Goal: Task Accomplishment & Management: Use online tool/utility

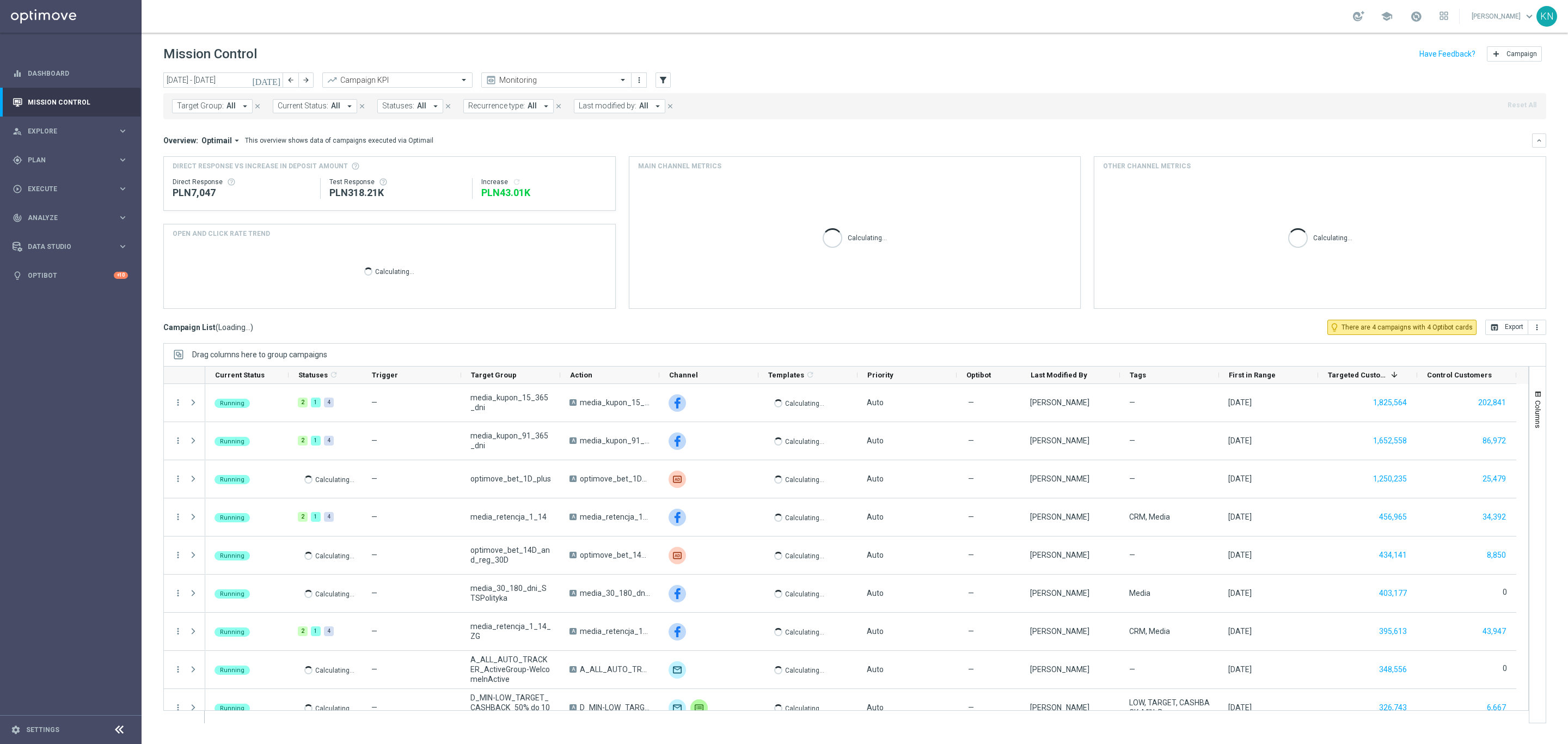
click at [223, 98] on div "Target Group: All arrow_drop_down close Current Status: All arrow_drop_down clo…" at bounding box center [854, 106] width 1383 height 26
click at [210, 111] on button "Target Group: All arrow_drop_down" at bounding box center [212, 106] width 81 height 14
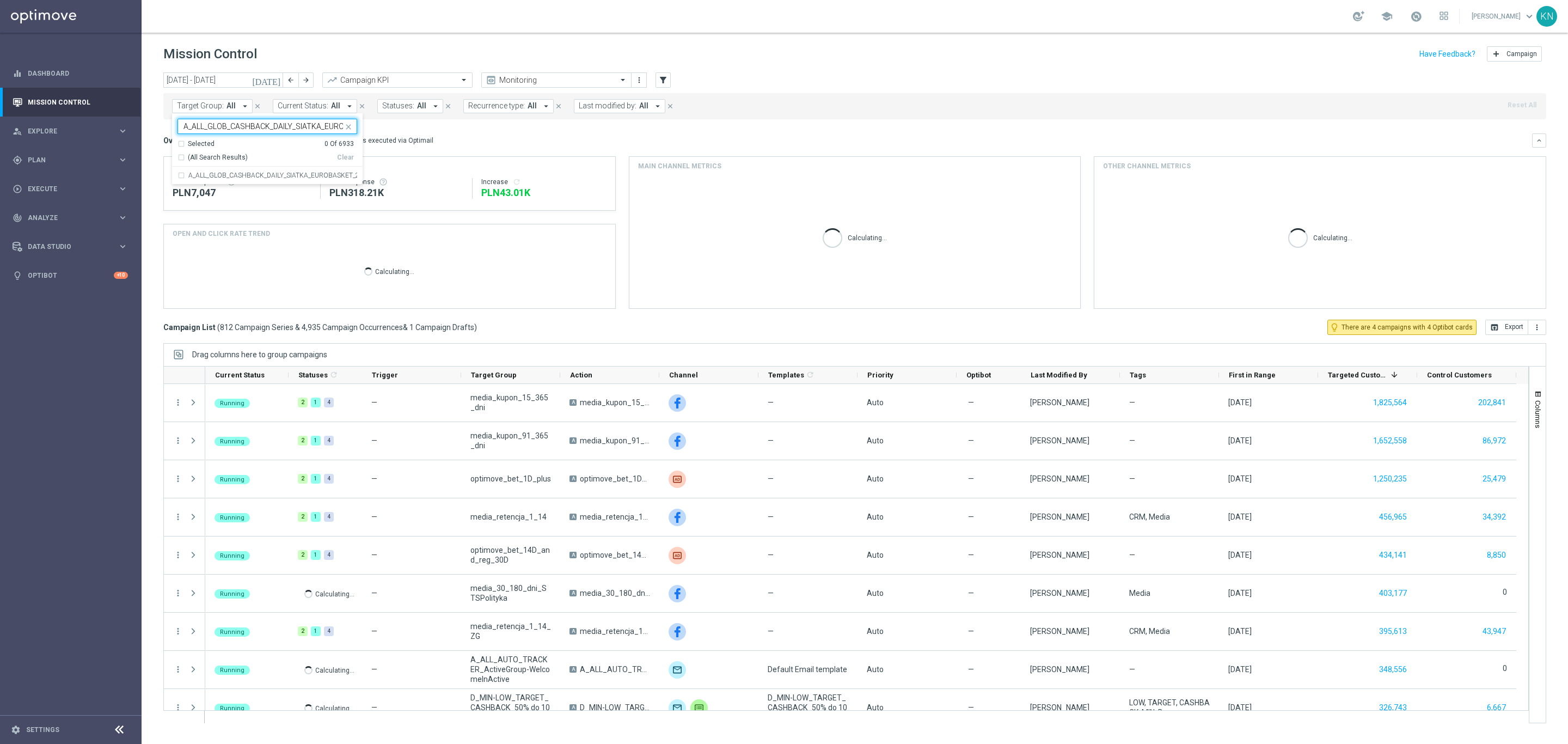
scroll to position [0, 55]
click at [184, 175] on div "A_ALL_GLOB_CASHBACK_DAILY_SIATKA_EUROBASKET_220825" at bounding box center [267, 175] width 179 height 18
type input "A_ALL_GLOB_CASHBACK_DAILY_SIATKA_EUROBASKET_220825"
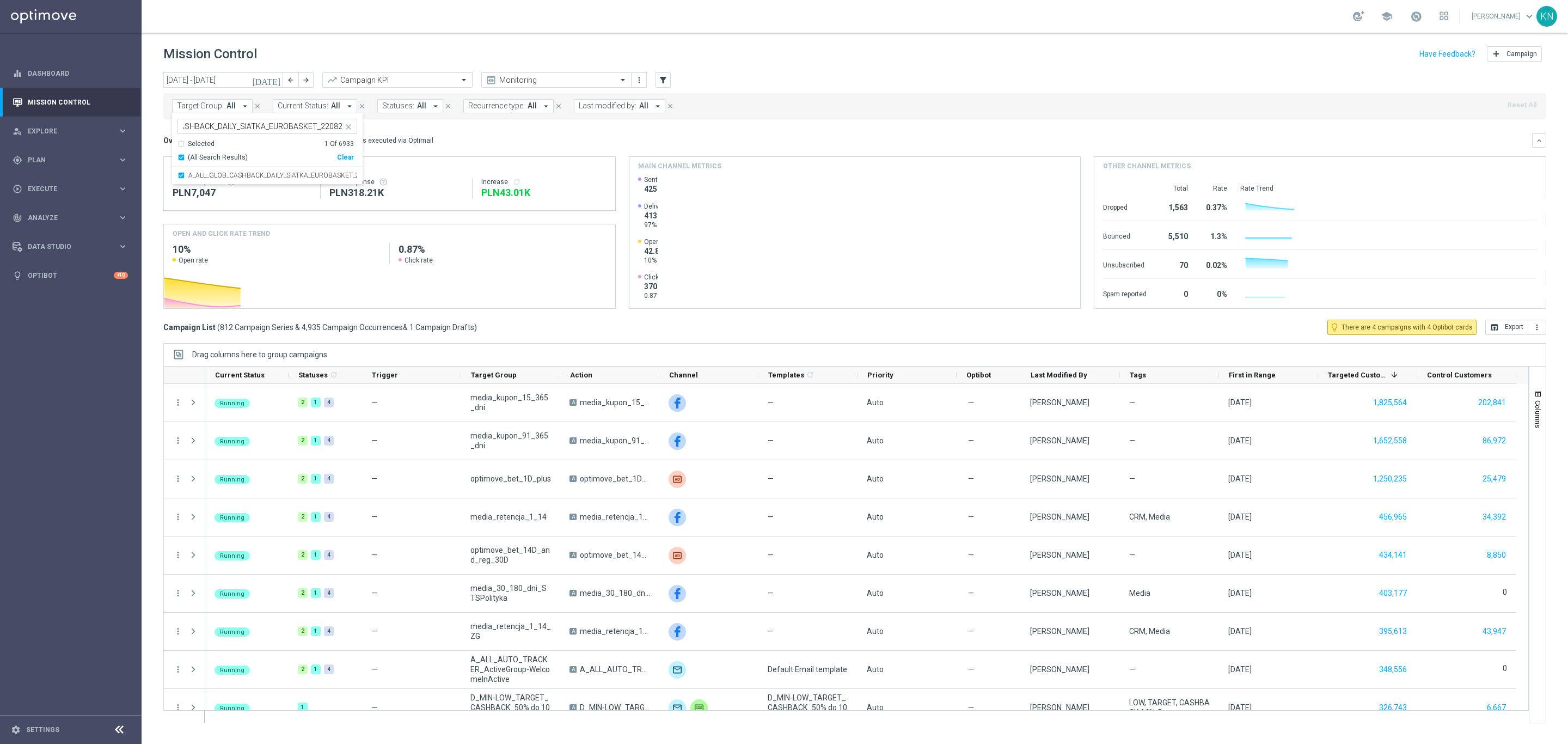
scroll to position [0, 0]
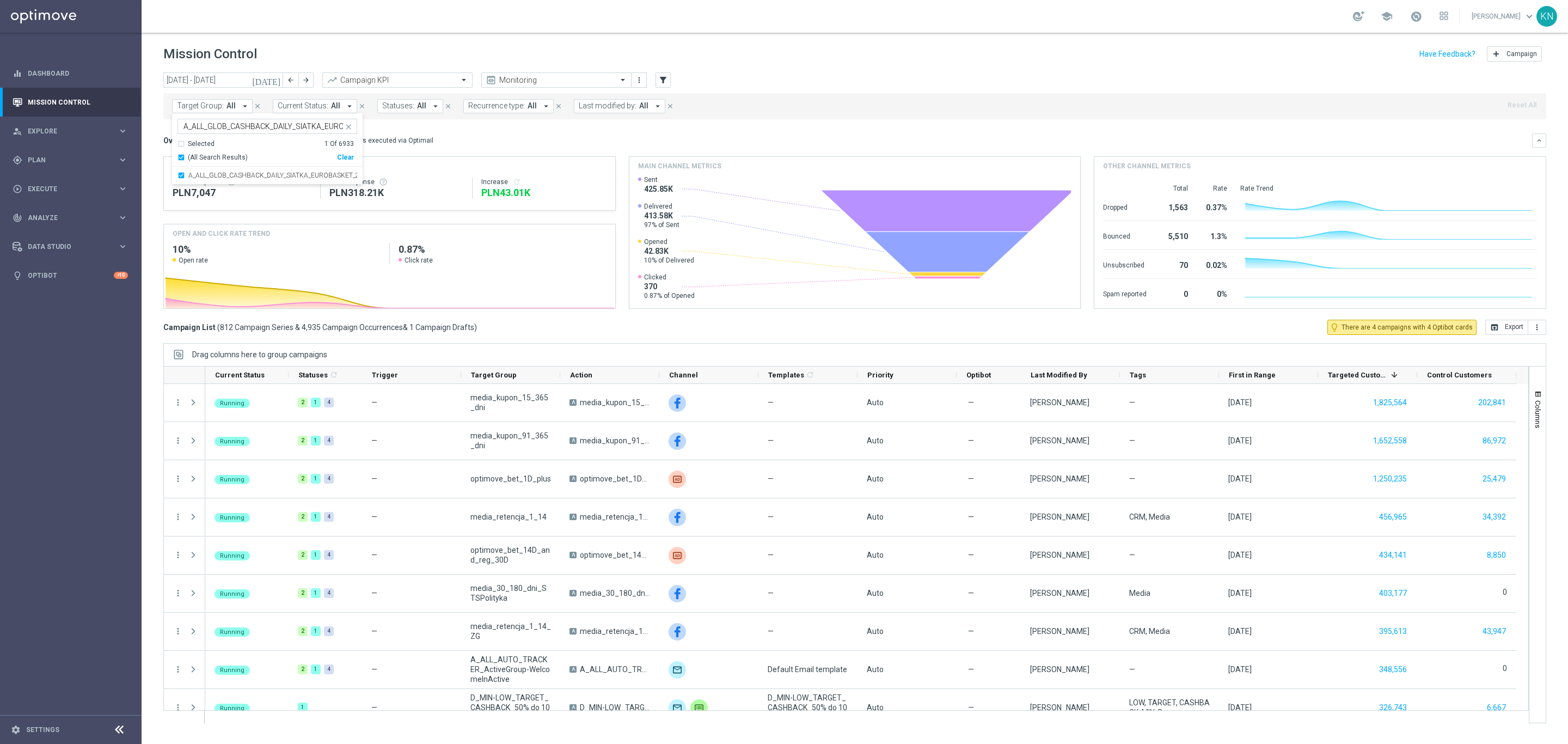
click at [486, 138] on div "Overview: Optimail arrow_drop_down This overview shows data of campaigns execut…" at bounding box center [847, 140] width 1369 height 10
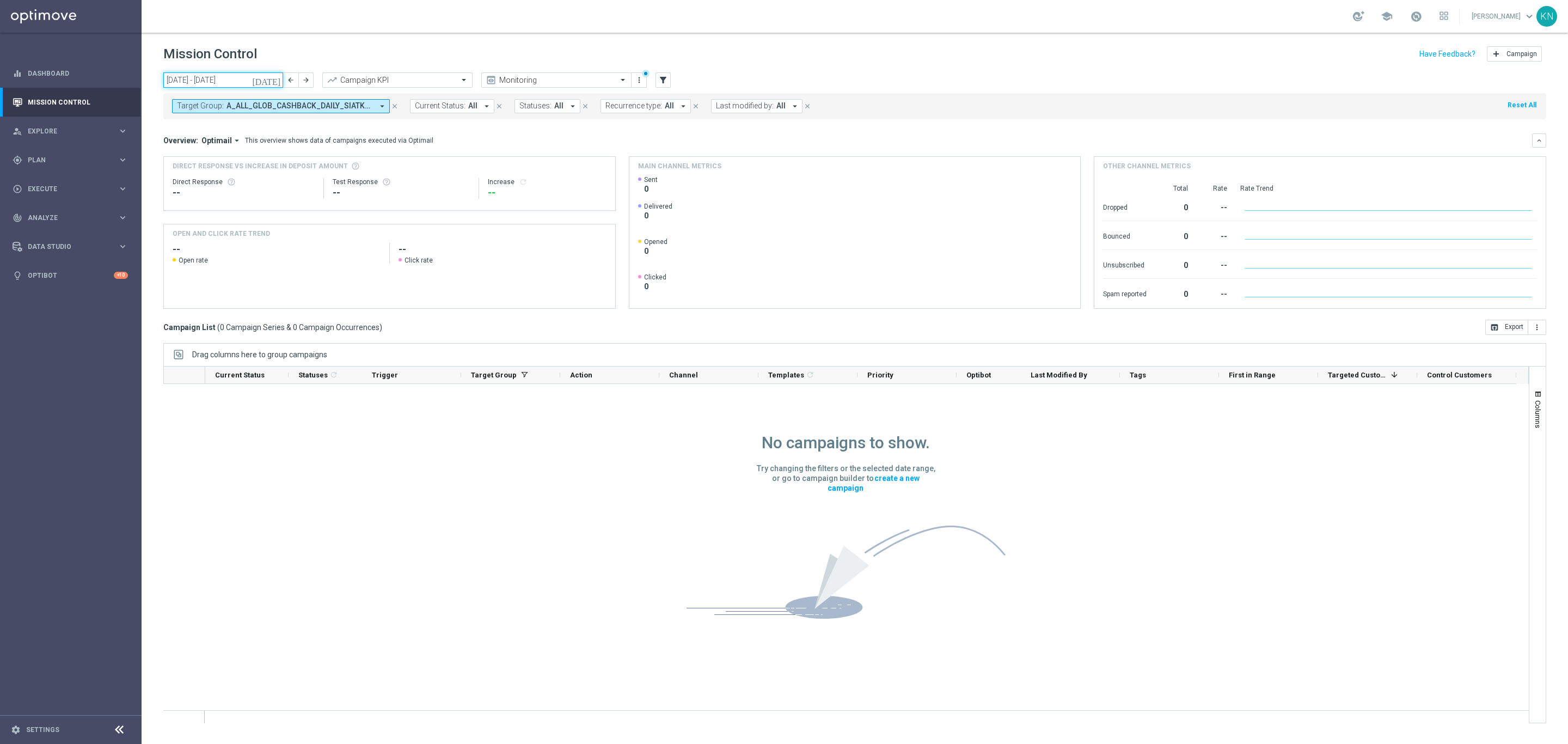
click at [219, 84] on input "25 Aug 2025 - 31 Aug 2025" at bounding box center [223, 80] width 120 height 15
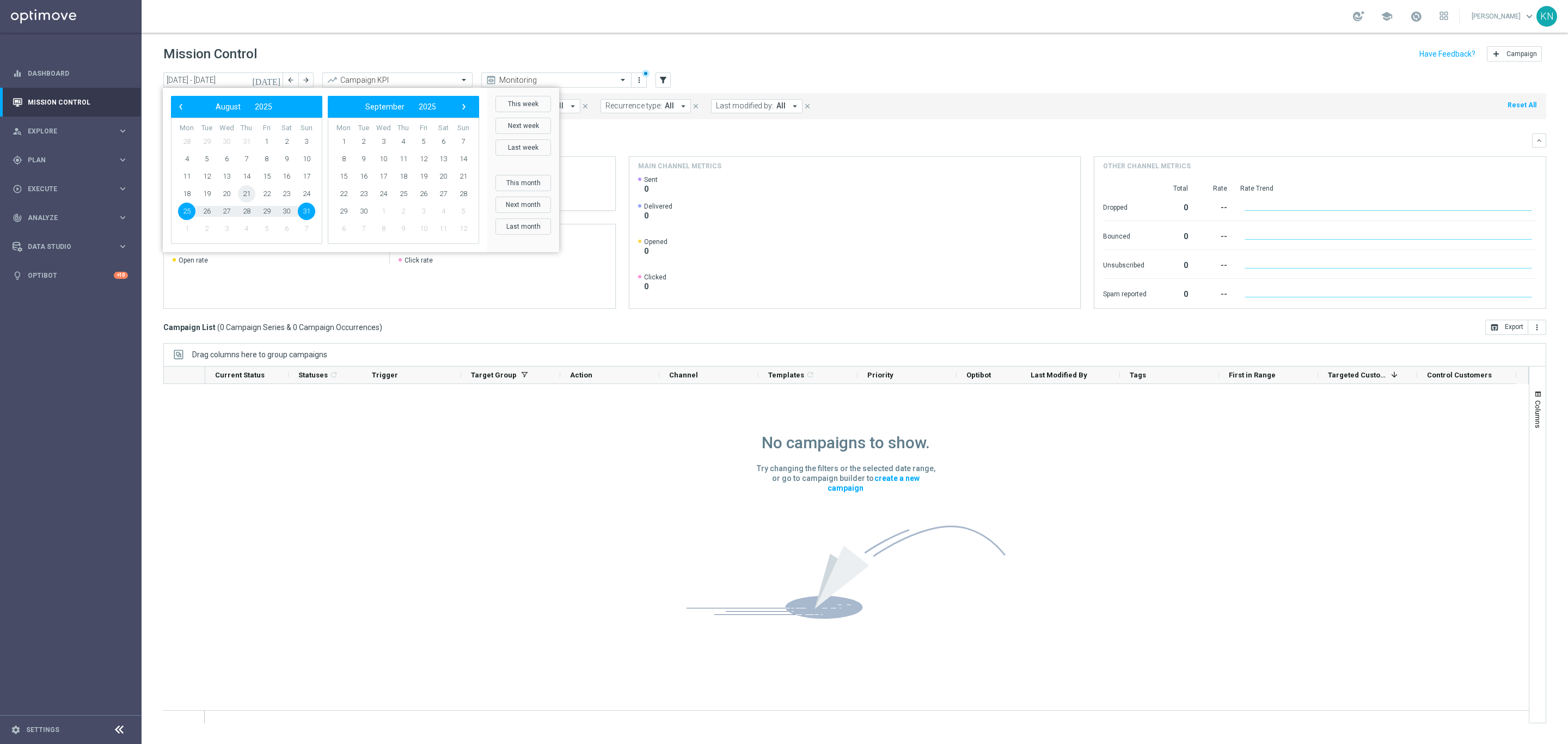
click at [244, 196] on span "21" at bounding box center [246, 194] width 18 height 18
click at [224, 211] on span "27" at bounding box center [226, 211] width 18 height 18
type input "21 Aug 2025 - 27 Aug 2025"
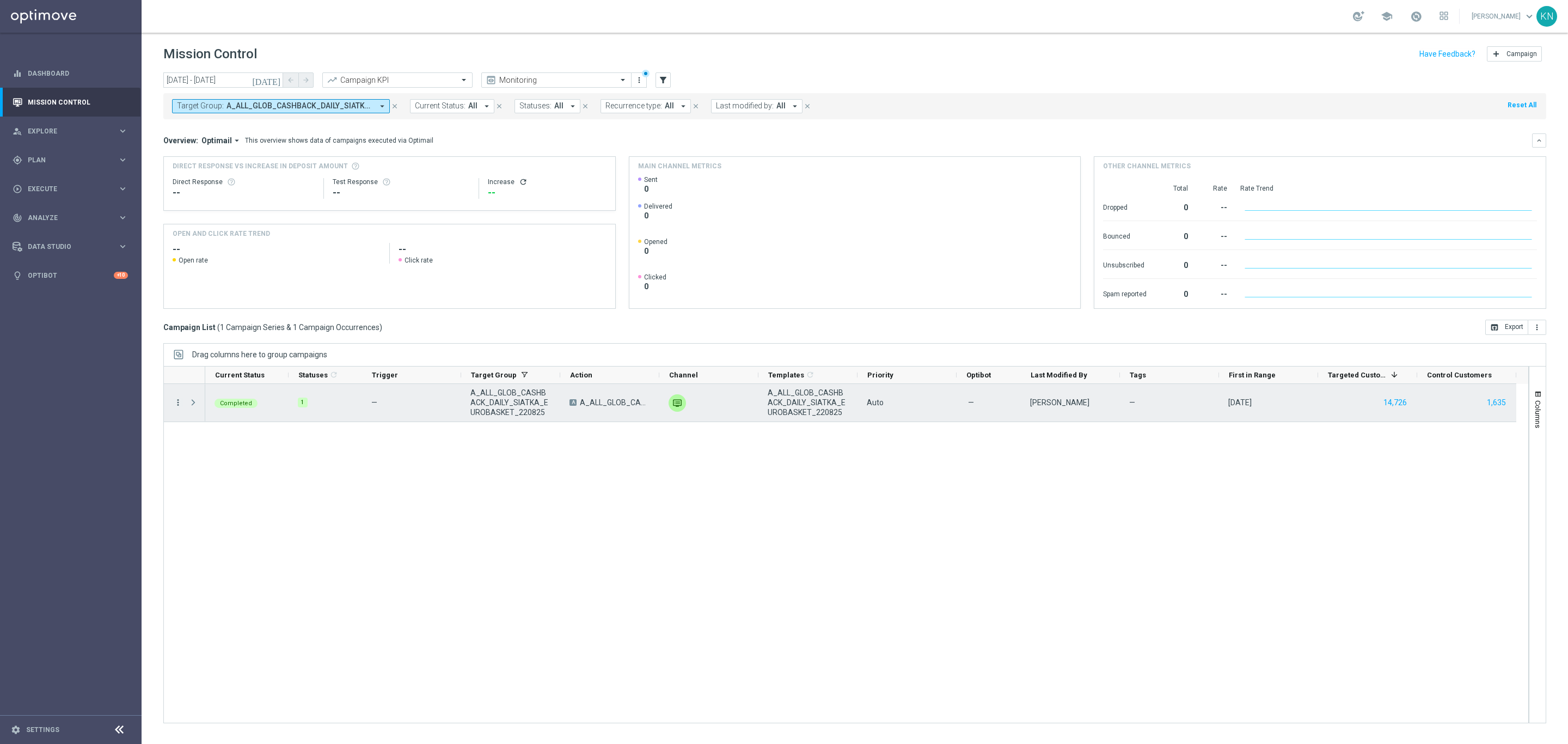
click at [177, 404] on icon "more_vert" at bounding box center [178, 403] width 10 height 10
click at [238, 411] on span "Campaign Details" at bounding box center [227, 410] width 55 height 8
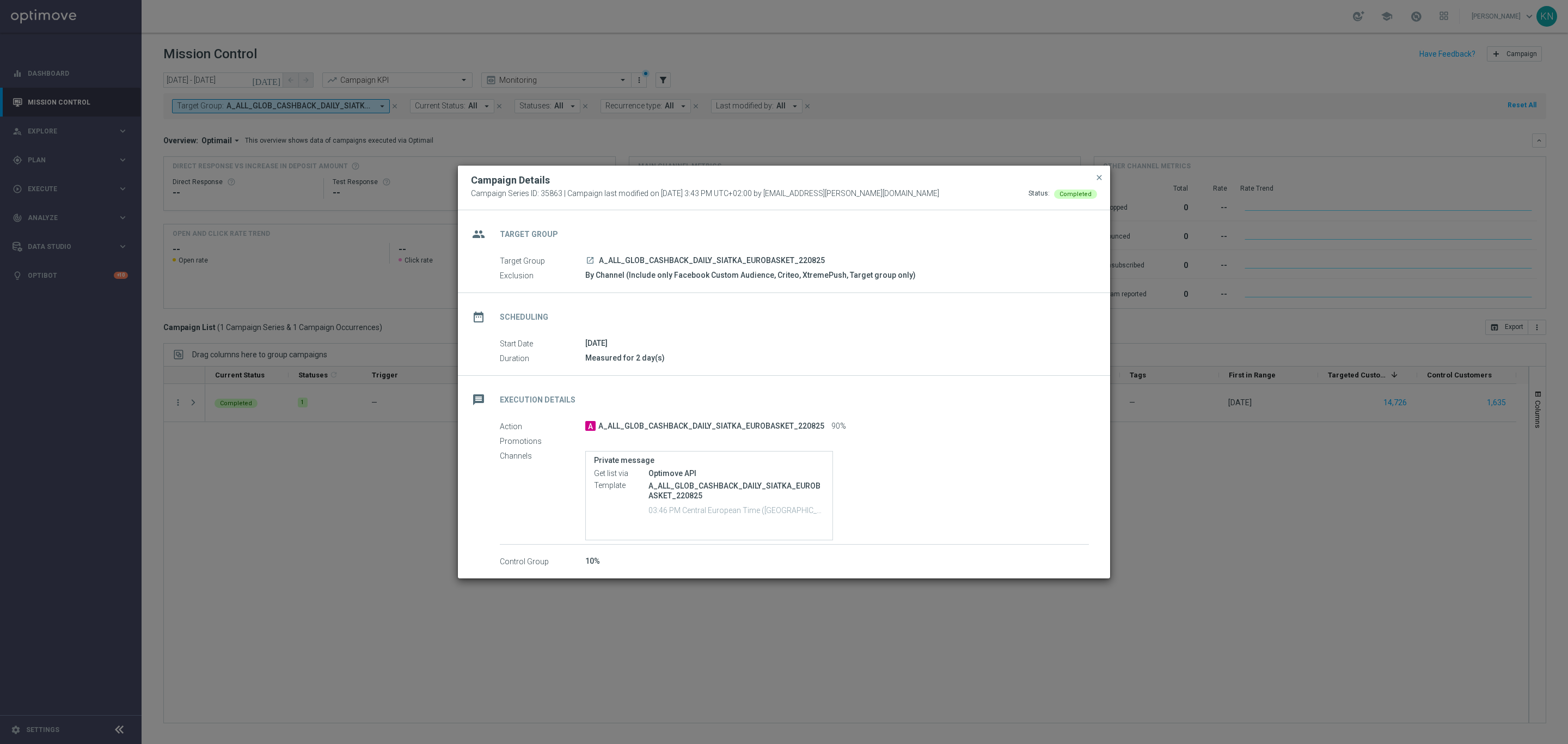
click at [589, 257] on icon "launch" at bounding box center [590, 260] width 8 height 8
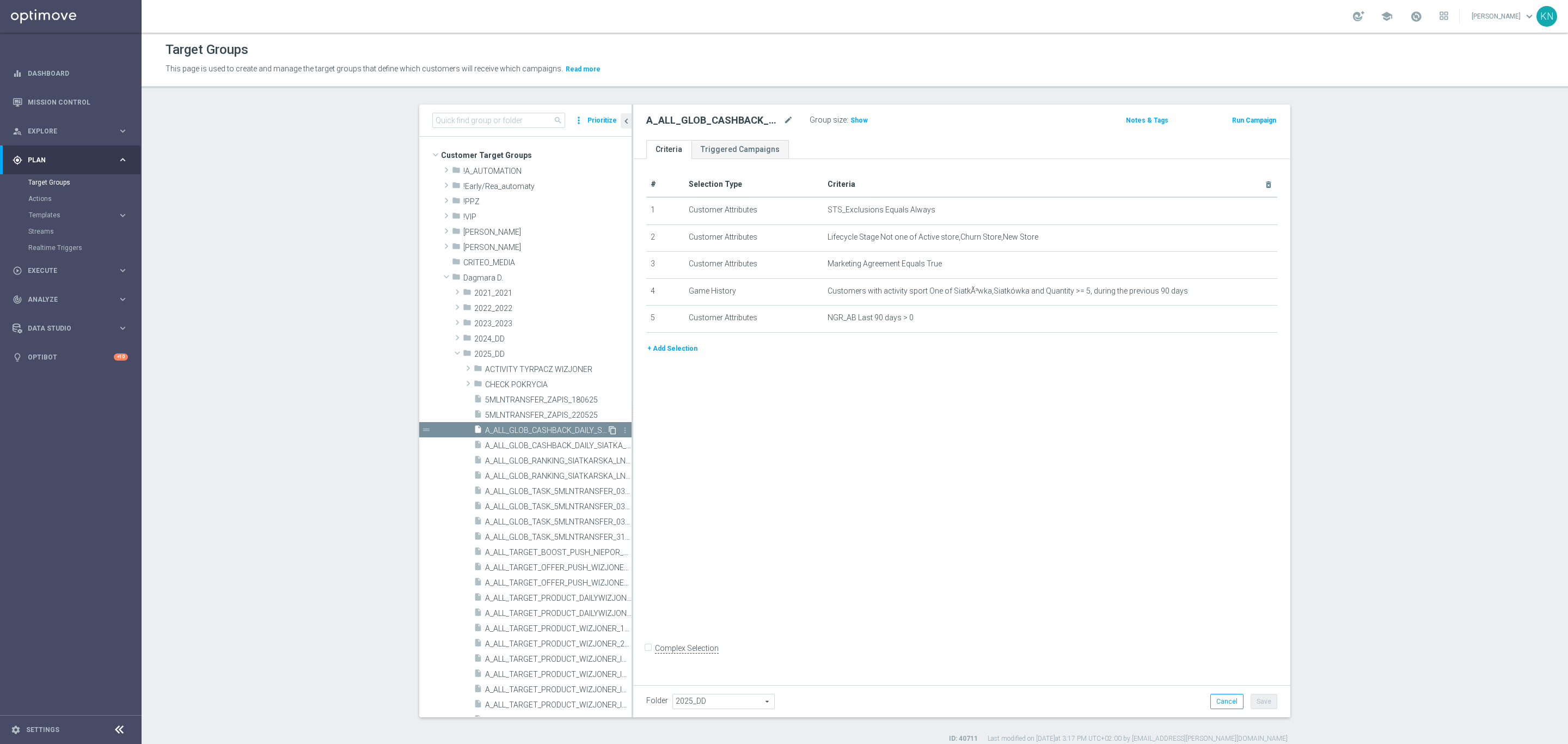
click at [608, 431] on icon "content_copy" at bounding box center [613, 430] width 8 height 8
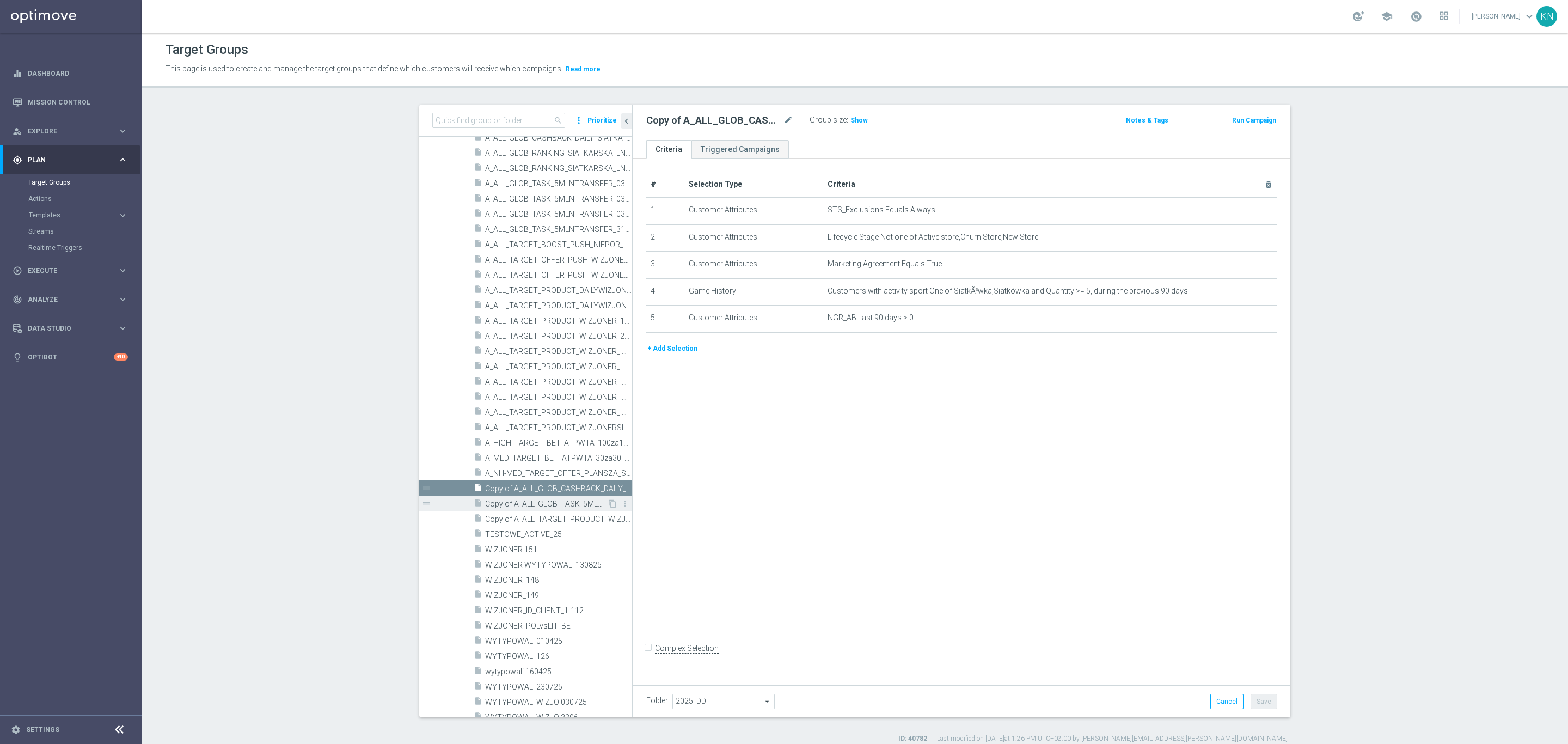
click at [526, 497] on div "insert_drive_file Copy of A_ALL_GLOB_TASK_5MLNTRANSFER_180625_NIEZAPIS" at bounding box center [540, 503] width 133 height 15
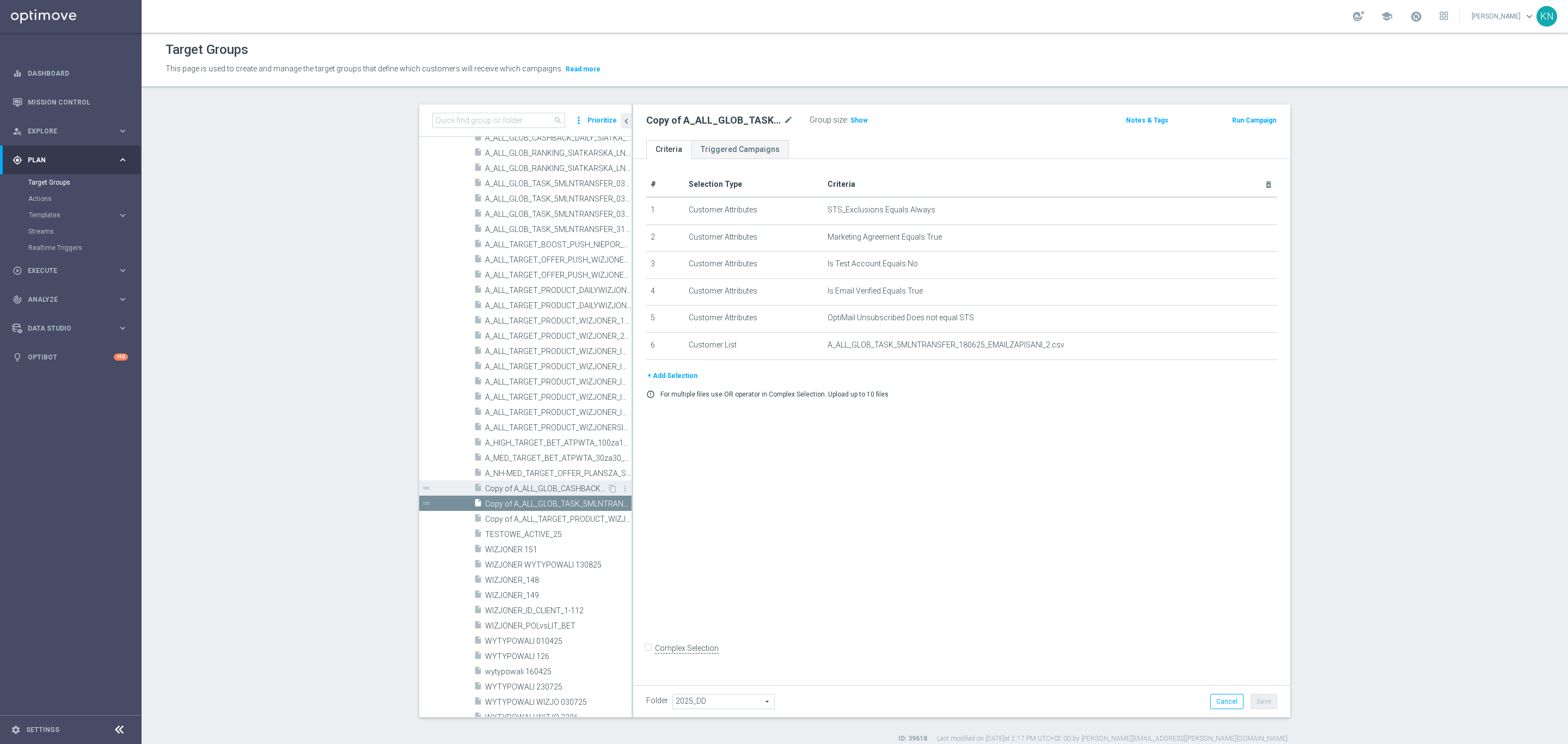
click at [534, 487] on span "Copy of A_ALL_GLOB_CASHBACK_DAILY_SIATKA_EUROBASKET_220825" at bounding box center [546, 489] width 122 height 9
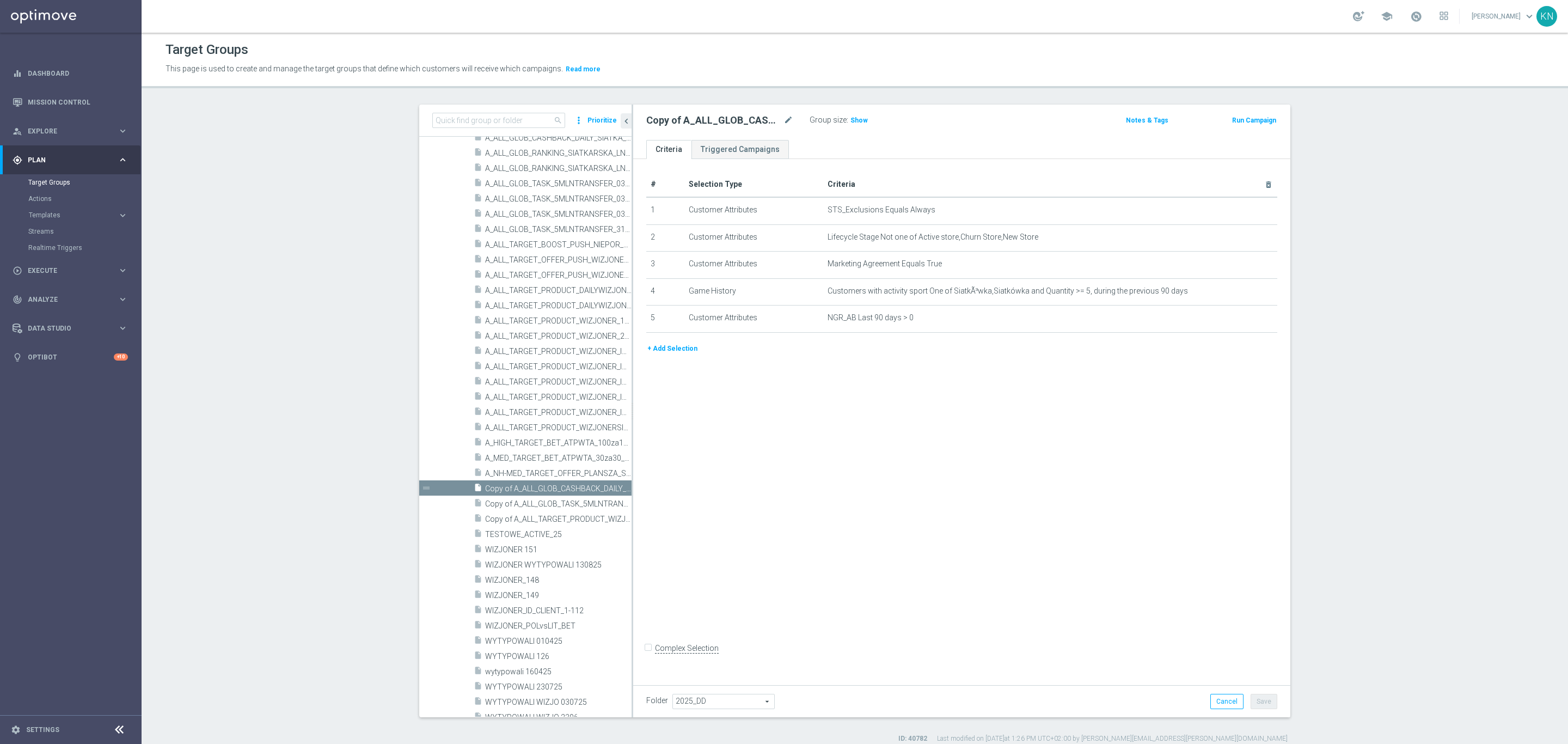
click at [711, 704] on span "2025_DD" at bounding box center [723, 701] width 101 height 14
click at [694, 706] on input "search" at bounding box center [723, 702] width 101 height 15
type input "[PERSON_NAME]"
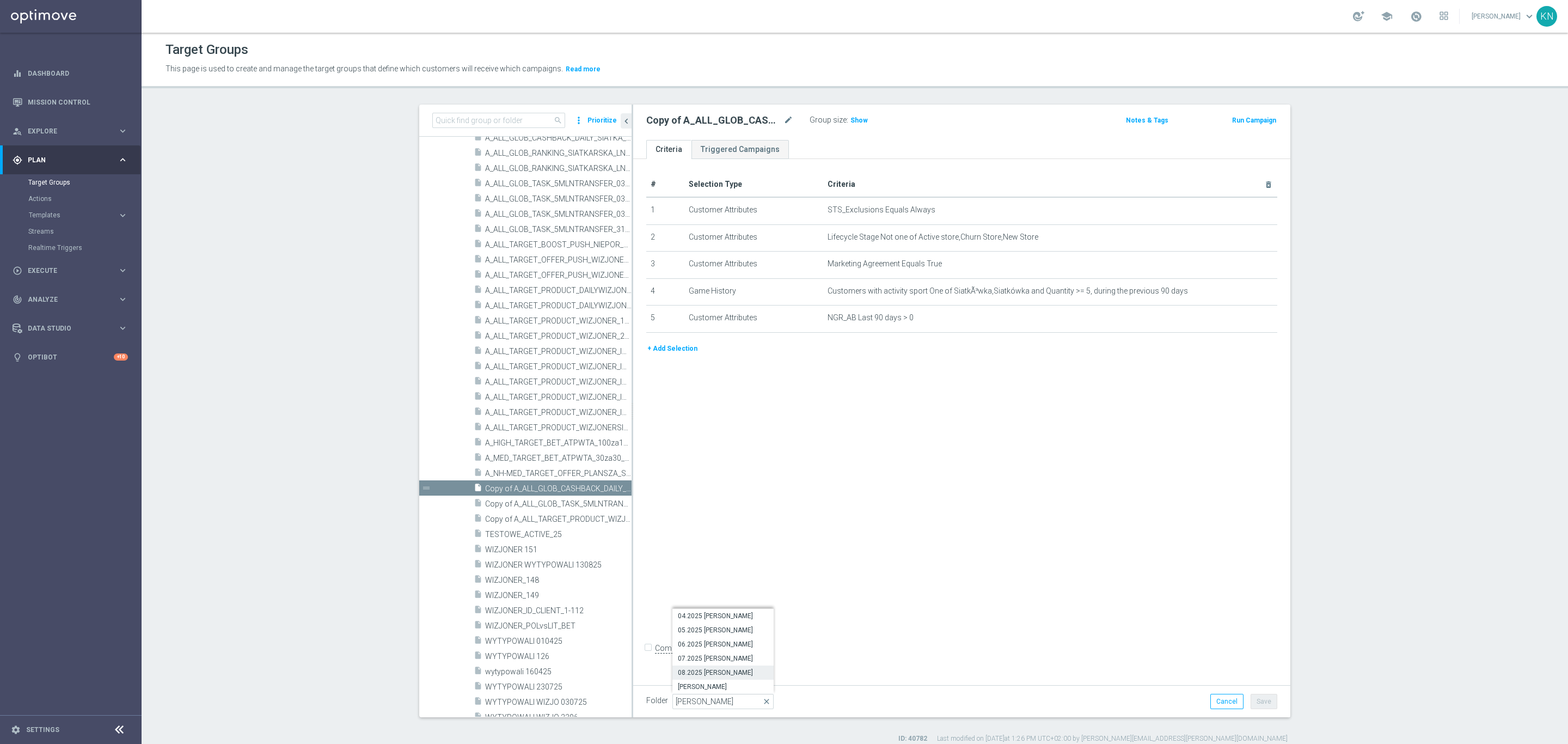
click at [704, 674] on span "08.2025 [PERSON_NAME]" at bounding box center [723, 672] width 90 height 8
type input "08.2025 [PERSON_NAME]"
click at [1251, 699] on button "Save" at bounding box center [1264, 702] width 27 height 15
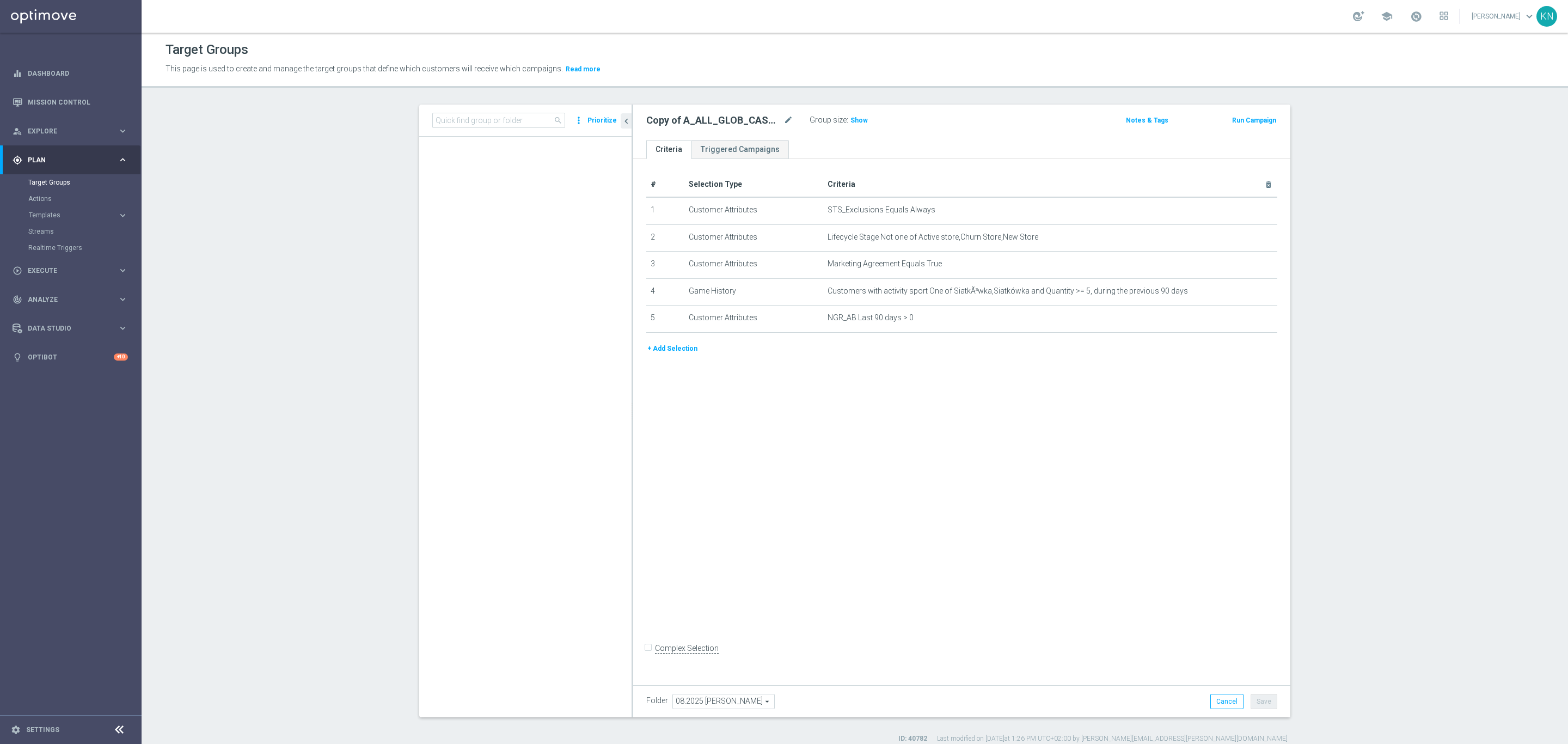
scroll to position [1749, 0]
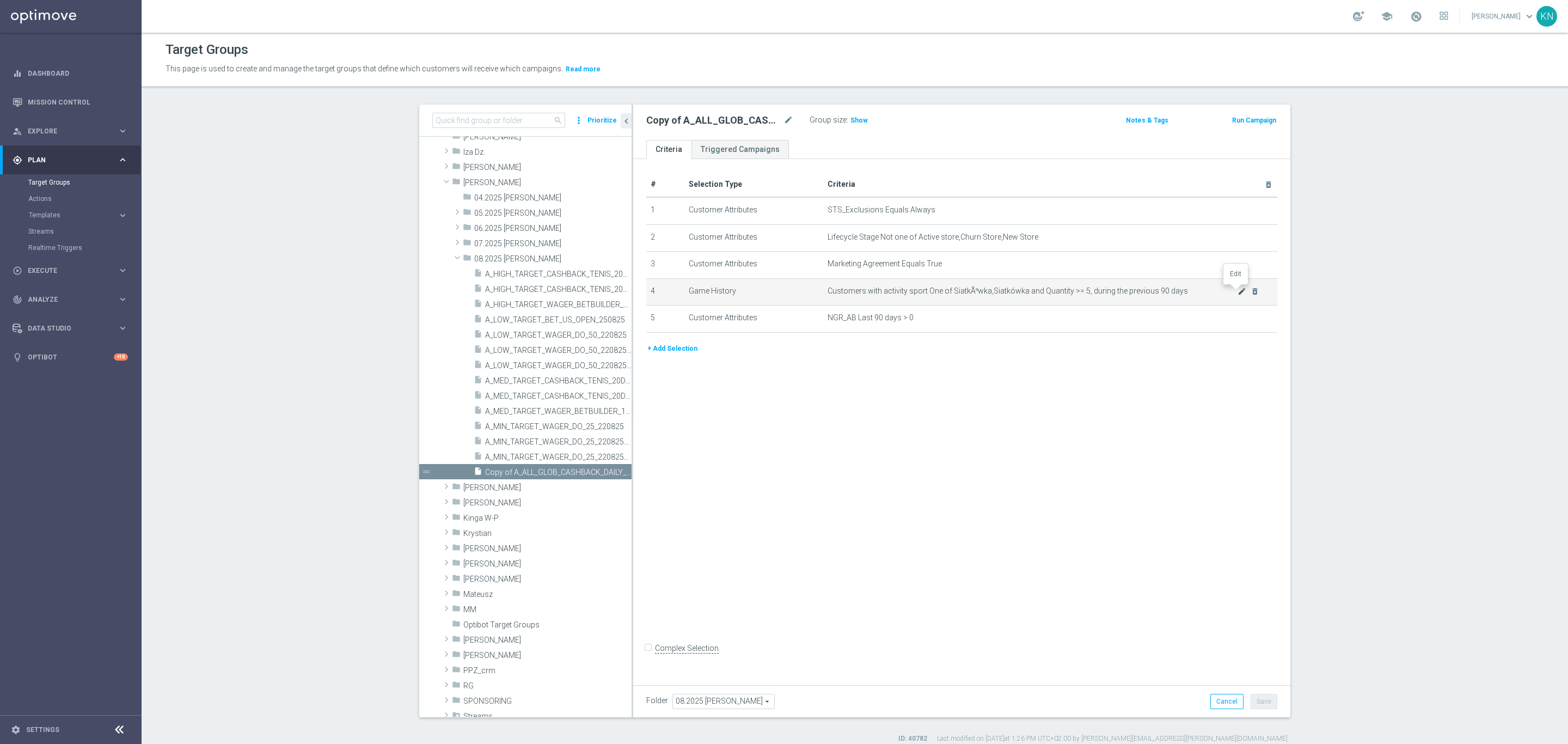
click at [1238, 292] on icon "mode_edit" at bounding box center [1242, 291] width 8 height 8
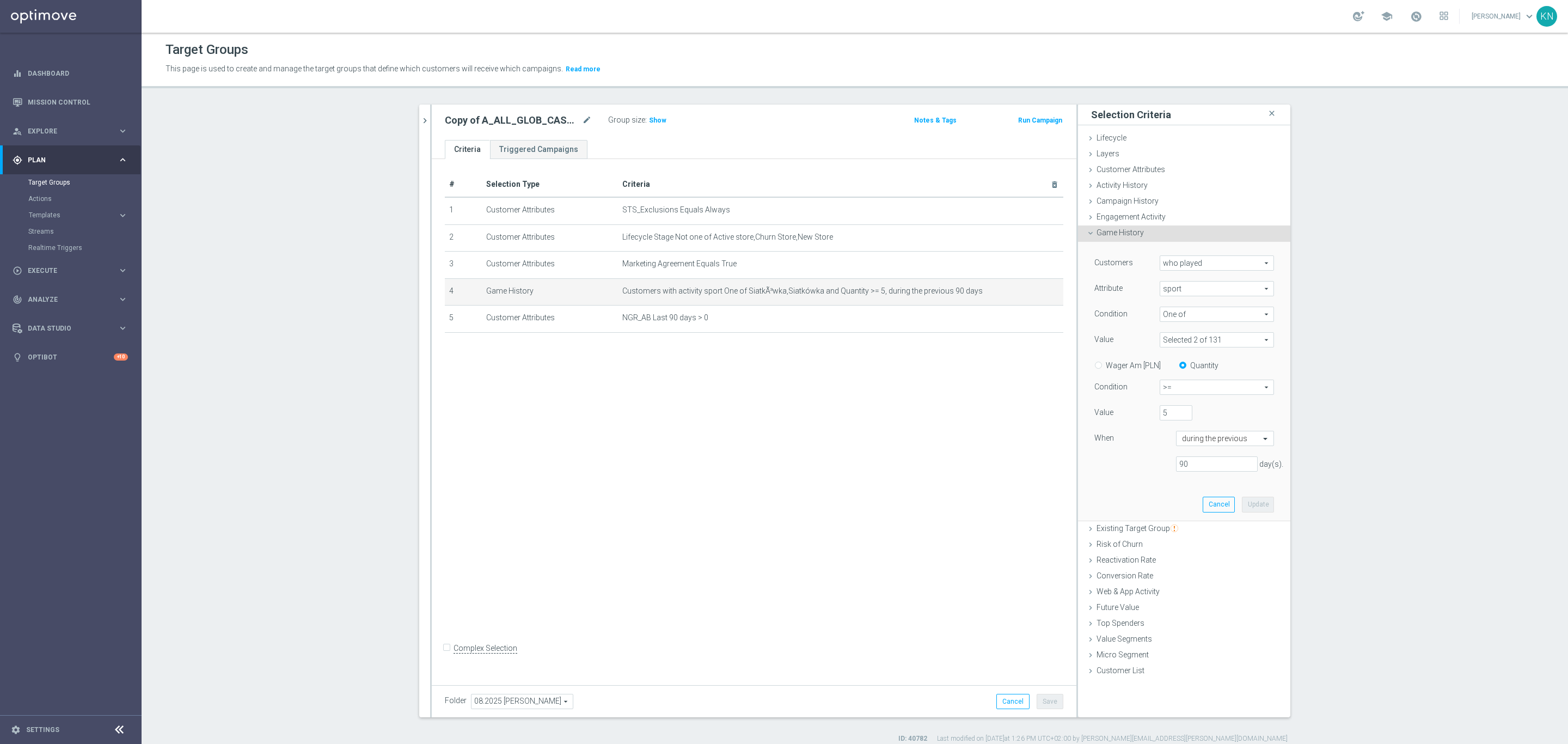
click at [1206, 337] on span at bounding box center [1217, 340] width 114 height 14
click at [1164, 365] on input "Show Selected" at bounding box center [1168, 363] width 7 height 7
checkbox input "true"
drag, startPoint x: 1162, startPoint y: 410, endPoint x: 1161, endPoint y: 398, distance: 12.0
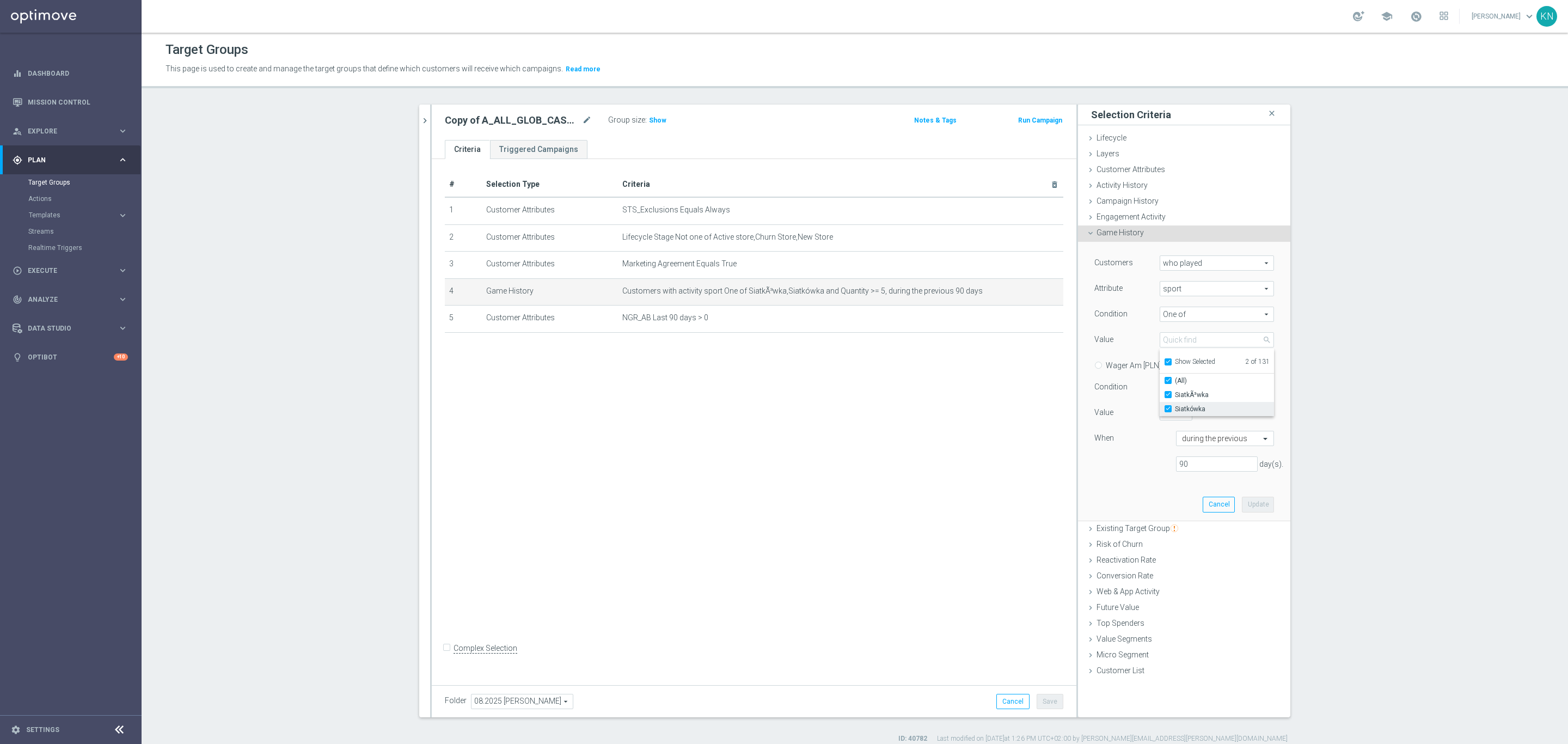
click at [1168, 407] on input "Siatkówka" at bounding box center [1171, 410] width 7 height 7
checkbox input "false"
type input "SiatkÃ³wka"
checkbox input "false"
click at [1175, 394] on label "SiatkÃ³wka" at bounding box center [1224, 395] width 99 height 14
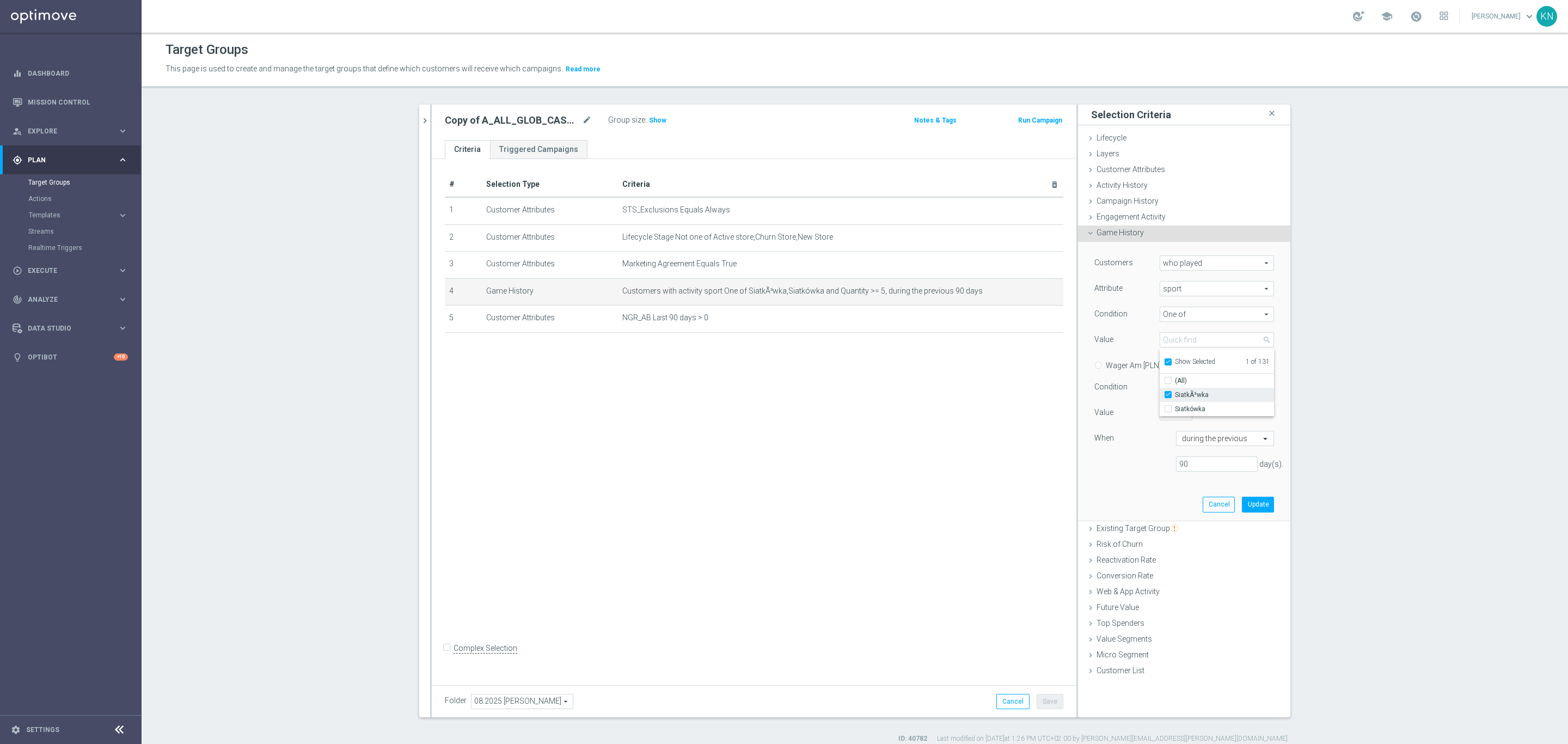
click at [1168, 394] on input "SiatkÃ³wka" at bounding box center [1171, 395] width 7 height 7
checkbox input "false"
type input "Select"
click at [1164, 361] on input "Show Selected" at bounding box center [1168, 363] width 7 height 7
checkbox input "false"
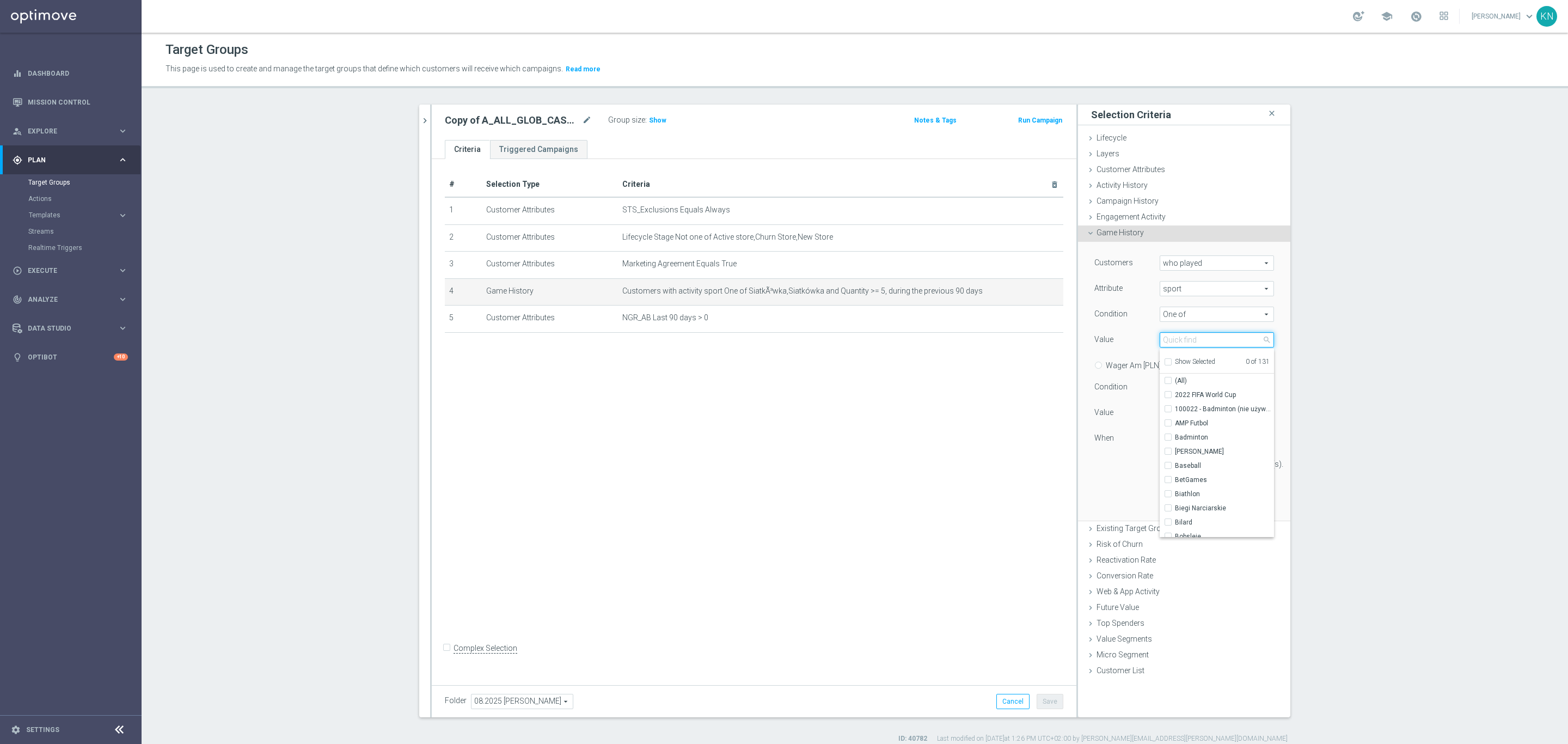
click at [1172, 337] on input "search" at bounding box center [1217, 340] width 114 height 15
click at [1181, 338] on input "bas" at bounding box center [1217, 340] width 114 height 15
type input "koszyk"
click at [1175, 410] on label "Koszykówka" at bounding box center [1224, 409] width 99 height 14
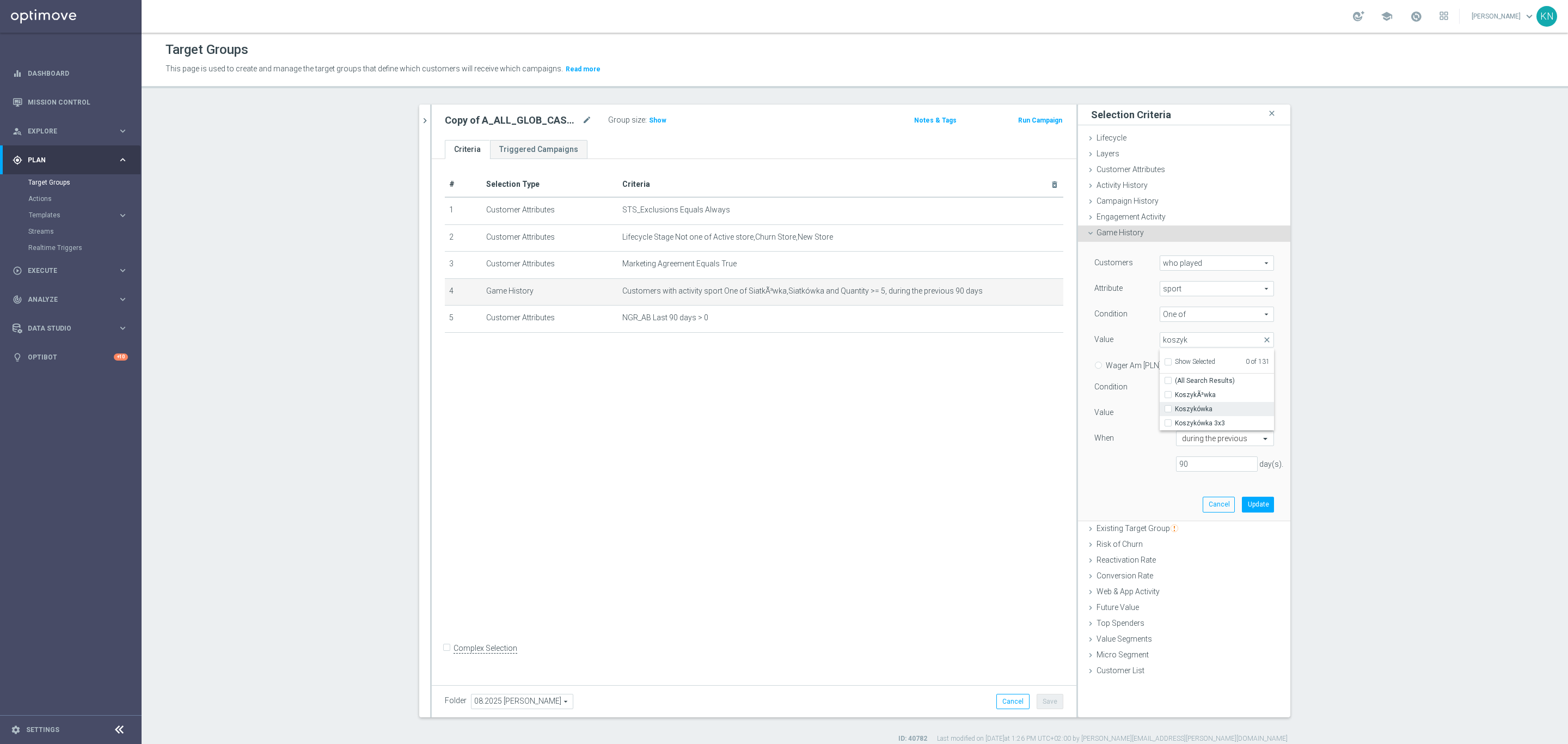
click at [1168, 410] on input "Koszykówka" at bounding box center [1171, 410] width 7 height 7
checkbox input "true"
type input "Koszykówka"
click at [1137, 479] on div "Customers who played who played arrow_drop_down search Attribute sport sport ar…" at bounding box center [1184, 367] width 179 height 225
click at [1253, 509] on button "Update" at bounding box center [1258, 504] width 32 height 15
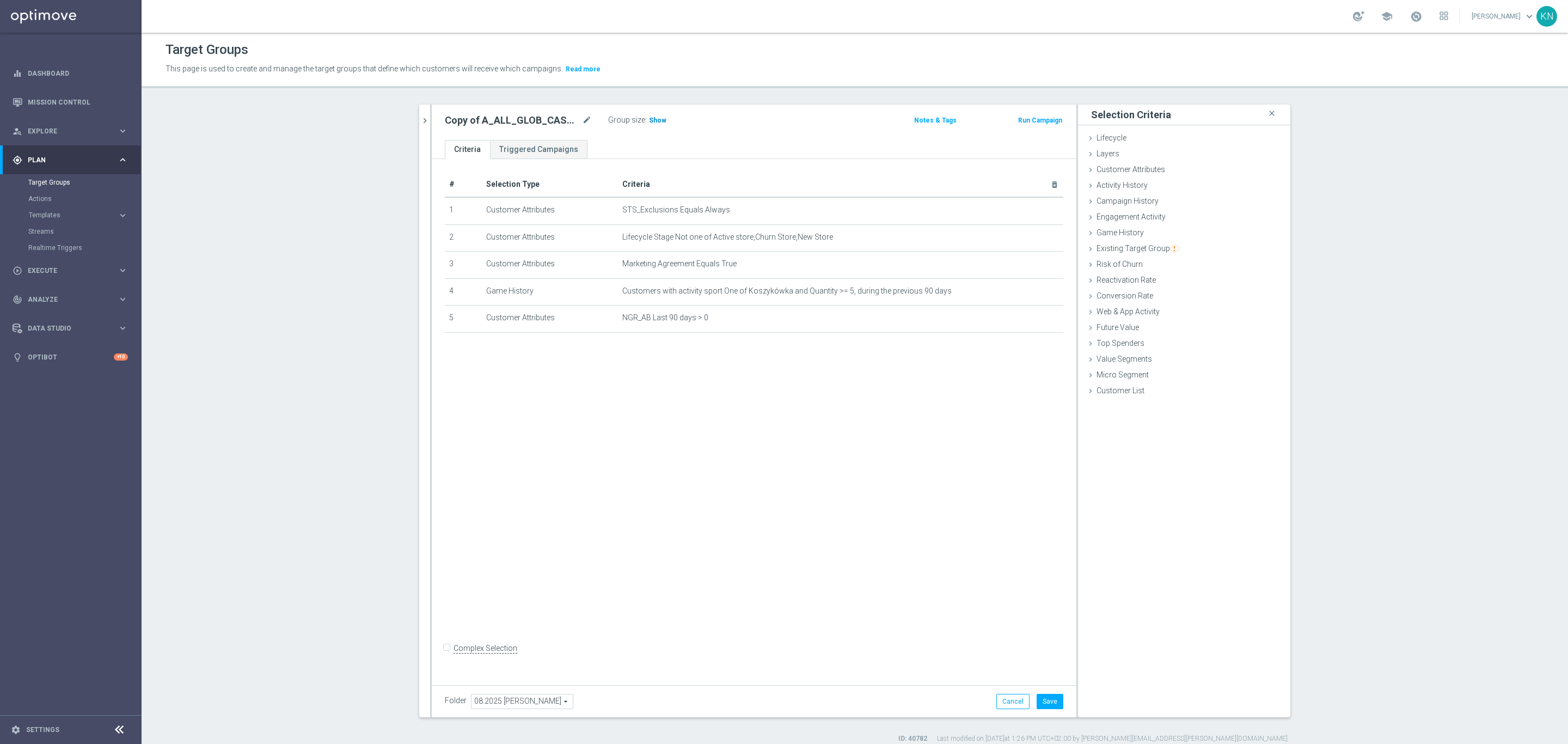
click at [652, 116] on span "Show" at bounding box center [657, 120] width 18 height 8
click at [806, 431] on div "# Selection Type Criteria delete_forever 1 Customer Attributes STS_Exclusions E…" at bounding box center [754, 419] width 645 height 521
drag, startPoint x: 671, startPoint y: 121, endPoint x: 636, endPoint y: 151, distance: 46.1
click at [636, 150] on div "Copy of A_ALL_GLOB_CASHBACK_DAILY_SIATKA_EUROBASKET_220825 mode_edit Group size…" at bounding box center [754, 411] width 645 height 613
click at [679, 421] on div "# Selection Type Criteria delete_forever 1 Customer Attributes STS_Exclusions E…" at bounding box center [754, 419] width 645 height 521
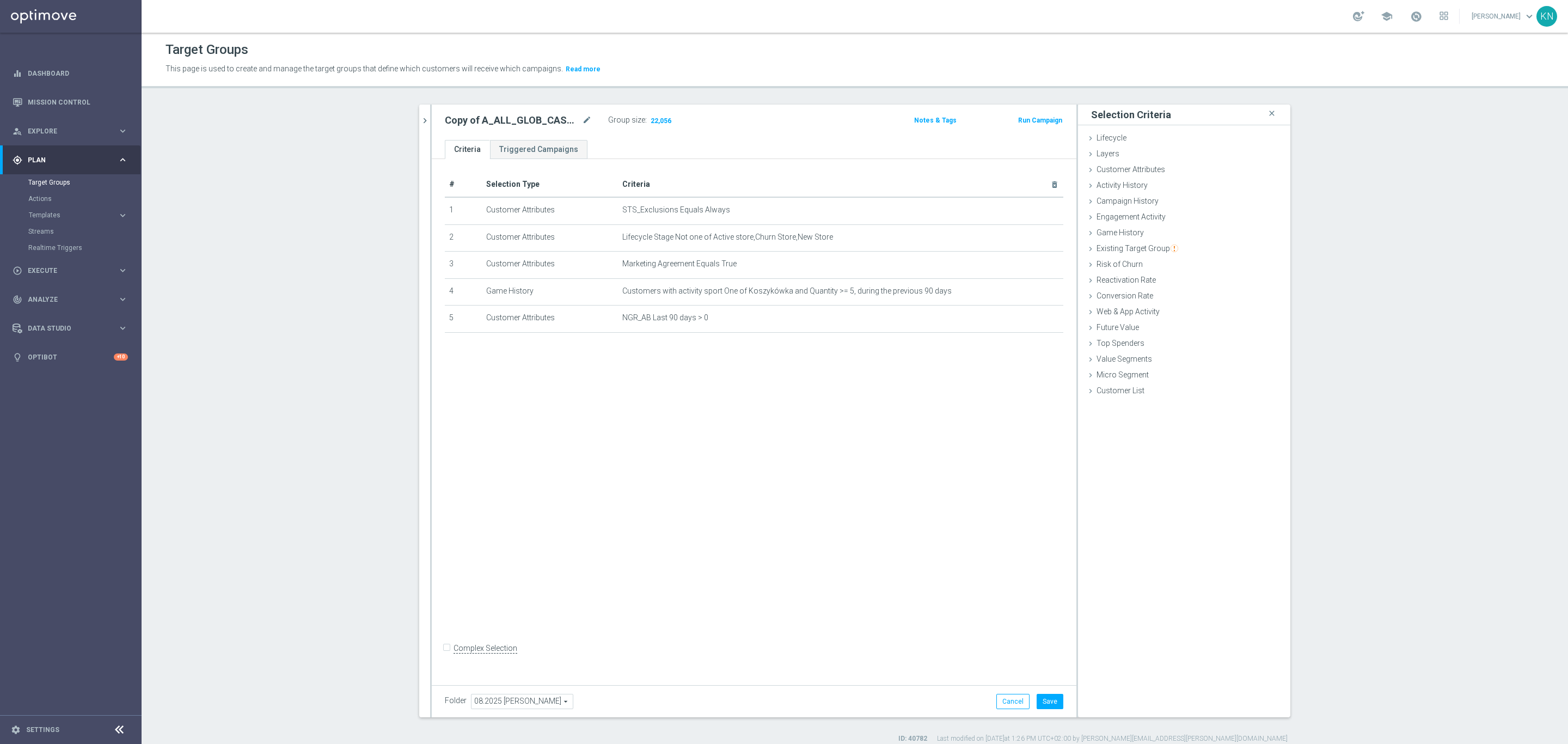
click at [721, 370] on div "# Selection Type Criteria delete_forever 1 Customer Attributes STS_Exclusions E…" at bounding box center [754, 419] width 645 height 521
click at [730, 399] on div "# Selection Type Criteria delete_forever 1 Customer Attributes STS_Exclusions E…" at bounding box center [754, 419] width 645 height 521
drag, startPoint x: 704, startPoint y: 262, endPoint x: 745, endPoint y: 263, distance: 41.0
click at [745, 263] on span "Marketing Agreement Equals True" at bounding box center [823, 264] width 402 height 9
click at [718, 372] on div "# Selection Type Criteria delete_forever 1 Customer Attributes STS_Exclusions E…" at bounding box center [754, 419] width 645 height 521
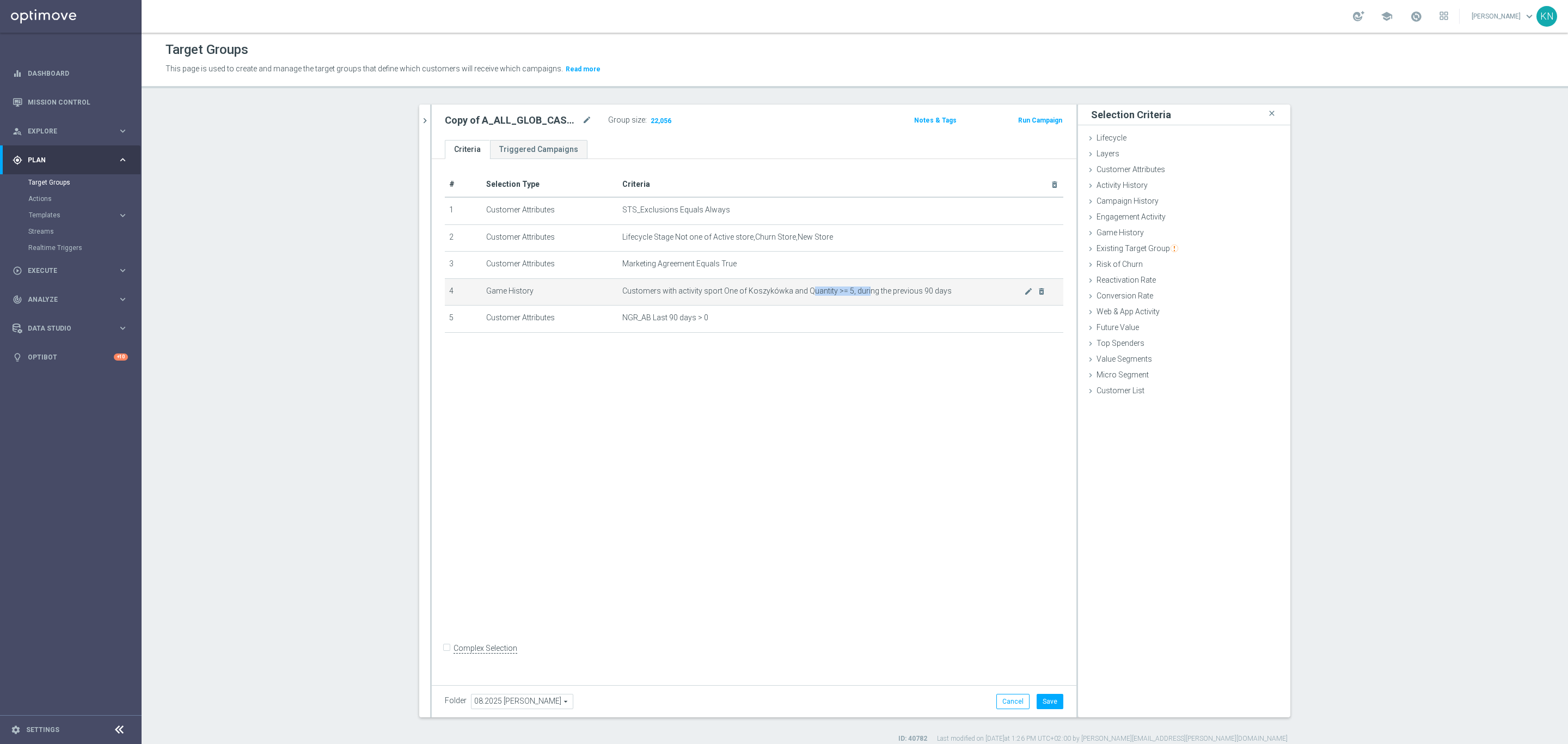
drag, startPoint x: 840, startPoint y: 290, endPoint x: 870, endPoint y: 292, distance: 30.1
click at [869, 292] on span "Customers with activity sport One of Koszykówka and Quantity >= 5, during the p…" at bounding box center [823, 291] width 402 height 9
click at [845, 343] on div "+ Add Selection" at bounding box center [754, 347] width 635 height 8
drag, startPoint x: 918, startPoint y: 285, endPoint x: 933, endPoint y: 316, distance: 34.4
click at [929, 288] on td "Customers with activity sport One of Koszykówka and Quantity >= 5, during the p…" at bounding box center [840, 292] width 445 height 27
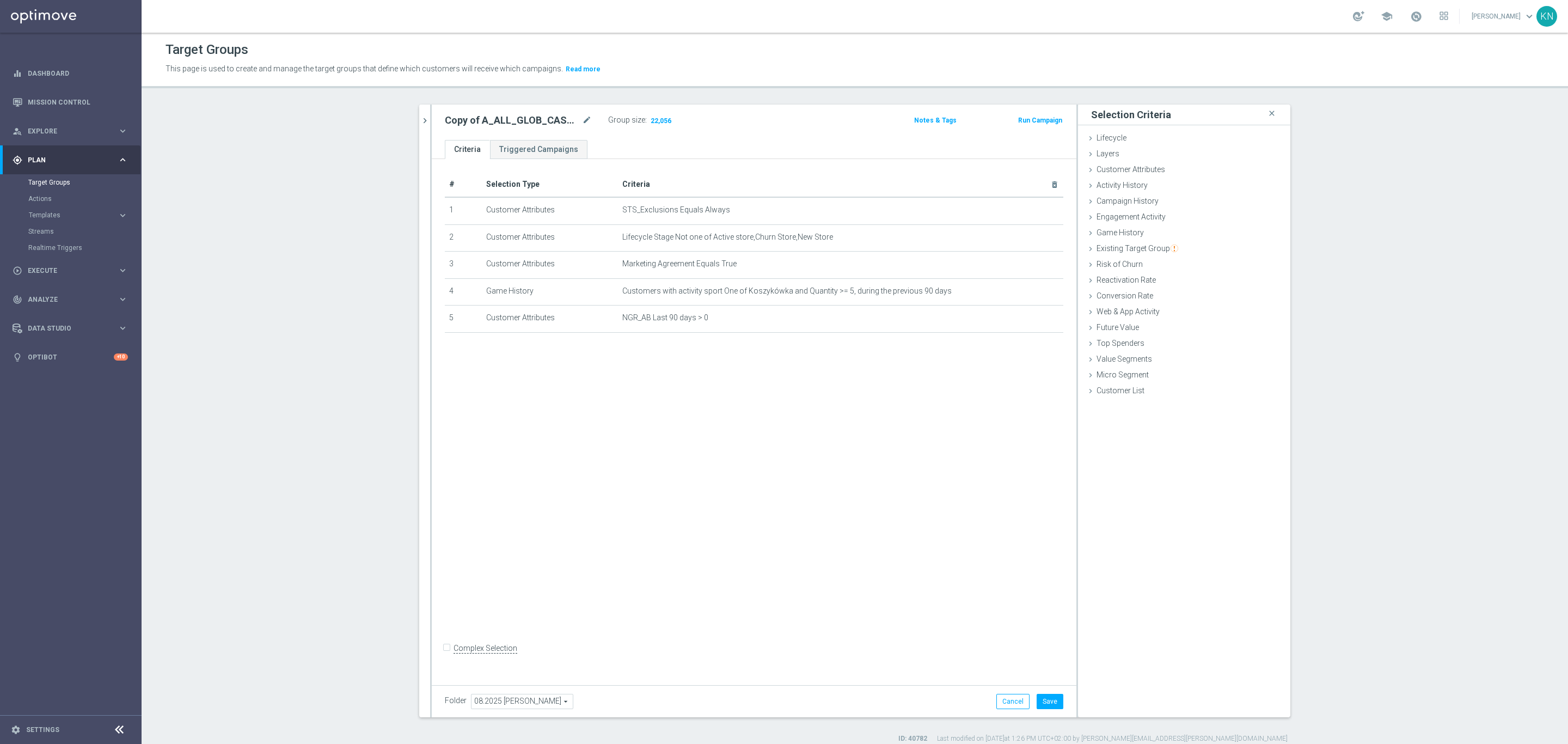
click at [826, 387] on div "# Selection Type Criteria delete_forever 1 Customer Attributes STS_Exclusions E…" at bounding box center [754, 419] width 645 height 521
click at [674, 353] on div "# Selection Type Criteria delete_forever 1 Customer Attributes STS_Exclusions E…" at bounding box center [754, 419] width 645 height 521
click at [43, 194] on div "Actions" at bounding box center [84, 198] width 112 height 16
click at [43, 194] on link "Actions" at bounding box center [70, 198] width 85 height 8
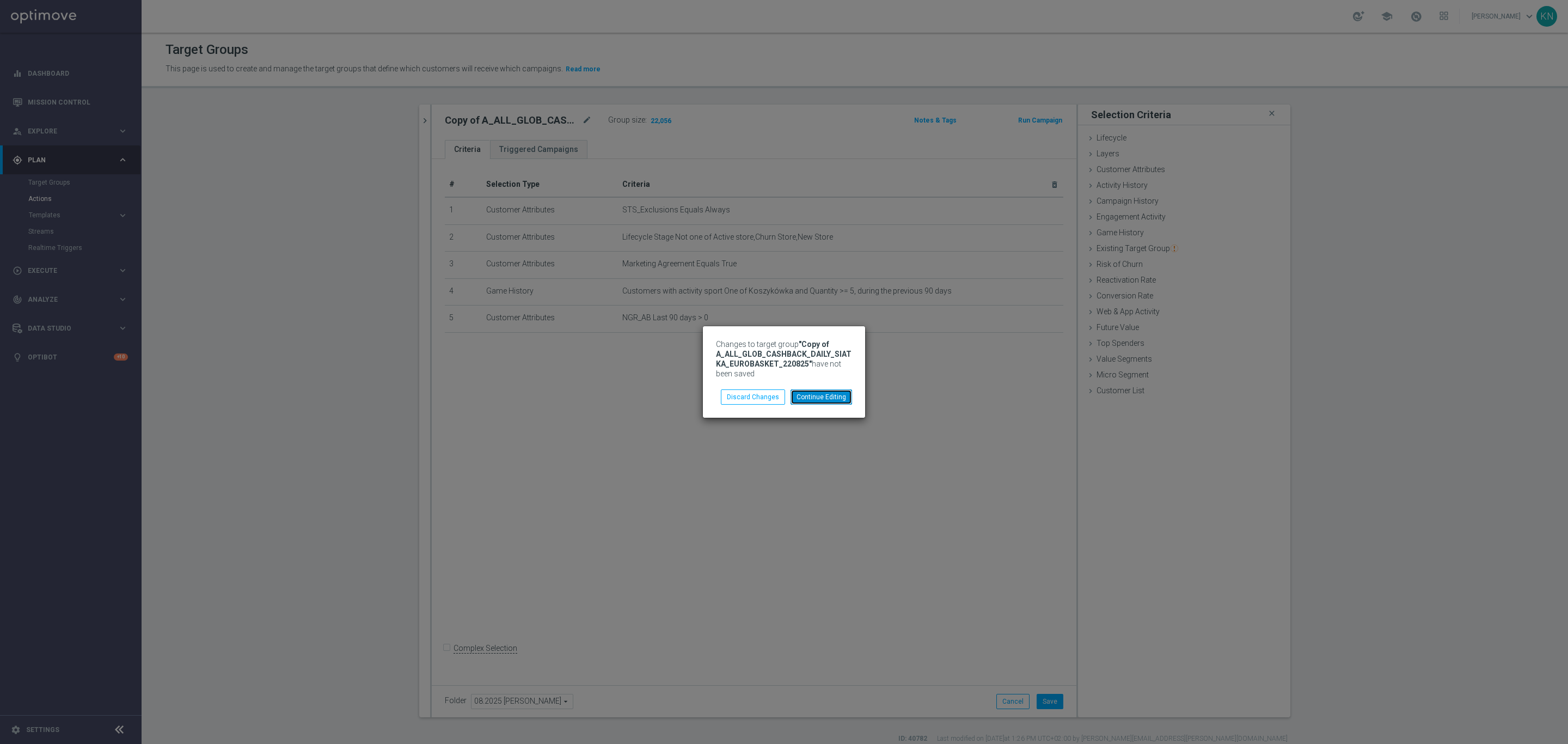
click at [845, 401] on button "Continue Editing" at bounding box center [822, 397] width 62 height 15
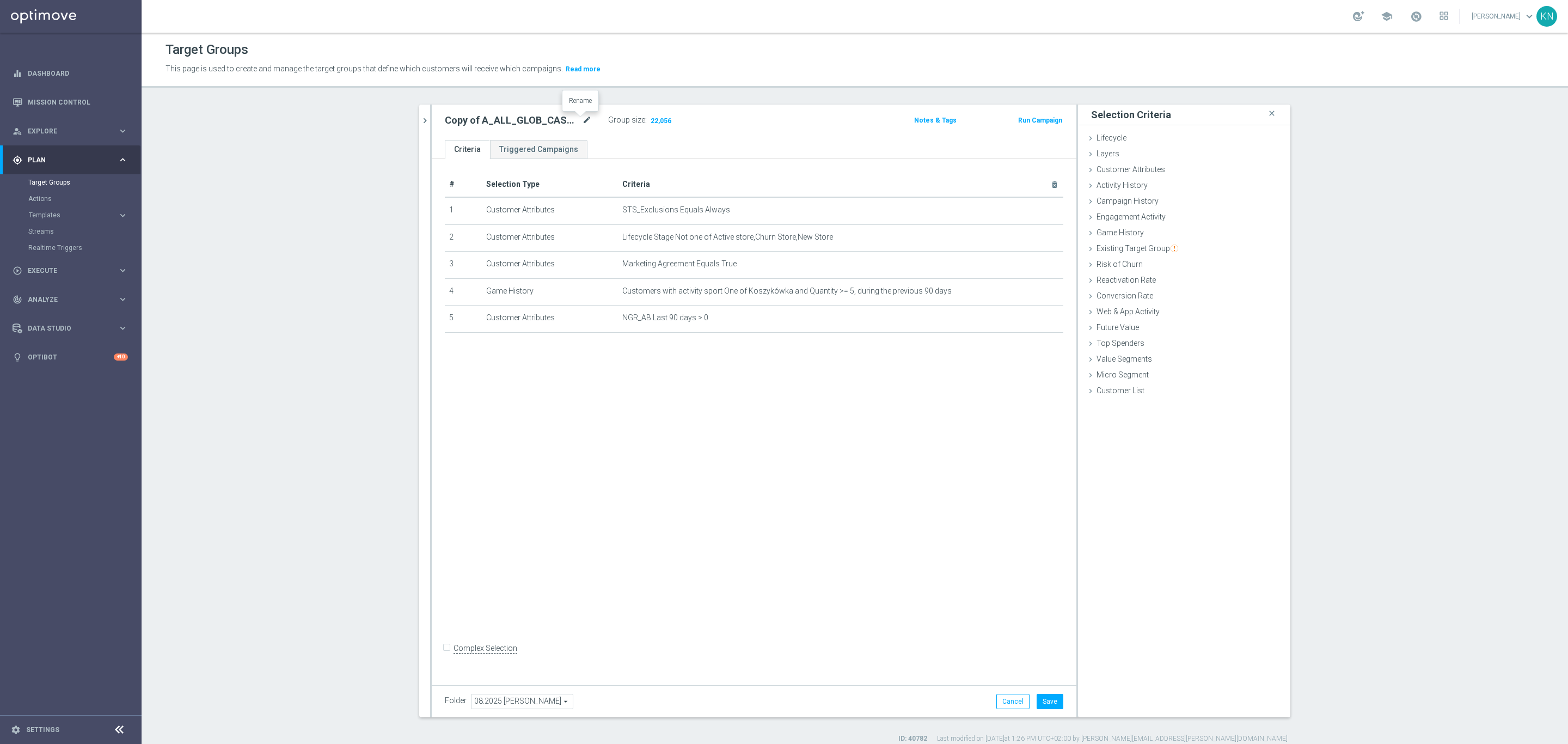
click at [582, 116] on icon "mode_edit" at bounding box center [587, 120] width 10 height 13
click at [569, 121] on input "Copy of A_ALL_GLOB_CASHBACK_DAILY_SIATKA_EUROBASKET_220825" at bounding box center [519, 121] width 147 height 15
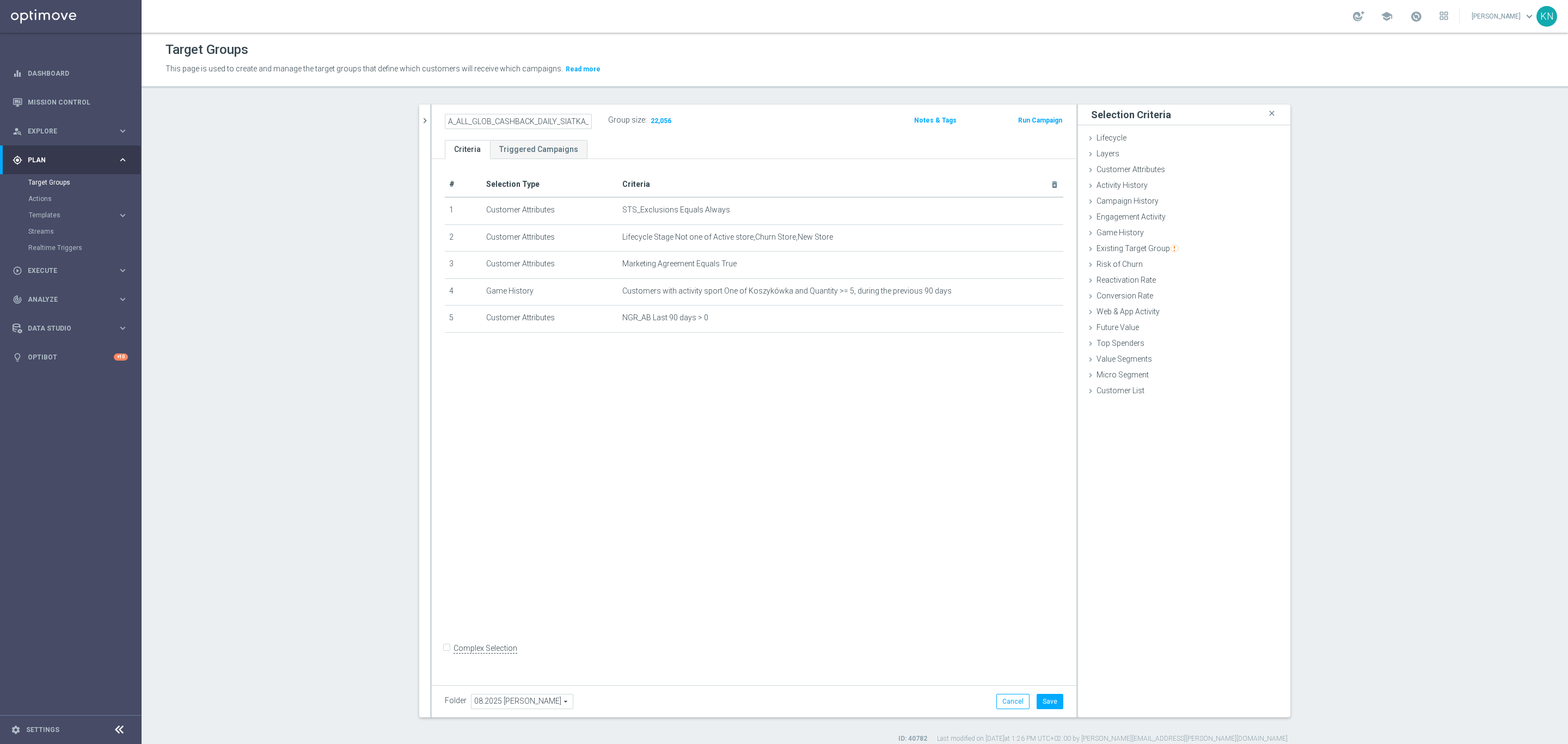
scroll to position [0, 104]
type input "A_ALL_GLOB_CASHBACK_DAILY_SIATKA_EUROBASKET_220825_270825"
click at [787, 473] on div "# Selection Type Criteria delete_forever 1 Customer Attributes STS_Exclusions E…" at bounding box center [754, 419] width 645 height 521
click at [1045, 704] on button "Save" at bounding box center [1050, 702] width 27 height 15
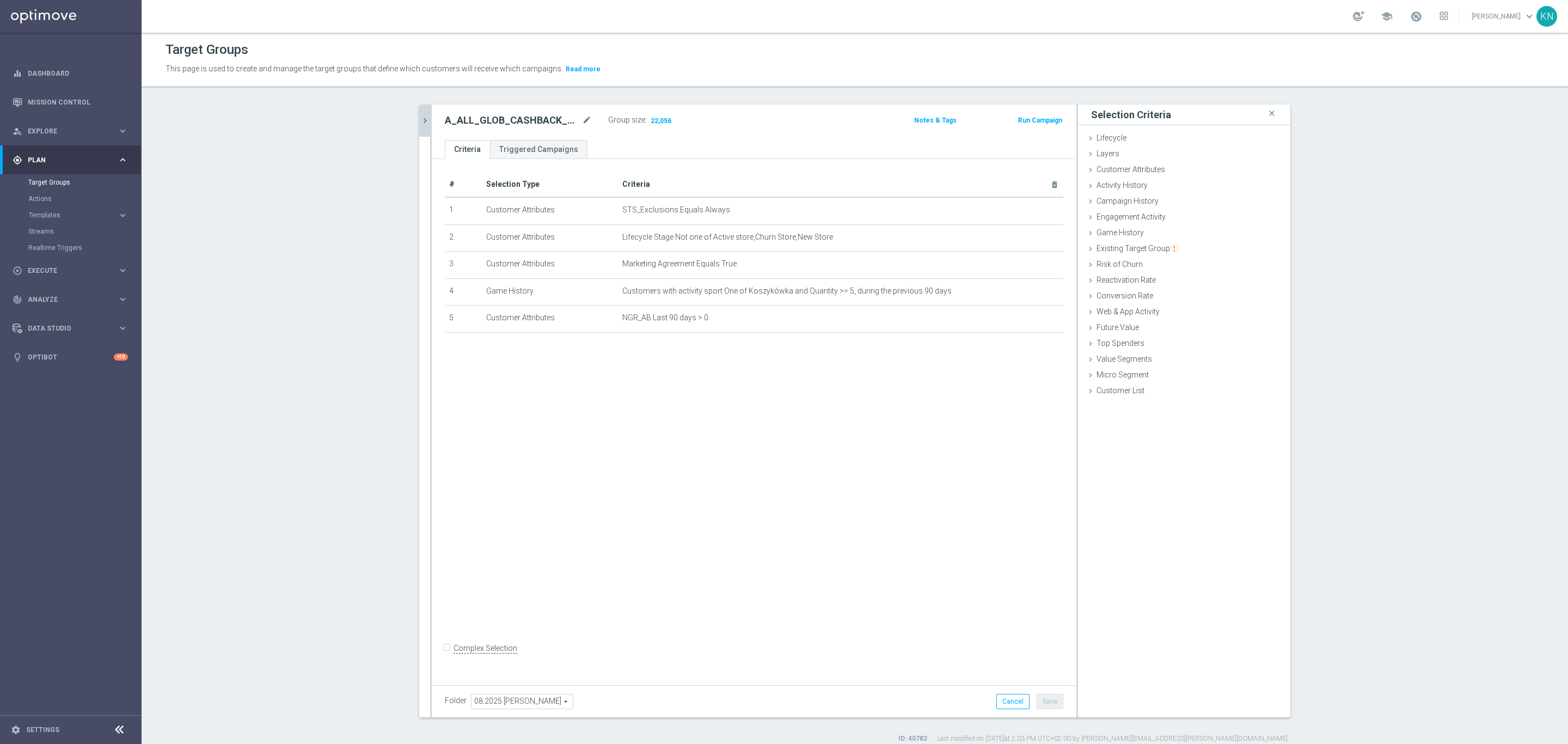
click at [420, 123] on icon "chevron_right" at bounding box center [425, 121] width 11 height 11
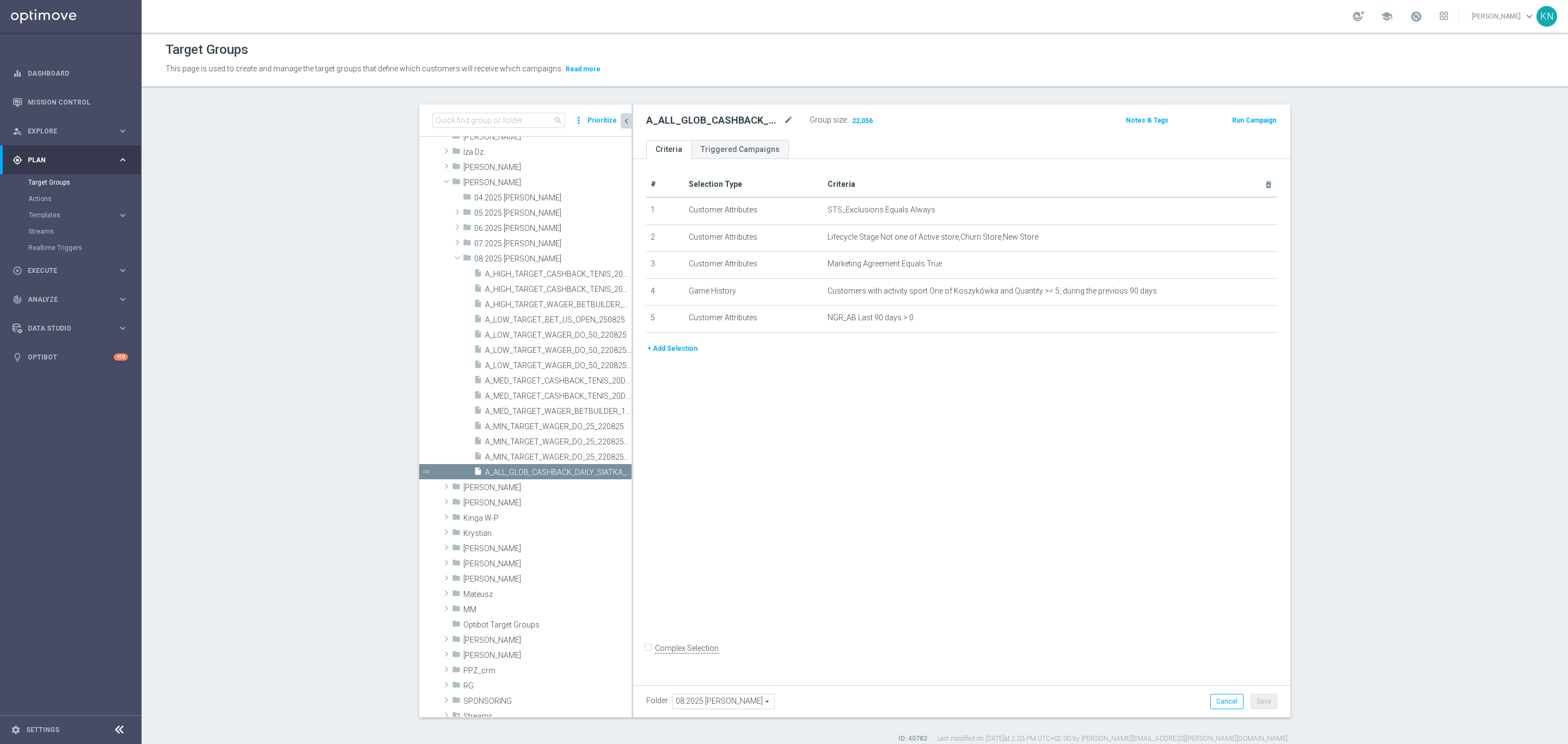
click at [1061, 553] on div "# Selection Type Criteria delete_forever 1 Customer Attributes STS_Exclusions E…" at bounding box center [962, 419] width 657 height 521
click at [857, 529] on div "# Selection Type Criteria delete_forever 1 Customer Attributes STS_Exclusions E…" at bounding box center [962, 419] width 657 height 521
click at [673, 350] on button "+ Add Selection" at bounding box center [672, 349] width 53 height 12
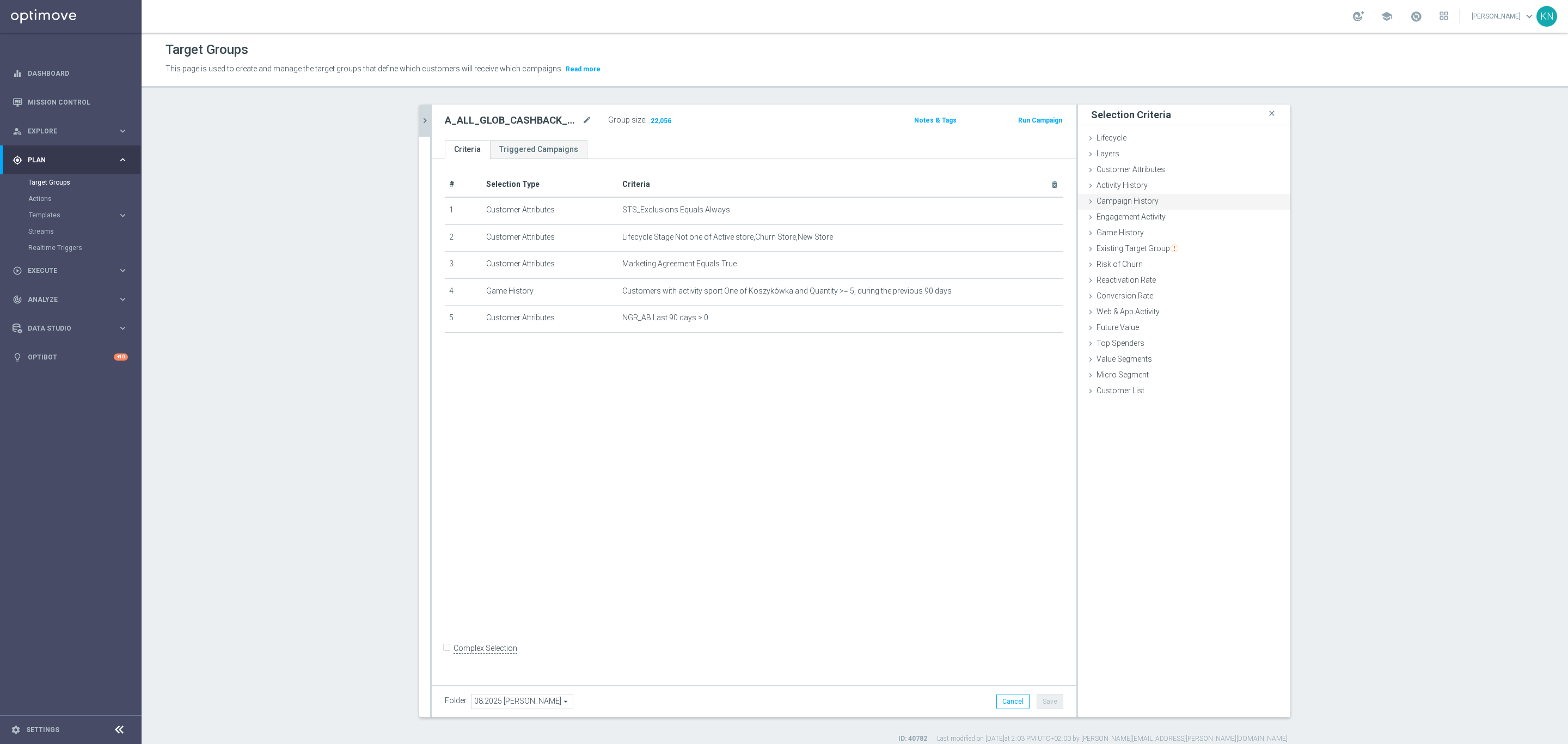
click at [1118, 203] on span "Campaign History" at bounding box center [1128, 201] width 62 height 8
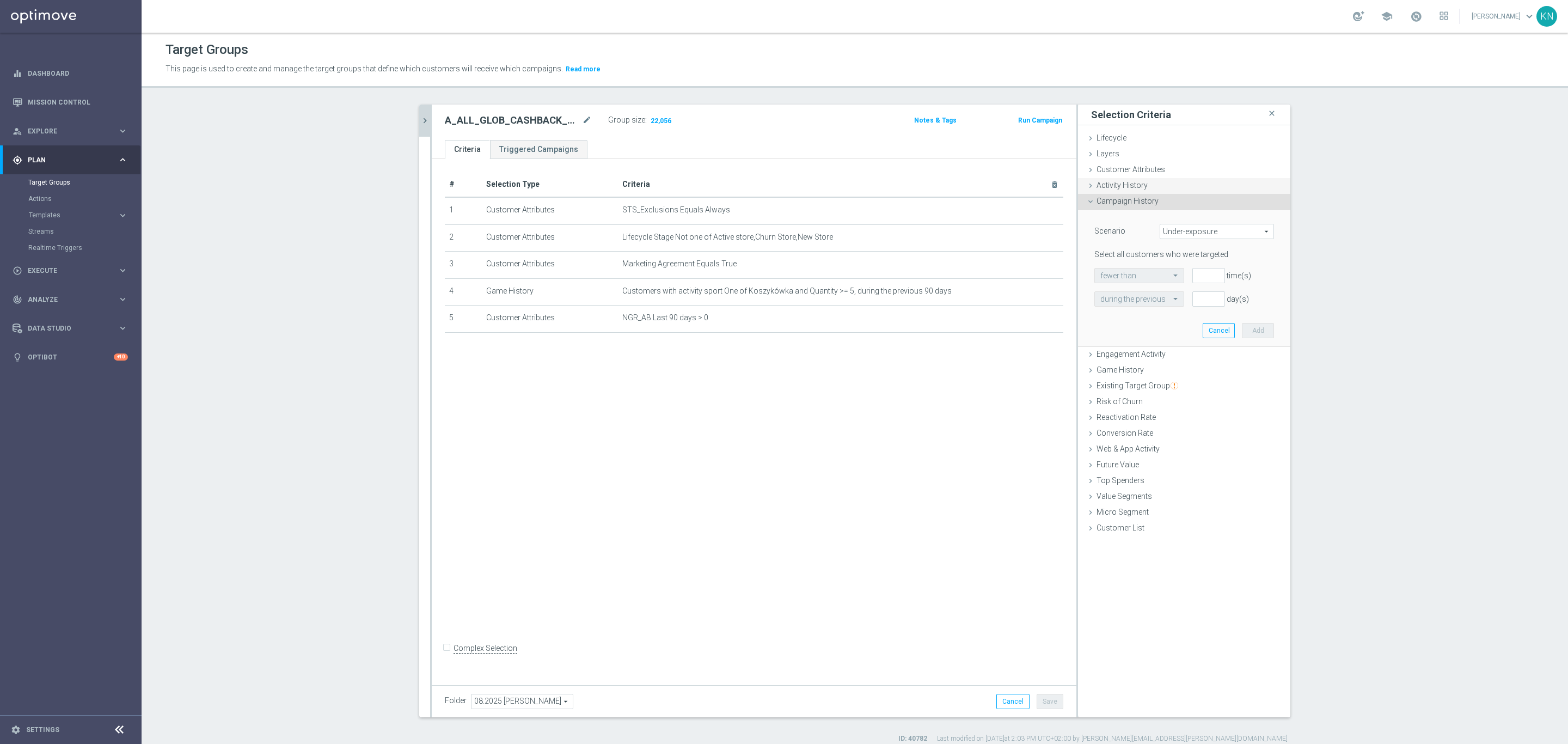
click at [1111, 187] on span "Activity History" at bounding box center [1122, 185] width 51 height 8
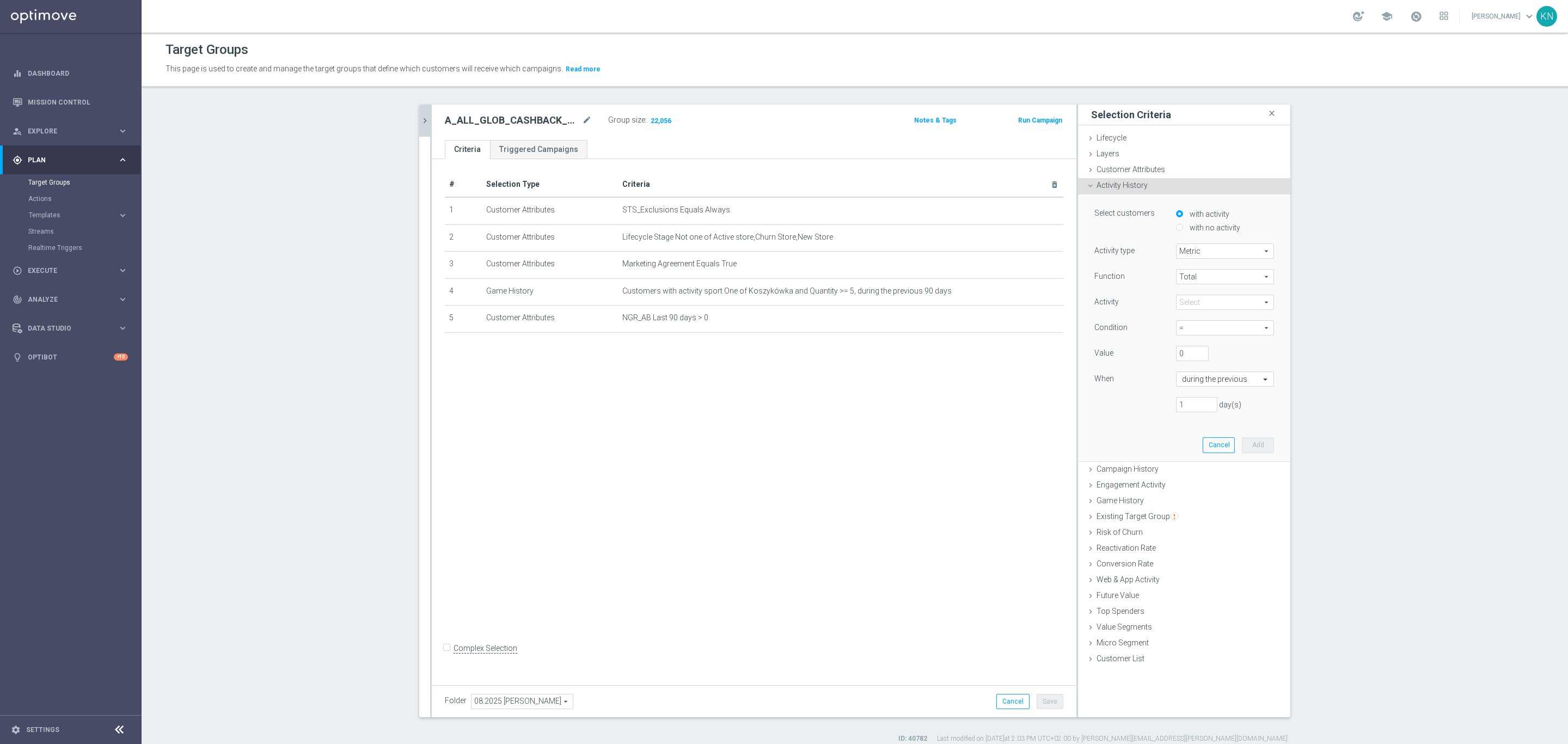
click at [1206, 297] on span at bounding box center [1225, 302] width 97 height 14
click at [1206, 250] on span "Metric" at bounding box center [1225, 251] width 97 height 14
click at [1103, 175] on div "Customer Attributes done" at bounding box center [1184, 170] width 212 height 16
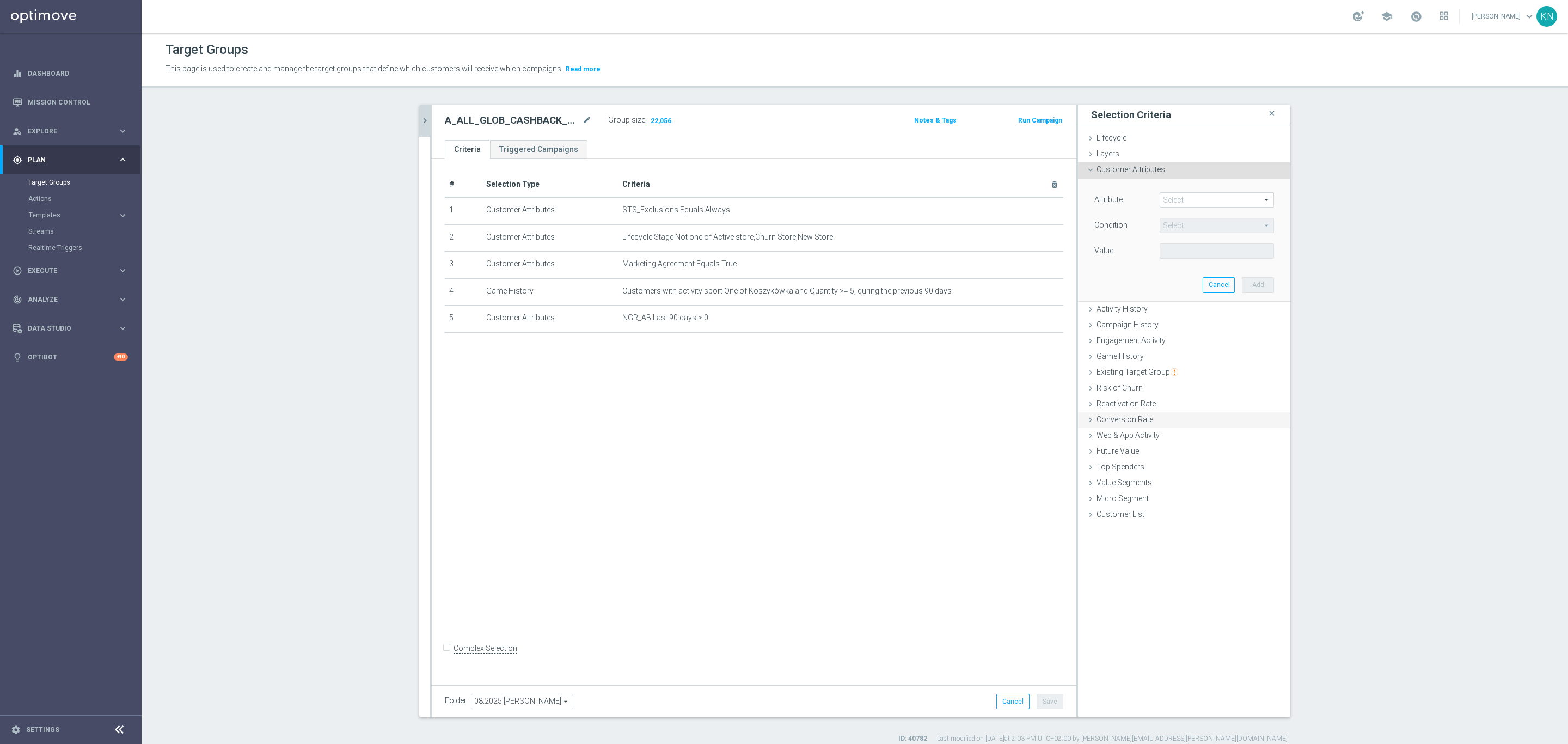
click at [1121, 350] on div "Game History done selection updated" at bounding box center [1184, 357] width 212 height 16
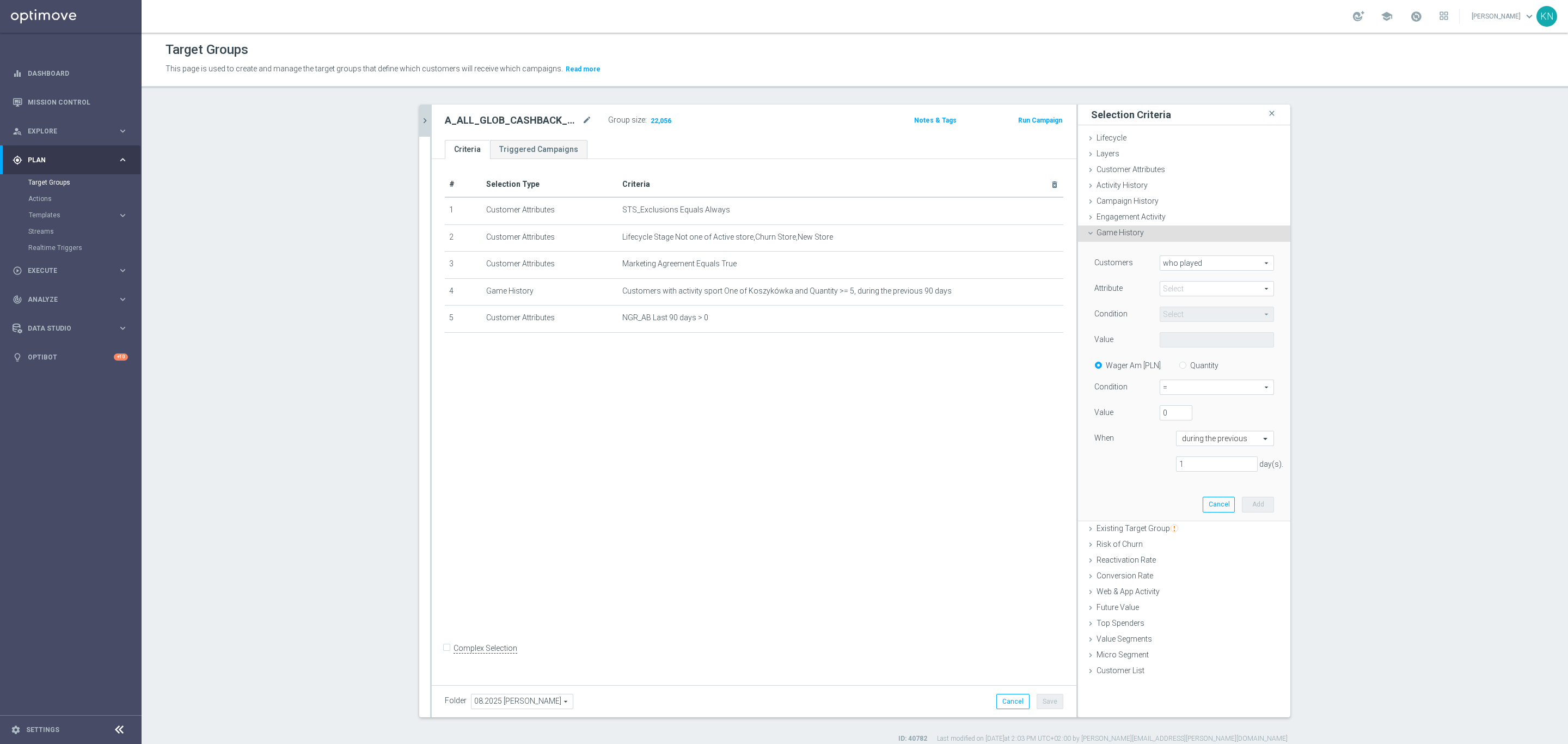
click at [1196, 287] on span at bounding box center [1217, 289] width 114 height 14
click at [1108, 482] on div "Customers who played who played arrow_drop_down search Attribute Select arrow_d…" at bounding box center [1185, 381] width 196 height 278
click at [1131, 205] on span "Campaign History" at bounding box center [1128, 201] width 62 height 8
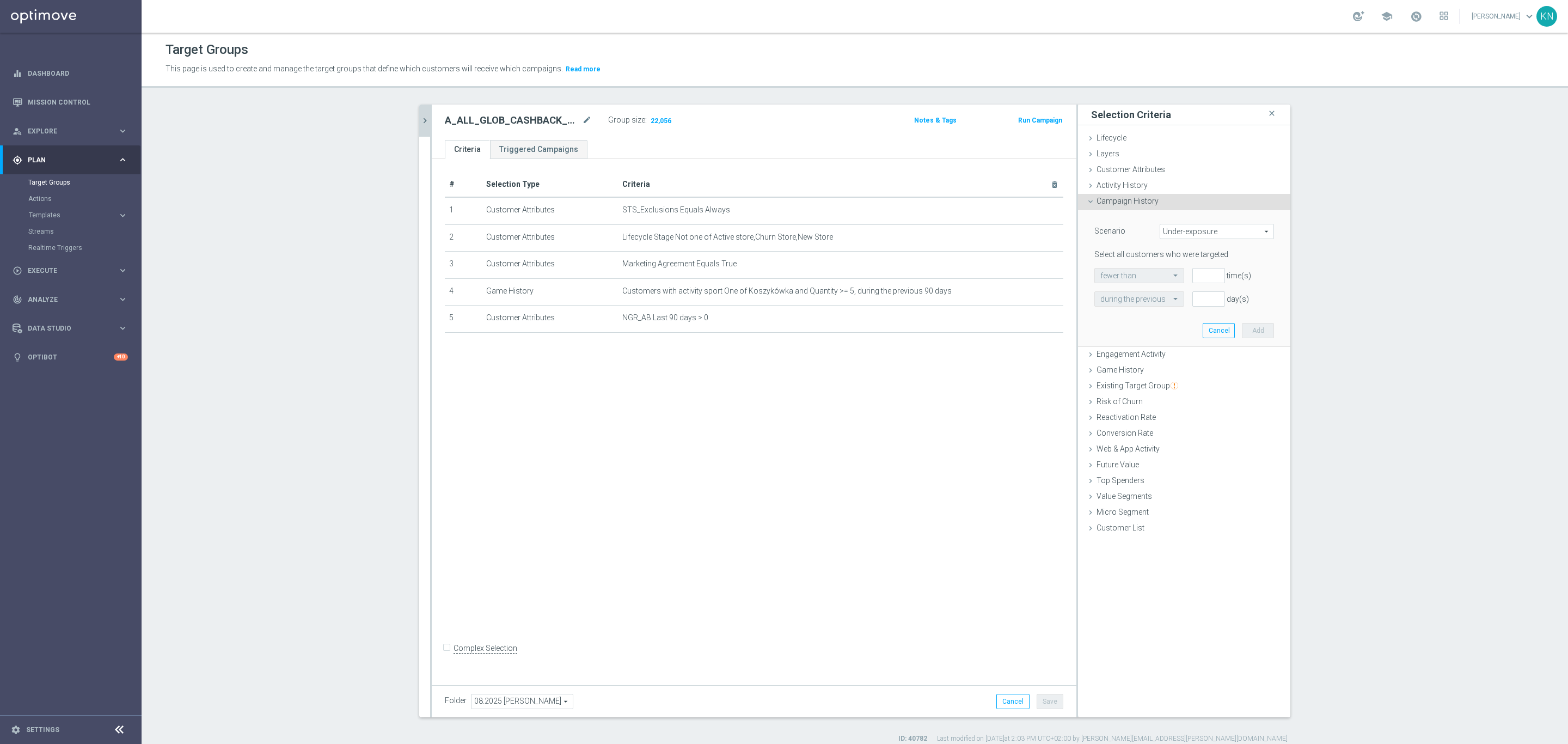
click at [1226, 236] on span "Under-exposure" at bounding box center [1217, 231] width 114 height 14
click at [1180, 298] on label "Custom" at bounding box center [1217, 304] width 114 height 14
type input "Custom"
click at [1137, 275] on span "have" at bounding box center [1131, 276] width 72 height 14
click at [1144, 275] on span "have" at bounding box center [1131, 276] width 72 height 14
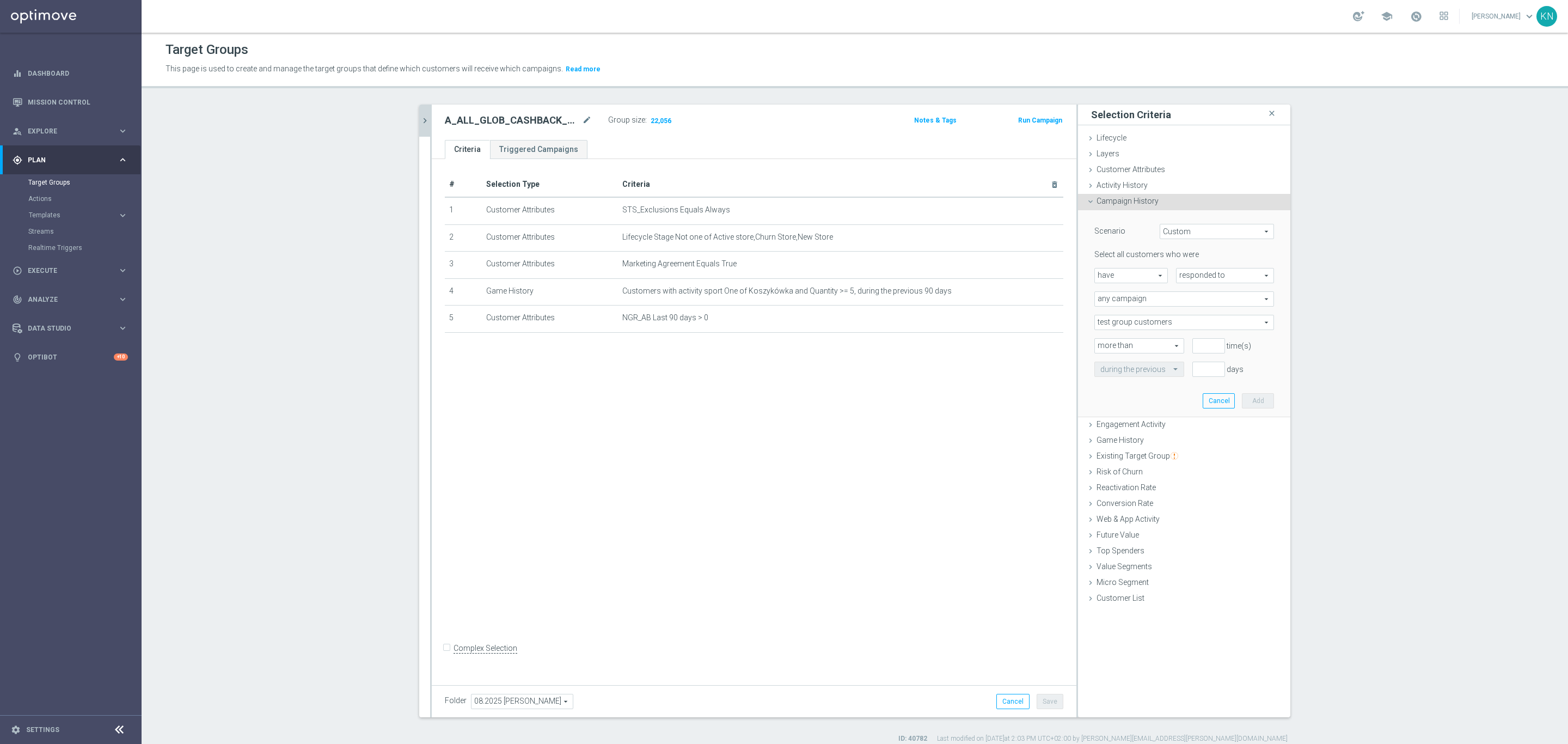
click at [1212, 275] on span "responded to" at bounding box center [1225, 276] width 97 height 14
click at [1214, 275] on span "responded to" at bounding box center [1225, 276] width 97 height 14
click at [1194, 273] on span "responded to" at bounding box center [1225, 276] width 97 height 14
click at [1207, 308] on span "been targeted with" at bounding box center [1225, 306] width 86 height 8
type input "been targeted with"
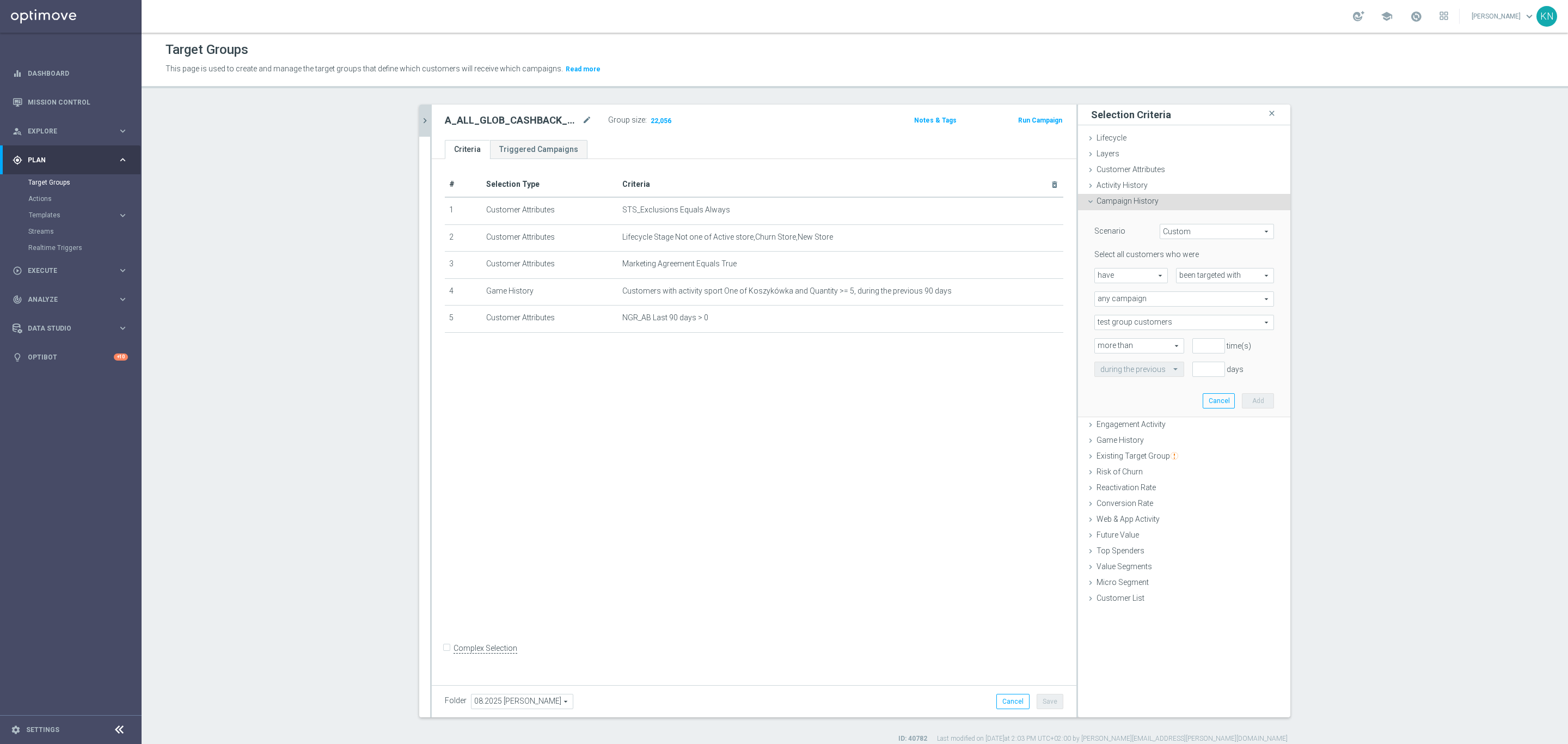
click at [1161, 298] on span "any campaign" at bounding box center [1184, 299] width 179 height 14
click at [1165, 298] on span "any campaign" at bounding box center [1184, 299] width 179 height 14
click at [1201, 231] on span "Custom" at bounding box center [1217, 231] width 114 height 14
click at [972, 438] on div "# Selection Type Criteria delete_forever 1 Customer Attributes STS_Exclusions E…" at bounding box center [754, 419] width 645 height 521
click at [423, 116] on icon "chevron_right" at bounding box center [425, 121] width 11 height 11
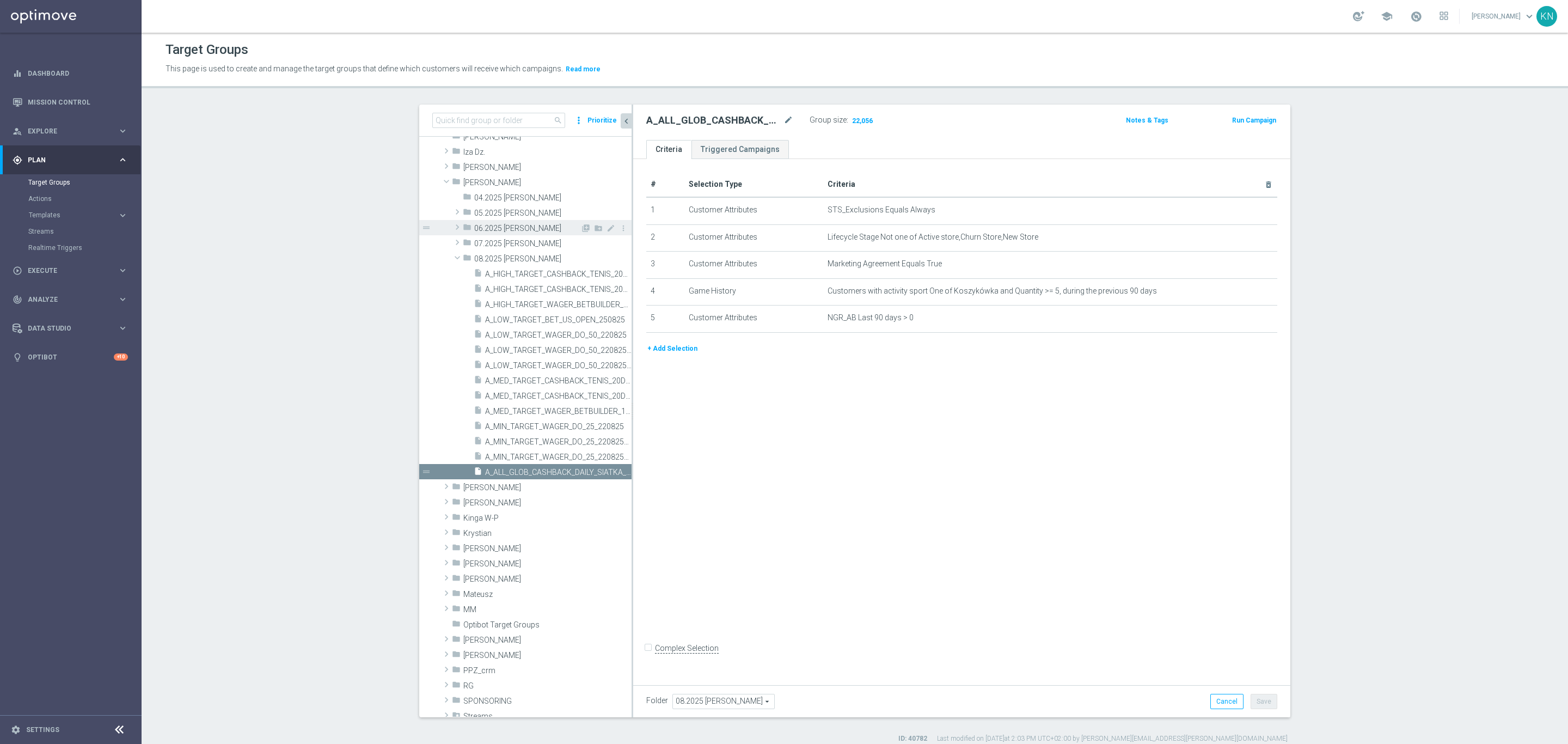
click at [500, 226] on span "06.2025 [PERSON_NAME]" at bounding box center [527, 228] width 106 height 9
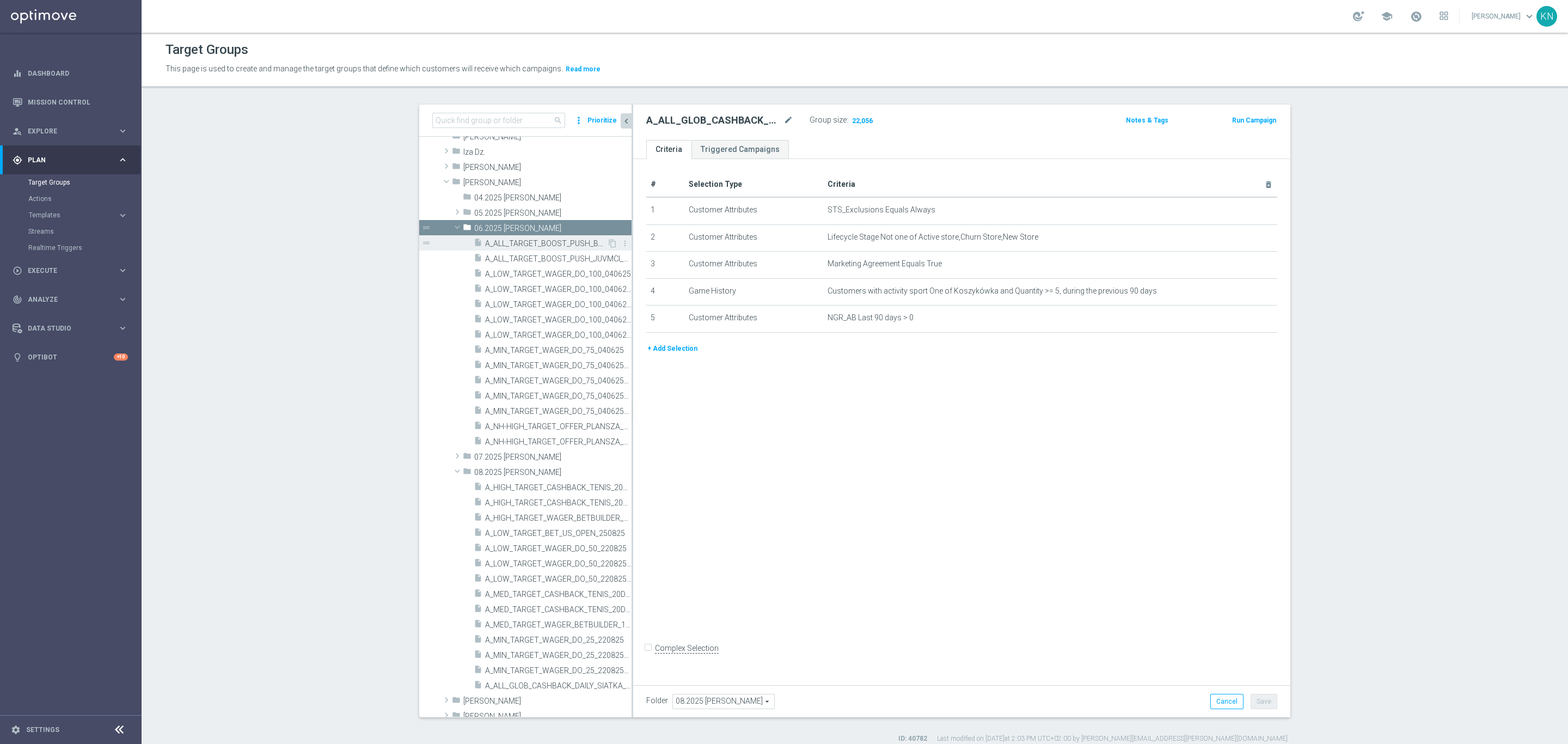
click at [551, 245] on span "A_ALL_TARGET_BOOST_PUSH_BENCHE_280625" at bounding box center [546, 243] width 122 height 9
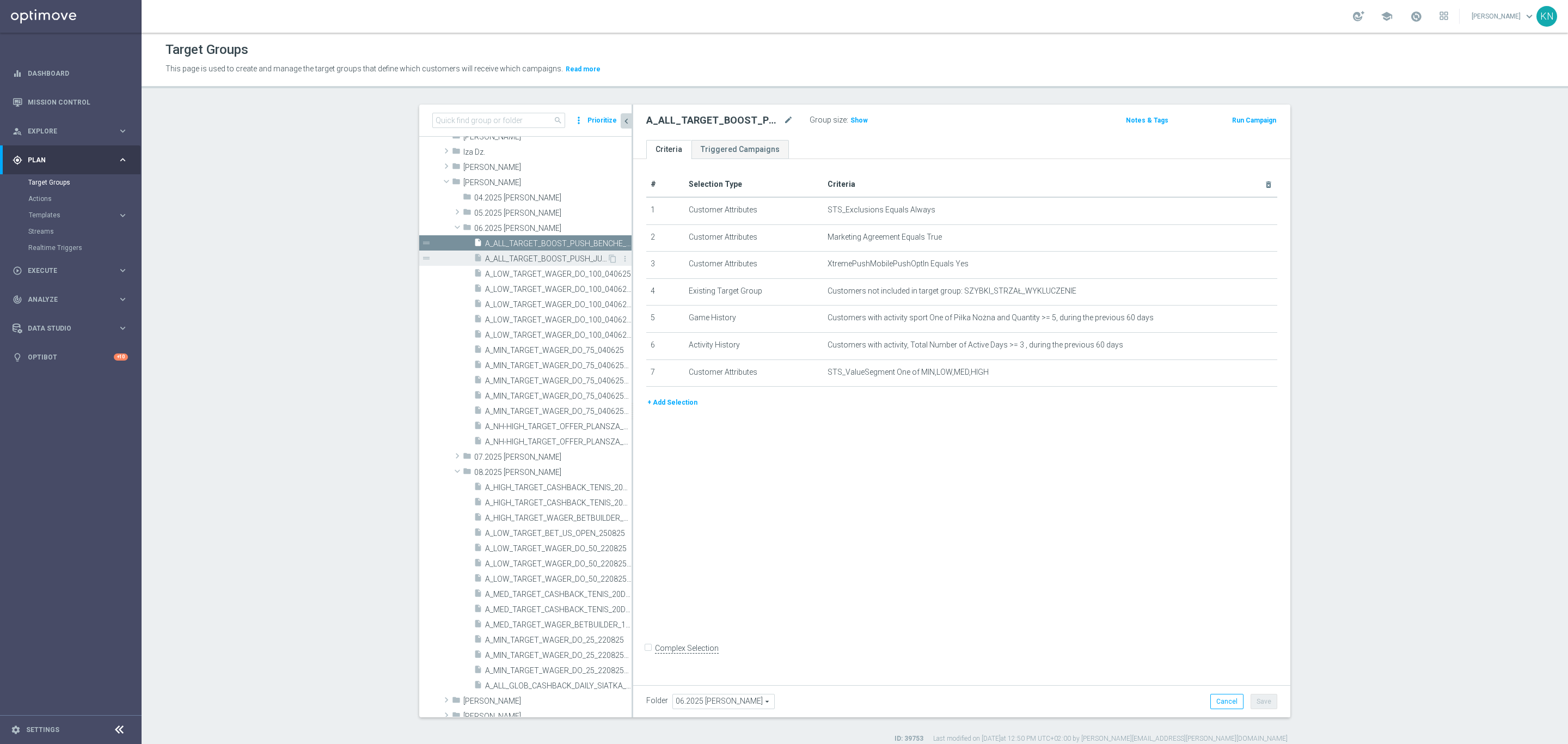
click at [551, 260] on span "A_ALL_TARGET_BOOST_PUSH_JUVMCI_260625" at bounding box center [546, 259] width 122 height 9
click at [451, 224] on span at bounding box center [457, 227] width 13 height 11
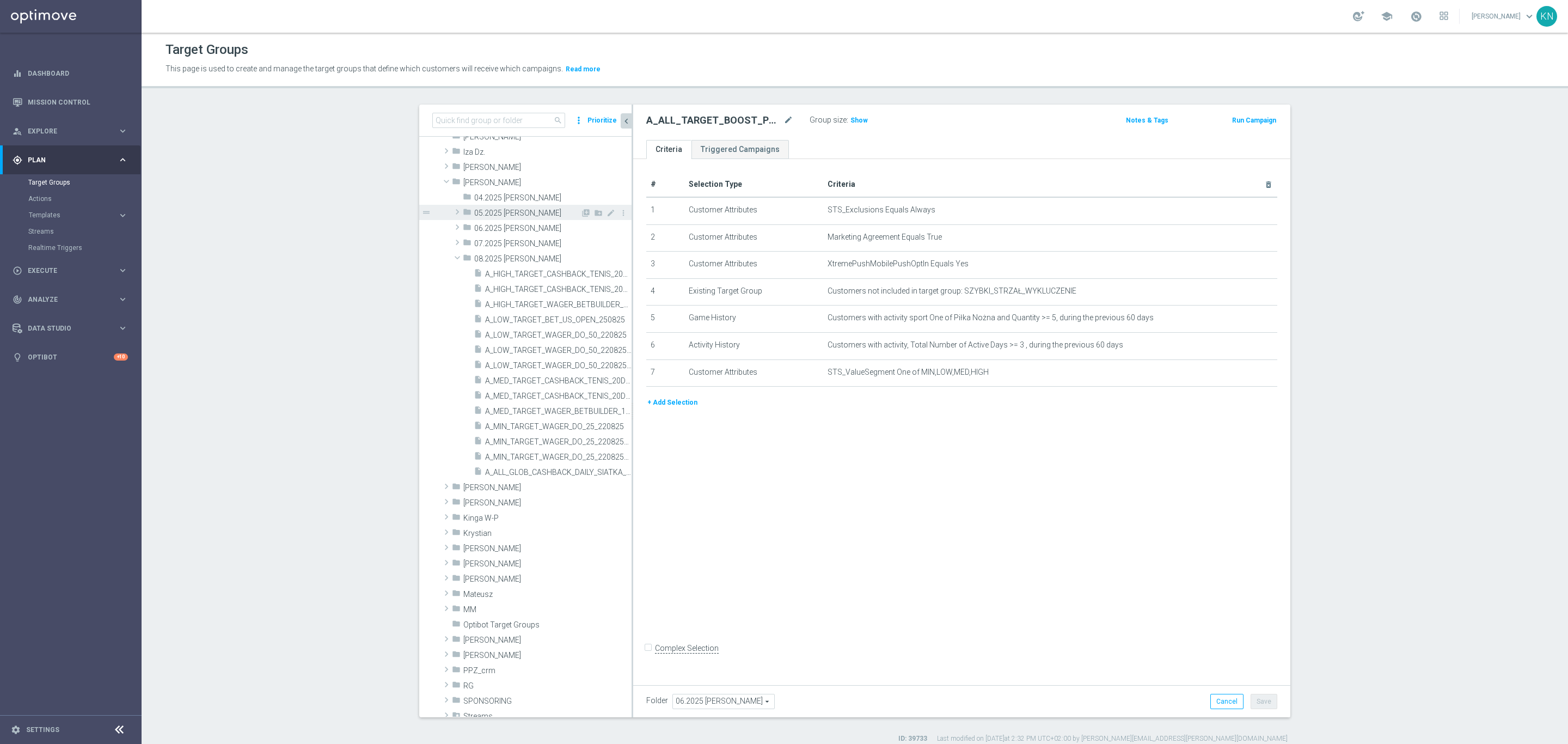
click at [452, 210] on span at bounding box center [458, 212] width 11 height 13
click at [516, 228] on span "A_ALL_GLOB_CASHBACK_FINAL_LM_LIVE_310525" at bounding box center [546, 228] width 122 height 9
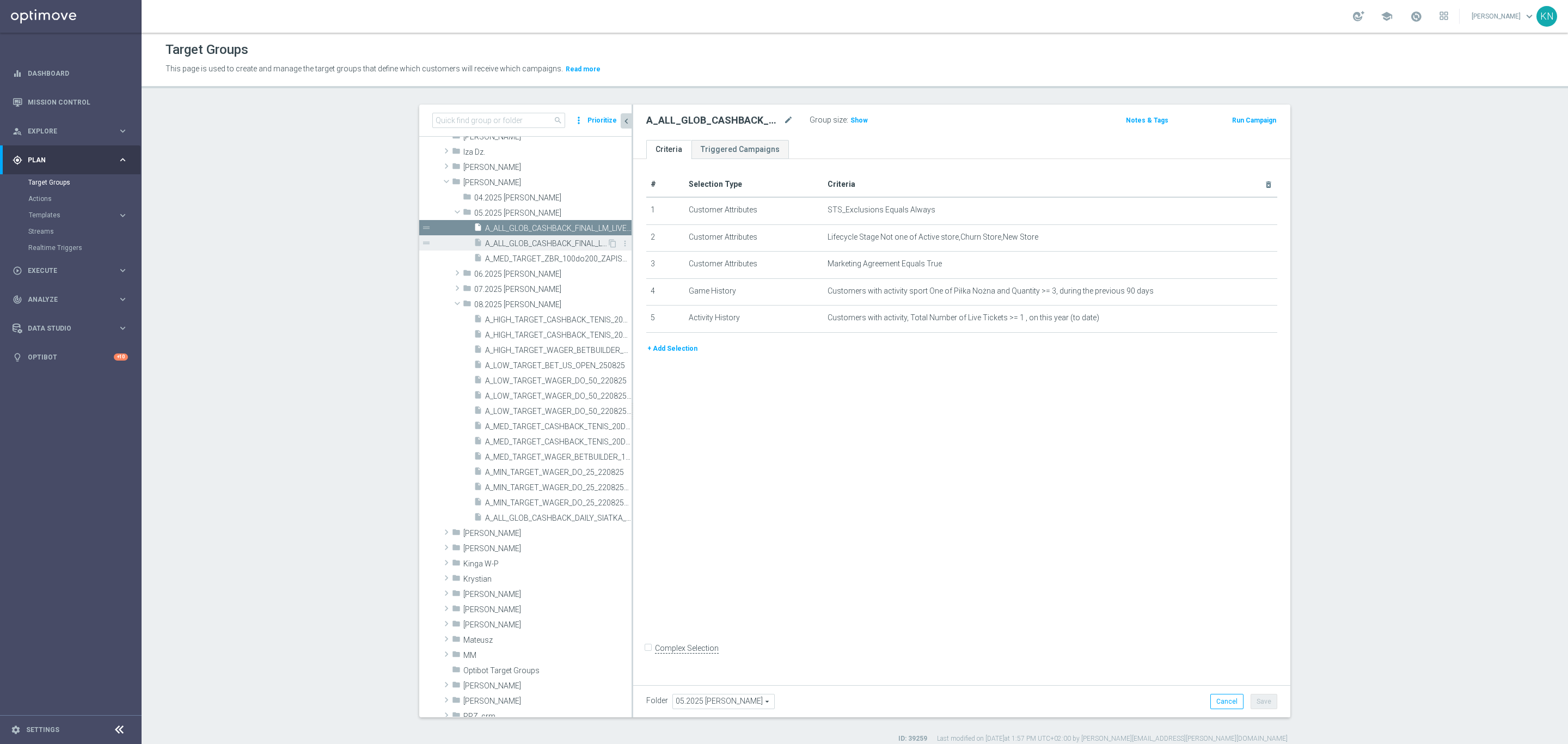
click at [520, 245] on span "A_ALL_GLOB_CASHBACK_FINAL_LM_LIVE_310525_INAPP" at bounding box center [546, 243] width 122 height 9
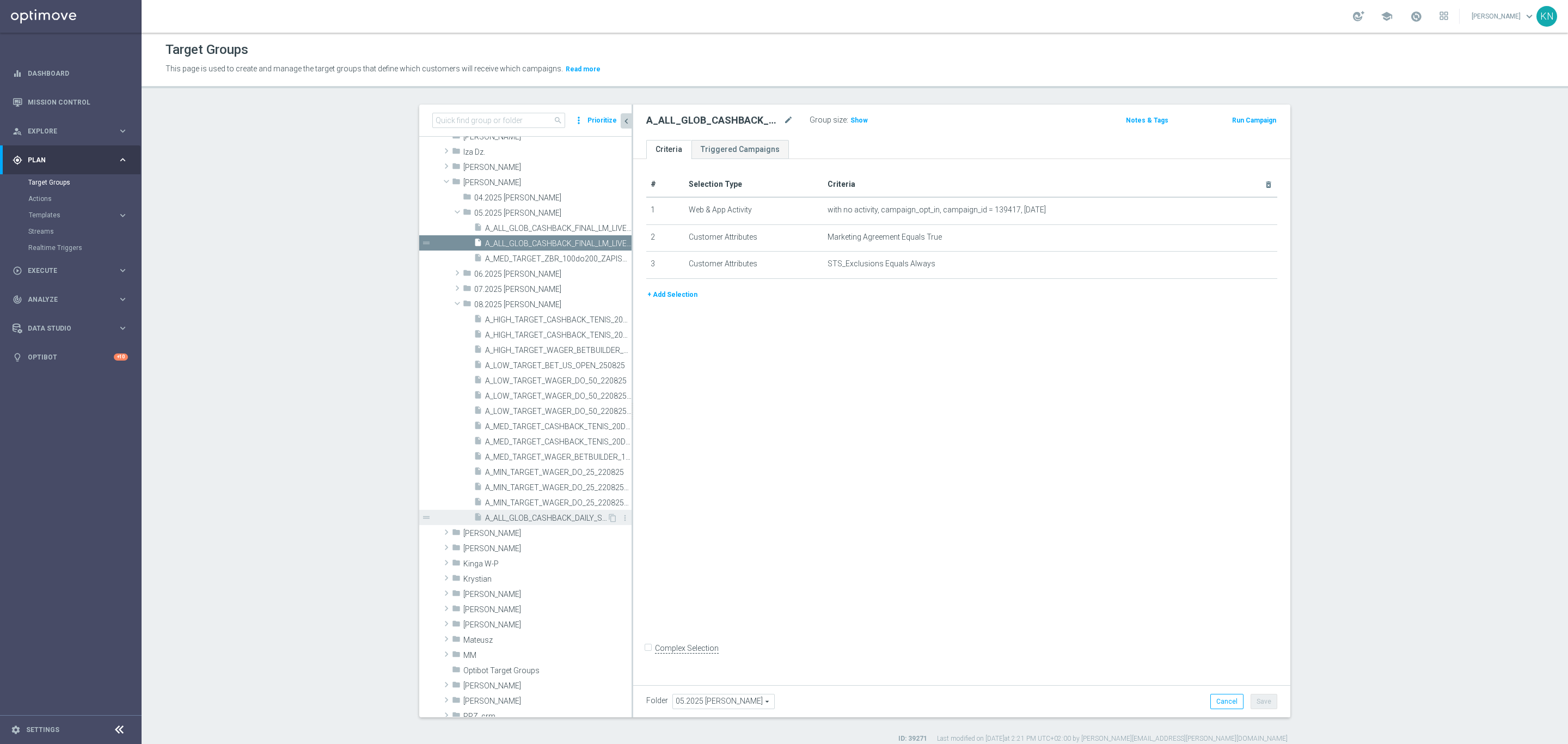
click at [519, 522] on span "A_ALL_GLOB_CASHBACK_DAILY_SIATKA_EUROBASKET_220825_270825" at bounding box center [546, 518] width 122 height 9
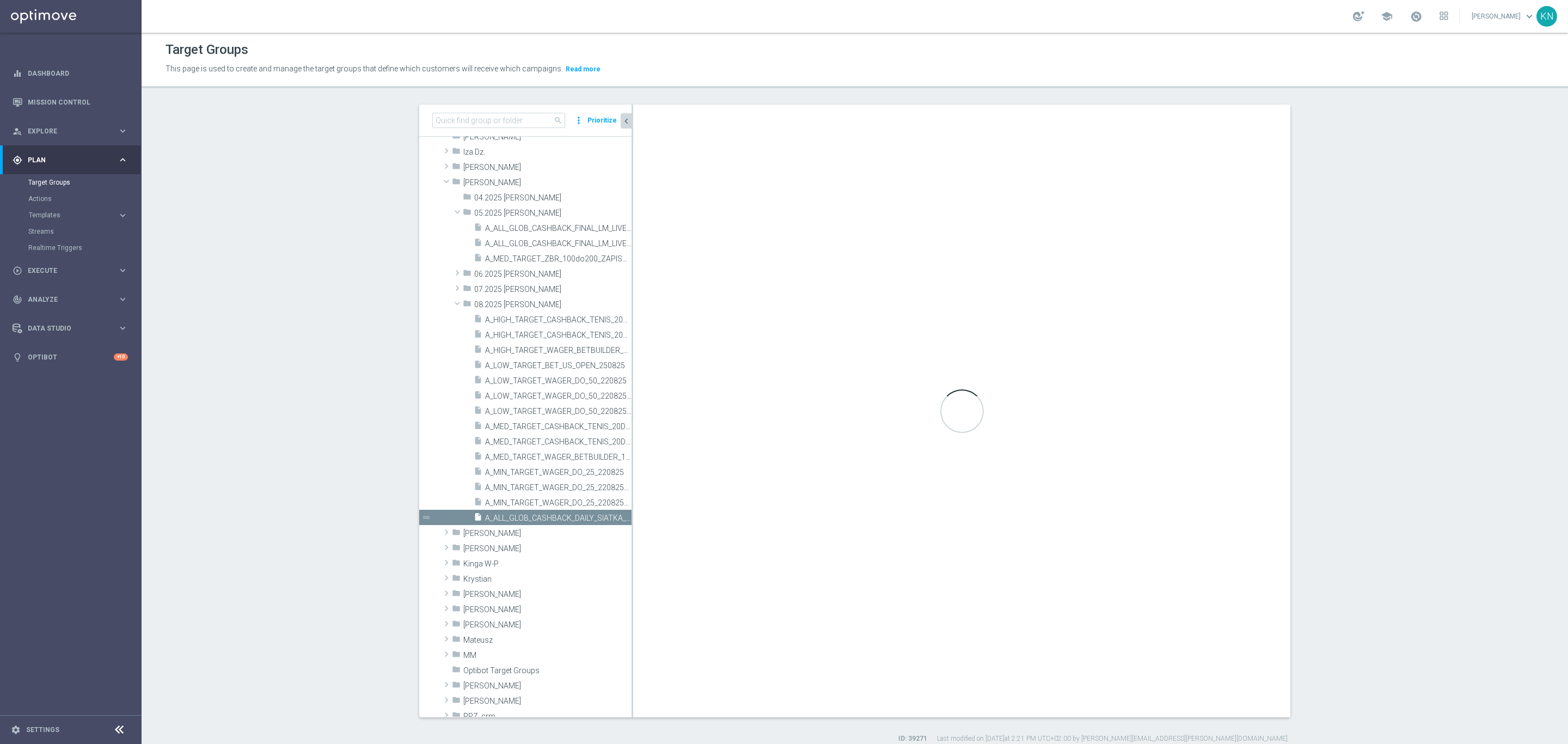
type input "08.2025 [PERSON_NAME]"
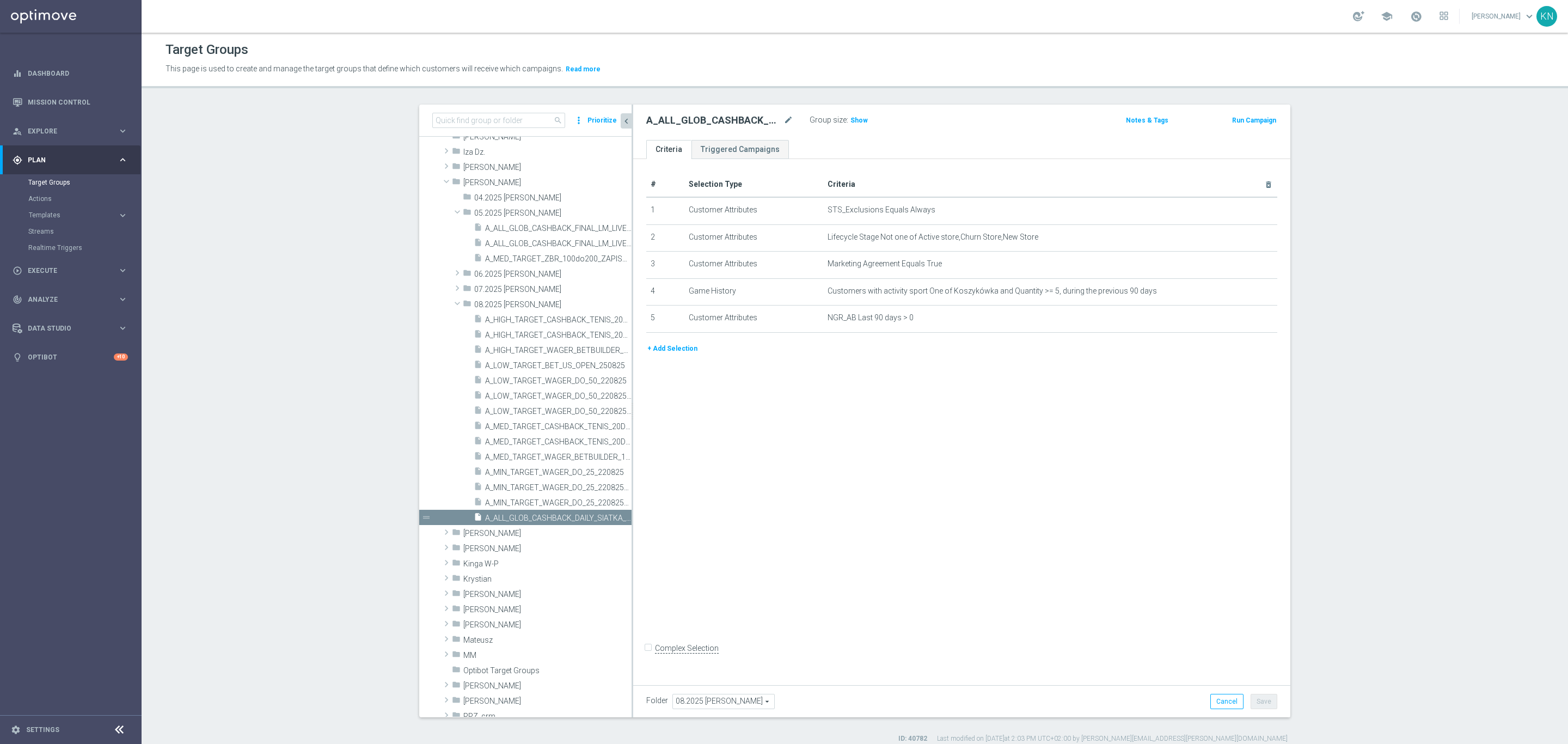
click at [669, 346] on button "+ Add Selection" at bounding box center [672, 349] width 53 height 12
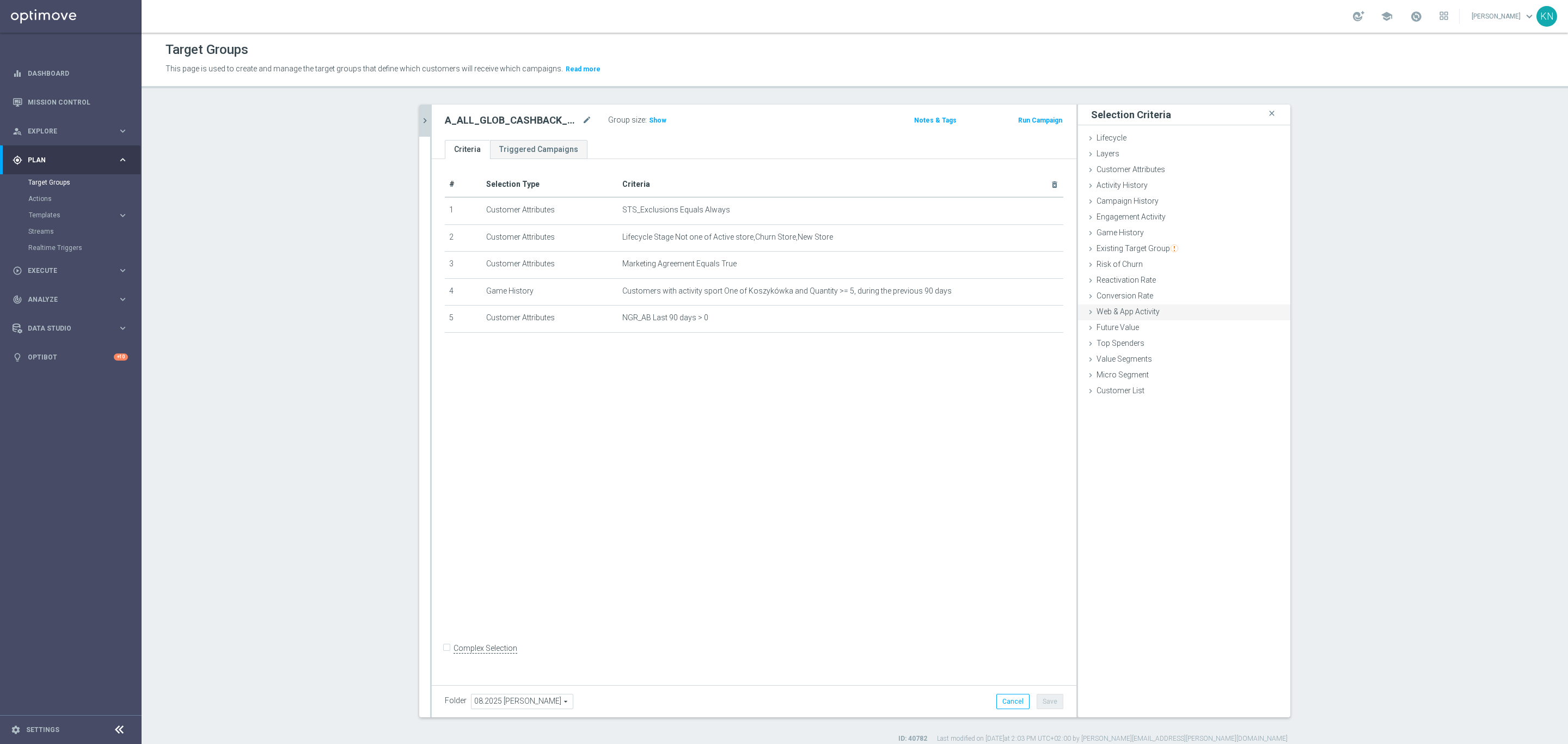
click at [1088, 313] on icon at bounding box center [1091, 312] width 8 height 8
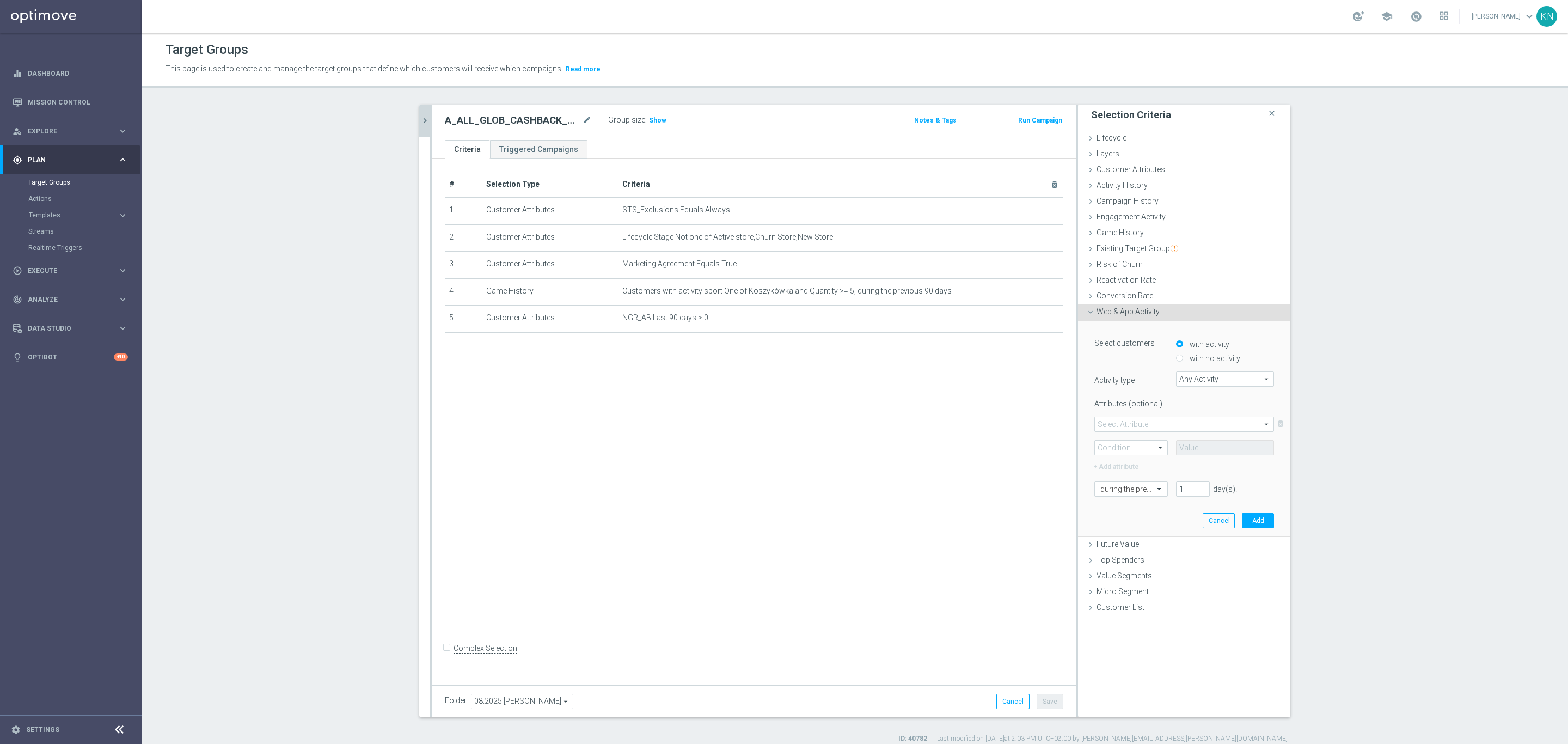
click at [1196, 360] on label "with no activity" at bounding box center [1213, 358] width 53 height 10
click at [1183, 360] on input "with no activity" at bounding box center [1180, 358] width 7 height 7
radio input "true"
click at [1208, 383] on span "Any Activity" at bounding box center [1225, 379] width 97 height 14
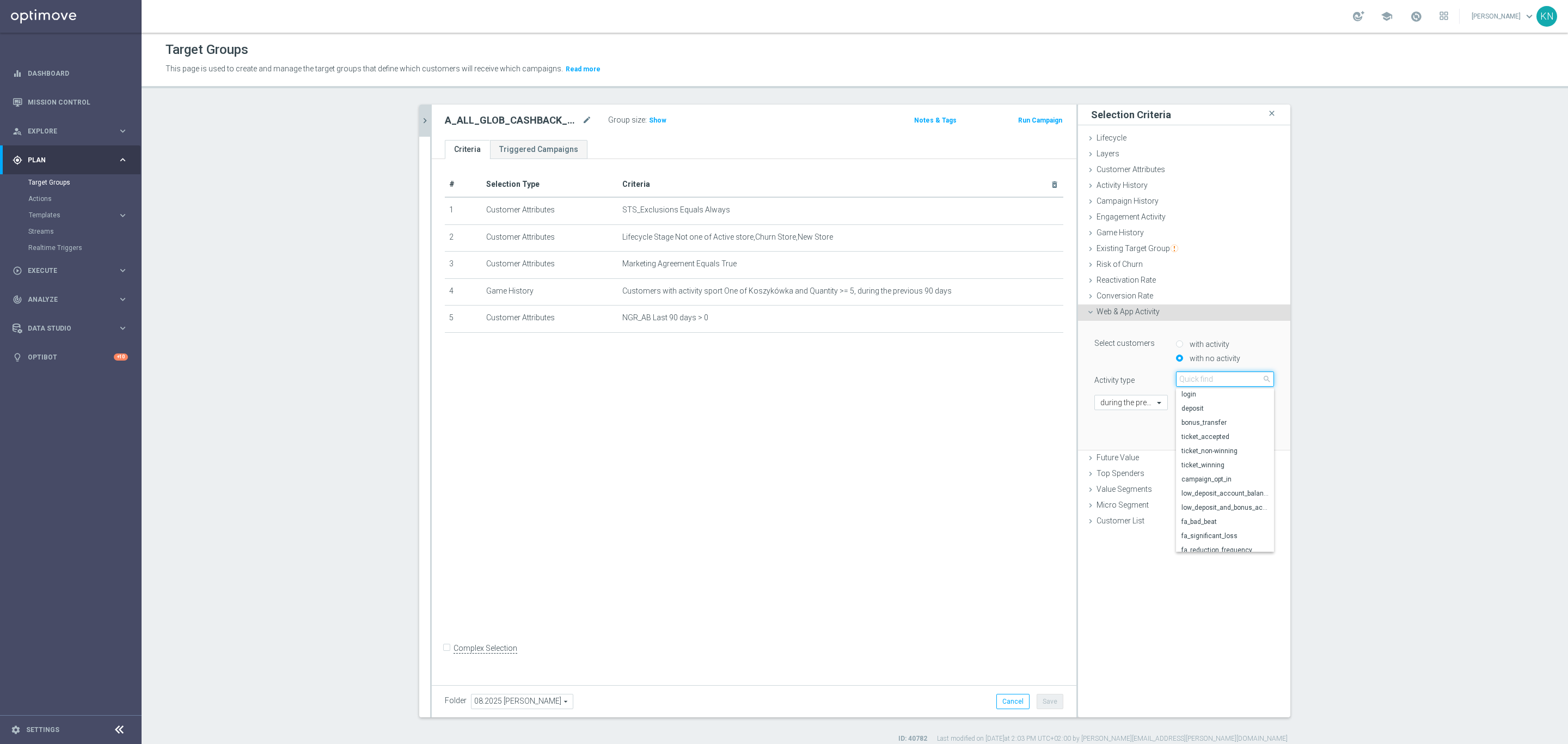
click at [1212, 381] on input "search" at bounding box center [1225, 379] width 98 height 15
type input "cam"
click at [1224, 391] on span "campaign_opt_in" at bounding box center [1225, 395] width 87 height 8
type input "campaign_opt_in"
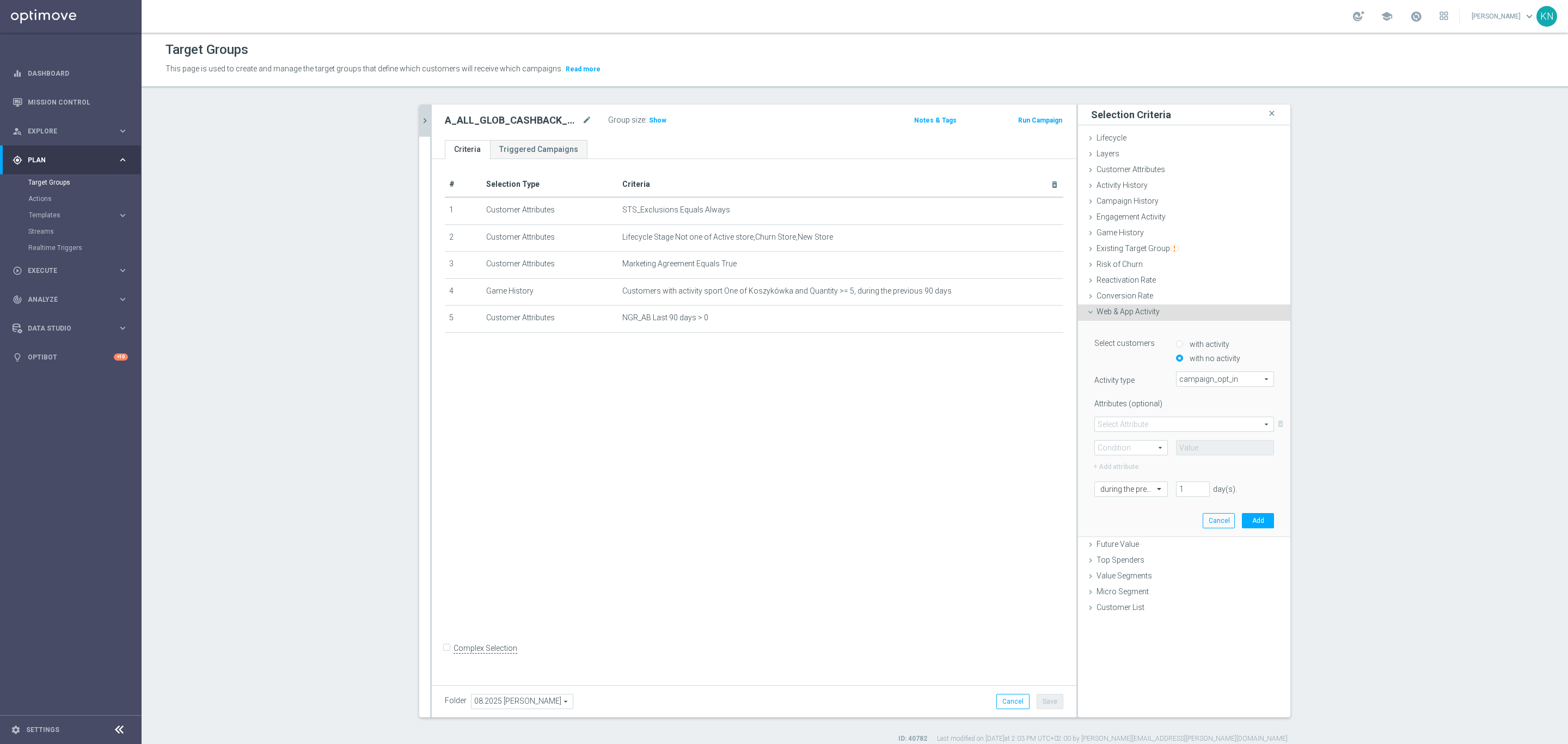
click at [1163, 424] on span at bounding box center [1184, 424] width 179 height 14
click at [1137, 435] on label "campaign_id" at bounding box center [1184, 440] width 179 height 14
type input "campaign_id"
click at [1145, 447] on span at bounding box center [1131, 447] width 72 height 14
click at [1137, 466] on span "=" at bounding box center [1131, 464] width 62 height 8
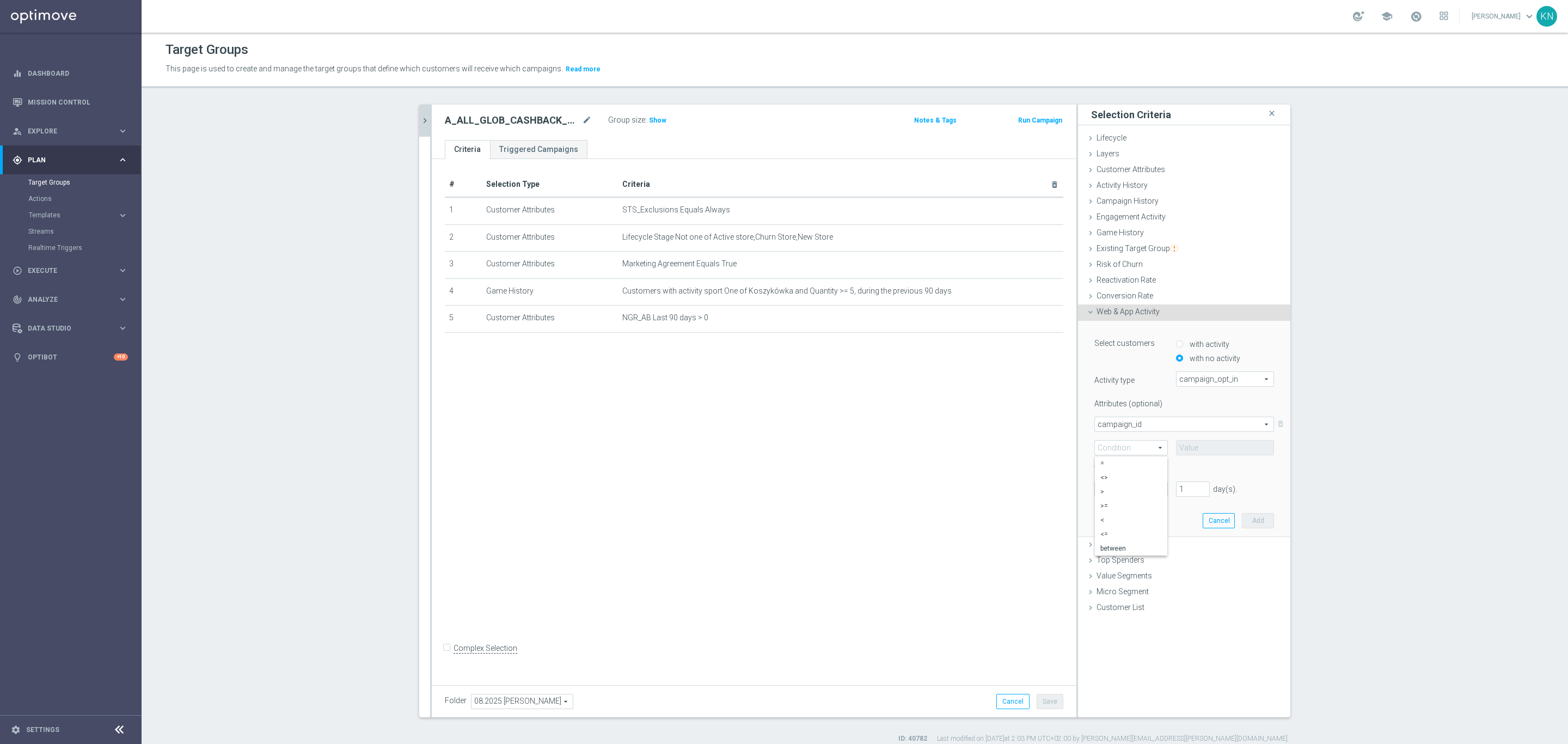
type input "="
click at [1216, 449] on input at bounding box center [1225, 448] width 98 height 15
click at [1155, 497] on div "Select customers with activity with no activity Activity type campaign_opt_in c…" at bounding box center [1185, 428] width 196 height 215
click at [1152, 494] on div "during the previous" at bounding box center [1131, 489] width 74 height 15
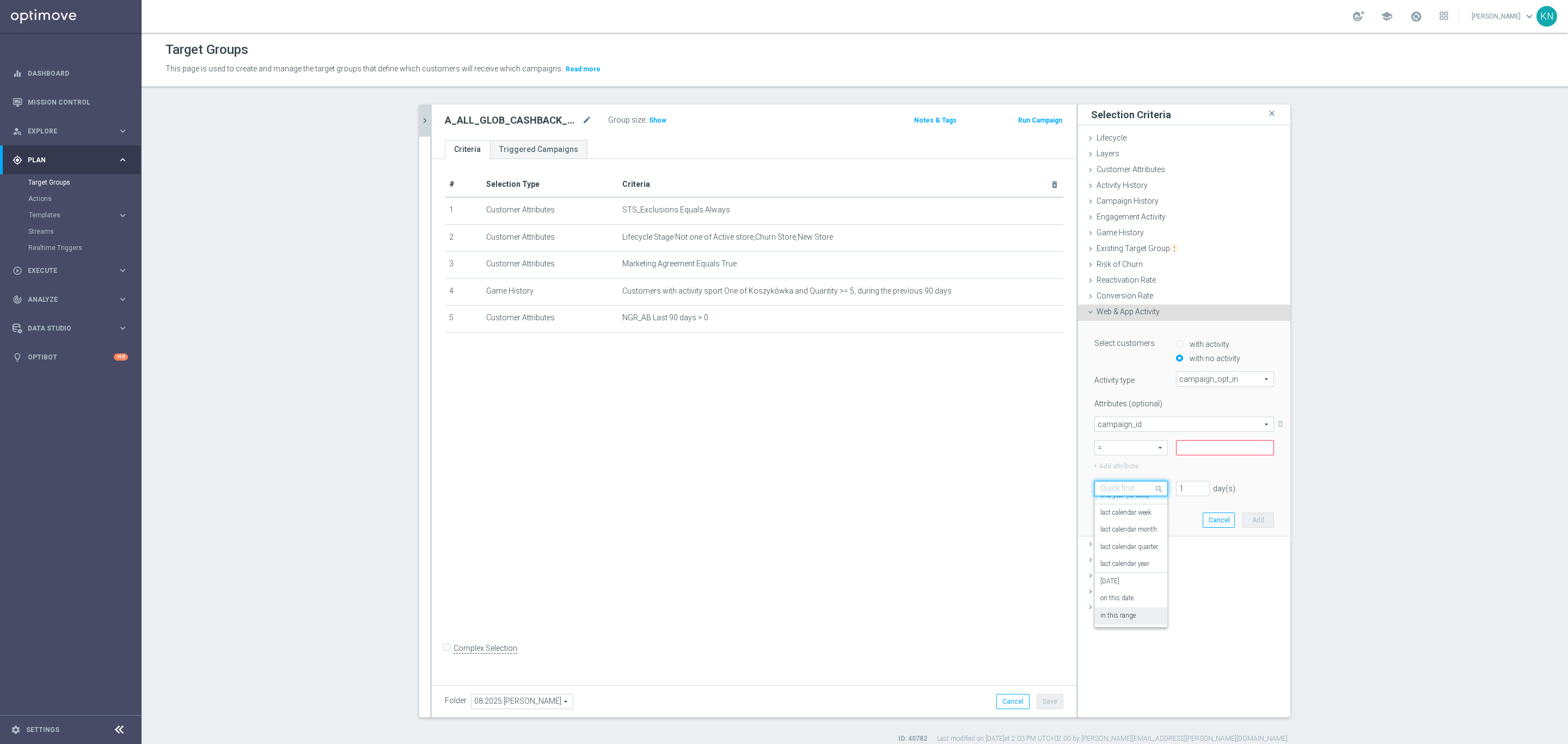
click at [1109, 623] on div "in this range" at bounding box center [1131, 616] width 62 height 18
click at [1187, 518] on input at bounding box center [1184, 512] width 179 height 15
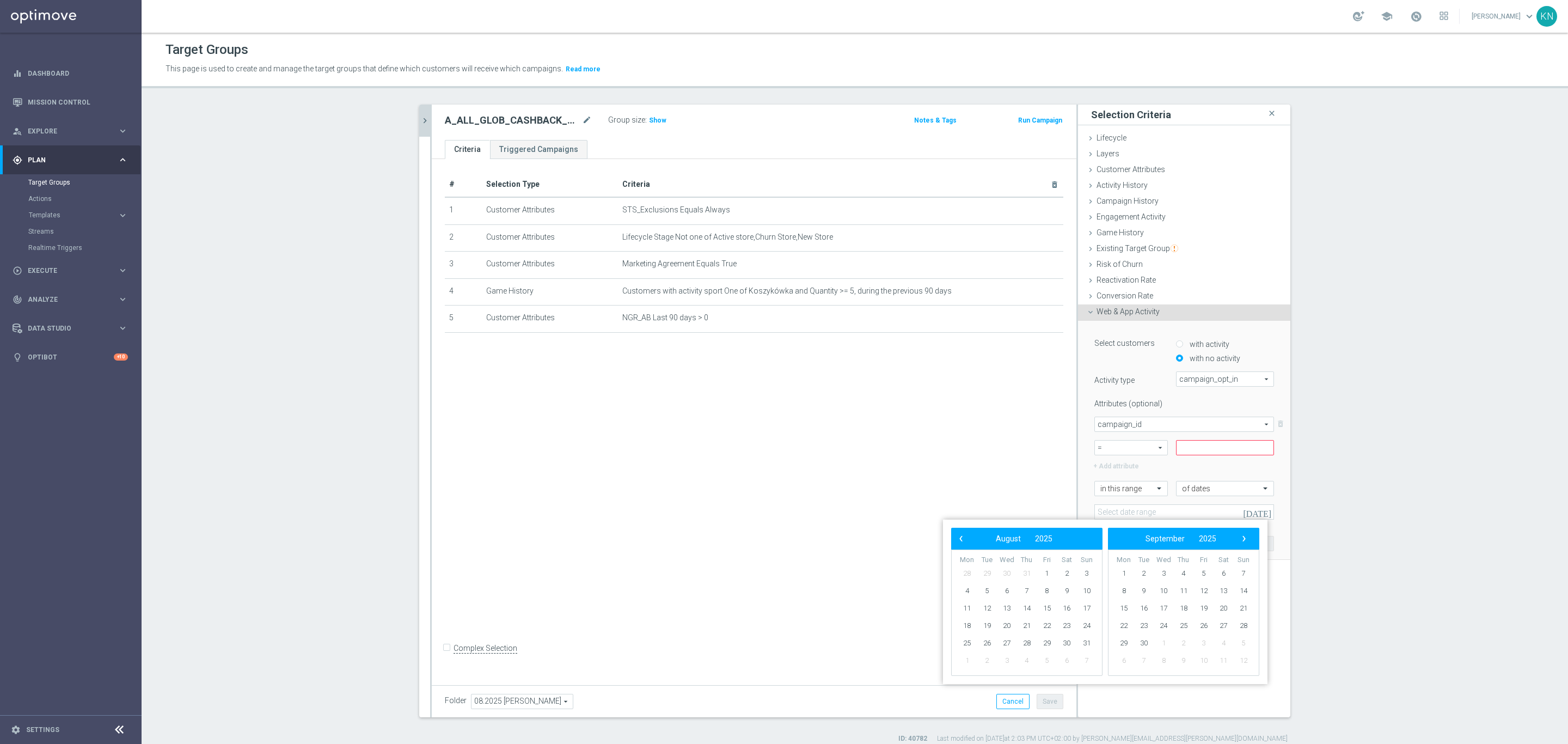
click at [1261, 516] on icon "today" at bounding box center [1257, 512] width 29 height 10
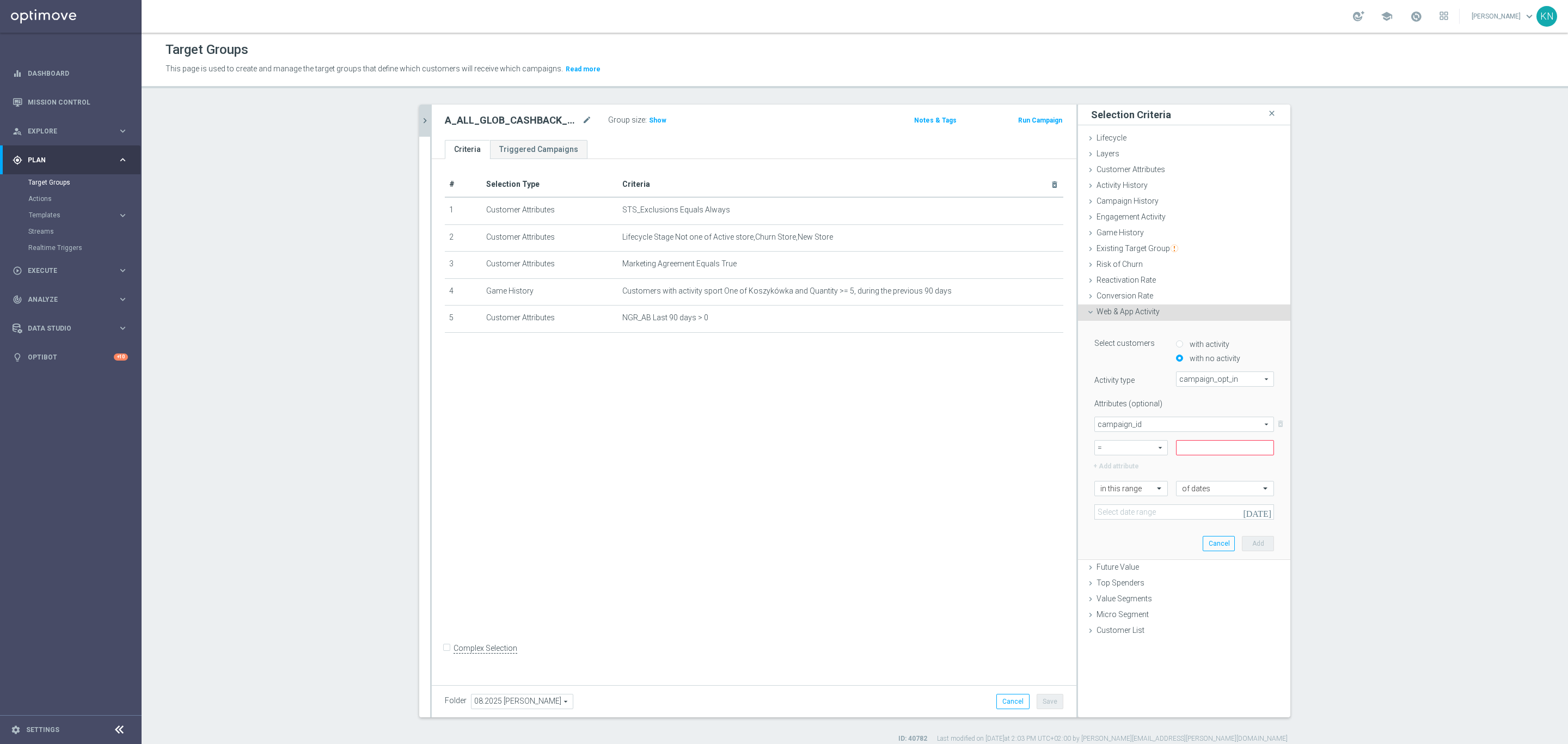
click at [1258, 513] on icon "today" at bounding box center [1257, 512] width 29 height 10
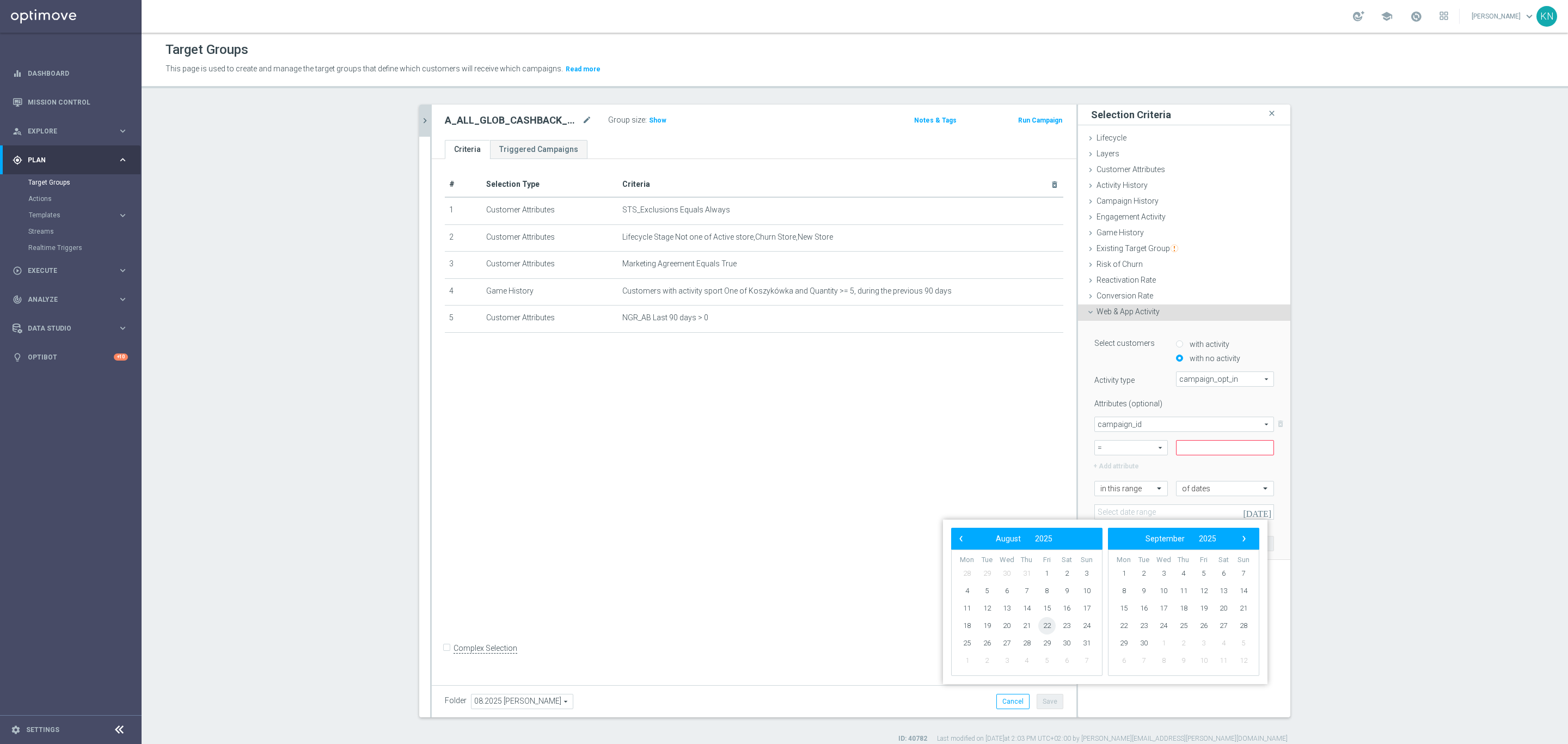
click at [1047, 629] on span "22" at bounding box center [1047, 625] width 18 height 18
click at [1005, 641] on span "27" at bounding box center [1007, 643] width 18 height 18
type input "22 Aug 2025 - 27 Aug 2025"
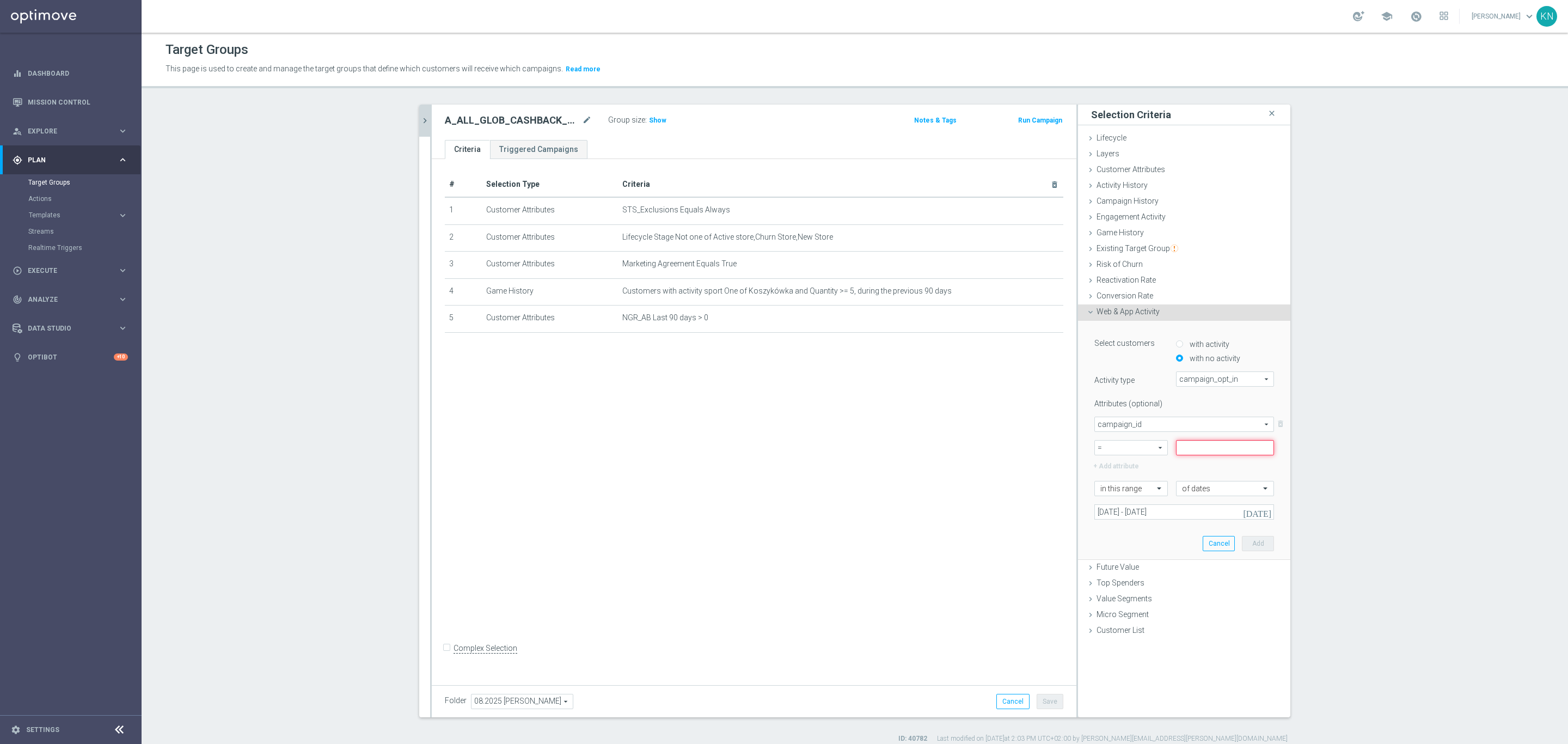
click at [1198, 446] on input at bounding box center [1225, 448] width 98 height 15
click at [1128, 448] on span "=" at bounding box center [1131, 447] width 72 height 14
click at [1104, 464] on span "=" at bounding box center [1131, 464] width 62 height 8
click at [1196, 445] on input at bounding box center [1225, 448] width 98 height 15
paste input "170059"
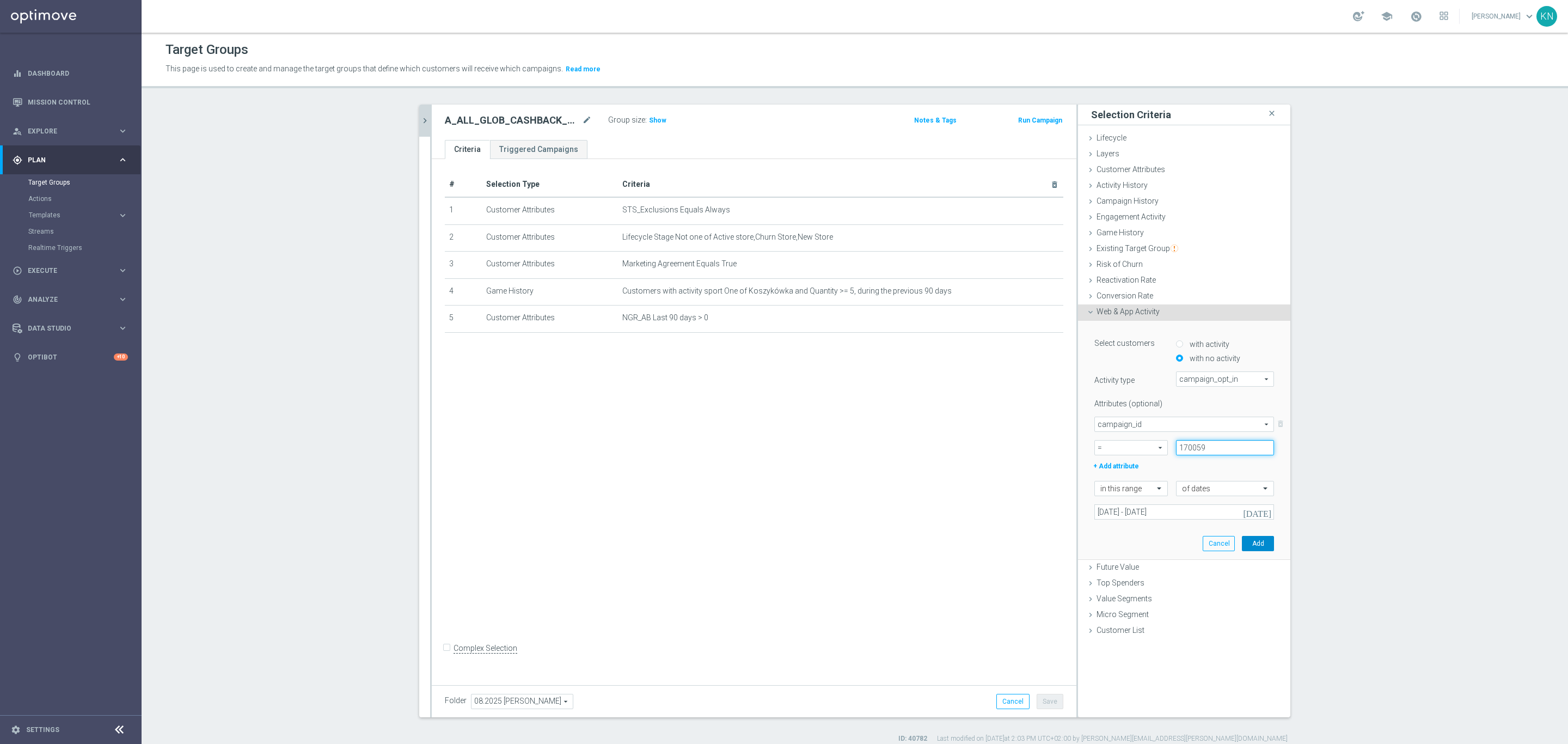
type input "170059"
click at [1262, 539] on button "Add" at bounding box center [1258, 543] width 32 height 15
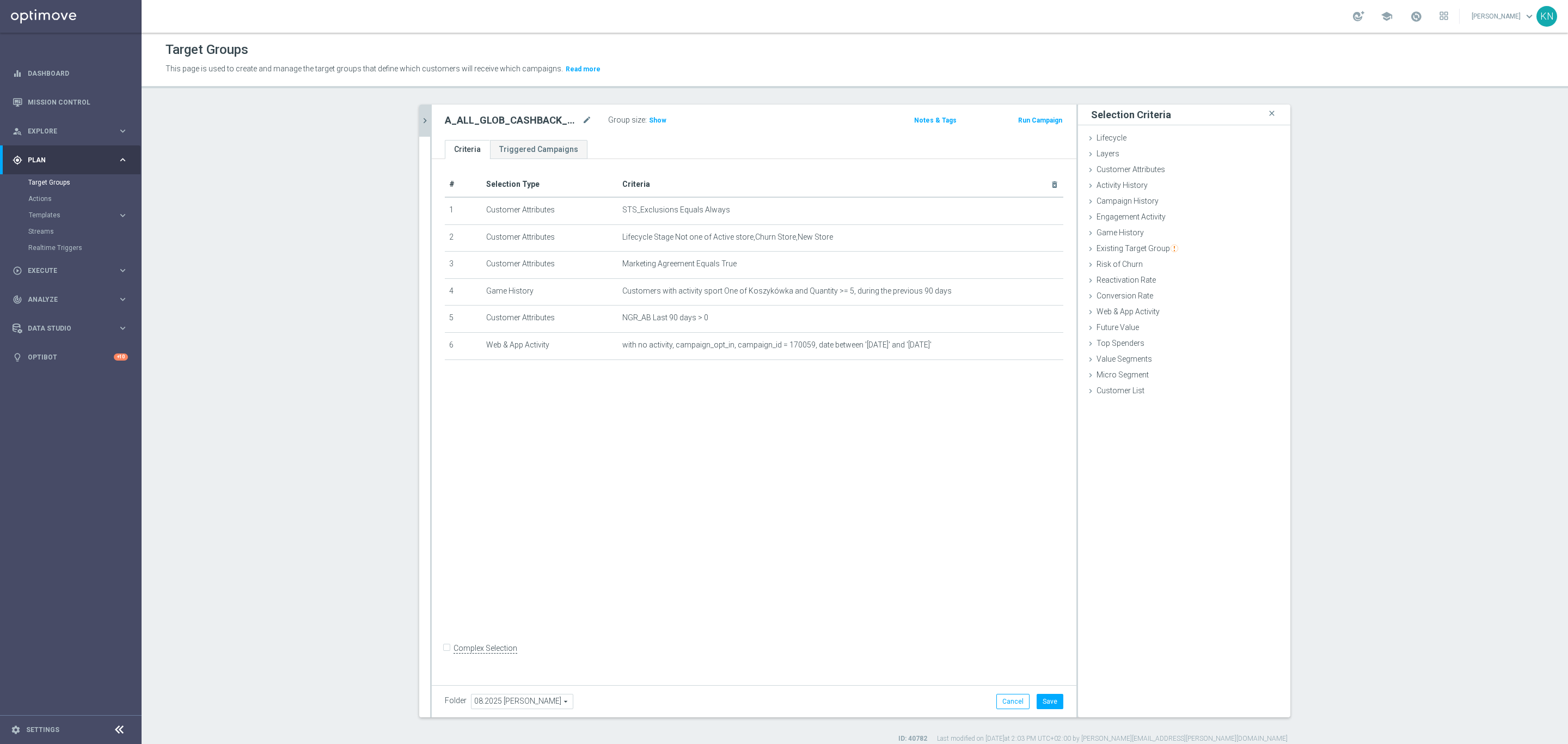
click at [420, 123] on icon "chevron_right" at bounding box center [425, 121] width 11 height 11
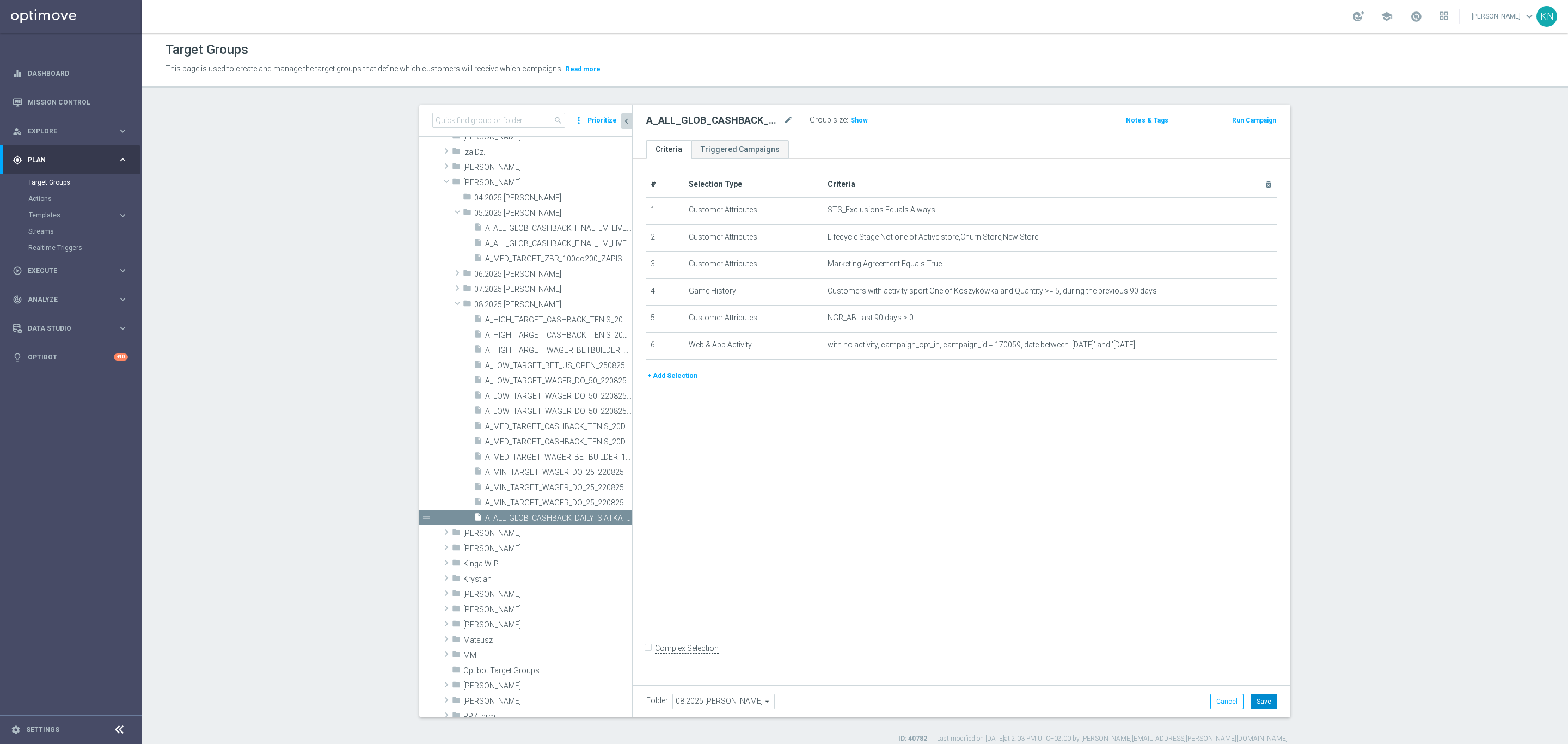
click at [1267, 698] on button "Save" at bounding box center [1264, 702] width 27 height 15
click at [850, 121] on span "Show" at bounding box center [859, 120] width 18 height 8
click at [549, 228] on span "A_ALL_GLOB_CASHBACK_FINAL_LM_LIVE_310525" at bounding box center [546, 228] width 122 height 9
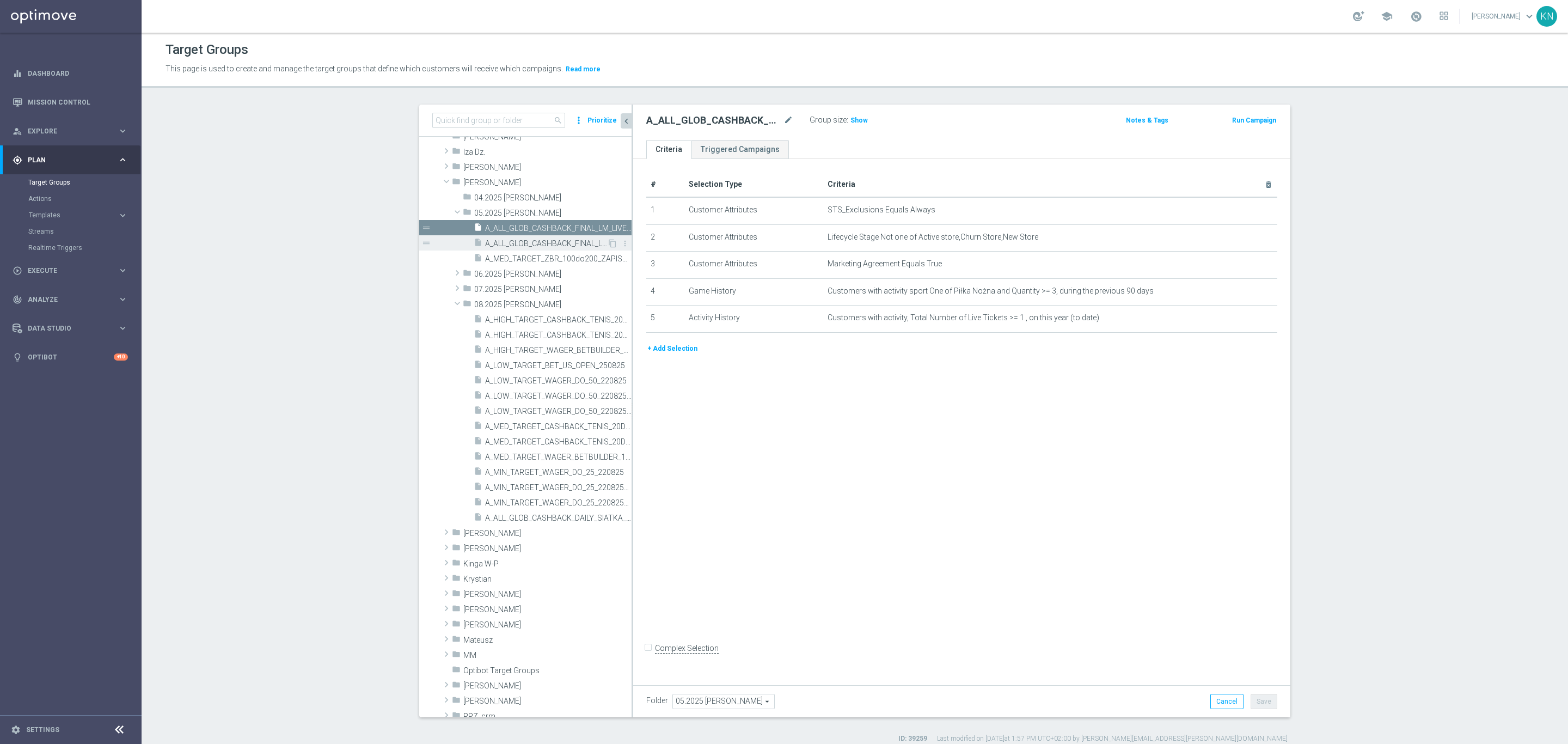
click at [545, 237] on div "insert_drive_file A_ALL_GLOB_CASHBACK_FINAL_LM_LIVE_310525_INAPP" at bounding box center [540, 243] width 133 height 15
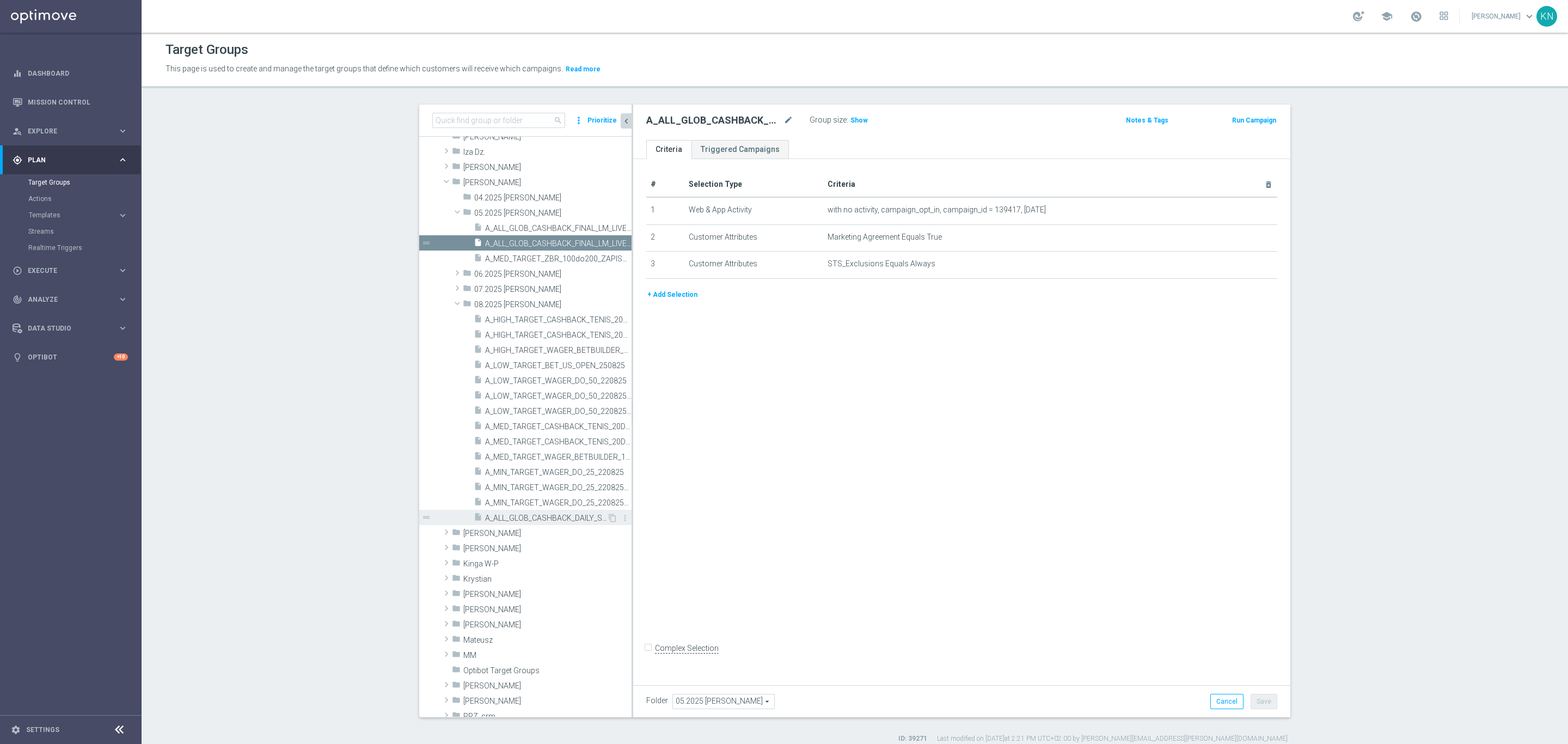
click at [516, 512] on div "insert_drive_file A_ALL_GLOB_CASHBACK_DAILY_SIATKA_EUROBASKET_220825_270825" at bounding box center [540, 518] width 133 height 15
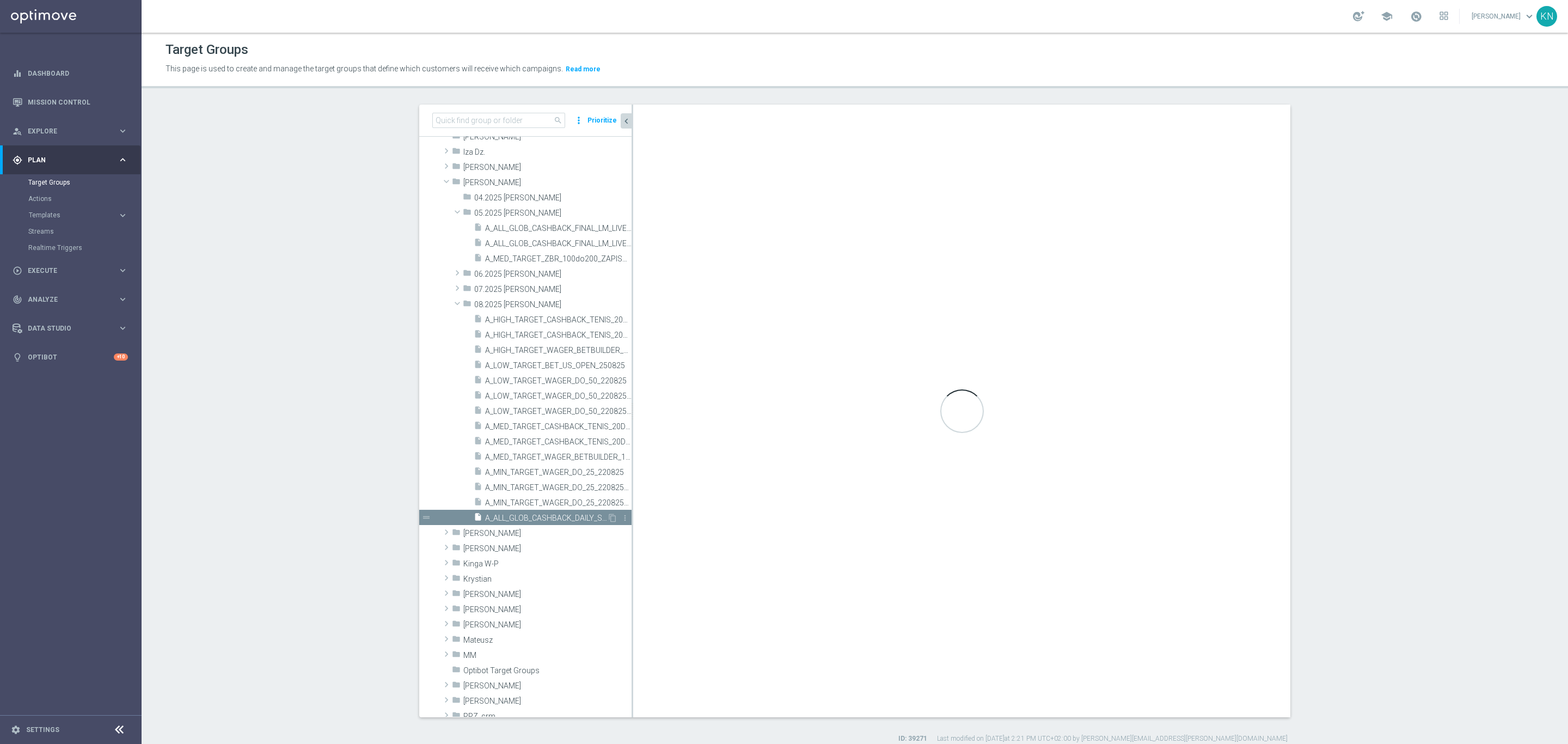
type input "08.2025 [PERSON_NAME]"
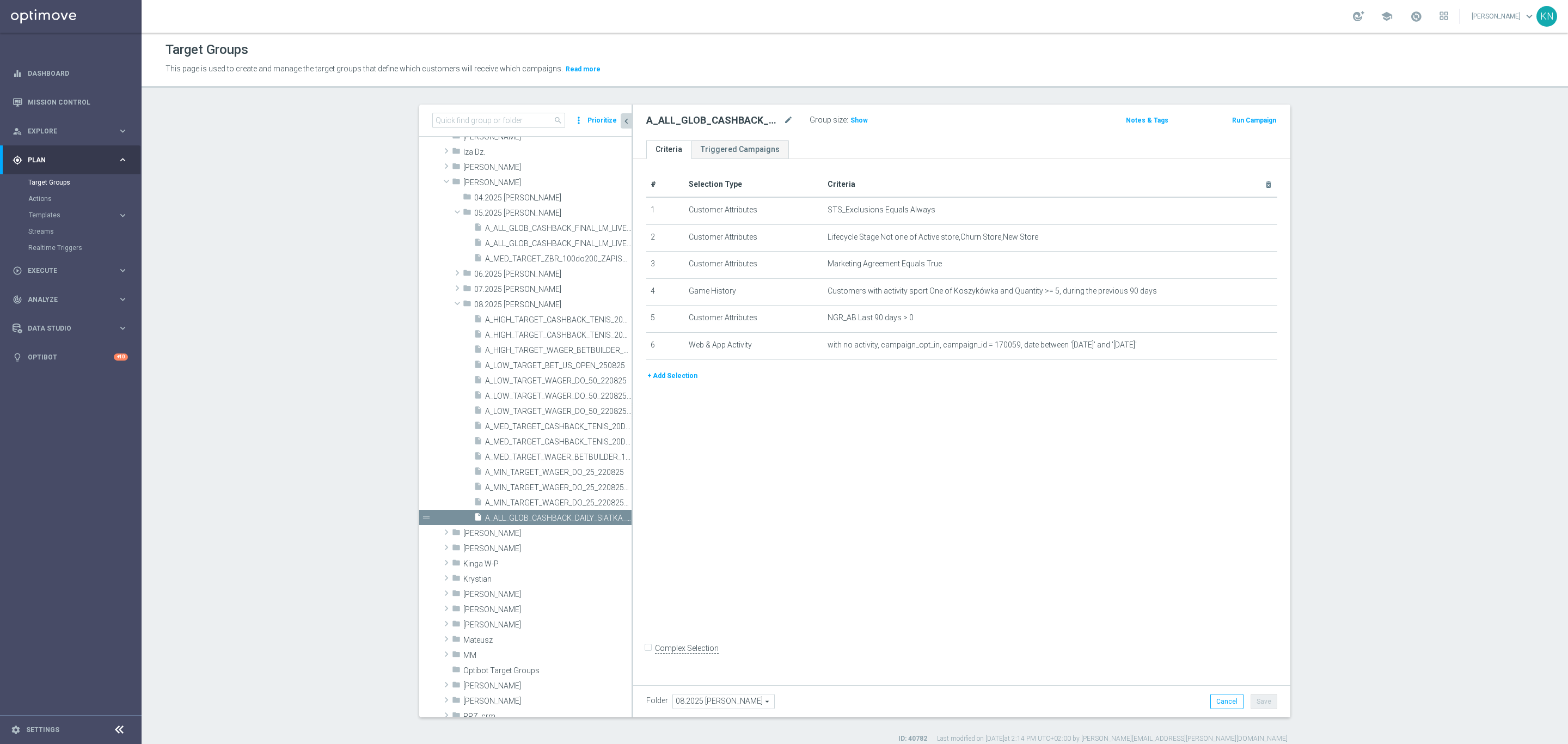
click at [678, 374] on button "+ Add Selection" at bounding box center [672, 375] width 53 height 12
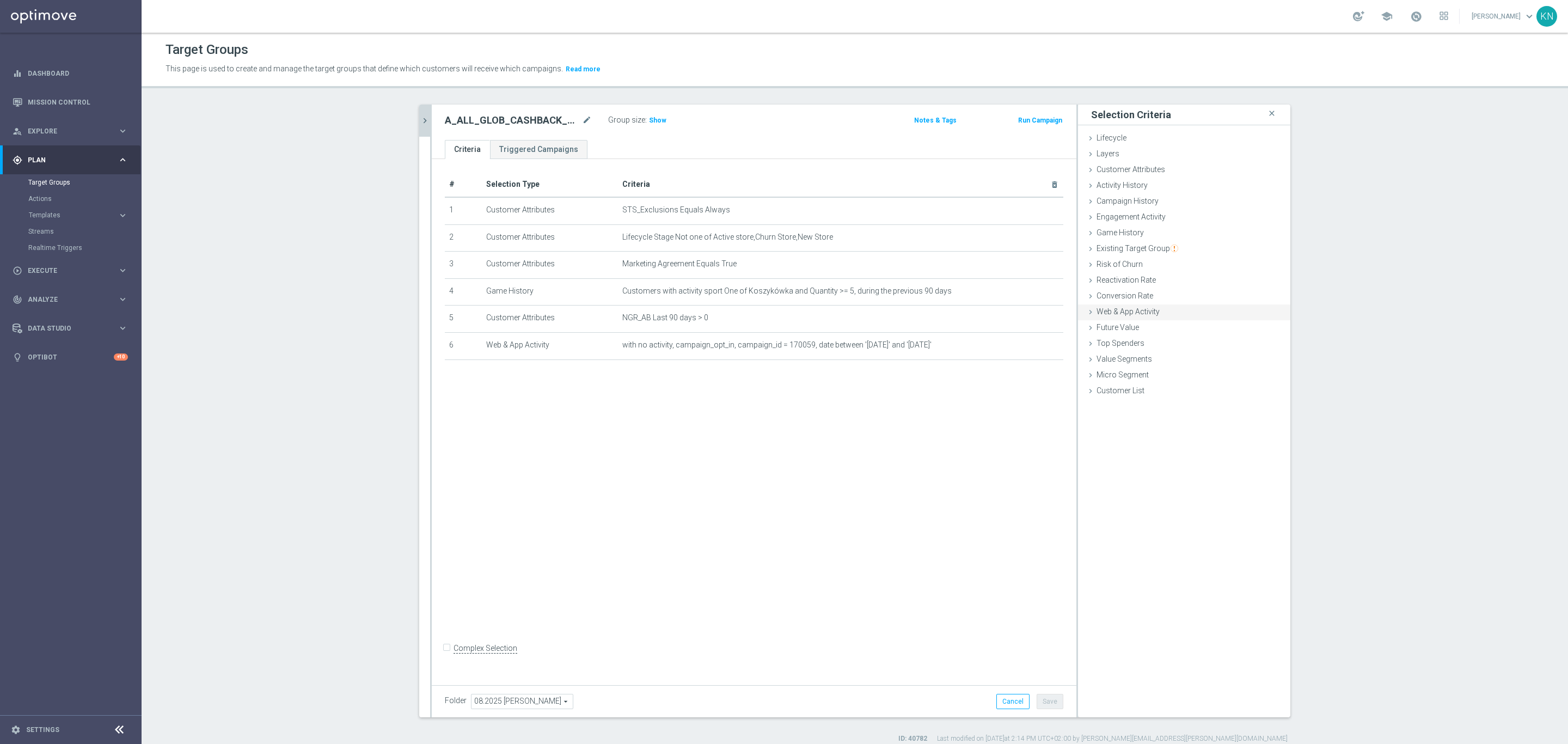
click at [1119, 308] on span "Web & App Activity" at bounding box center [1129, 311] width 63 height 8
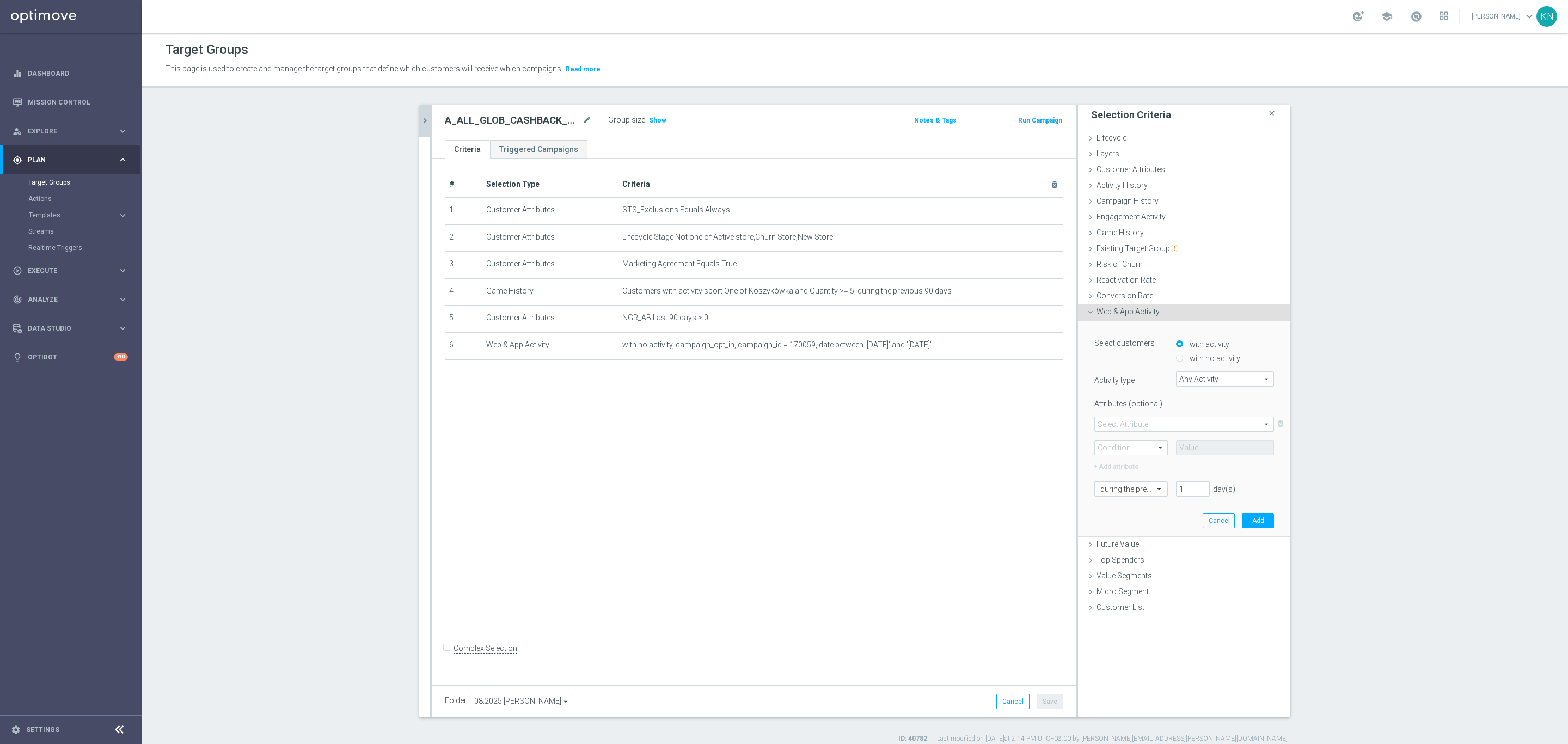
click at [843, 419] on div "# Selection Type Criteria delete_forever 1 Customer Attributes STS_Exclusions E…" at bounding box center [754, 419] width 645 height 521
click at [421, 126] on icon "chevron_right" at bounding box center [425, 121] width 11 height 11
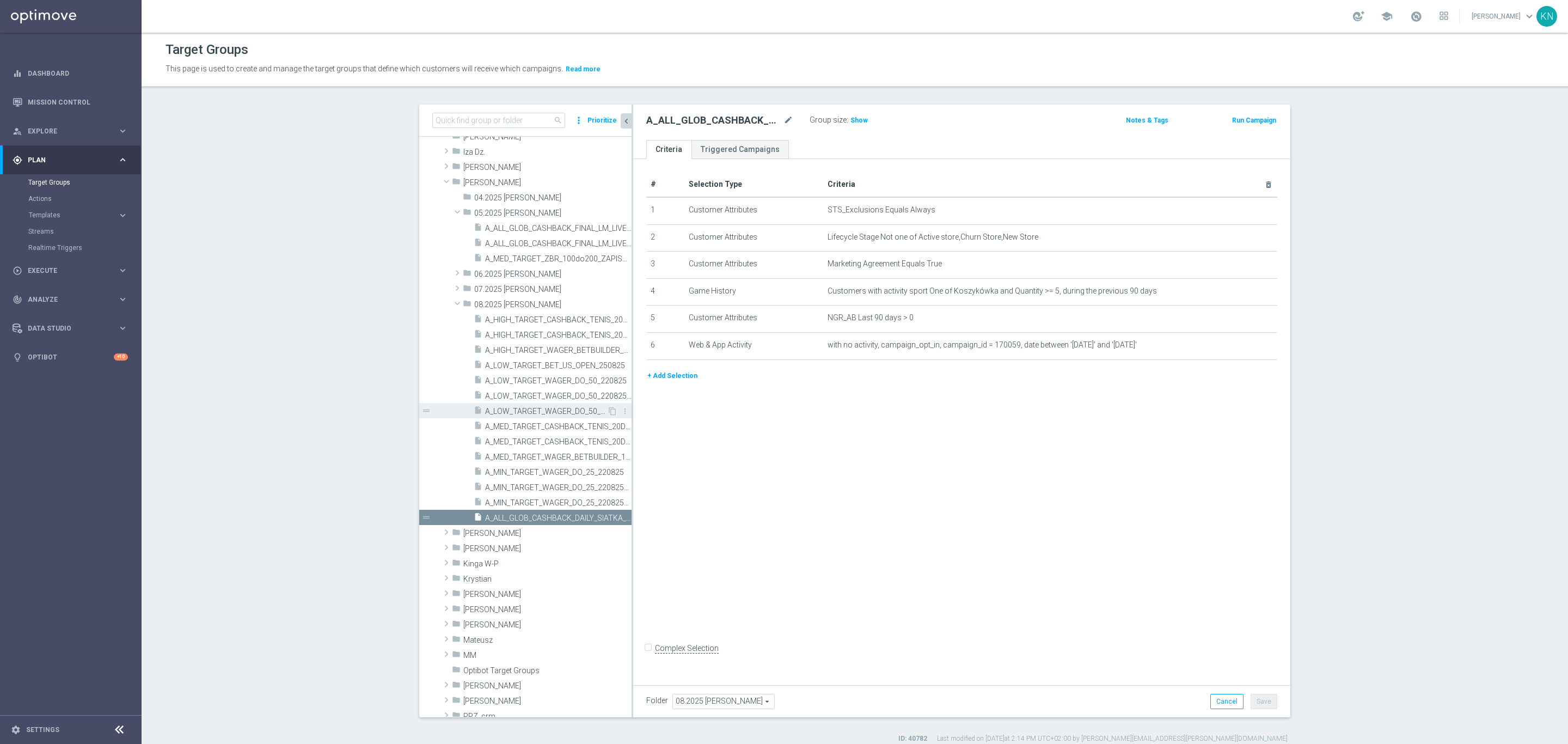
click at [511, 414] on span "A_LOW_TARGET_WAGER_DO_50_220825_SMS" at bounding box center [546, 411] width 122 height 9
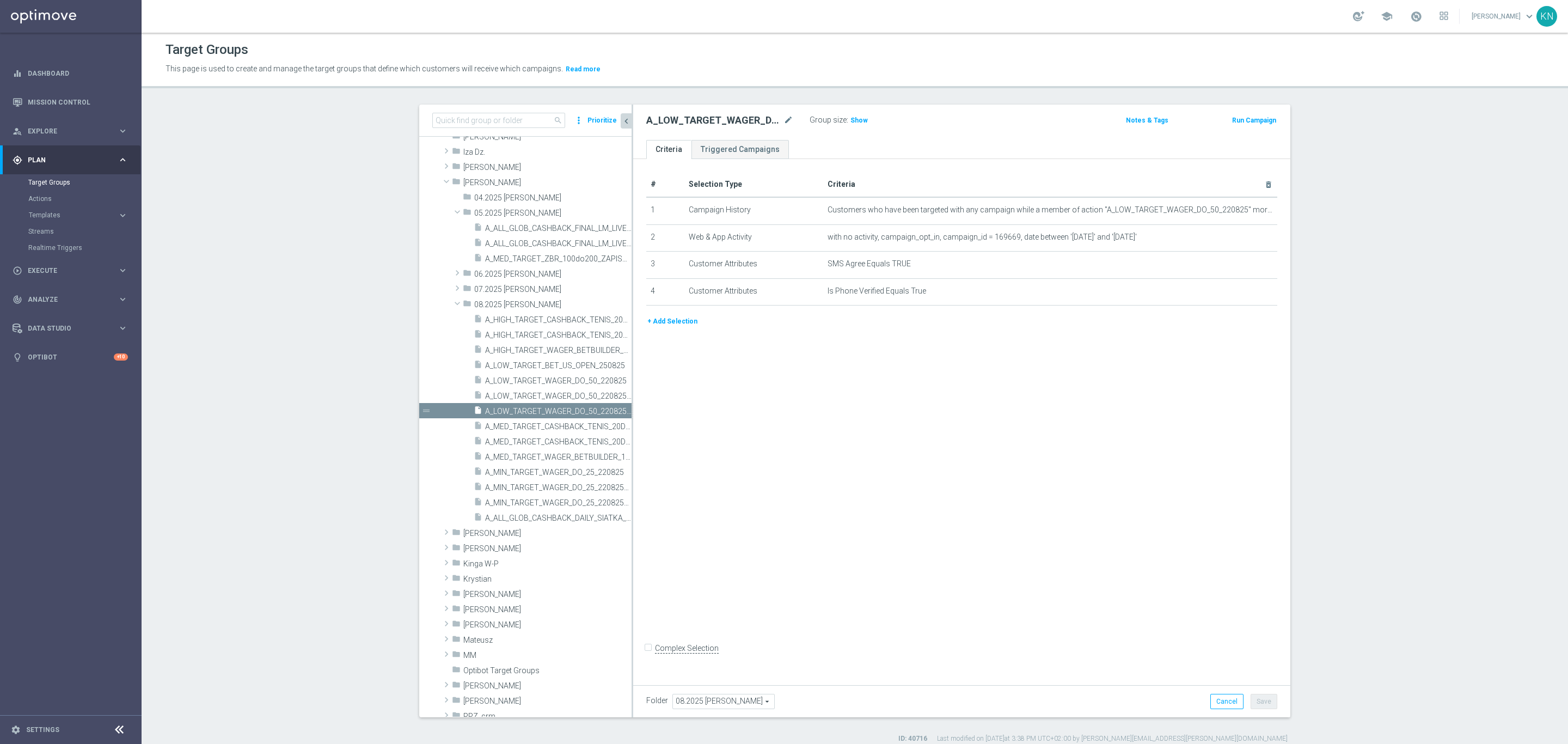
click at [983, 374] on div "# Selection Type Criteria delete_forever 1 Campaign History Customers who have …" at bounding box center [962, 419] width 657 height 521
click at [945, 451] on div "# Selection Type Criteria delete_forever 1 Campaign History Customers who have …" at bounding box center [962, 419] width 657 height 521
click at [550, 512] on div "insert_drive_file A_ALL_GLOB_CASHBACK_DAILY_SIATKA_EUROBASKET_220825_270825" at bounding box center [540, 518] width 133 height 15
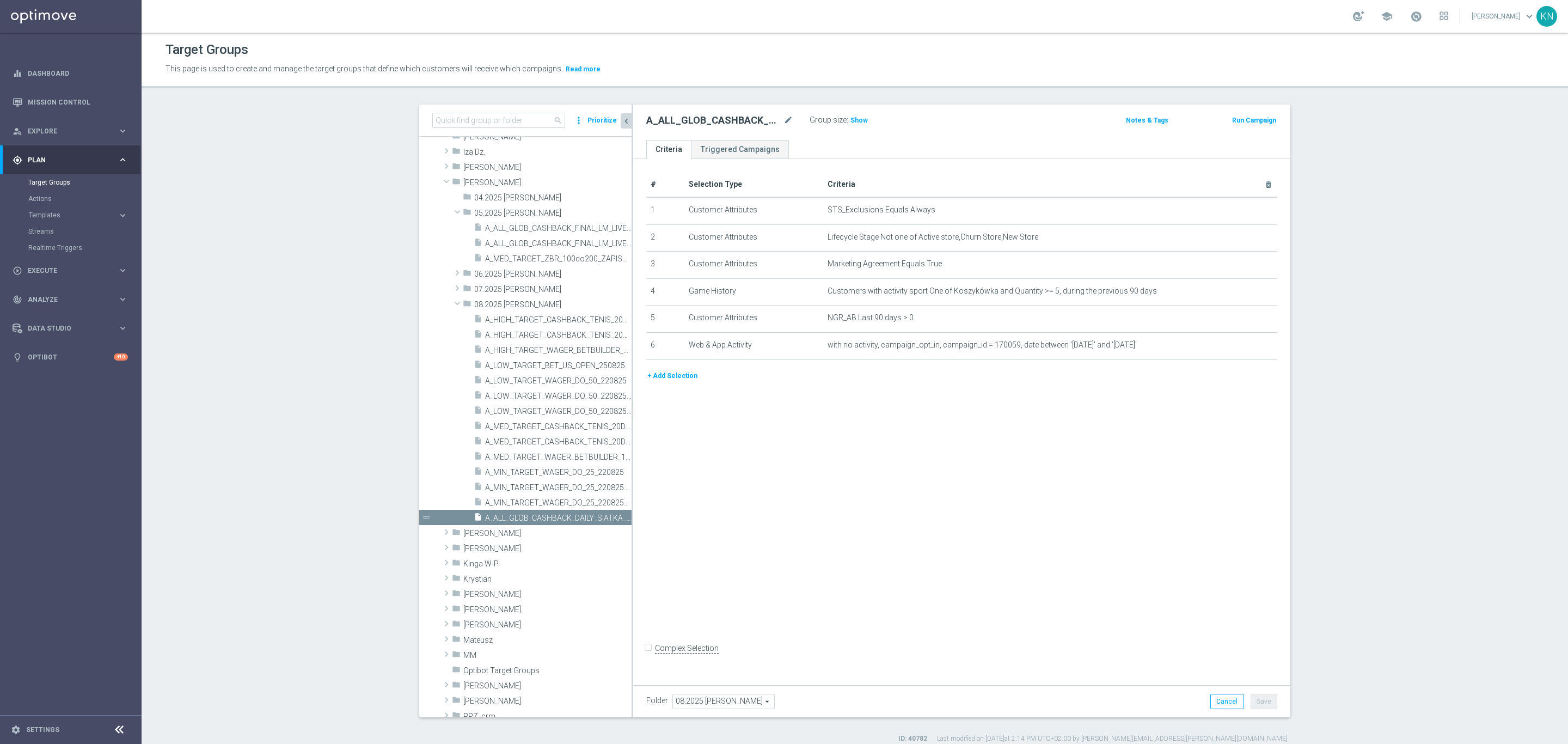
click at [674, 374] on button "+ Add Selection" at bounding box center [672, 375] width 53 height 12
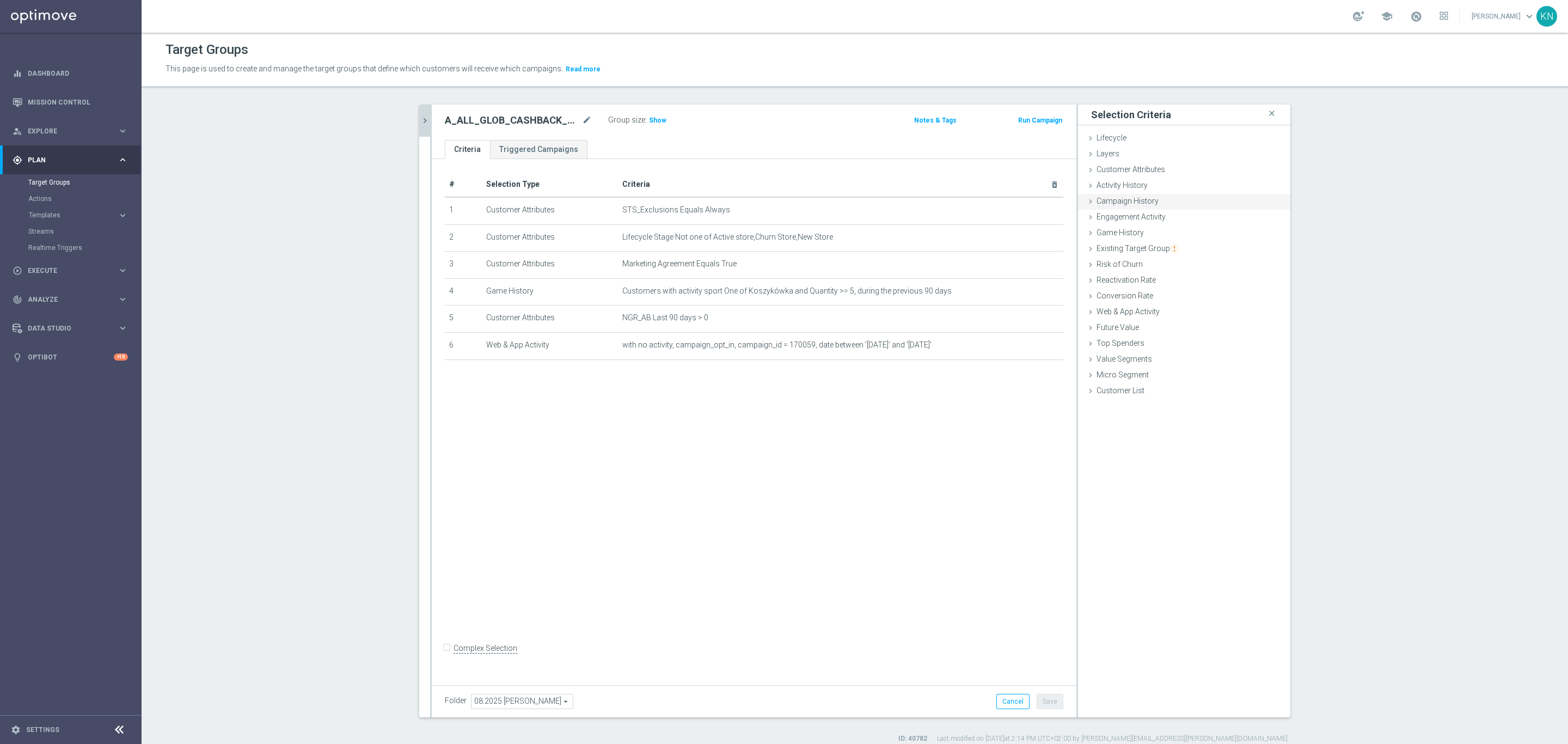
click at [1129, 204] on span "Campaign History" at bounding box center [1128, 201] width 62 height 8
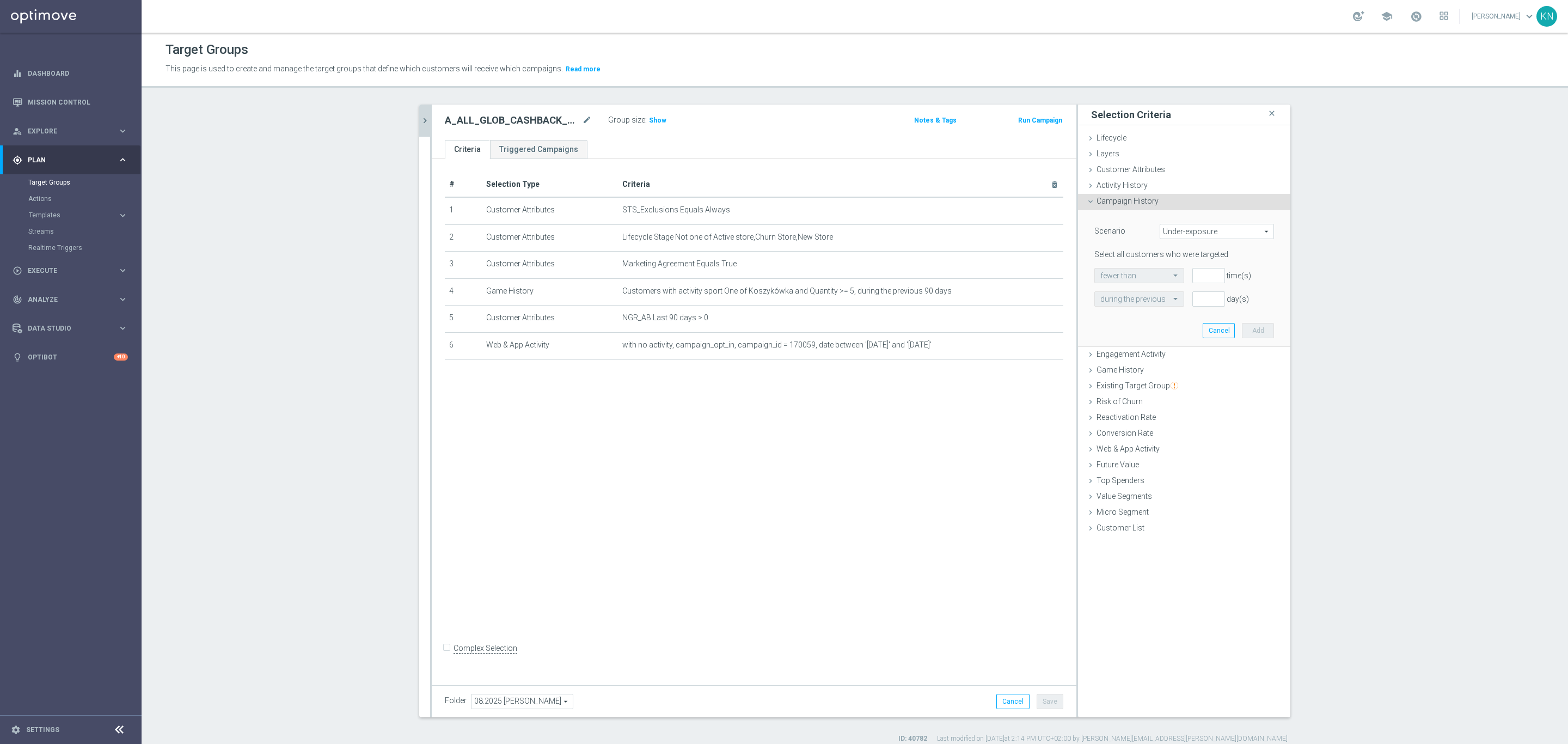
click at [1176, 229] on span "Under-exposure" at bounding box center [1217, 231] width 114 height 14
click at [1248, 290] on span "Targeted while in a target group" at bounding box center [1217, 290] width 102 height 8
type input "Targeted while in a target group"
click at [1199, 283] on div "test group customers test group customers arrow_drop_down search" at bounding box center [1184, 276] width 179 height 15
click at [873, 511] on div "# Selection Type Criteria delete_forever 1 Customer Attributes STS_Exclusions E…" at bounding box center [754, 419] width 645 height 521
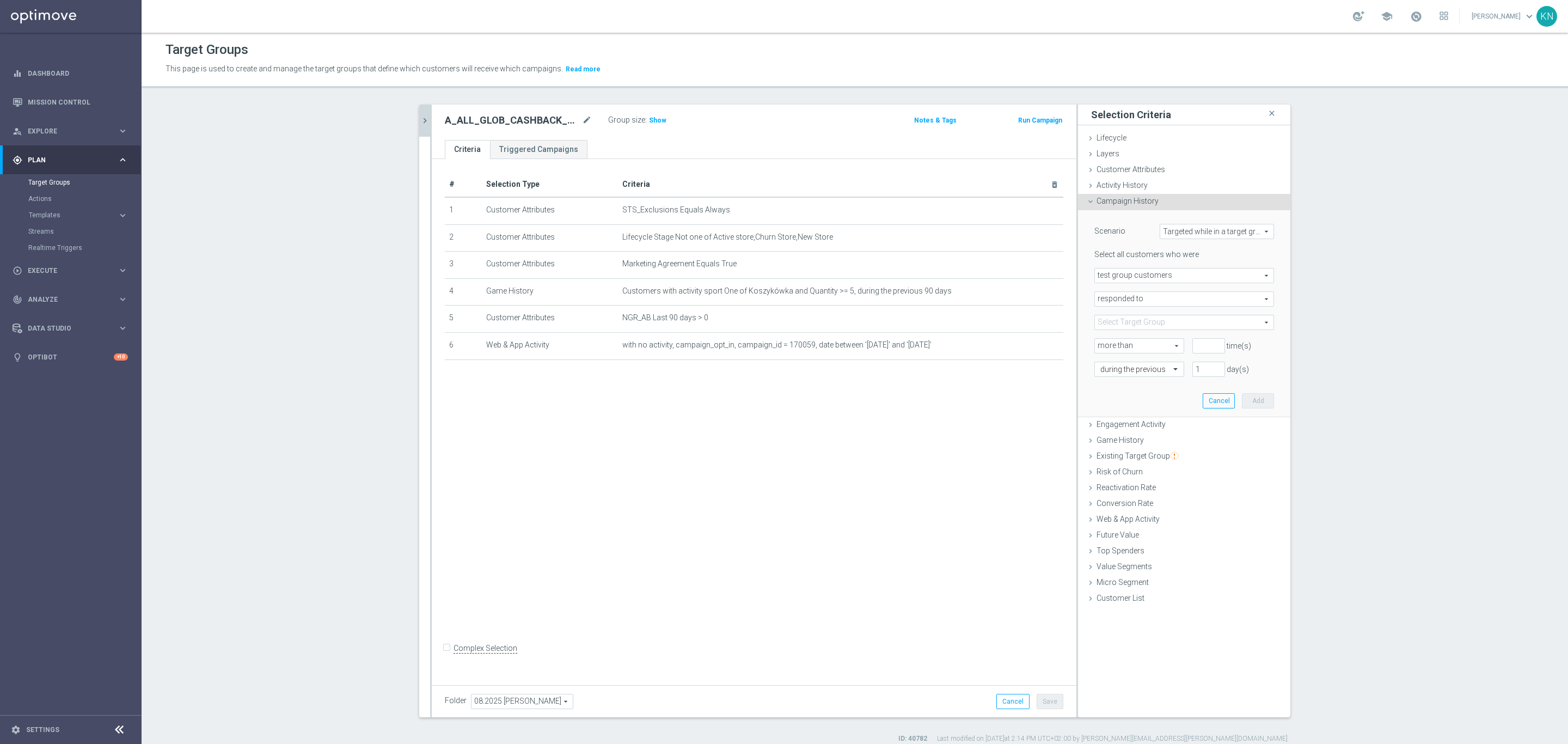
click at [419, 126] on button "chevron_right" at bounding box center [425, 121] width 11 height 32
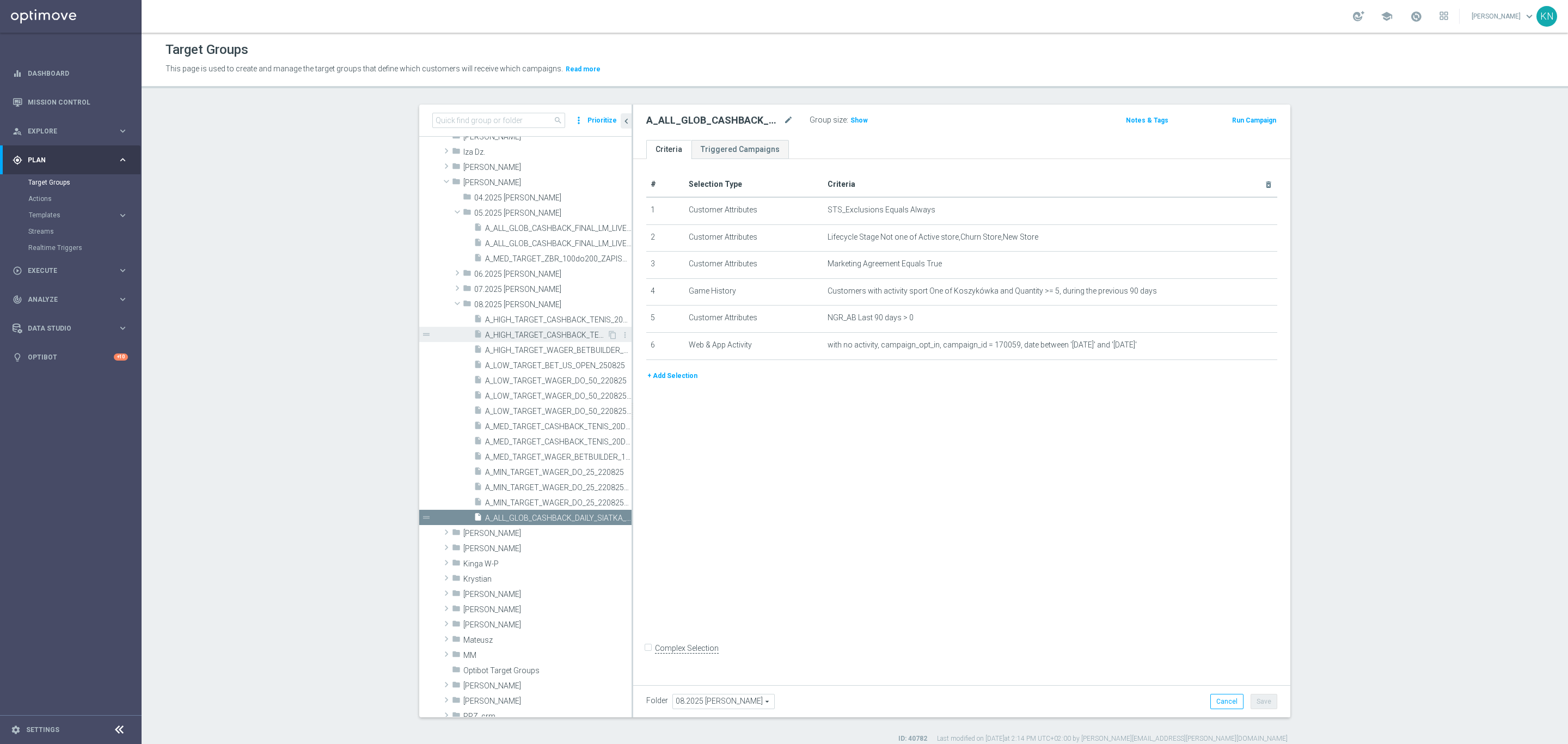
click at [538, 338] on span "A_HIGH_TARGET_CASHBACK_TENIS_20DO250_250825_MAIL" at bounding box center [546, 335] width 122 height 9
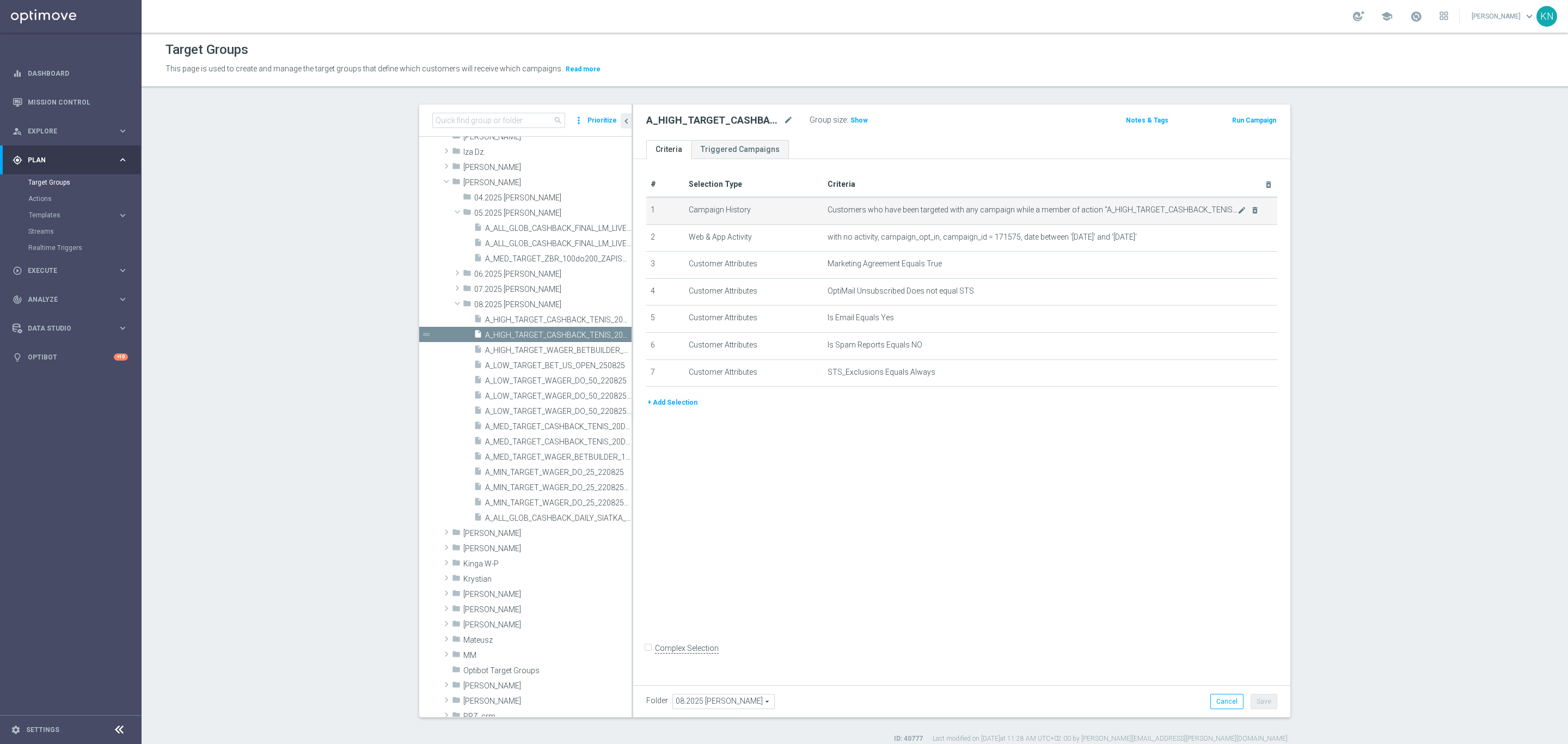
click at [1178, 204] on td "Customers who have been targeted with any campaign while a member of action "A_…" at bounding box center [1051, 210] width 455 height 27
click at [1182, 206] on span "Customers who have been targeted with any campaign while a member of action "A_…" at bounding box center [1032, 210] width 410 height 9
click at [1068, 211] on span "Customers who have been targeted with any campaign while a member of action "A_…" at bounding box center [1032, 210] width 410 height 9
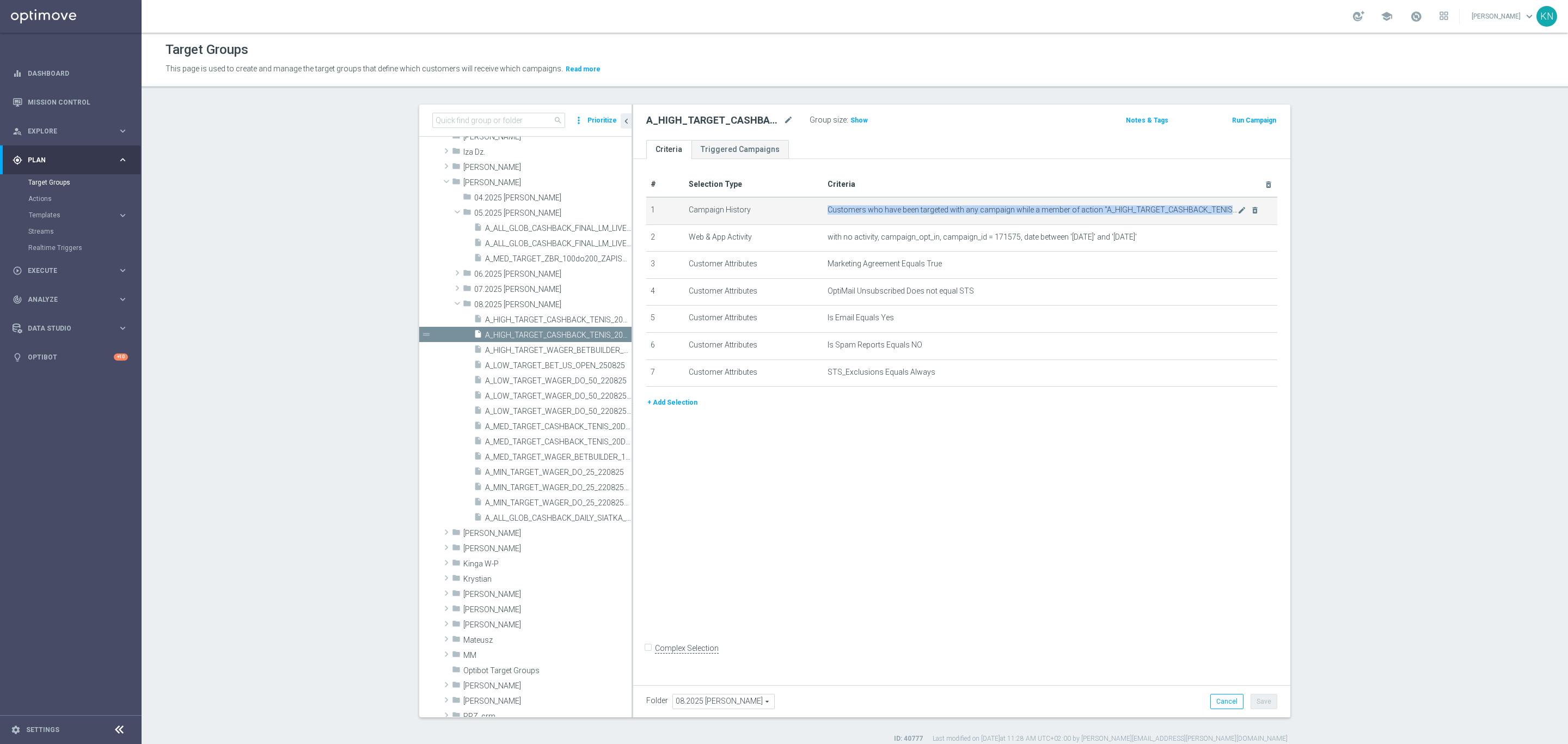
click at [1068, 211] on span "Customers who have been targeted with any campaign while a member of action "A_…" at bounding box center [1032, 210] width 410 height 9
copy tbody "Customers who have been targeted with any campaign while a member of action "A_…"
click at [515, 516] on span "A_ALL_GLOB_CASHBACK_DAILY_SIATKA_EUROBASKET_220825_270825" at bounding box center [546, 518] width 122 height 9
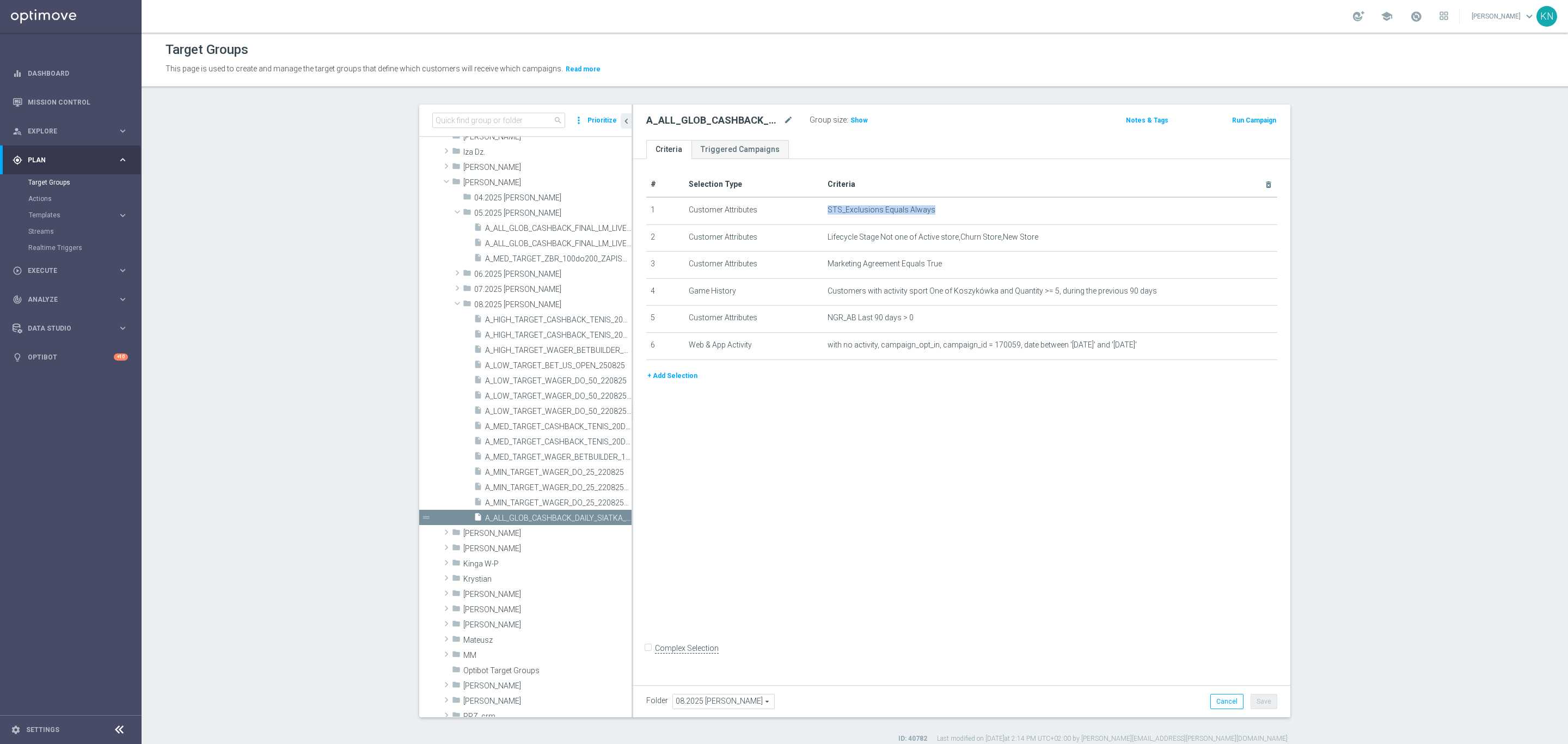
click at [662, 381] on button "+ Add Selection" at bounding box center [672, 375] width 53 height 12
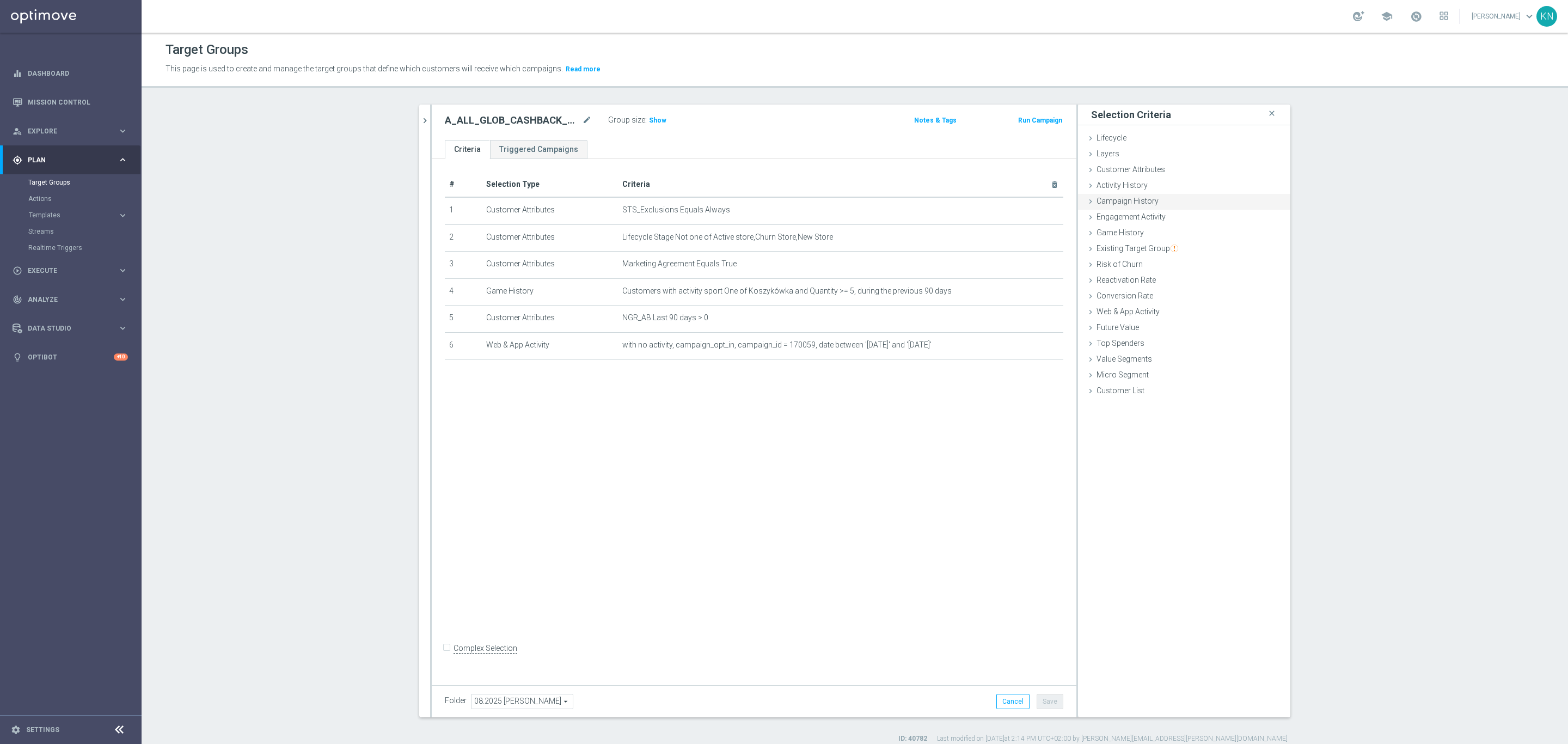
click at [1138, 203] on span "Campaign History" at bounding box center [1128, 201] width 62 height 8
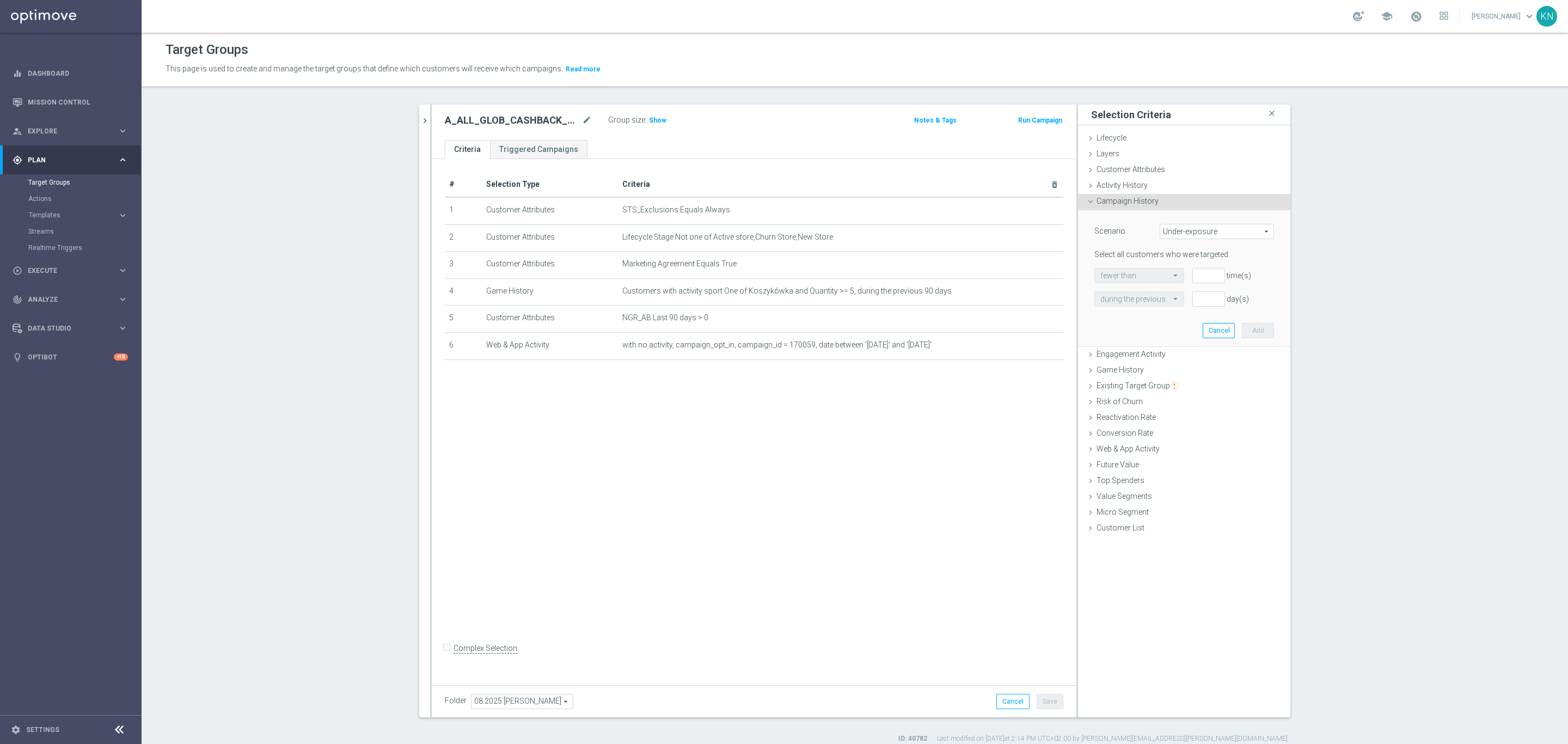
click at [1193, 233] on span "Under-exposure" at bounding box center [1217, 231] width 114 height 14
click at [1221, 303] on span "Custom" at bounding box center [1217, 304] width 102 height 8
type input "Custom"
click at [1127, 273] on span "have" at bounding box center [1131, 276] width 72 height 14
click at [1140, 280] on span "have" at bounding box center [1131, 276] width 72 height 14
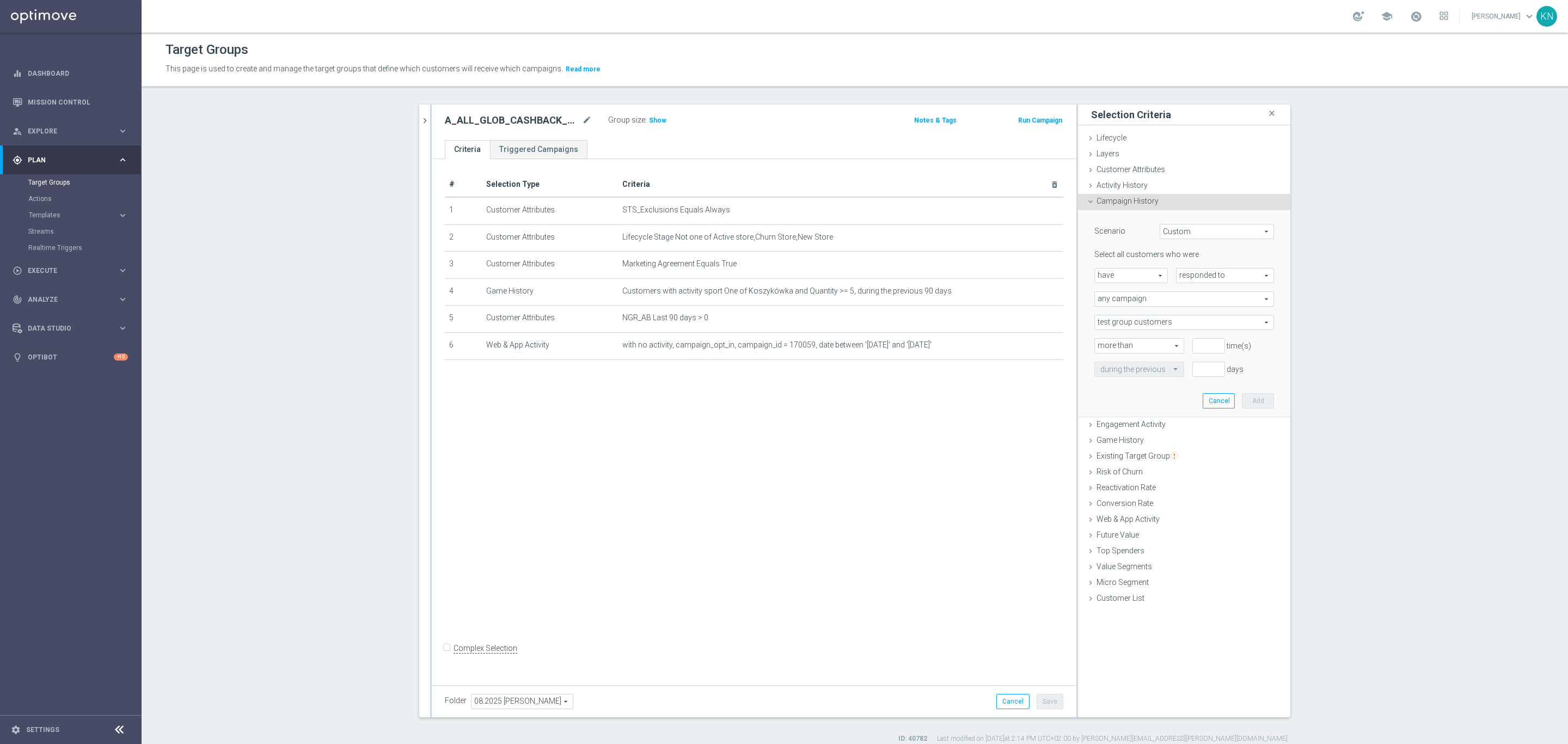
click at [1203, 276] on span "responded to" at bounding box center [1225, 276] width 97 height 14
click at [1222, 307] on span "been targeted with" at bounding box center [1225, 306] width 86 height 8
type input "been targeted with"
click at [1165, 301] on span "any campaign" at bounding box center [1184, 299] width 179 height 14
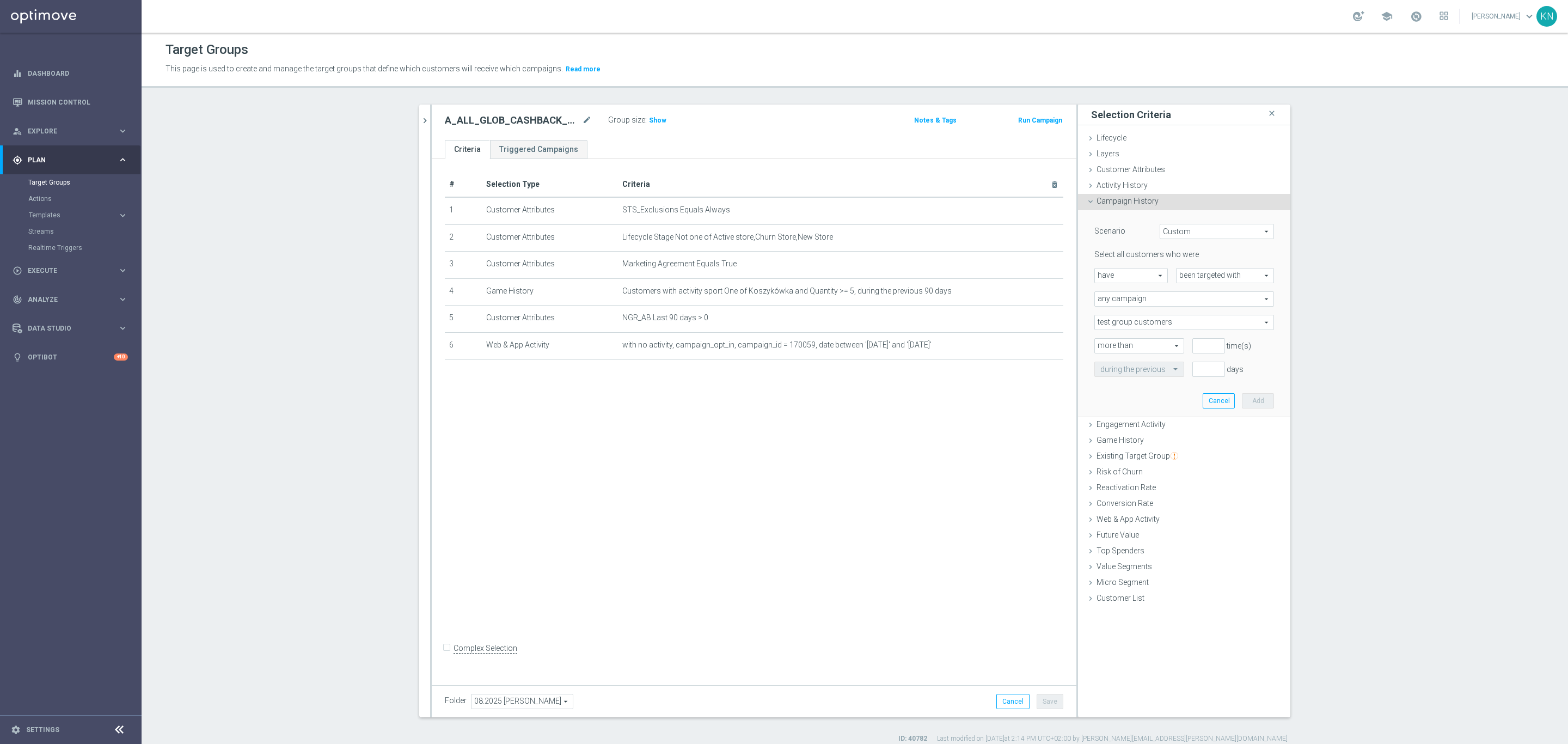
drag, startPoint x: 1140, startPoint y: 320, endPoint x: 1150, endPoint y: 321, distance: 10.0
click at [1140, 321] on span "test group customers" at bounding box center [1184, 323] width 179 height 14
click at [1165, 321] on span "test group customers" at bounding box center [1184, 323] width 179 height 14
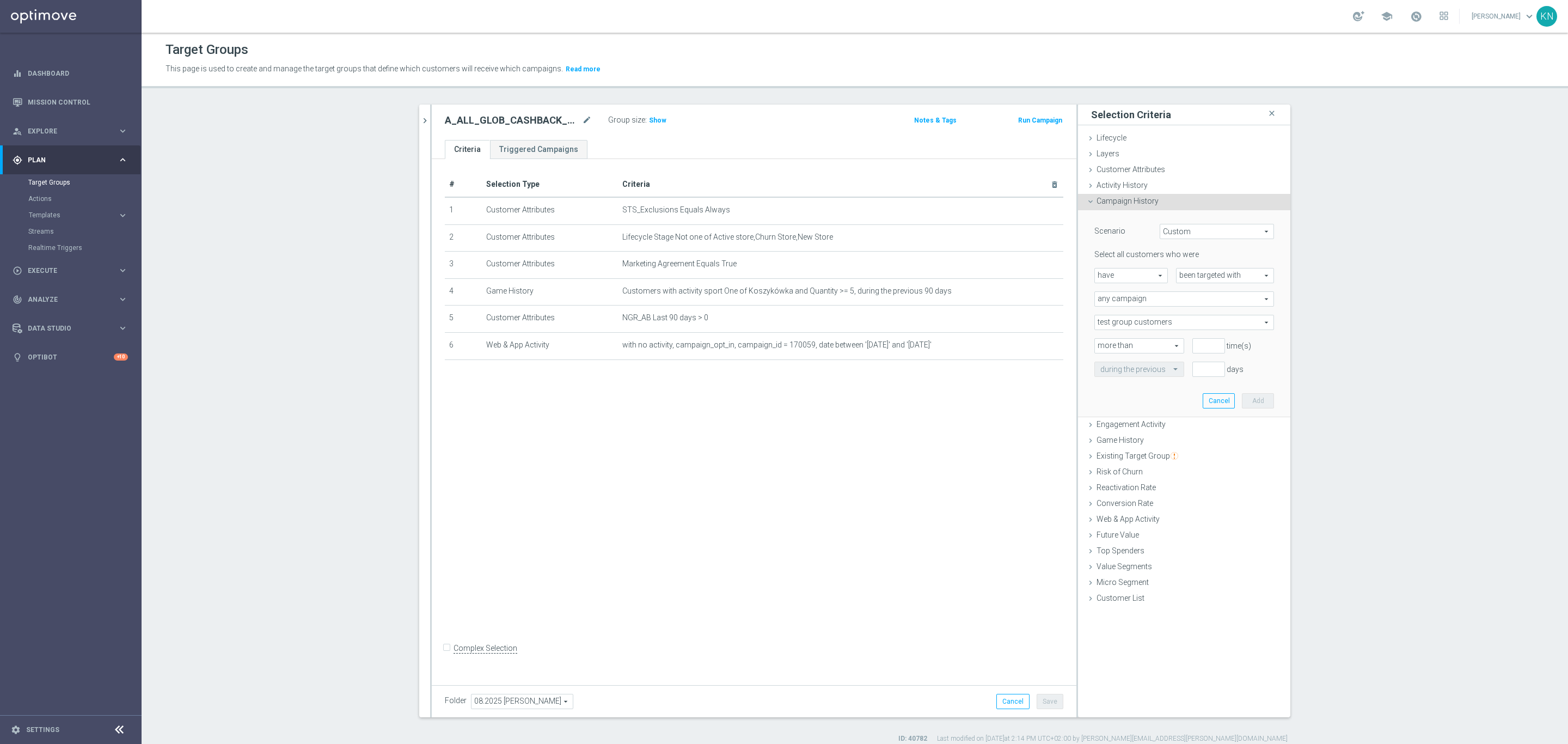
click at [1140, 346] on span "more than" at bounding box center [1139, 346] width 89 height 14
click at [1196, 345] on input "number" at bounding box center [1208, 346] width 33 height 15
type input "0"
click at [1206, 229] on span "Custom" at bounding box center [1217, 231] width 114 height 14
click at [1206, 248] on span "Under-exposure" at bounding box center [1217, 247] width 102 height 8
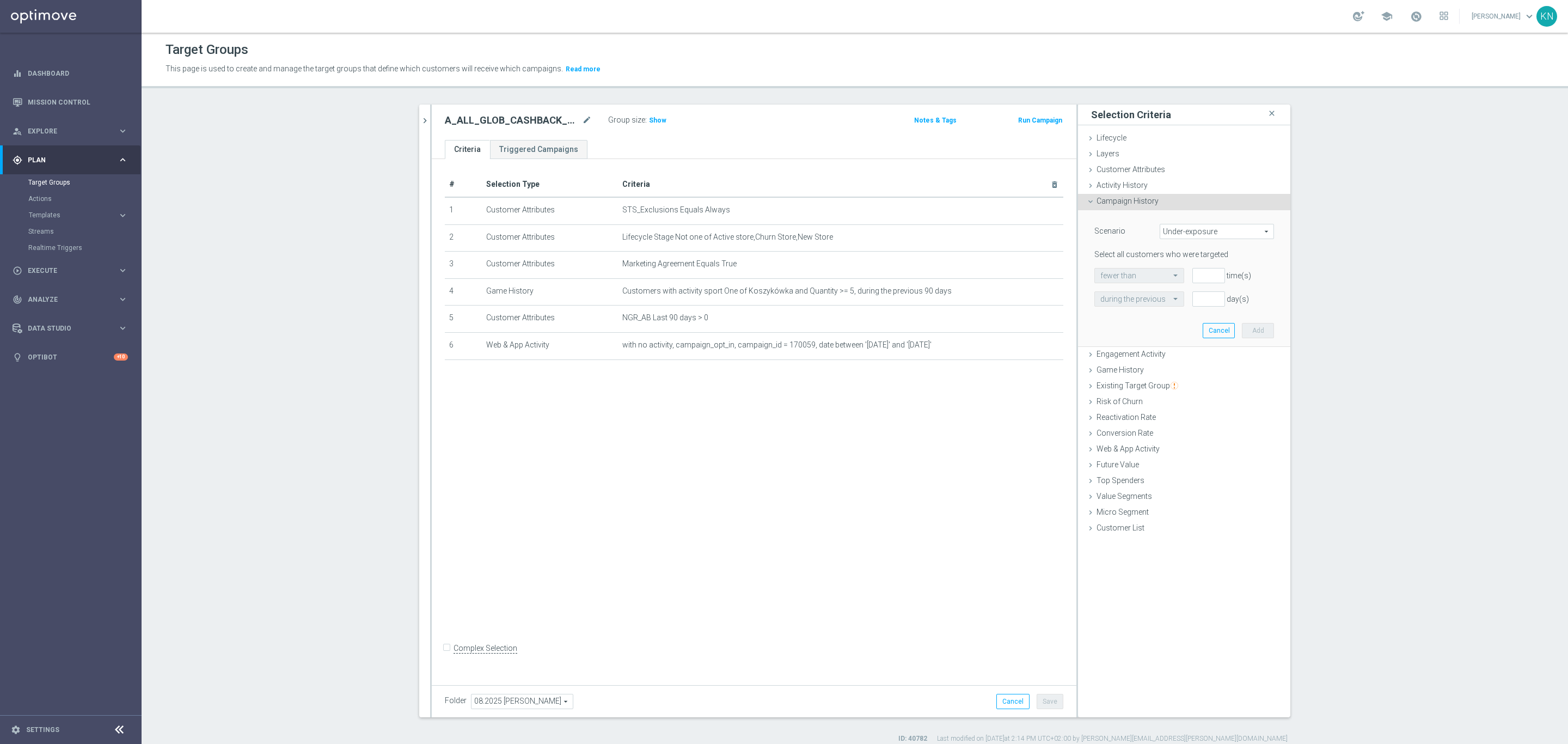
drag, startPoint x: 1229, startPoint y: 219, endPoint x: 1232, endPoint y: 232, distance: 13.3
click at [1231, 219] on div "Scenario Under-exposure Under-exposure arrow_drop_down search Select all custom…" at bounding box center [1185, 278] width 196 height 136
drag, startPoint x: 1232, startPoint y: 232, endPoint x: 1234, endPoint y: 239, distance: 7.3
click at [1234, 233] on span "Under-exposure" at bounding box center [1217, 231] width 114 height 14
click at [1248, 278] on span "Targeted with a specific action" at bounding box center [1217, 276] width 102 height 8
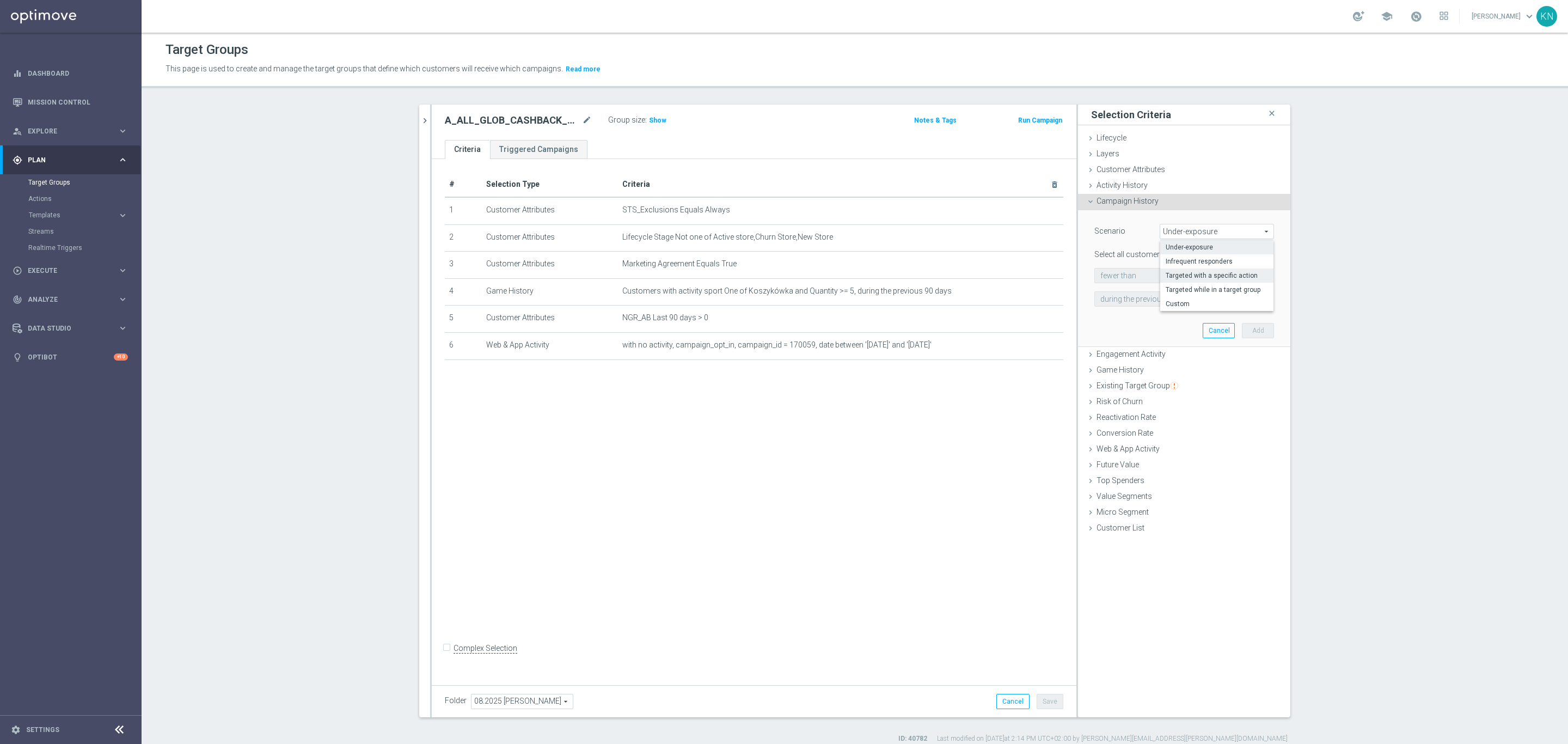
type input "Targeted with a specific action"
click at [1162, 273] on span "responded to" at bounding box center [1184, 276] width 179 height 14
click at [1143, 302] on span "were targeted with" at bounding box center [1184, 306] width 168 height 8
type input "were targeted with"
click at [1157, 293] on span at bounding box center [1184, 299] width 179 height 14
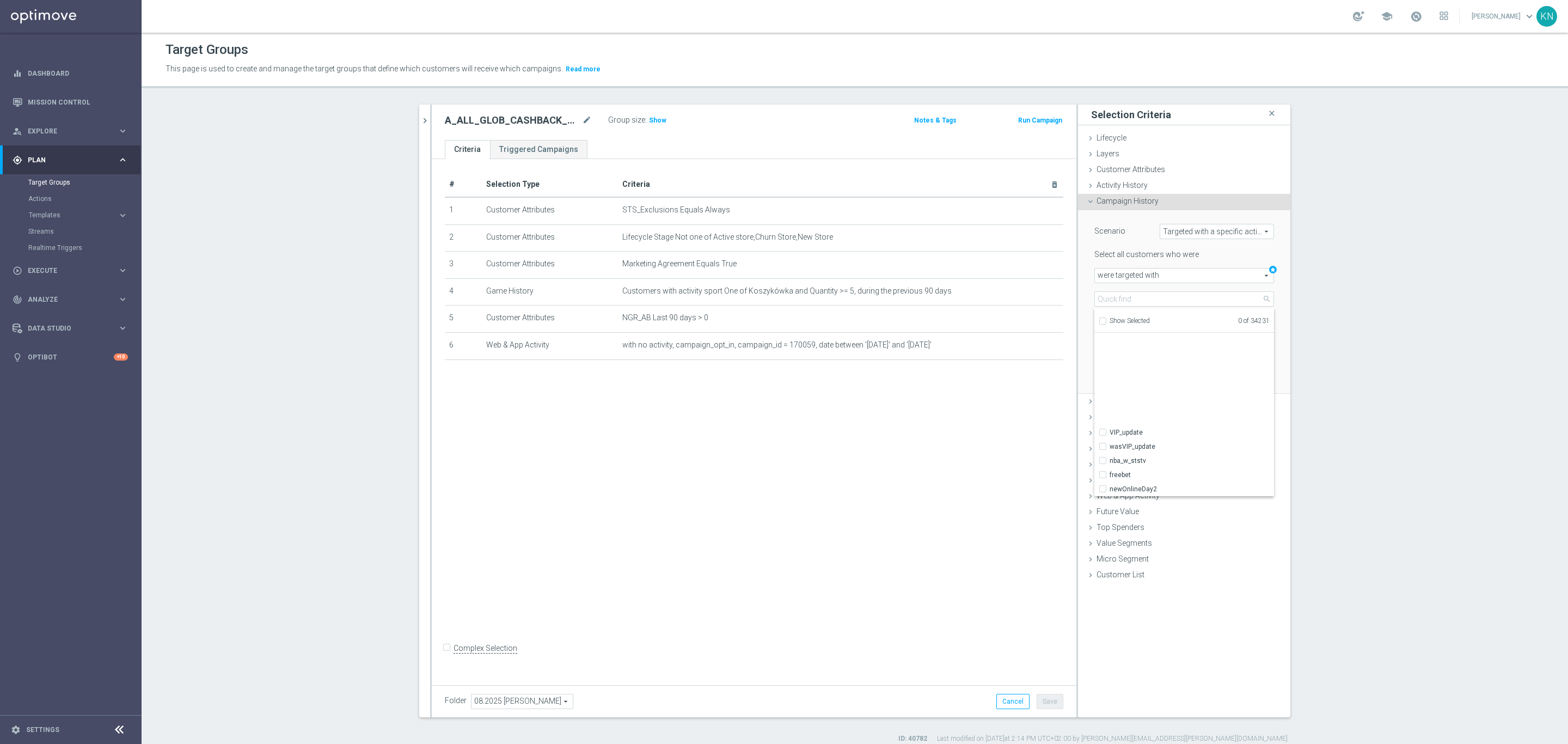
scroll to position [1307, 0]
click at [1131, 302] on input "search" at bounding box center [1184, 299] width 179 height 15
paste input "Customers who have been targeted with any campaign while a member of action "A_…"
type input "Customers who have been targeted with any campaign while a member of action "A_…"
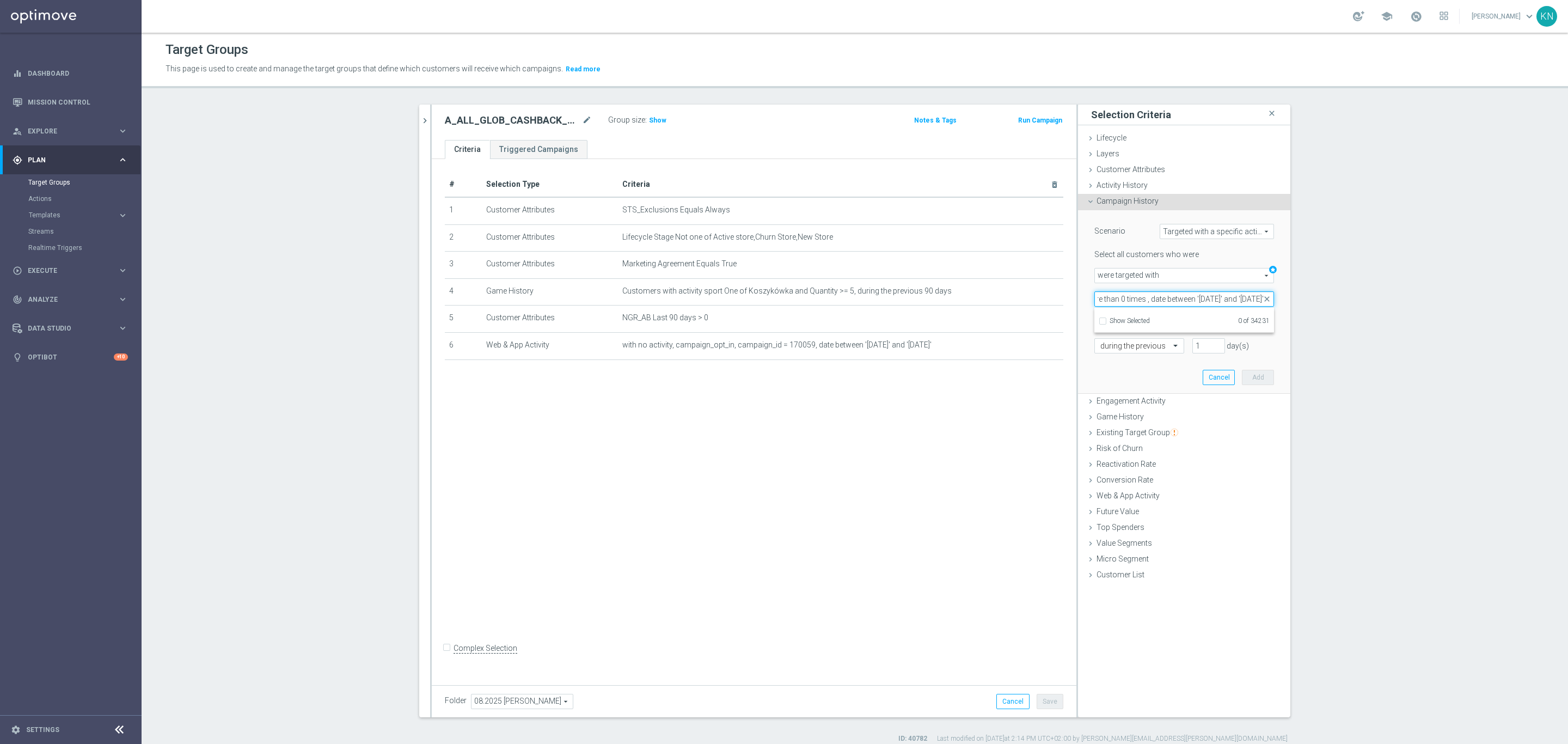
click at [1162, 299] on input "Customers who have been targeted with any campaign while a member of action "A_…" at bounding box center [1184, 299] width 179 height 15
click at [1162, 299] on input "Customers who have been targeted with any campaign while a member of action "A_…" at bounding box center [1184, 299] width 179 height 15
click at [1118, 302] on input "search" at bounding box center [1184, 299] width 179 height 15
paste input "A_ALL_GLOB_CASHBACK_DAILY_SIATKA_EUROBASKET_220825"
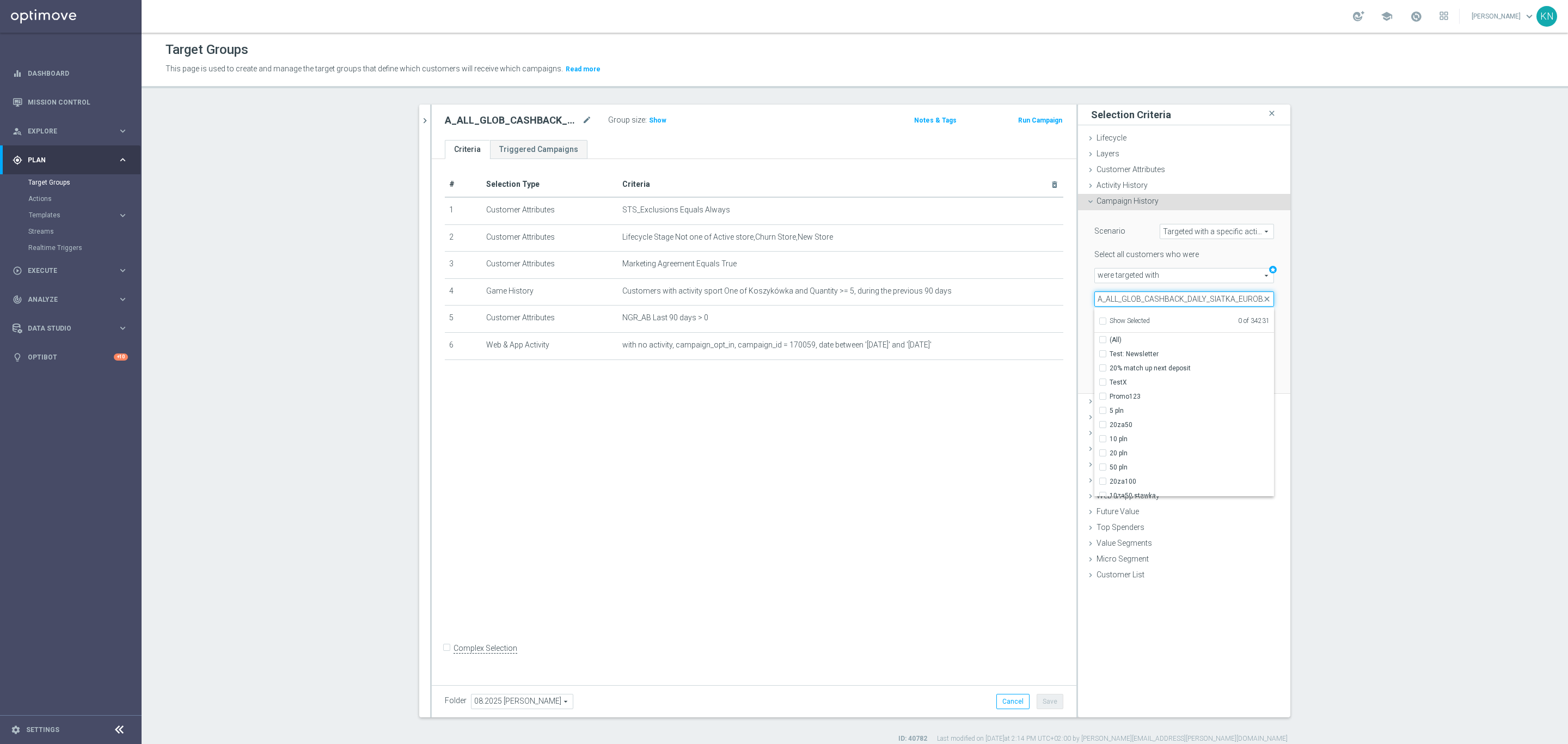
scroll to position [0, 49]
type input "A_ALL_GLOB_CASHBACK_DAILY_SIATKA_EUROBASKET_220825"
click at [1103, 350] on input "A_ALL_GLOB_CASHBACK_DAILY_SIATKA_EUROBASKET_220825" at bounding box center [1106, 353] width 7 height 7
checkbox input "true"
type input "A_ALL_GLOB_CASHBACK_DAILY_SIATKA_EUROBASKET_220825"
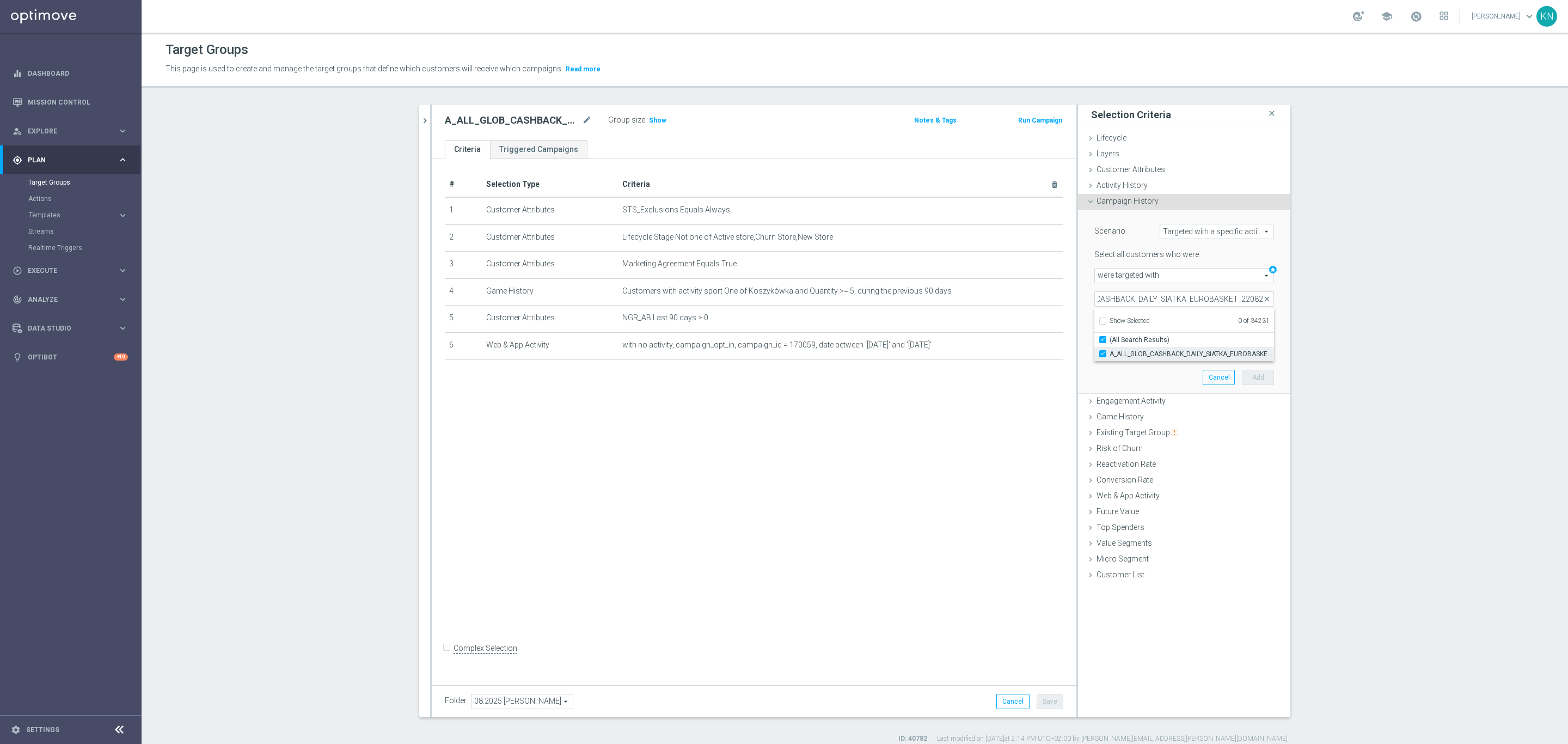
checkbox input "true"
click at [1122, 379] on div "Scenario Targeted with a specific action Targeted with a specific action arrow_…" at bounding box center [1185, 302] width 196 height 183
click at [1192, 322] on input "number" at bounding box center [1208, 323] width 33 height 15
type input "0"
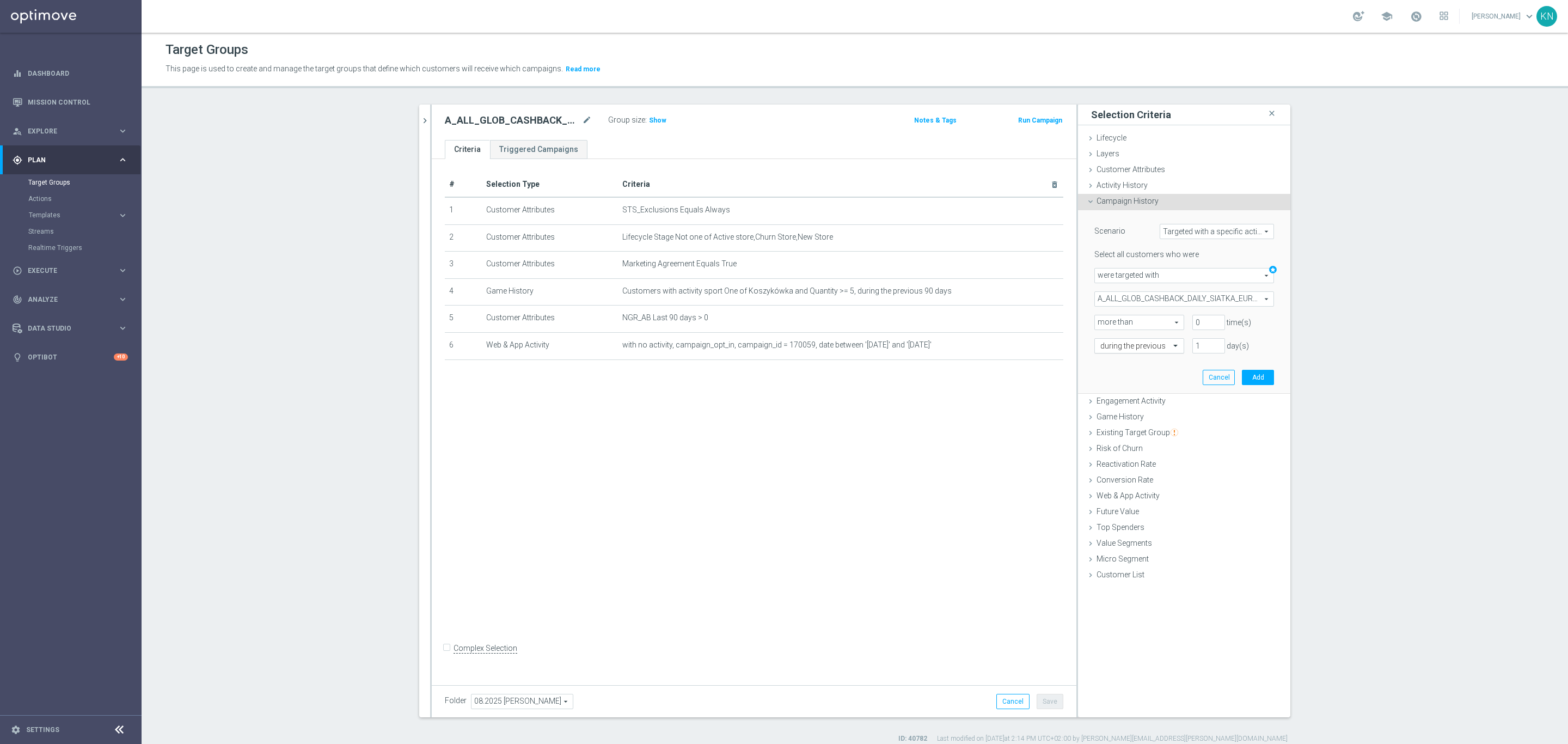
click at [1148, 346] on input "text" at bounding box center [1129, 346] width 56 height 10
click at [1132, 451] on div "in this range" at bounding box center [1139, 456] width 78 height 18
click at [1263, 367] on icon "today" at bounding box center [1257, 370] width 29 height 10
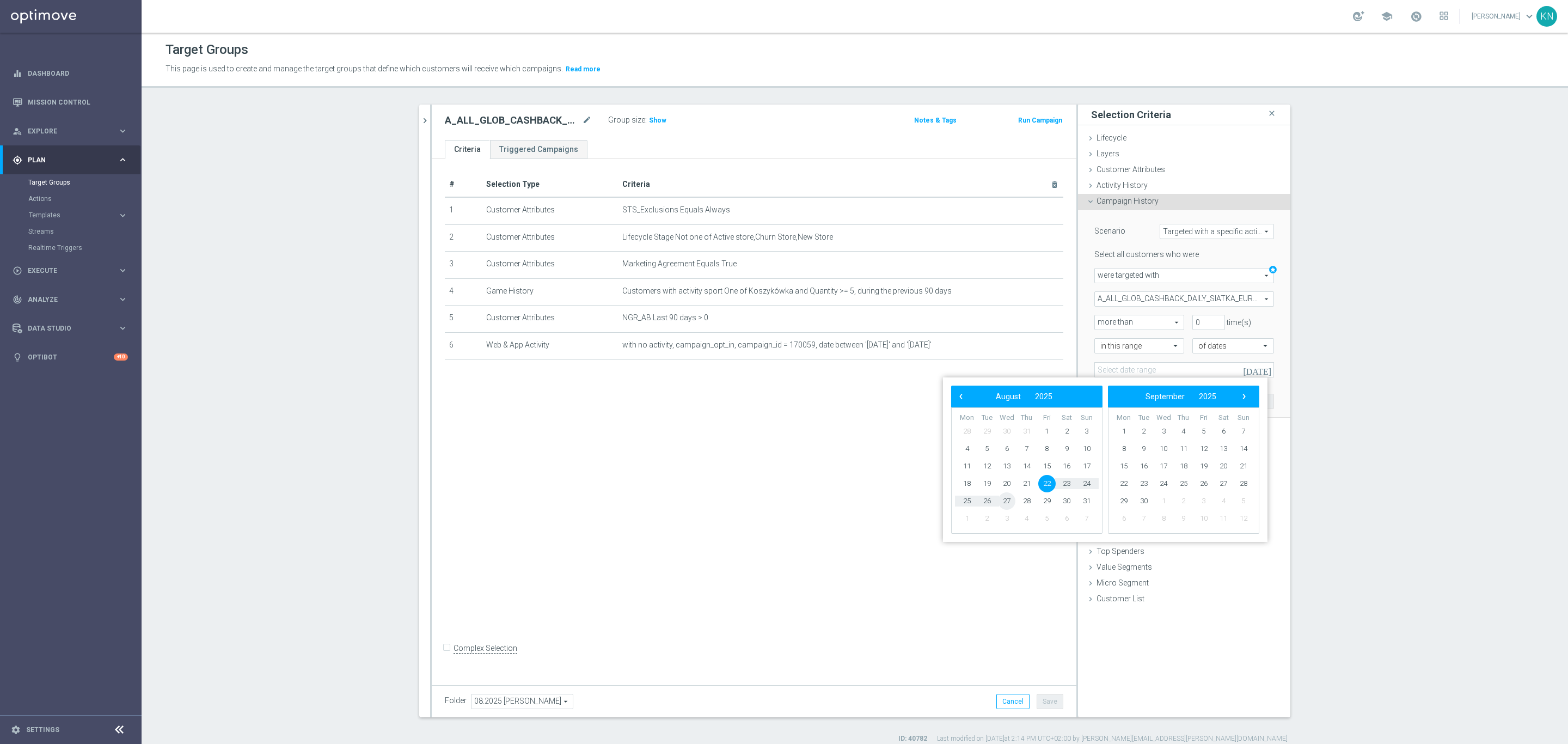
click at [1004, 500] on span "27" at bounding box center [1007, 501] width 18 height 18
type input "22 Aug 2025 - 27 Aug 2025"
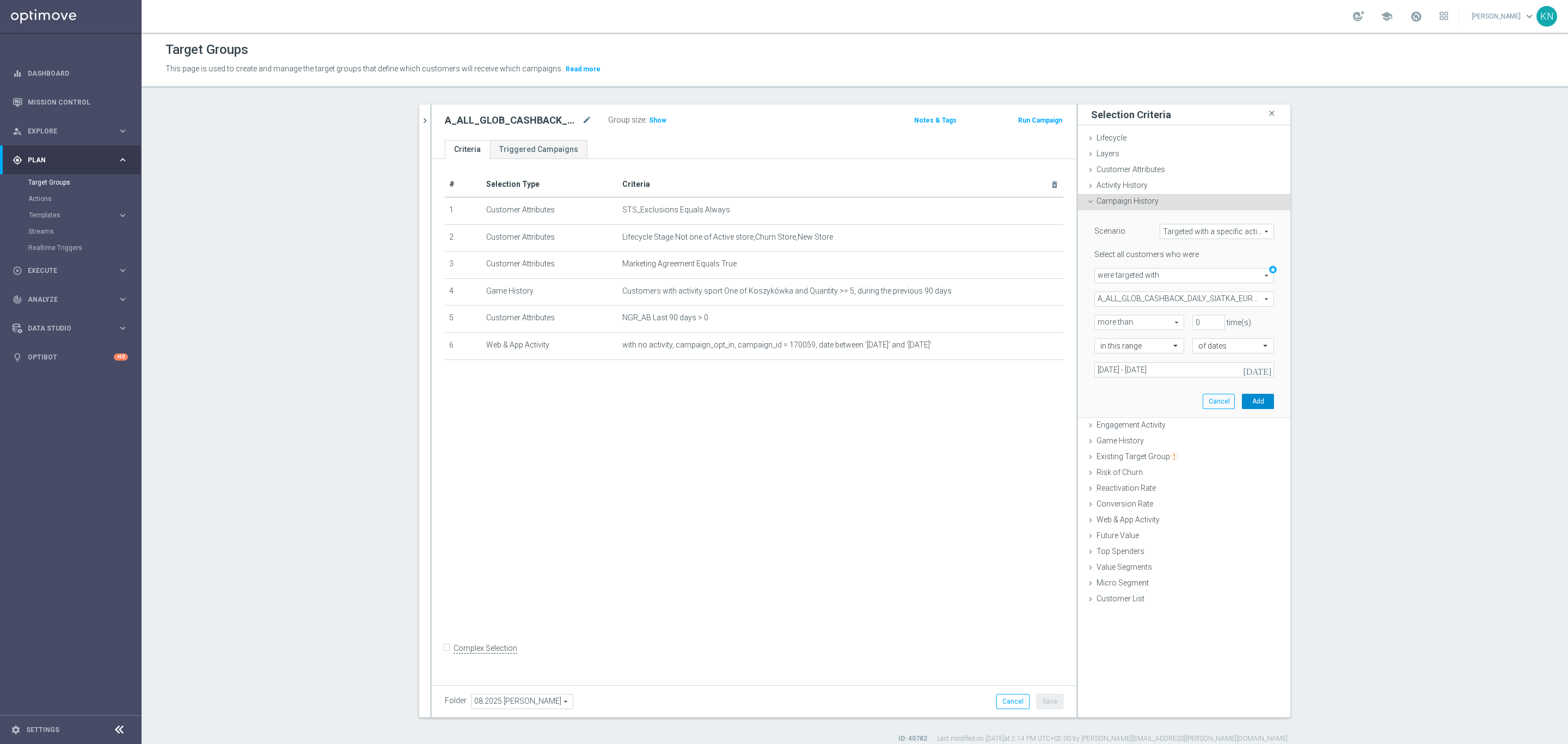
click at [1250, 404] on button "Add" at bounding box center [1258, 402] width 32 height 15
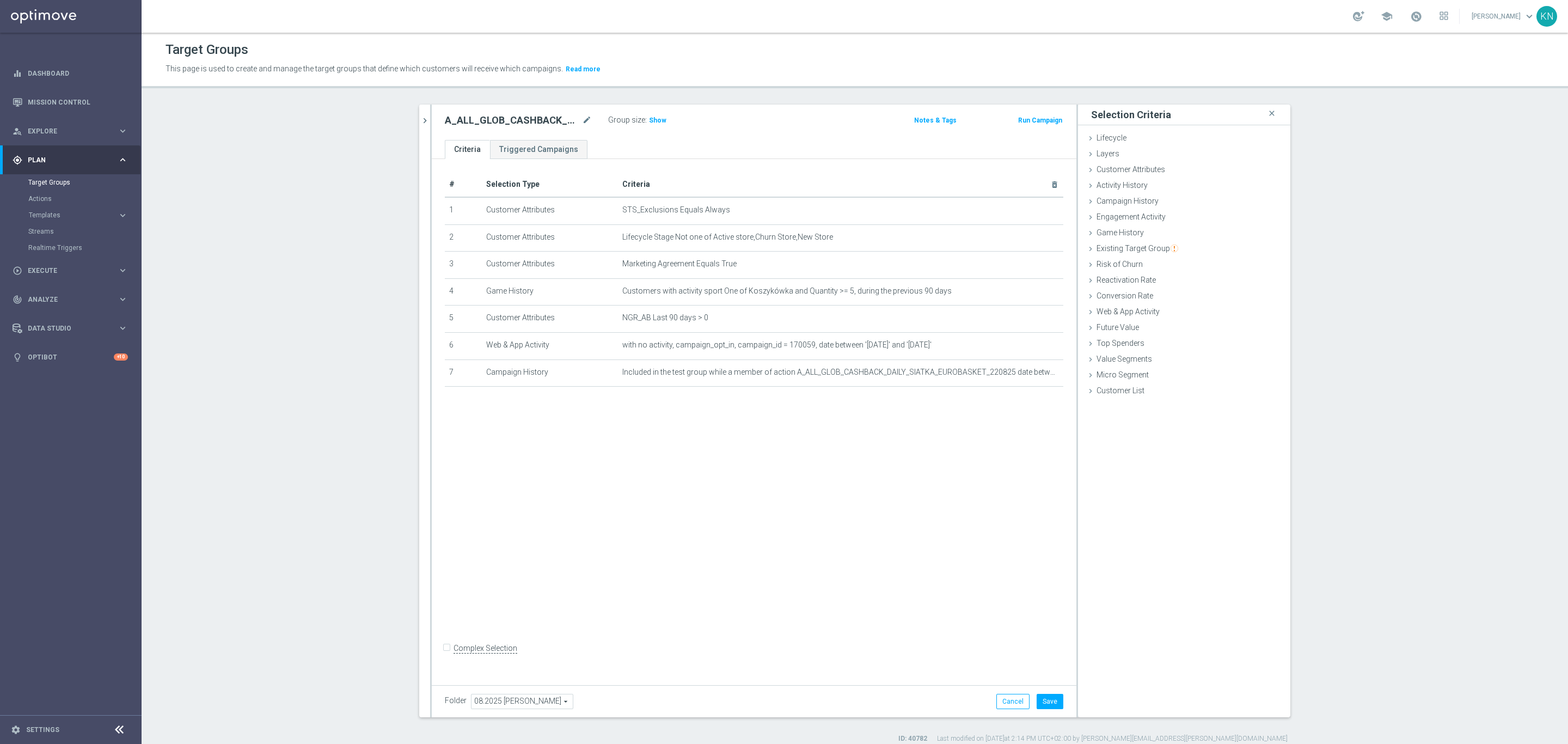
click at [853, 446] on div "# Selection Type Criteria delete_forever 1 Customer Attributes STS_Exclusions E…" at bounding box center [754, 419] width 645 height 521
click at [1016, 374] on span "Included in the test group while a member of action A_ALL_GLOB_CASHBACK_DAILY_S…" at bounding box center [823, 372] width 402 height 9
click at [1024, 372] on icon "mode_edit" at bounding box center [1028, 372] width 8 height 8
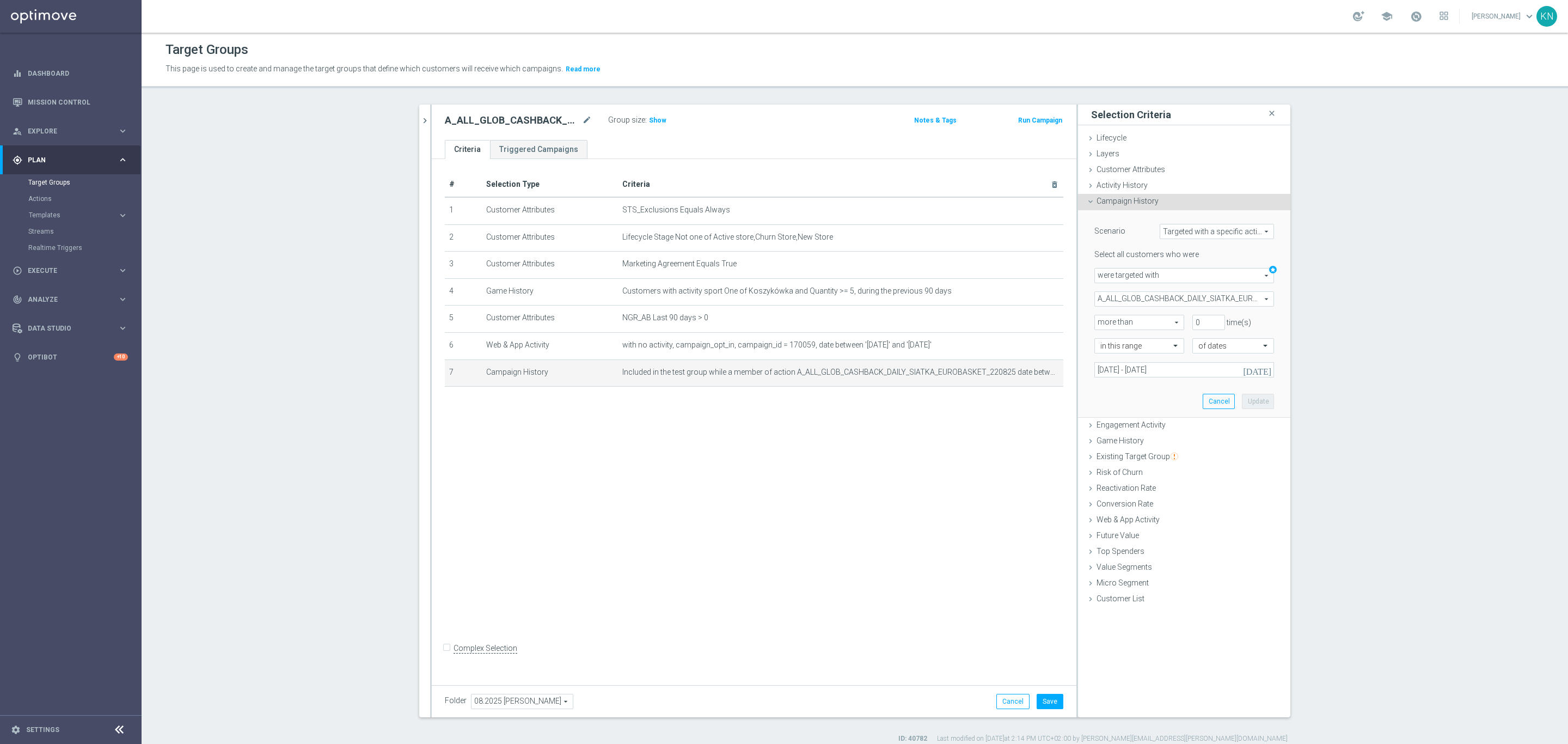
click at [1212, 238] on span "Targeted with a specific action" at bounding box center [1217, 231] width 114 height 14
click at [1182, 301] on span "Custom" at bounding box center [1217, 304] width 102 height 8
type input "Custom"
click at [1148, 323] on span "test group customers" at bounding box center [1184, 323] width 179 height 14
click at [1148, 365] on span "either test or control group customers" at bounding box center [1184, 367] width 168 height 8
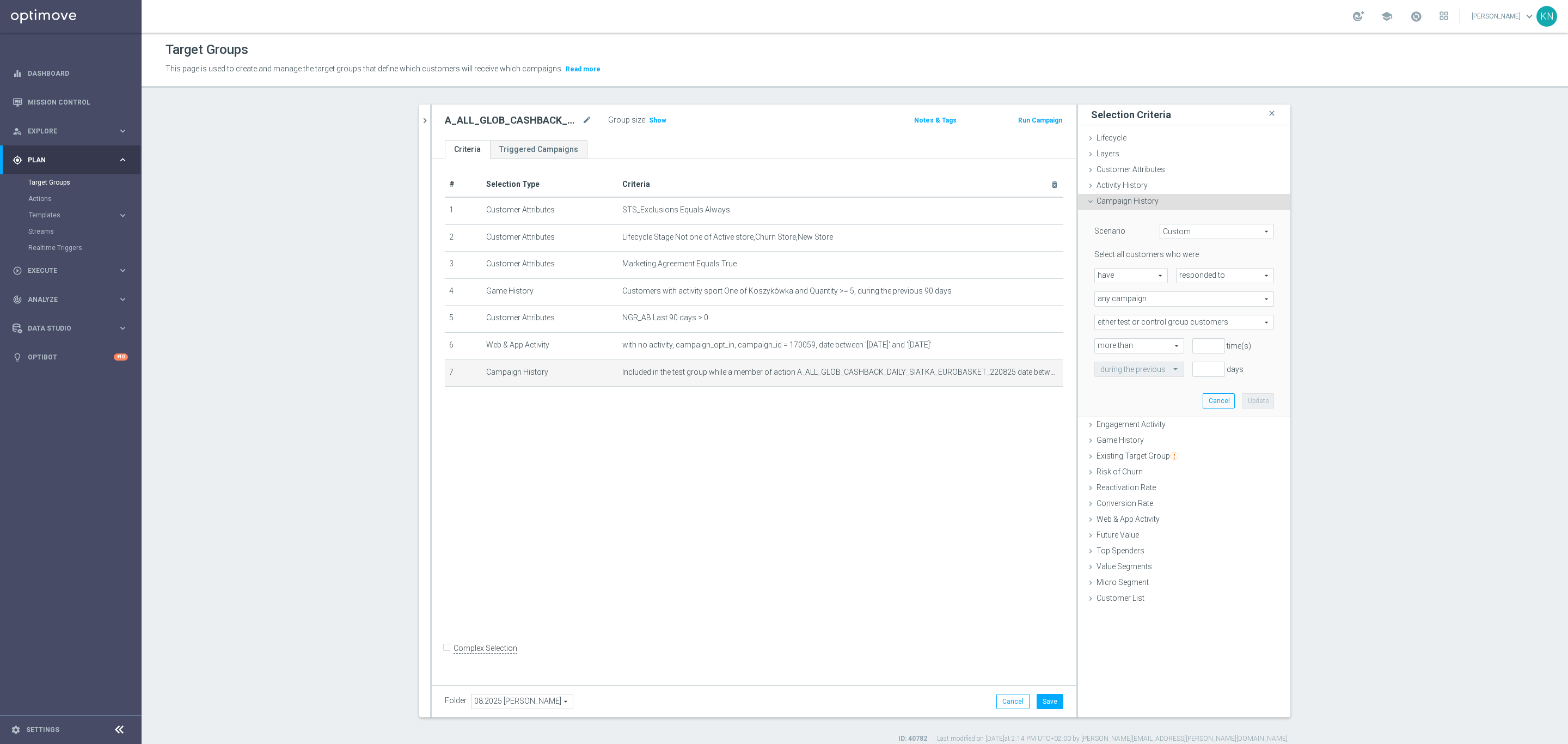
click at [1157, 325] on span "either test or control group customers" at bounding box center [1184, 323] width 179 height 14
click at [1133, 337] on span "test group customers" at bounding box center [1184, 338] width 168 height 8
type input "test group customers"
click at [1178, 299] on span "any campaign" at bounding box center [1184, 299] width 179 height 14
click at [1157, 341] on span "one or more actions" at bounding box center [1184, 343] width 168 height 8
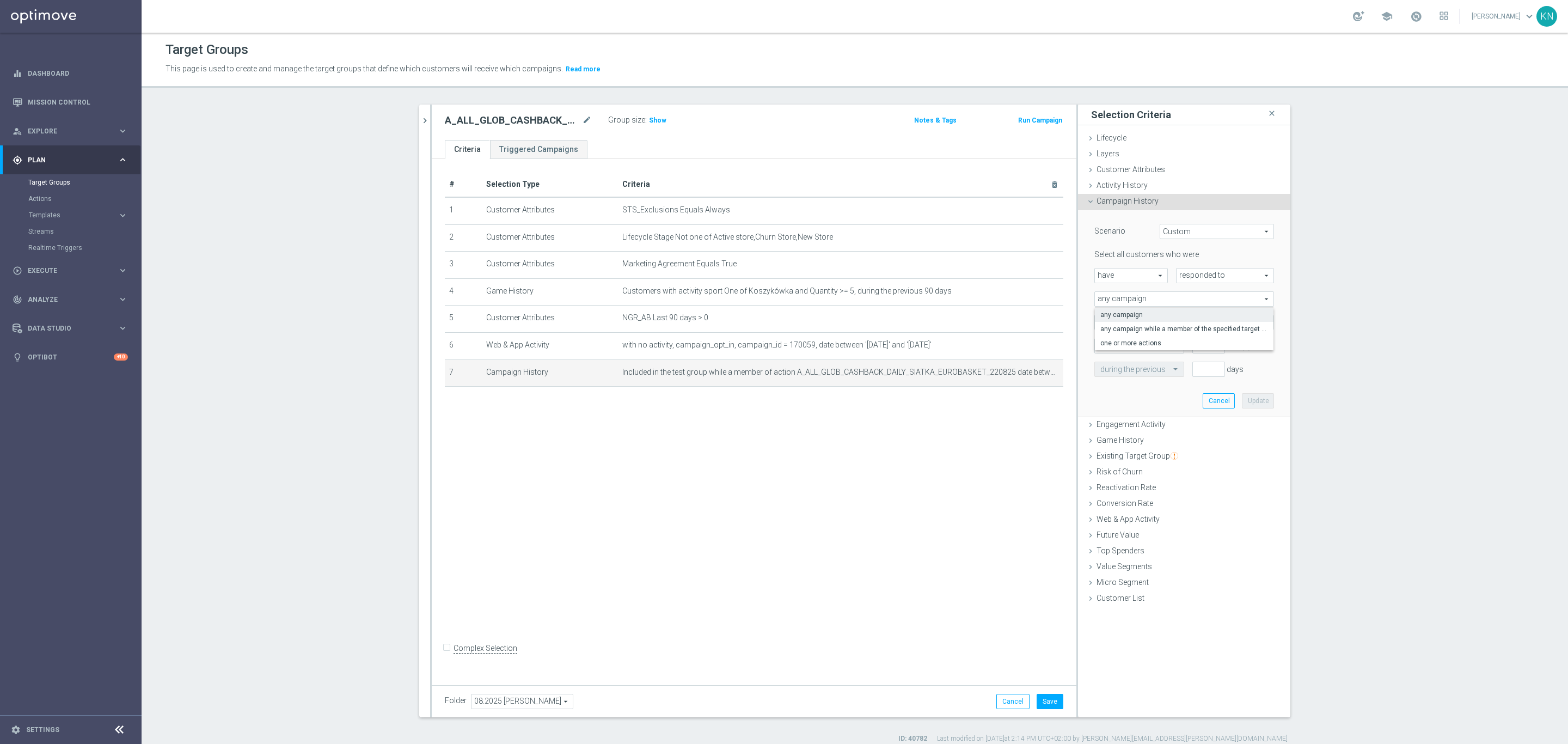
type input "one or more actions"
click at [1171, 316] on span at bounding box center [1184, 323] width 179 height 14
click at [1136, 320] on input "search" at bounding box center [1184, 323] width 179 height 15
paste input "A_ALL_GLOB_CASHBACK_DAILY_SIATKA_EUROBASKET_220825"
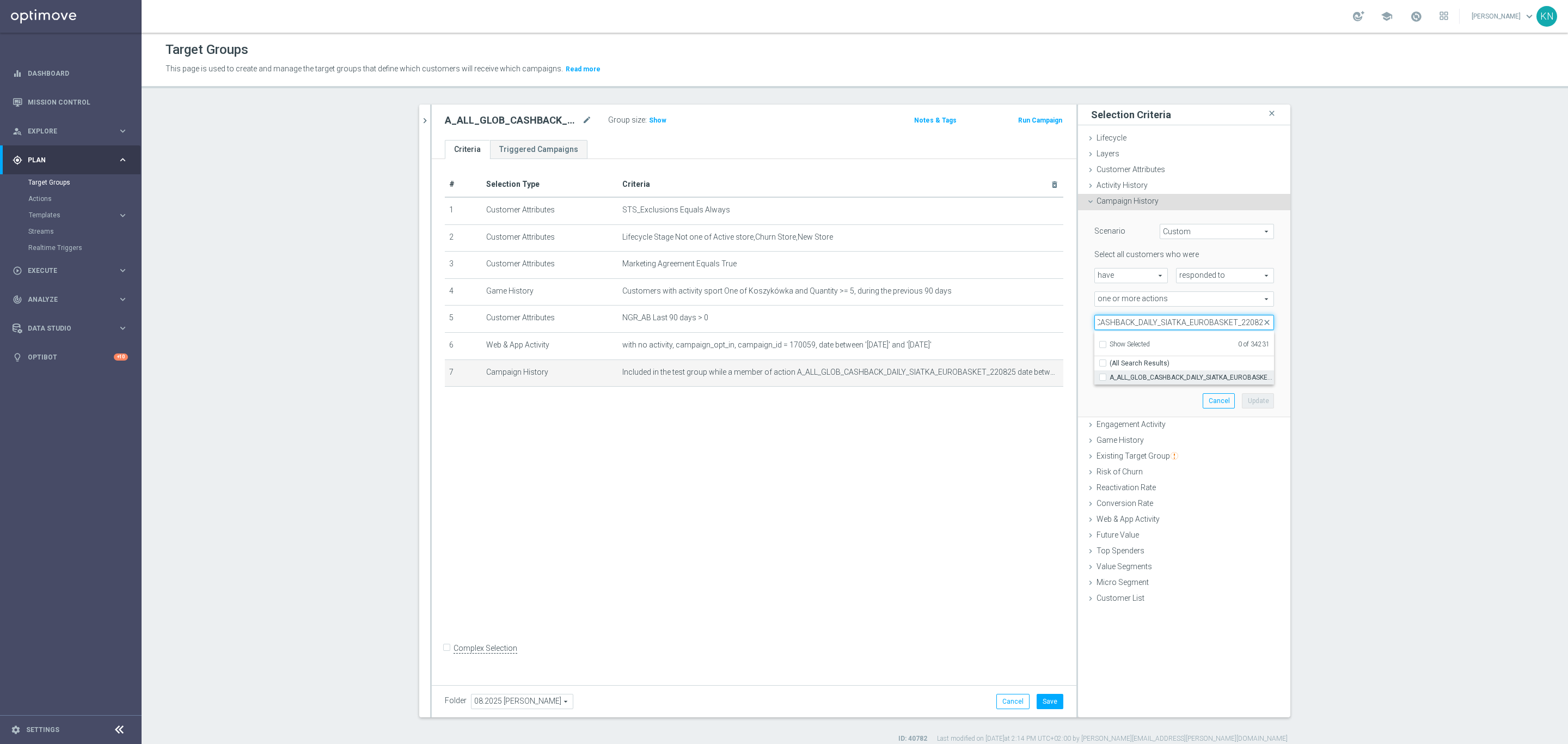
type input "A_ALL_GLOB_CASHBACK_DAILY_SIATKA_EUROBASKET_220825"
click at [1121, 376] on span "A_ALL_GLOB_CASHBACK_DAILY_SIATKA_EUROBASKET_220825" at bounding box center [1192, 377] width 165 height 8
click at [1110, 376] on input "A_ALL_GLOB_CASHBACK_DAILY_SIATKA_EUROBASKET_220825" at bounding box center [1106, 377] width 7 height 7
checkbox input "true"
type input "A_ALL_GLOB_CASHBACK_DAILY_SIATKA_EUROBASKET_220825"
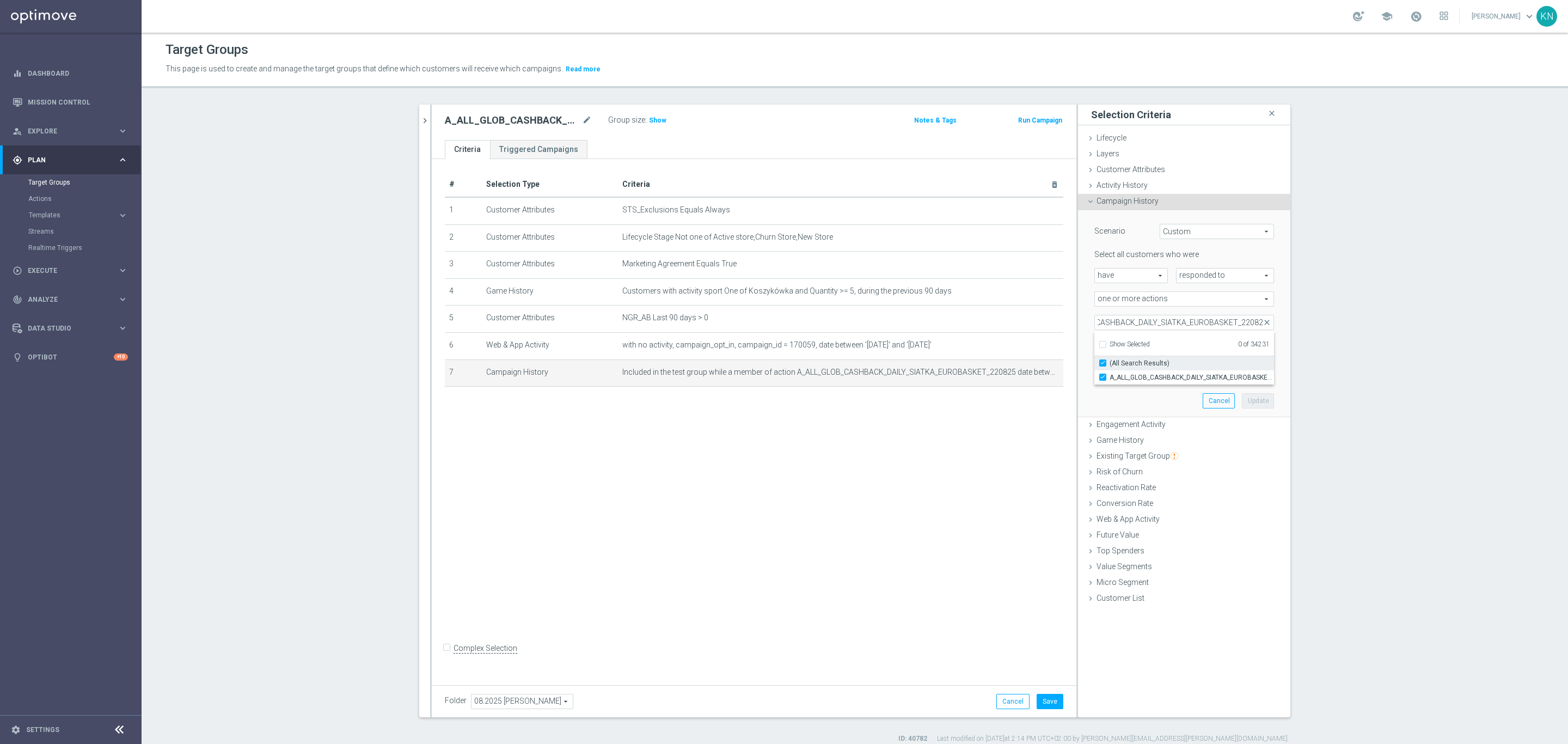
checkbox input "true"
click at [1129, 399] on div "Scenario Custom Custom arrow_drop_down search Select all customers who were hav…" at bounding box center [1185, 313] width 196 height 206
click at [1199, 342] on input "number" at bounding box center [1208, 346] width 33 height 15
type input "0"
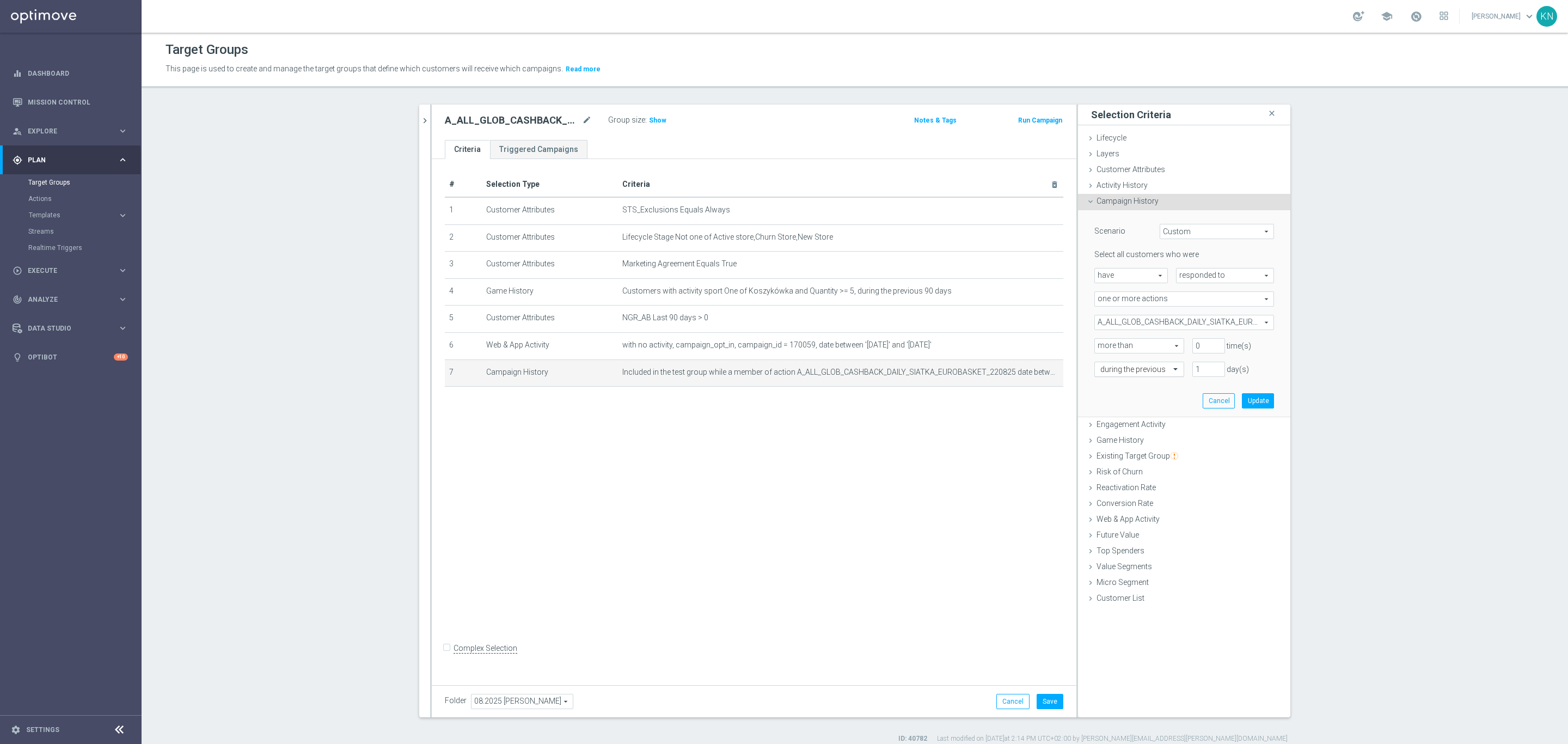
click at [1145, 370] on input "text" at bounding box center [1129, 370] width 56 height 10
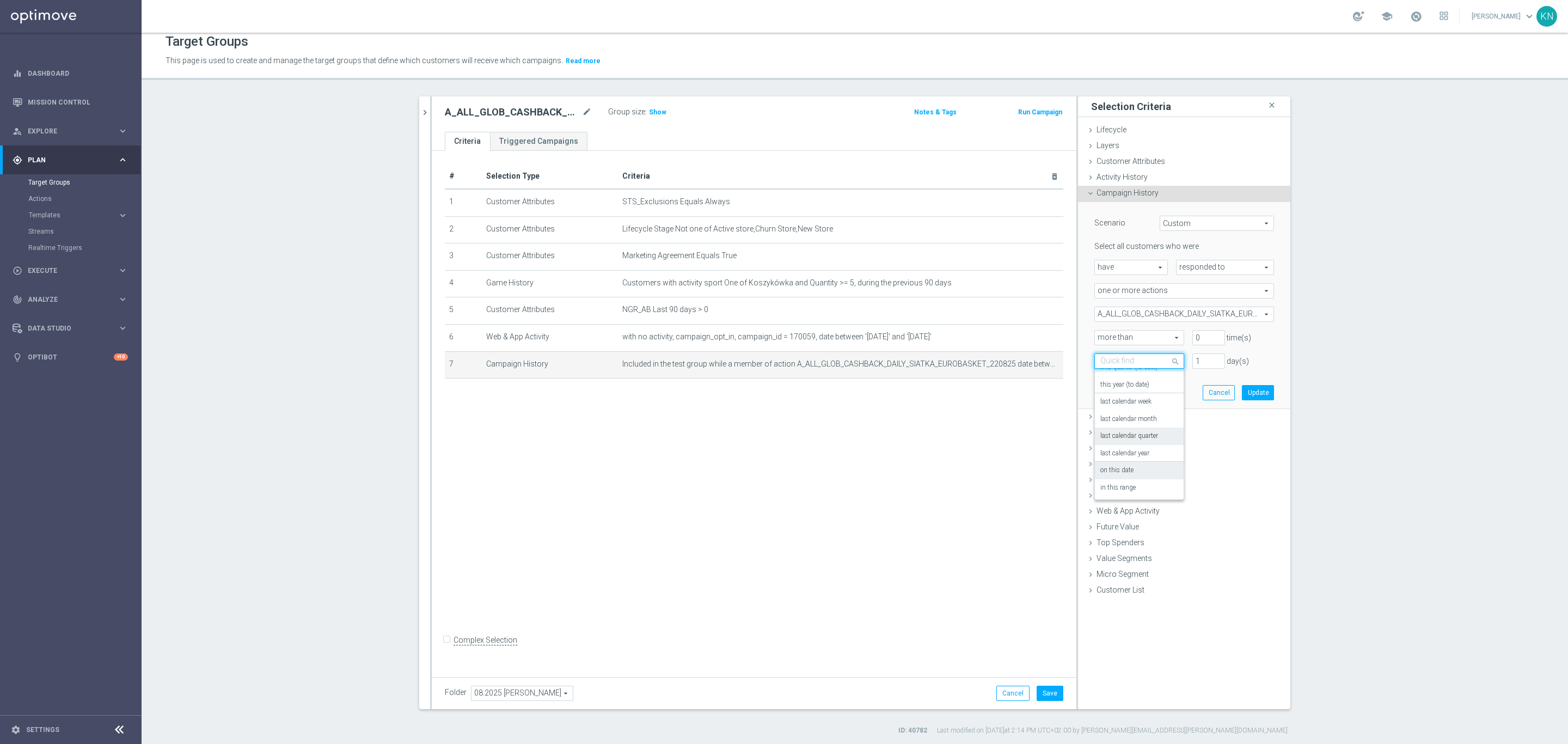
scroll to position [11, 0]
drag, startPoint x: 1129, startPoint y: 485, endPoint x: 1173, endPoint y: 391, distance: 103.8
click at [1129, 485] on div "in this range" at bounding box center [1139, 485] width 78 height 18
click at [1185, 381] on input at bounding box center [1184, 383] width 179 height 15
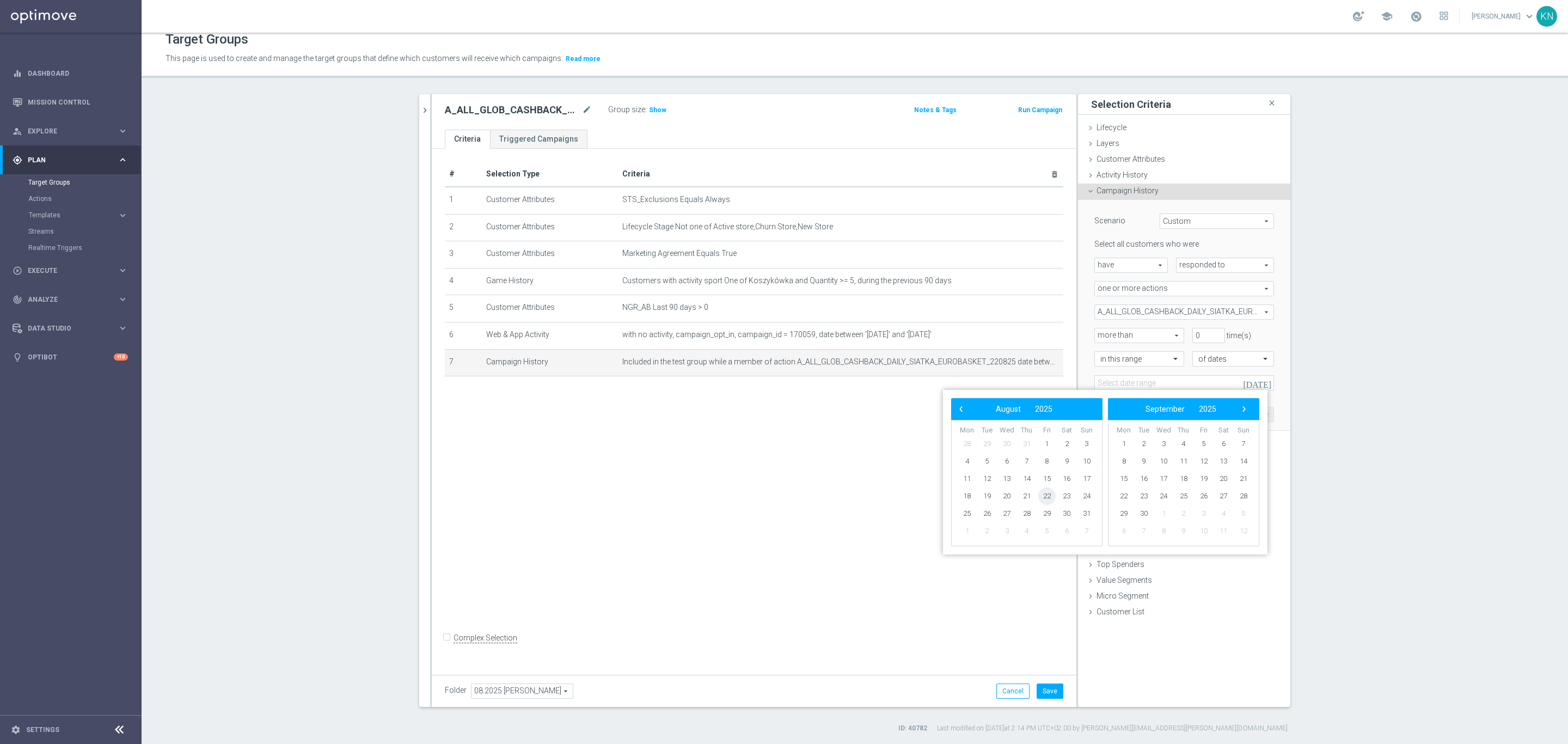
click at [1043, 499] on span "22" at bounding box center [1047, 496] width 18 height 18
click at [1007, 512] on span "27" at bounding box center [1007, 513] width 18 height 18
type input "22 Aug 2025 - 27 Aug 2025"
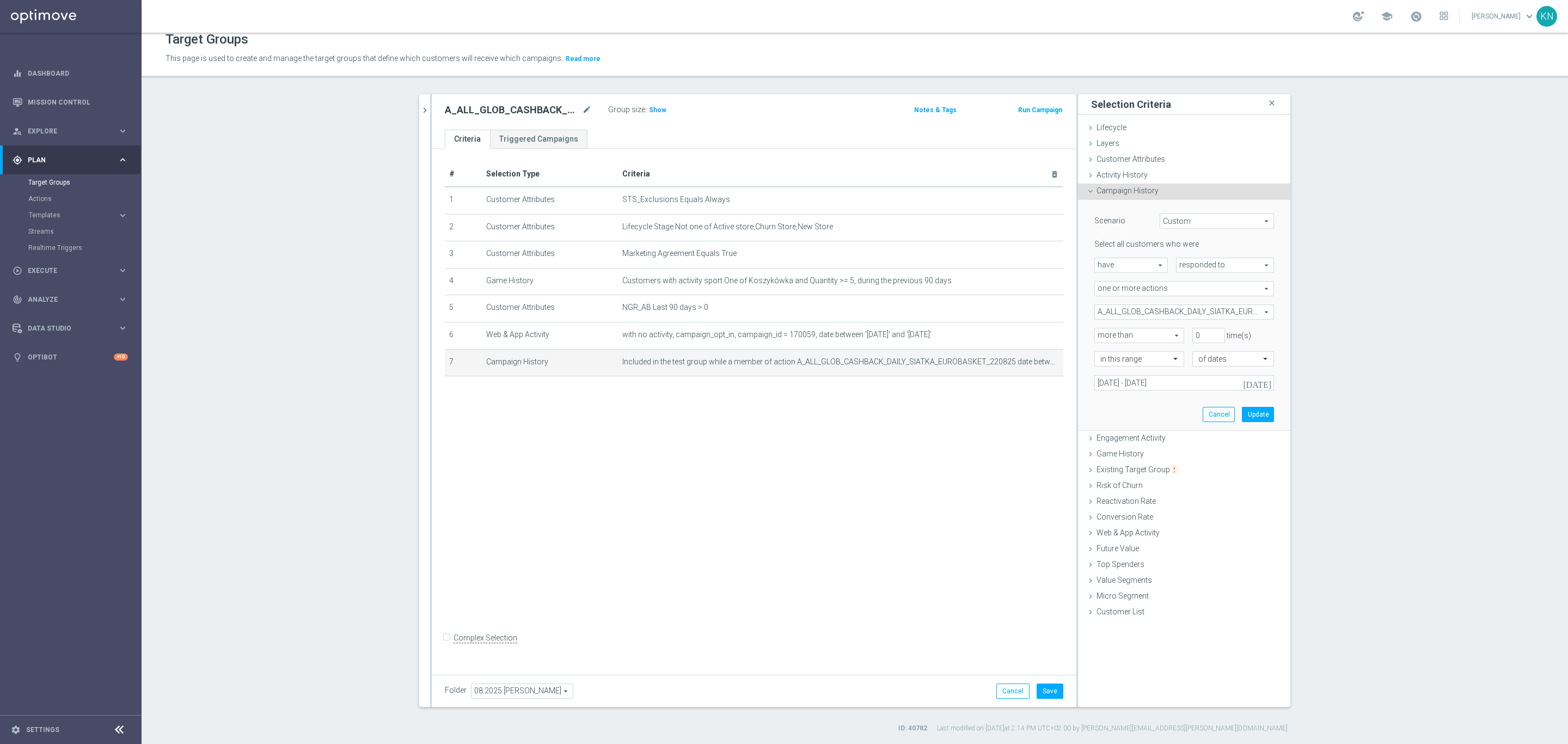
click at [1201, 258] on span "responded to" at bounding box center [1225, 265] width 97 height 14
click at [1214, 295] on span "been targeted with" at bounding box center [1225, 295] width 86 height 8
type input "been targeted with"
click at [1155, 362] on div at bounding box center [1139, 360] width 89 height 10
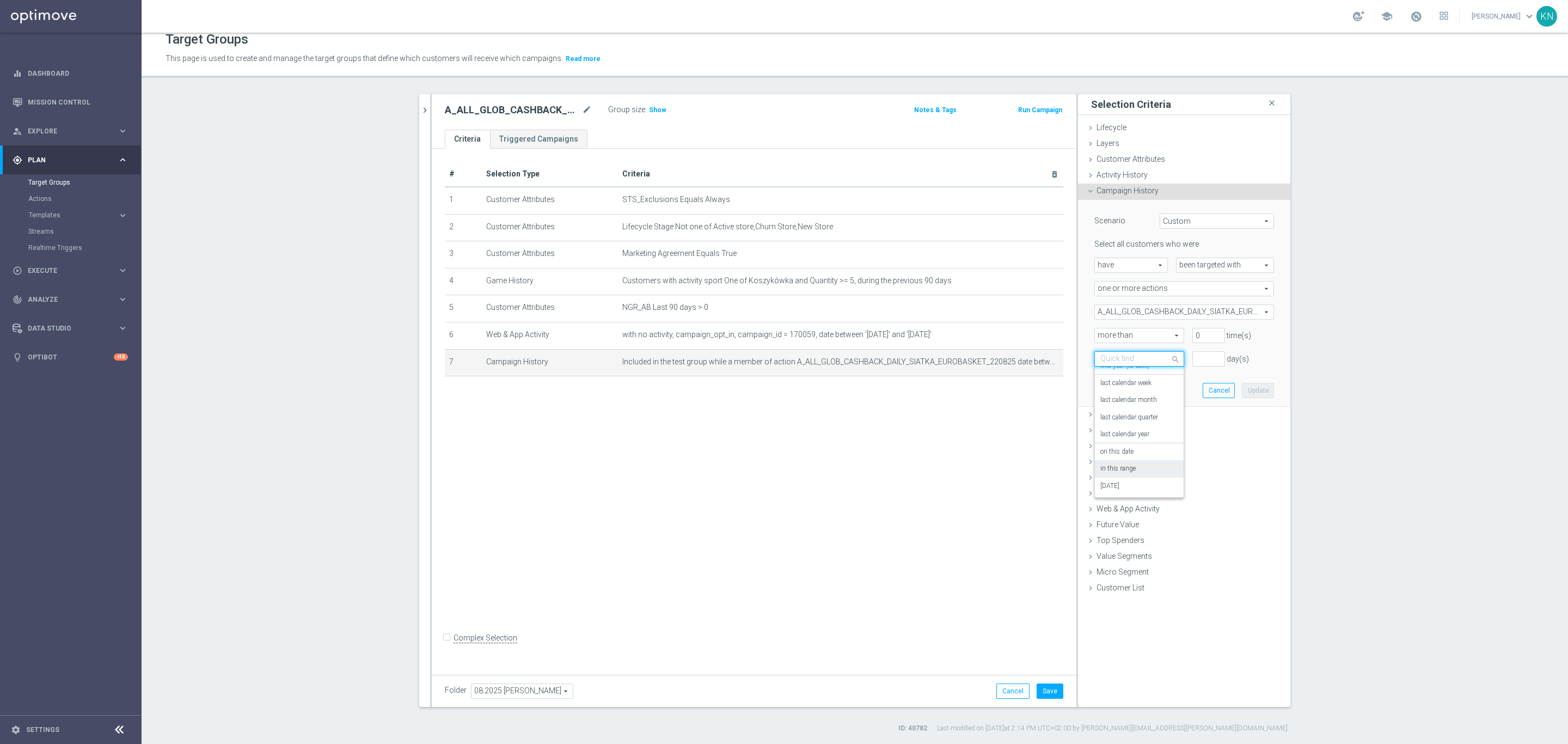
click at [1126, 466] on label "in this range" at bounding box center [1118, 469] width 35 height 8
click at [1197, 357] on input "number" at bounding box center [1208, 359] width 33 height 15
click at [1137, 389] on div "Scenario Custom Custom arrow_drop_down search Select all customers who were hav…" at bounding box center [1185, 303] width 196 height 206
click at [1162, 355] on div at bounding box center [1139, 360] width 89 height 10
click at [1204, 309] on span "A_ALL_GLOB_CASHBACK_DAILY_SIATKA_EUROBASKET_220825" at bounding box center [1184, 312] width 179 height 14
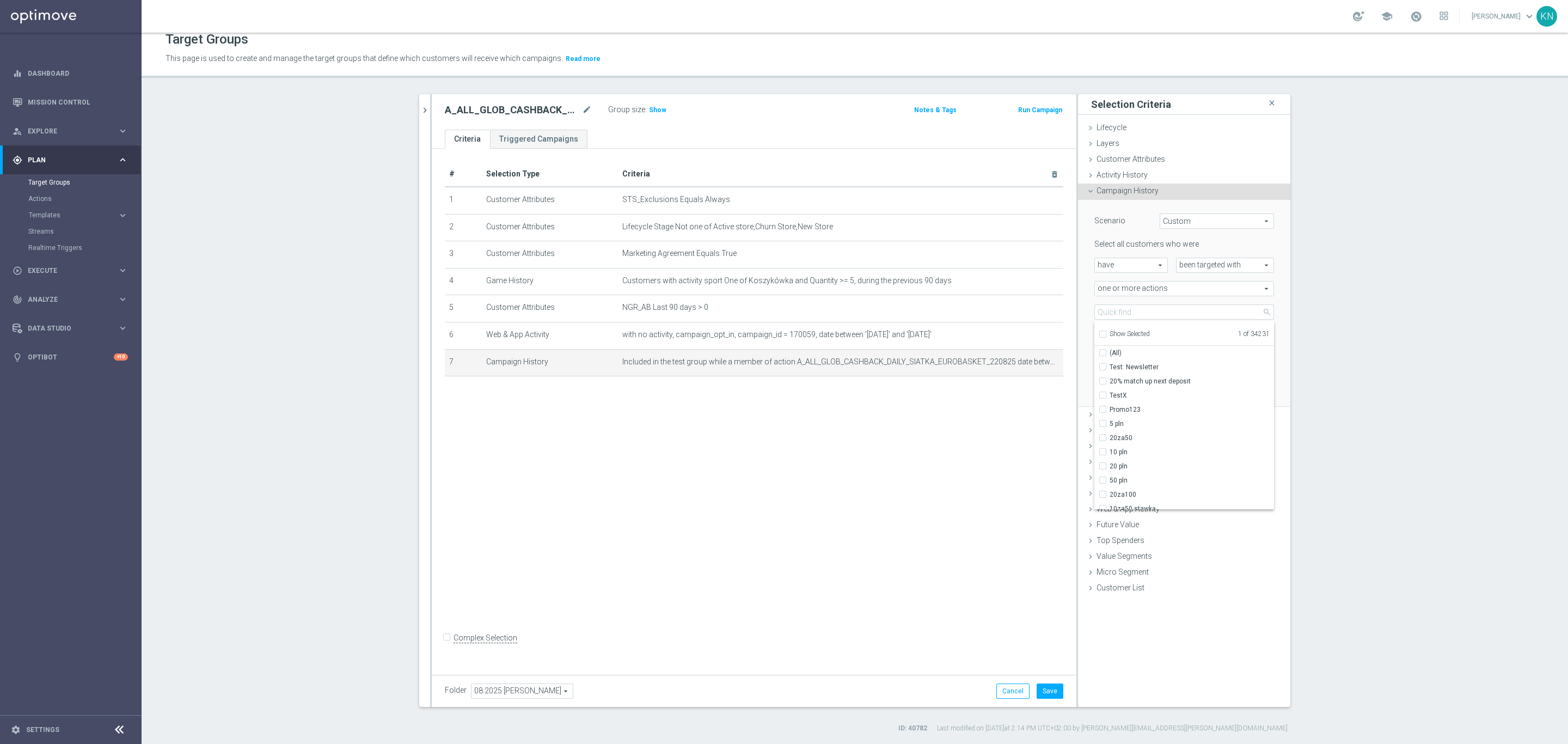
click at [1110, 337] on span "Show Selected" at bounding box center [1129, 334] width 40 height 8
click at [1106, 337] on input "Show Selected" at bounding box center [1103, 336] width 7 height 7
checkbox input "true"
click at [1112, 334] on span "Show Selected" at bounding box center [1129, 334] width 40 height 8
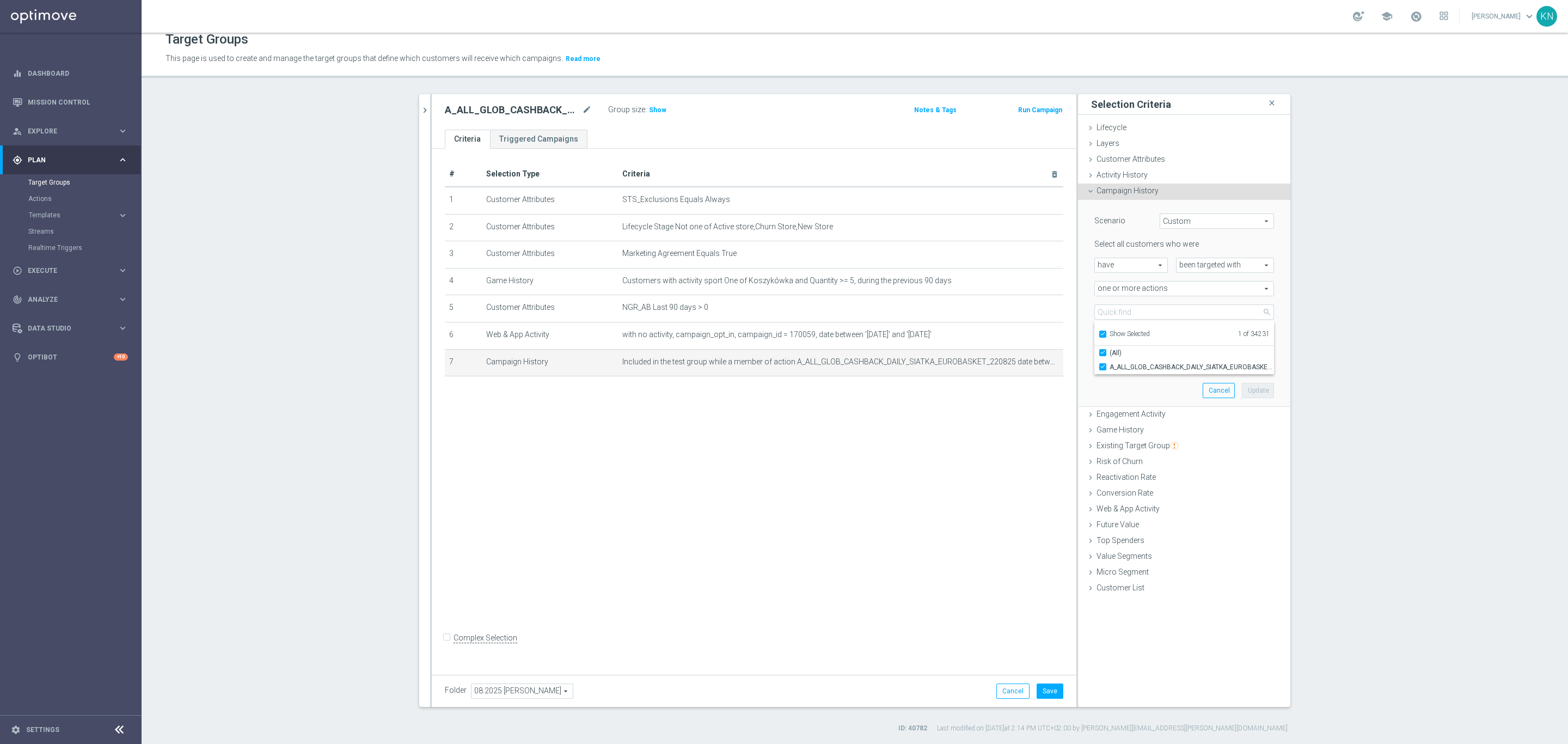
click at [1106, 334] on input "Show Selected" at bounding box center [1103, 336] width 7 height 7
checkbox input "false"
click at [1127, 308] on input "search" at bounding box center [1184, 312] width 179 height 15
paste input "A_ALL_GLOB_CASHBACK_DAILY_SIATKA_EUROBASKET_REMINDER_PUSH_Z_250825"
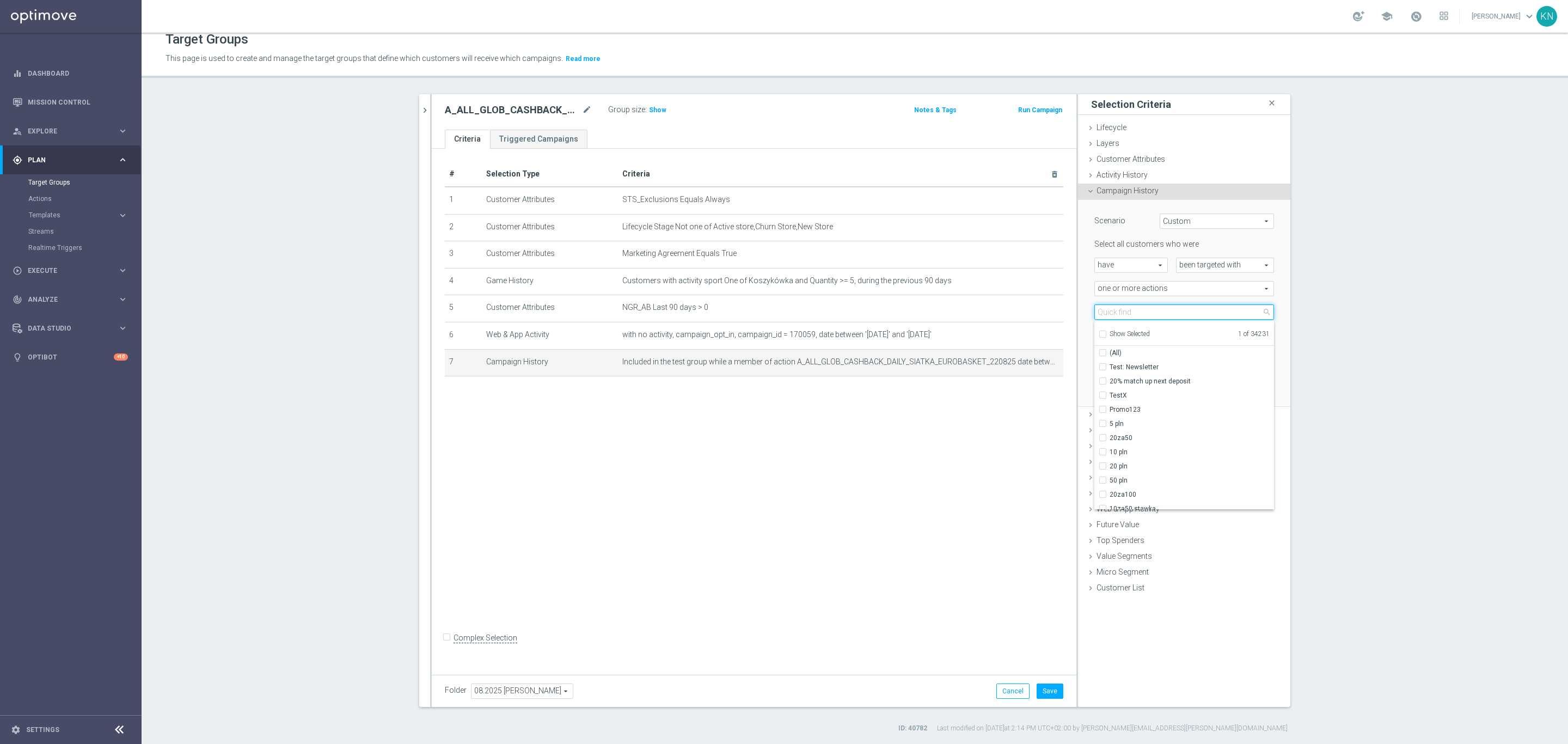
type input "A_ALL_GLOB_CASHBACK_DAILY_SIATKA_EUROBASKET_REMINDER_PUSH_Z_250825"
click at [1243, 312] on input "A_ALL_GLOB_CASHBACK_DAILY_SIATKA_EUROBASKET_REMINDER_PUSH_Z_250825" at bounding box center [1184, 312] width 179 height 15
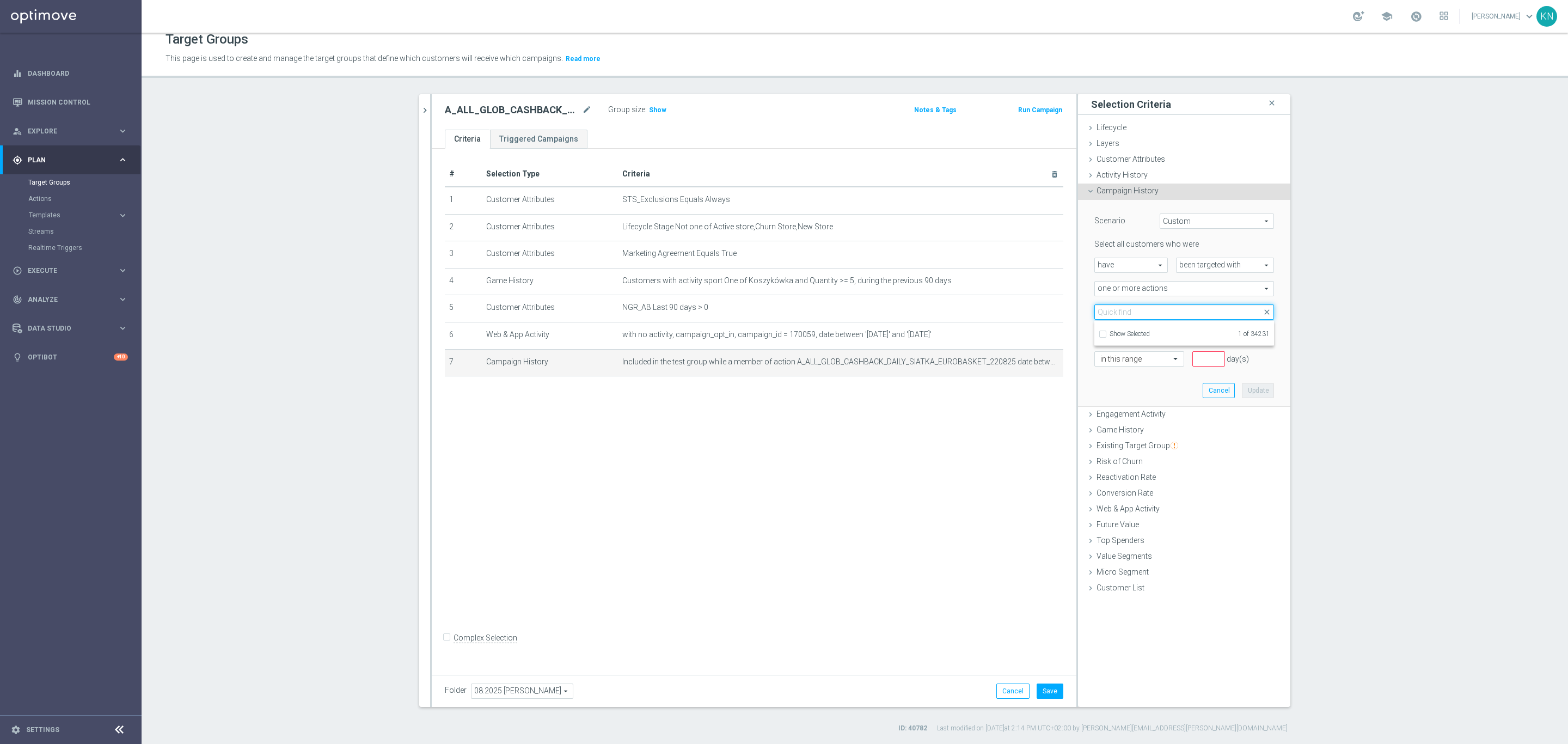
scroll to position [0, 0]
click at [1099, 332] on input "Show Selected" at bounding box center [1103, 336] width 7 height 7
checkbox input "true"
click at [1099, 332] on input "Show Selected" at bounding box center [1103, 336] width 7 height 7
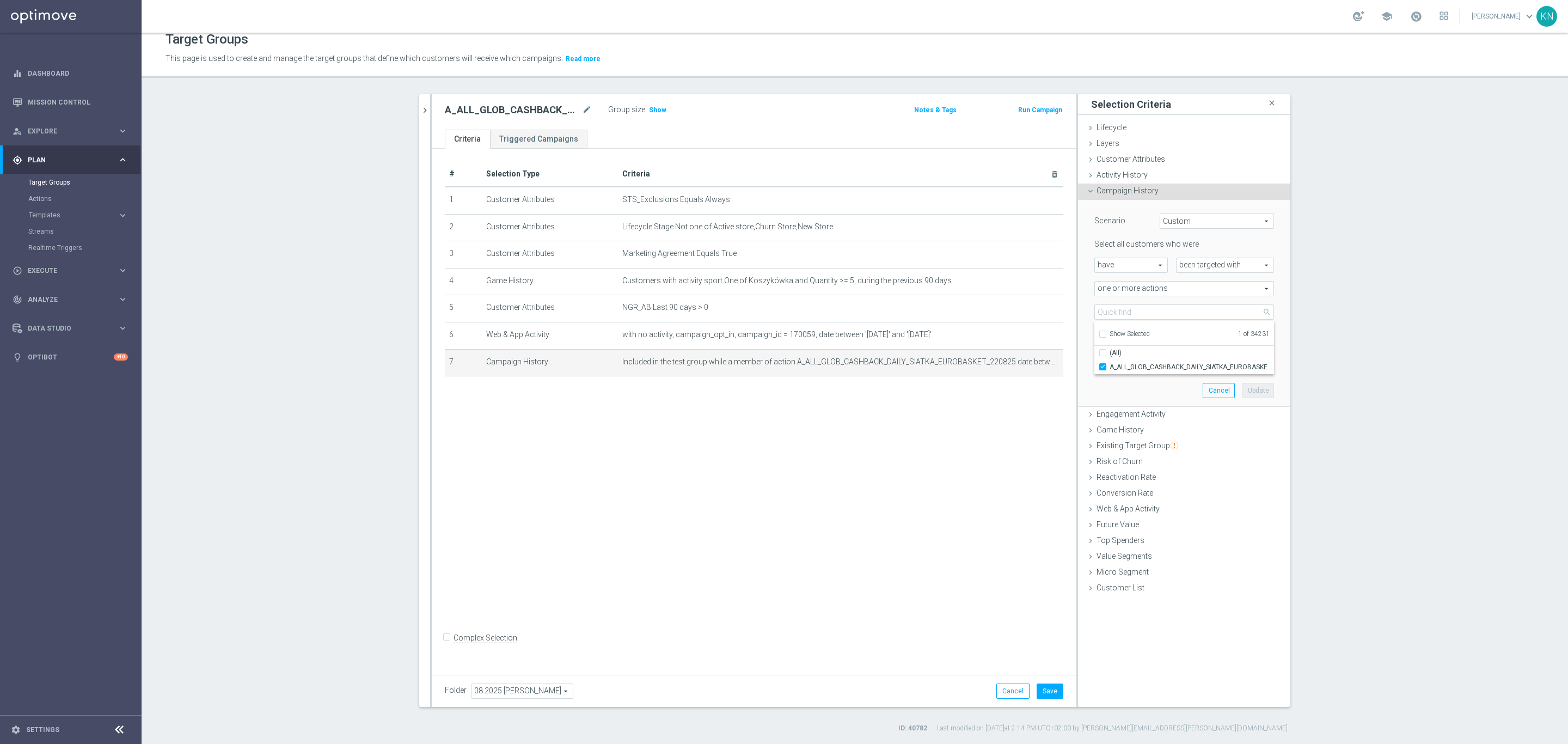
checkbox input "false"
click at [1078, 389] on div "Scenario Custom Custom arrow_drop_down search Select all customers who were hav…" at bounding box center [1184, 304] width 212 height 208
click at [1194, 357] on input "number" at bounding box center [1208, 359] width 33 height 15
click at [1155, 356] on div at bounding box center [1139, 360] width 89 height 10
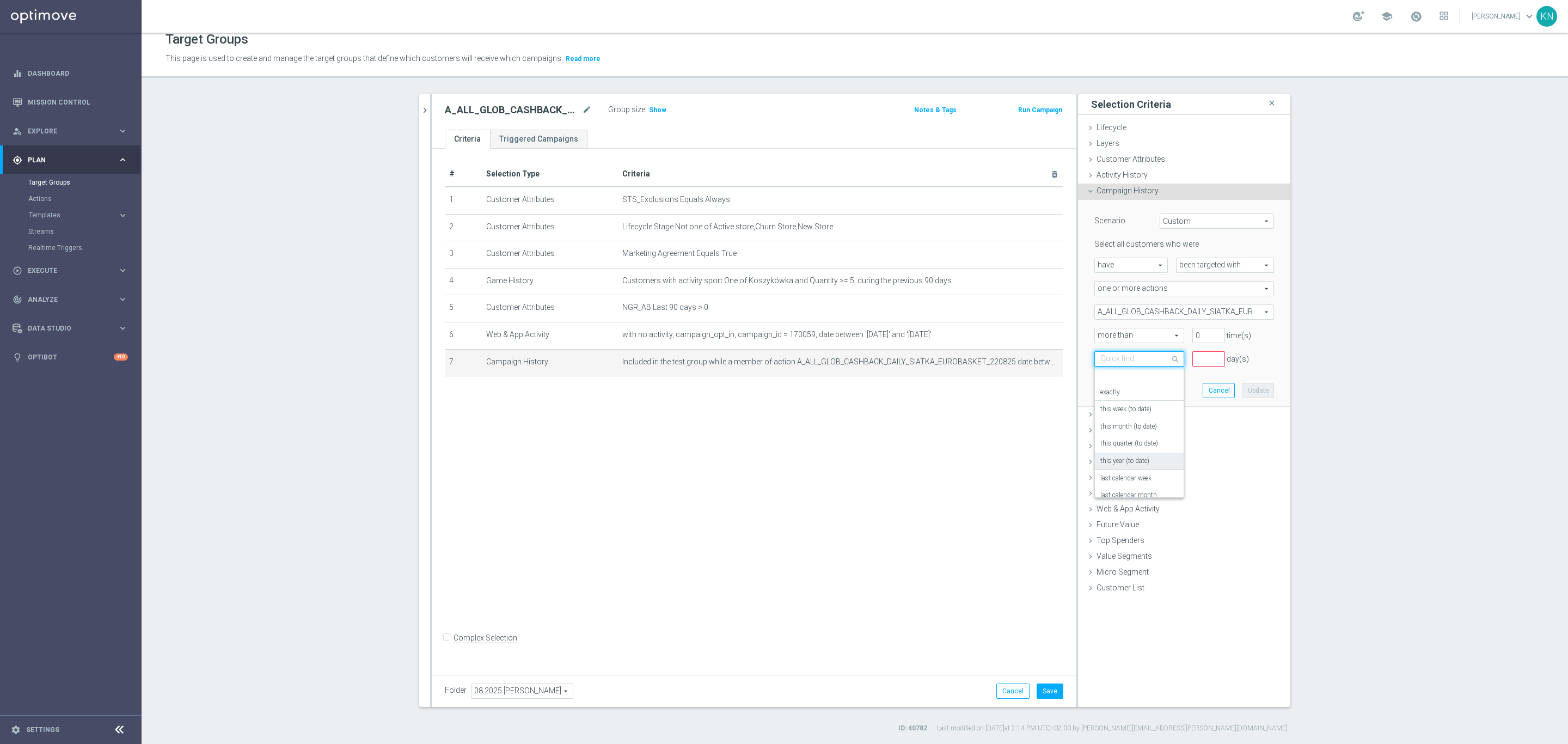
scroll to position [95, 0]
click at [1128, 409] on div "last calendar quarter" at bounding box center [1139, 417] width 78 height 18
click at [1160, 362] on div at bounding box center [1139, 360] width 89 height 10
click at [1122, 469] on label "in this range" at bounding box center [1118, 469] width 35 height 8
click at [1152, 389] on input at bounding box center [1184, 383] width 179 height 15
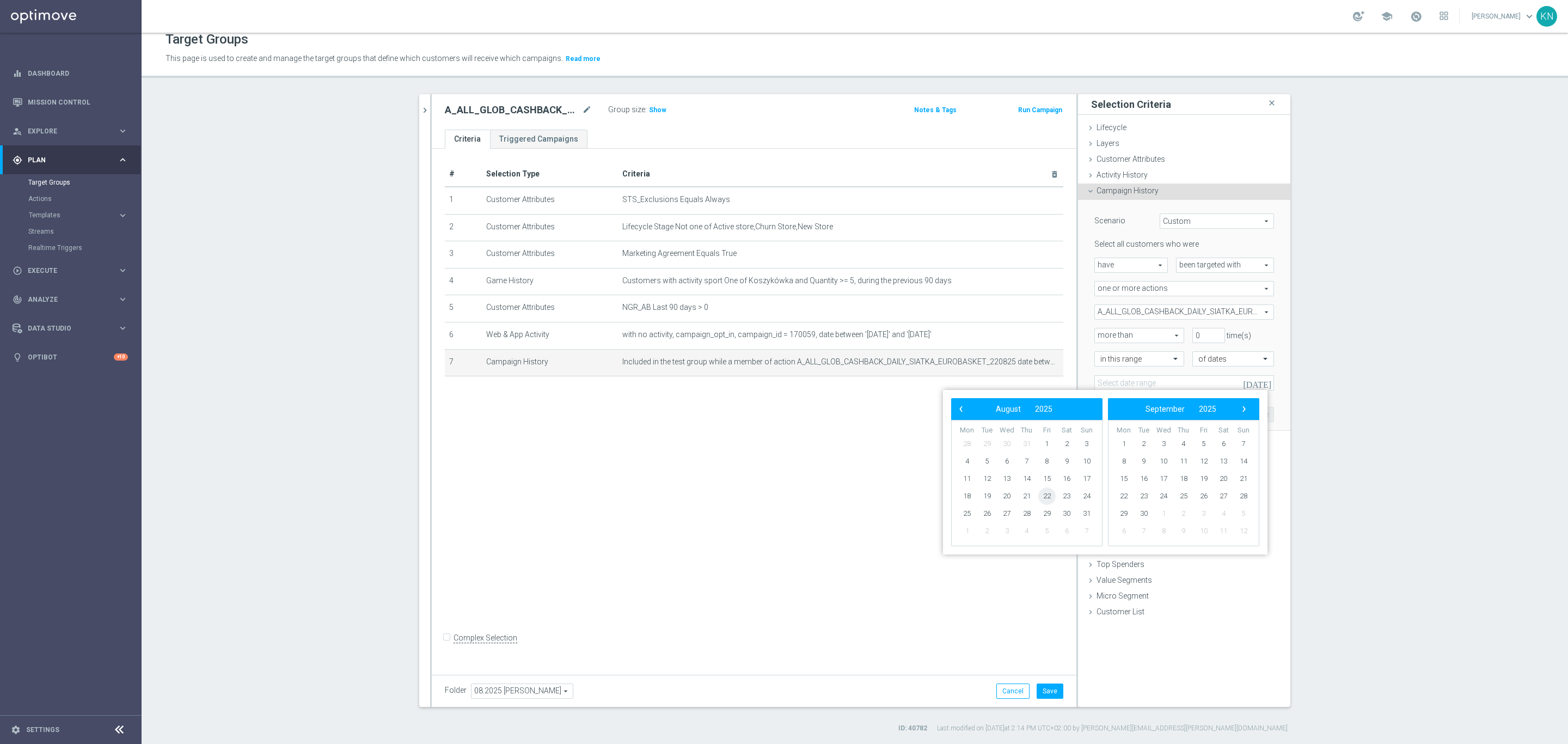
click at [1041, 496] on span "22" at bounding box center [1047, 496] width 18 height 18
click at [1002, 511] on span "27" at bounding box center [1007, 513] width 18 height 18
type input "22 Aug 2025 - 27 Aug 2025"
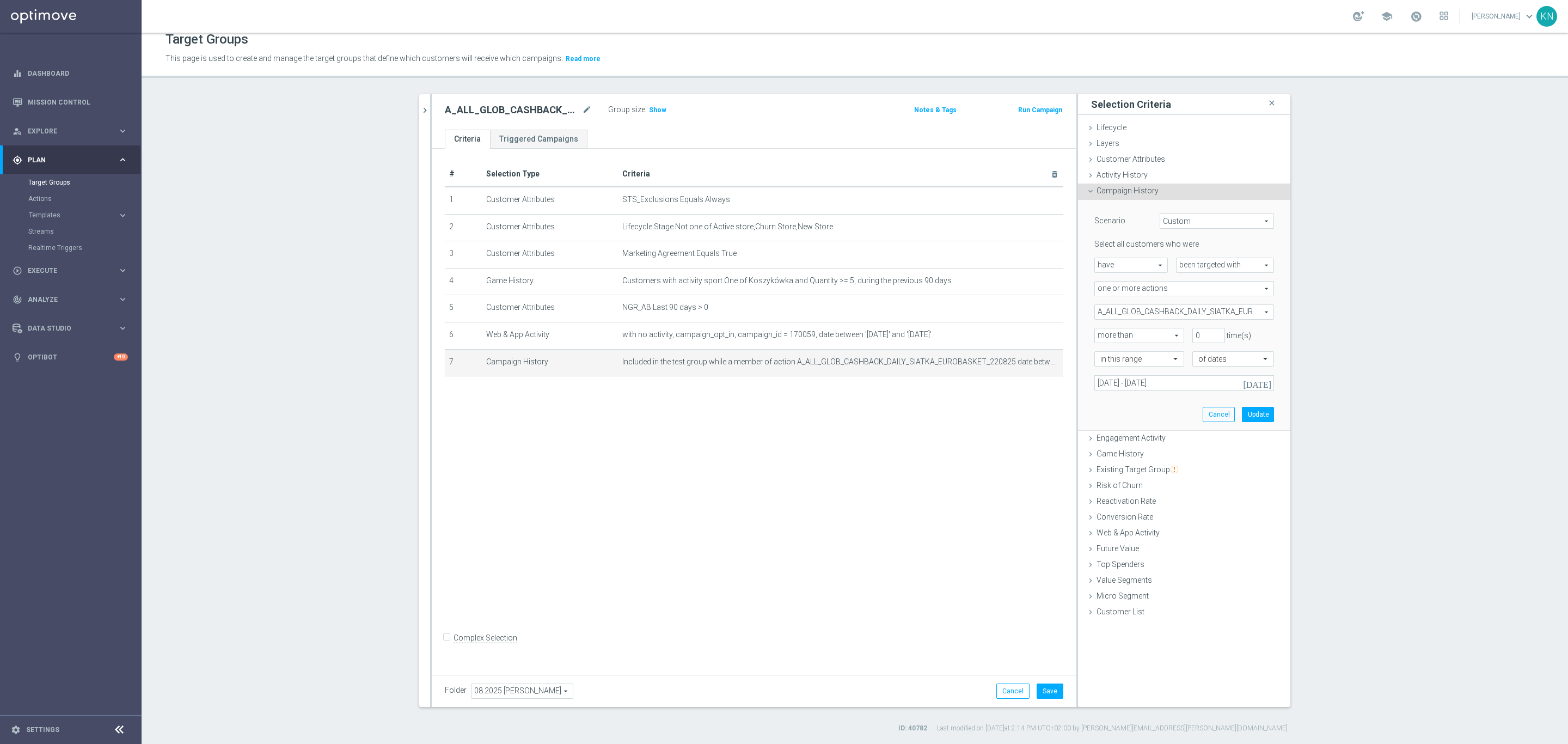
click at [1136, 409] on div "Scenario Custom Custom arrow_drop_down search Select all customers who were hav…" at bounding box center [1185, 315] width 196 height 231
click at [1256, 416] on button "Update" at bounding box center [1258, 414] width 32 height 15
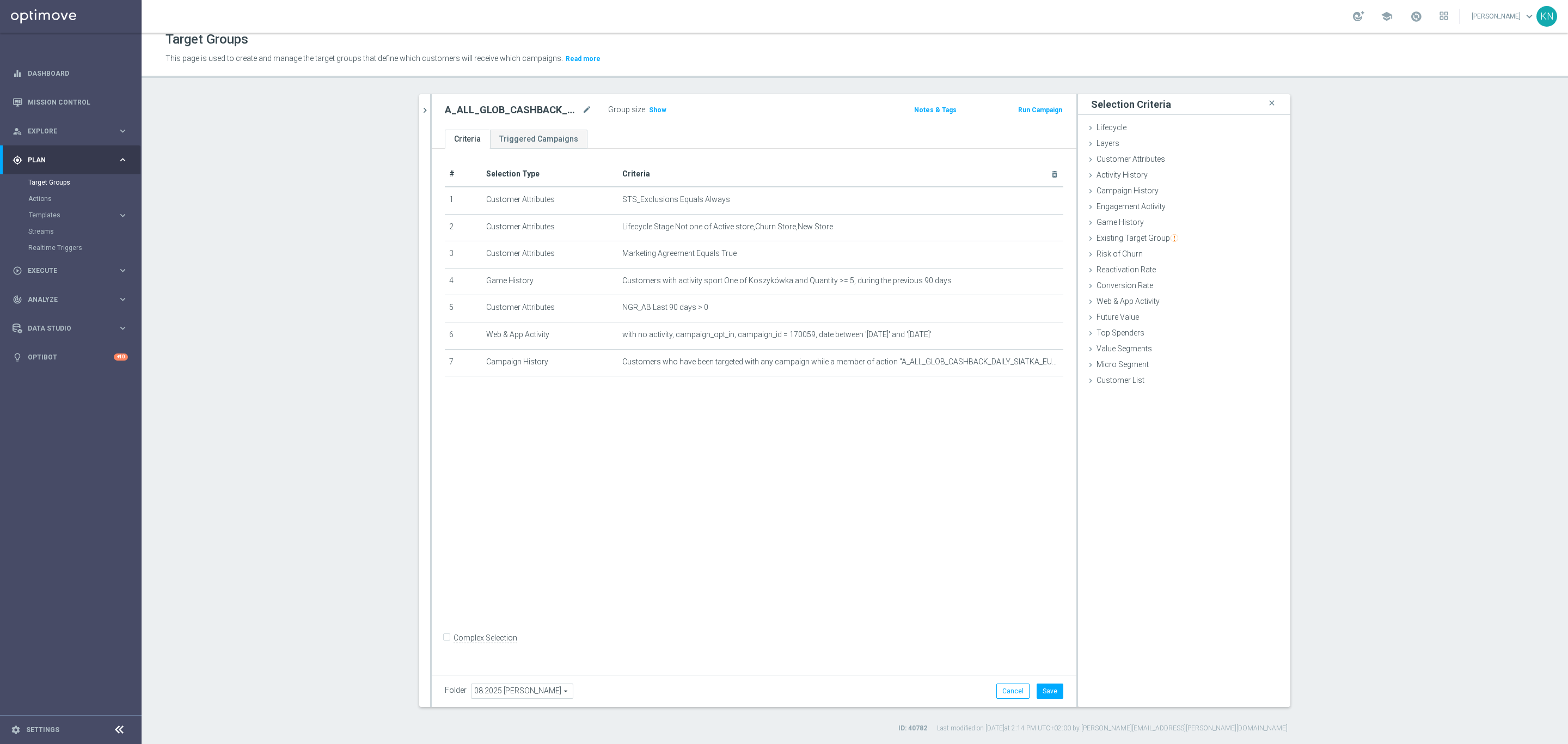
click at [955, 425] on div "# Selection Type Criteria delete_forever 1 Customer Attributes STS_Exclusions E…" at bounding box center [754, 409] width 645 height 521
click at [649, 109] on span "Show" at bounding box center [657, 109] width 18 height 8
click at [1048, 678] on div "Folder 08.2025 Kamil N. 08.2025 Kamil N. arrow_drop_down search Cancel Save Sav…" at bounding box center [754, 691] width 645 height 32
click at [1048, 689] on button "Save" at bounding box center [1050, 691] width 27 height 15
click at [833, 426] on div "# Selection Type Criteria delete_forever 1 Customer Attributes STS_Exclusions E…" at bounding box center [754, 409] width 645 height 521
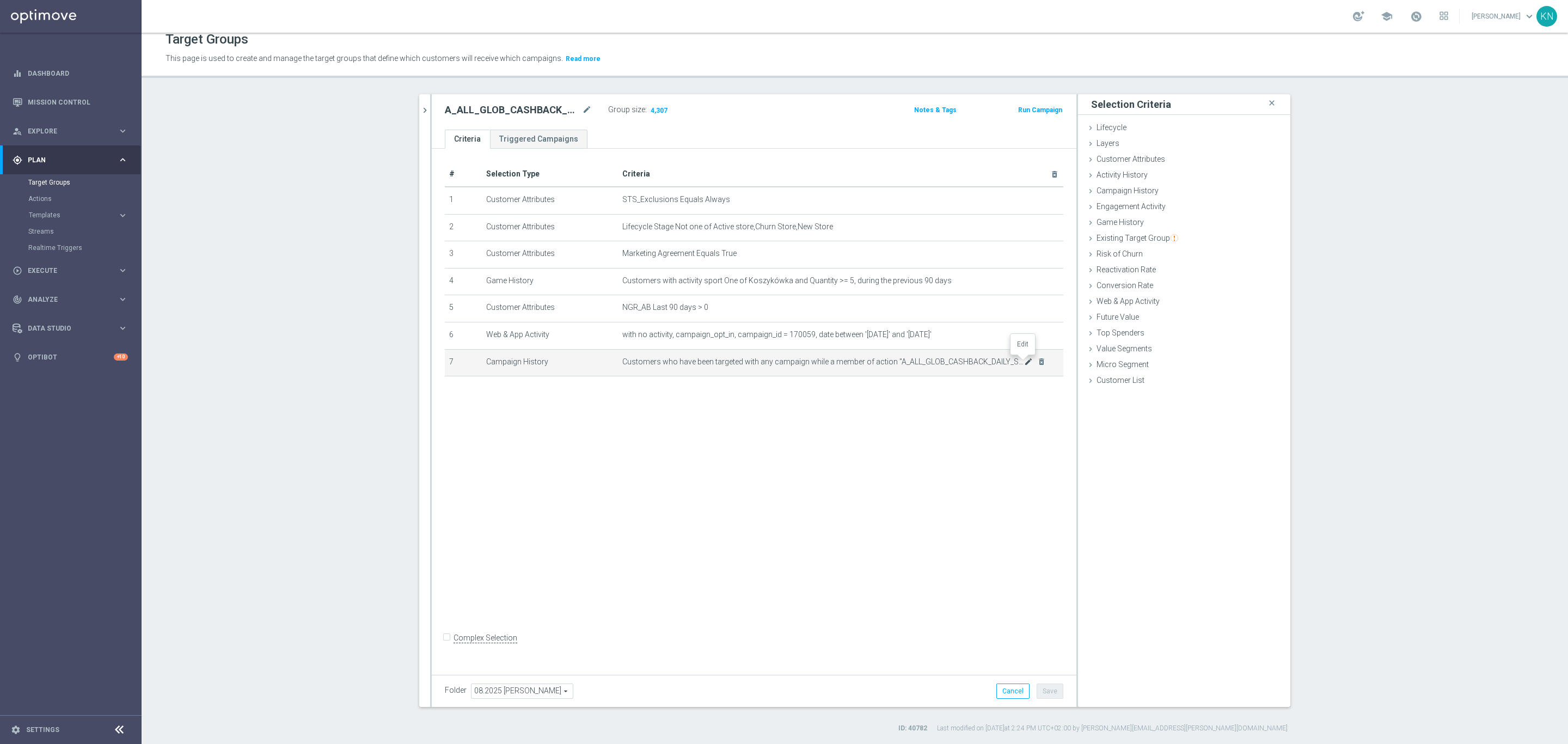
click at [1024, 361] on icon "mode_edit" at bounding box center [1028, 362] width 8 height 8
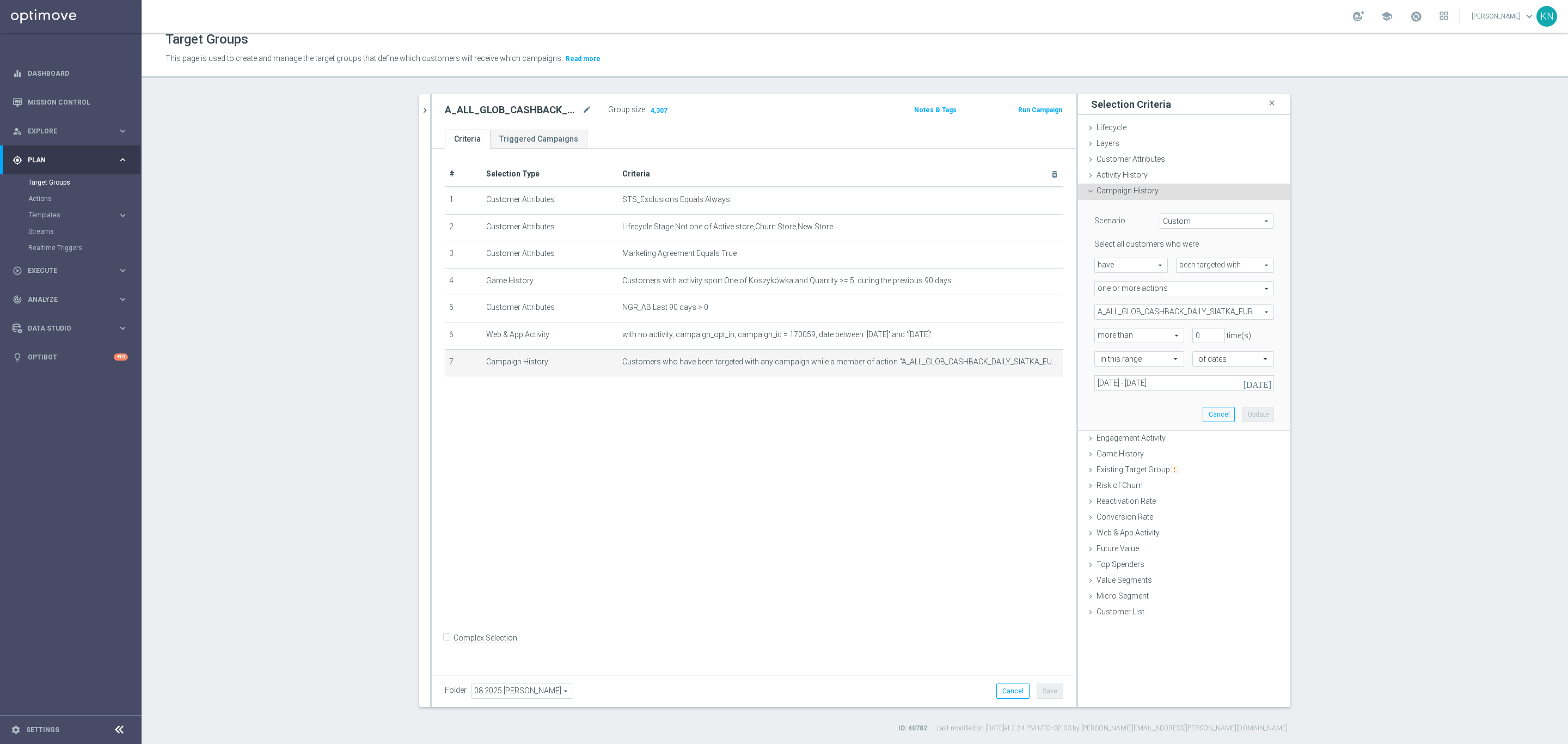
click at [1147, 265] on span "have" at bounding box center [1131, 265] width 72 height 14
click at [1132, 295] on span "have not" at bounding box center [1131, 295] width 62 height 8
type input "have not"
click at [1243, 410] on button "Update" at bounding box center [1258, 414] width 32 height 15
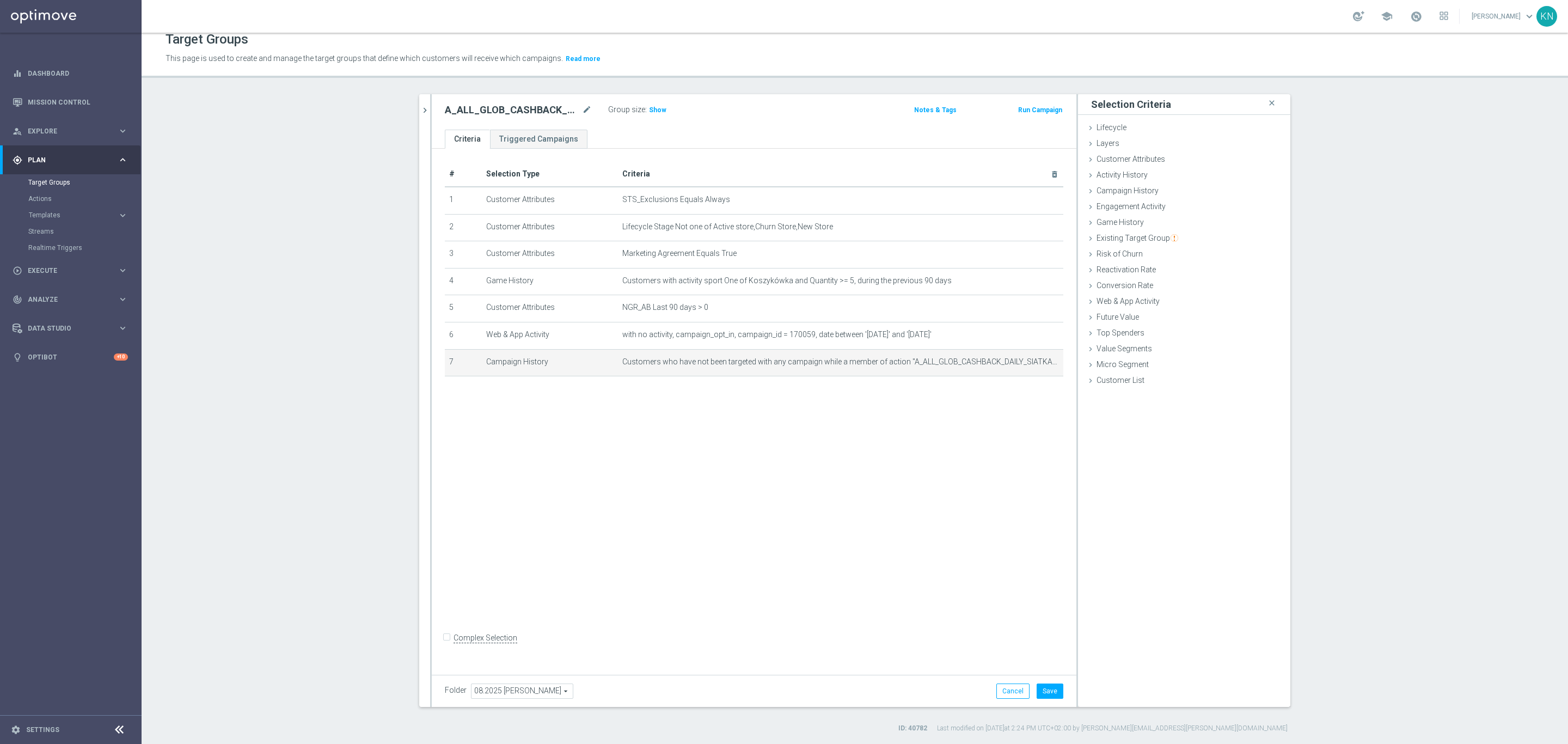
click at [887, 426] on div "# Selection Type Criteria delete_forever 1 Customer Attributes STS_Exclusions E…" at bounding box center [754, 409] width 645 height 521
drag, startPoint x: 653, startPoint y: 111, endPoint x: 672, endPoint y: 162, distance: 54.4
click at [653, 111] on span "Show" at bounding box center [657, 109] width 18 height 8
click at [419, 121] on button "chevron_right" at bounding box center [425, 110] width 11 height 32
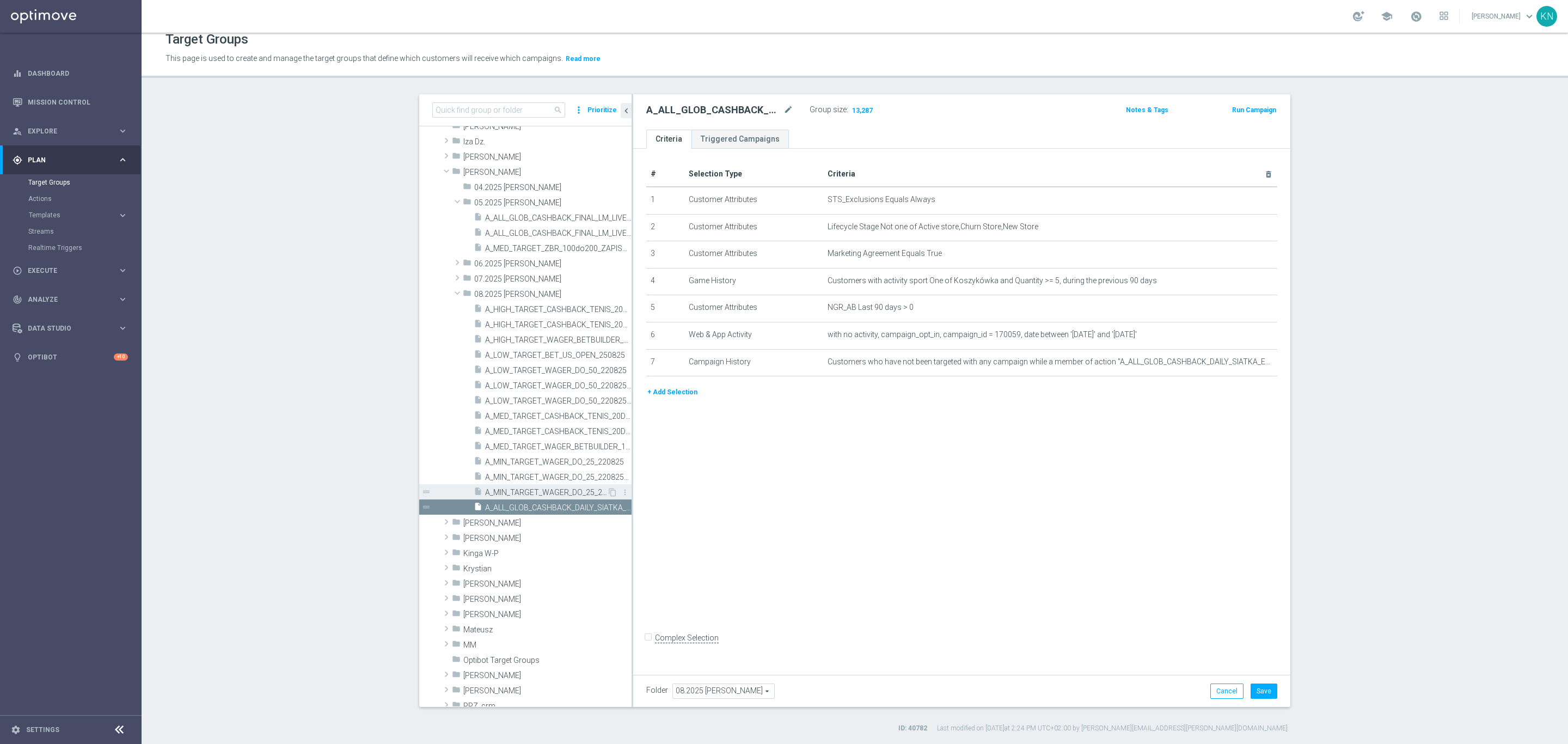
click at [523, 494] on span "A_MIN_TARGET_WAGER_DO_25_220825_SMS" at bounding box center [546, 492] width 122 height 9
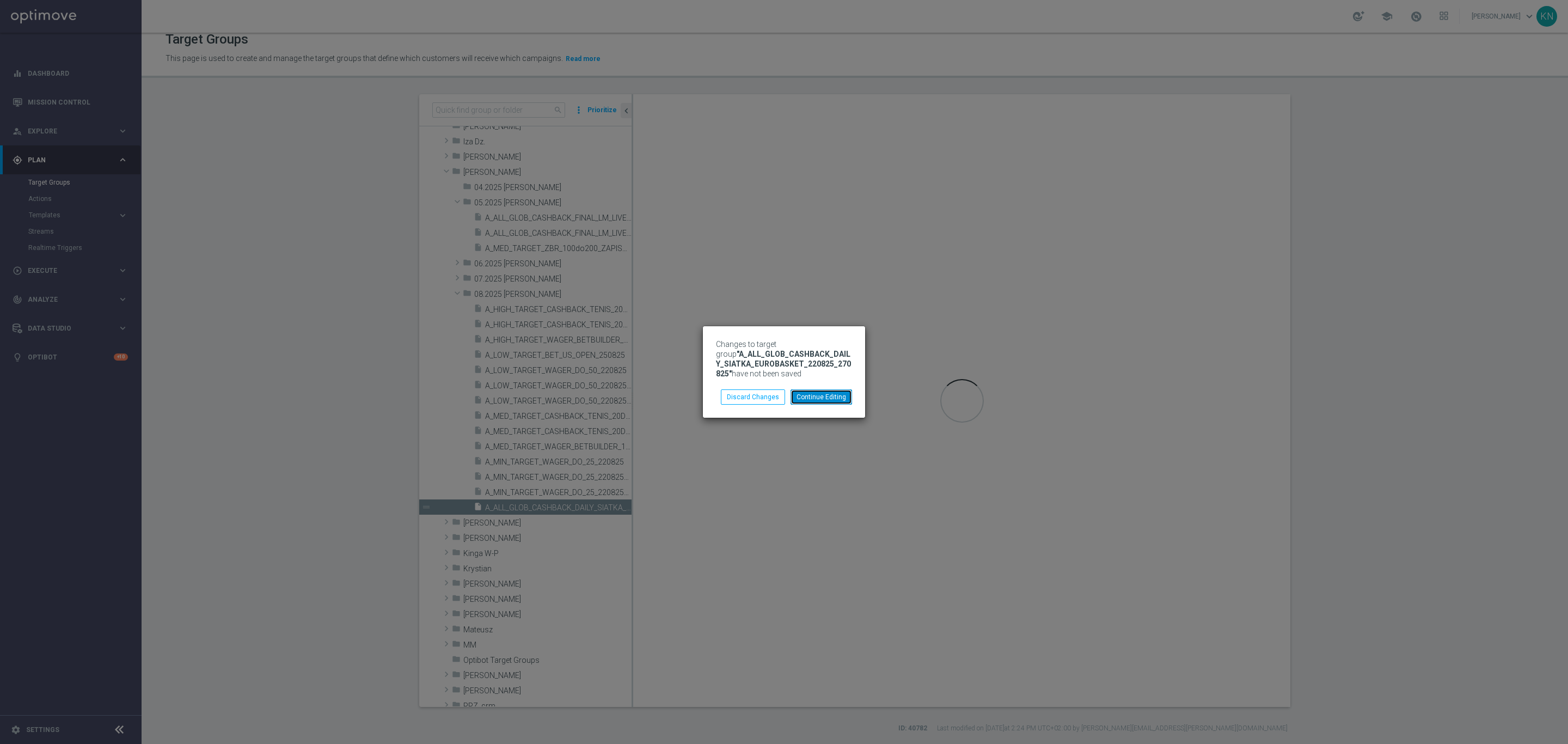
click at [822, 397] on button "Continue Editing" at bounding box center [822, 397] width 62 height 15
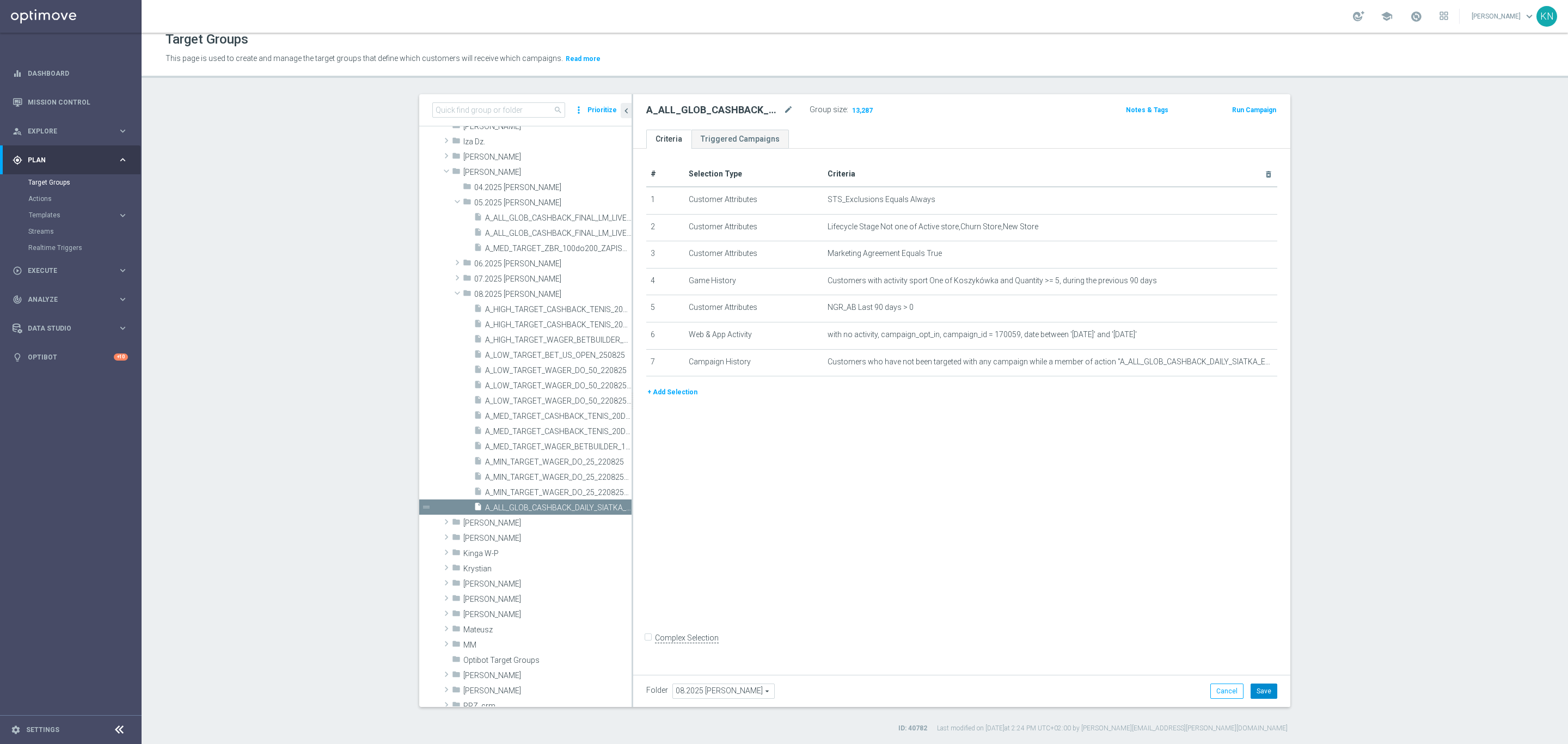
click at [1260, 687] on button "Save" at bounding box center [1264, 691] width 27 height 15
click at [562, 496] on div "insert_drive_file A_MIN_TARGET_WAGER_DO_25_220825_SMS" at bounding box center [540, 492] width 133 height 15
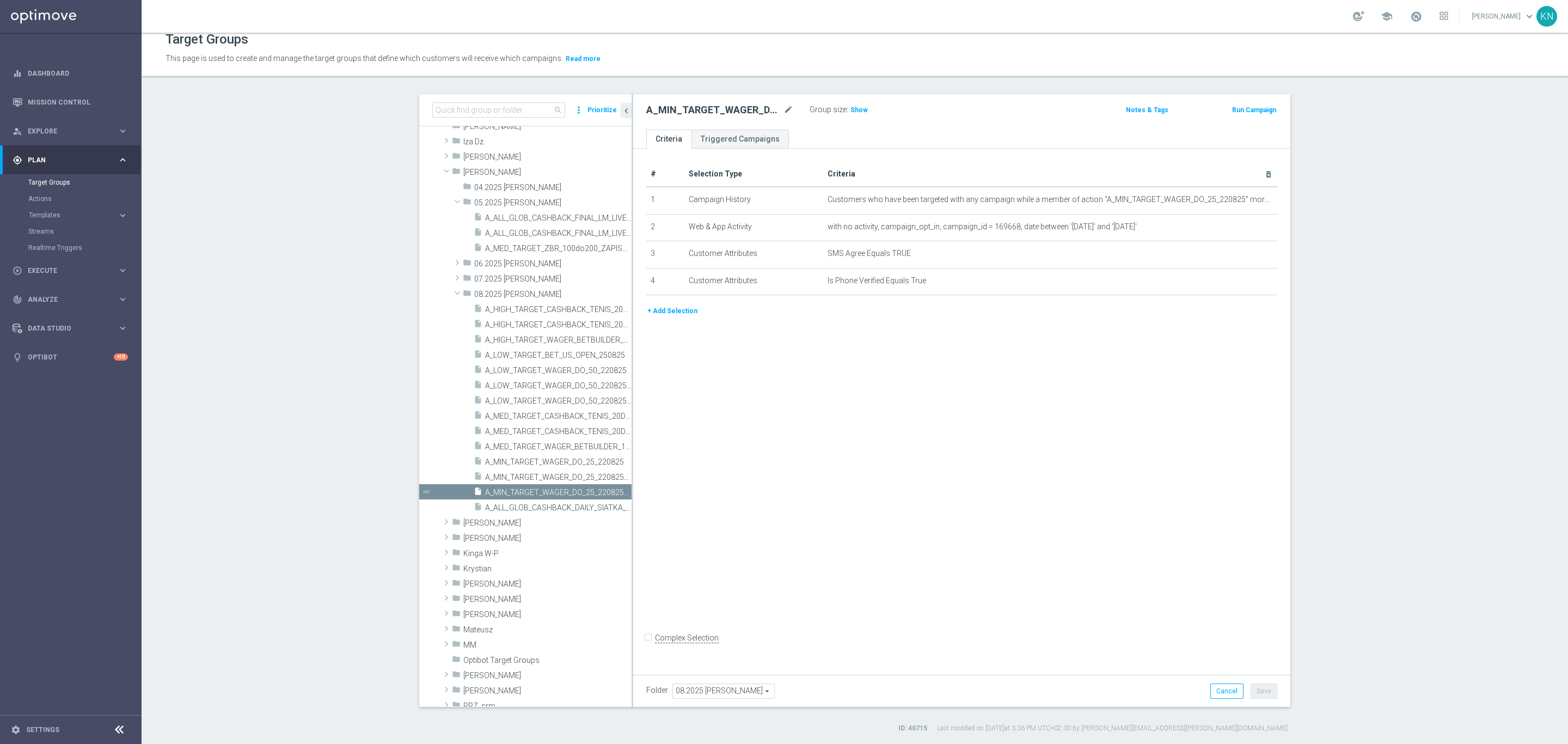
click at [626, 121] on as-split "search more_vert Prioritize Customer Target Groups library_add create_new_folder" at bounding box center [854, 400] width 871 height 613
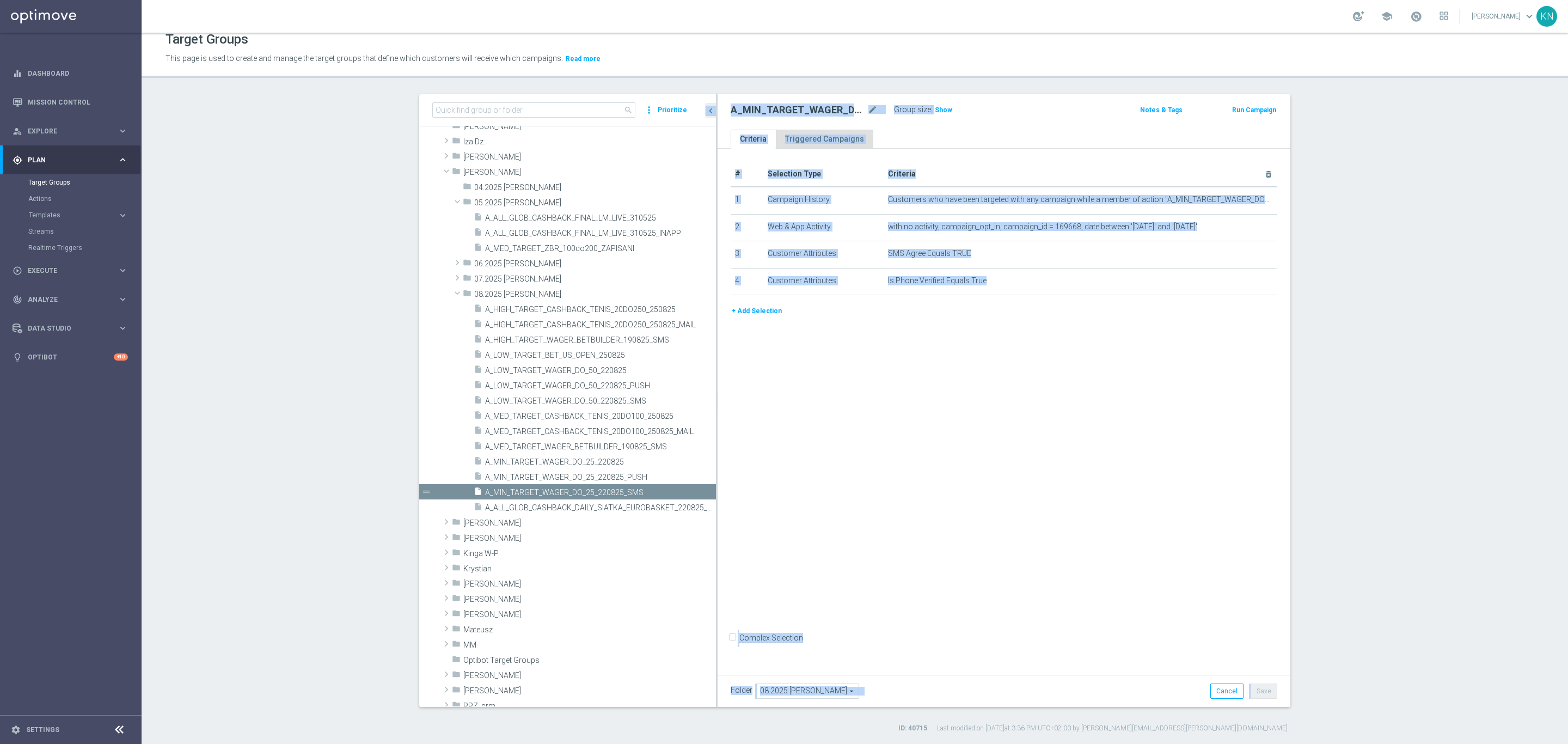
drag, startPoint x: 626, startPoint y: 121, endPoint x: 779, endPoint y: 139, distance: 154.1
click at [779, 131] on as-split "search more_vert Prioritize Customer Target Groups library_add create_new_folder" at bounding box center [854, 400] width 871 height 613
click at [810, 430] on div "# Selection Type Criteria delete_forever 1 Campaign History Customers who have …" at bounding box center [1004, 409] width 573 height 521
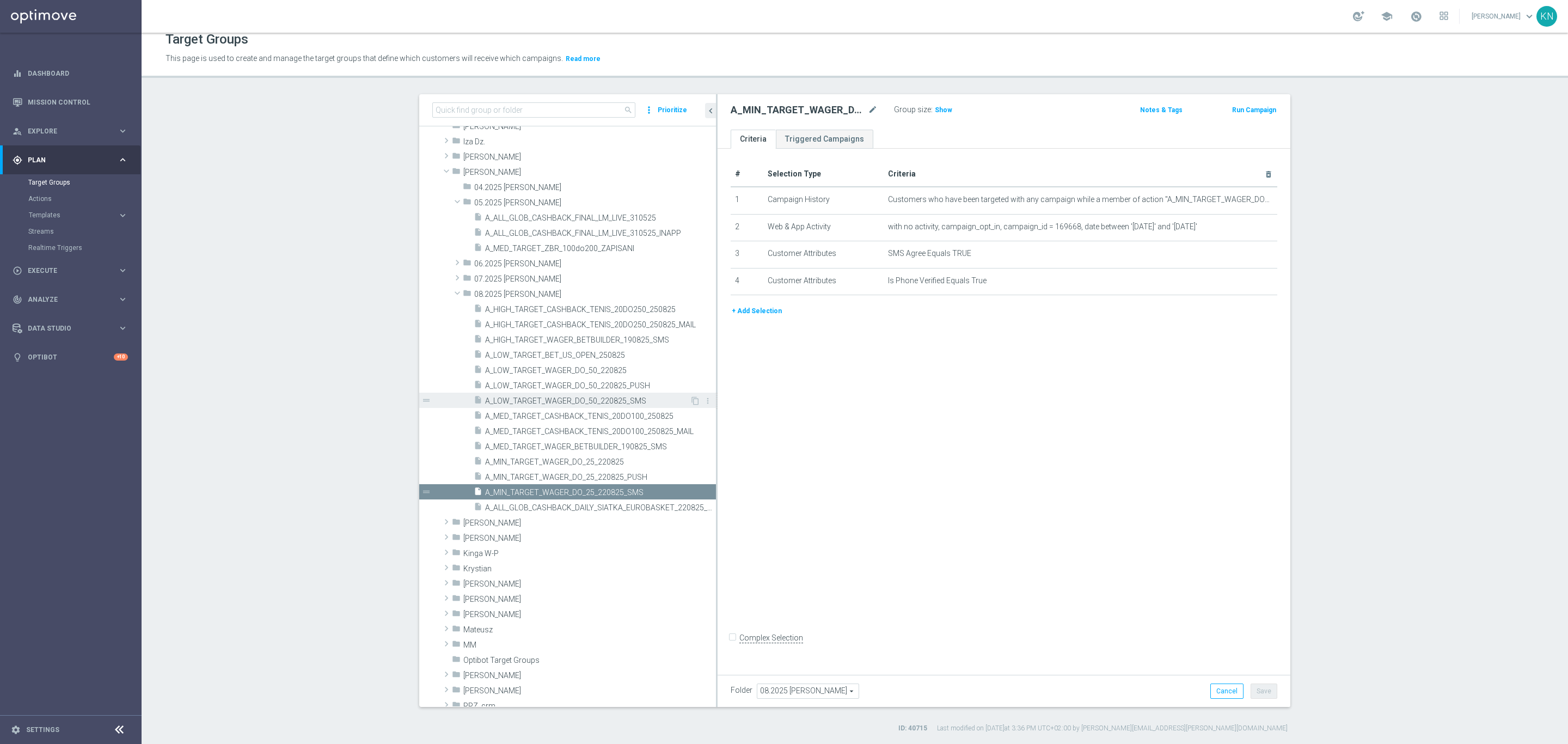
click at [609, 398] on span "A_LOW_TARGET_WAGER_DO_50_220825_SMS" at bounding box center [587, 401] width 205 height 9
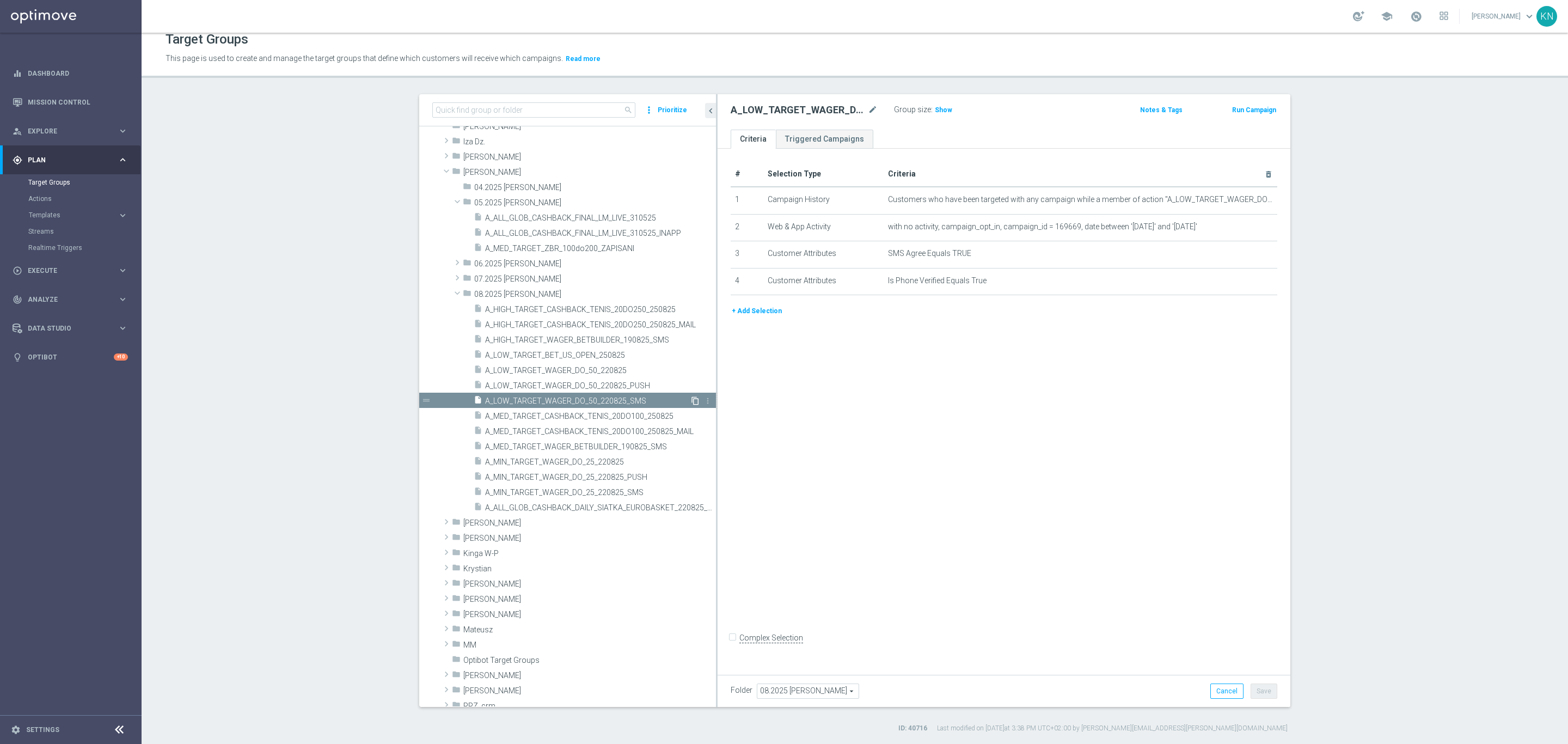
click at [691, 399] on icon "content_copy" at bounding box center [695, 401] width 8 height 8
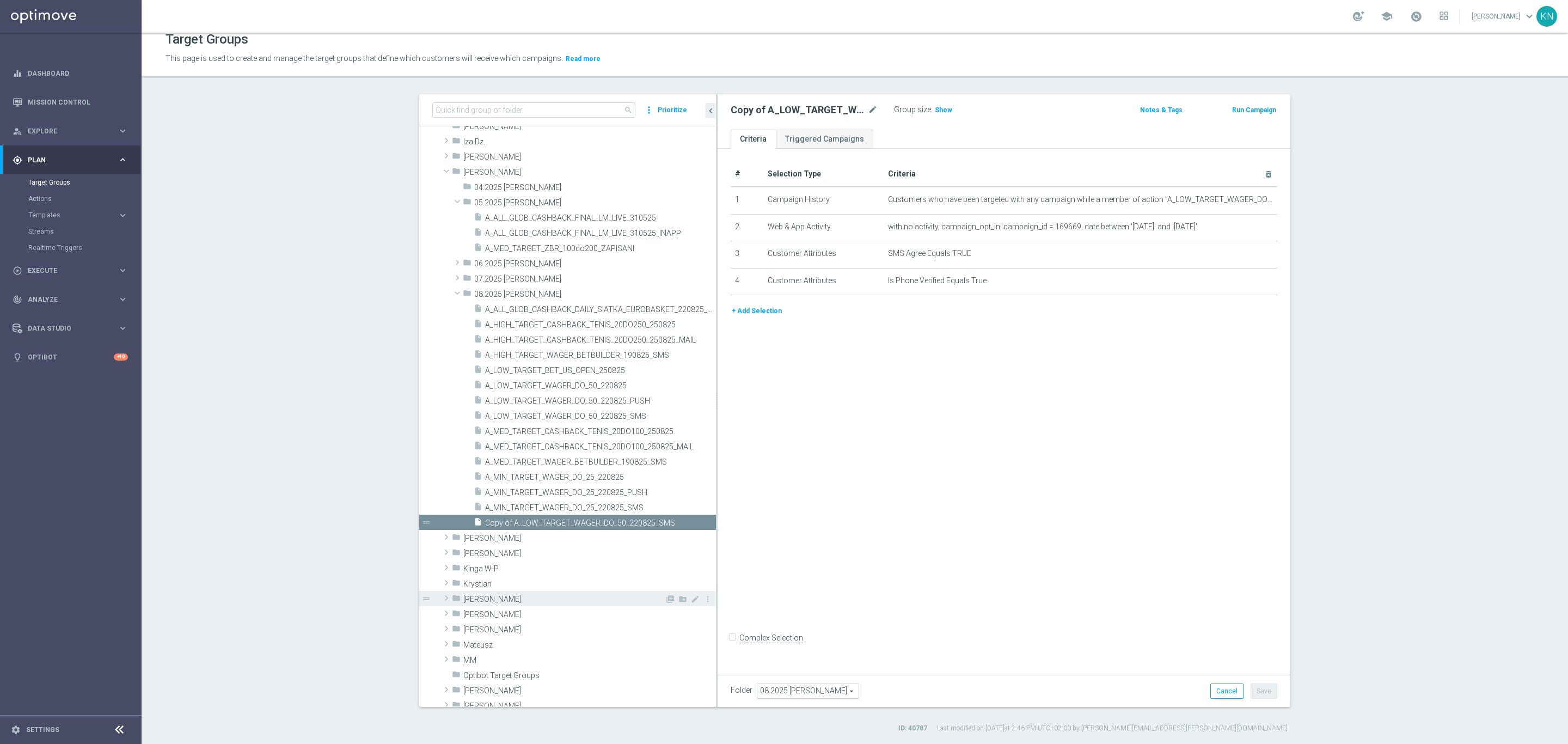
scroll to position [1806, 0]
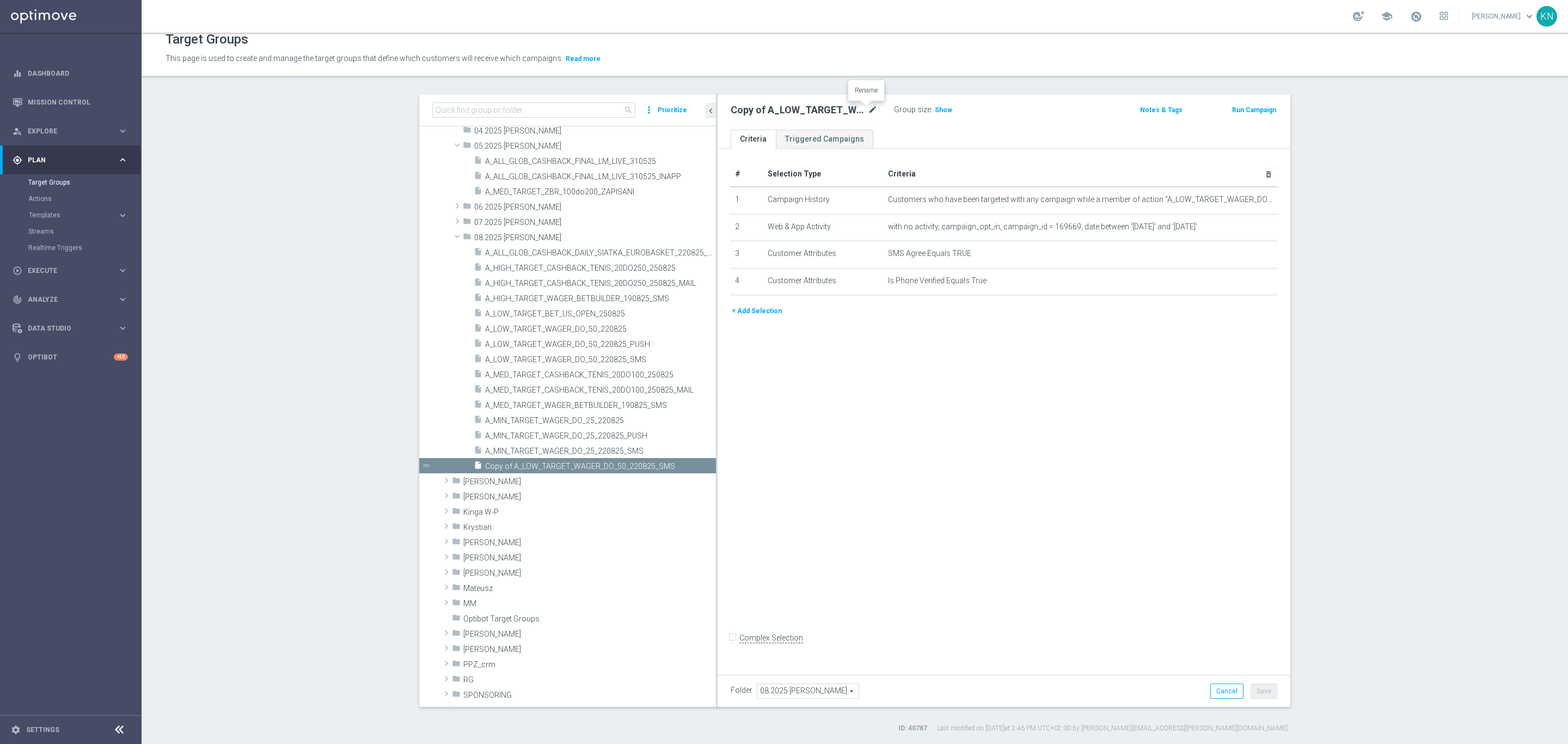
click at [868, 109] on icon "mode_edit" at bounding box center [873, 110] width 10 height 13
drag, startPoint x: 770, startPoint y: 109, endPoint x: 644, endPoint y: 203, distance: 157.2
click at [541, 109] on as-split "search more_vert Prioritize Customer Target Groups library_add create_new_folder" at bounding box center [854, 400] width 871 height 613
type input "A_LOW_TARGET_BET_US_OPEN_250825_SMS"
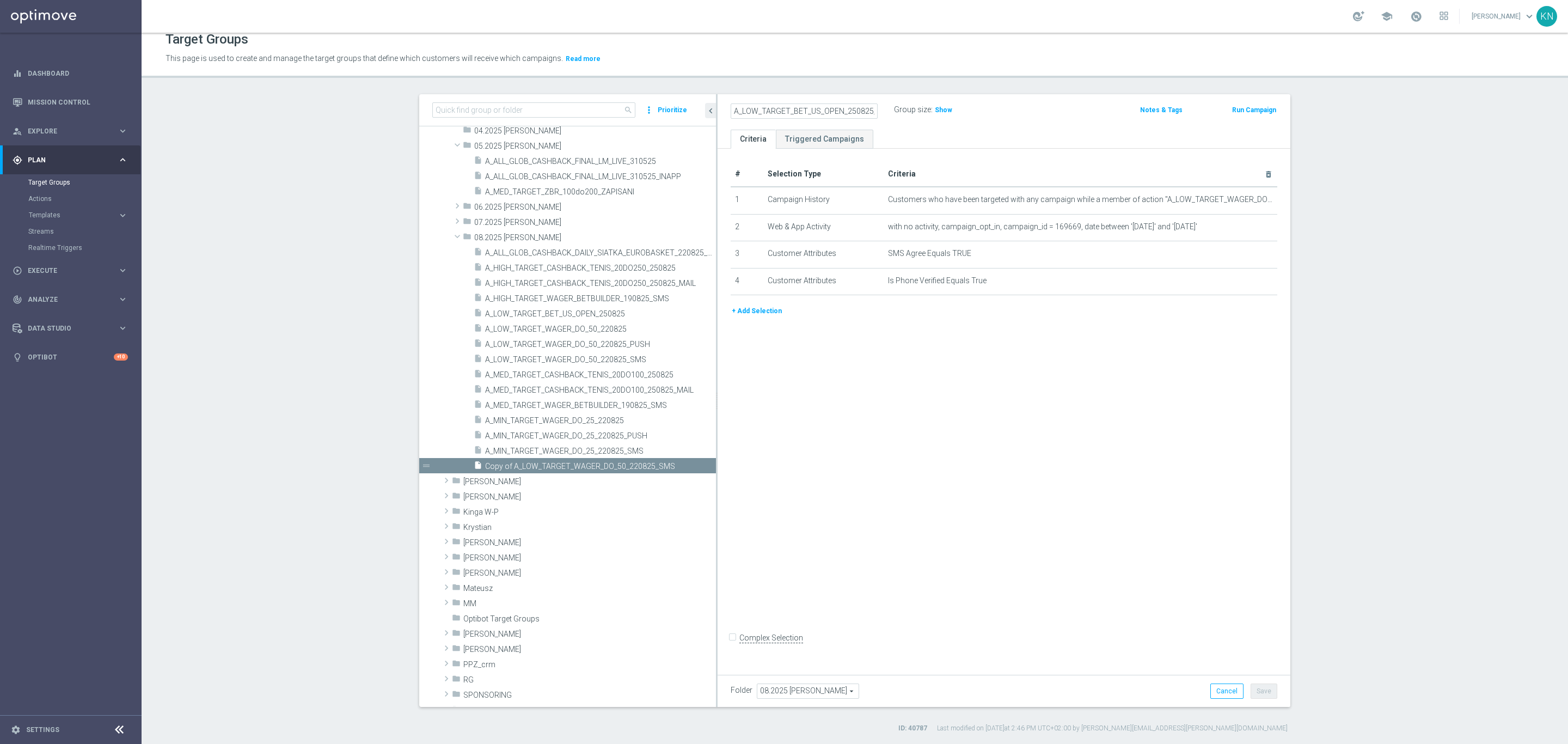
click at [914, 403] on div "# Selection Type Criteria delete_forever 1 Campaign History Customers who have …" at bounding box center [1004, 409] width 573 height 521
click at [0, 0] on icon "mode_edit" at bounding box center [0, 0] width 0 height 0
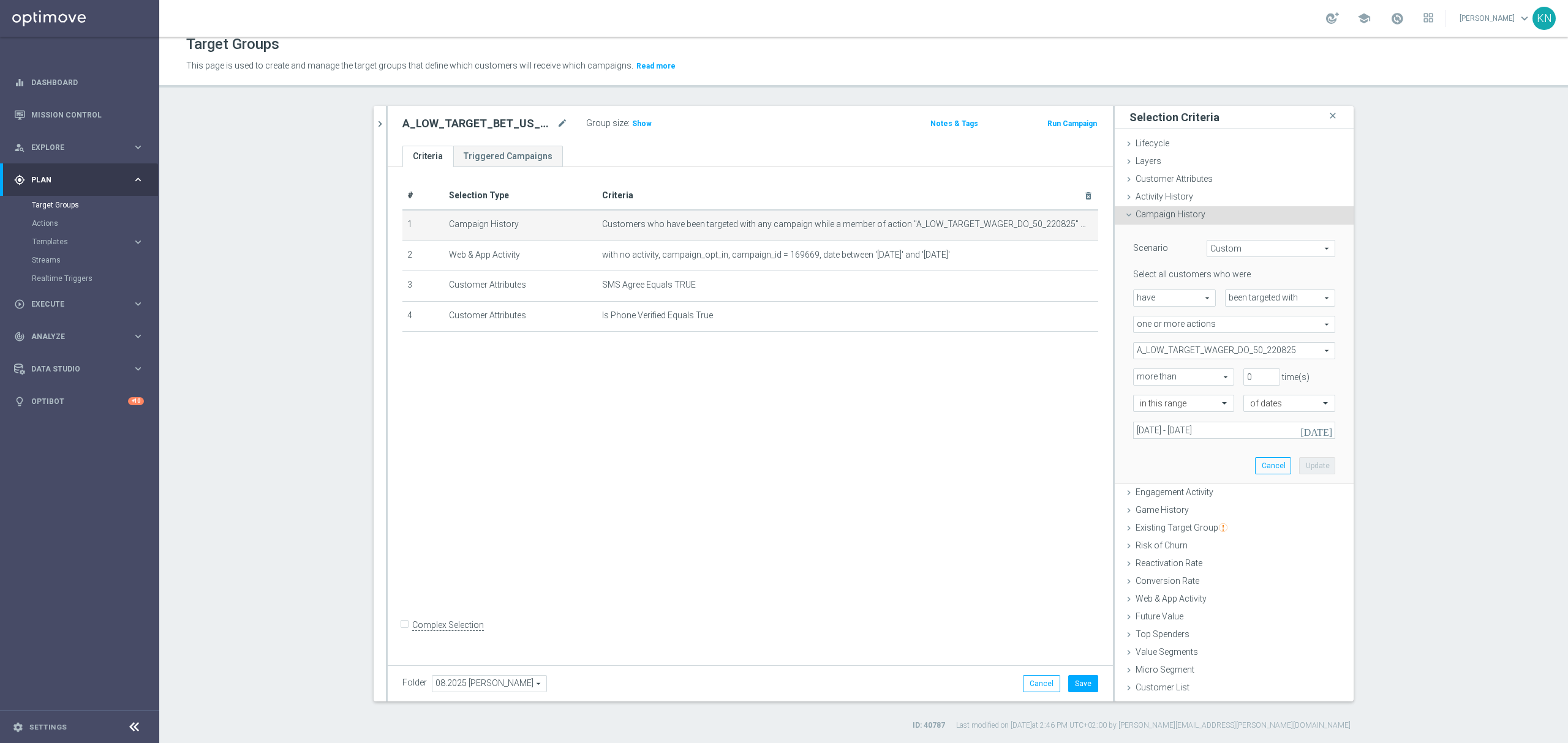
scroll to position [11, 0]
click at [1245, 349] on span "A_LOW_TARGET_WAGER_DO_50_220825" at bounding box center [1234, 351] width 201 height 16
click at [1346, 346] on div "Scenario Custom Custom arrow_drop_down search Select all customers who were hav…" at bounding box center [1234, 355] width 239 height 260
click at [1274, 348] on span "A_LOW_TARGET_WAGER_DO_50_220825" at bounding box center [1234, 351] width 201 height 16
click at [1168, 374] on span "Show Selected" at bounding box center [1172, 376] width 45 height 9
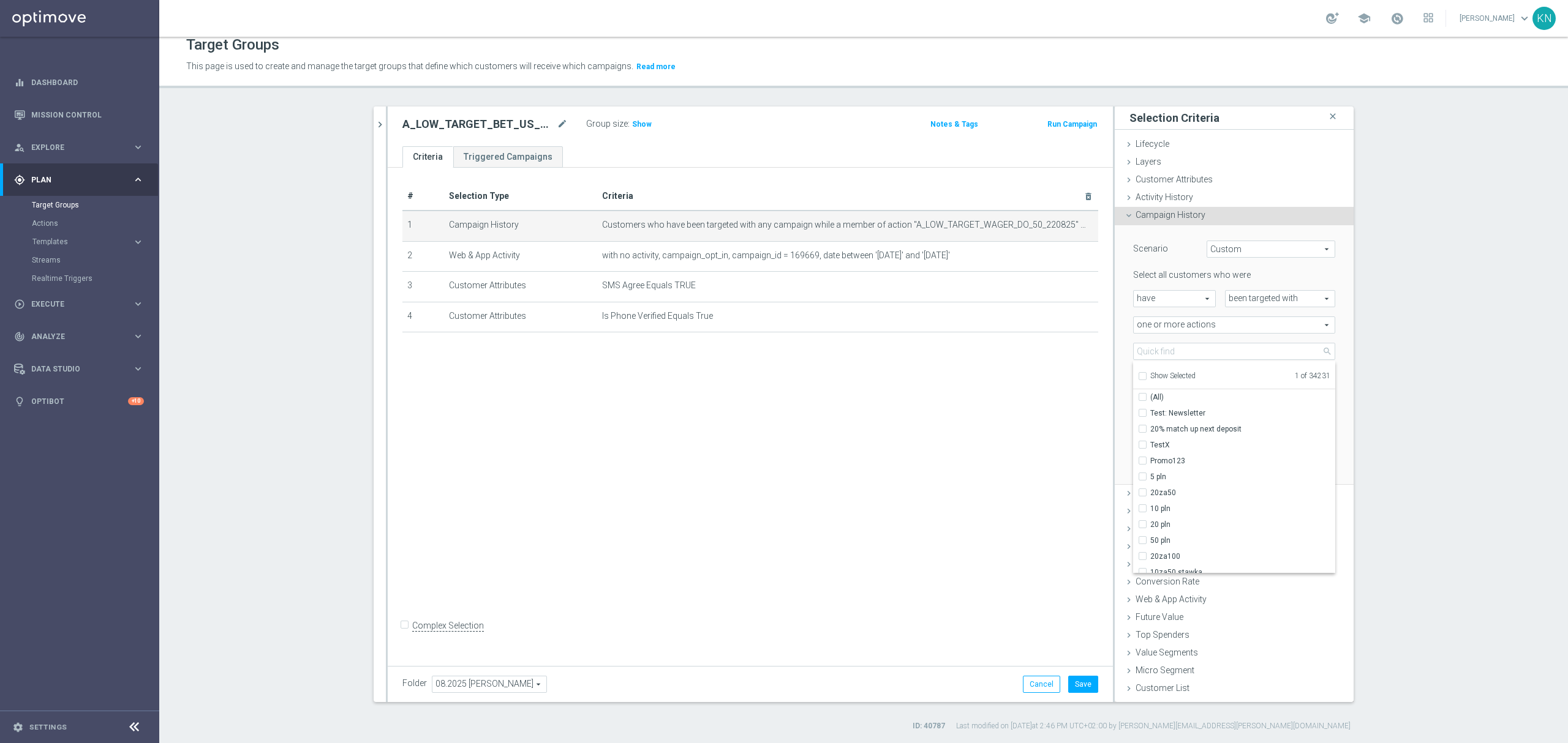
click at [1145, 374] on input "Show Selected" at bounding box center [1142, 378] width 8 height 8
checkbox input "true"
click at [1142, 410] on input "A_LOW_TARGET_WAGER_DO_50_220825" at bounding box center [1146, 413] width 8 height 8
checkbox input "false"
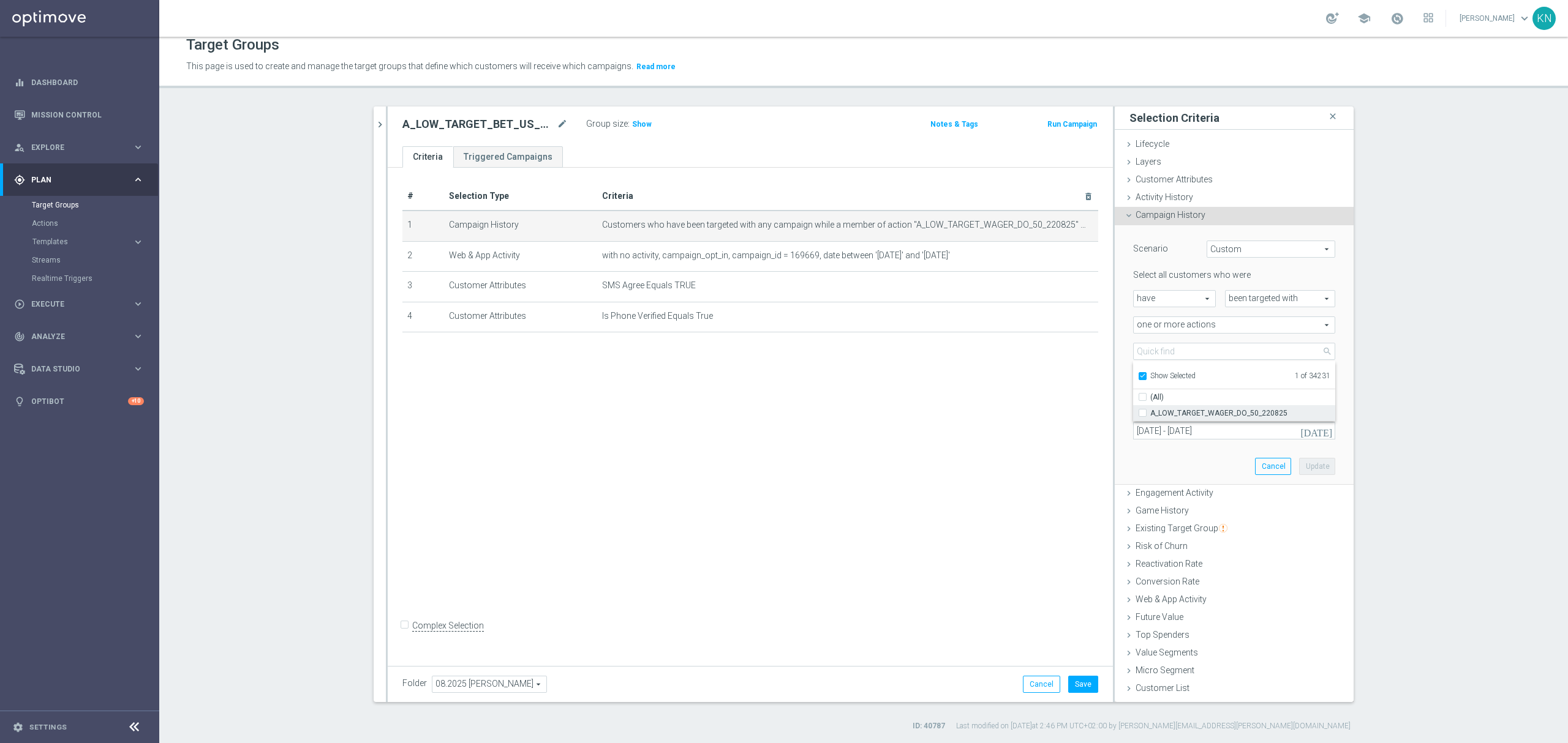
type input "Select Action"
checkbox input "false"
click at [1150, 378] on span "Show Selected" at bounding box center [1172, 376] width 45 height 9
click at [1144, 378] on input "Show Selected" at bounding box center [1142, 378] width 8 height 8
checkbox input "false"
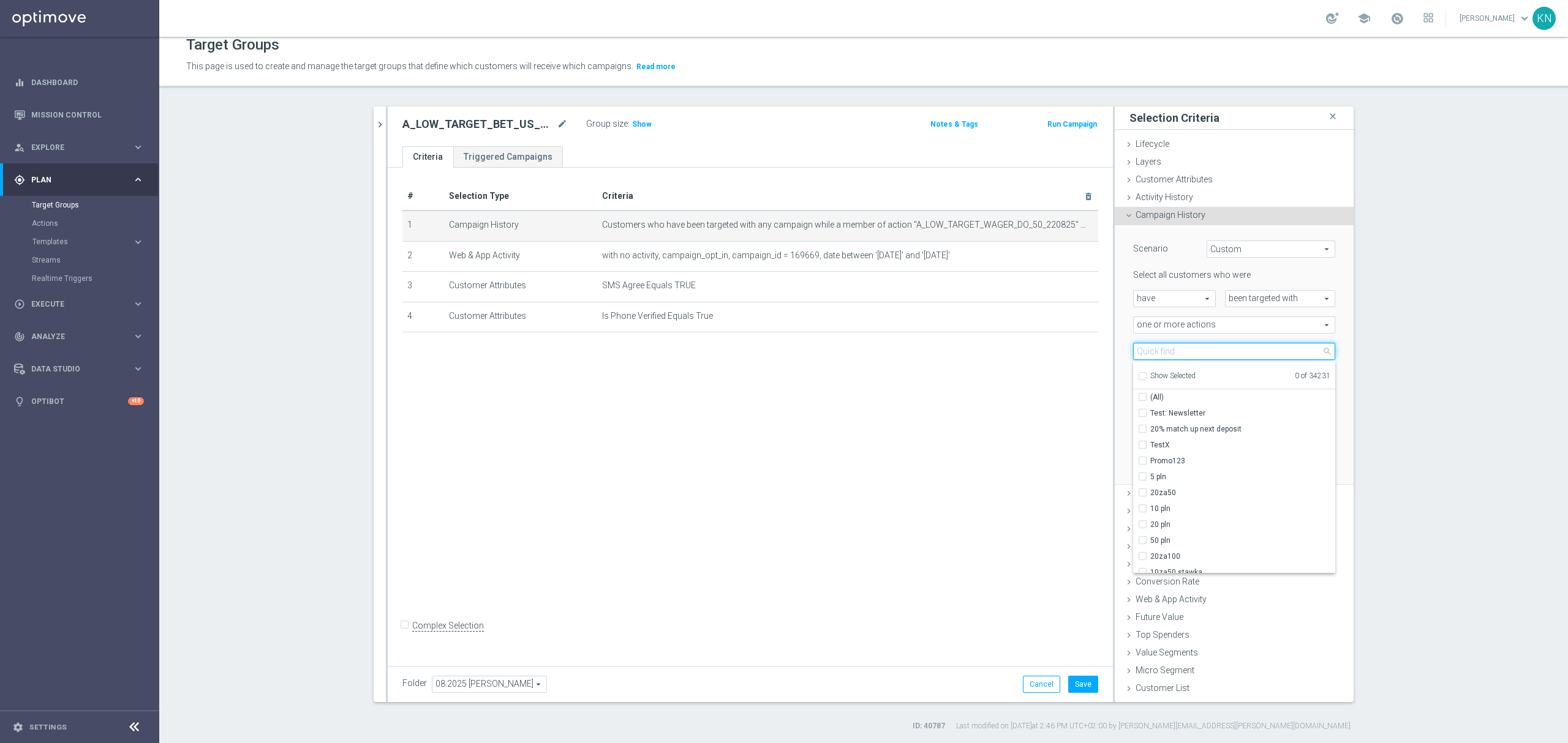
click at [1149, 356] on input "search" at bounding box center [1234, 351] width 202 height 17
paste input "A_LOW_TARGET_BET_US_OPEN_250825"
type input "A_LOW_TARGET_BET_US_OPEN_250825"
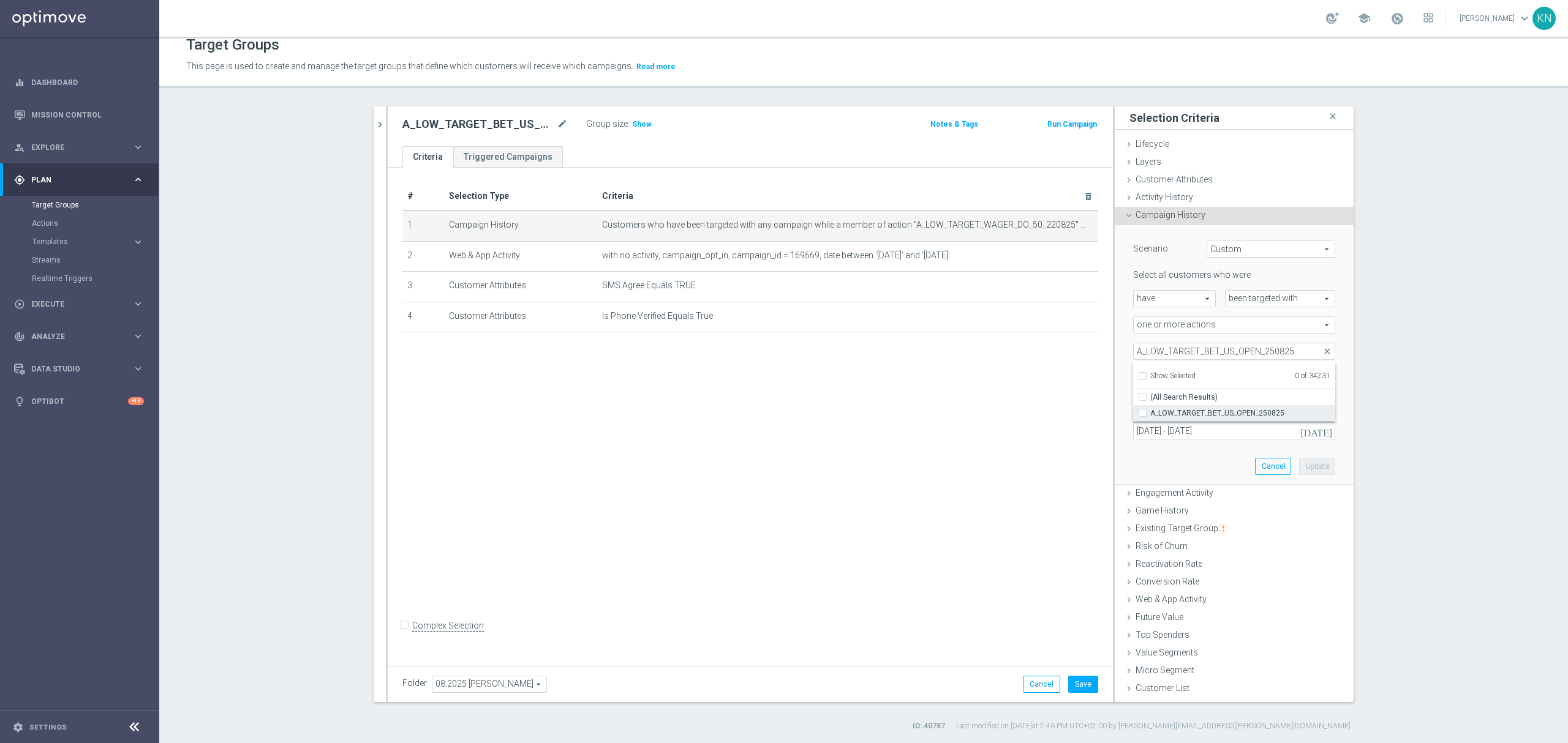
click at [1142, 410] on input "A_LOW_TARGET_BET_US_OPEN_250825" at bounding box center [1146, 413] width 8 height 8
checkbox input "true"
type input "A_LOW_TARGET_BET_US_OPEN_250825"
checkbox input "true"
click at [1145, 448] on div "Scenario Custom Custom arrow_drop_down search Select all customers who were hav…" at bounding box center [1234, 355] width 221 height 259
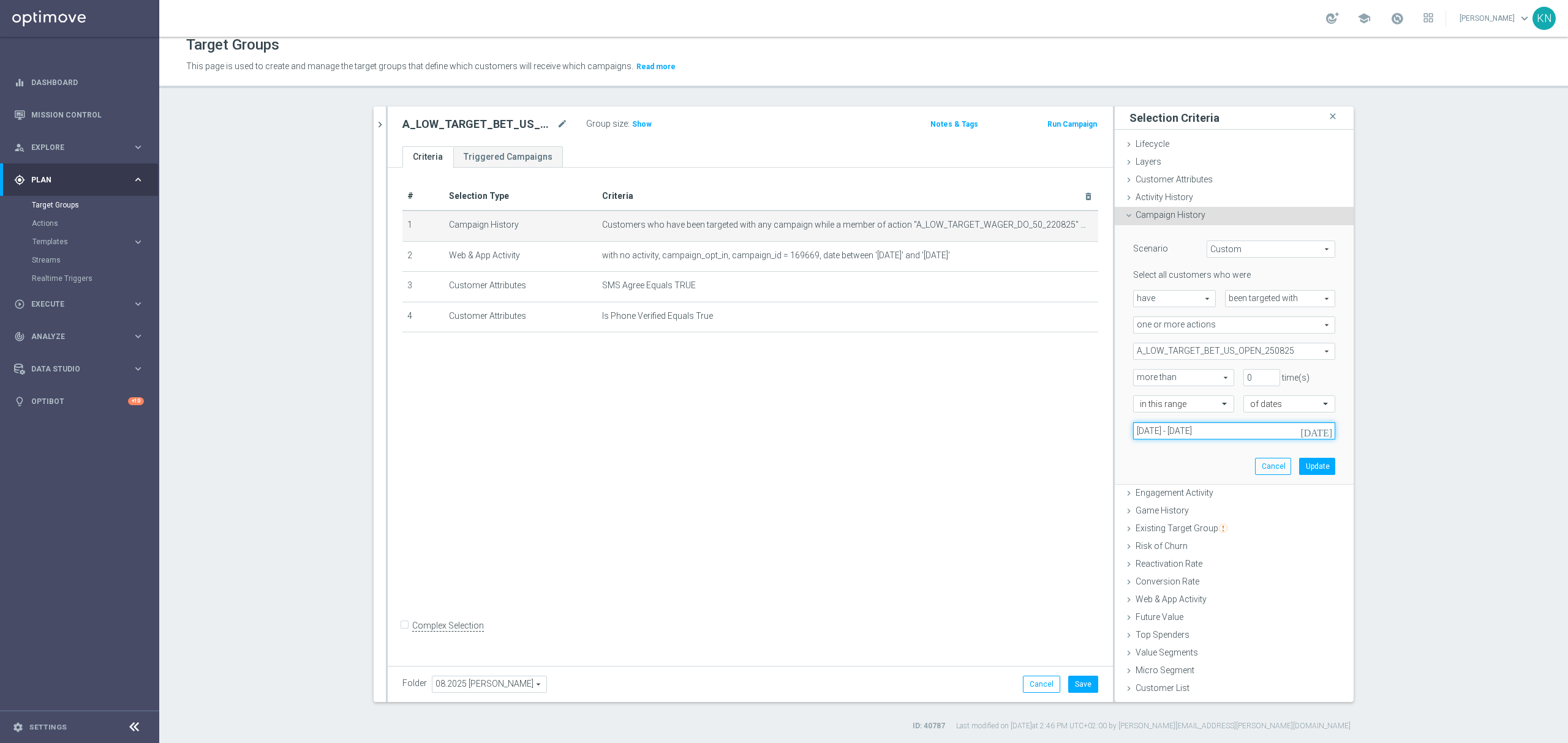
click at [1173, 432] on input "22 Aug 2025 - 24 Aug 2025" at bounding box center [1234, 431] width 202 height 17
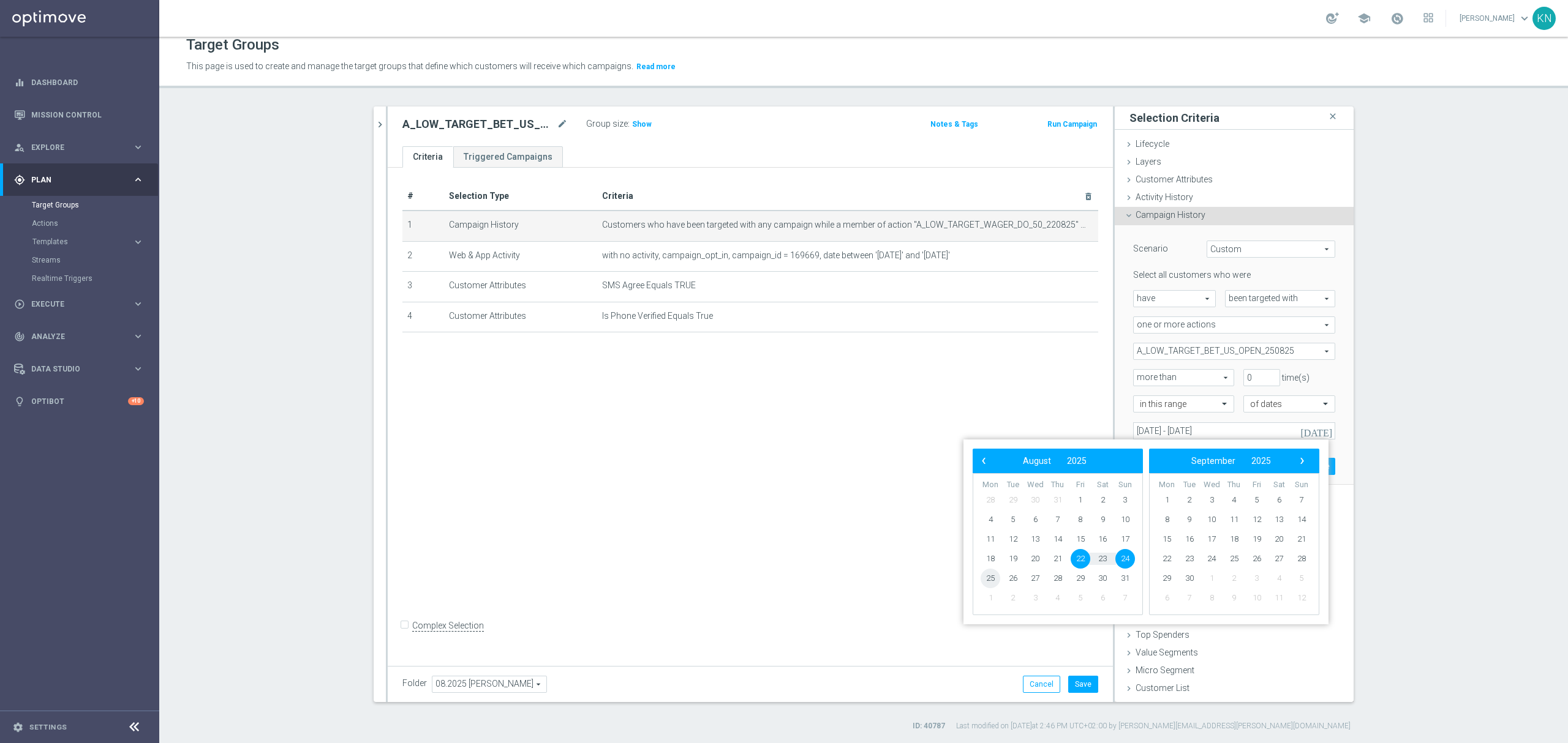
click at [990, 581] on span "25" at bounding box center [990, 578] width 20 height 20
click at [1035, 574] on span "27" at bounding box center [1034, 578] width 20 height 20
type input "25 Aug 2025 - 27 Aug 2025"
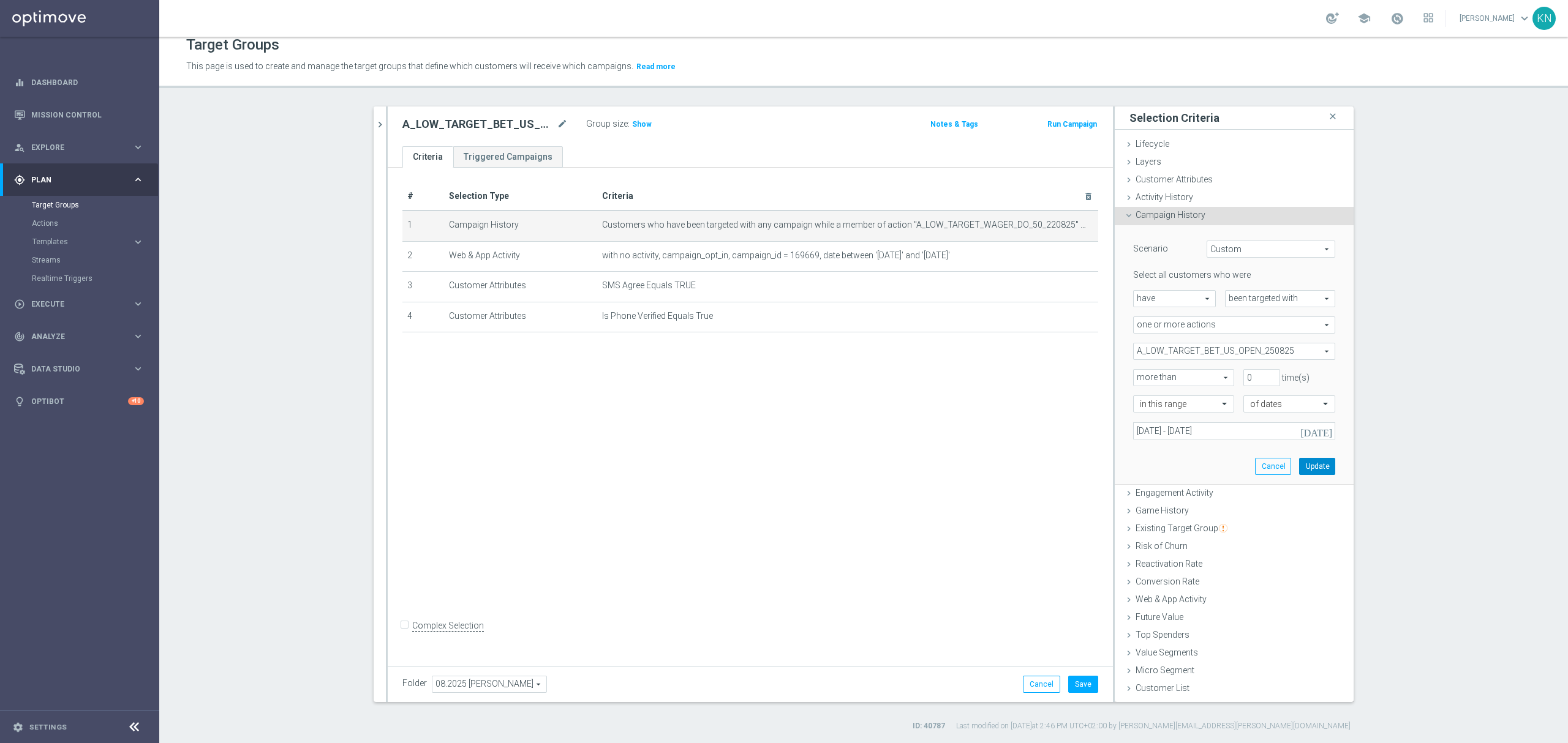
click at [1316, 470] on button "Update" at bounding box center [1317, 466] width 36 height 17
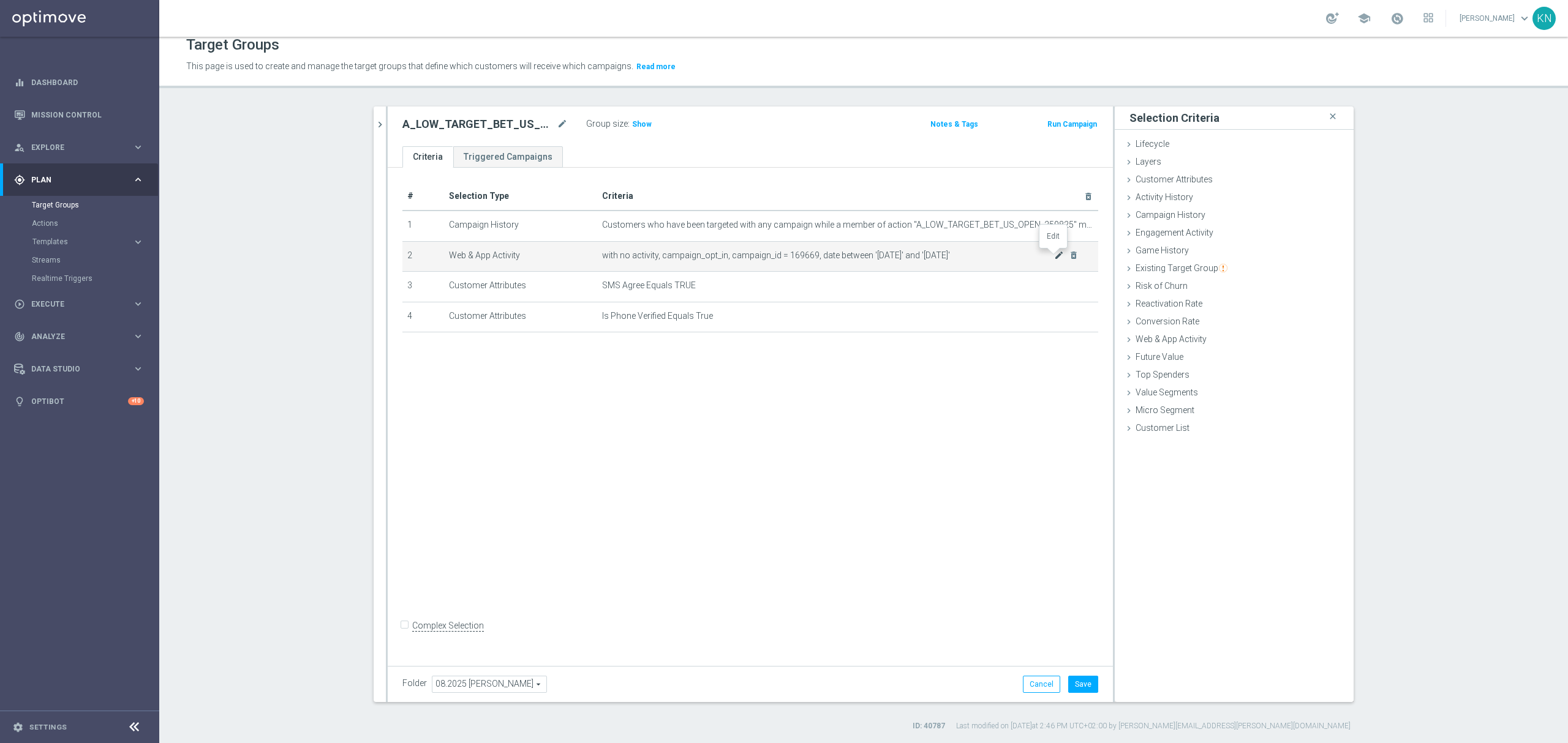
click at [1055, 257] on icon "mode_edit" at bounding box center [1059, 255] width 9 height 9
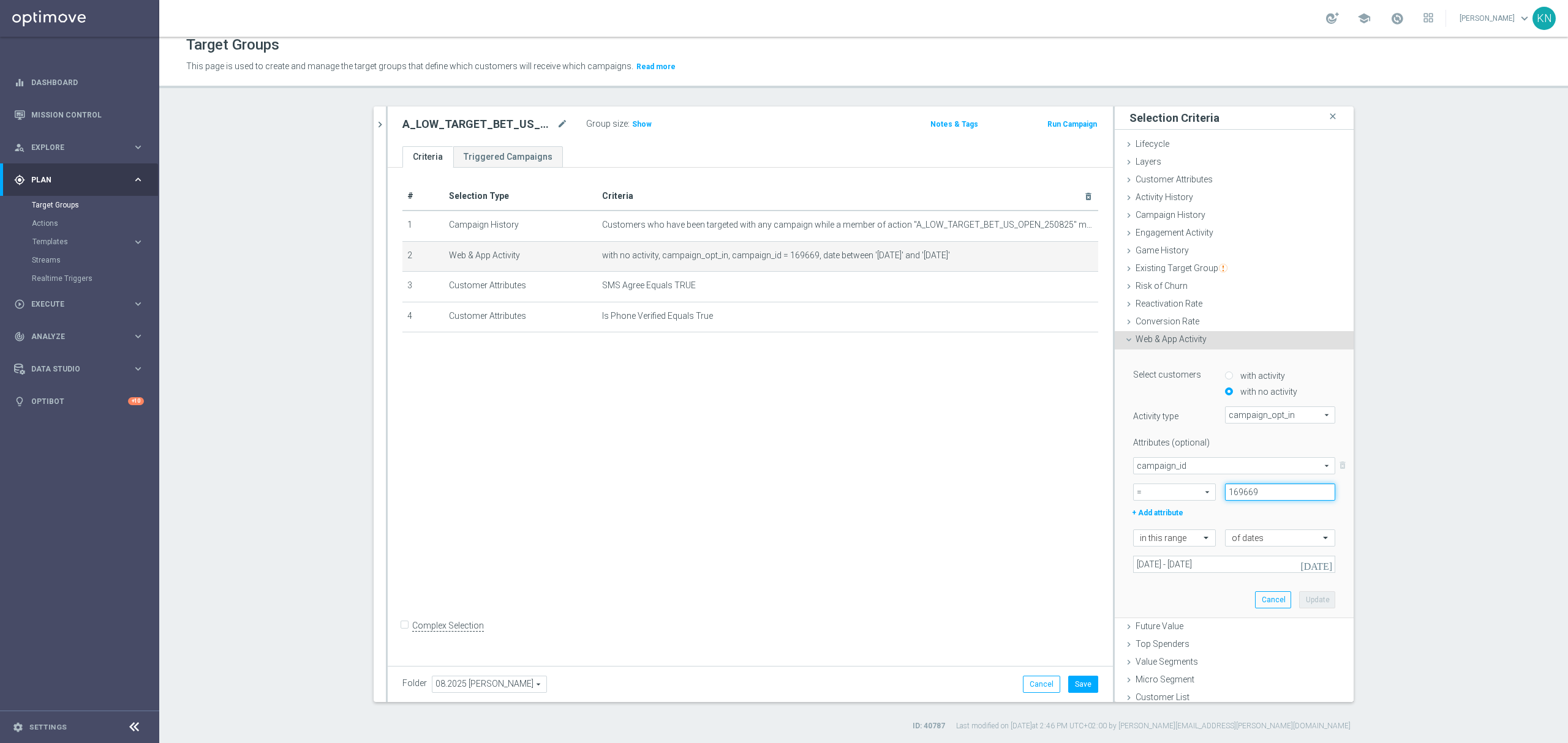
click at [1231, 492] on input "169669" at bounding box center [1280, 492] width 110 height 17
paste input "71573"
type input "171573"
click at [1220, 567] on input "22 Aug 2025 - 24 Aug 2025" at bounding box center [1234, 564] width 202 height 17
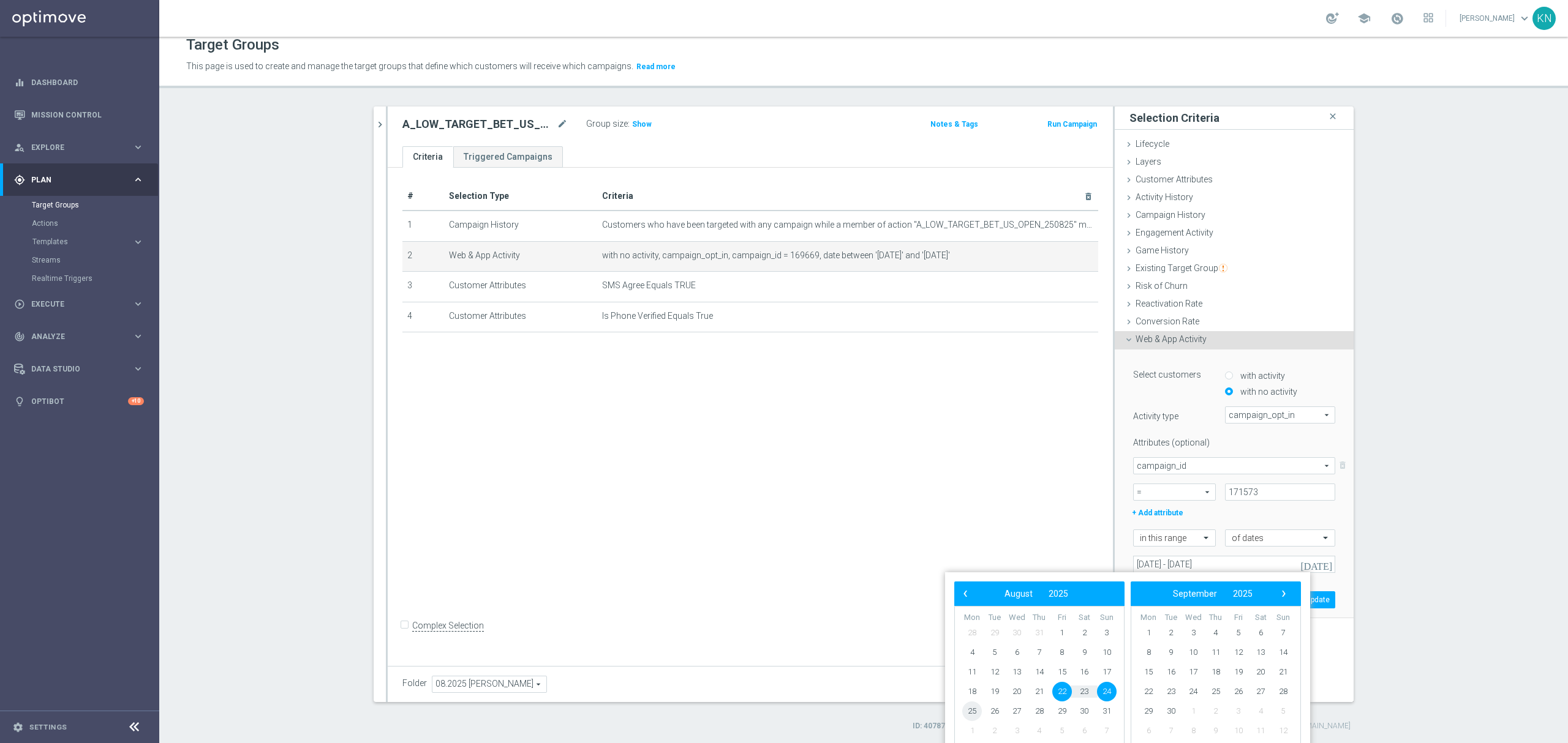
click at [975, 711] on span "25" at bounding box center [971, 711] width 20 height 20
click at [1009, 711] on span "27" at bounding box center [1016, 711] width 20 height 20
type input "25 Aug 2025 - 27 Aug 2025"
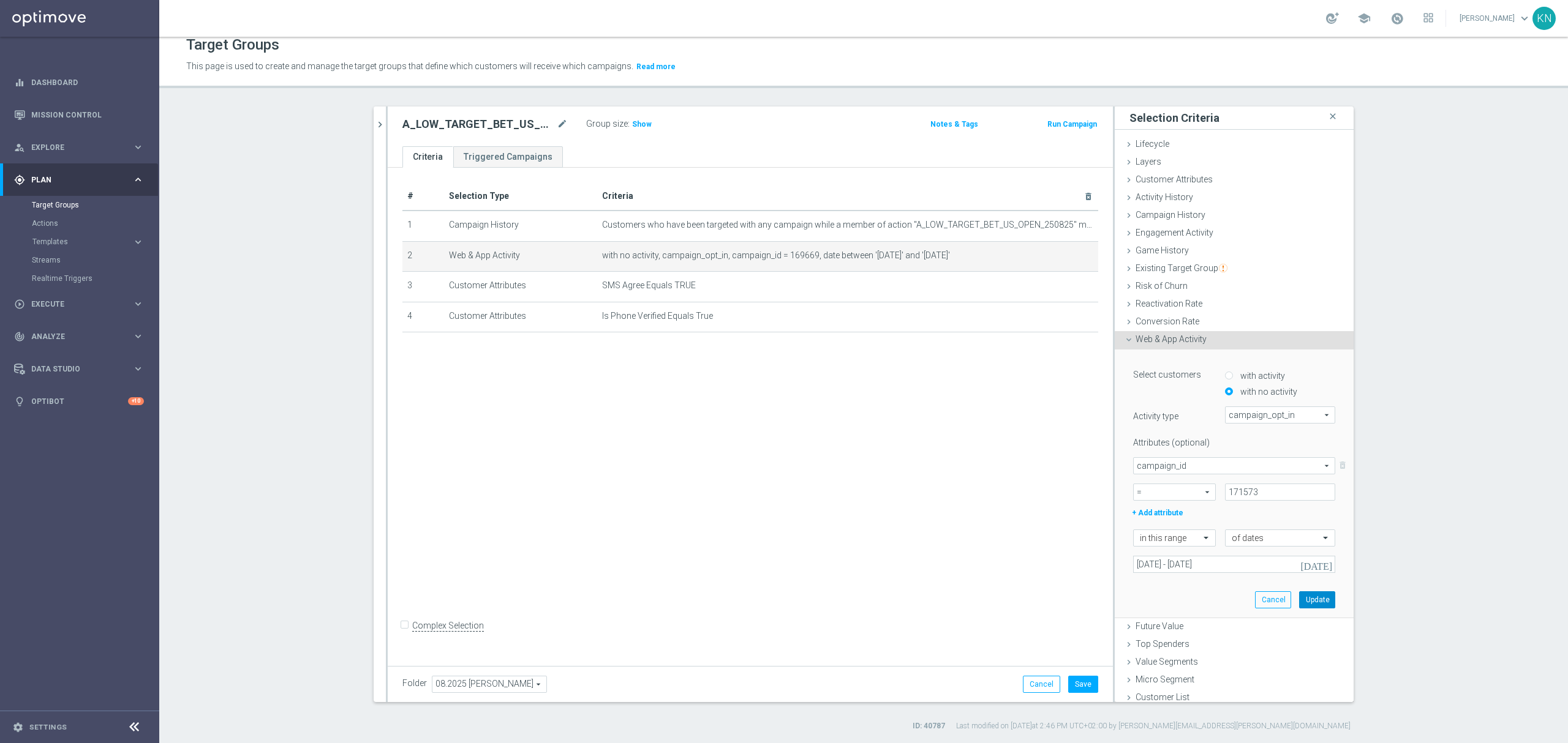
click at [1299, 595] on button "Update" at bounding box center [1317, 600] width 36 height 17
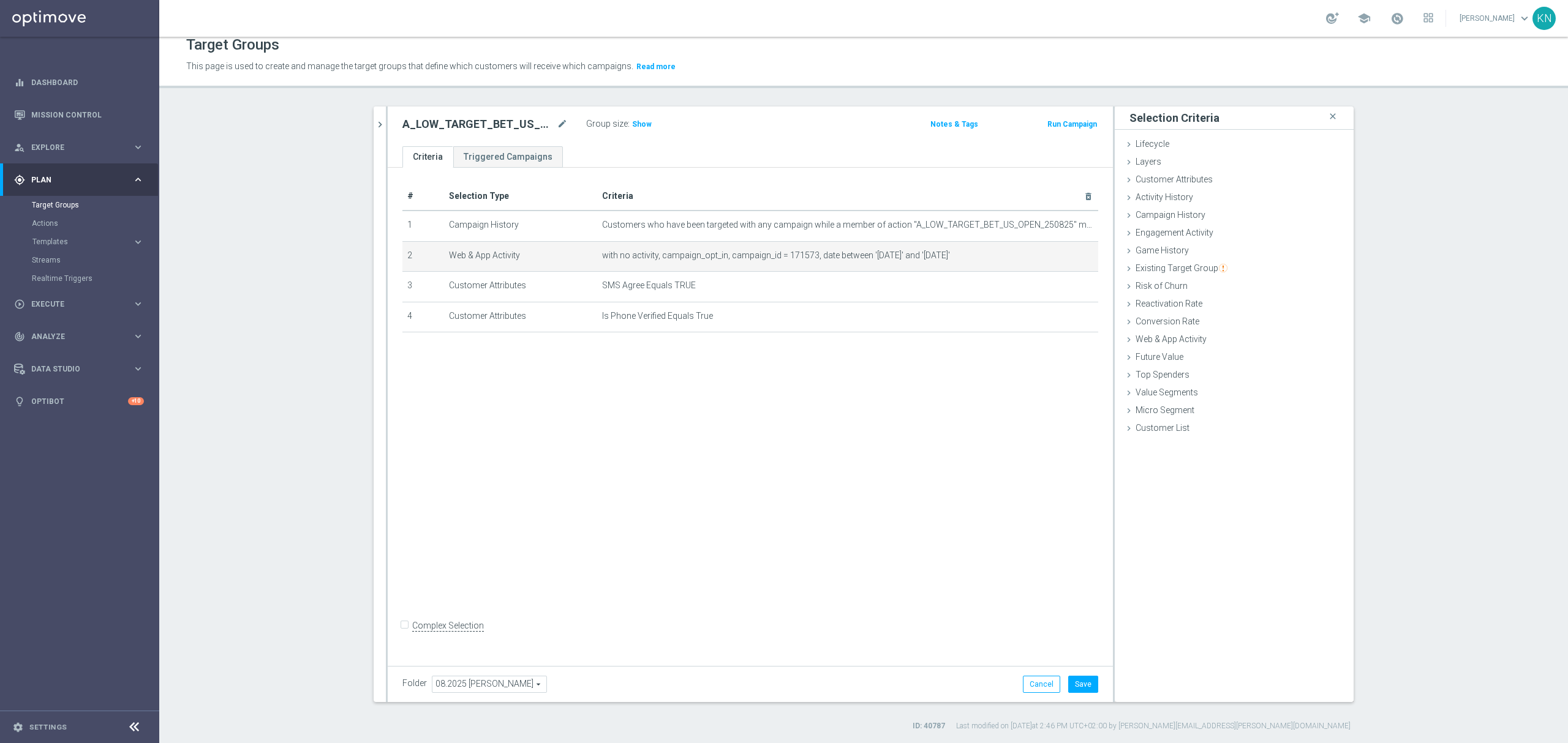
click at [942, 409] on div "# Selection Type Criteria delete_forever 1 Campaign History Customers who have …" at bounding box center [750, 414] width 725 height 492
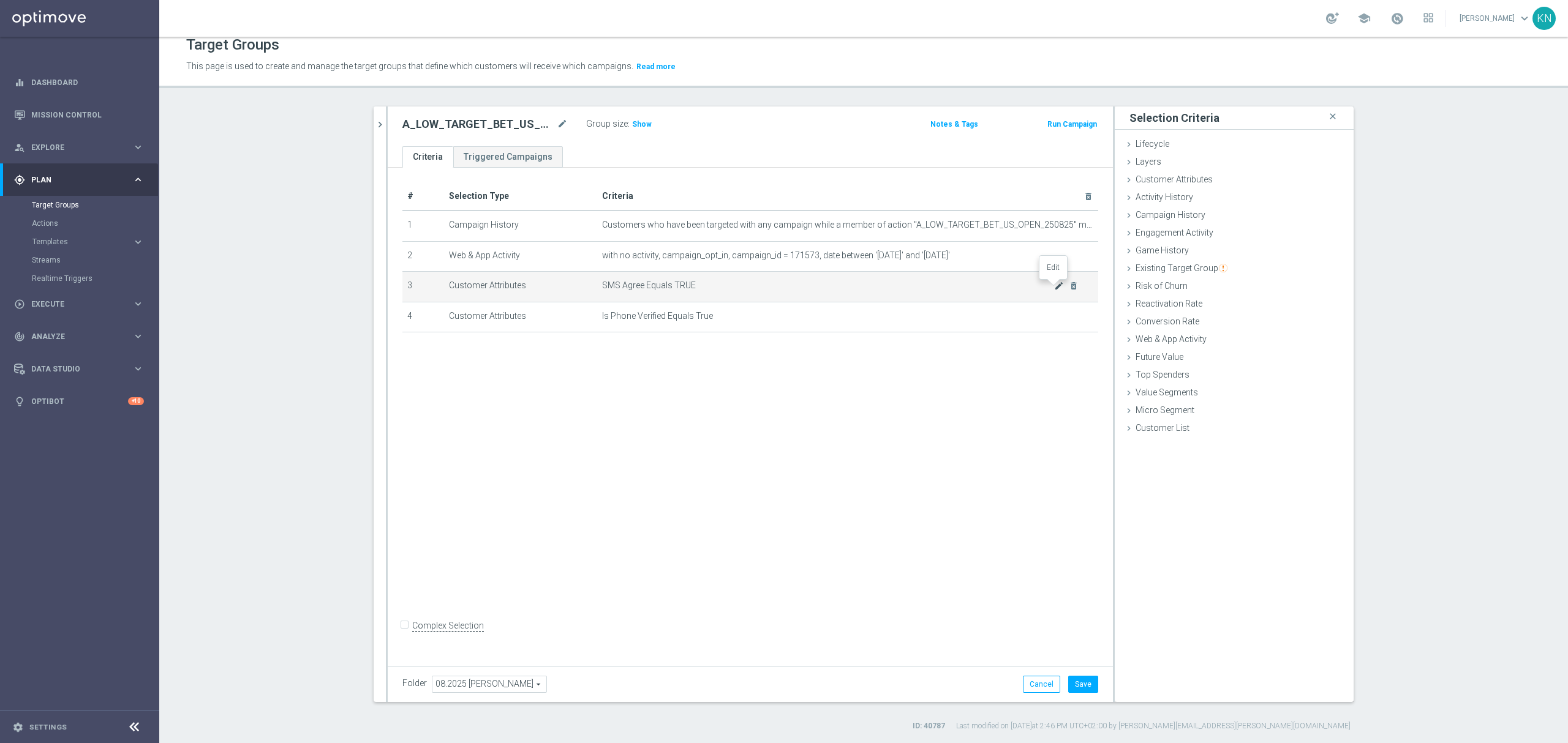
click at [1054, 289] on icon "mode_edit" at bounding box center [1059, 286] width 9 height 9
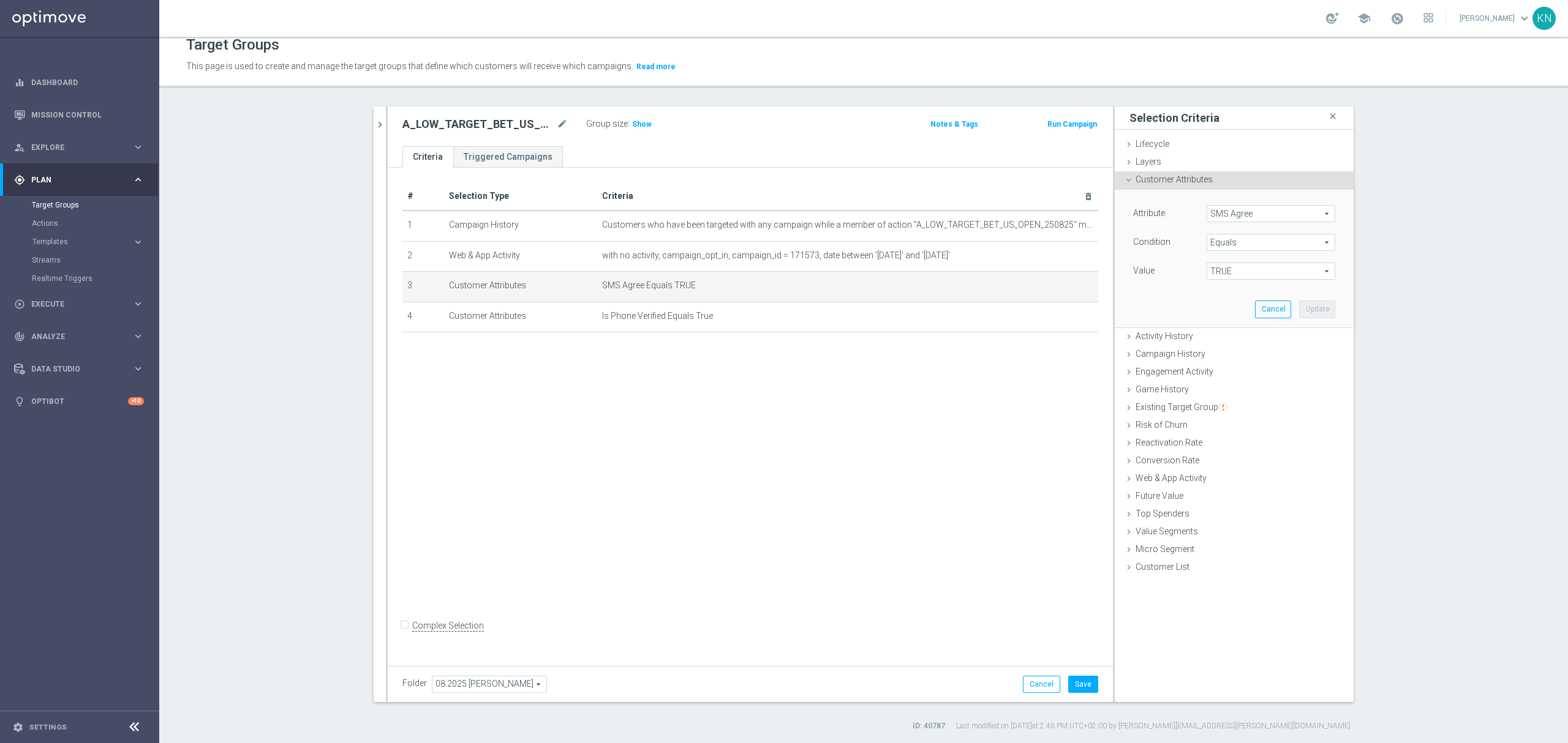
click at [1235, 218] on span "SMS Agree" at bounding box center [1271, 214] width 128 height 16
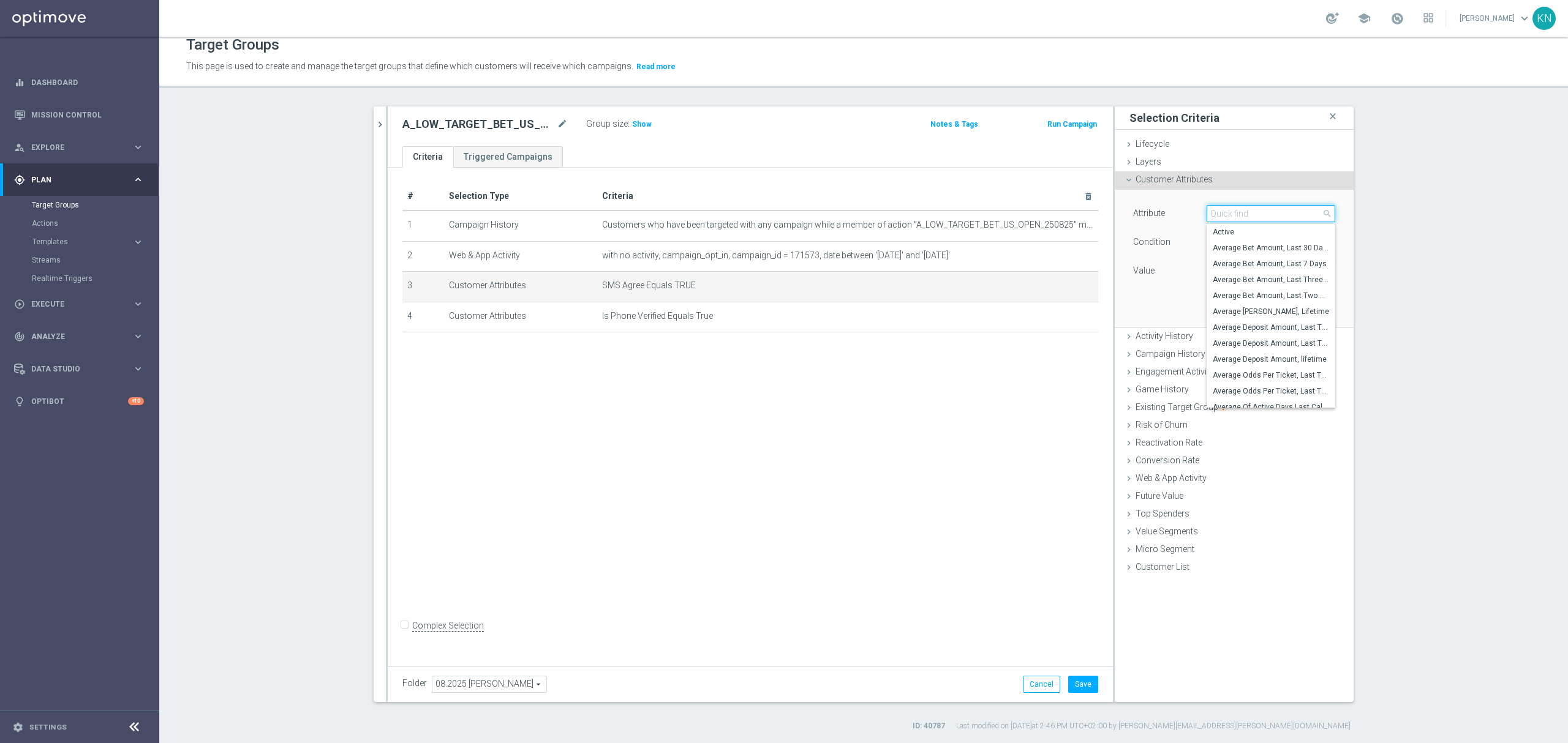
click at [1231, 221] on input "search" at bounding box center [1270, 214] width 128 height 17
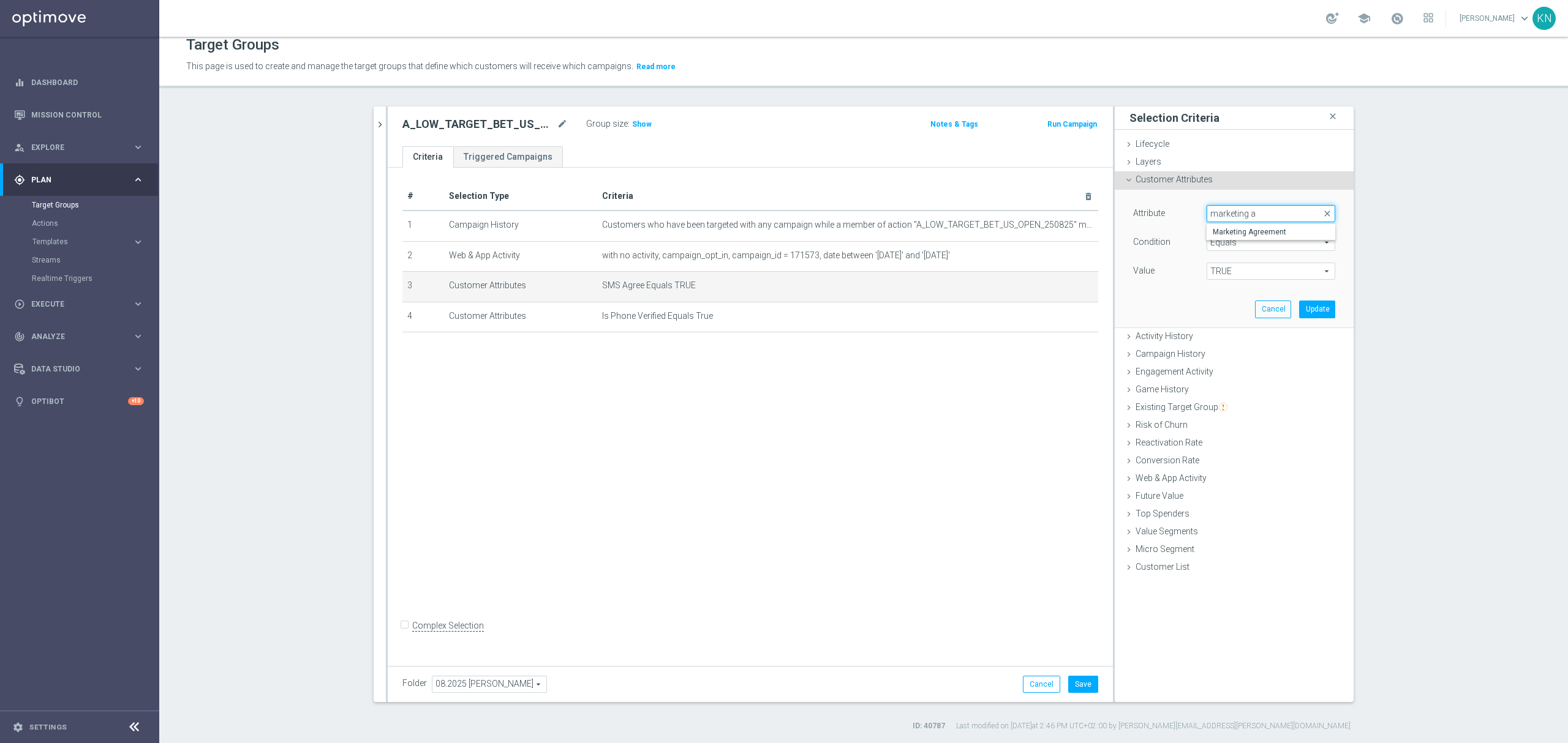
type input "marketing ag"
click at [1275, 236] on span "Marketing Agreement" at bounding box center [1271, 232] width 117 height 9
type input "Marketing Agreement"
click at [1252, 274] on span "TRUE" at bounding box center [1271, 271] width 128 height 16
click at [1228, 317] on span "True" at bounding box center [1271, 321] width 117 height 9
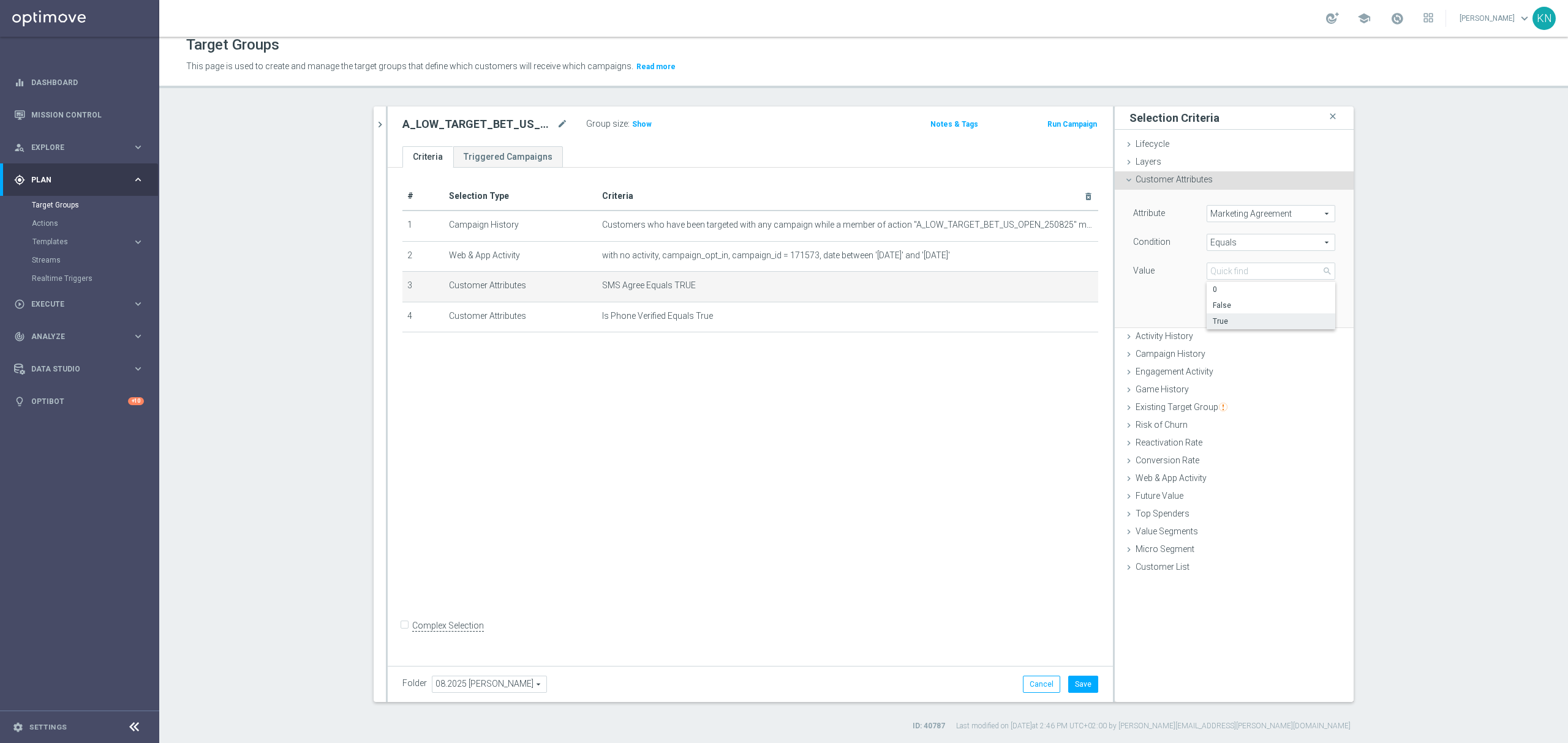
type input "True"
click at [1238, 245] on span "Equals" at bounding box center [1271, 243] width 128 height 16
click at [1169, 302] on div "Attribute Marketing Agreement Marketing Agreement arrow_drop_down search Condit…" at bounding box center [1234, 258] width 221 height 137
click at [1319, 305] on button "Update" at bounding box center [1317, 309] width 36 height 17
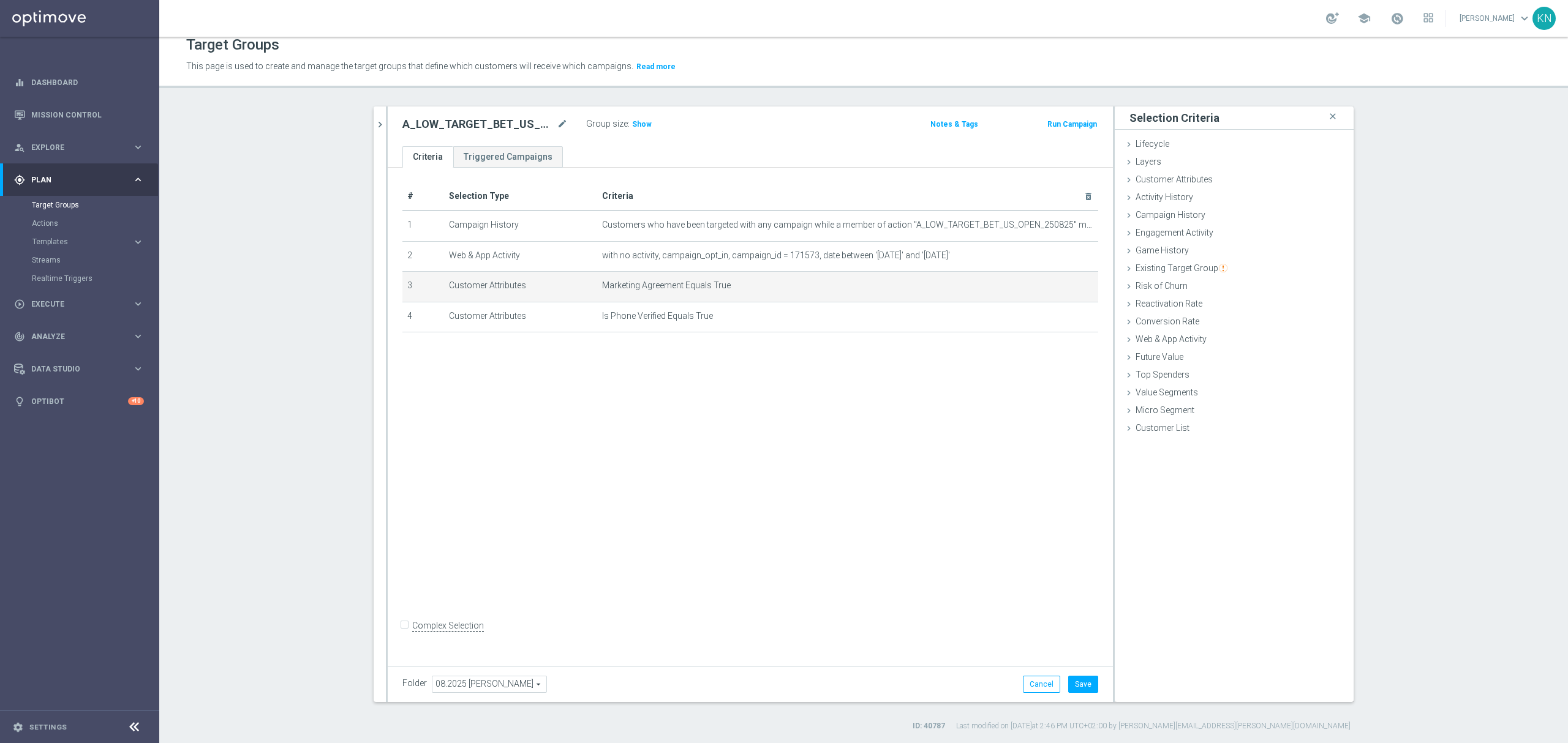
click at [754, 454] on div "# Selection Type Criteria delete_forever 1 Campaign History Customers who have …" at bounding box center [750, 414] width 725 height 492
click at [1082, 684] on button "Save" at bounding box center [1083, 685] width 30 height 17
click at [619, 373] on div "# Selection Type Criteria delete_forever 1 Campaign History Customers who have …" at bounding box center [750, 414] width 725 height 492
click at [378, 128] on icon "chevron_right" at bounding box center [380, 124] width 12 height 12
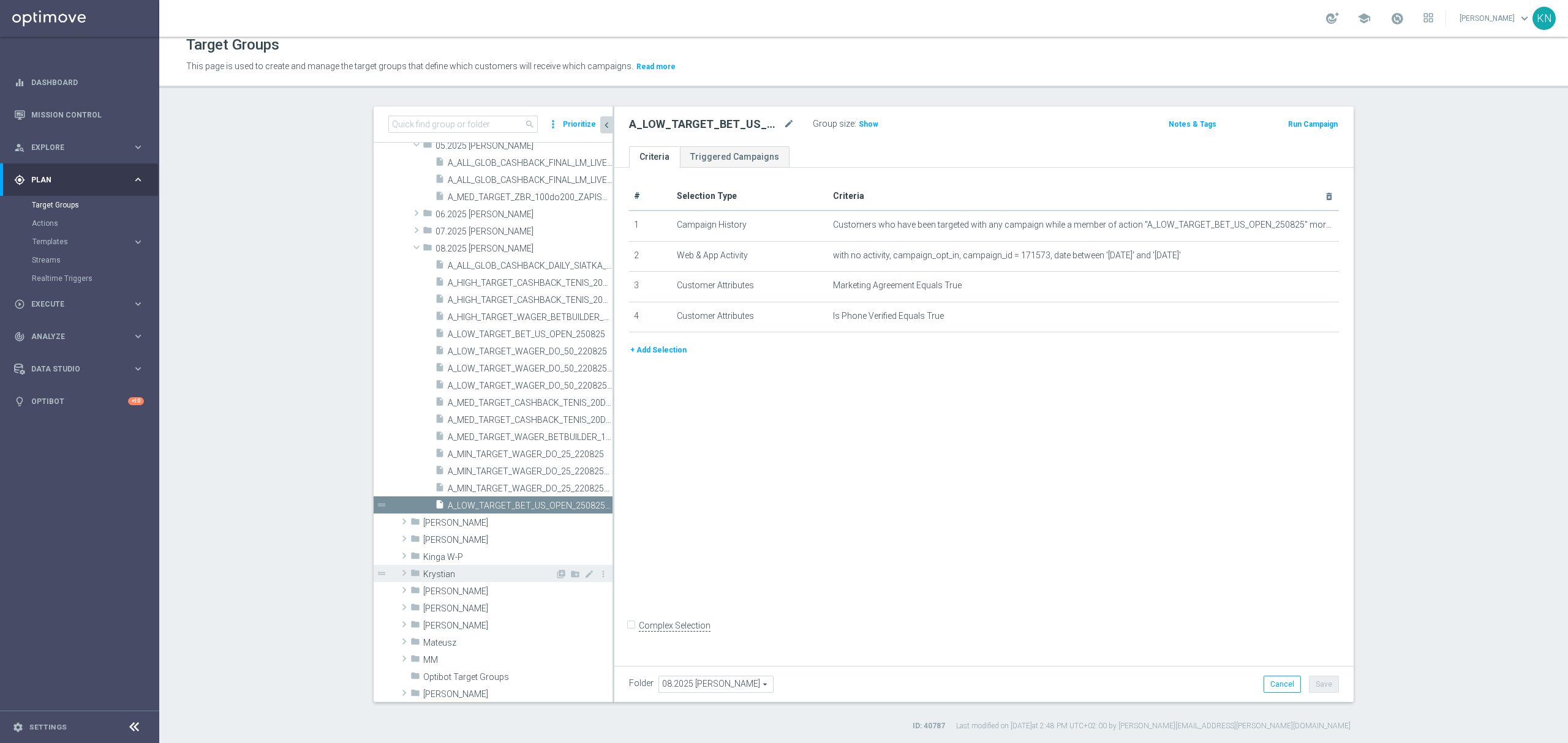
scroll to position [2212, 0]
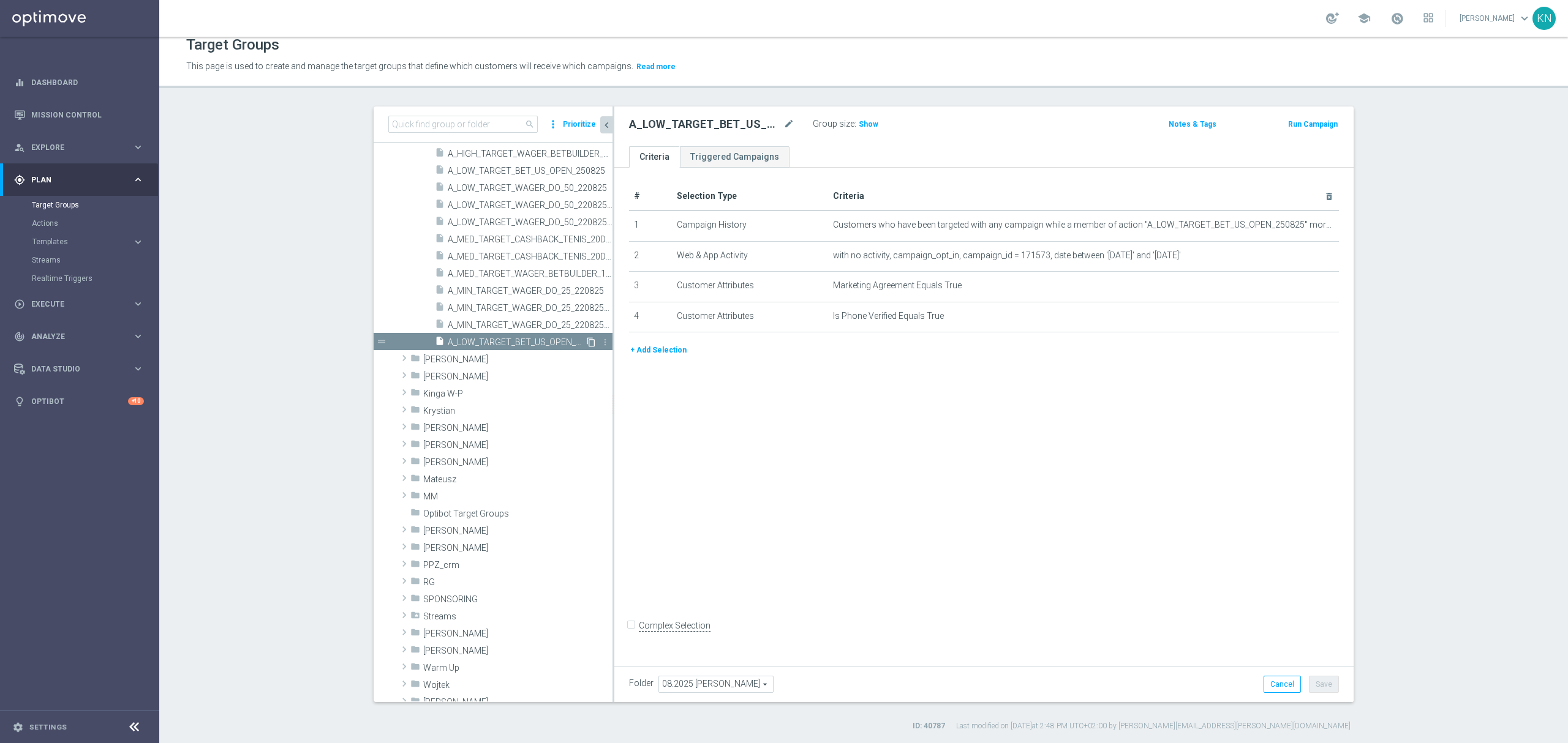
click at [586, 341] on icon "content_copy" at bounding box center [590, 342] width 9 height 9
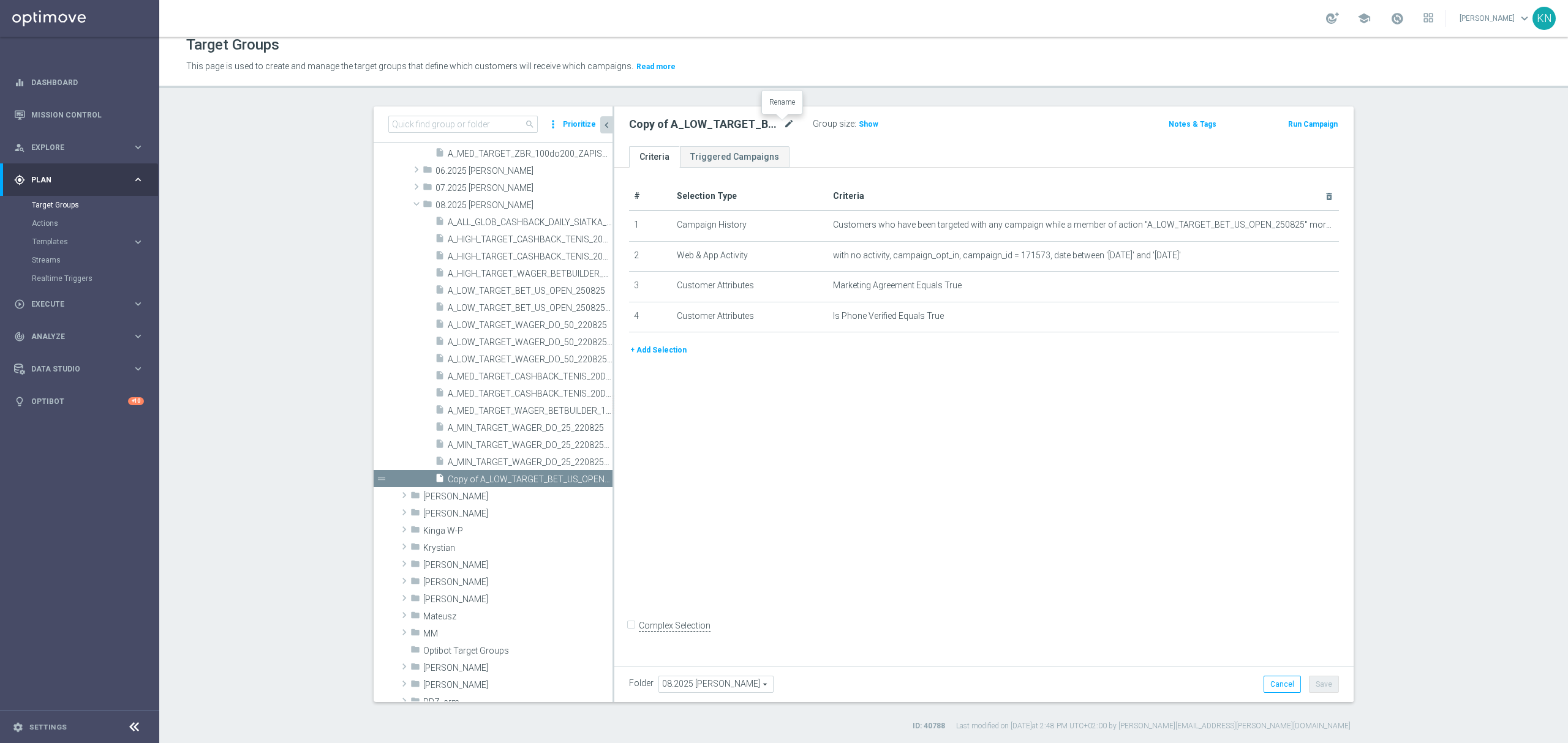
click at [784, 123] on icon "mode_edit" at bounding box center [789, 124] width 11 height 15
type input "A_MED_TARGET_CASHBACK_TENIS_20DO100_250825_SMS"
click at [904, 468] on div "# Selection Type Criteria delete_forever 1 Campaign History Customers who have …" at bounding box center [984, 414] width 739 height 492
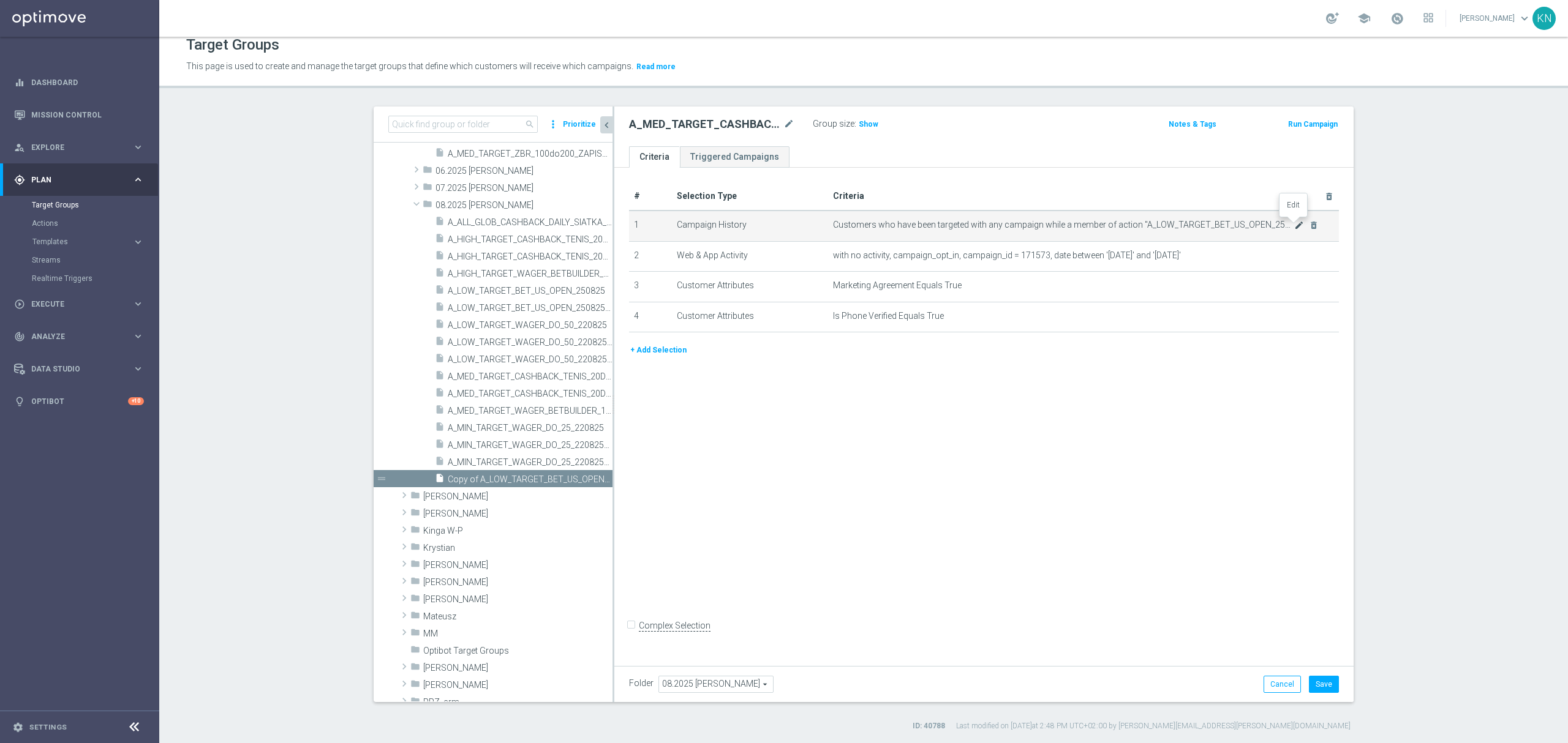
click at [1294, 225] on icon "mode_edit" at bounding box center [1298, 225] width 9 height 9
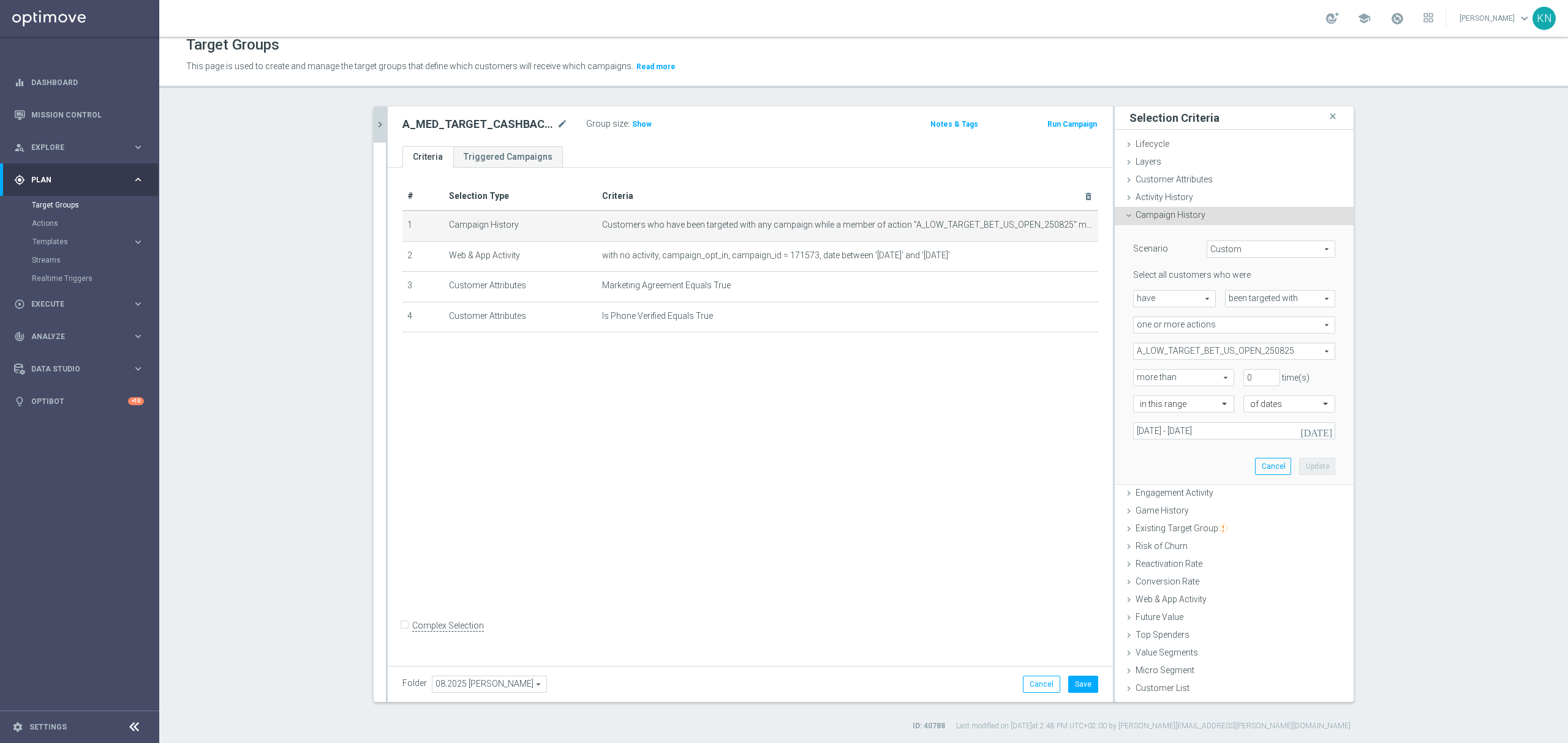
click at [1254, 353] on span "A_LOW_TARGET_BET_US_OPEN_250825" at bounding box center [1234, 351] width 201 height 16
click at [1159, 380] on span "Show Selected" at bounding box center [1172, 376] width 45 height 9
click at [1145, 380] on input "Show Selected" at bounding box center [1142, 378] width 8 height 8
checkbox input "true"
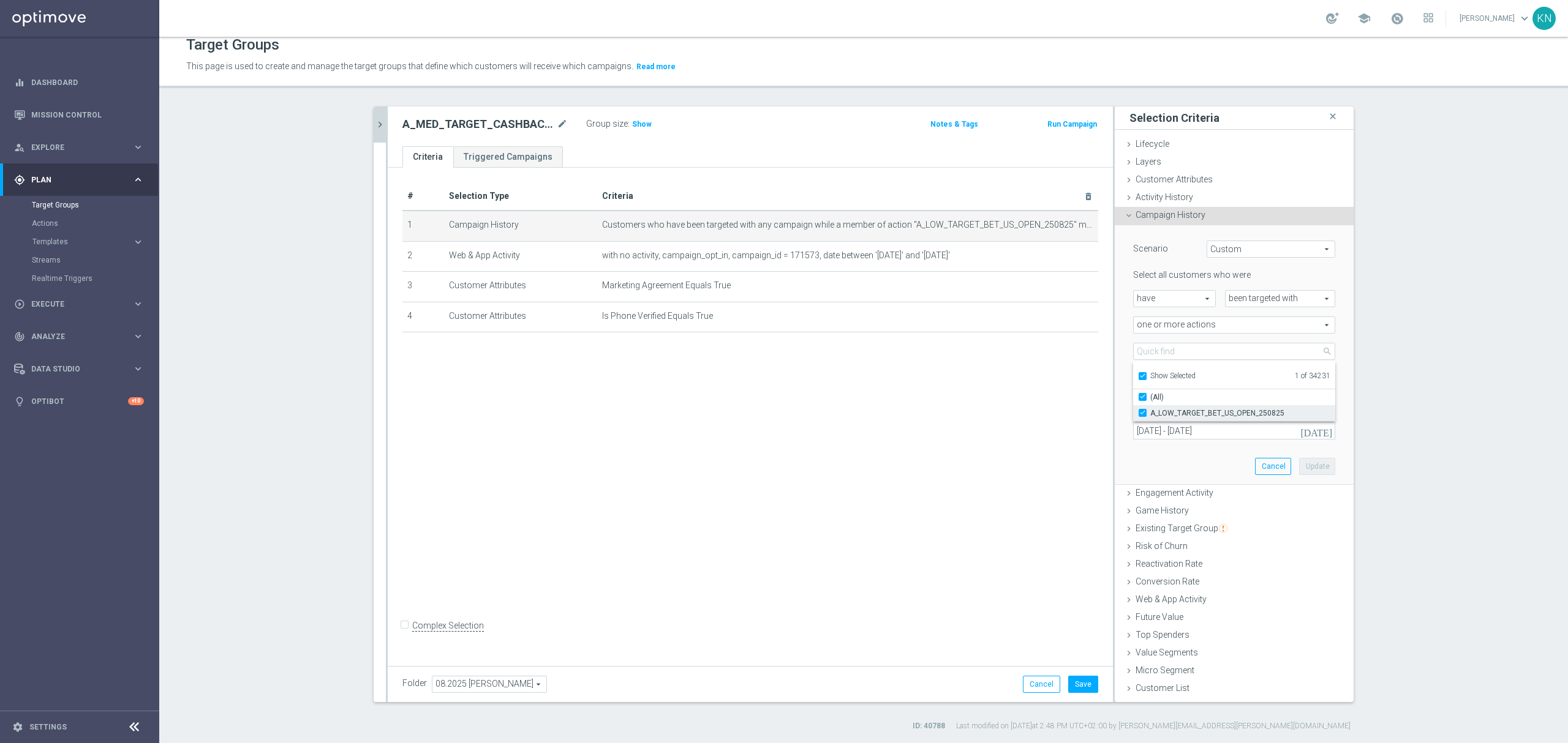
click at [1142, 411] on input "A_LOW_TARGET_BET_US_OPEN_250825" at bounding box center [1146, 413] width 8 height 8
checkbox input "false"
type input "Select Action"
checkbox input "false"
click at [1154, 373] on span "Show Selected" at bounding box center [1172, 376] width 45 height 9
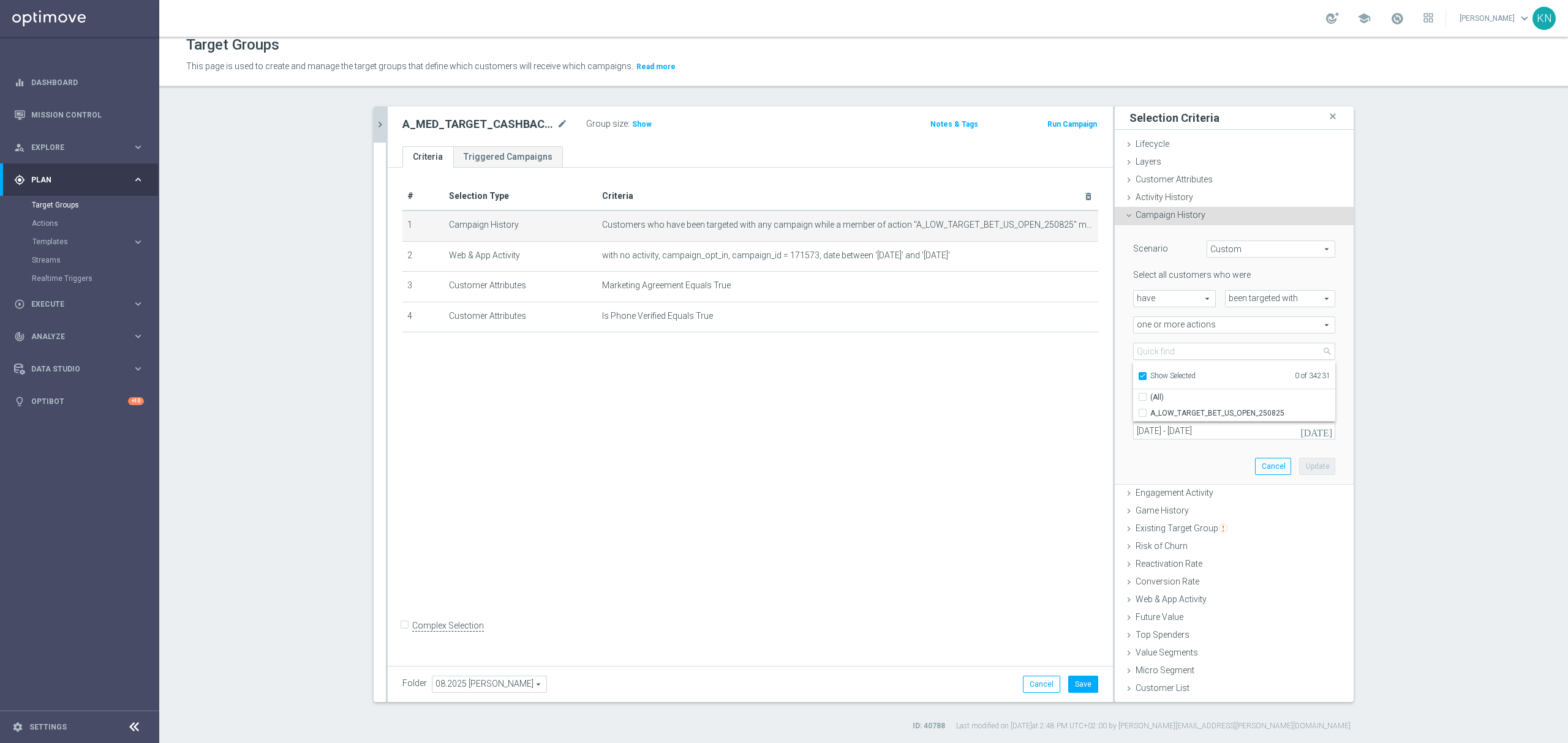
click at [1145, 374] on input "Show Selected" at bounding box center [1142, 378] width 8 height 8
checkbox input "false"
click at [1171, 351] on input "search" at bounding box center [1234, 351] width 202 height 17
paste input "A_MED_TARGET_CASHBACK_TENIS_20DO100_250825"
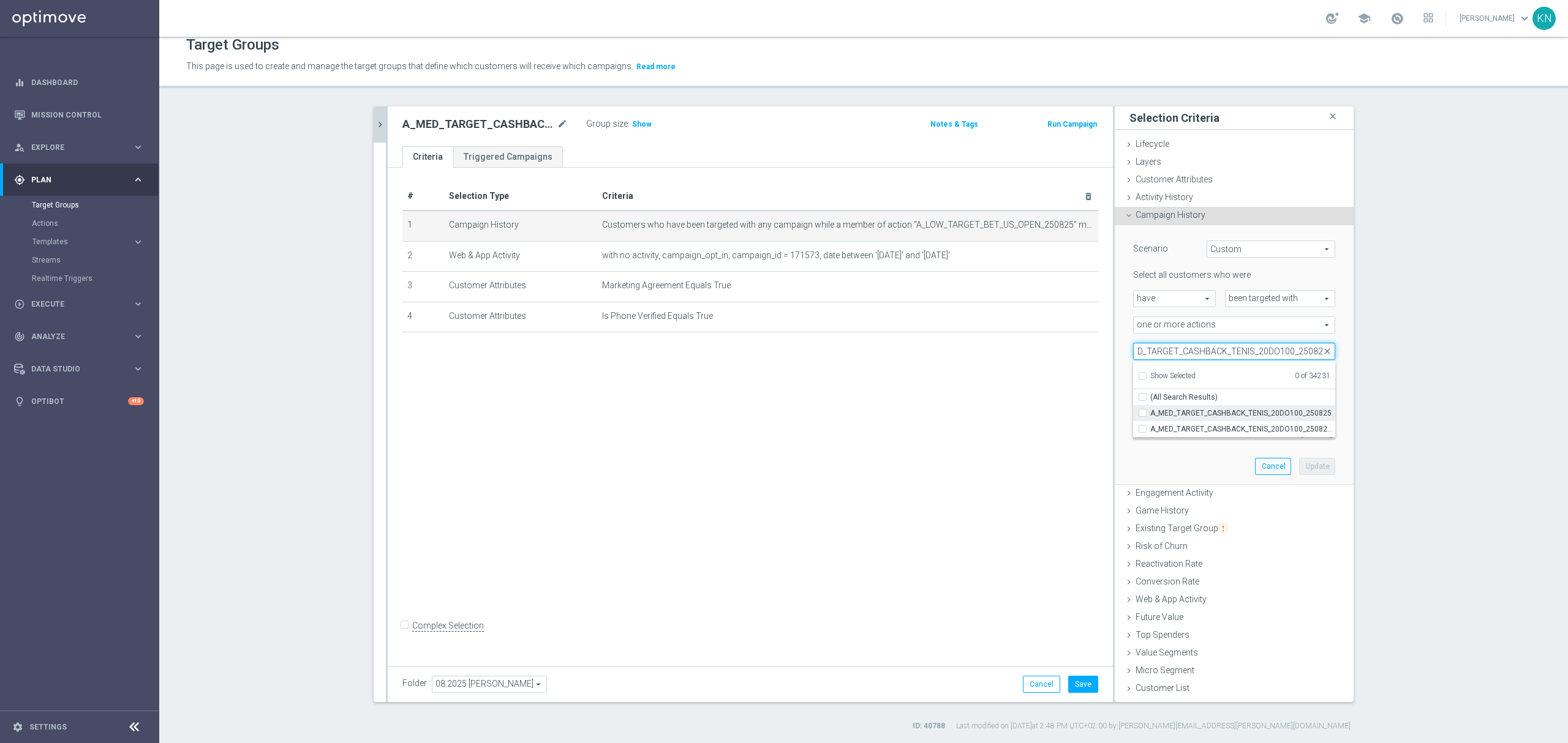
type input "A_MED_TARGET_CASHBACK_TENIS_20DO100_250825"
click at [1150, 413] on label "A_MED_TARGET_CASHBACK_TENIS_20DO100_250825" at bounding box center [1242, 413] width 185 height 16
click at [1142, 413] on input "A_MED_TARGET_CASHBACK_TENIS_20DO100_250825" at bounding box center [1146, 413] width 8 height 8
checkbox input "true"
type input "A_MED_TARGET_CASHBACK_TENIS_20DO100_250825"
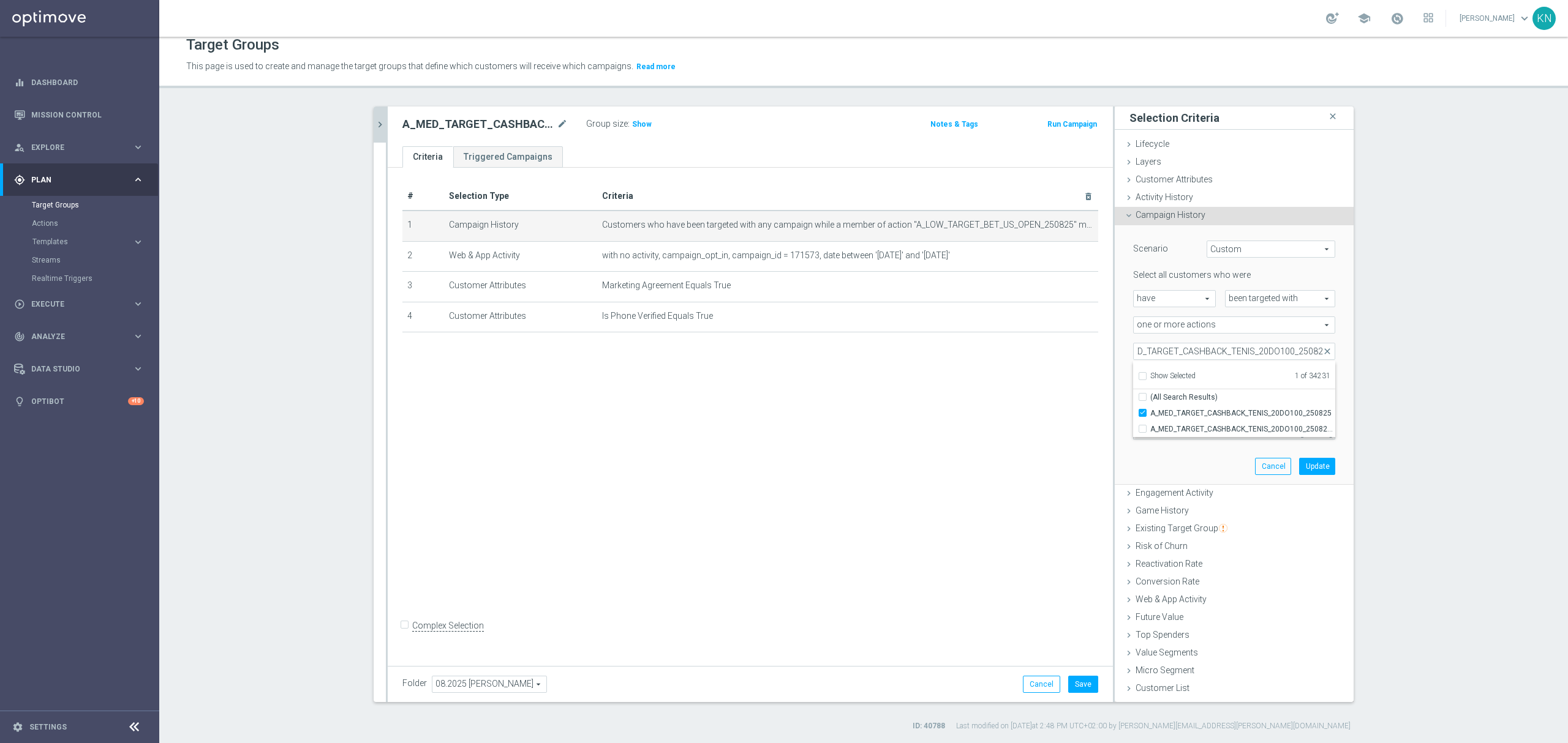
scroll to position [0, 0]
click at [1145, 460] on div "Scenario Custom Custom arrow_drop_down search Select all customers who were hav…" at bounding box center [1234, 355] width 221 height 259
click at [1321, 464] on button "Update" at bounding box center [1317, 466] width 36 height 17
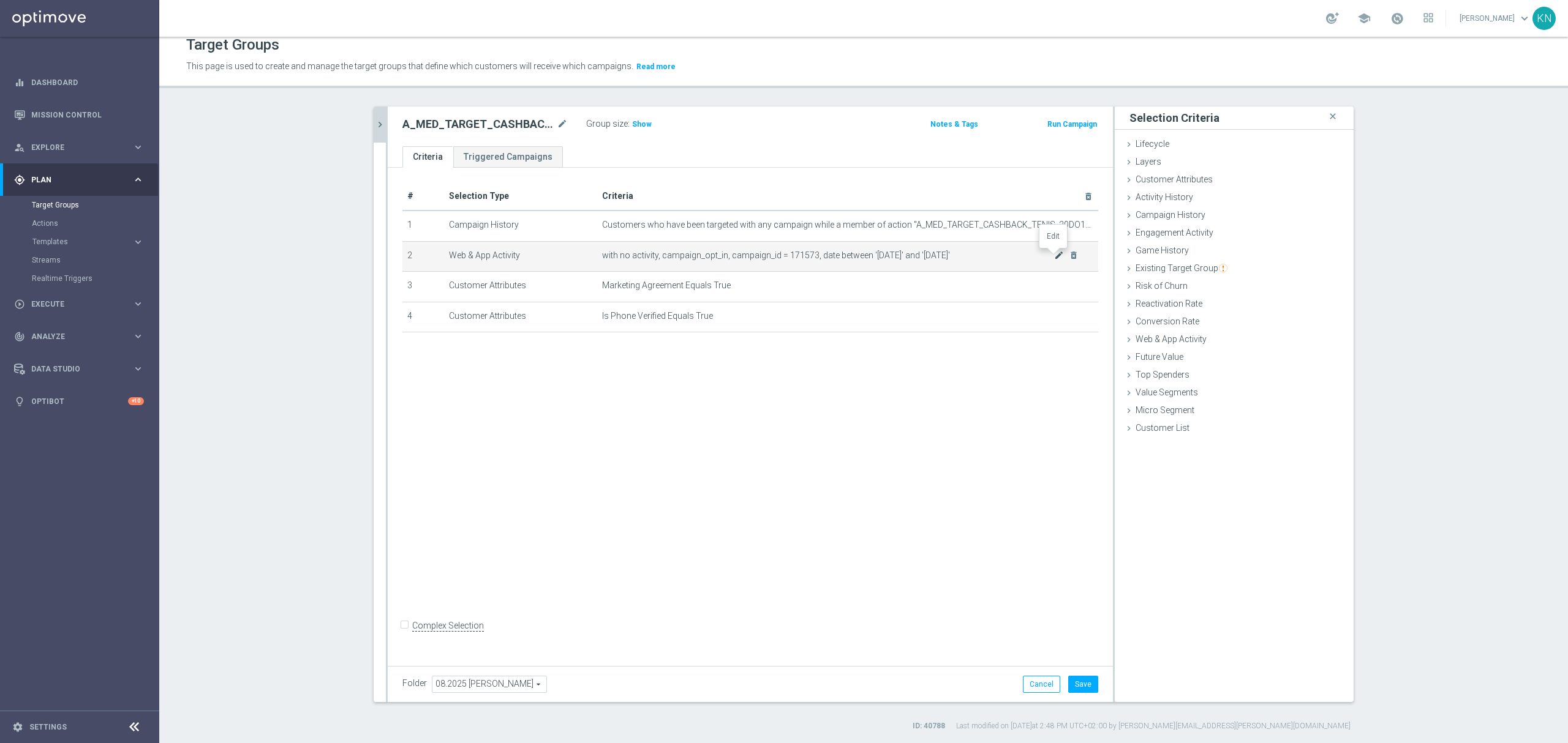
click at [1054, 259] on icon "mode_edit" at bounding box center [1059, 255] width 9 height 9
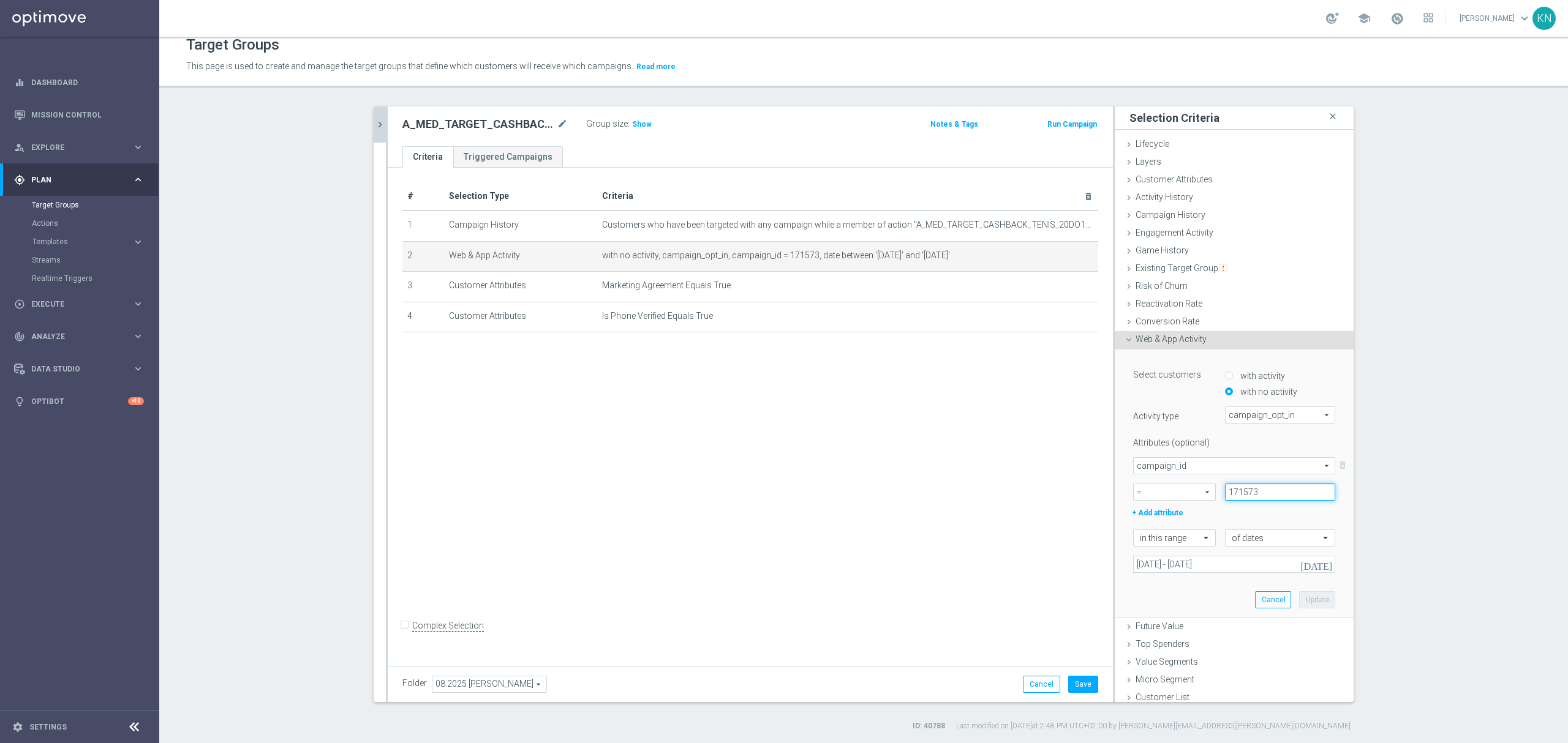
click at [1235, 492] on input "171573" at bounding box center [1280, 492] width 110 height 17
paste input "4"
type input "171574"
click at [1309, 600] on button "Update" at bounding box center [1317, 600] width 36 height 17
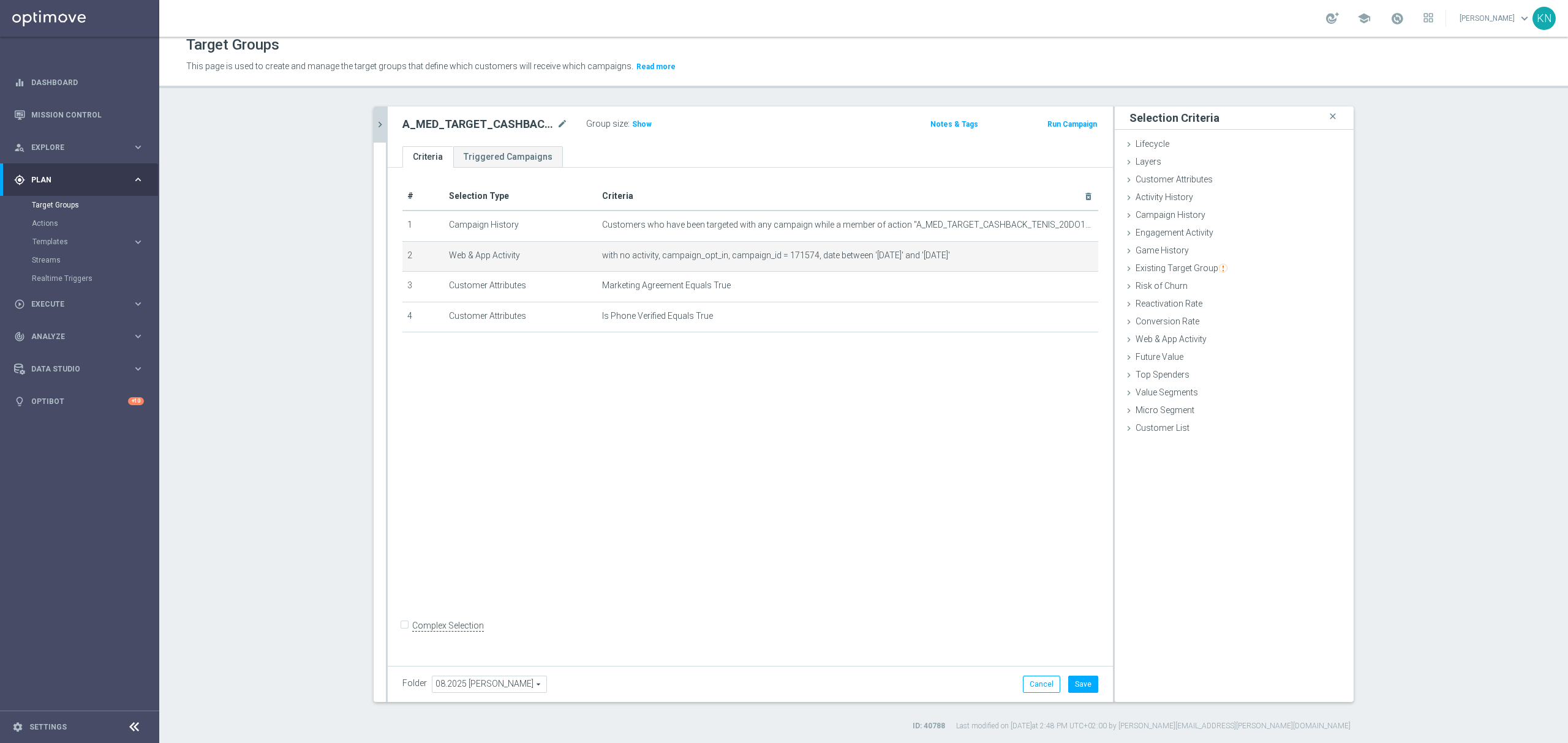
click at [784, 432] on div "# Selection Type Criteria delete_forever 1 Campaign History Customers who have …" at bounding box center [750, 414] width 725 height 492
click at [1078, 678] on button "Save" at bounding box center [1083, 685] width 30 height 17
click at [635, 124] on span "Show" at bounding box center [642, 124] width 20 height 9
click at [374, 124] on icon "chevron_right" at bounding box center [380, 124] width 12 height 12
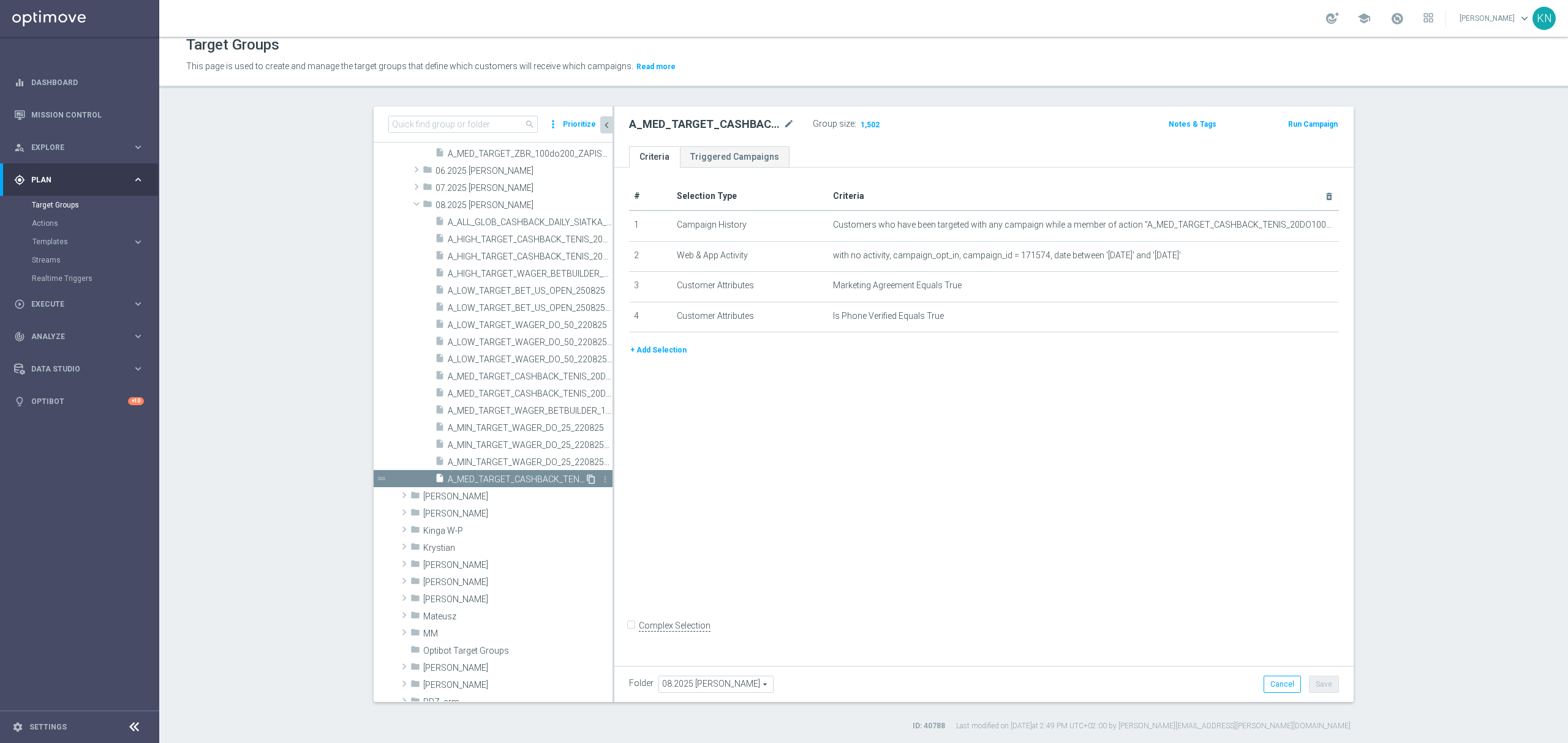
click at [586, 480] on icon "content_copy" at bounding box center [590, 479] width 9 height 9
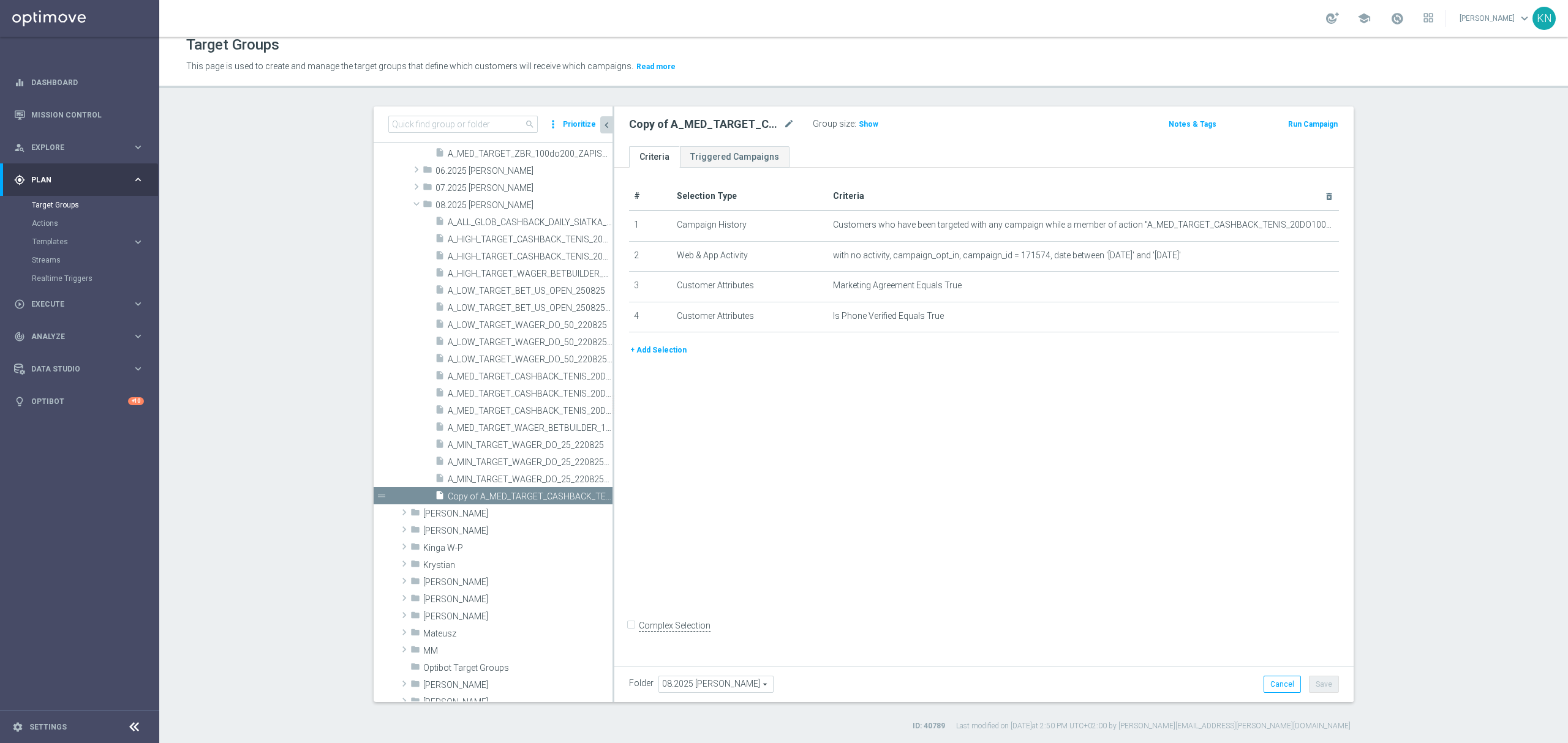
scroll to position [2107, 0]
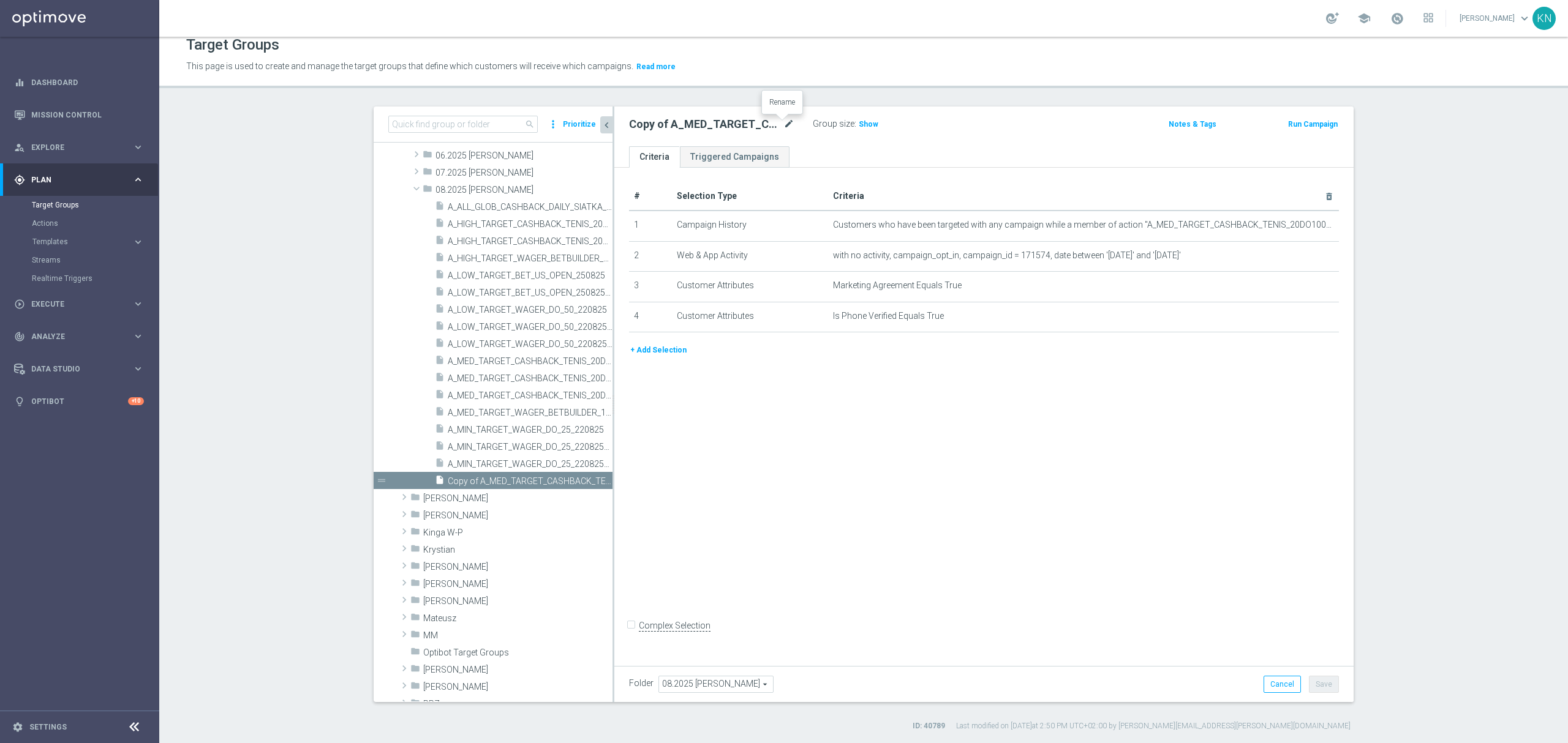
click at [785, 121] on icon "mode_edit" at bounding box center [789, 124] width 11 height 15
type input "A_HIGH_TARGET_CASHBACK_TENIS_20DO250_250825_SMS"
drag, startPoint x: 816, startPoint y: 153, endPoint x: 830, endPoint y: 159, distance: 15.2
click at [816, 153] on ul "Criteria Triggered Campaigns" at bounding box center [984, 157] width 739 height 21
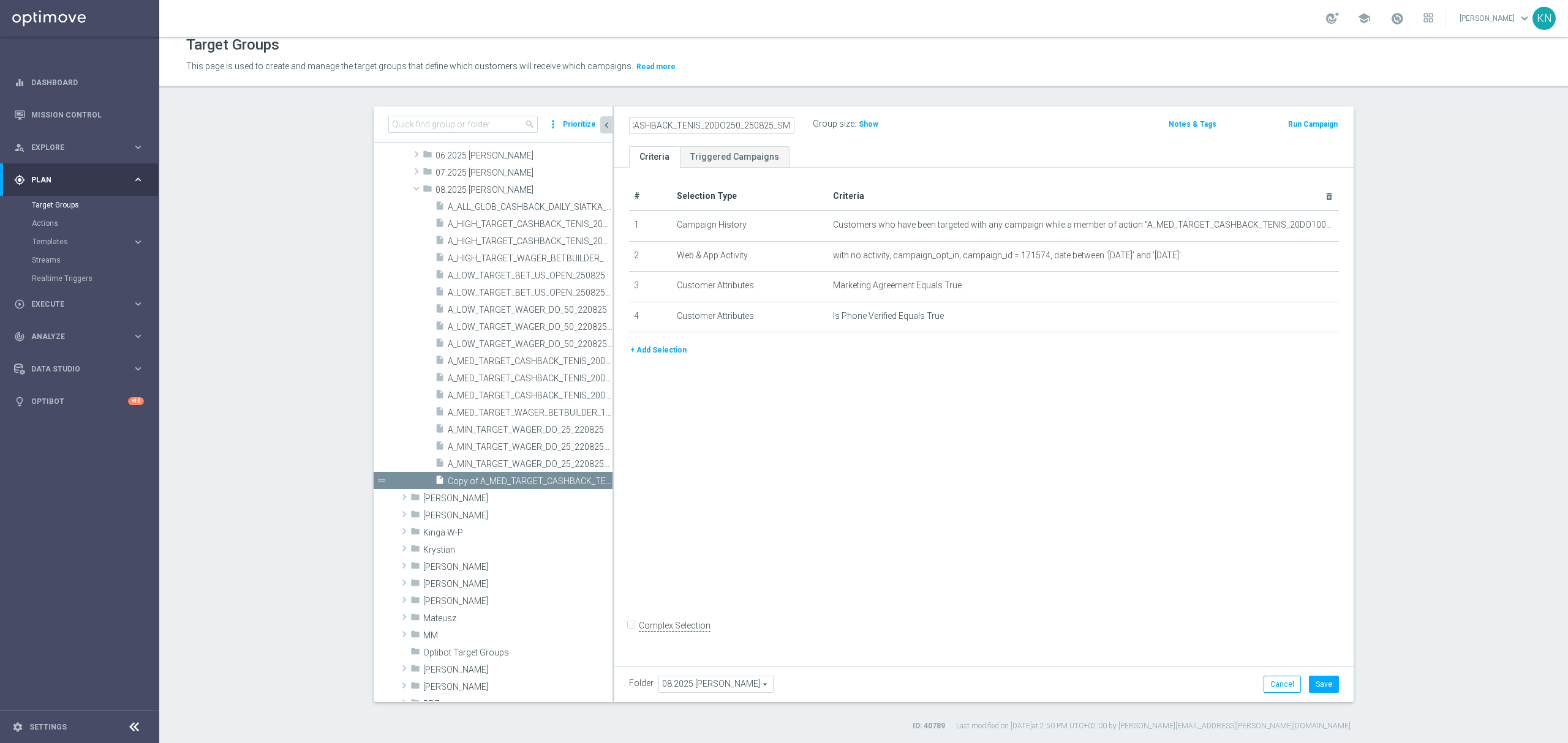
scroll to position [0, 0]
click at [1294, 221] on icon "mode_edit" at bounding box center [1298, 225] width 9 height 9
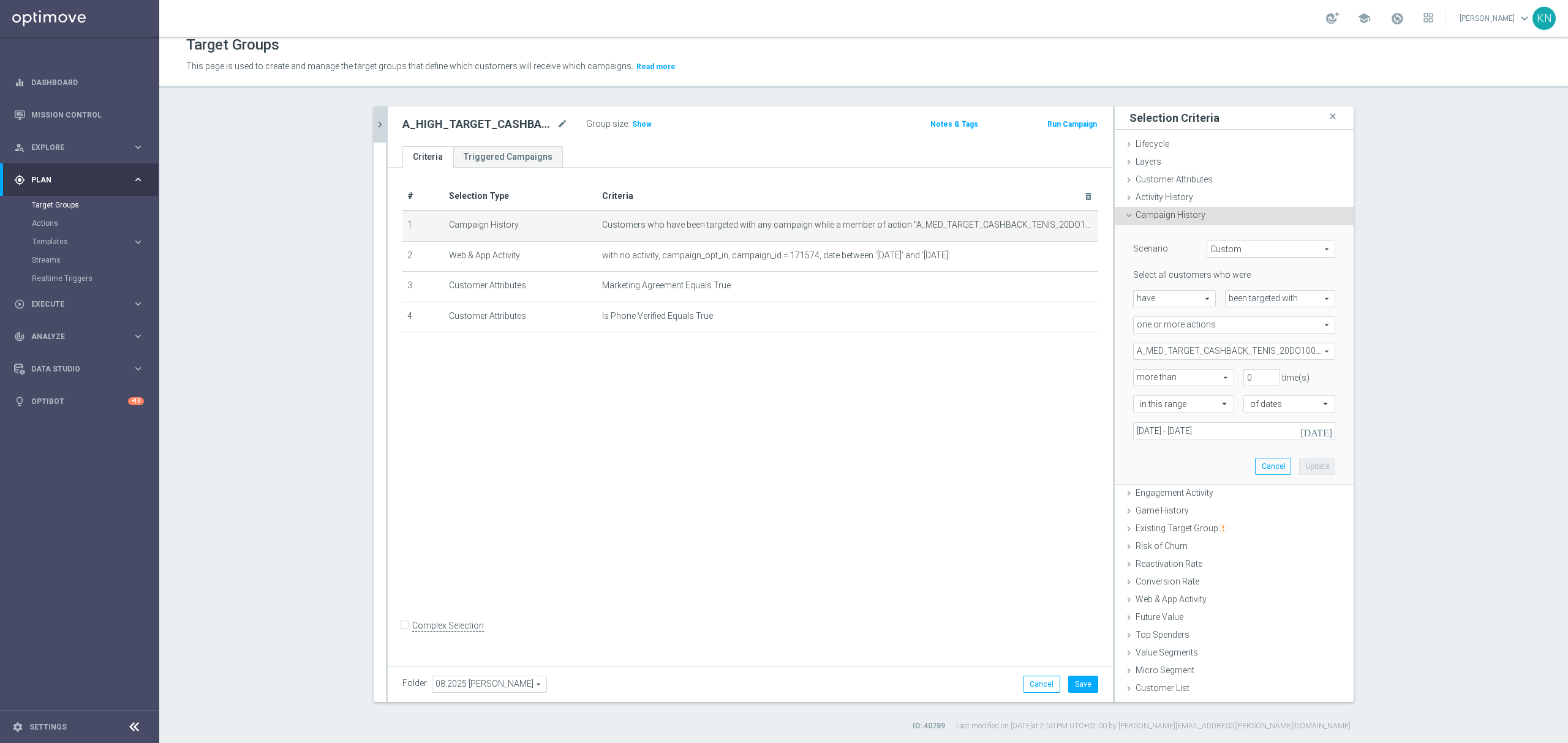
click at [1219, 347] on span "A_MED_TARGET_CASHBACK_TENIS_20DO100_250825" at bounding box center [1234, 351] width 201 height 16
click at [1150, 377] on span "Show Selected" at bounding box center [1172, 376] width 45 height 9
click at [1145, 377] on input "Show Selected" at bounding box center [1142, 378] width 8 height 8
checkbox input "true"
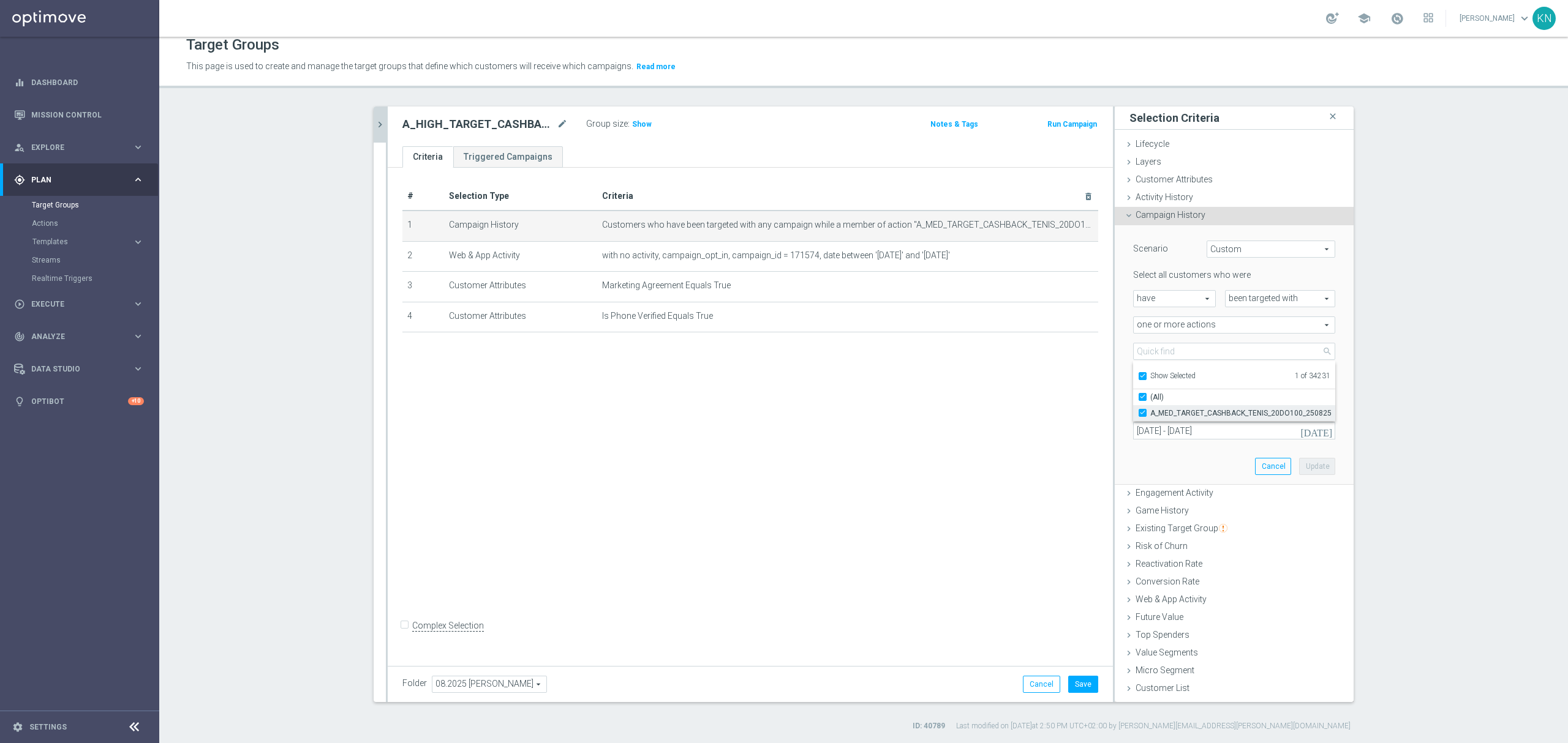
click at [1142, 412] on input "A_MED_TARGET_CASHBACK_TENIS_20DO100_250825" at bounding box center [1146, 413] width 8 height 8
checkbox input "false"
type input "Select Action"
checkbox input "false"
click at [1138, 376] on input "Show Selected" at bounding box center [1142, 378] width 8 height 8
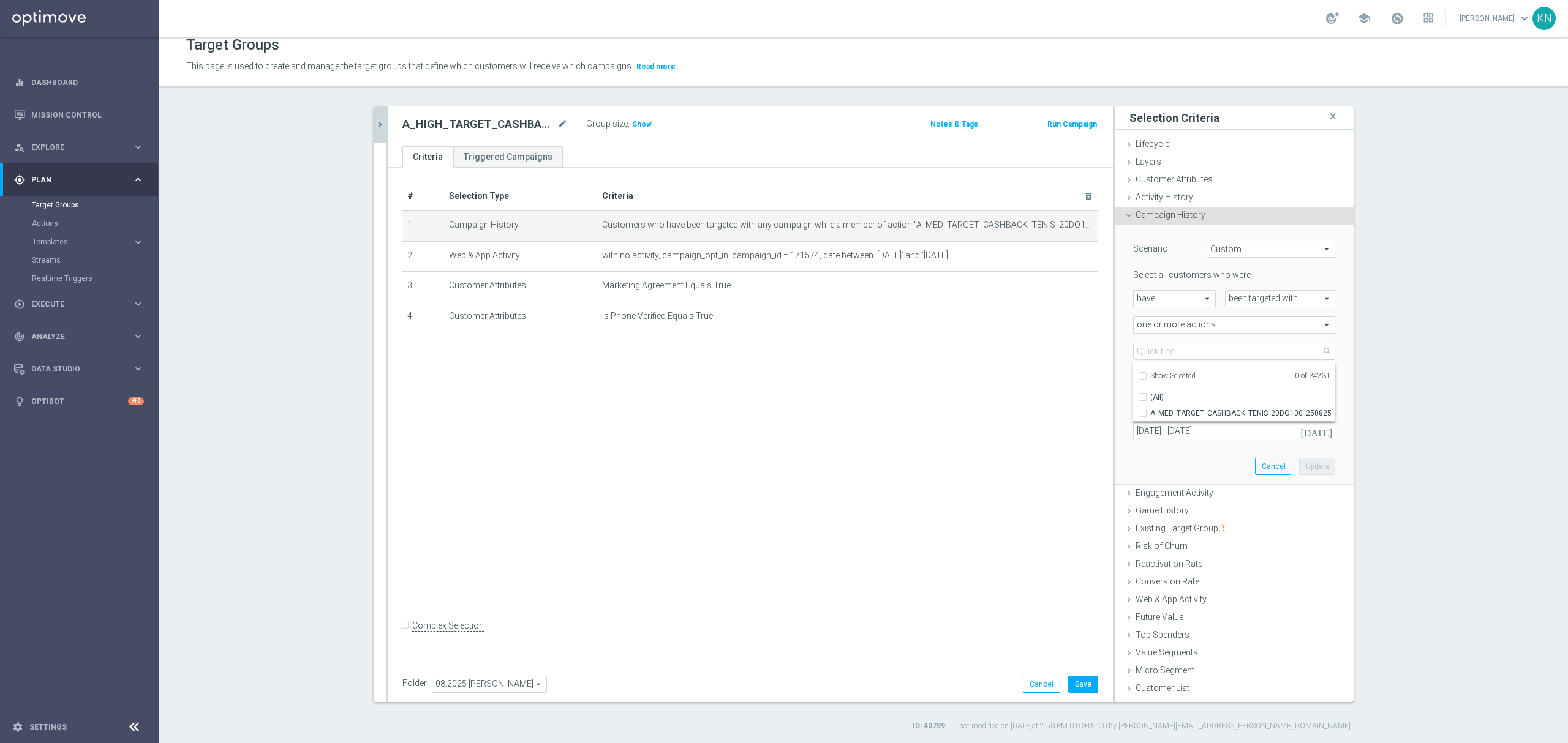
checkbox input "false"
click at [1145, 349] on input "search" at bounding box center [1234, 351] width 202 height 17
paste input "A_HIGH_TARGET_CASHBACK_TENIS_20DO250_250825"
type input "A_HIGH_TARGET_CASHBACK_TENIS_20DO250_250825"
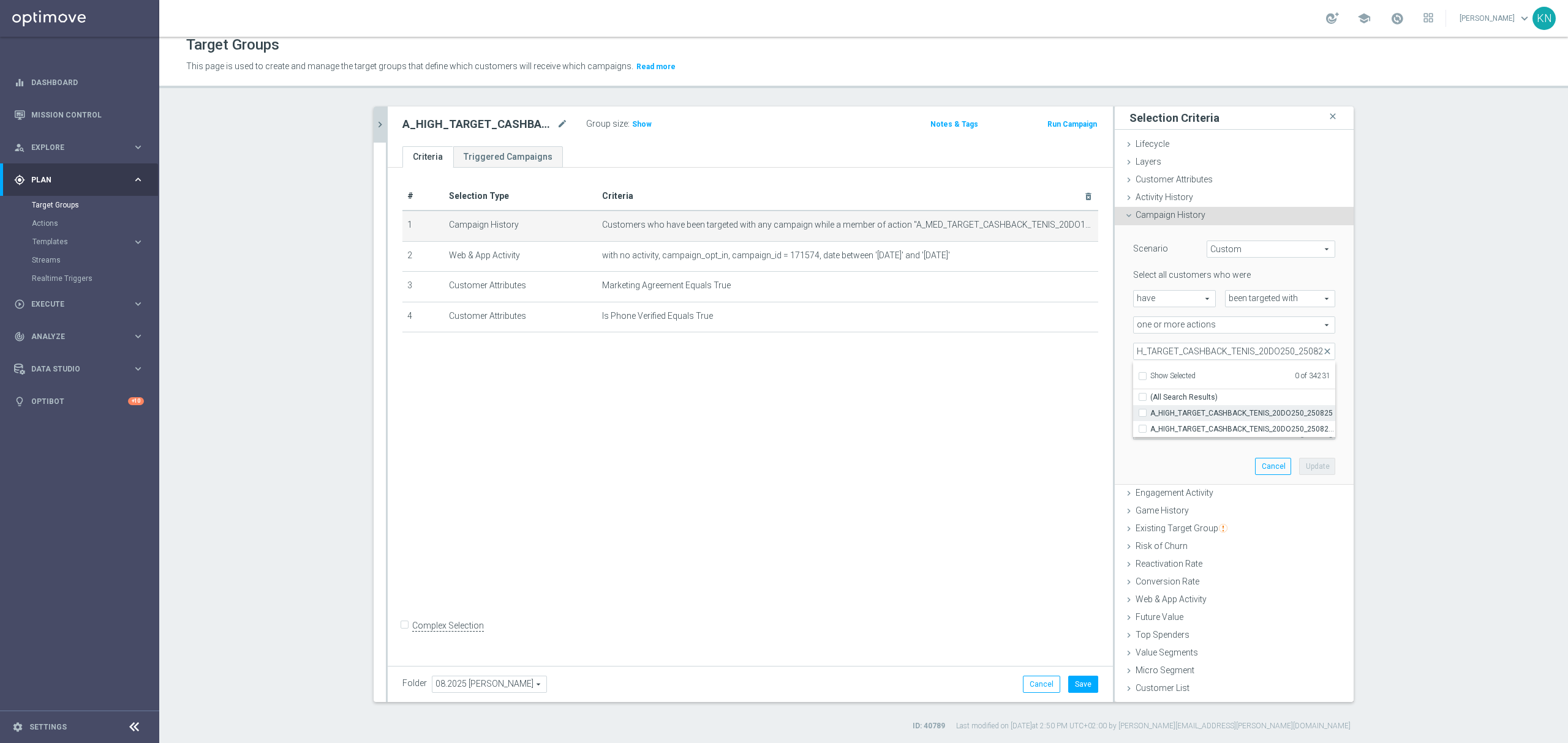
click at [1164, 415] on span "A_HIGH_TARGET_CASHBACK_TENIS_20DO250_250825" at bounding box center [1242, 413] width 185 height 9
click at [1150, 415] on input "A_HIGH_TARGET_CASHBACK_TENIS_20DO250_250825" at bounding box center [1146, 413] width 8 height 8
checkbox input "true"
type input "A_HIGH_TARGET_CASHBACK_TENIS_20DO250_250825"
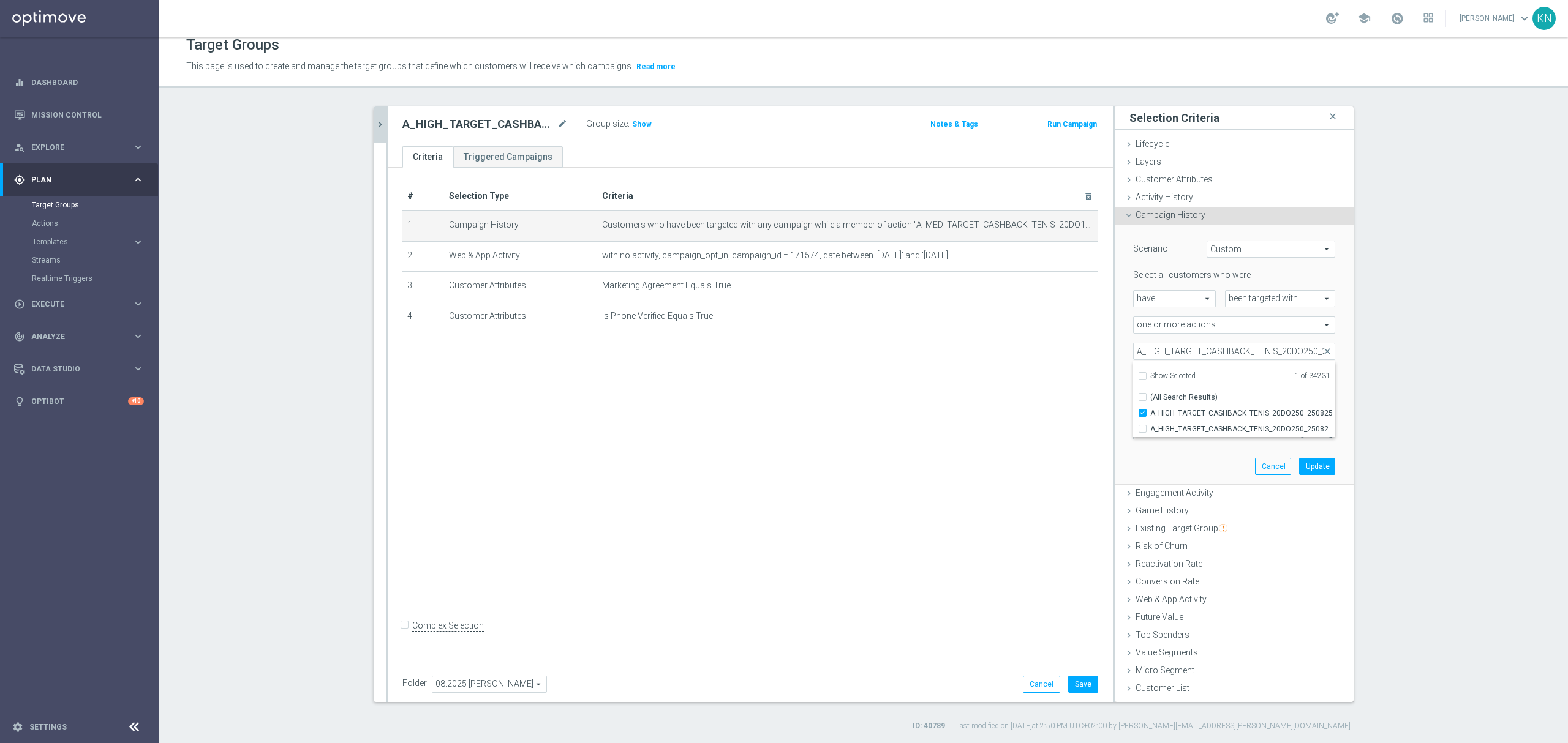
click at [1203, 454] on div "Scenario Custom Custom arrow_drop_down search Select all customers who were hav…" at bounding box center [1234, 355] width 221 height 259
click at [1309, 465] on button "Update" at bounding box center [1317, 466] width 36 height 17
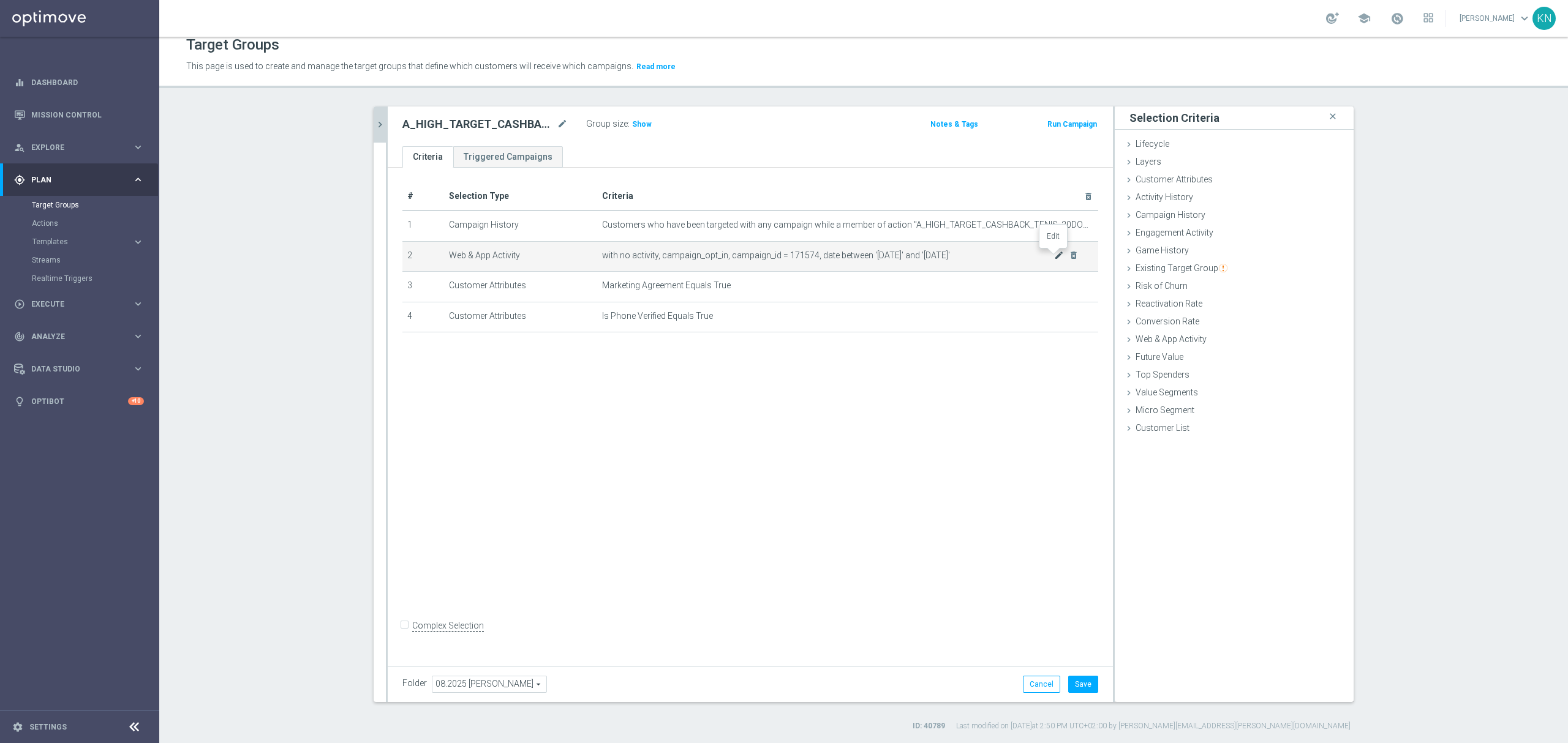
click at [1054, 257] on icon "mode_edit" at bounding box center [1059, 255] width 9 height 9
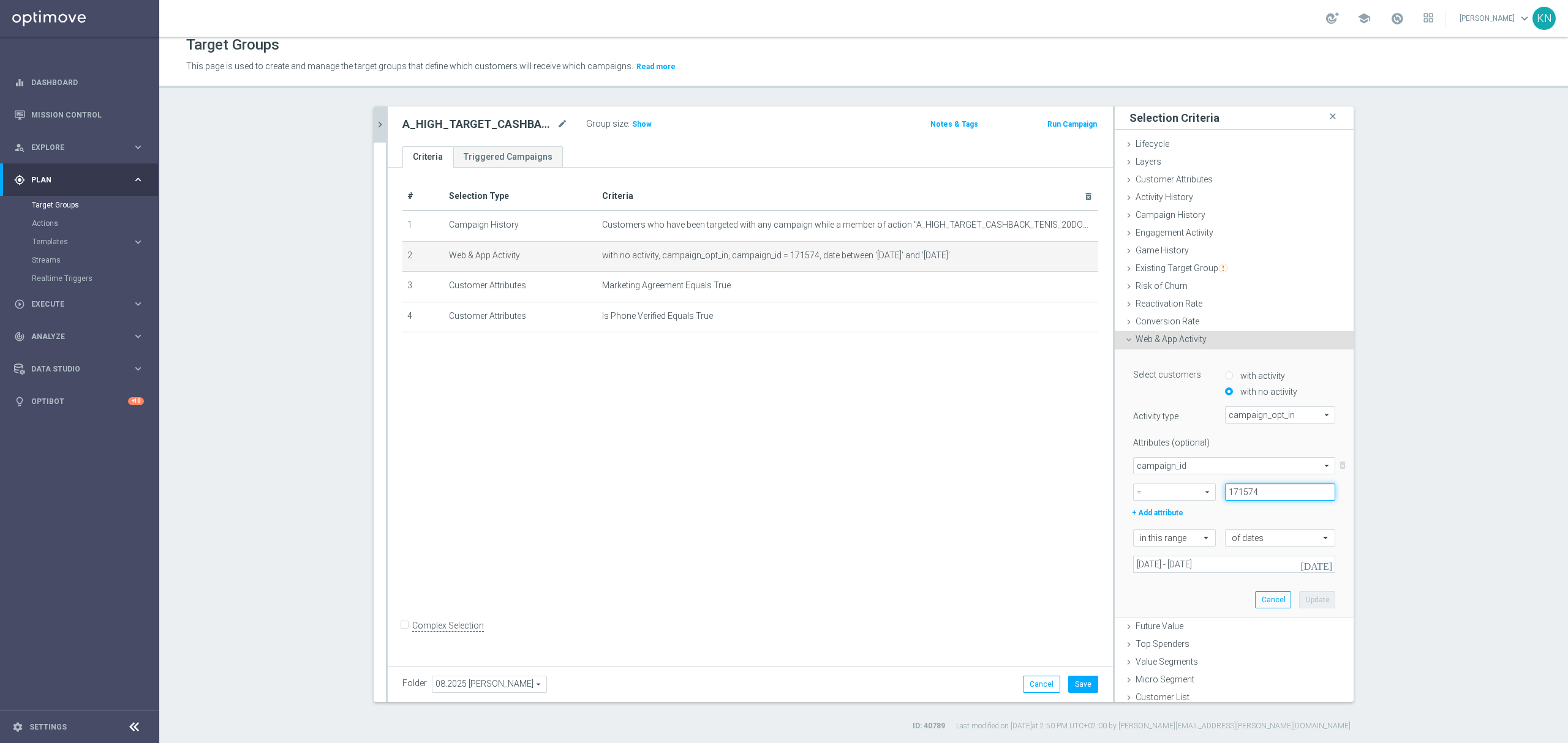
click at [1231, 496] on input "171574" at bounding box center [1280, 492] width 110 height 17
paste input "5"
type input "171575"
click at [1308, 600] on button "Update" at bounding box center [1317, 600] width 36 height 17
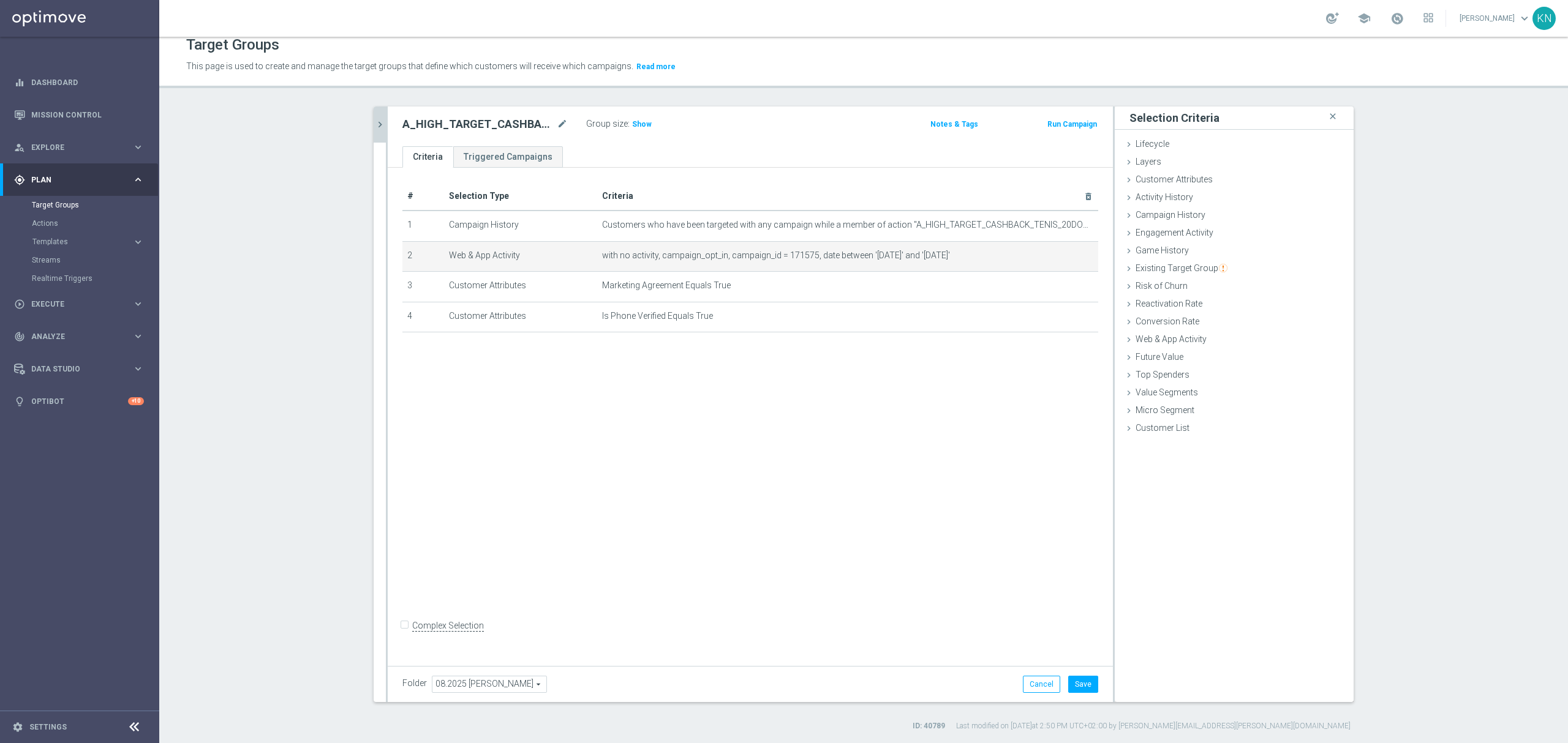
click at [672, 415] on div "# Selection Type Criteria delete_forever 1 Campaign History Customers who have …" at bounding box center [750, 414] width 725 height 492
click at [632, 121] on span "Show" at bounding box center [642, 124] width 20 height 9
click at [602, 456] on div "# Selection Type Criteria delete_forever 1 Campaign History Customers who have …" at bounding box center [750, 414] width 725 height 492
click at [1084, 687] on button "Save" at bounding box center [1083, 685] width 30 height 17
click at [374, 122] on icon "chevron_right" at bounding box center [380, 124] width 12 height 12
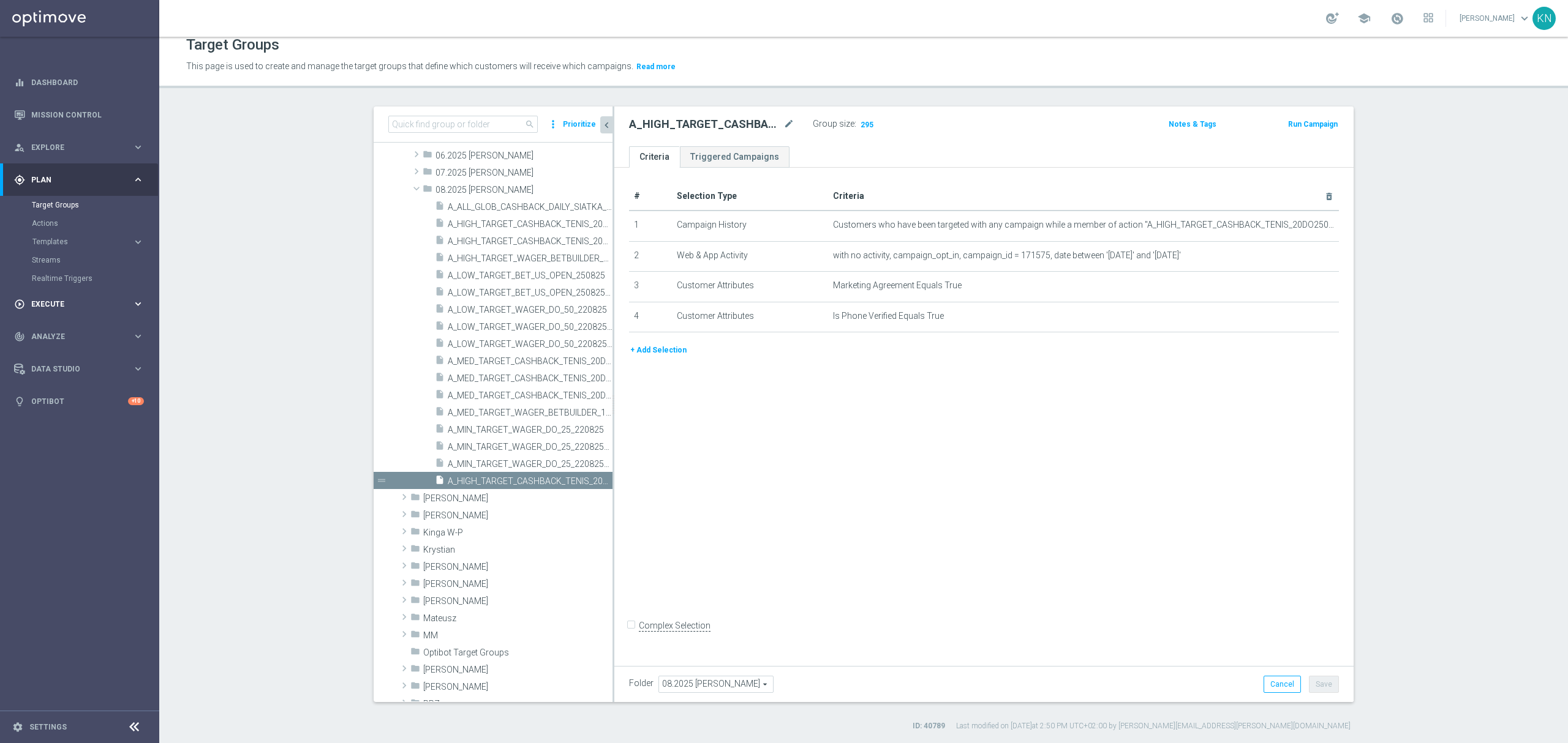
click at [62, 299] on div "play_circle_outline Execute" at bounding box center [73, 304] width 118 height 11
click at [60, 243] on div "Campaign Builder" at bounding box center [95, 237] width 126 height 18
click at [65, 236] on link "Campaign Builder" at bounding box center [79, 237] width 95 height 9
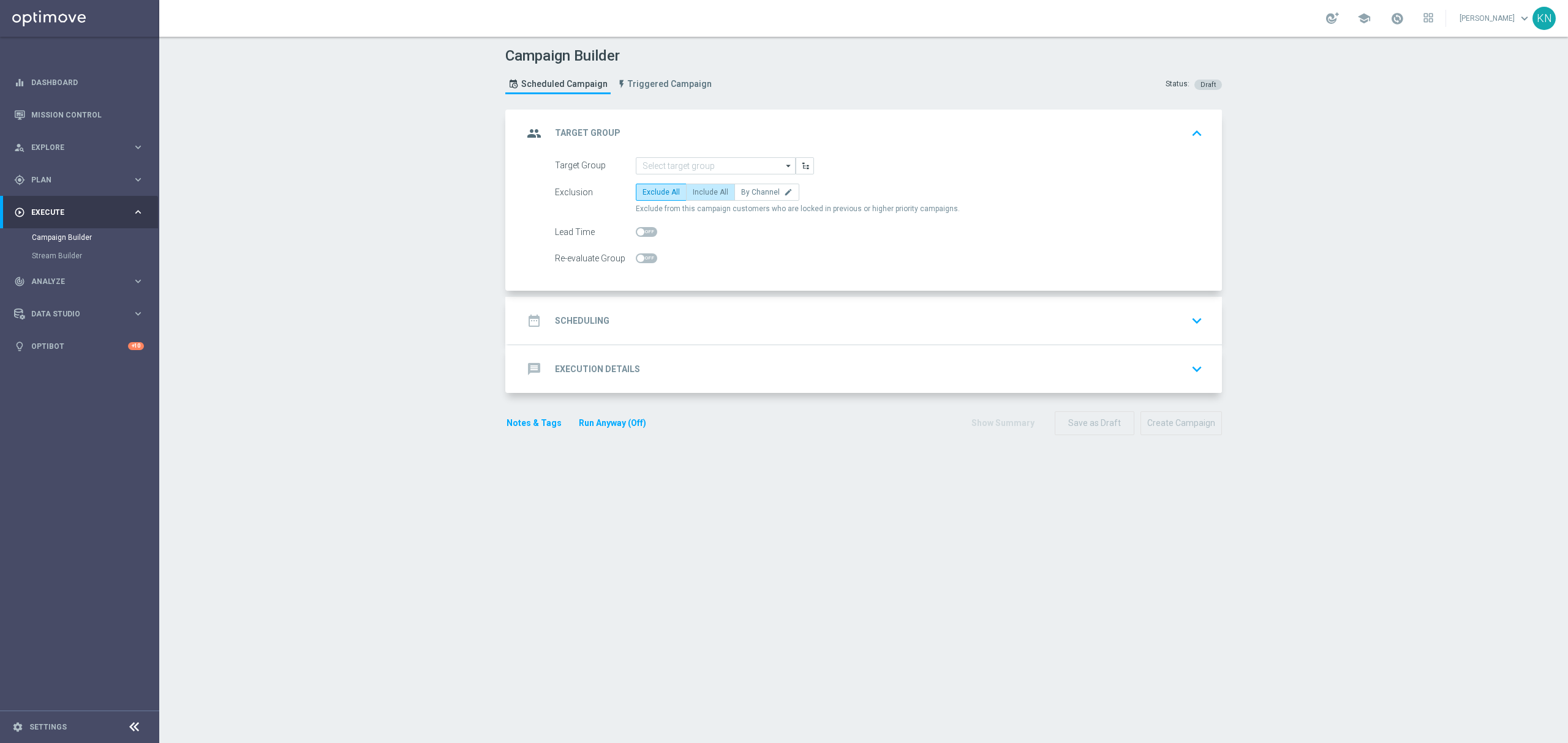
click at [706, 191] on span "Include All" at bounding box center [710, 191] width 35 height 9
click at [701, 191] on input "Include All" at bounding box center [697, 195] width 8 height 8
radio input "true"
click at [639, 254] on span at bounding box center [646, 258] width 21 height 9
click at [639, 254] on input "checkbox" at bounding box center [646, 258] width 21 height 9
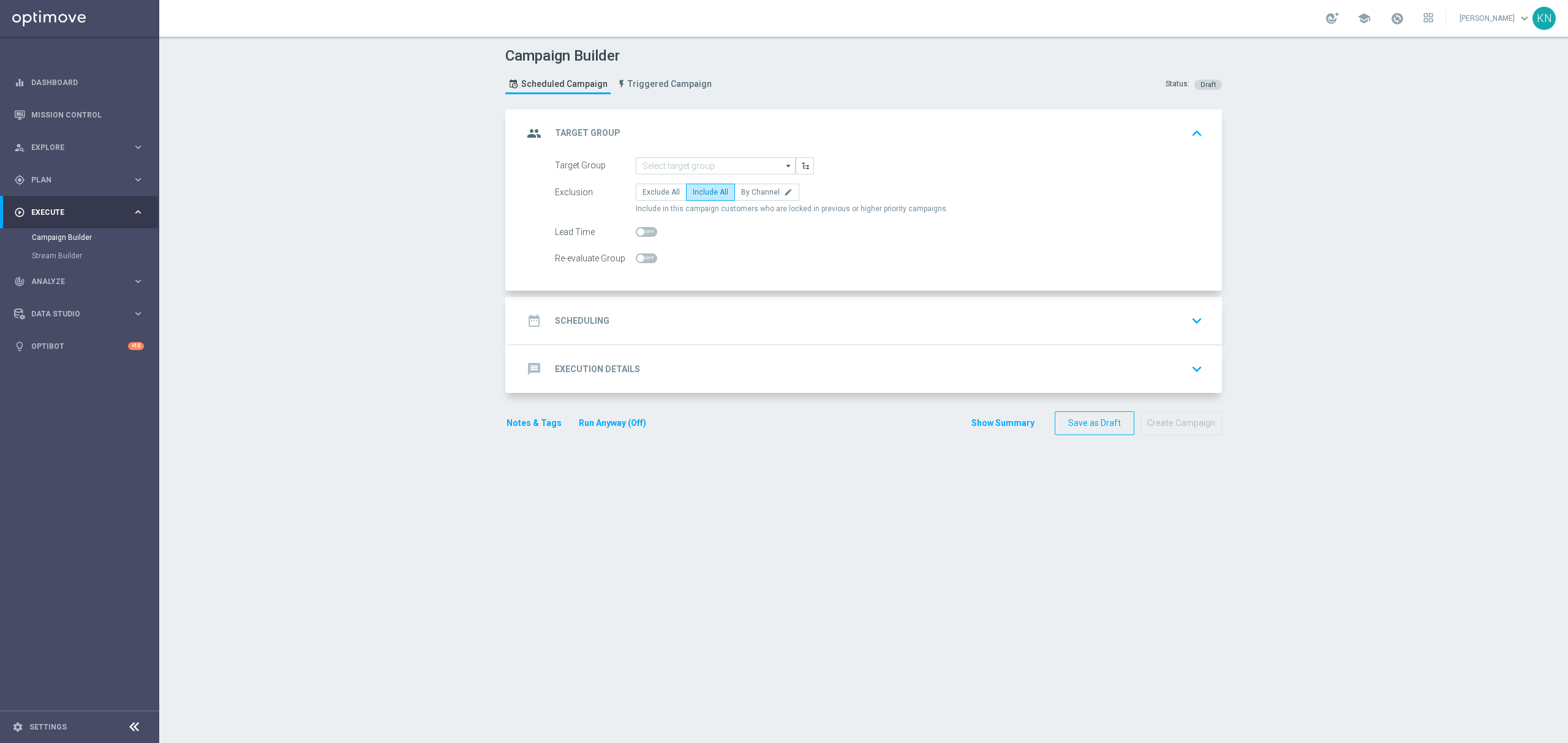
checkbox input "true"
click at [676, 165] on input at bounding box center [715, 166] width 160 height 17
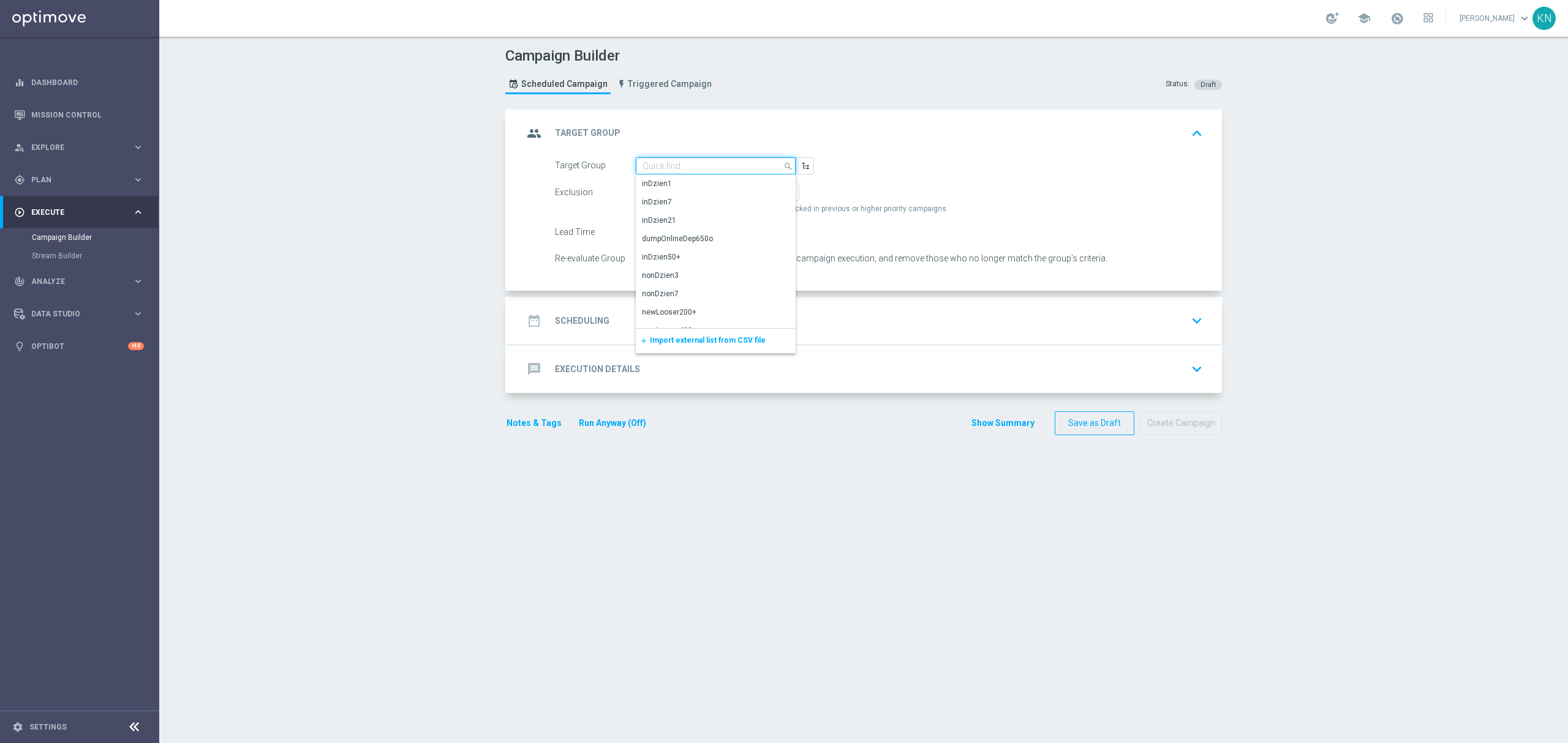
paste input "A_LOW_TARGET_BET_US_OPEN_250825_SMS"
click at [684, 178] on div "A_LOW_TARGET_BET_US_OPEN_250825_SMS" at bounding box center [716, 189] width 148 height 22
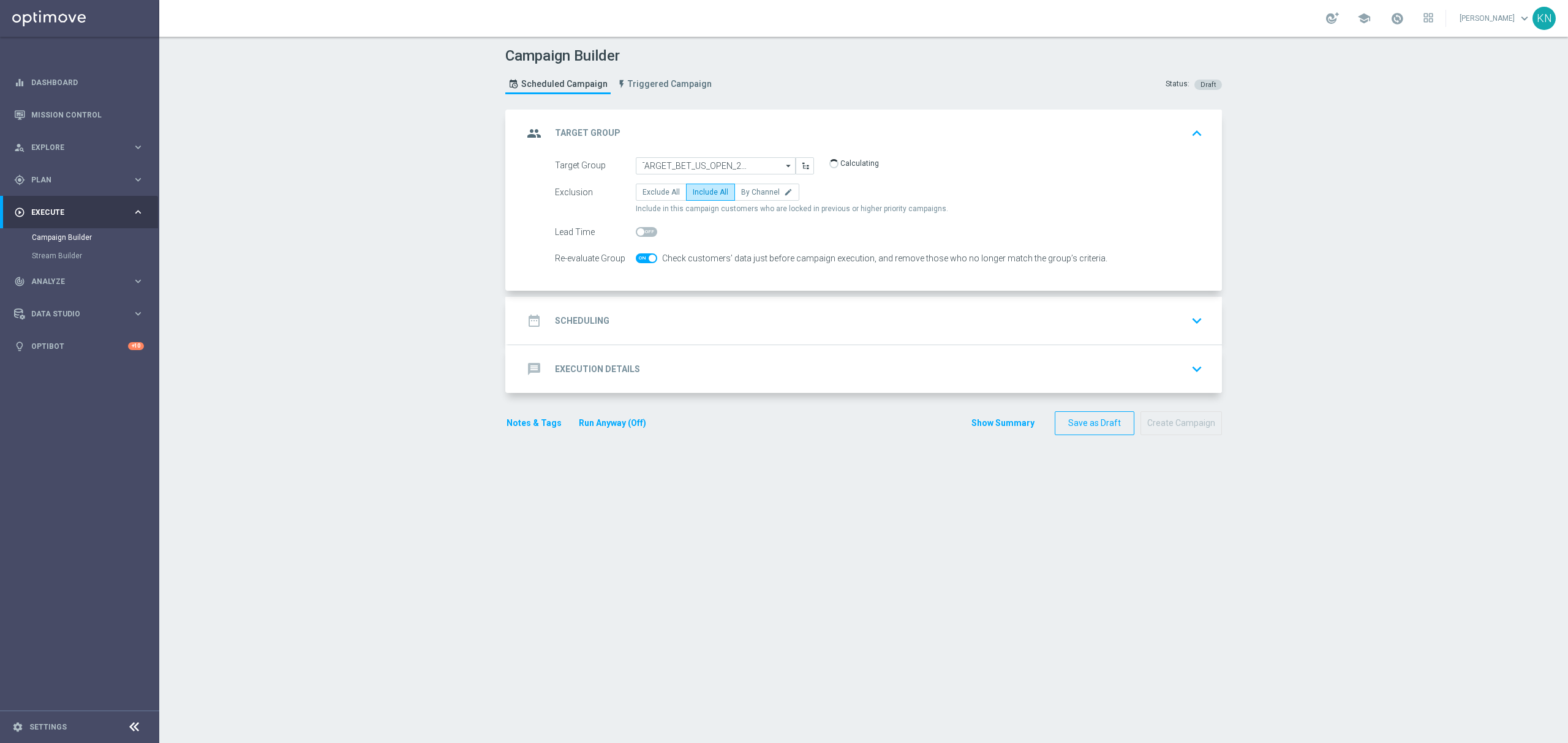
type input "A_LOW_TARGET_BET_US_OPEN_250825_SMS"
click at [637, 256] on span at bounding box center [640, 258] width 7 height 7
click at [635, 256] on input "checkbox" at bounding box center [646, 258] width 21 height 9
checkbox input "true"
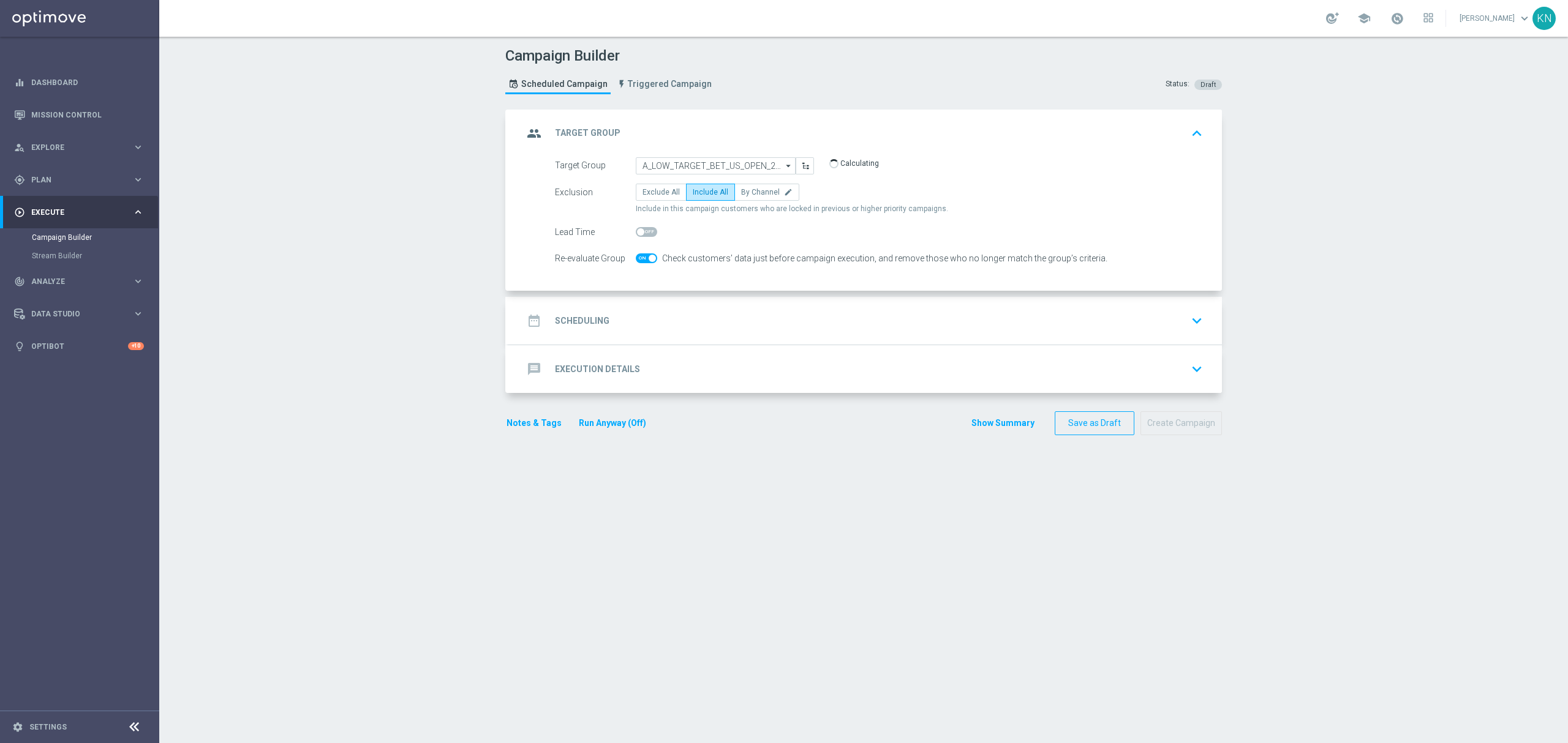
drag, startPoint x: 726, startPoint y: 317, endPoint x: 734, endPoint y: 332, distance: 17.0
click at [728, 317] on div "date_range Scheduling keyboard_arrow_down" at bounding box center [865, 321] width 684 height 24
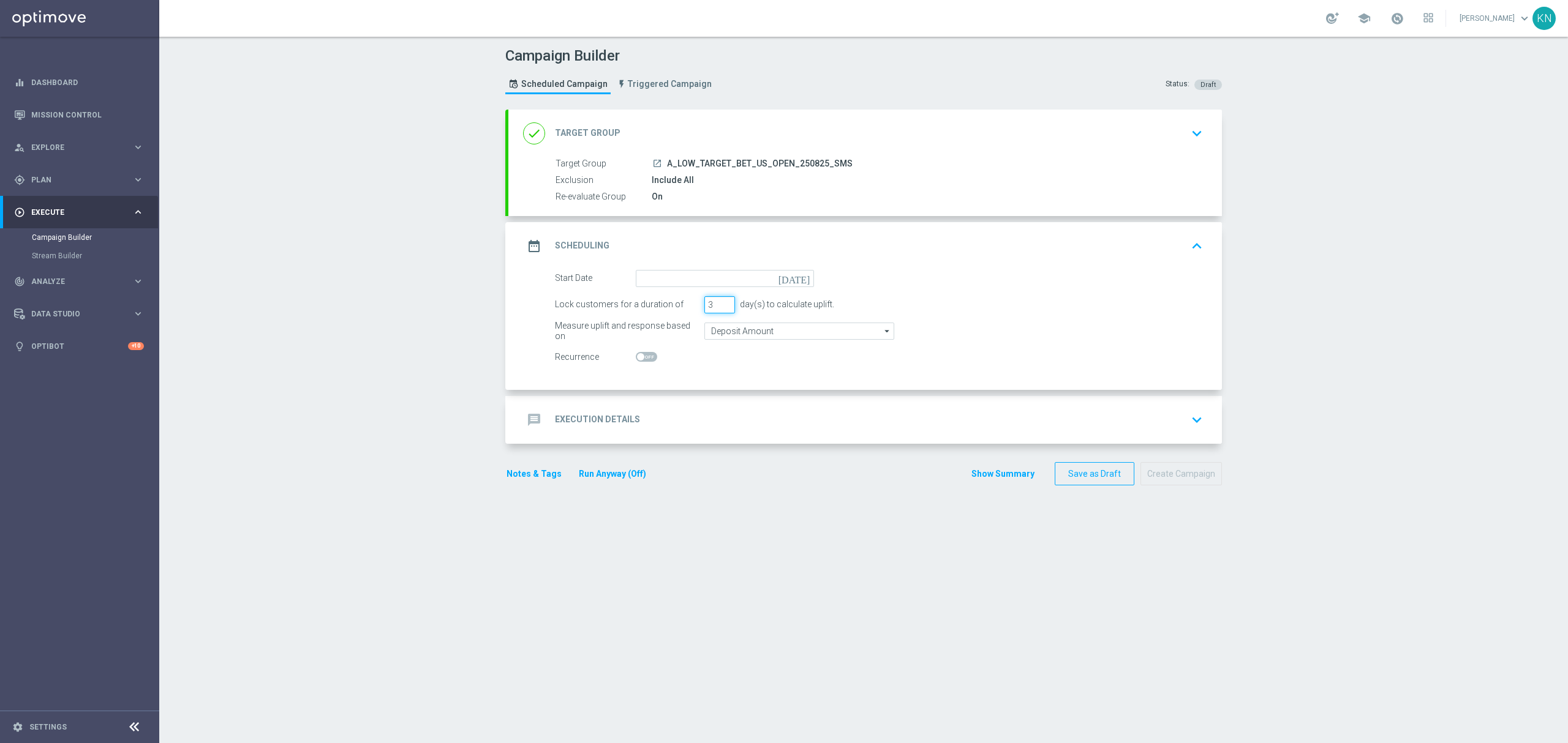
click at [706, 304] on input "3" at bounding box center [719, 305] width 31 height 17
type input "1"
click at [797, 280] on icon "today" at bounding box center [796, 277] width 36 height 13
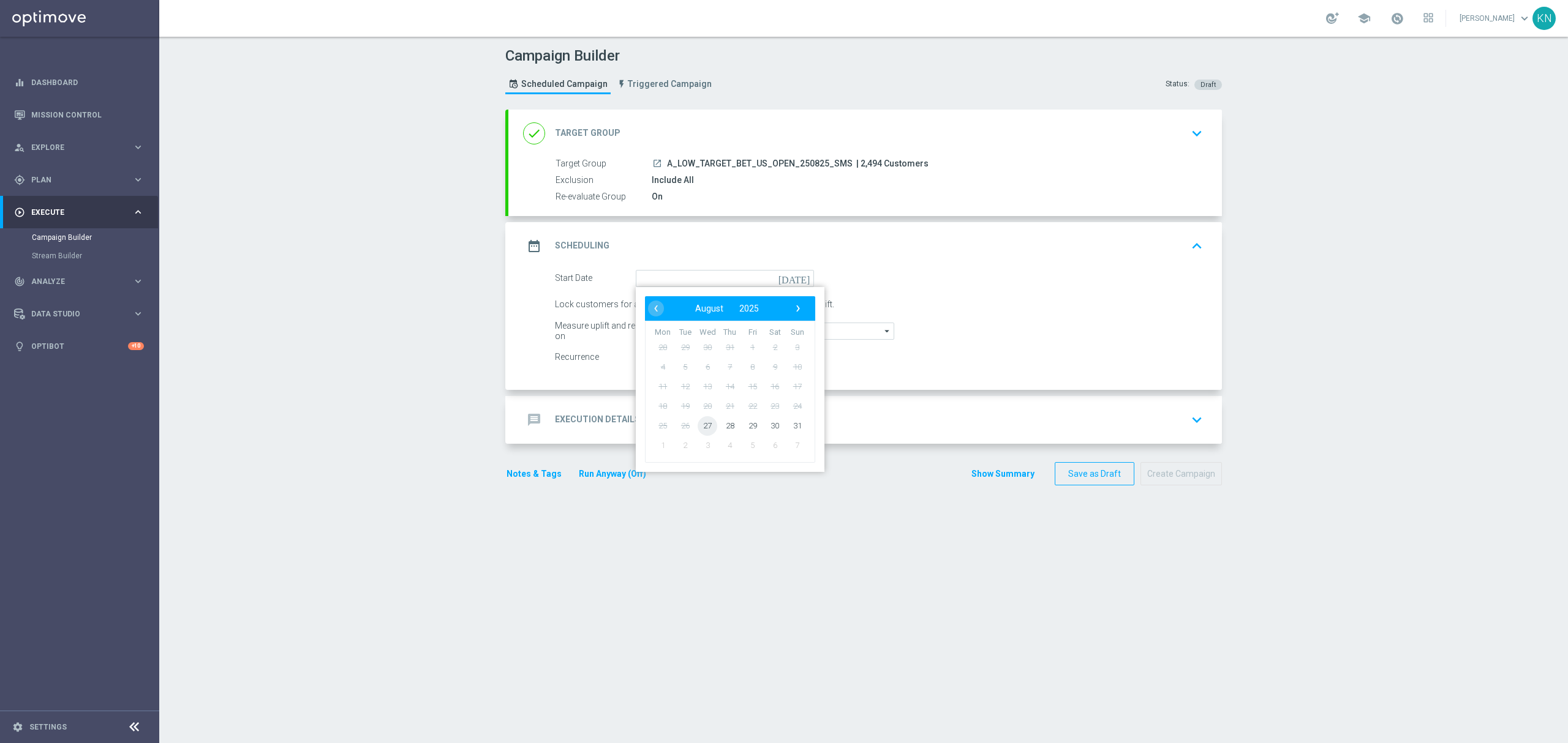
click at [698, 422] on span "27" at bounding box center [707, 425] width 20 height 20
type input "27 Aug 2025"
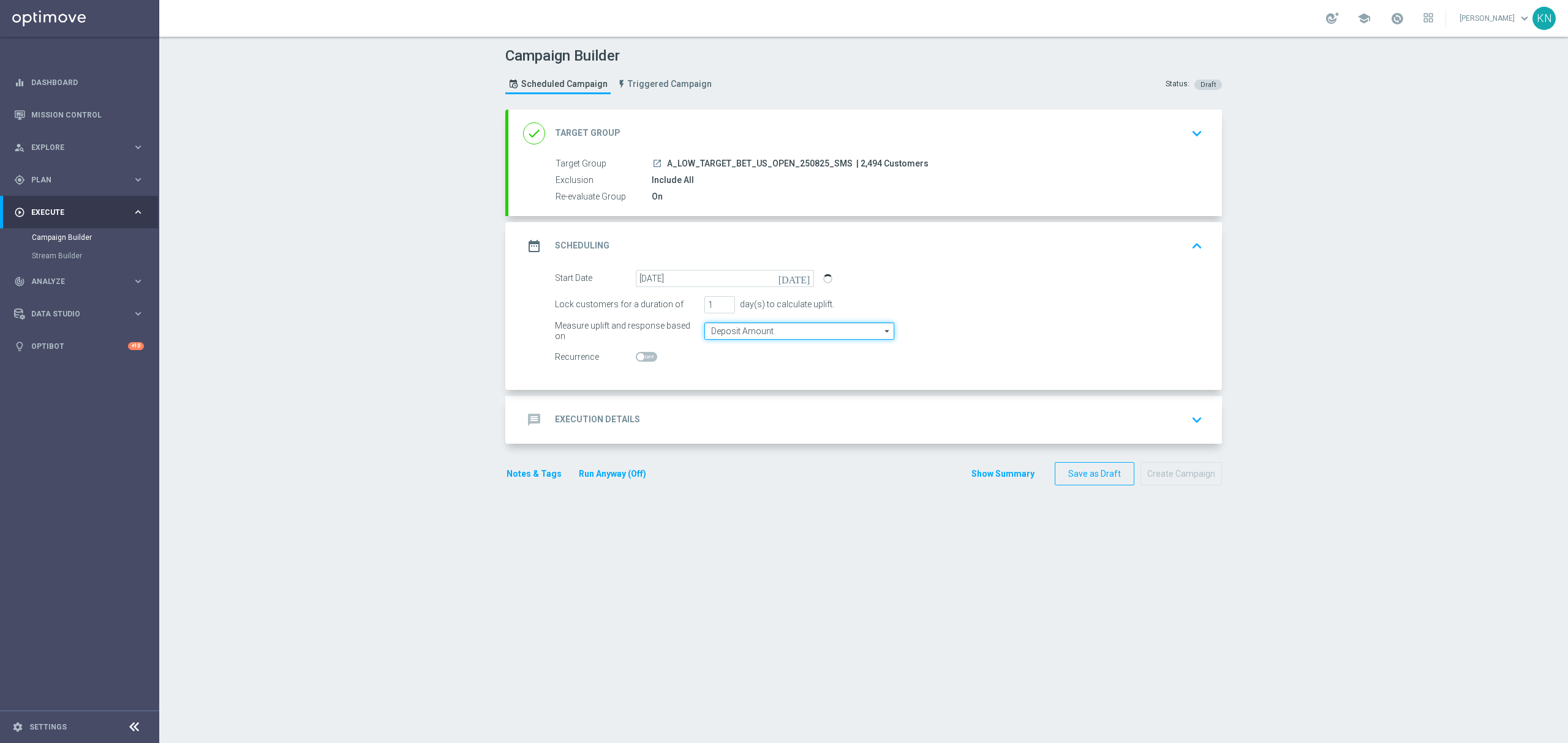
click at [780, 323] on input "Deposit Amount" at bounding box center [799, 331] width 190 height 17
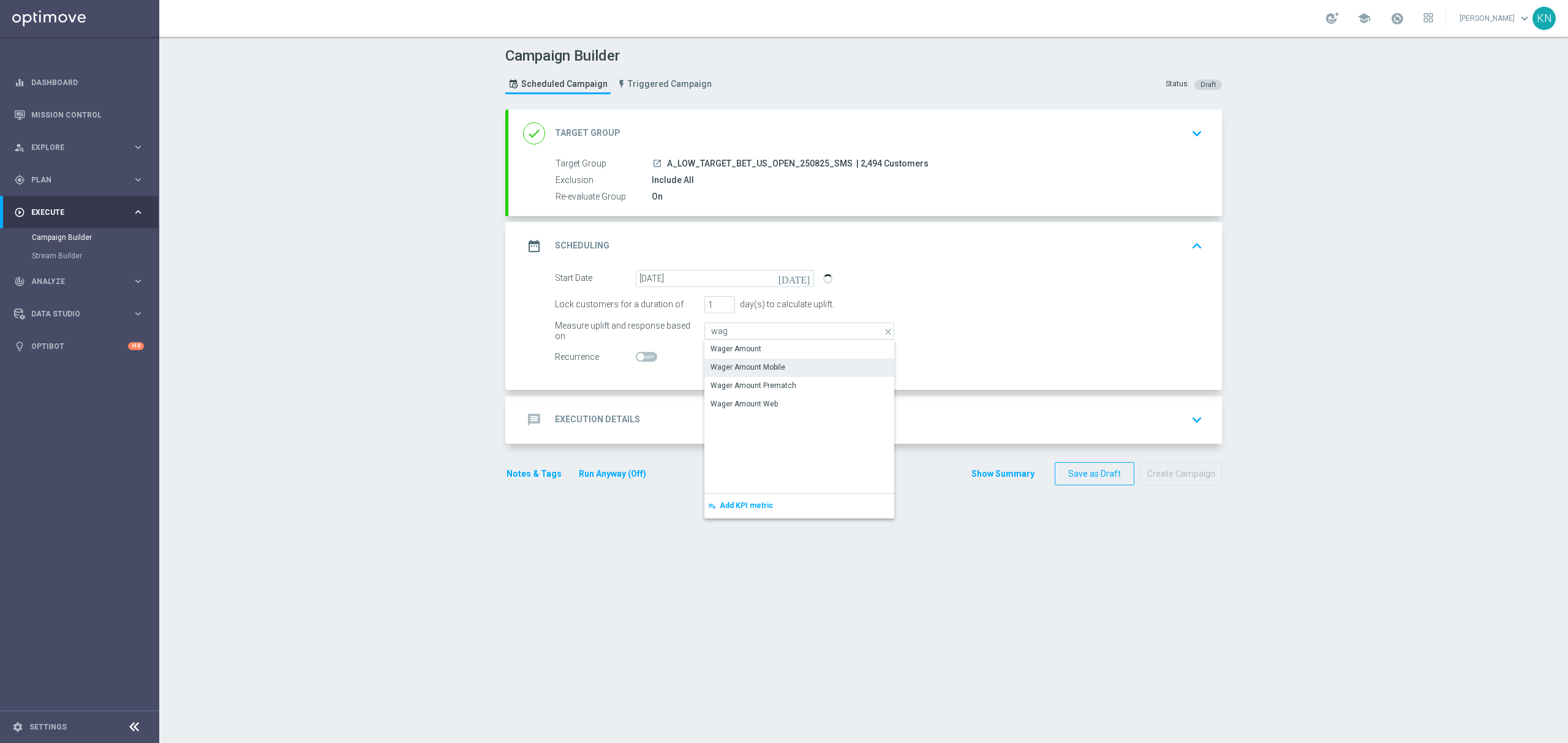
click at [753, 344] on div "Wager Amount" at bounding box center [799, 349] width 190 height 17
type input "Wager Amount"
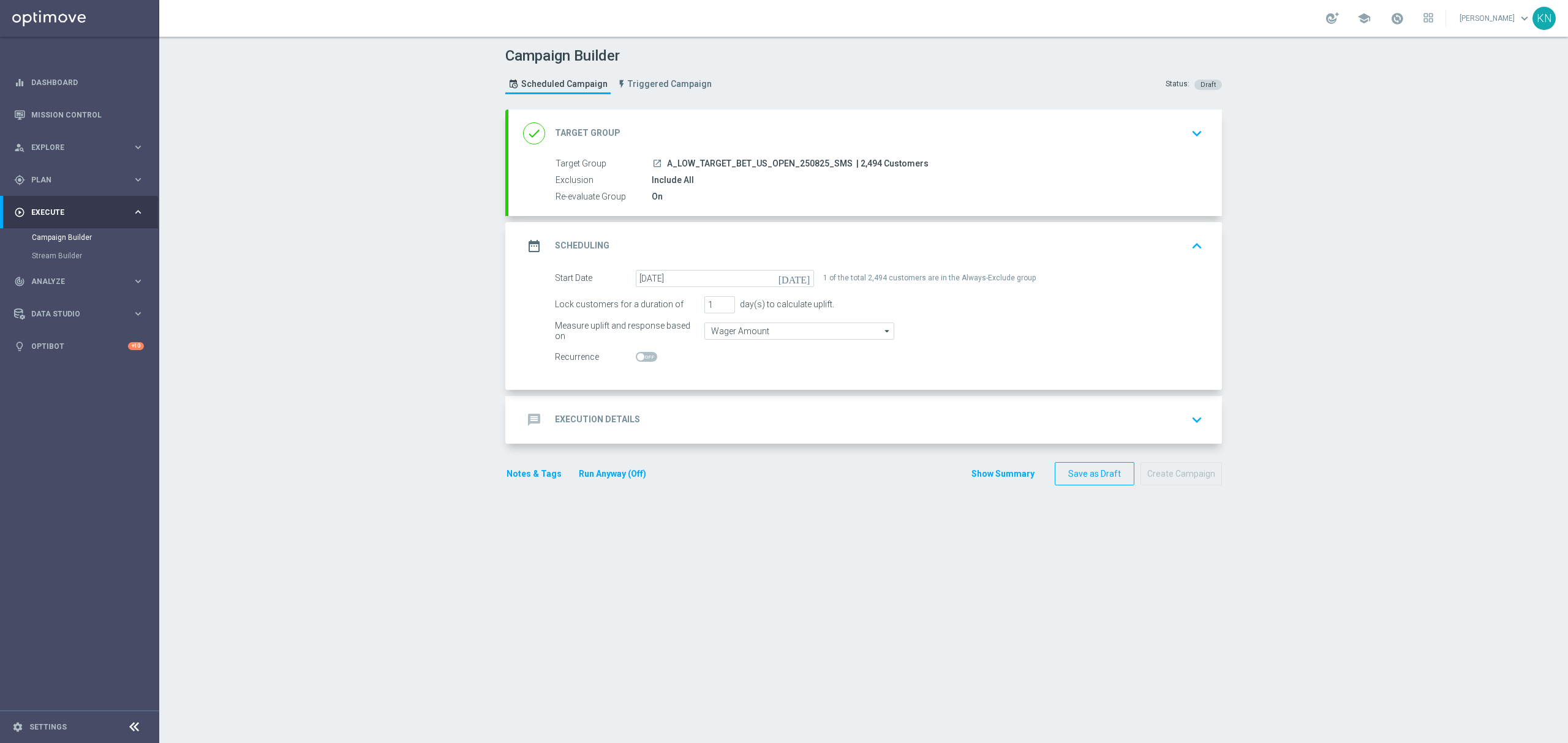
click at [929, 409] on div "message Execution Details keyboard_arrow_down" at bounding box center [865, 420] width 684 height 24
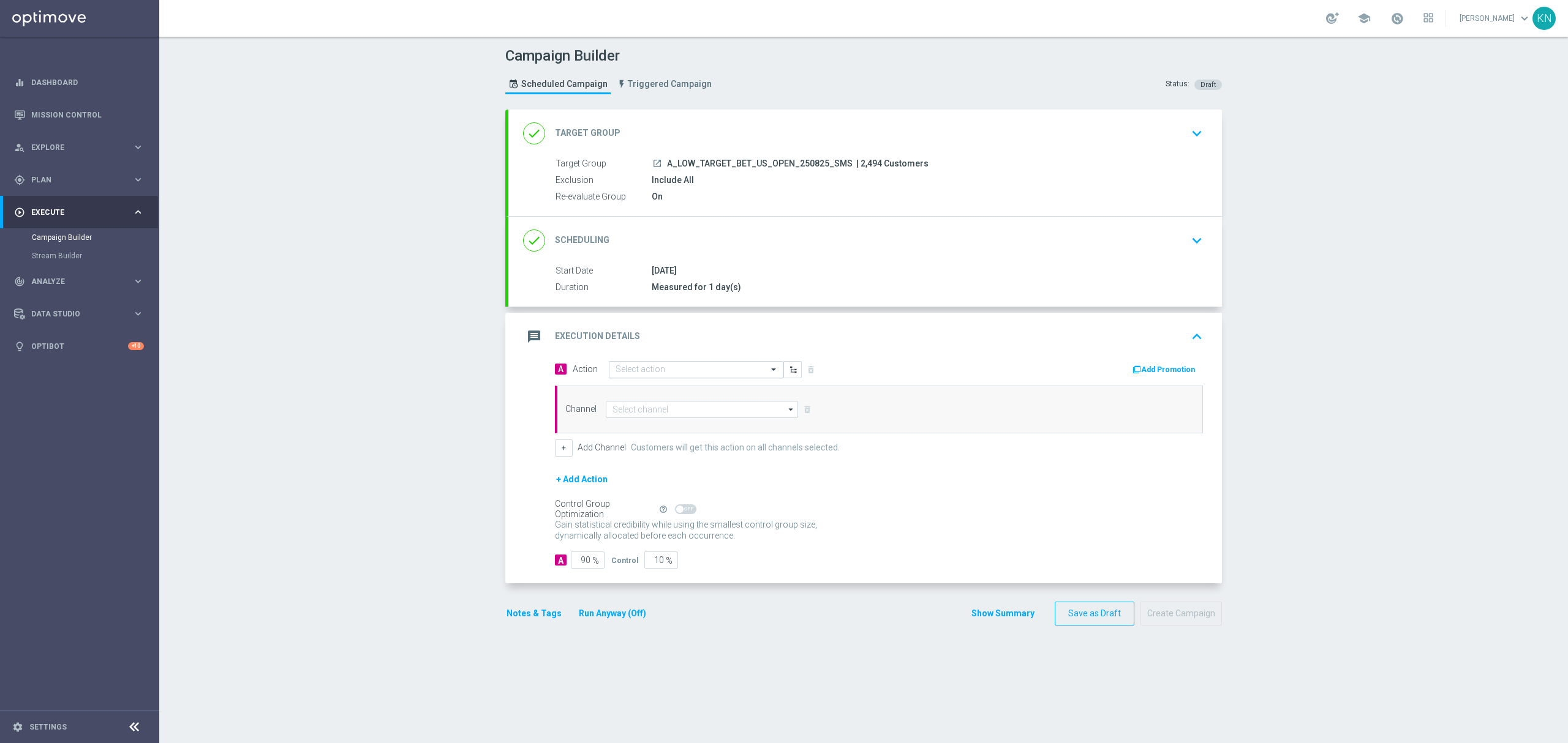
click at [639, 371] on input "text" at bounding box center [683, 370] width 136 height 10
click at [660, 539] on span "Create new action" at bounding box center [659, 535] width 65 height 9
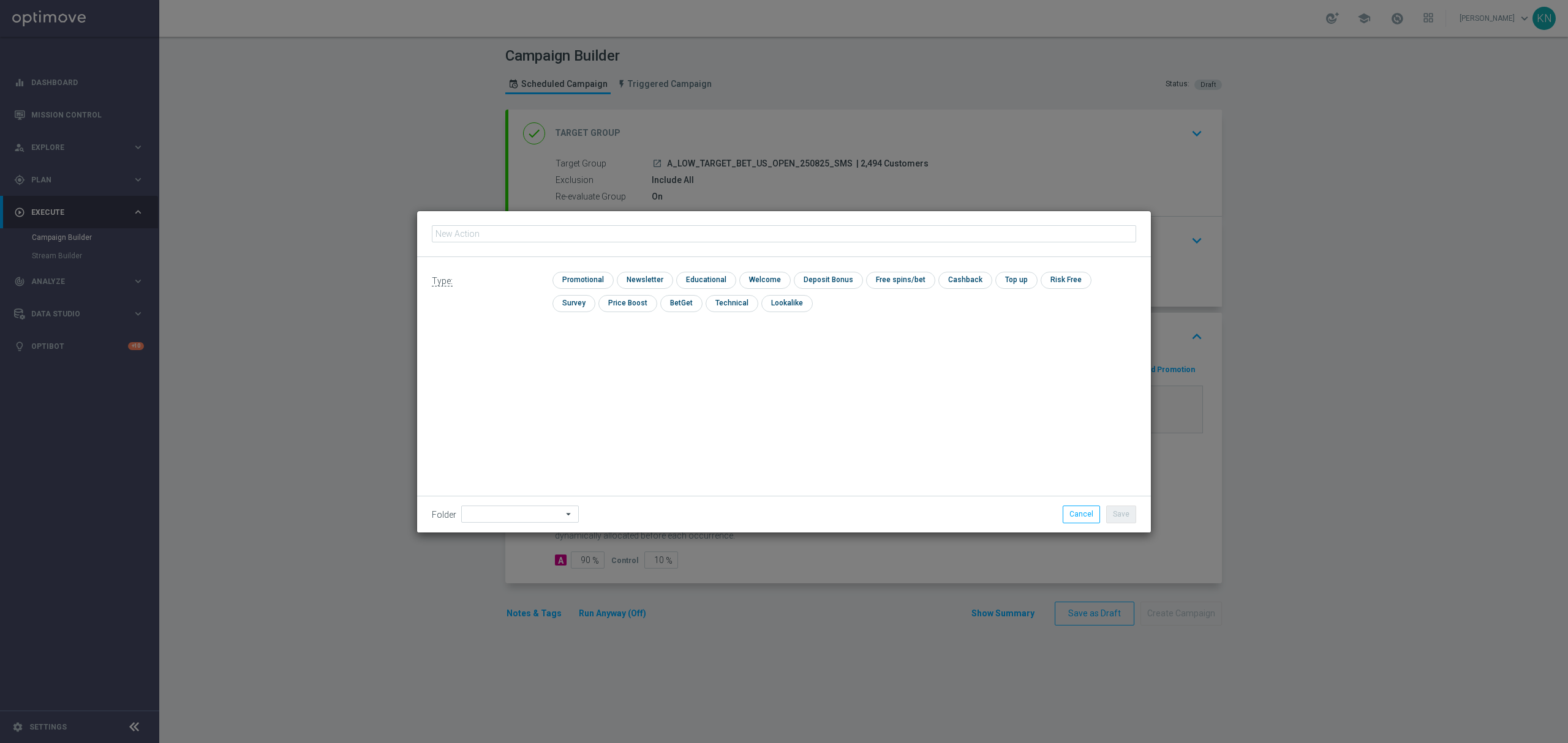
click at [553, 239] on input "text" at bounding box center [784, 234] width 704 height 17
type input "A_LOW_TARGET_BET_US_OPEN_250825_SMS"
click at [594, 279] on input "checkbox" at bounding box center [582, 280] width 58 height 17
checkbox input "true"
click at [1134, 512] on button "Save" at bounding box center [1121, 515] width 30 height 17
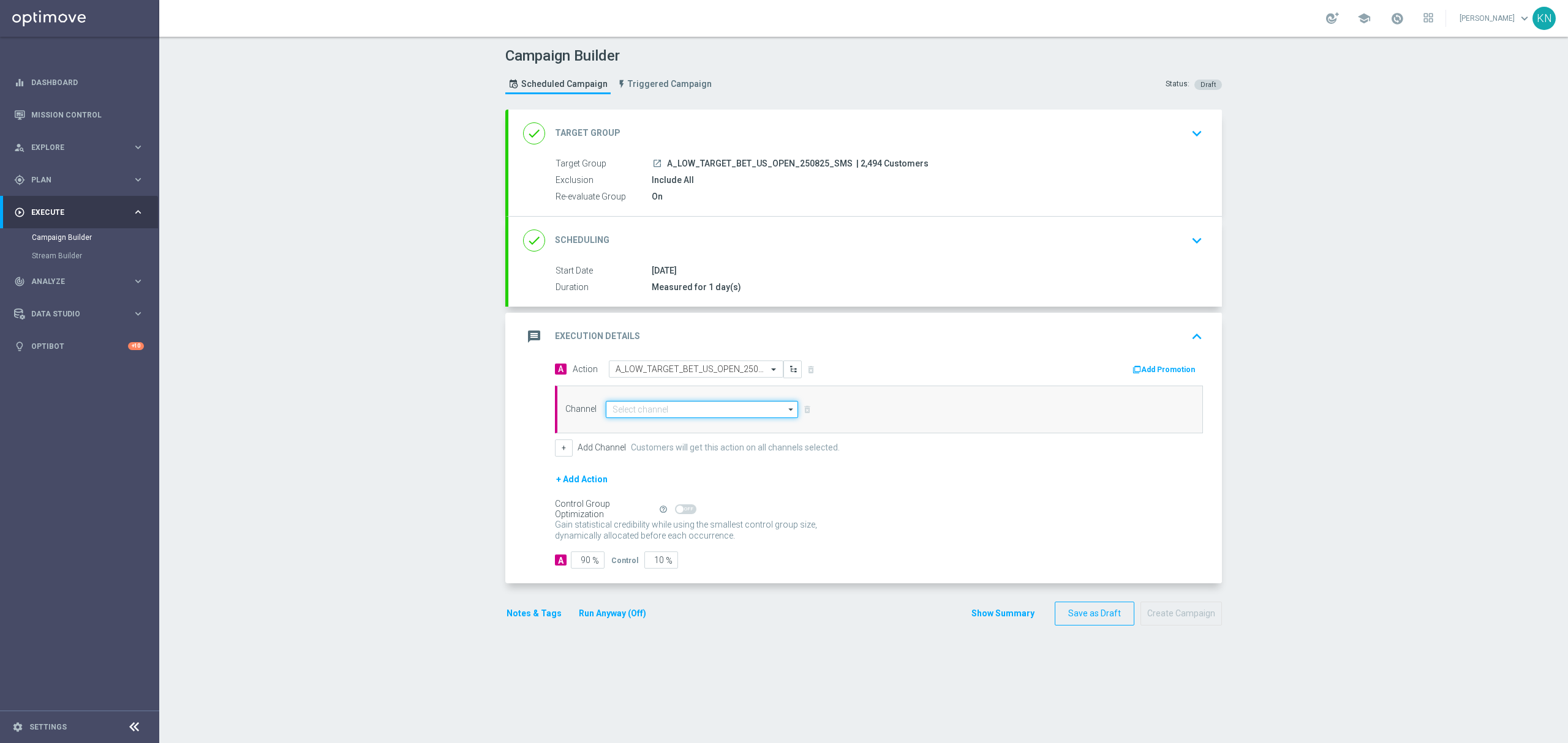
click at [669, 411] on input at bounding box center [702, 410] width 192 height 17
click at [717, 422] on div "SMS" at bounding box center [702, 427] width 192 height 17
type input "SMS"
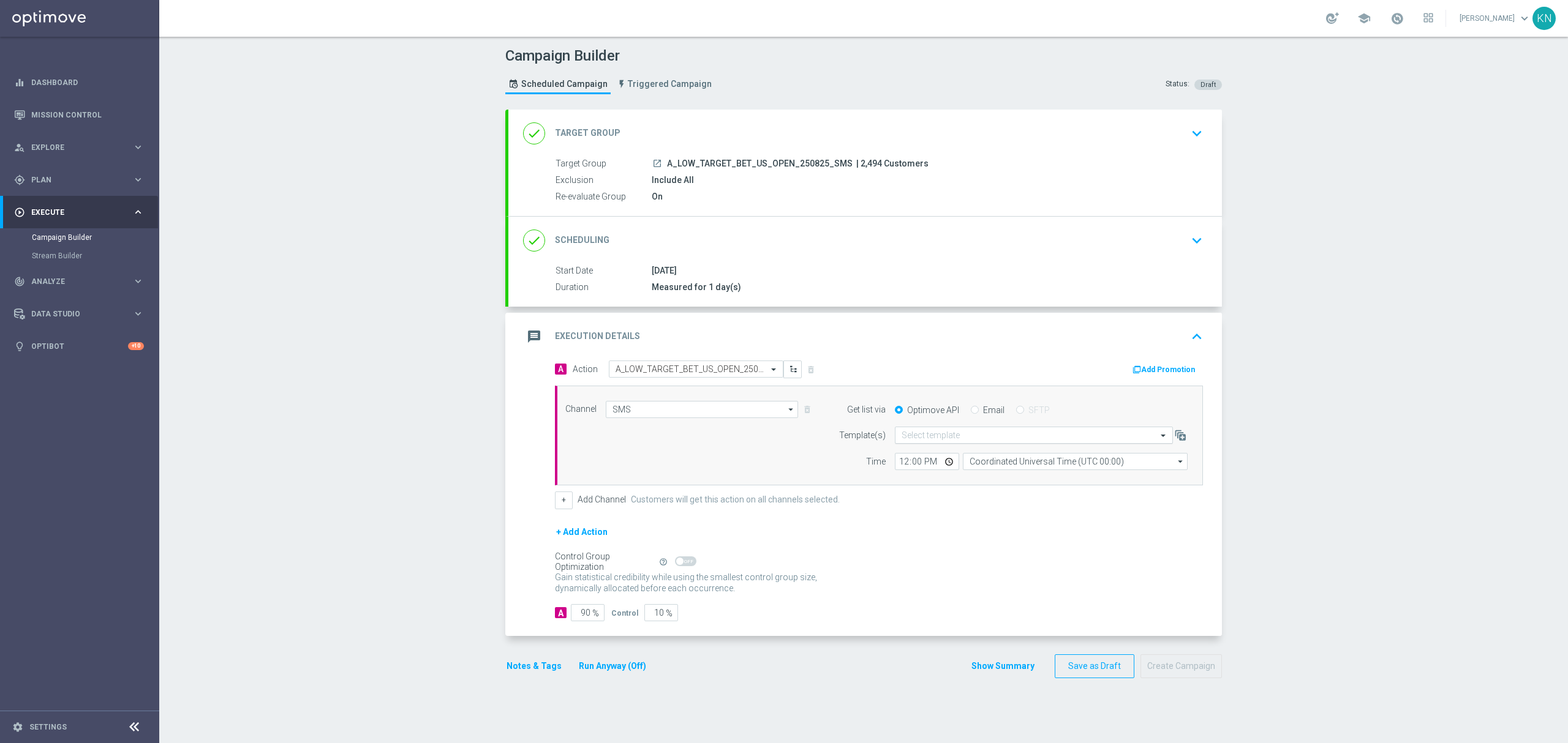
click at [959, 438] on input "text" at bounding box center [1021, 435] width 240 height 10
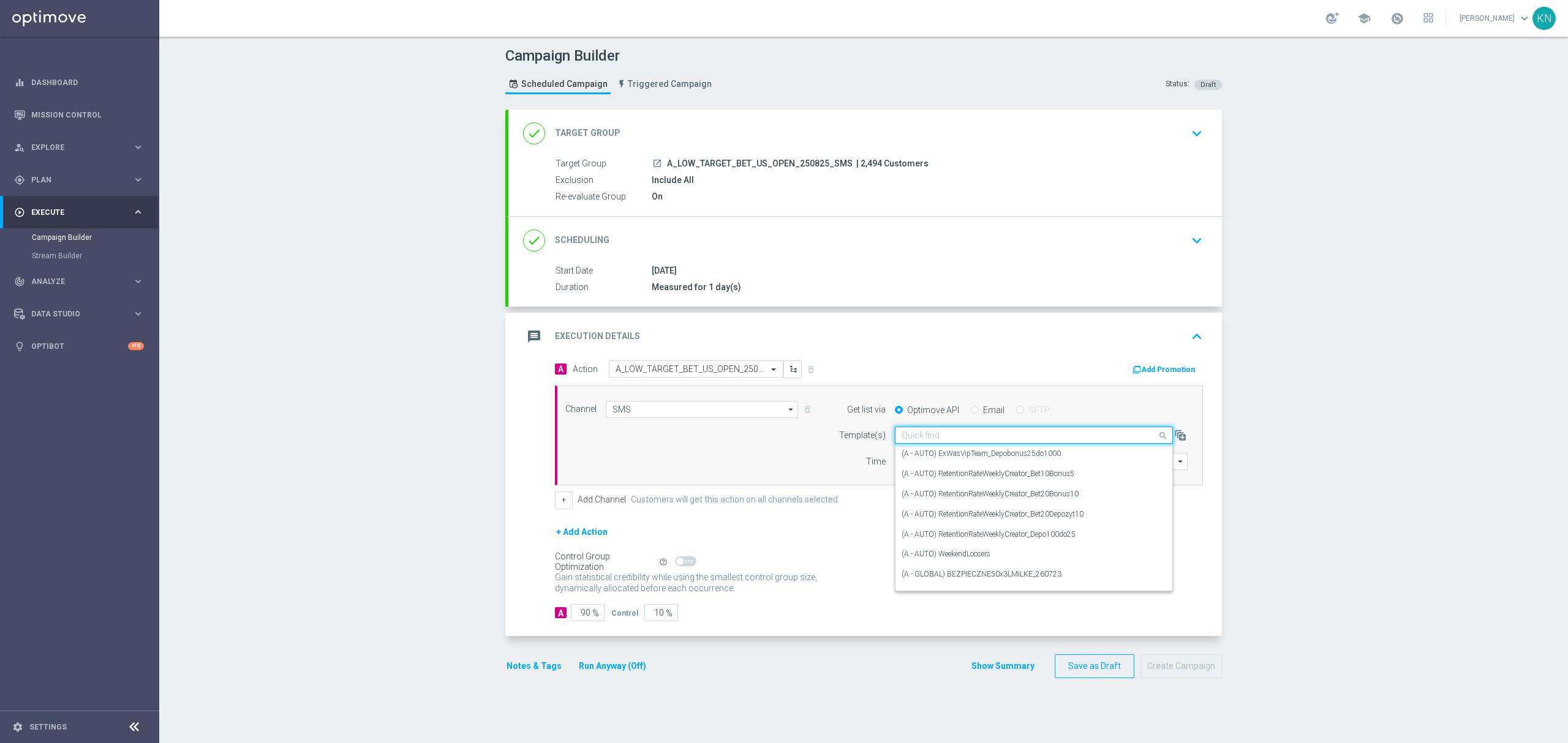
paste input "A_LOW_TARGET_BET_US_OPEN_250825_SMS"
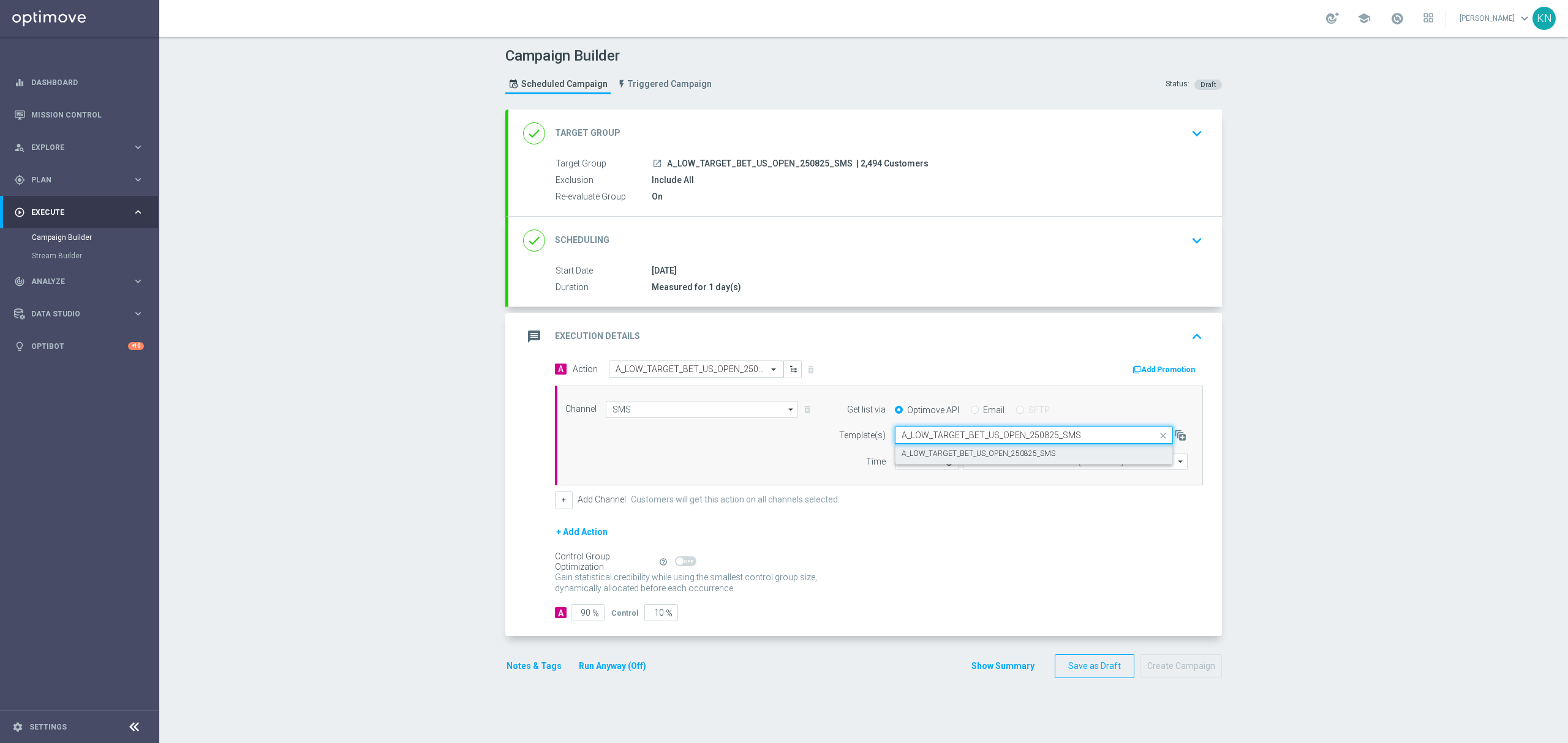
click at [944, 455] on label "A_LOW_TARGET_BET_US_OPEN_250825_SMS" at bounding box center [978, 453] width 154 height 10
type input "A_LOW_TARGET_BET_US_OPEN_250825_SMS"
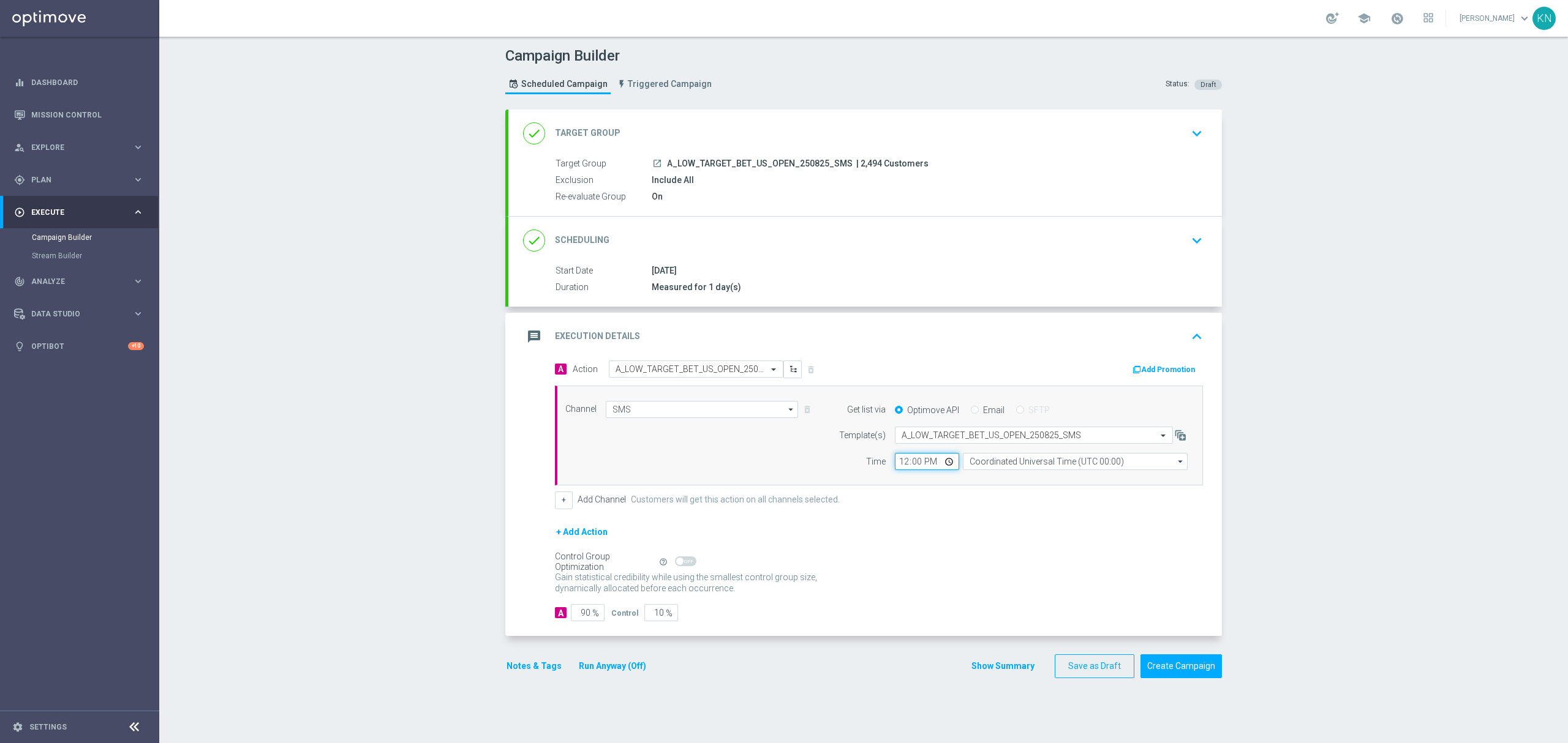
click at [910, 466] on input "12:00" at bounding box center [927, 462] width 65 height 17
click at [898, 464] on input "time" at bounding box center [927, 462] width 65 height 17
type input "15:31"
click at [1121, 544] on div "+ Add Action" at bounding box center [879, 540] width 648 height 31
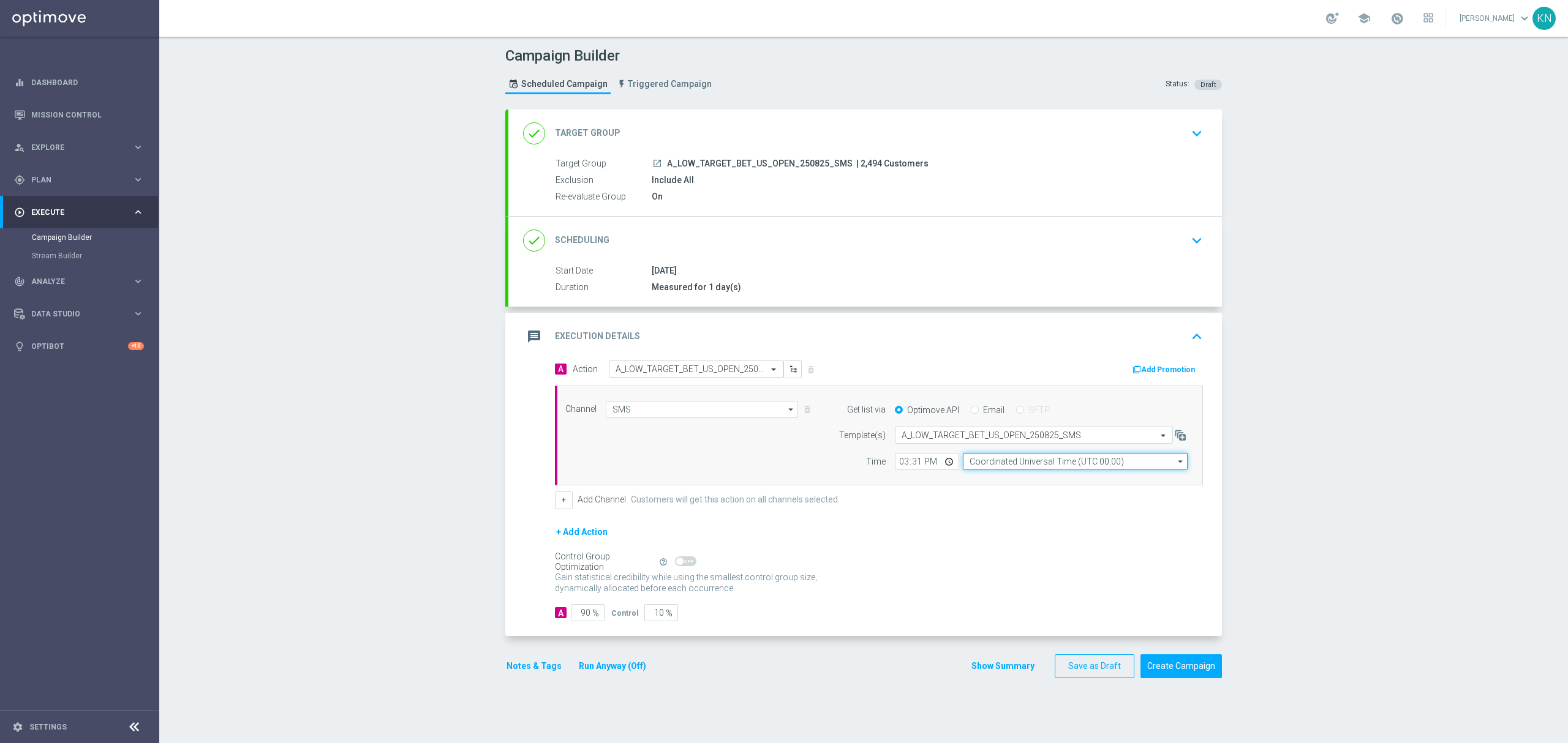
click at [1059, 459] on input "Coordinated Universal Time (UTC 00:00)" at bounding box center [1075, 462] width 225 height 17
click at [1062, 476] on div "Central European Time (Warsaw) (UTC +02:00)" at bounding box center [1069, 479] width 200 height 11
type input "Central European Time (Warsaw) (UTC +02:00)"
click at [912, 518] on form "A Action Select action A_LOW_TARGET_BET_US_OPEN_250825_SMS delete_forever Add P…" at bounding box center [879, 491] width 648 height 261
click at [650, 619] on input "10" at bounding box center [661, 613] width 34 height 17
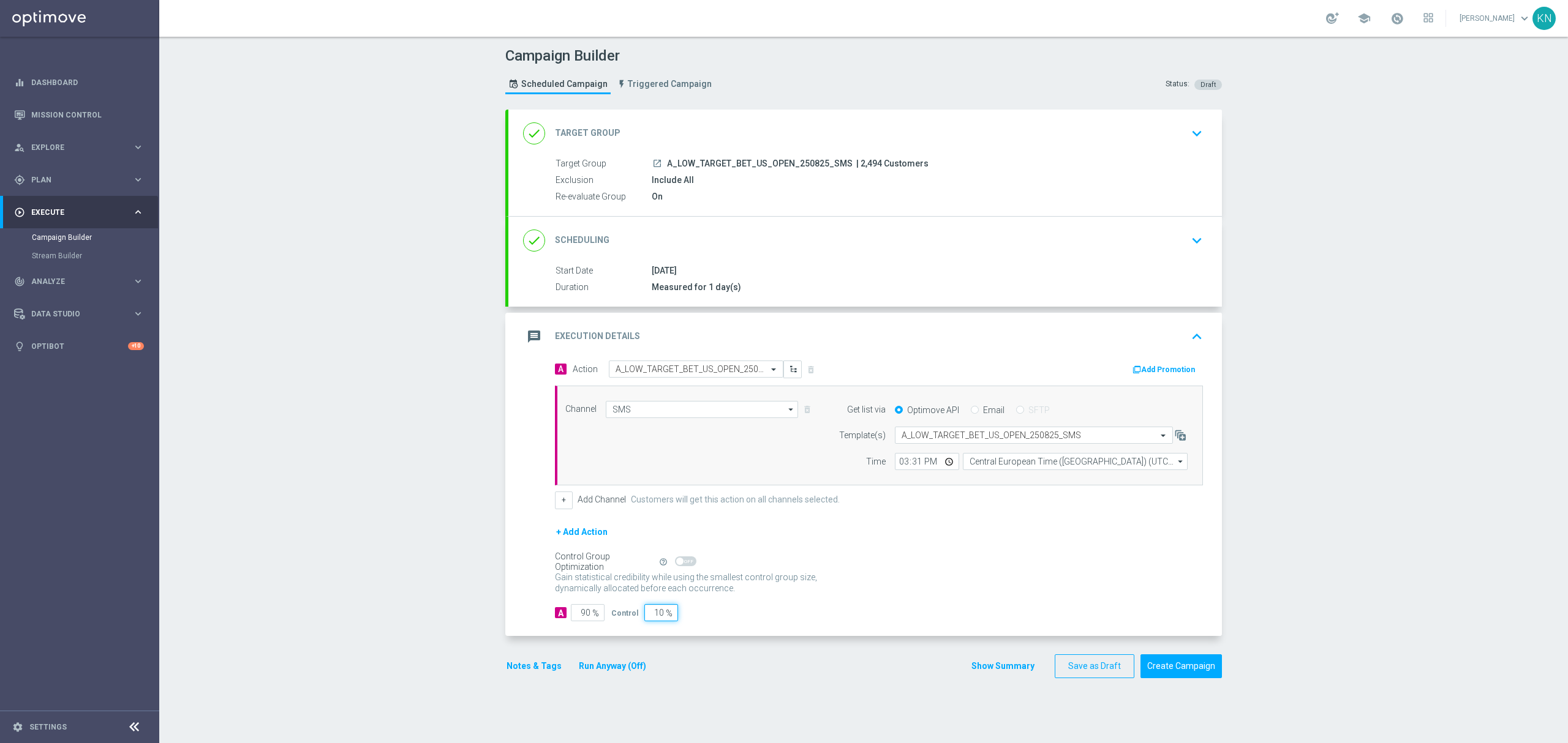
drag, startPoint x: 650, startPoint y: 619, endPoint x: 717, endPoint y: 618, distance: 67.0
click at [650, 619] on input "10" at bounding box center [661, 613] width 34 height 17
type input "2"
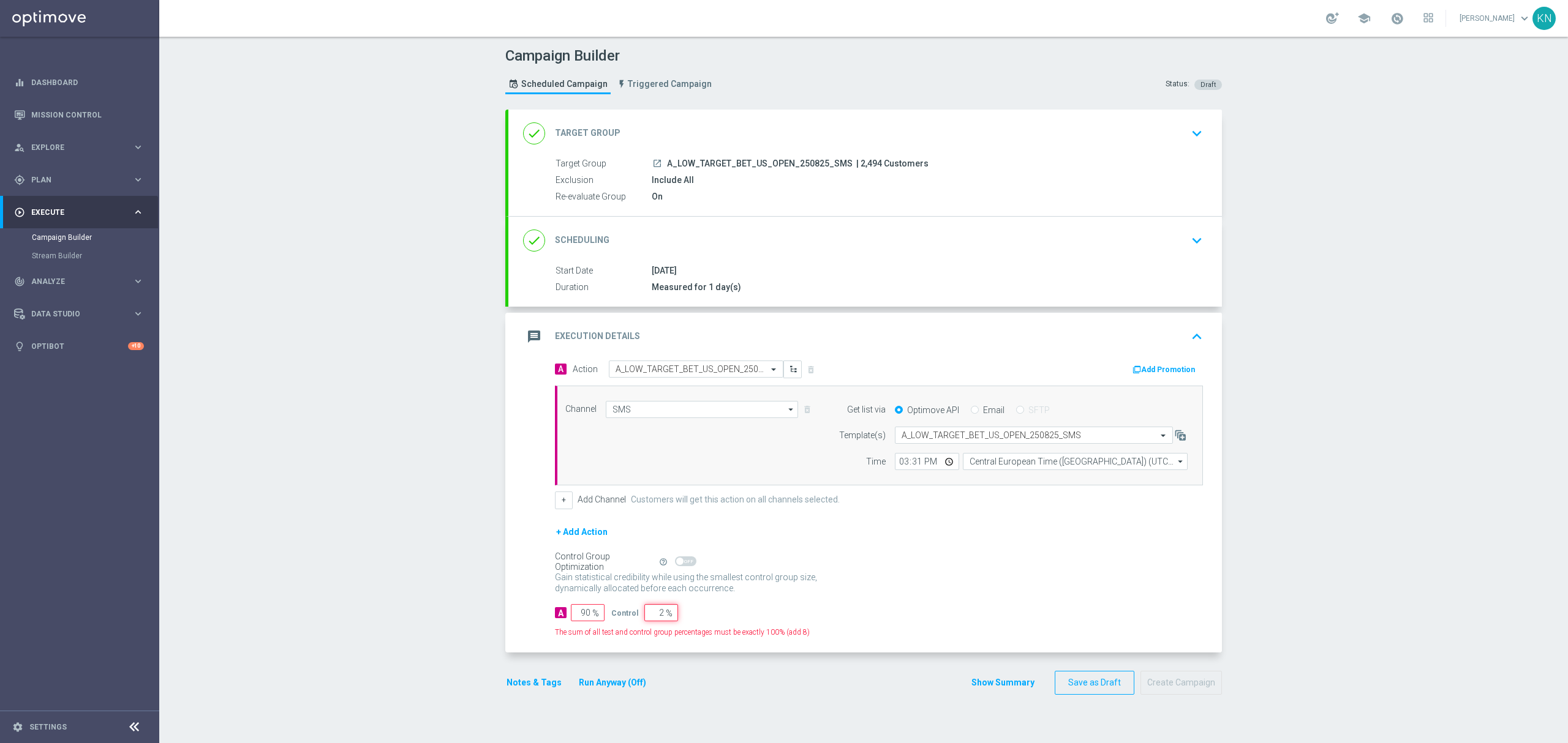
type input "98"
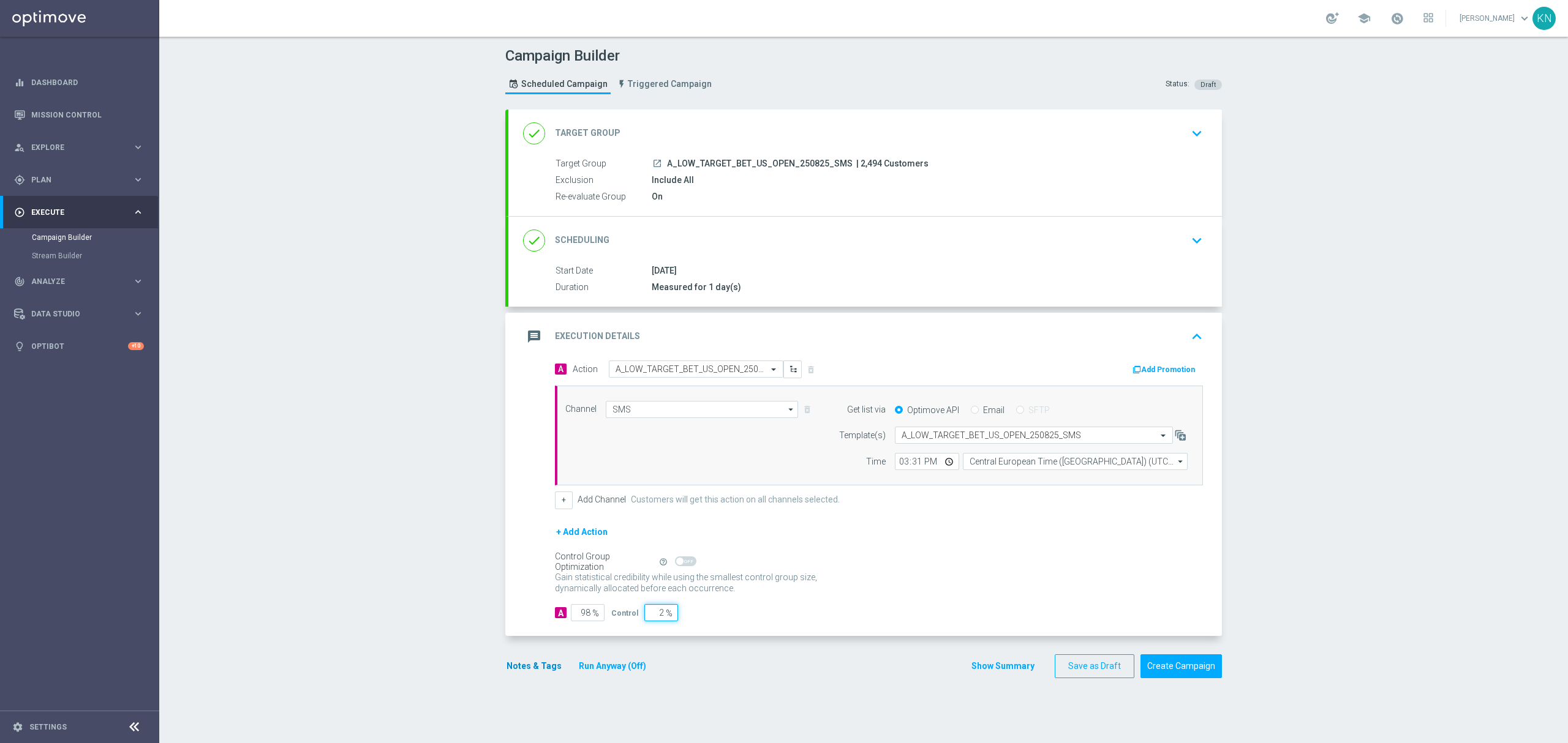
type input "2"
click at [517, 674] on button "Notes & Tags" at bounding box center [534, 666] width 58 height 15
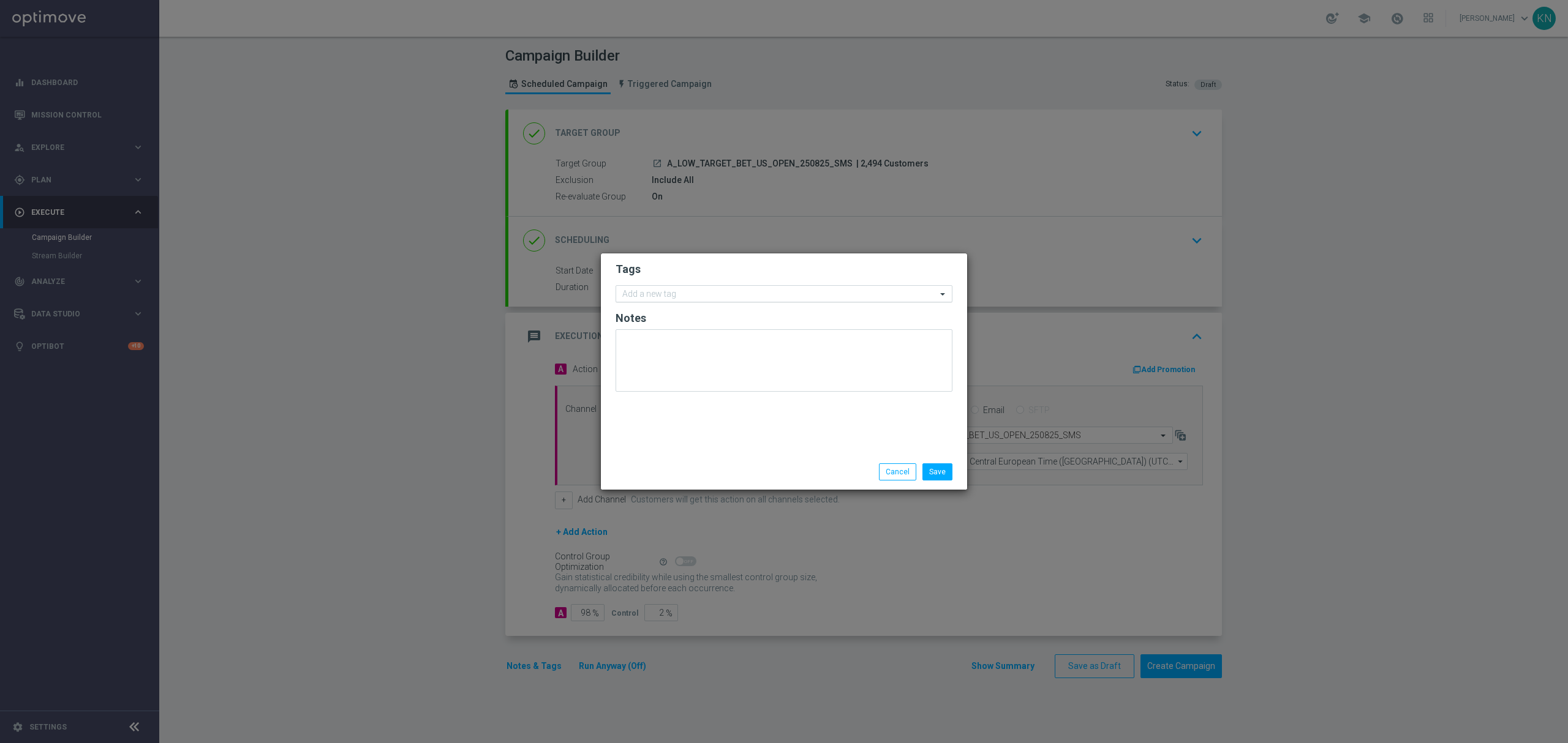
click at [665, 290] on input "text" at bounding box center [779, 294] width 315 height 10
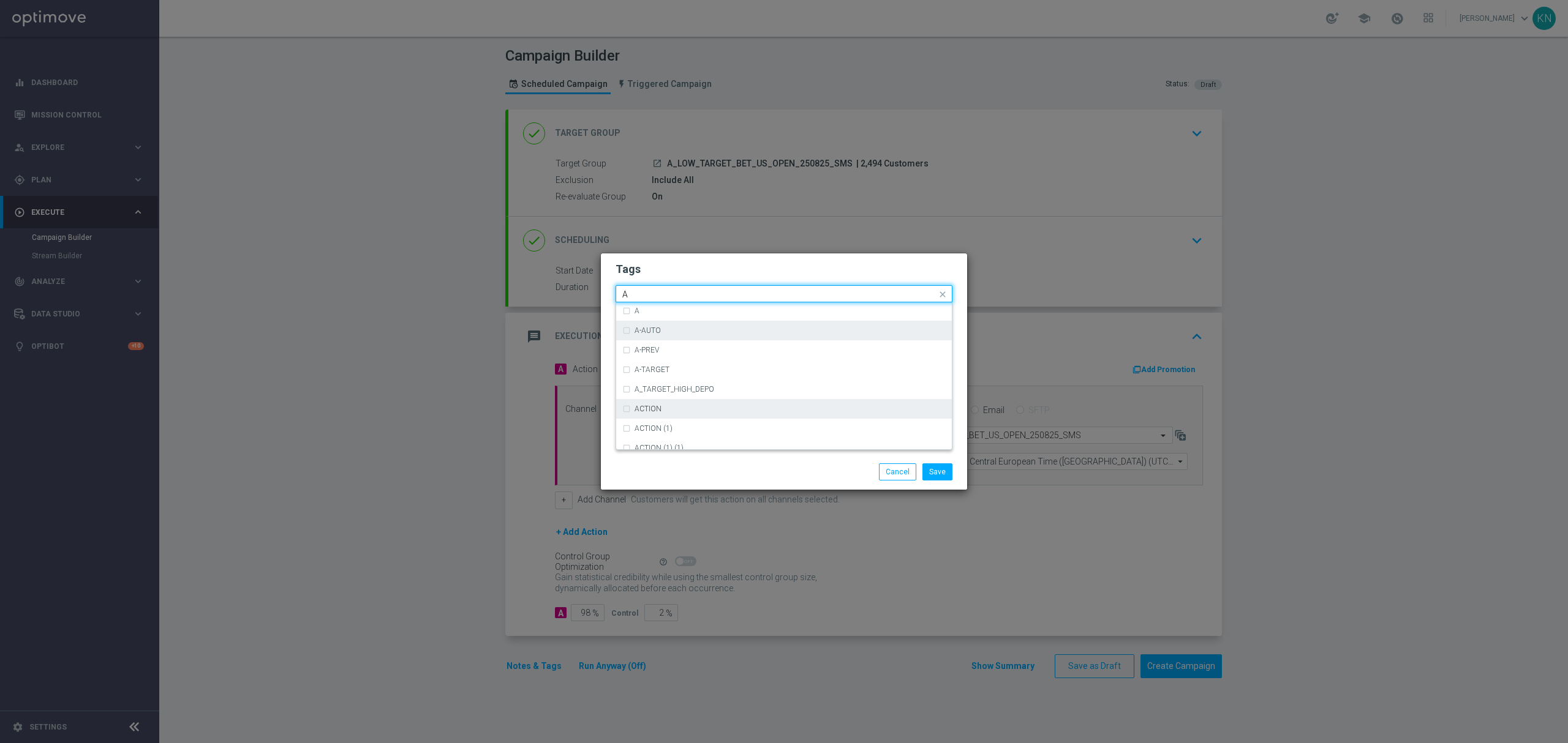
scroll to position [1469, 0]
click at [661, 350] on div "A" at bounding box center [790, 351] width 311 height 7
type input "A"
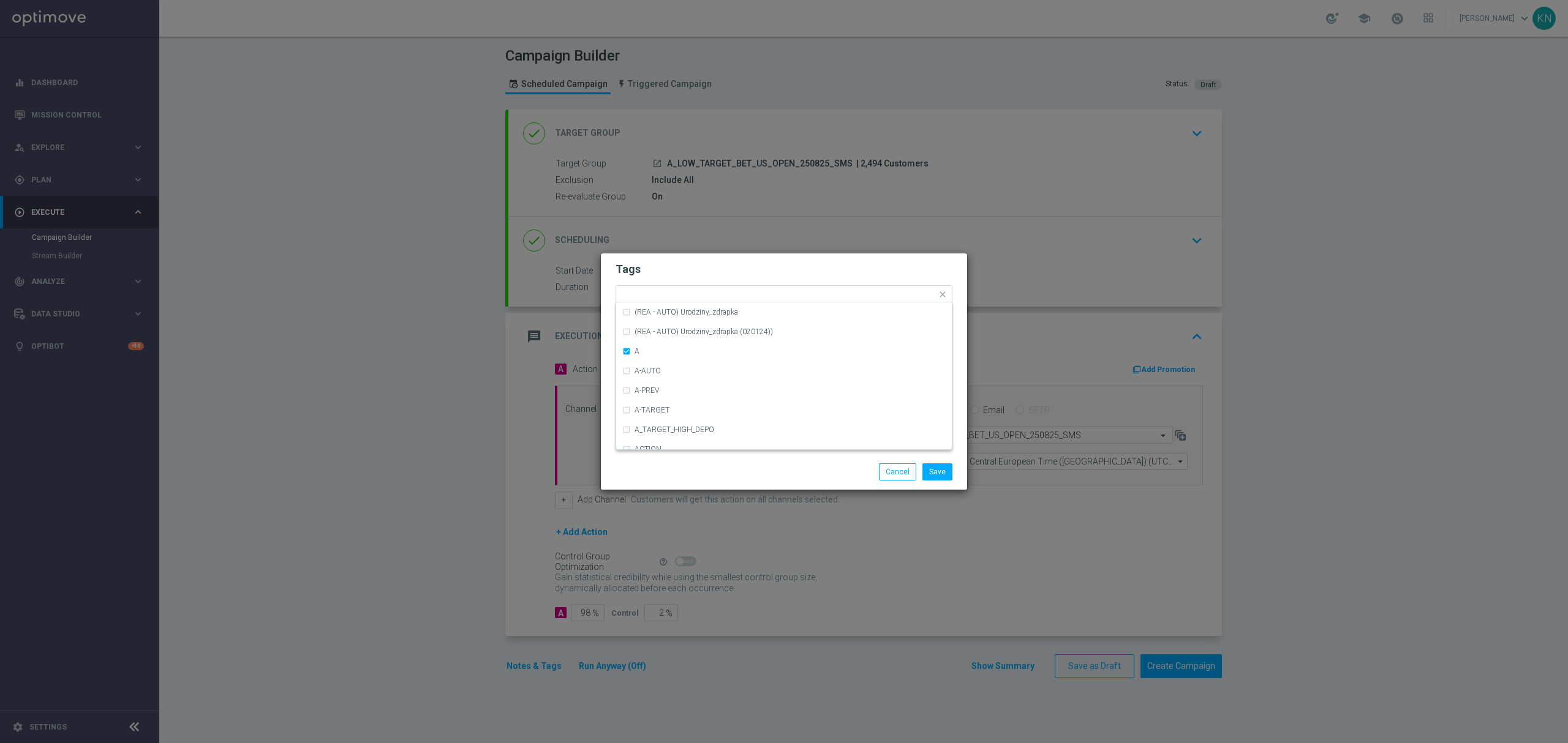
click at [724, 269] on h2 "Tags" at bounding box center [784, 269] width 337 height 15
click at [725, 306] on form "Tags Add a new tag × A Notes" at bounding box center [784, 331] width 337 height 143
click at [717, 299] on input "text" at bounding box center [792, 295] width 289 height 10
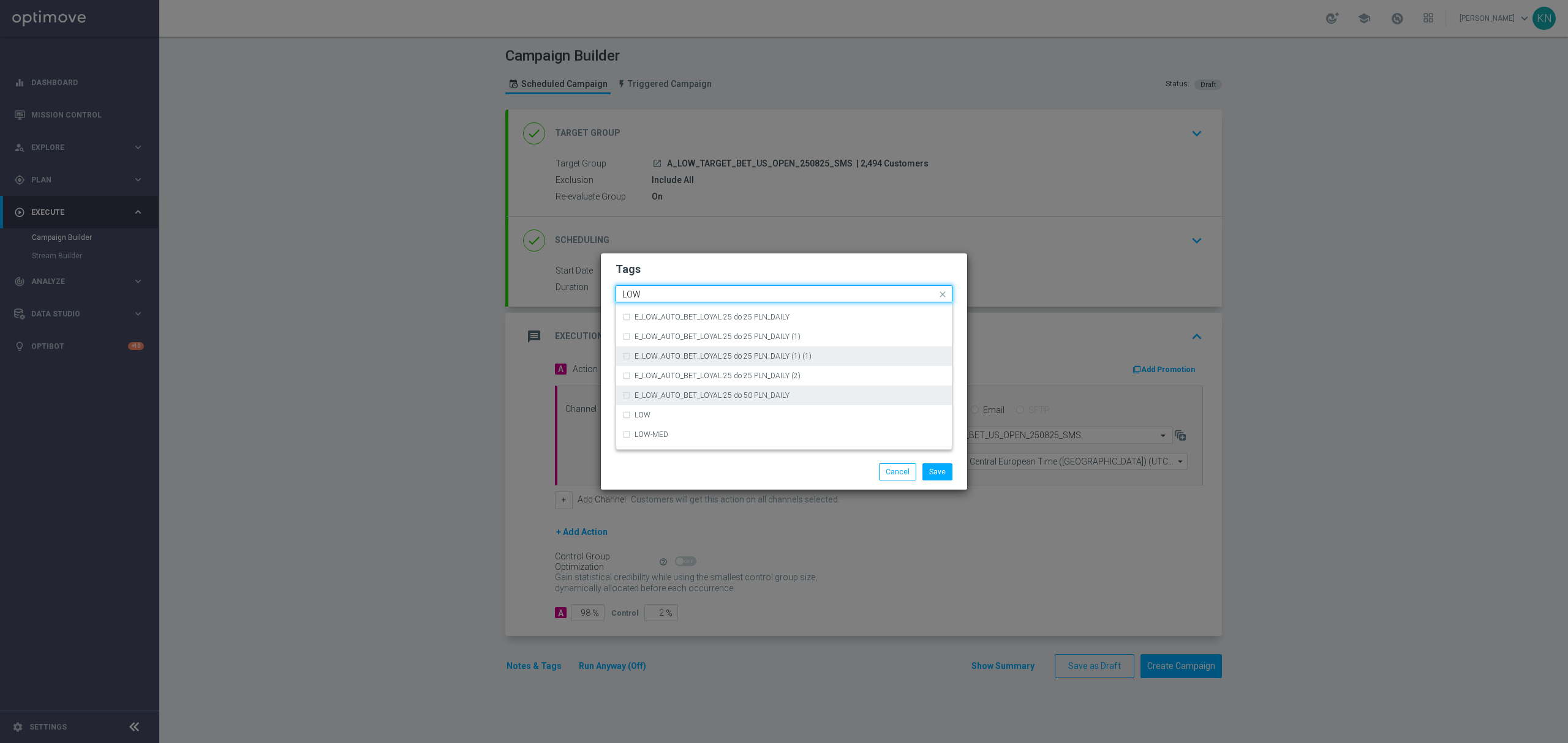
scroll to position [597, 0]
click at [683, 376] on div "LOW" at bounding box center [784, 381] width 323 height 20
type input "LOW"
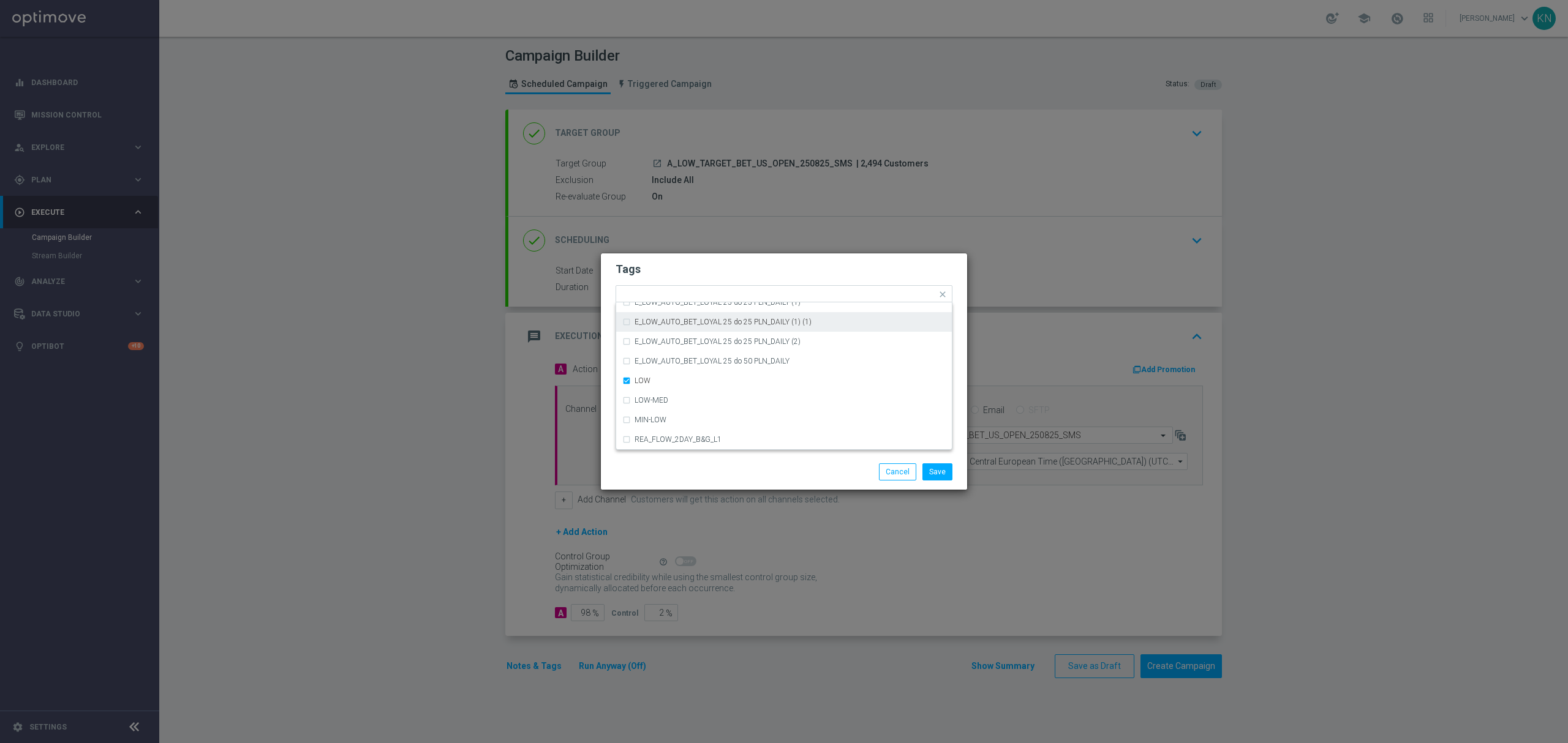
click at [721, 267] on h2 "Tags" at bounding box center [784, 269] width 337 height 15
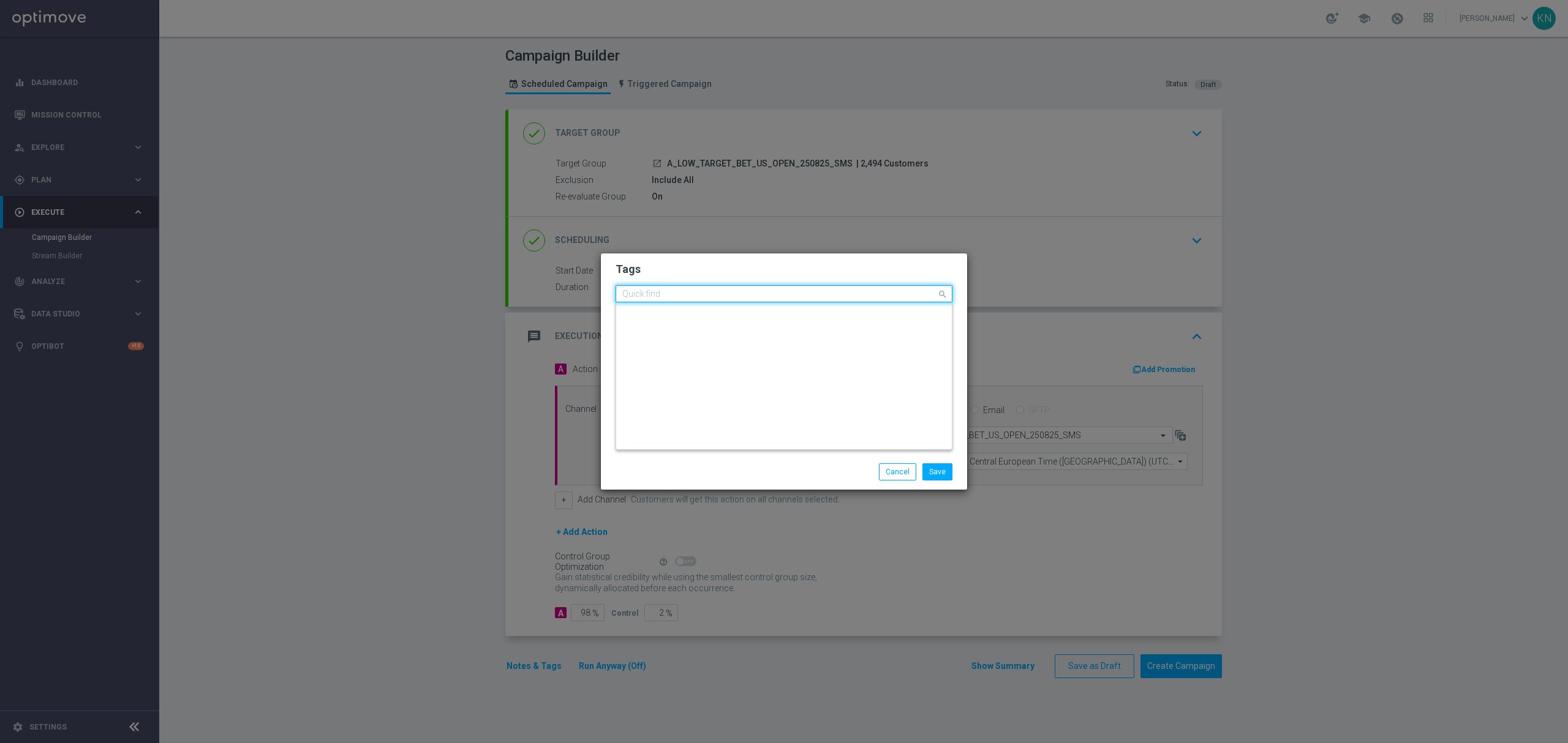
click at [735, 297] on input "text" at bounding box center [779, 294] width 315 height 10
click at [672, 367] on div "TARGET" at bounding box center [790, 370] width 311 height 7
type input "TARGET"
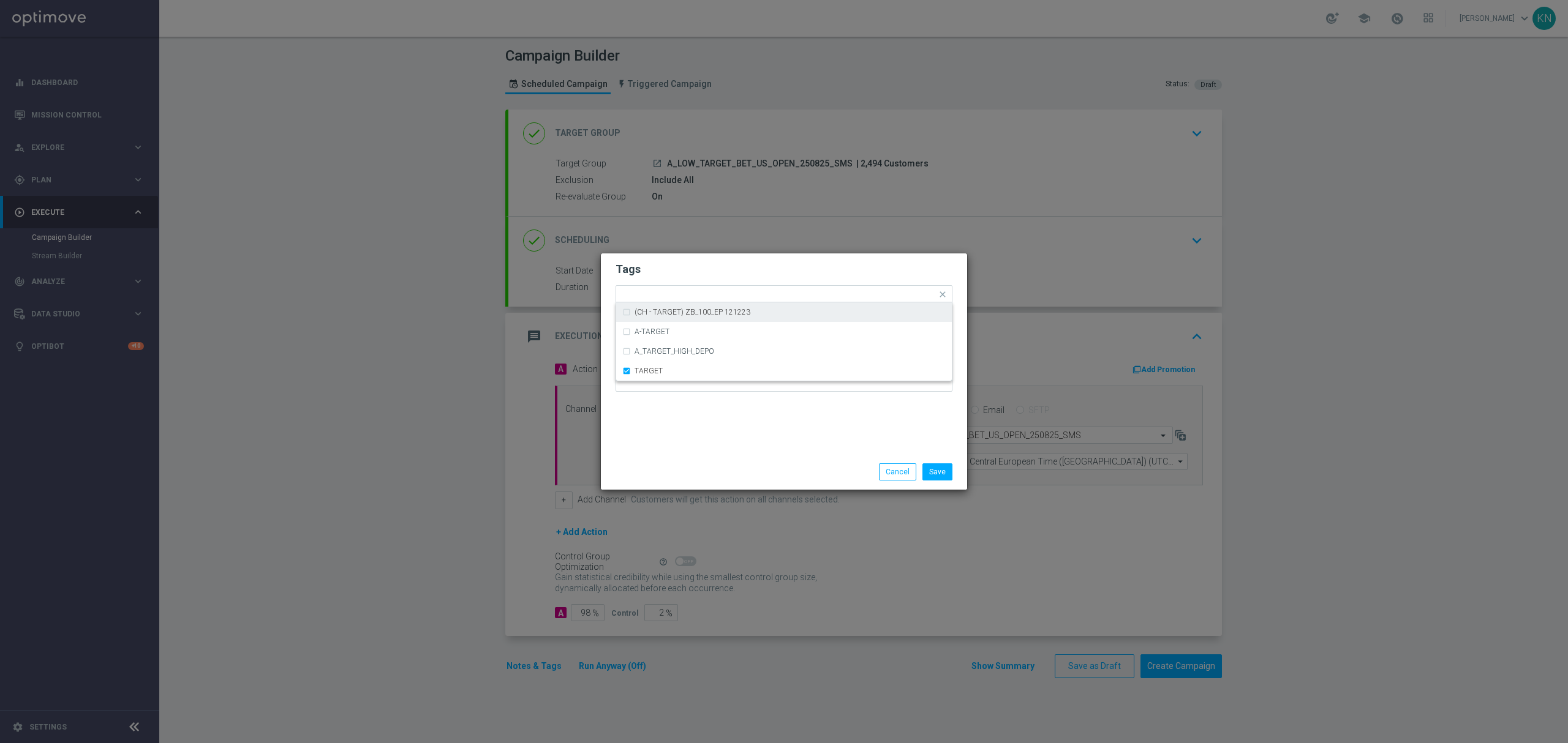
click at [733, 270] on h2 "Tags" at bounding box center [784, 269] width 337 height 15
click at [750, 296] on input "text" at bounding box center [838, 295] width 197 height 10
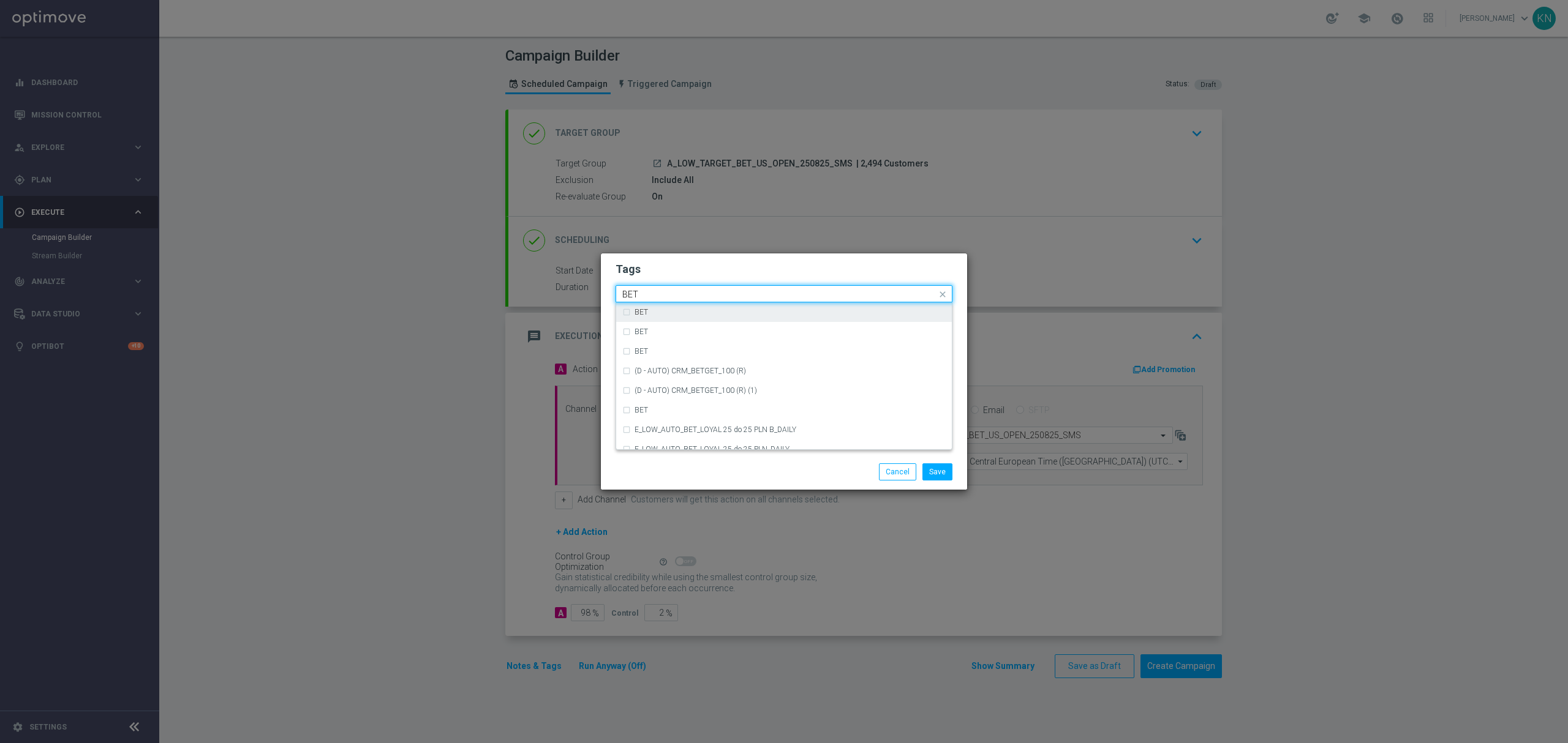
click at [669, 311] on div "BET" at bounding box center [790, 312] width 311 height 7
type input "BET"
click at [745, 260] on form "Tags Quick find × A × LOW × TARGET × BET BET BET BET (D - AUTO) CRM_BETGET_100 …" at bounding box center [784, 330] width 337 height 142
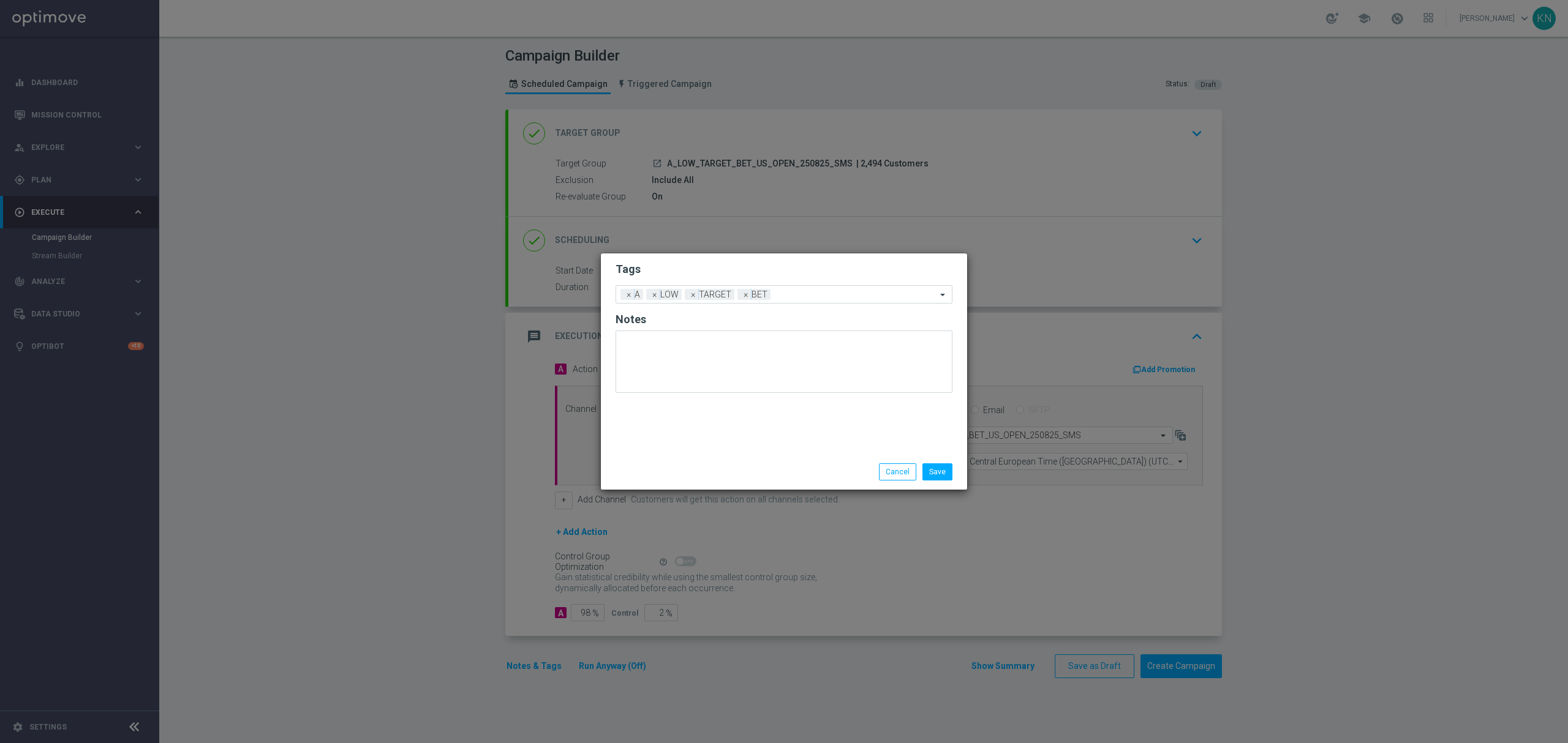
click at [954, 464] on li "Save" at bounding box center [937, 472] width 36 height 17
click at [940, 473] on button "Save" at bounding box center [937, 472] width 30 height 17
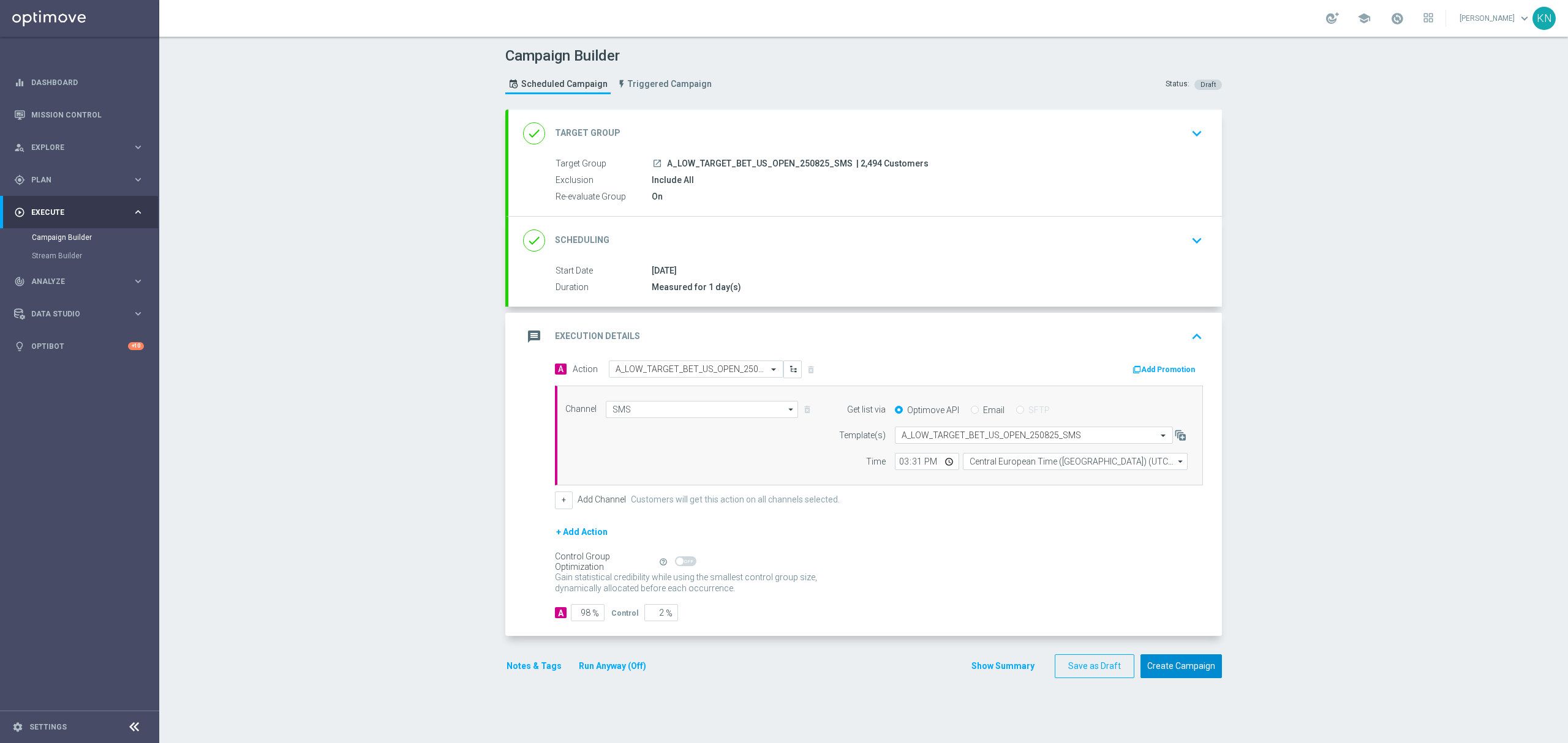
click at [1172, 671] on button "Create Campaign" at bounding box center [1180, 666] width 81 height 24
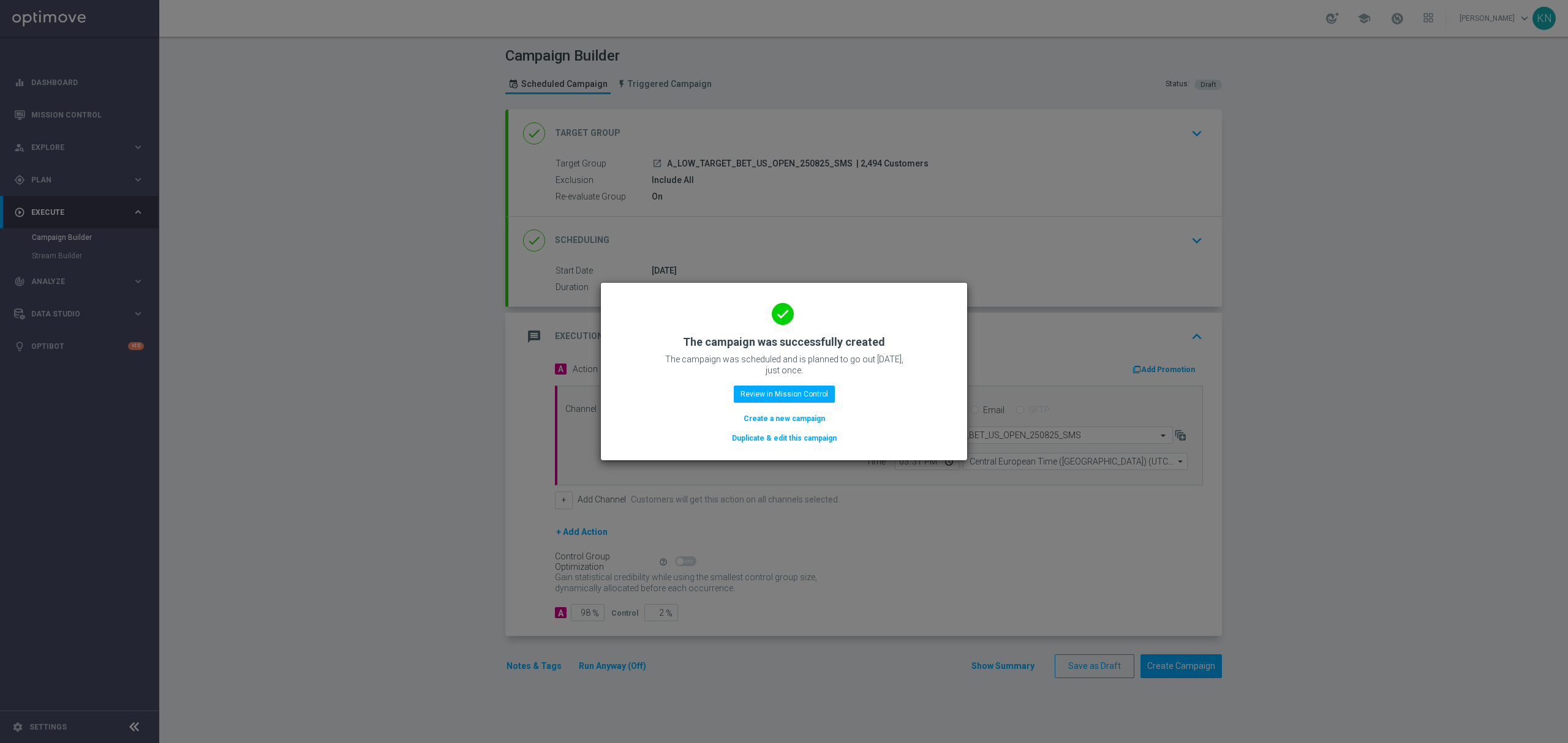
click at [791, 438] on button "Duplicate & edit this campaign" at bounding box center [784, 438] width 107 height 13
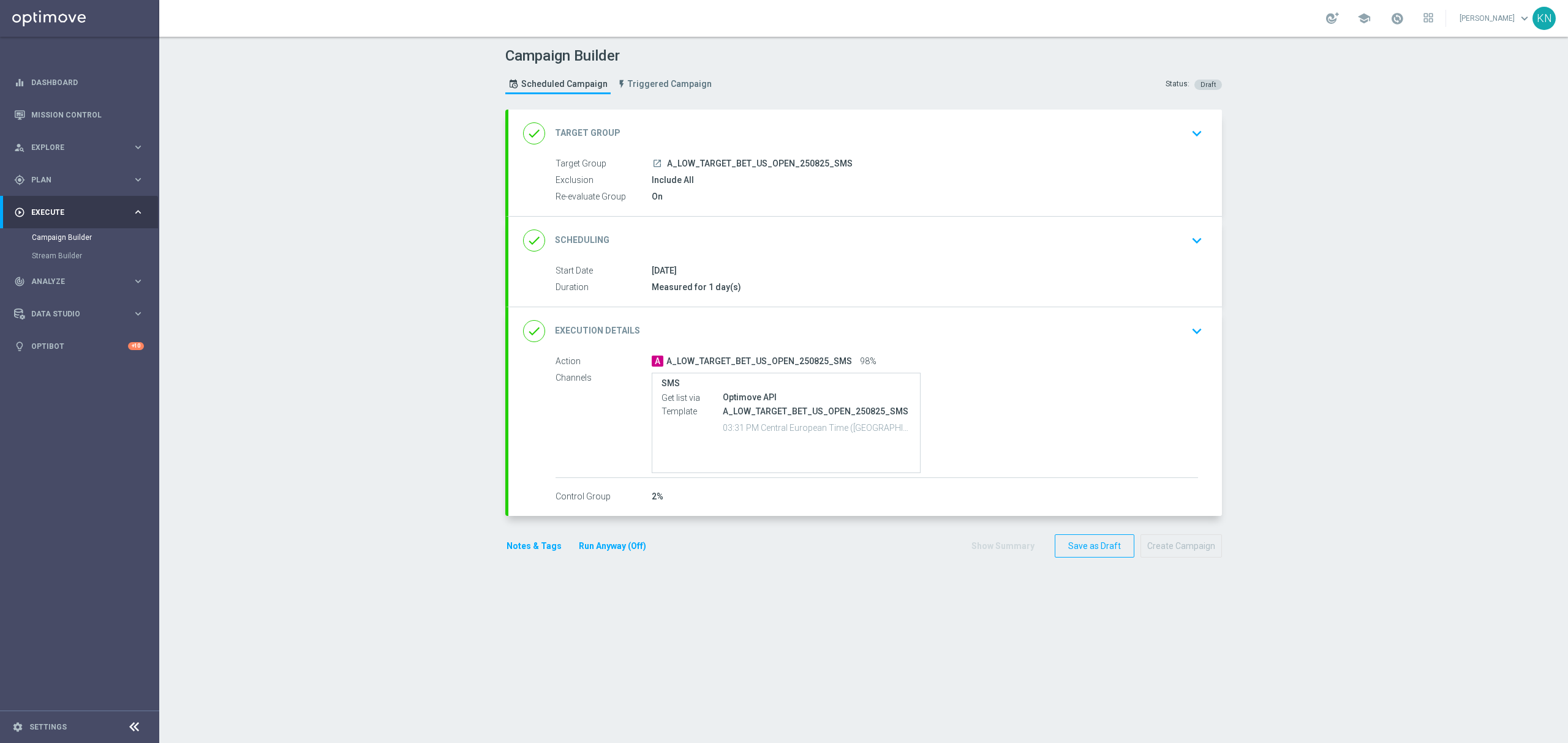
click at [1156, 159] on div "launch A_LOW_TARGET_BET_US_OPEN_250825_SMS" at bounding box center [925, 164] width 546 height 13
click at [1179, 128] on div "done Target Group keyboard_arrow_down" at bounding box center [865, 134] width 684 height 24
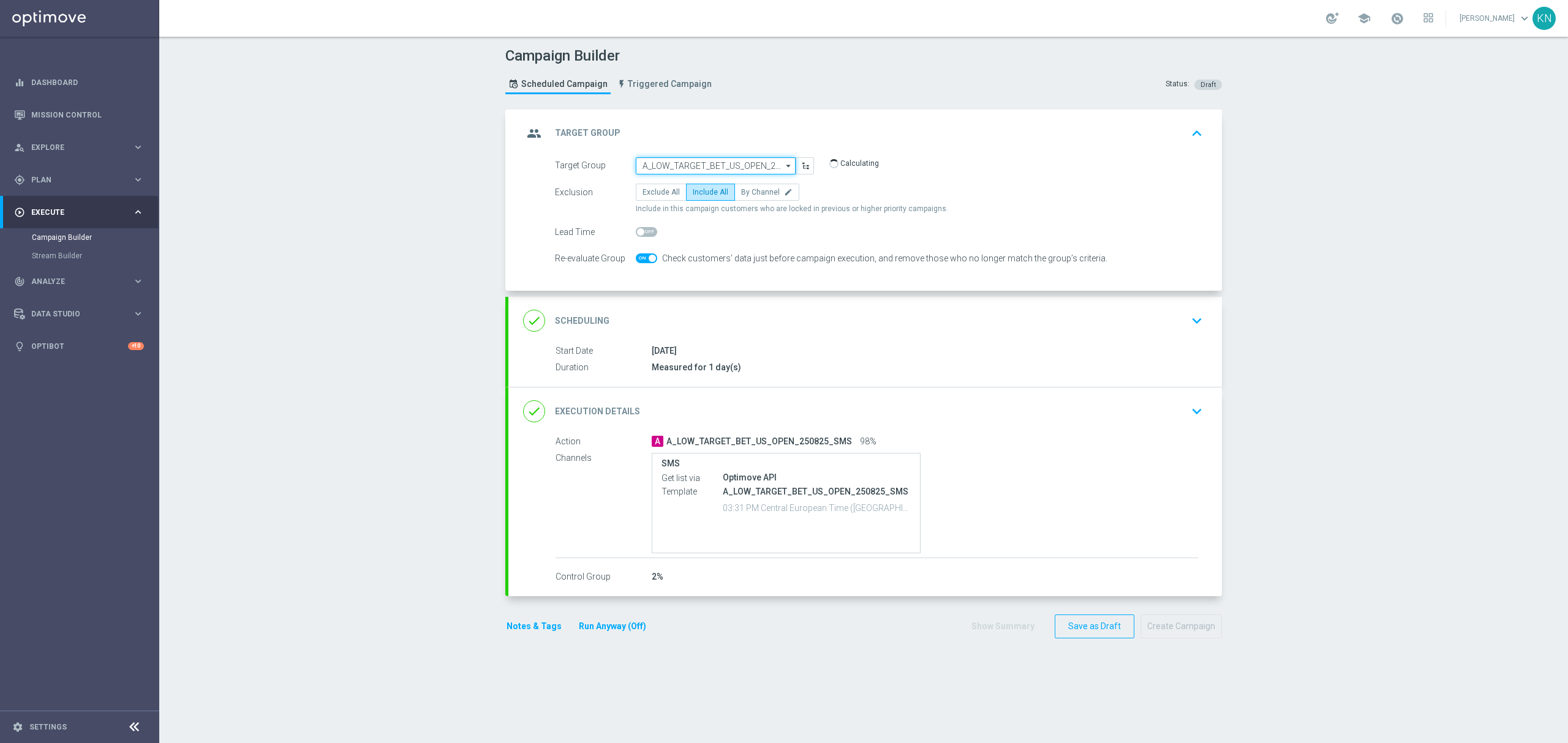
click at [714, 164] on input "A_LOW_TARGET_BET_US_OPEN_250825_SMS" at bounding box center [715, 166] width 160 height 17
click at [714, 164] on input at bounding box center [715, 166] width 160 height 17
paste input "A_MED_TARGET_CASHBACK_TENIS_20DO100_250825_SMS"
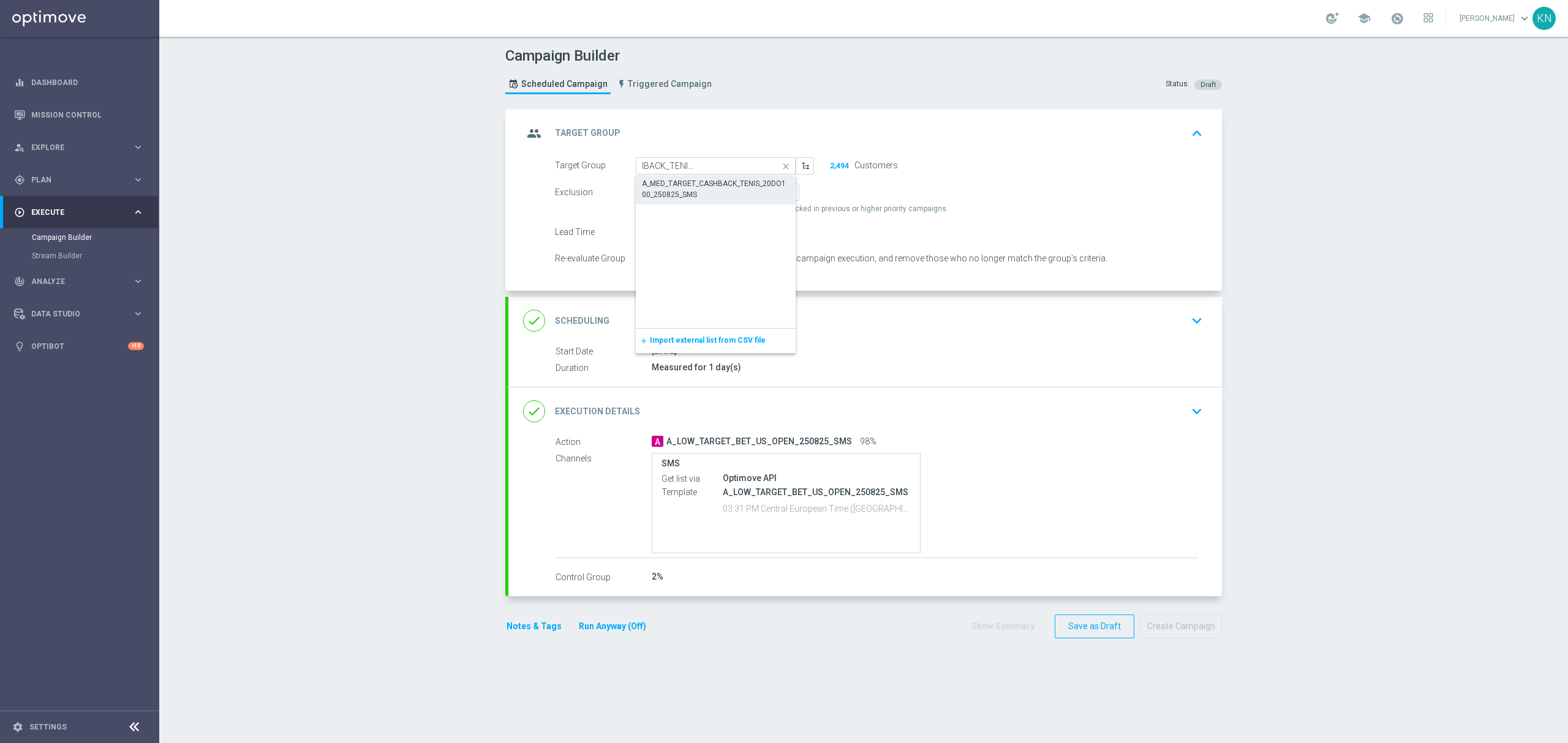
click at [732, 192] on div "A_MED_TARGET_CASHBACK_TENIS_20DO100_250825_SMS" at bounding box center [716, 189] width 148 height 22
type input "A_MED_TARGET_CASHBACK_TENIS_20DO100_250825_SMS"
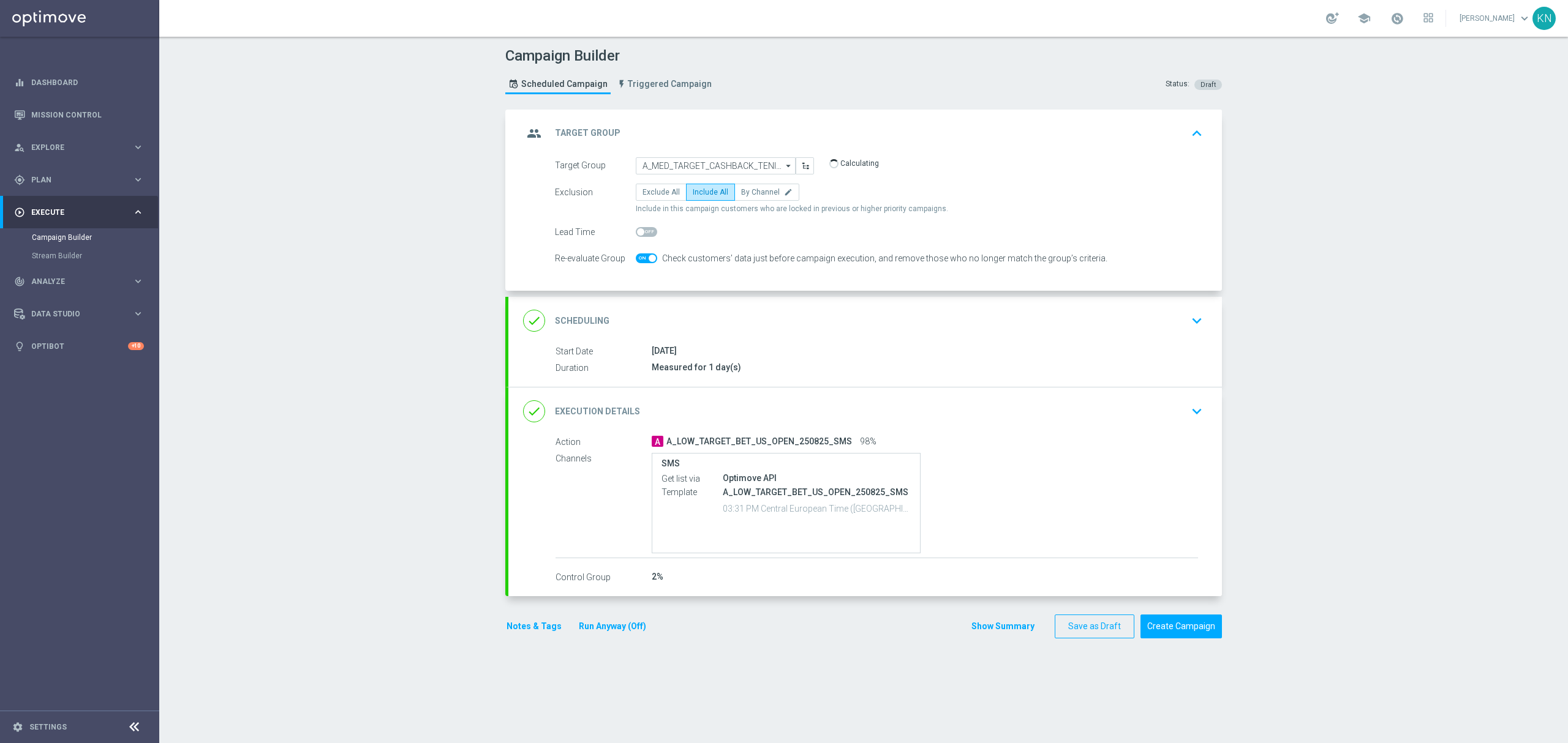
click at [878, 345] on div "27 Aug 2025" at bounding box center [925, 351] width 546 height 13
click at [1187, 319] on icon "keyboard_arrow_down" at bounding box center [1196, 320] width 18 height 18
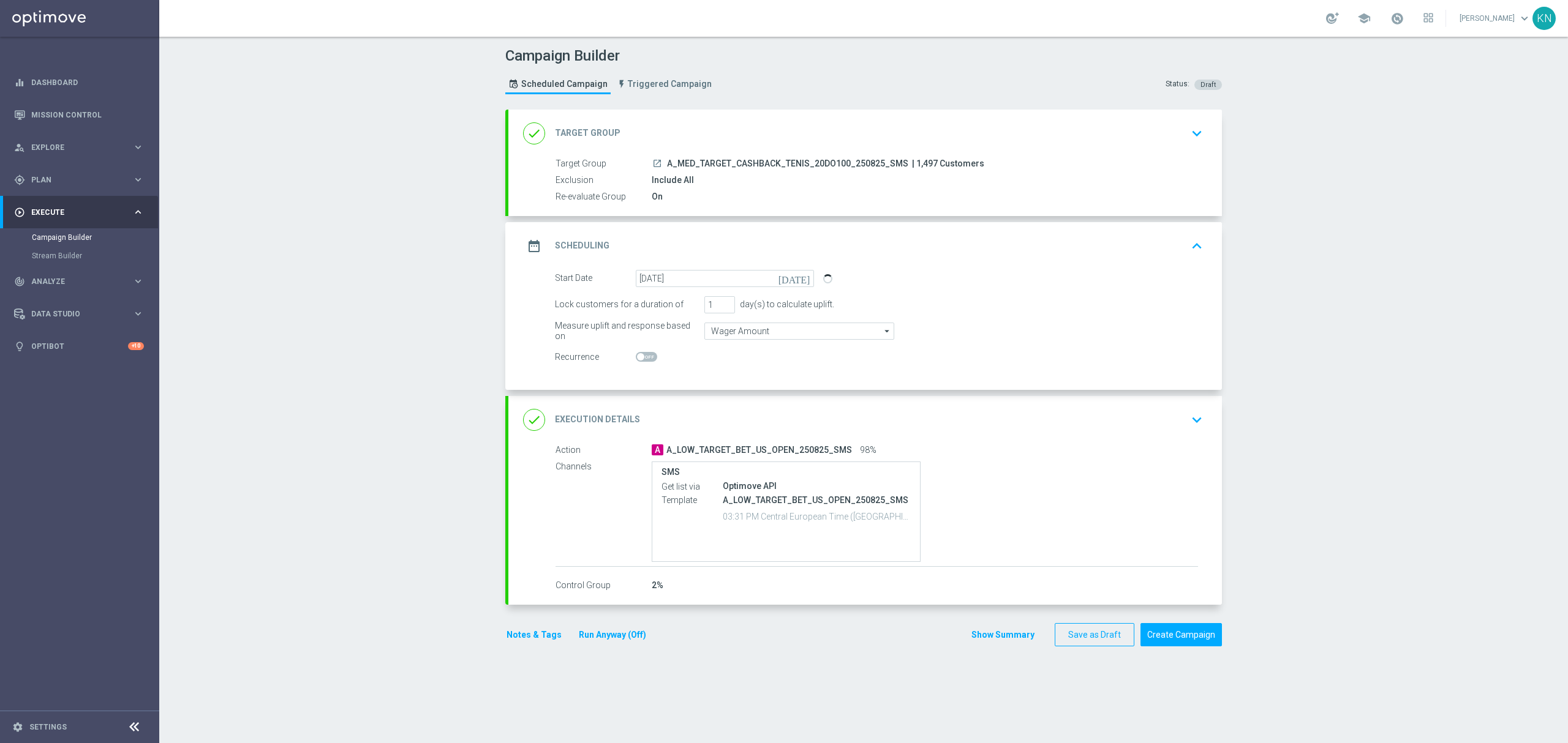
click at [1110, 422] on div "done Execution Details keyboard_arrow_down" at bounding box center [865, 420] width 684 height 24
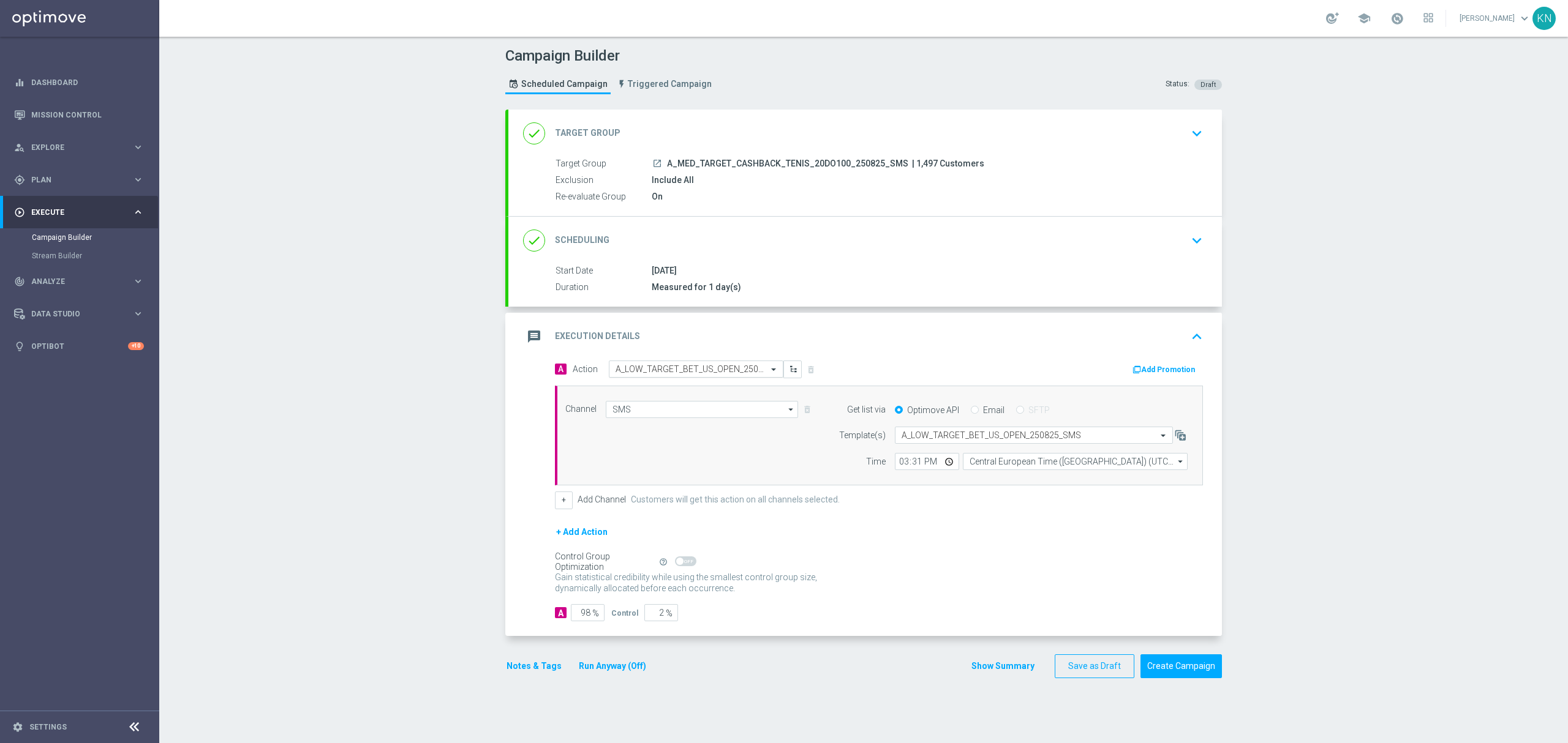
click at [667, 373] on input "text" at bounding box center [683, 369] width 136 height 10
click at [652, 530] on button "add_new Create new action" at bounding box center [694, 536] width 169 height 14
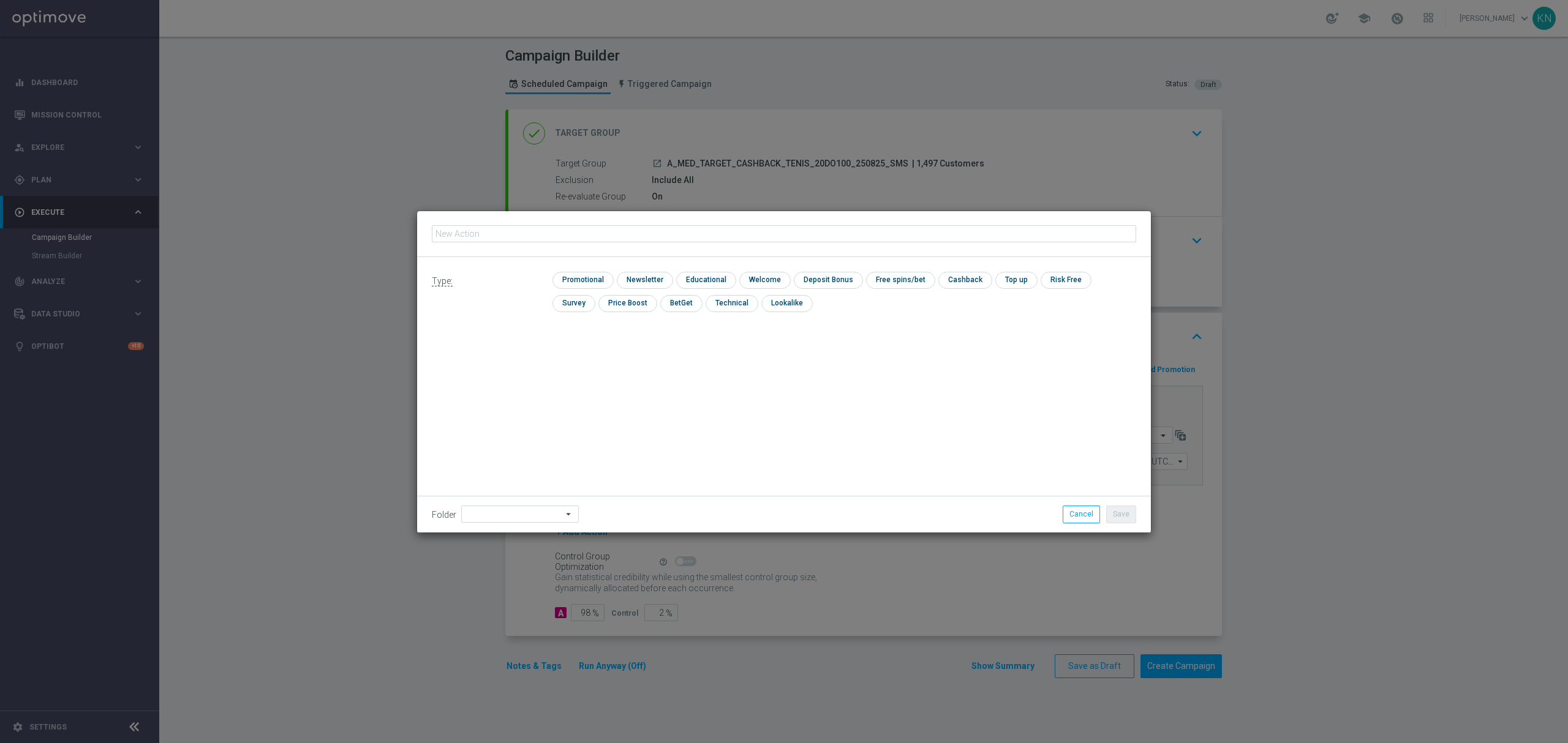
click at [596, 226] on input "text" at bounding box center [784, 234] width 704 height 17
type input "A_MED_TARGET_CASHBACK_TENIS_20DO100_250825_SMS"
click at [605, 278] on input "checkbox" at bounding box center [582, 280] width 58 height 17
checkbox input "true"
click at [1124, 517] on button "Save" at bounding box center [1121, 515] width 30 height 17
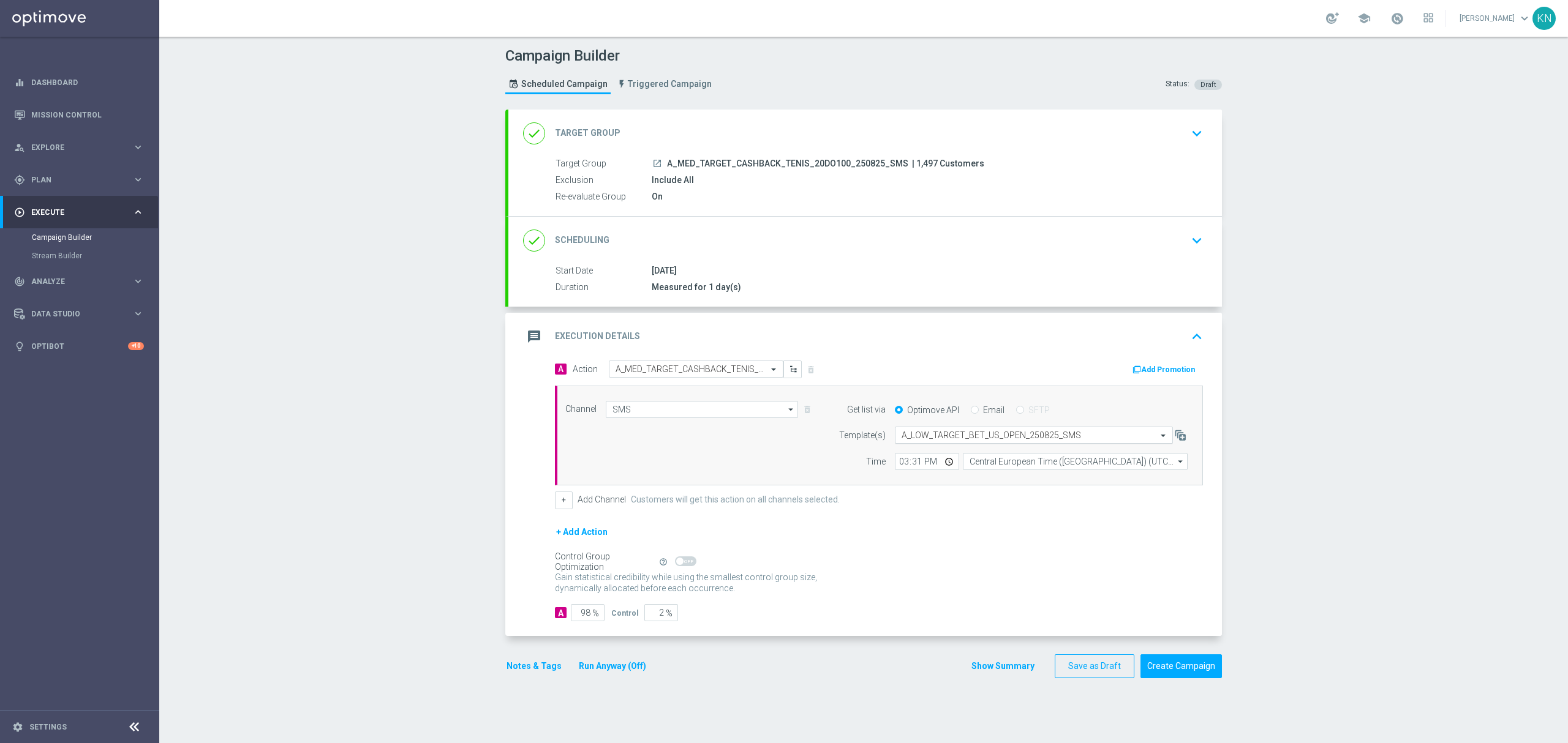
click at [966, 437] on input "text" at bounding box center [1021, 435] width 240 height 10
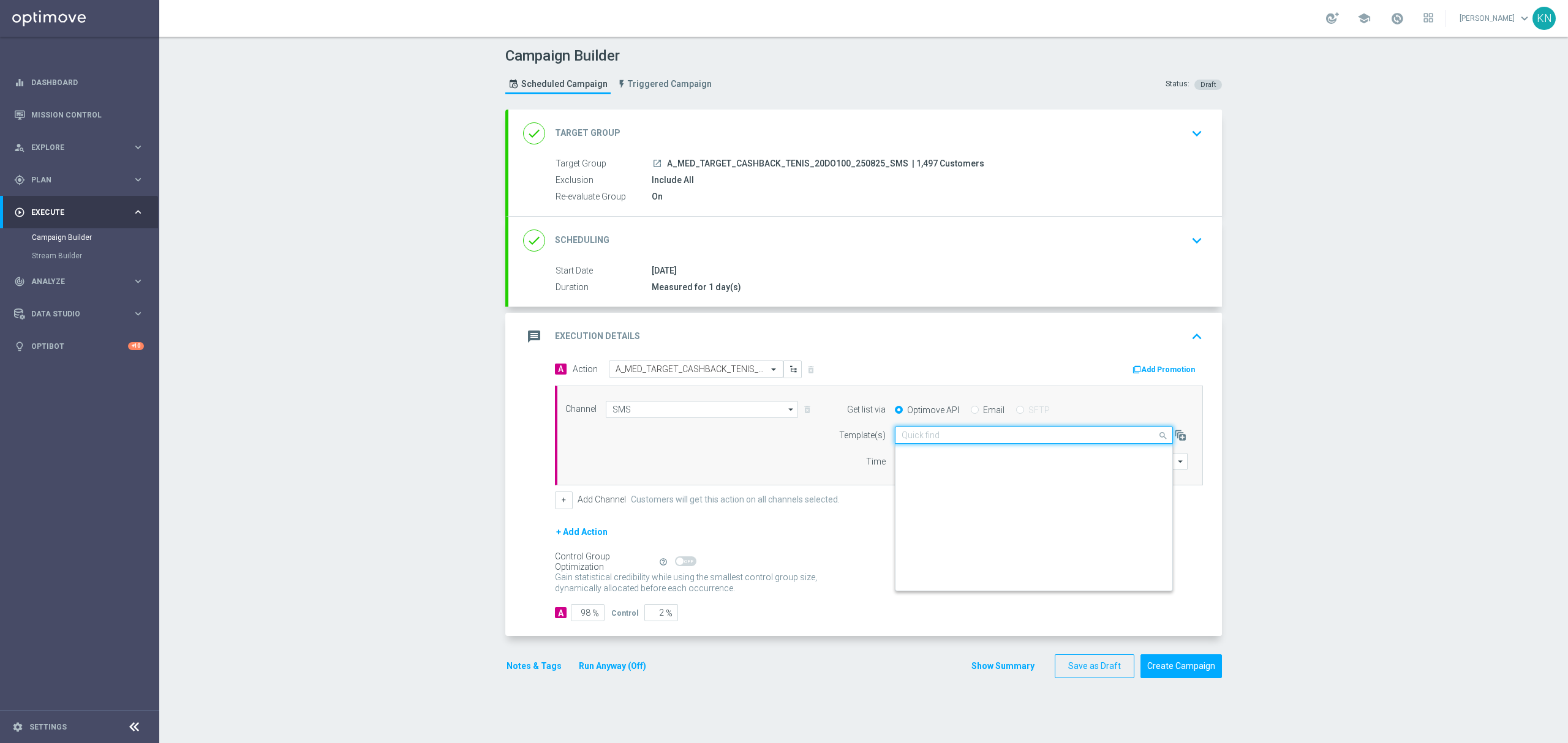
scroll to position [64613, 0]
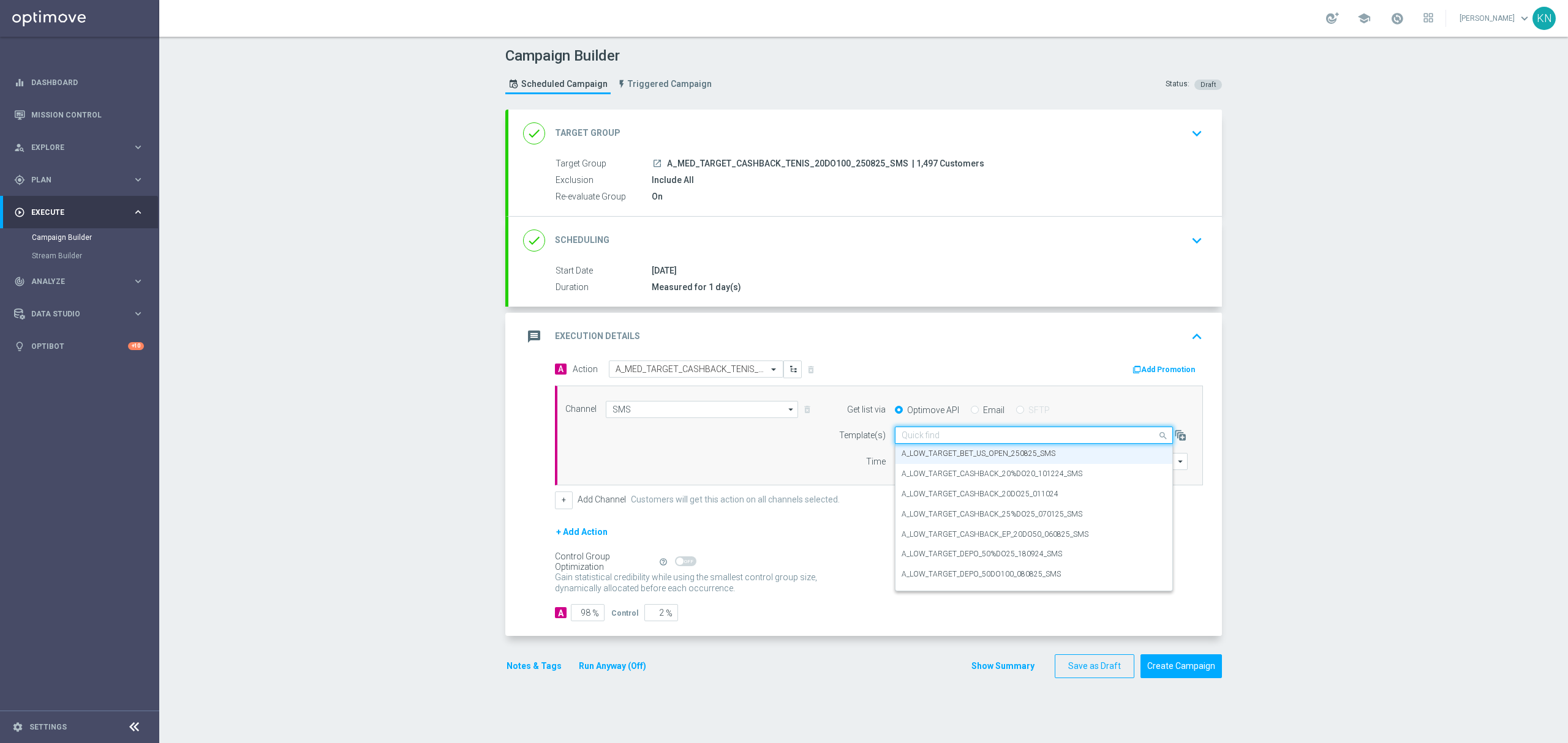
paste input "A_MED_TARGET_CASHBACK_TENIS_20DO100_250825_SMS"
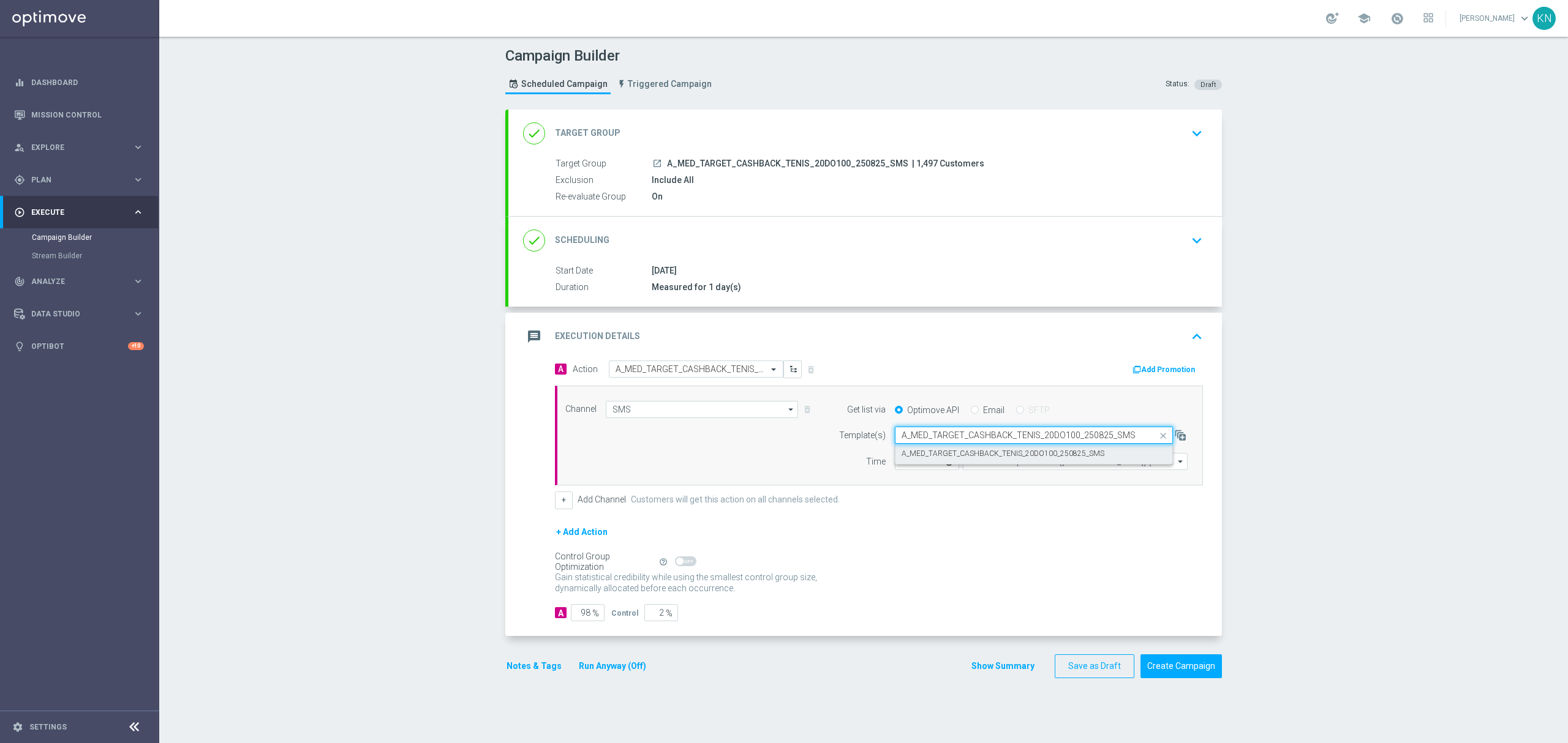
click at [962, 455] on label "A_MED_TARGET_CASHBACK_TENIS_20DO100_250825_SMS" at bounding box center [1002, 453] width 203 height 10
type input "A_MED_TARGET_CASHBACK_TENIS_20DO100_250825_SMS"
click at [530, 674] on button "Notes & Tags" at bounding box center [534, 666] width 58 height 15
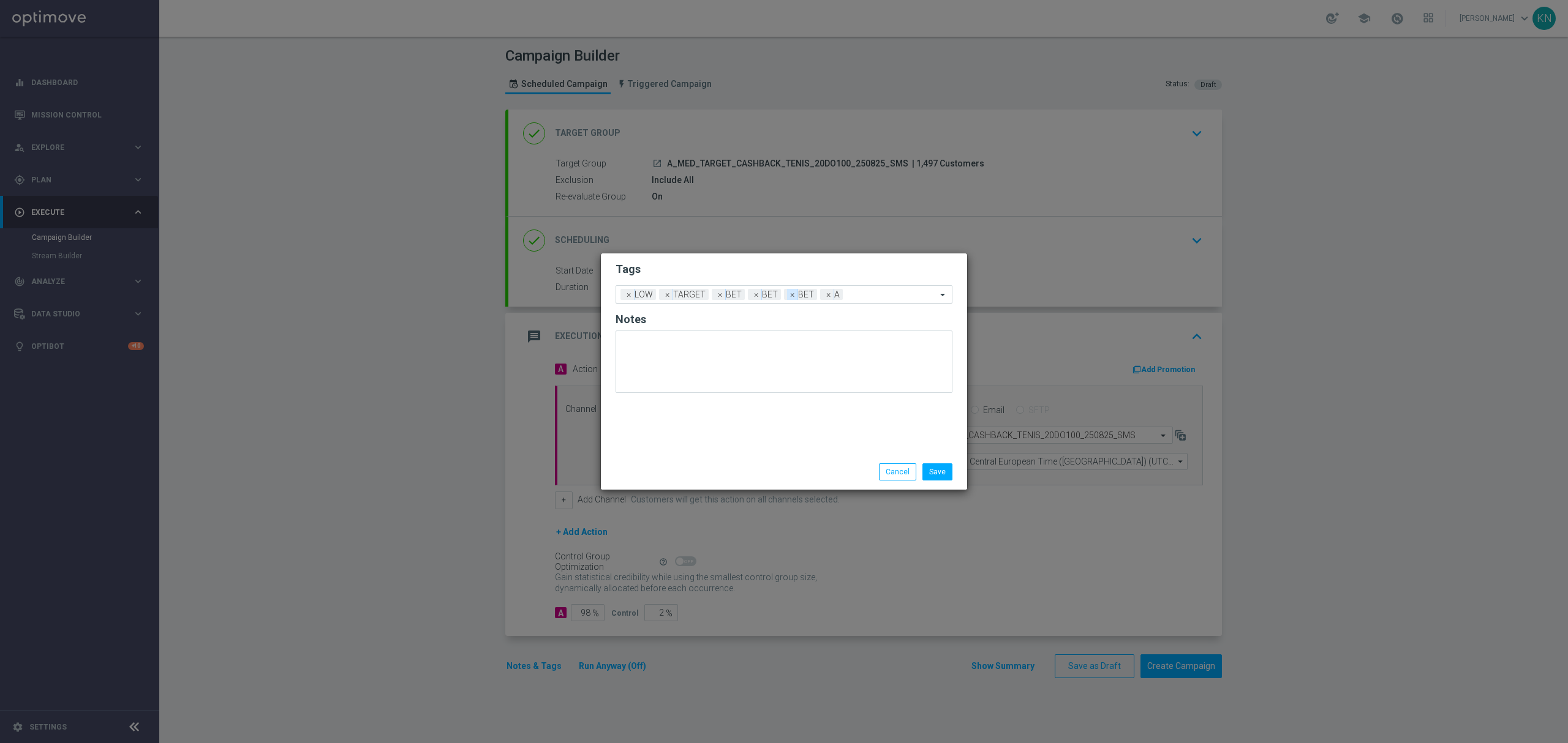
click at [794, 298] on span "×" at bounding box center [792, 295] width 11 height 11
click at [758, 299] on span "×" at bounding box center [756, 295] width 11 height 11
click at [626, 295] on span "×" at bounding box center [629, 295] width 11 height 11
click at [775, 298] on input "text" at bounding box center [836, 295] width 199 height 10
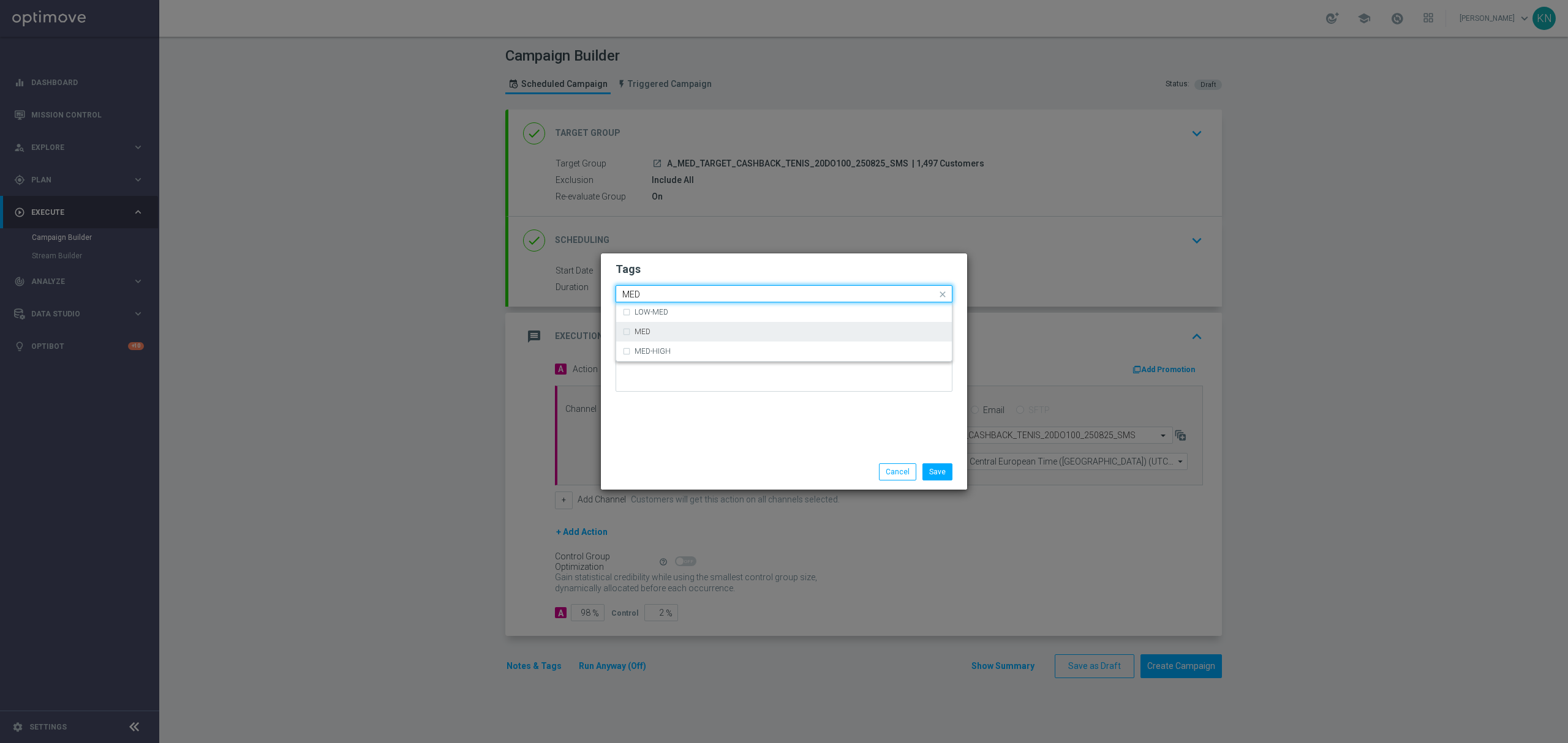
click at [717, 326] on div "MED" at bounding box center [784, 332] width 323 height 20
type input "MED"
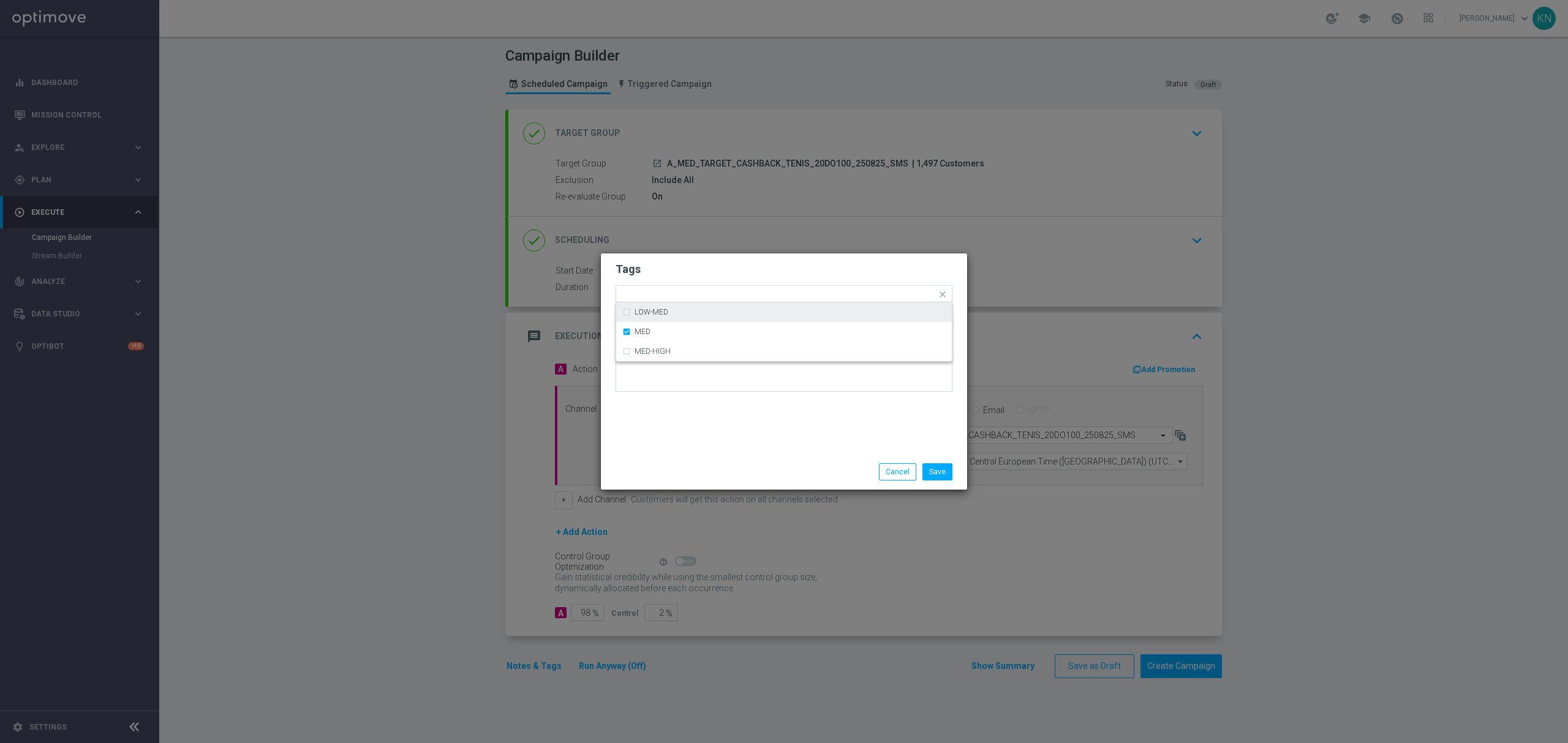
click at [756, 270] on h2 "Tags" at bounding box center [784, 269] width 337 height 15
click at [927, 463] on button "Save" at bounding box center [937, 472] width 30 height 17
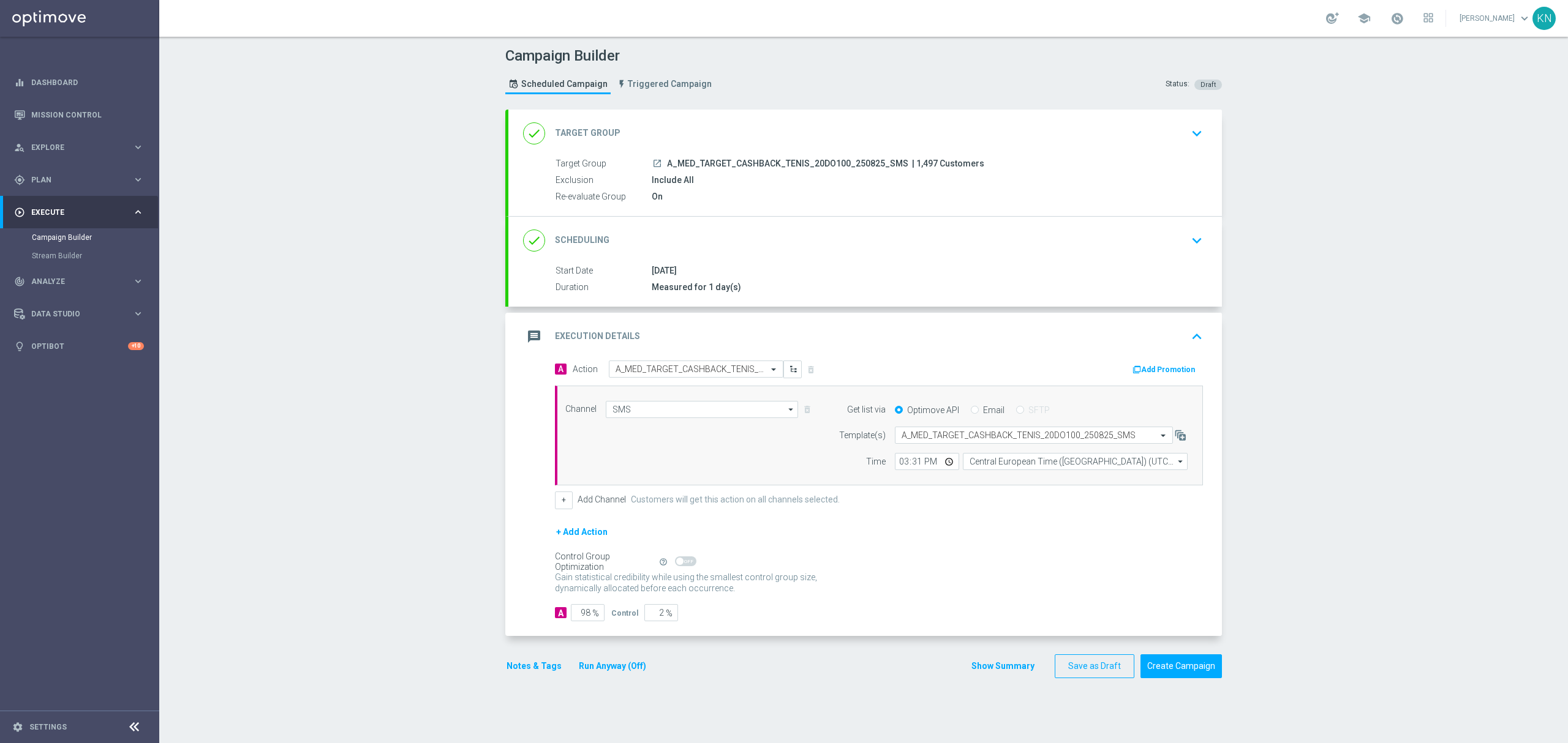
click at [523, 668] on button "Notes & Tags" at bounding box center [534, 666] width 58 height 15
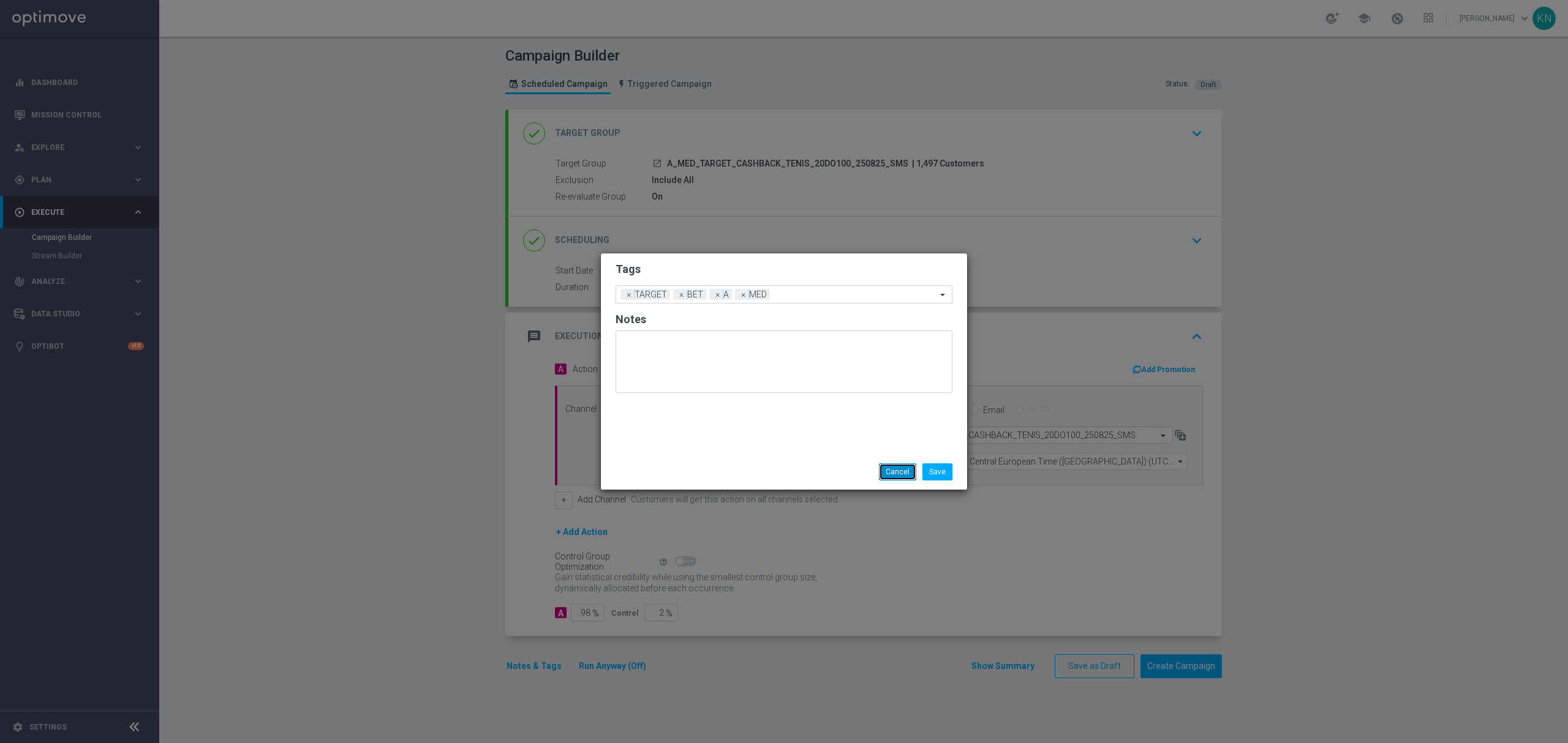
click at [893, 478] on button "Cancel" at bounding box center [897, 472] width 37 height 17
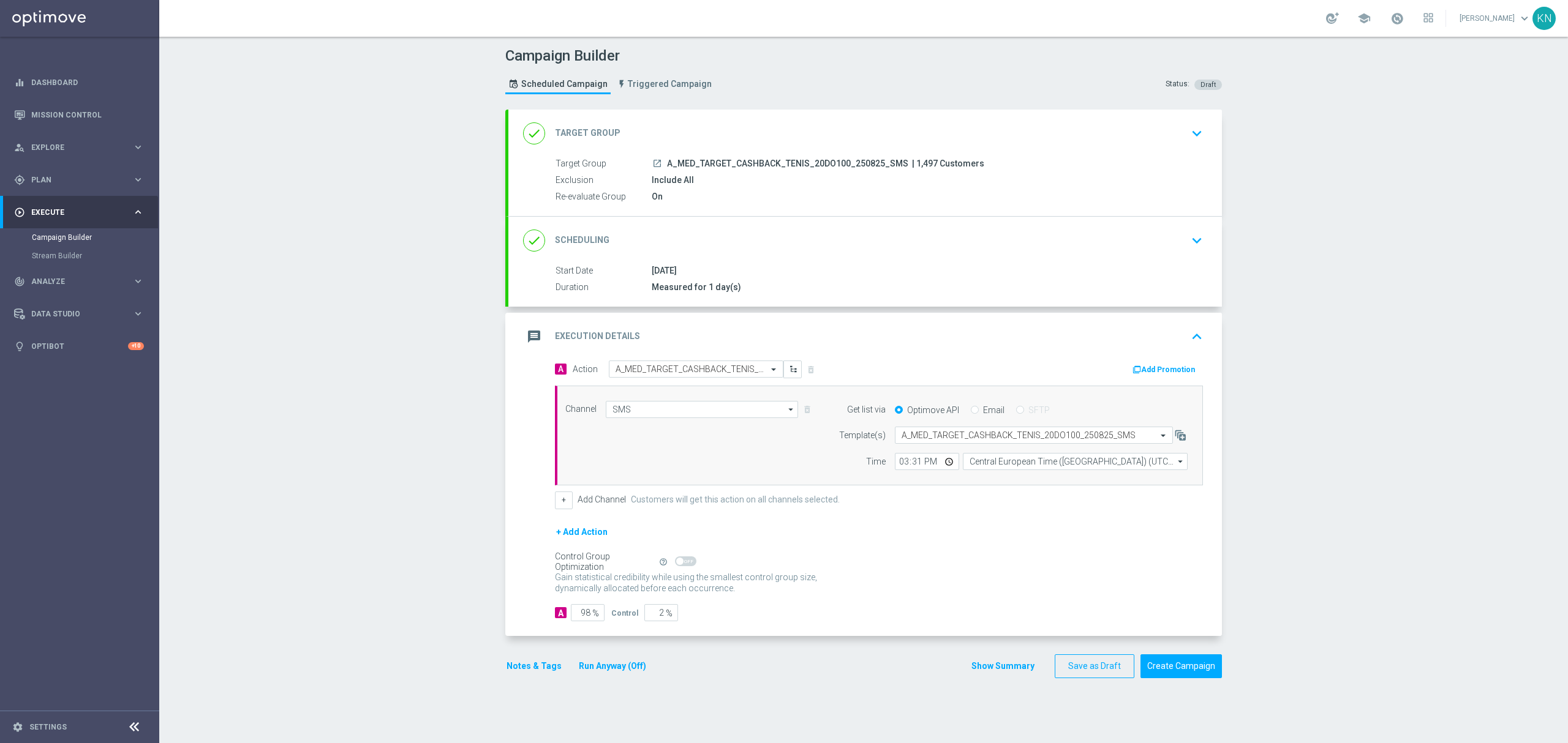
click at [1174, 130] on div "done Target Group keyboard_arrow_down" at bounding box center [865, 134] width 684 height 24
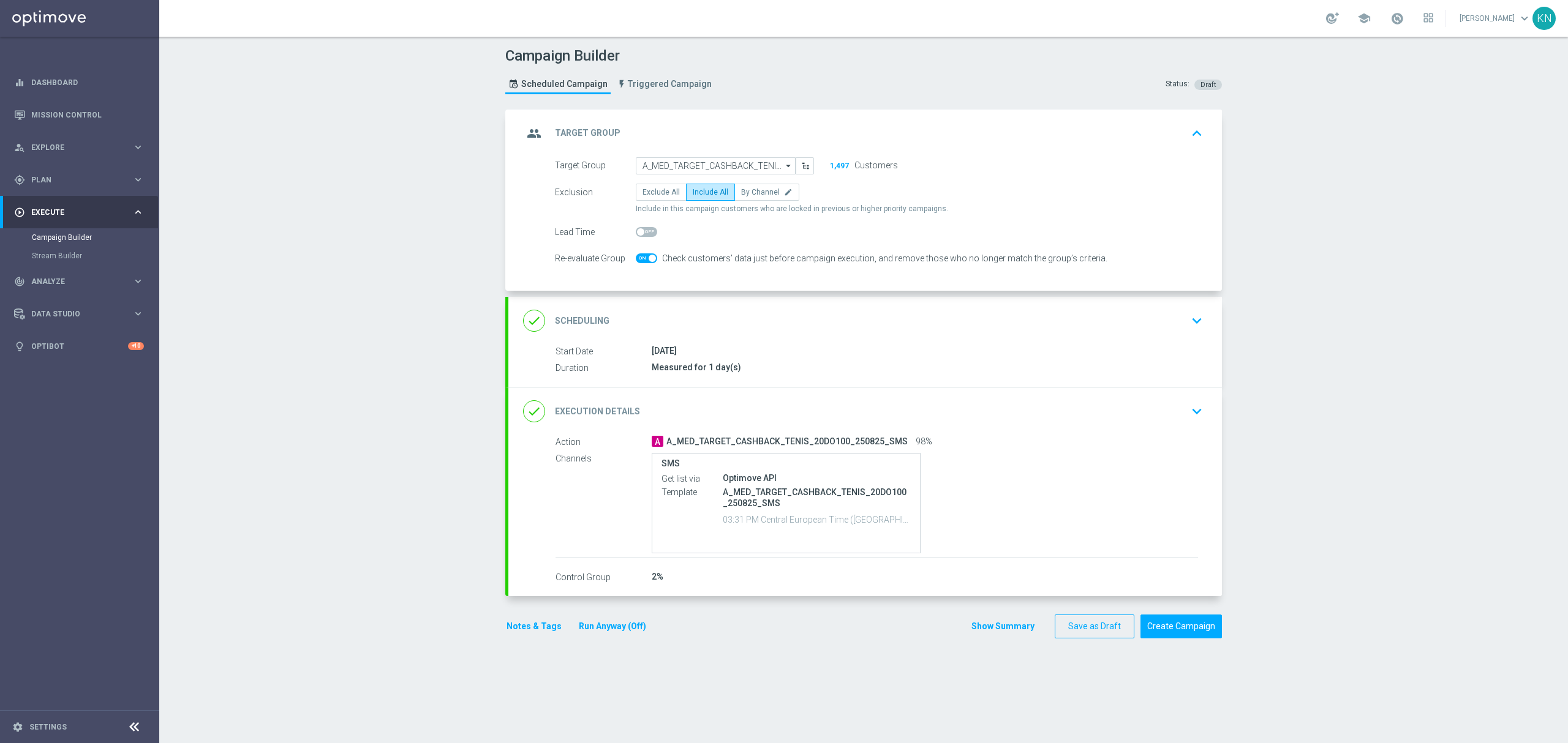
click at [1160, 322] on div "done Scheduling keyboard_arrow_down" at bounding box center [865, 321] width 684 height 24
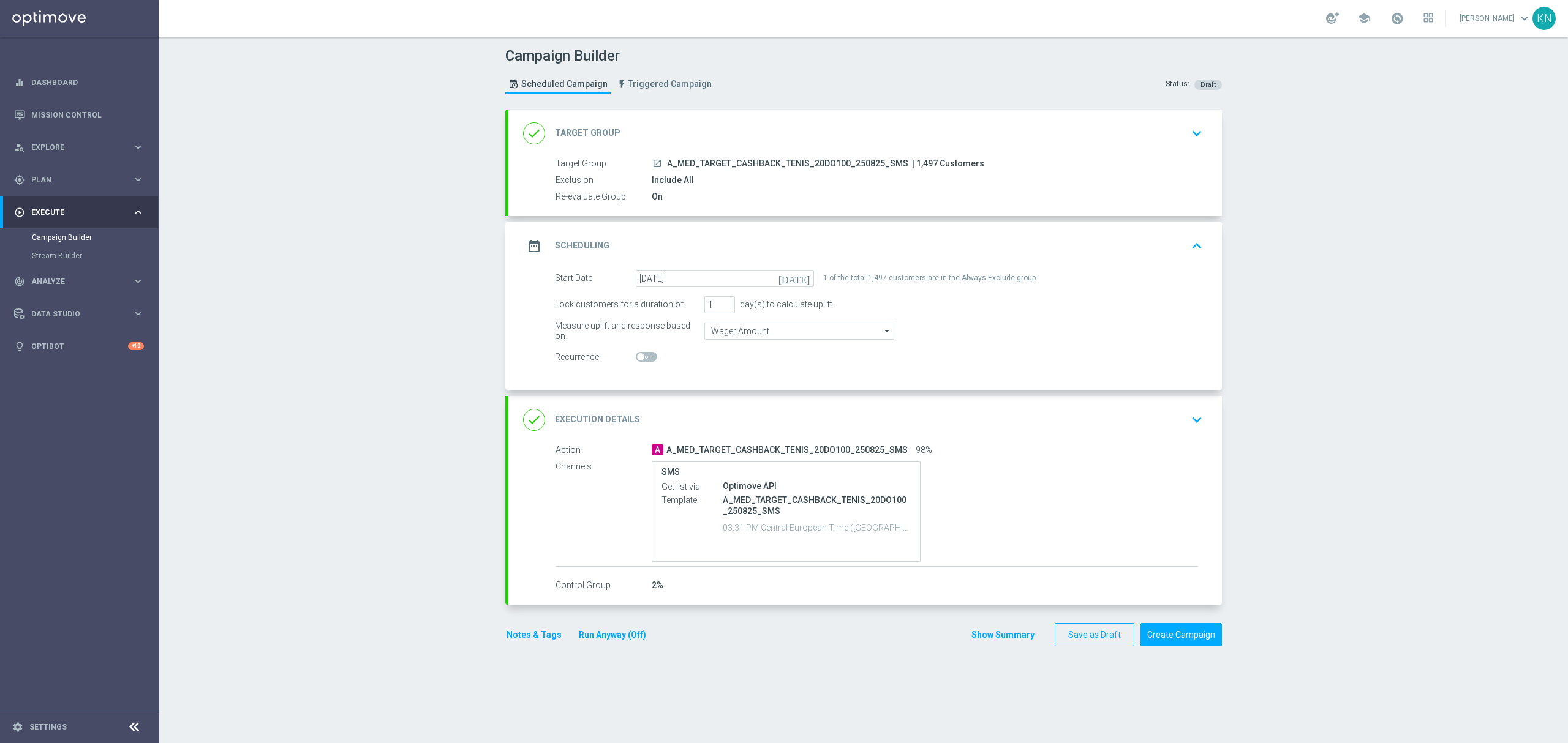
click at [652, 162] on icon "launch" at bounding box center [657, 163] width 9 height 9
click at [1154, 261] on div "date_range Scheduling keyboard_arrow_up" at bounding box center [865, 246] width 713 height 48
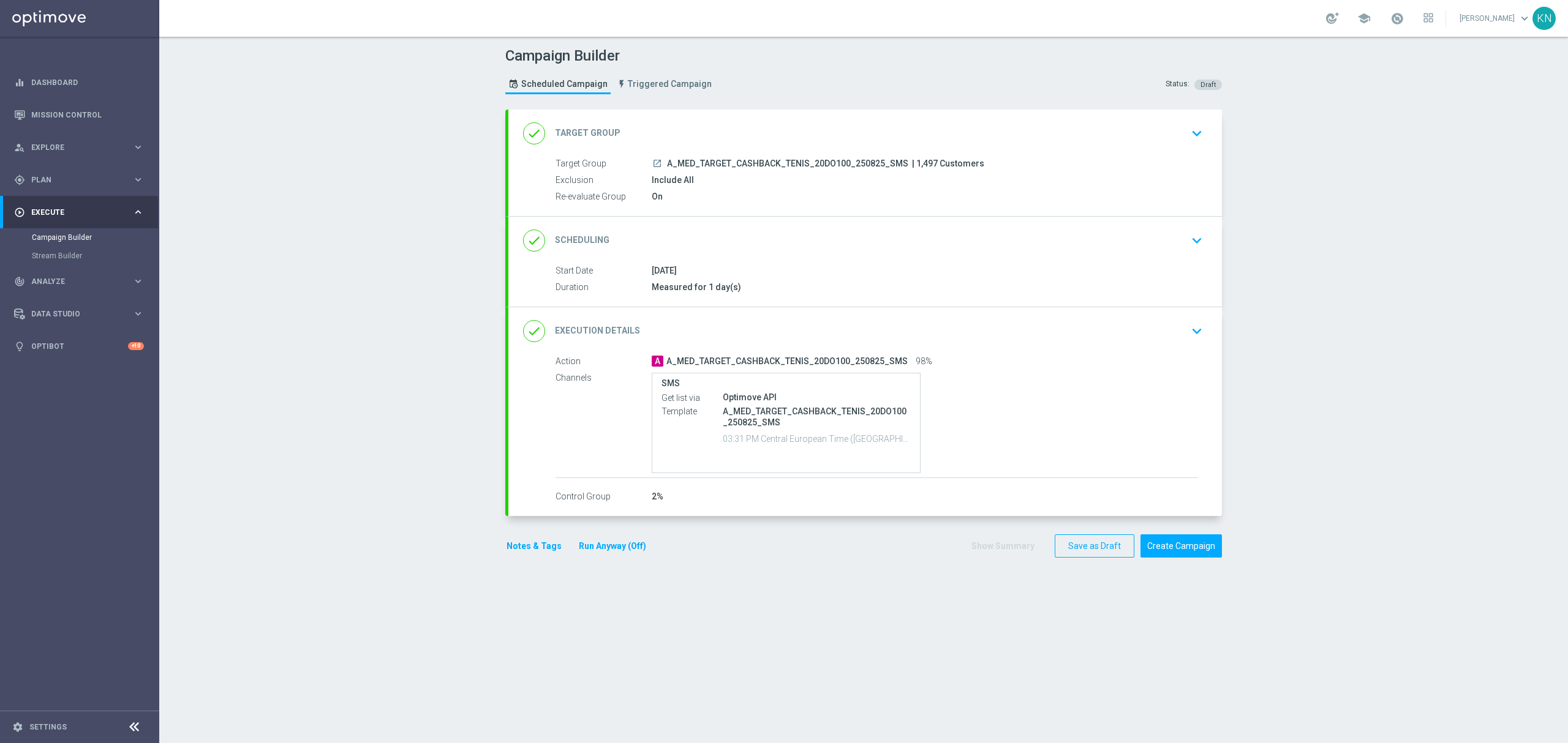
click at [1157, 246] on div "done Scheduling keyboard_arrow_down" at bounding box center [865, 241] width 684 height 24
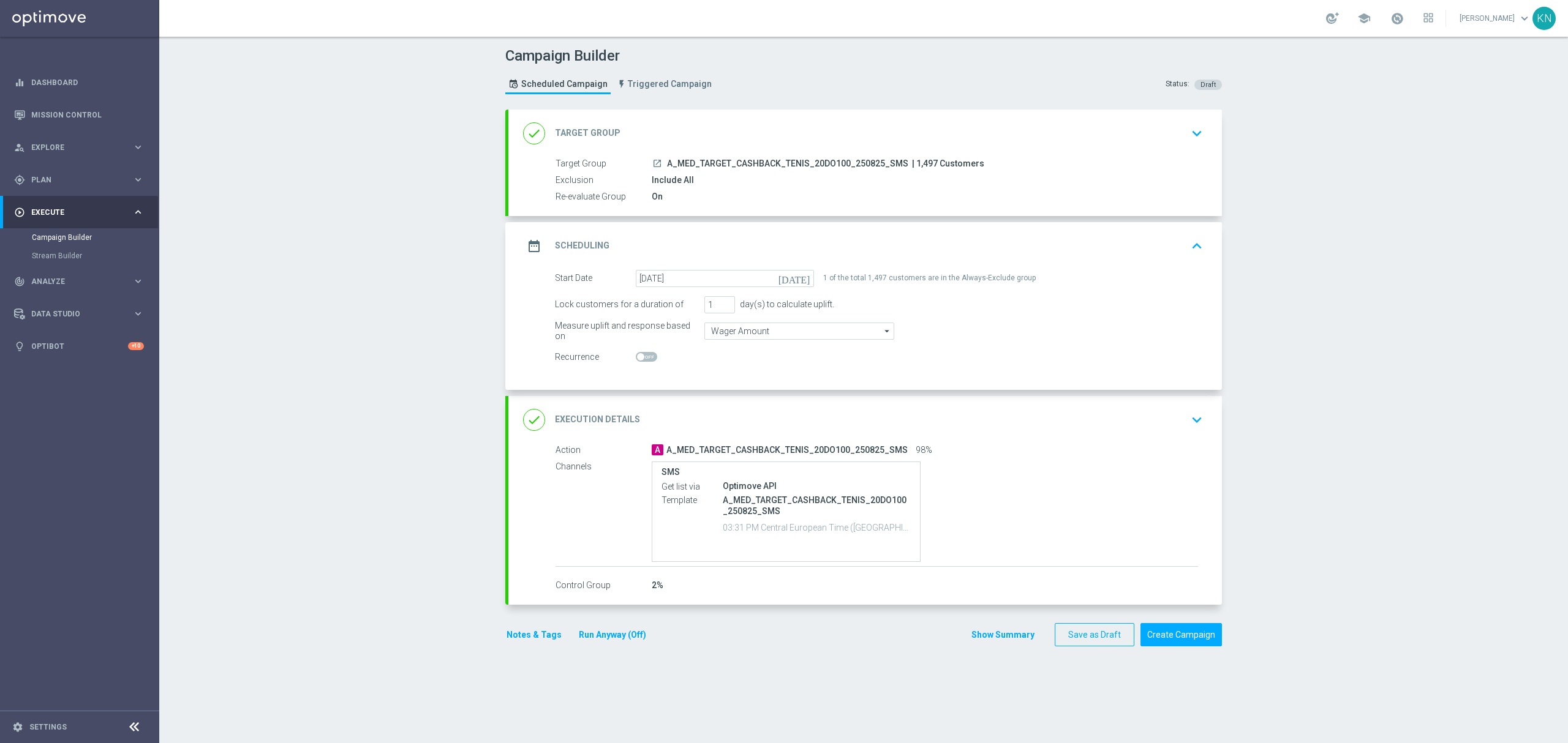
click at [1175, 135] on div "done Target Group keyboard_arrow_down" at bounding box center [865, 134] width 684 height 24
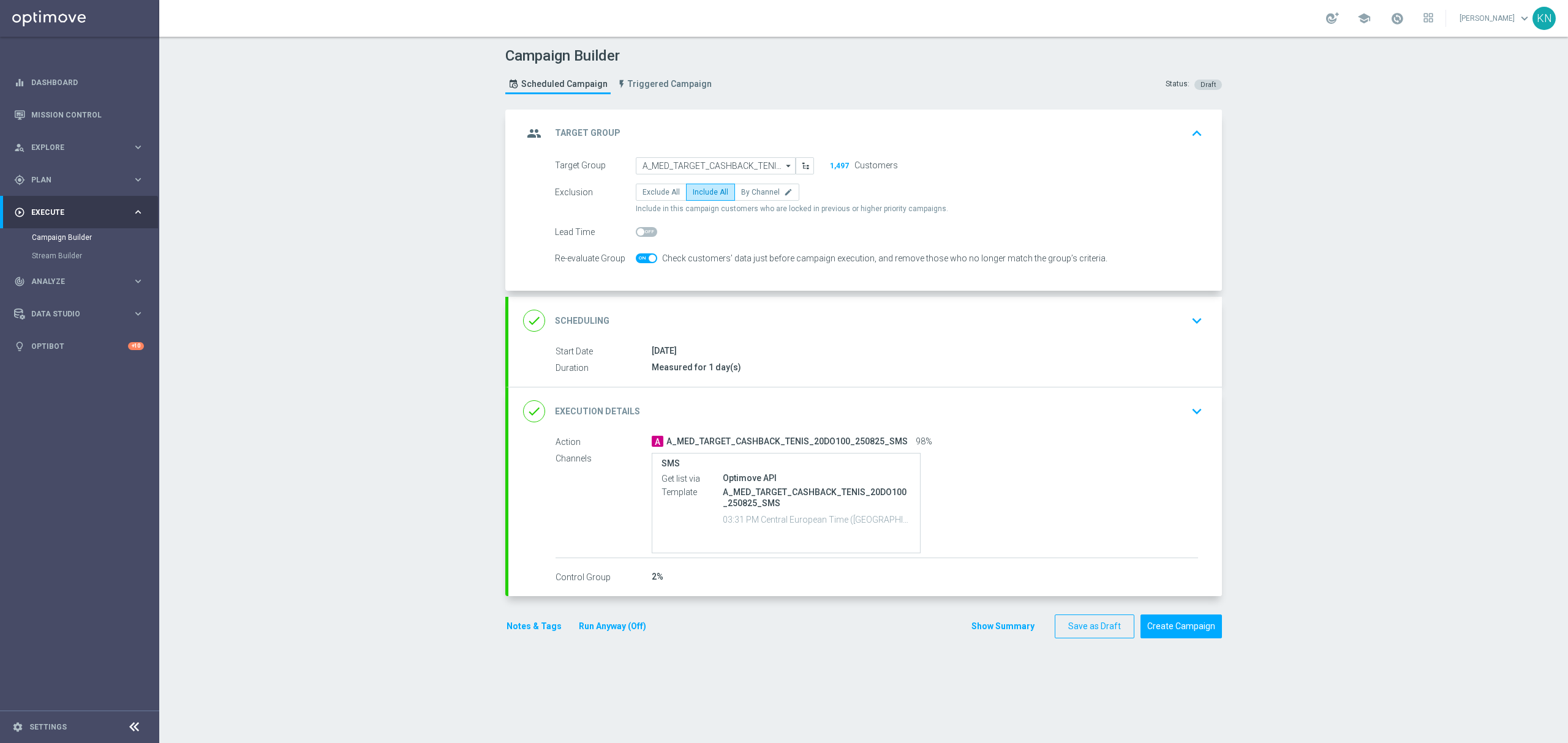
click at [1151, 341] on div "done Scheduling keyboard_arrow_down" at bounding box center [865, 321] width 713 height 48
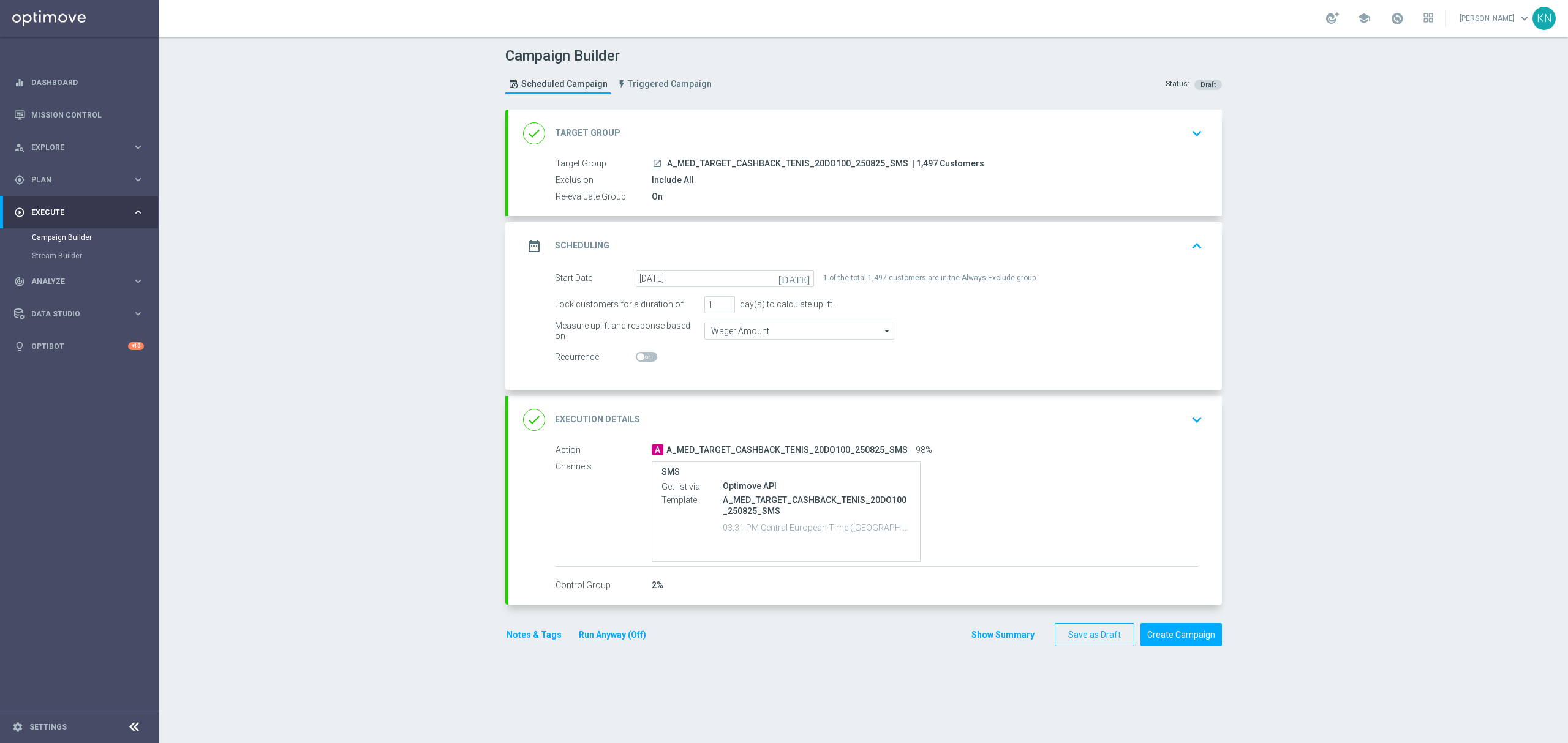
click at [1171, 449] on div "A A_MED_TARGET_CASHBACK_TENIS_20DO100_250825_SMS 98%" at bounding box center [925, 450] width 546 height 13
click at [1177, 413] on div "done Execution Details keyboard_arrow_down" at bounding box center [865, 420] width 684 height 24
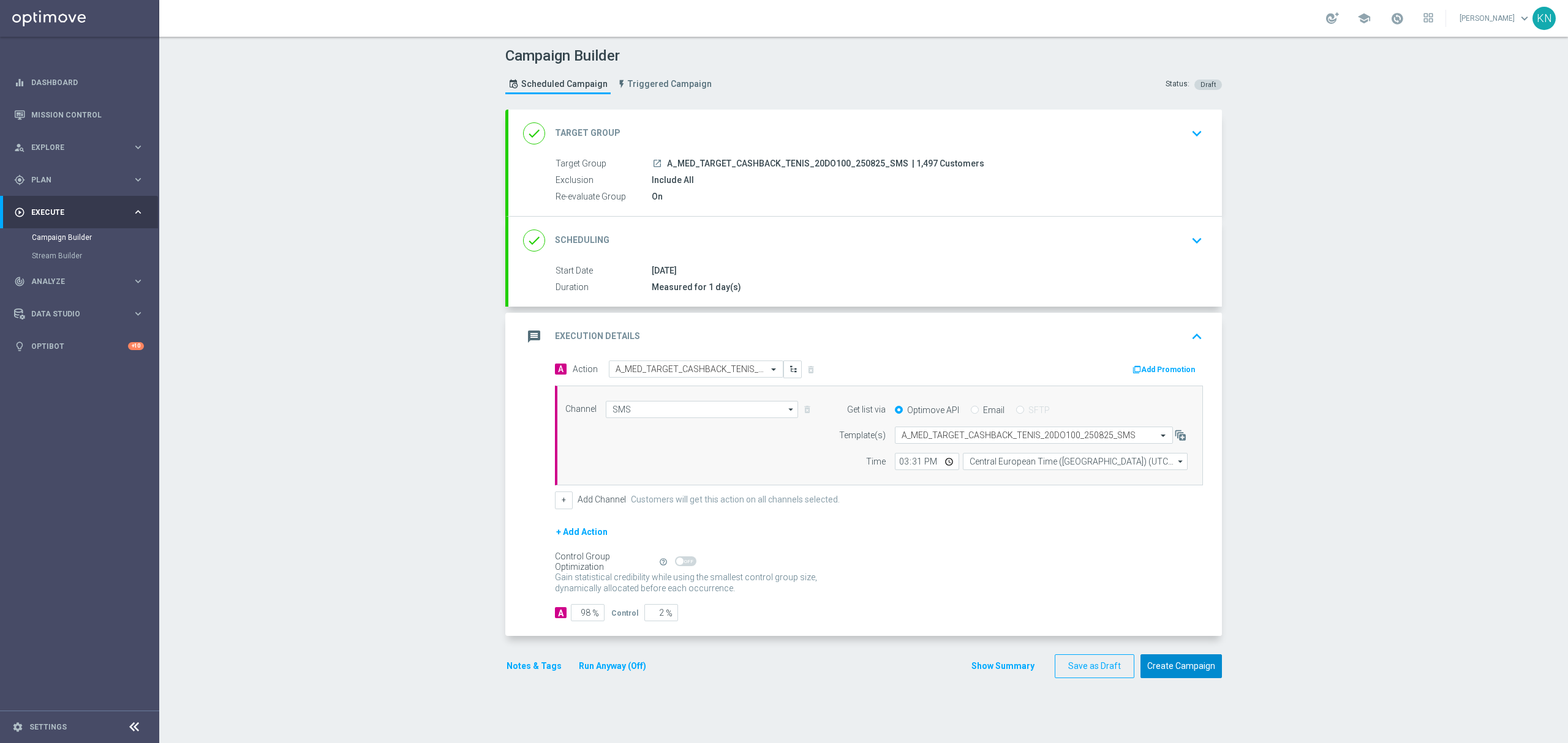
click at [1190, 671] on button "Create Campaign" at bounding box center [1180, 666] width 81 height 24
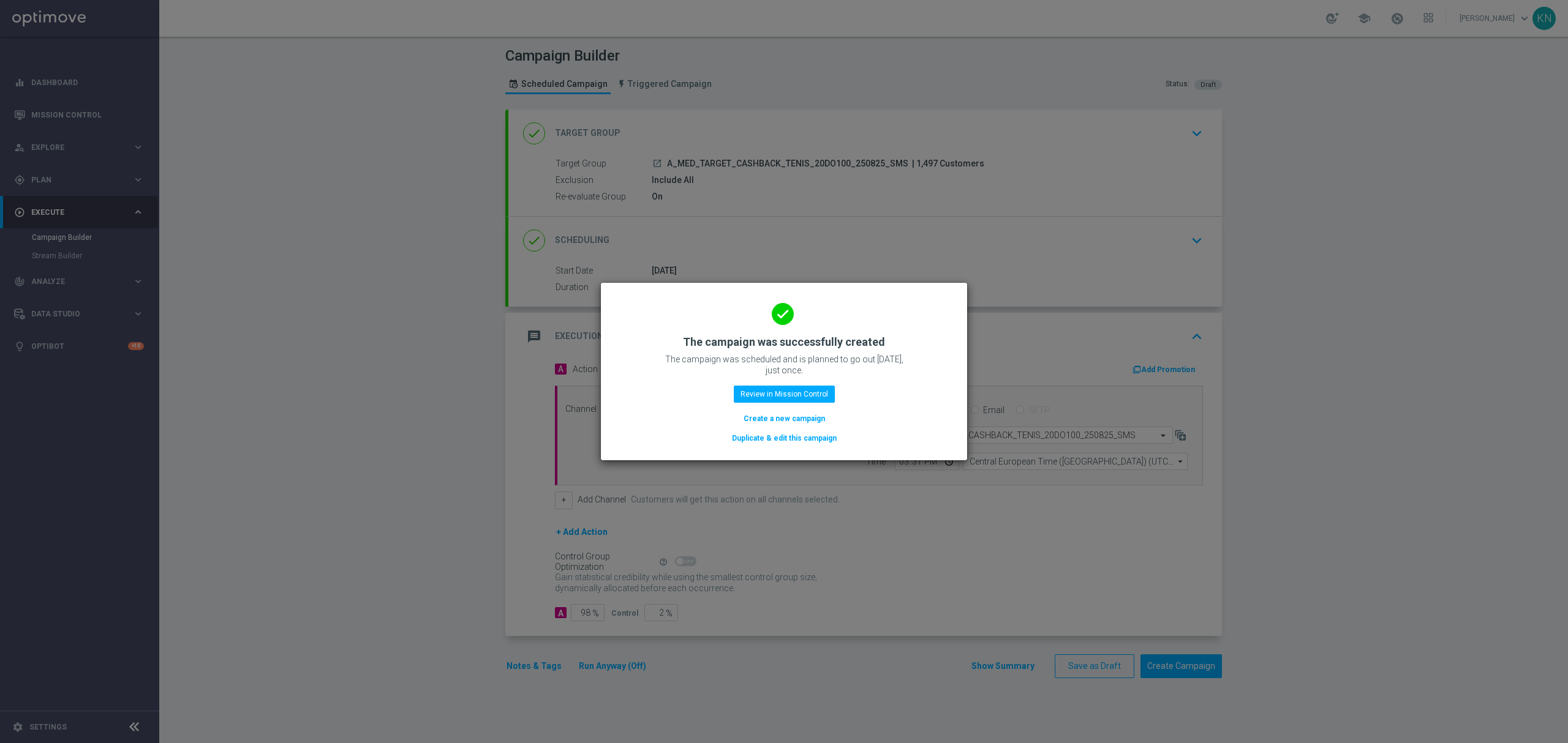
click at [791, 433] on button "Duplicate & edit this campaign" at bounding box center [784, 438] width 107 height 13
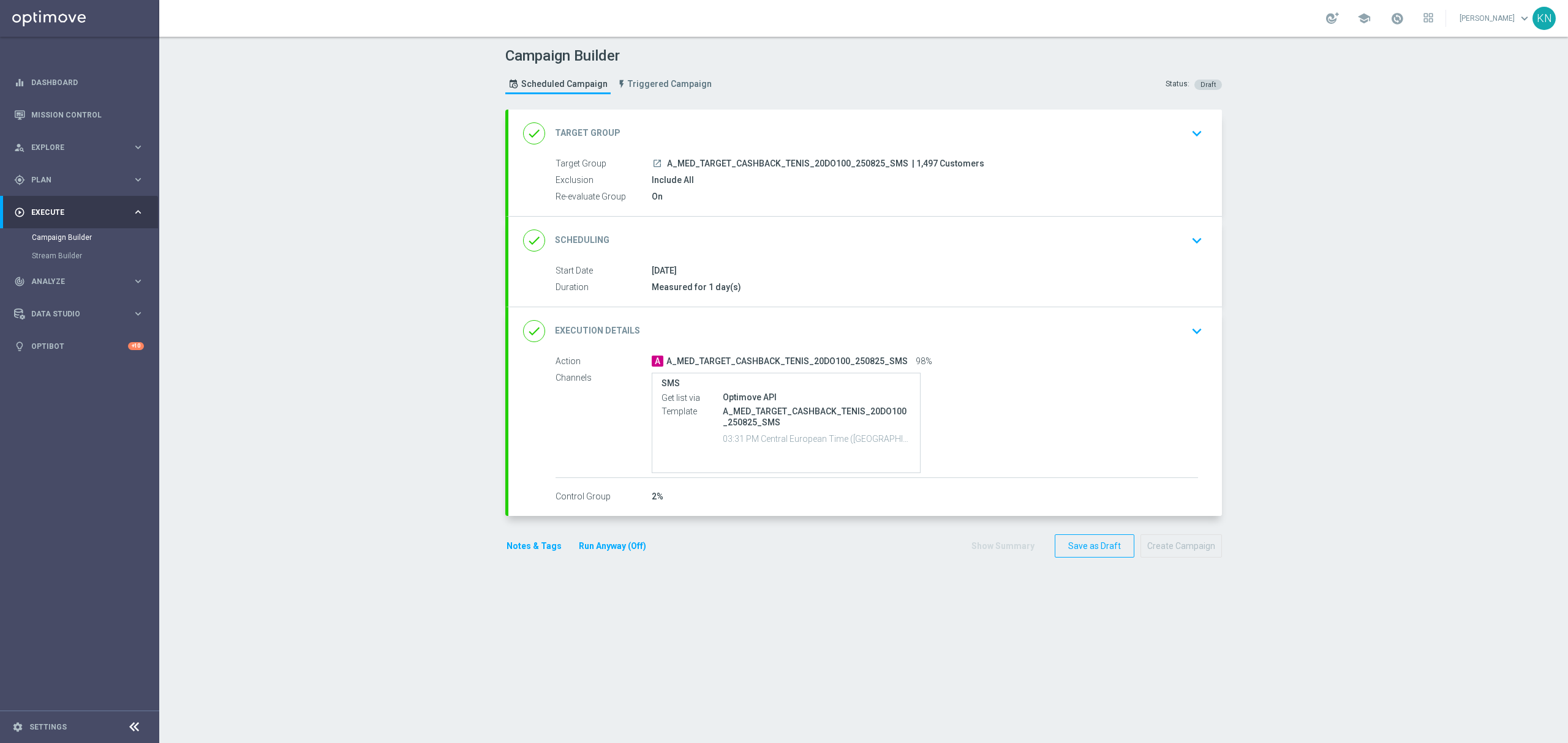
click at [1108, 150] on div "done Target Group keyboard_arrow_down" at bounding box center [865, 133] width 713 height 48
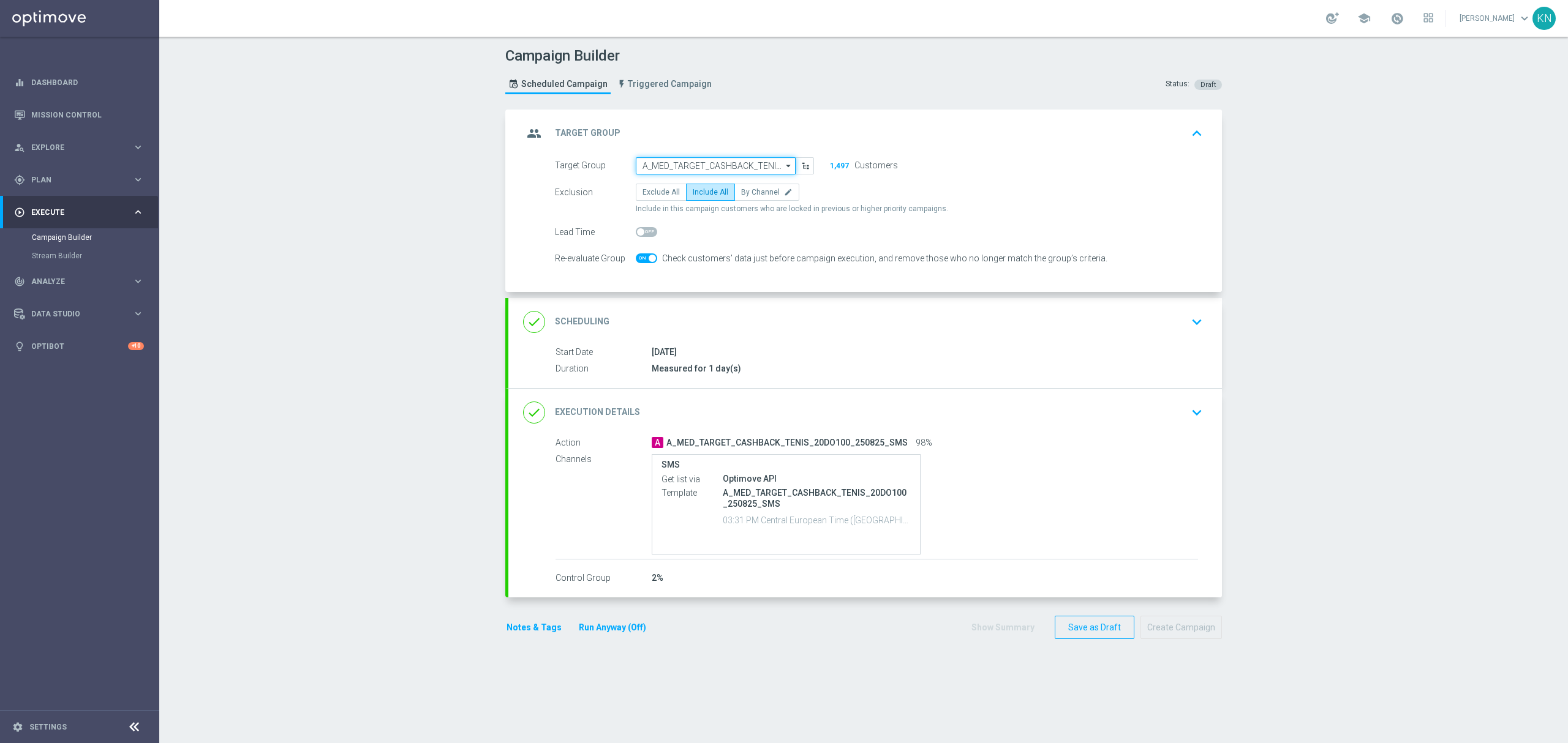
click at [732, 158] on input "A_MED_TARGET_CASHBACK_TENIS_20DO100_250825_SMS" at bounding box center [715, 166] width 160 height 17
paste input "A_HIGH_TARGET_CASHBACK_TENIS_20DO250_250825_SMS"
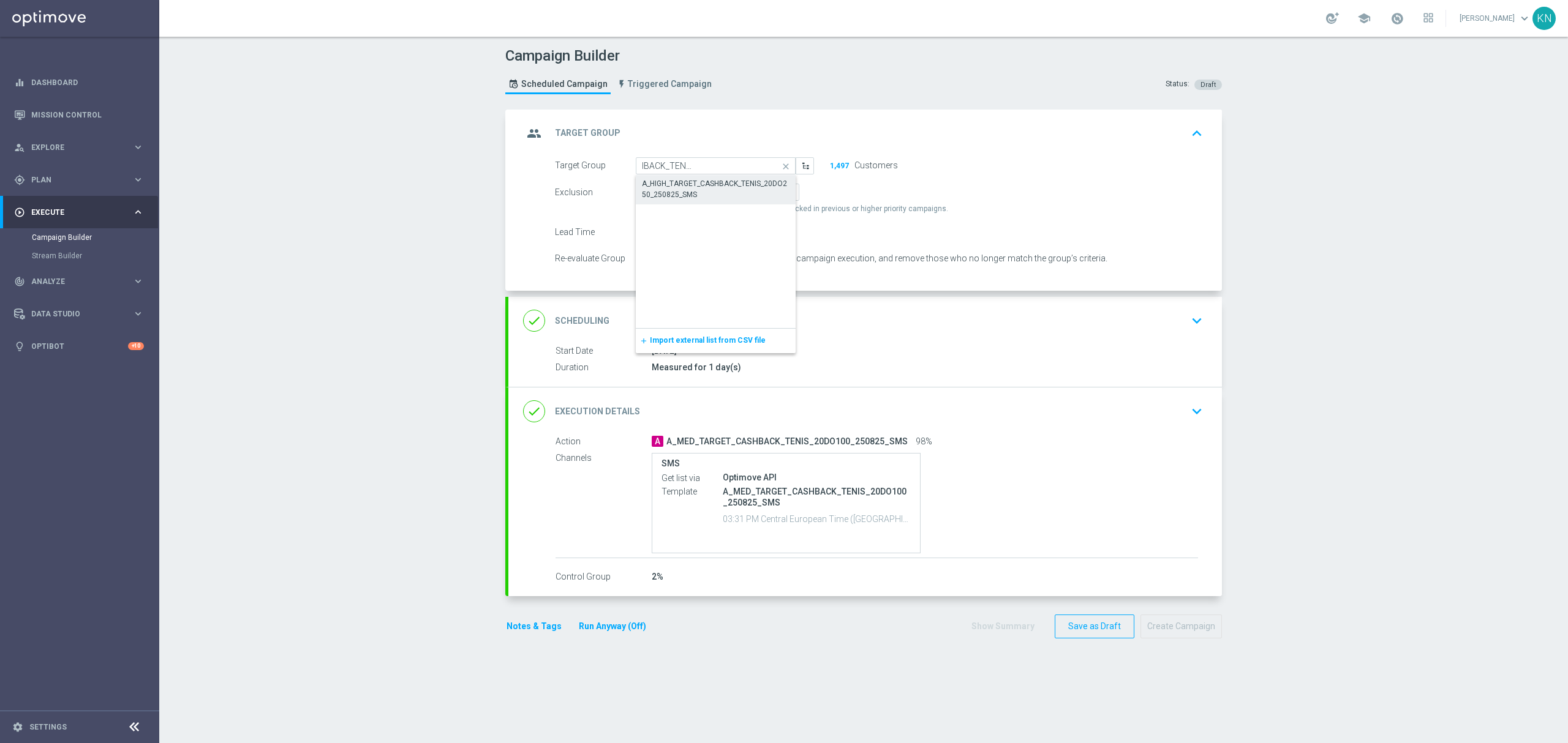
click at [701, 186] on div "A_HIGH_TARGET_CASHBACK_TENIS_20DO250_250825_SMS" at bounding box center [716, 189] width 148 height 22
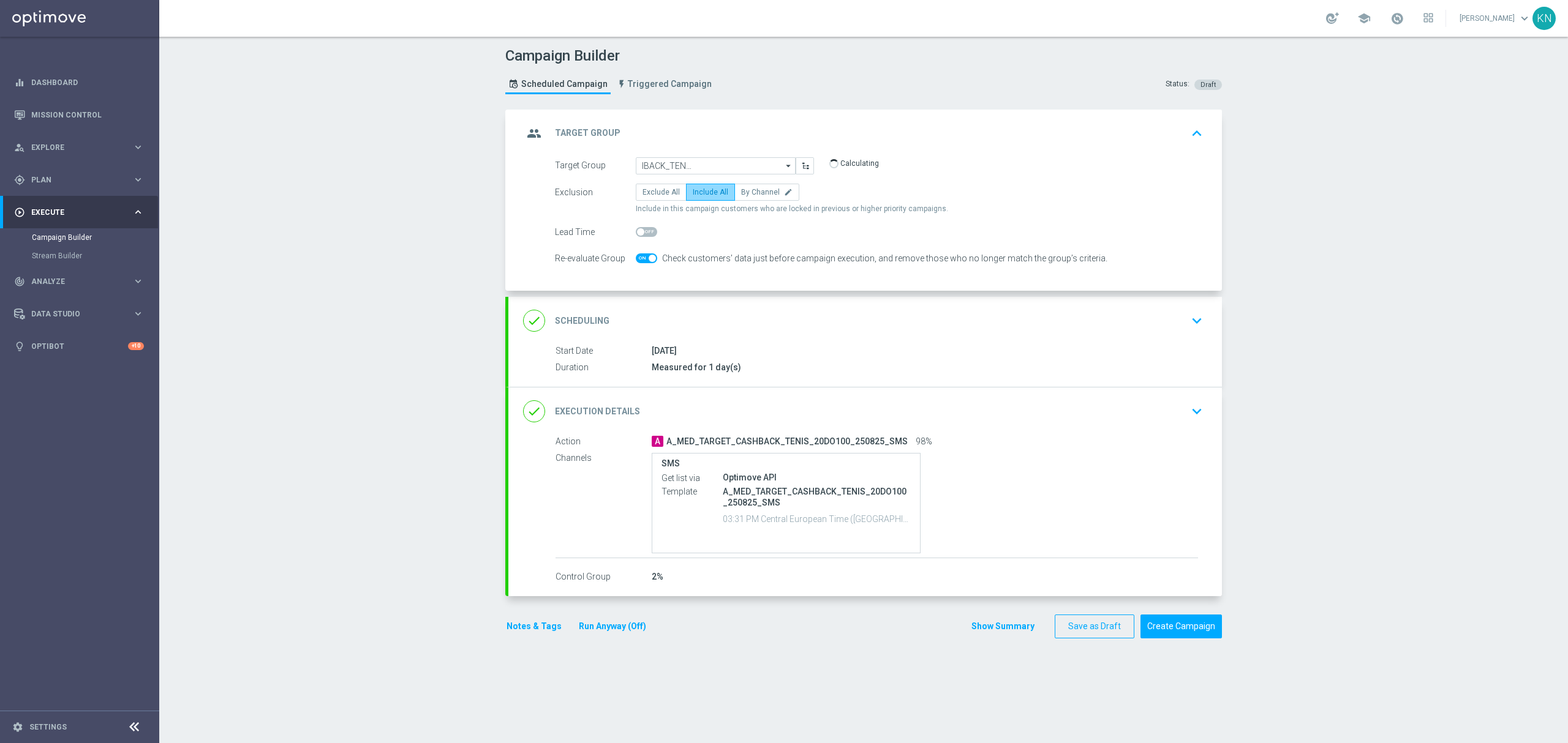
type input "A_HIGH_TARGET_CASHBACK_TENIS_20DO250_250825_SMS"
click at [811, 317] on div "done Scheduling keyboard_arrow_down" at bounding box center [865, 321] width 684 height 24
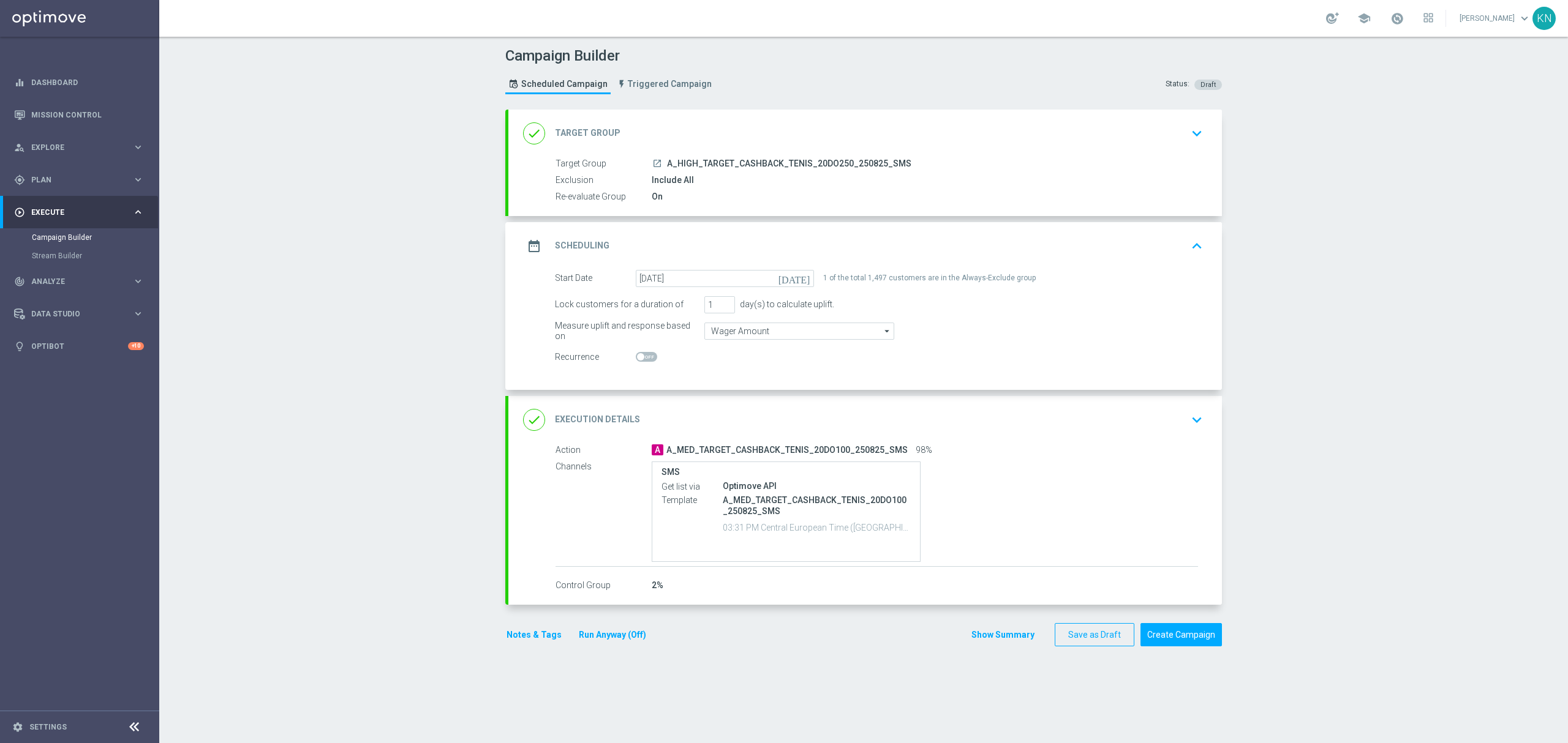
click at [1064, 444] on div "A A_MED_TARGET_CASHBACK_TENIS_20DO100_250825_SMS 98%" at bounding box center [925, 450] width 546 height 13
click at [1169, 414] on div "done Execution Details keyboard_arrow_down" at bounding box center [865, 420] width 684 height 24
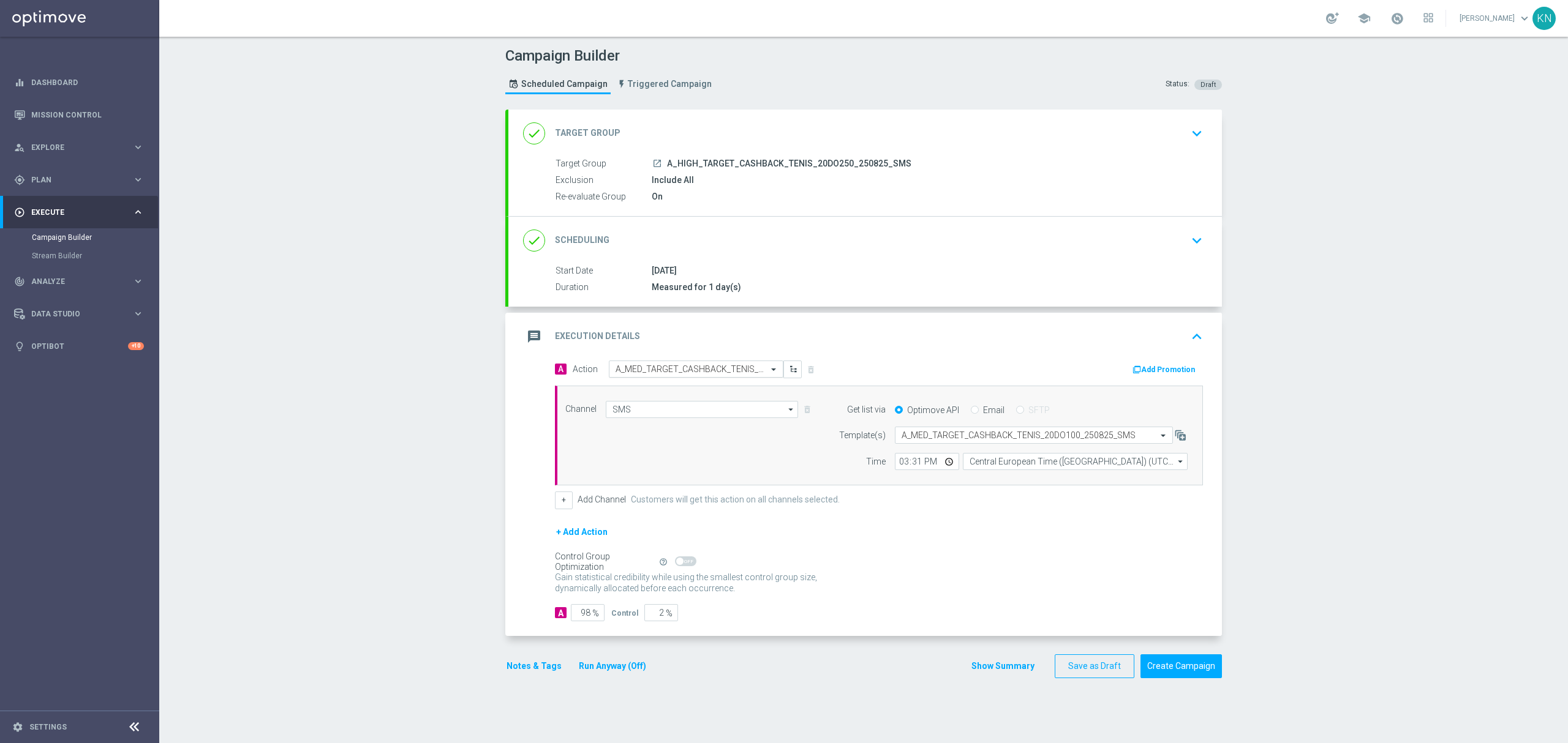
click at [698, 370] on input "text" at bounding box center [683, 369] width 136 height 10
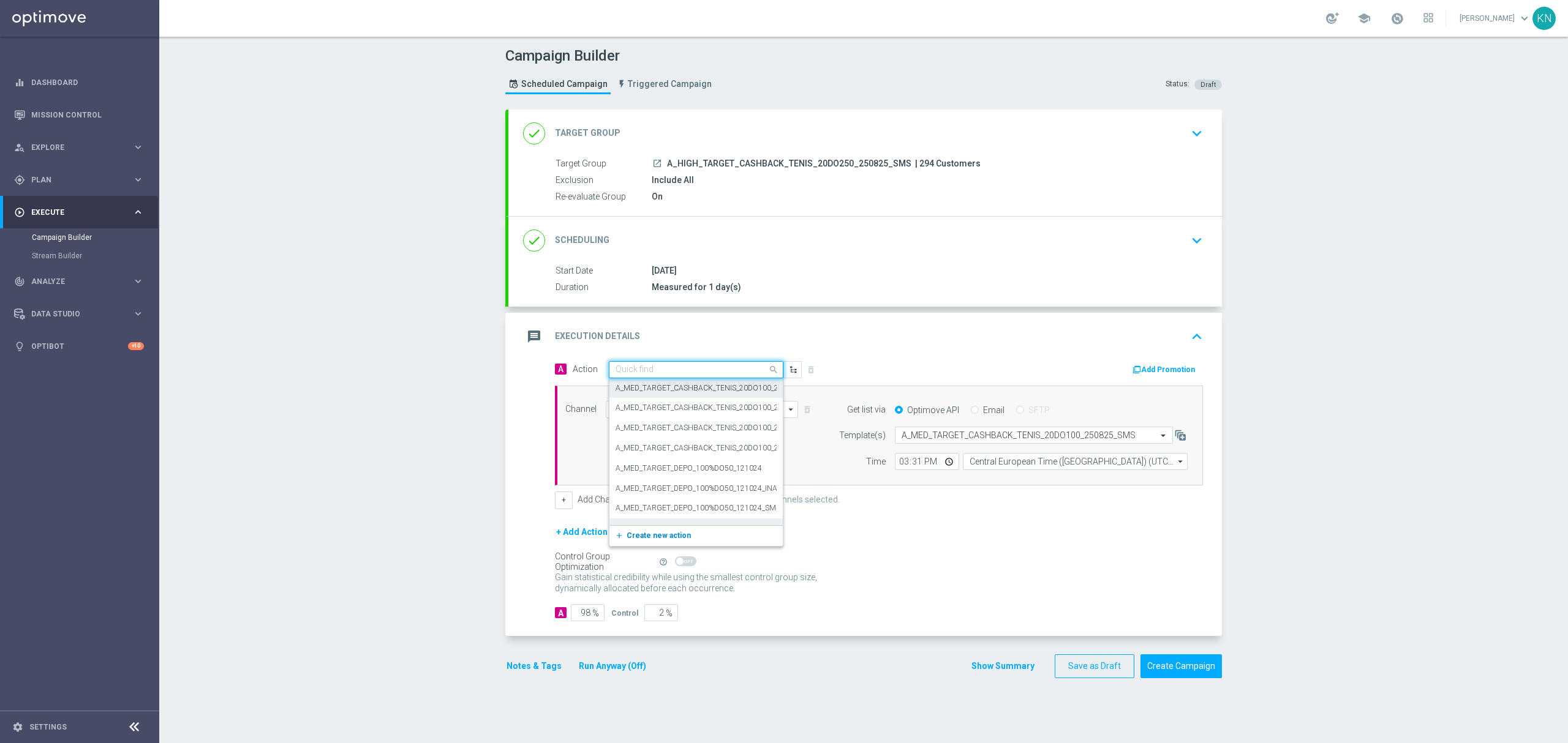
click at [635, 536] on span "Create new action" at bounding box center [659, 535] width 65 height 9
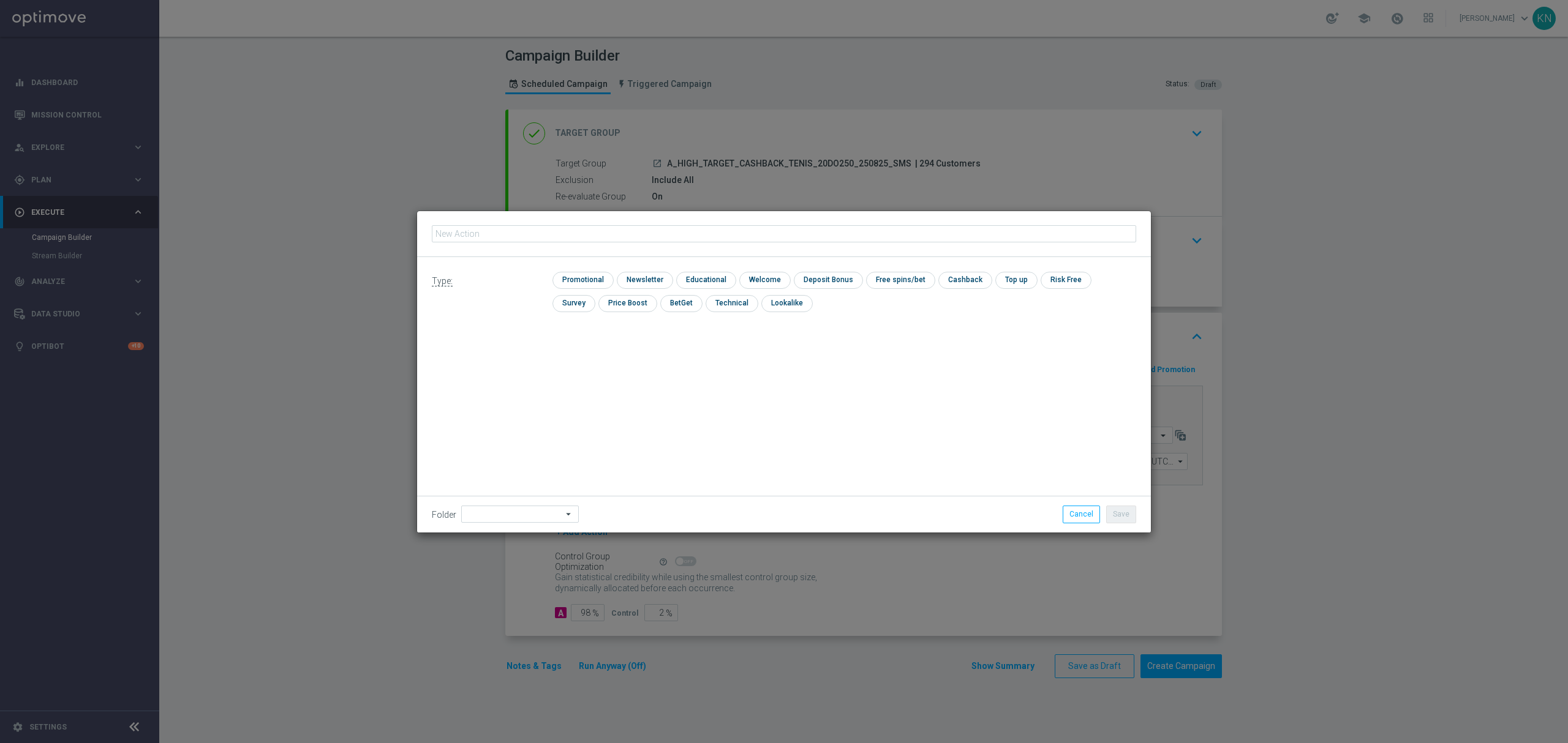
click at [589, 235] on input "text" at bounding box center [784, 234] width 704 height 17
type input "A_HIGH_TARGET_CASHBACK_TENIS_20DO250_250825_SMS"
click at [589, 280] on input "checkbox" at bounding box center [582, 280] width 58 height 17
checkbox input "true"
drag, startPoint x: 1115, startPoint y: 517, endPoint x: 1122, endPoint y: 515, distance: 7.3
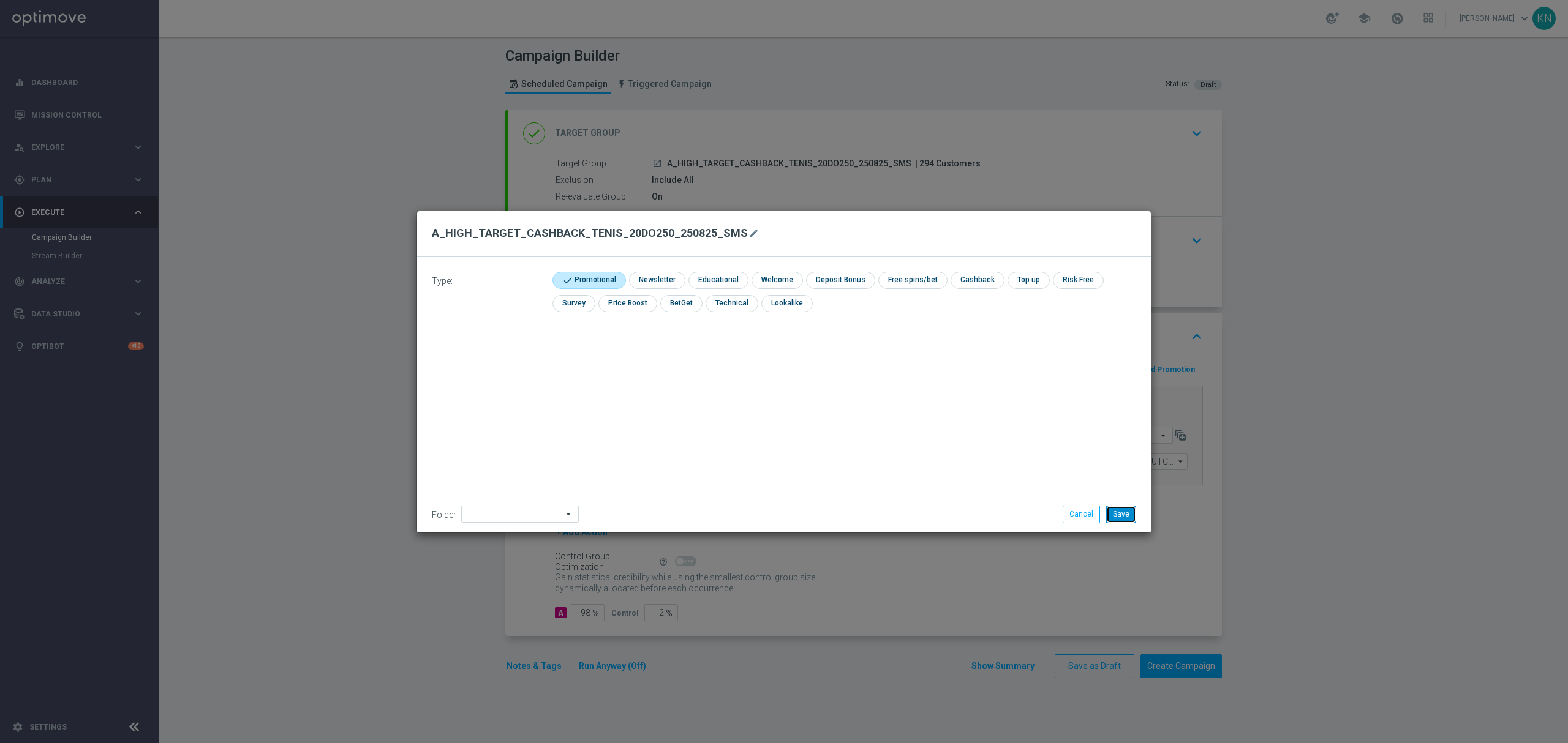
click at [1117, 515] on button "Save" at bounding box center [1121, 515] width 30 height 17
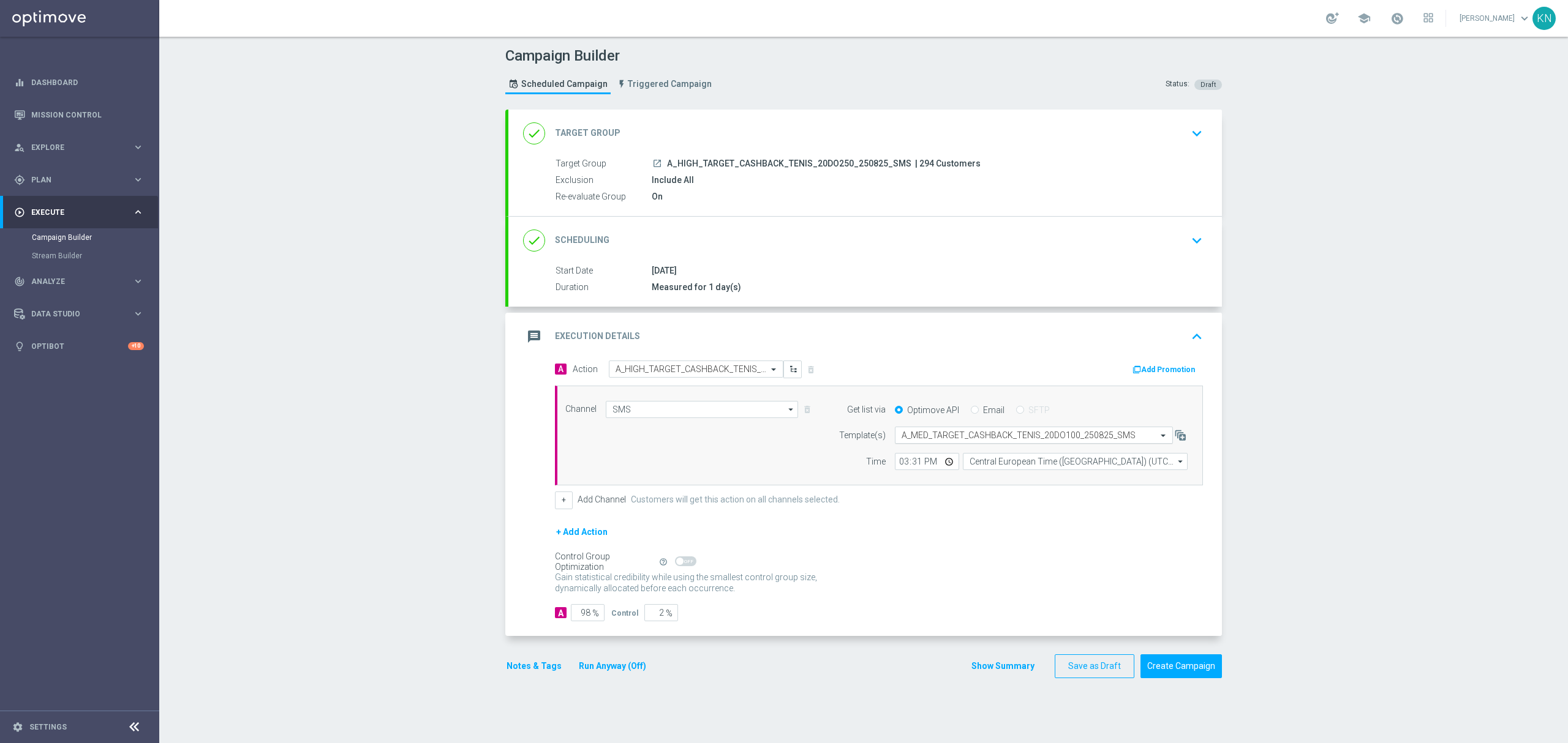
click at [976, 436] on input "text" at bounding box center [1021, 435] width 240 height 10
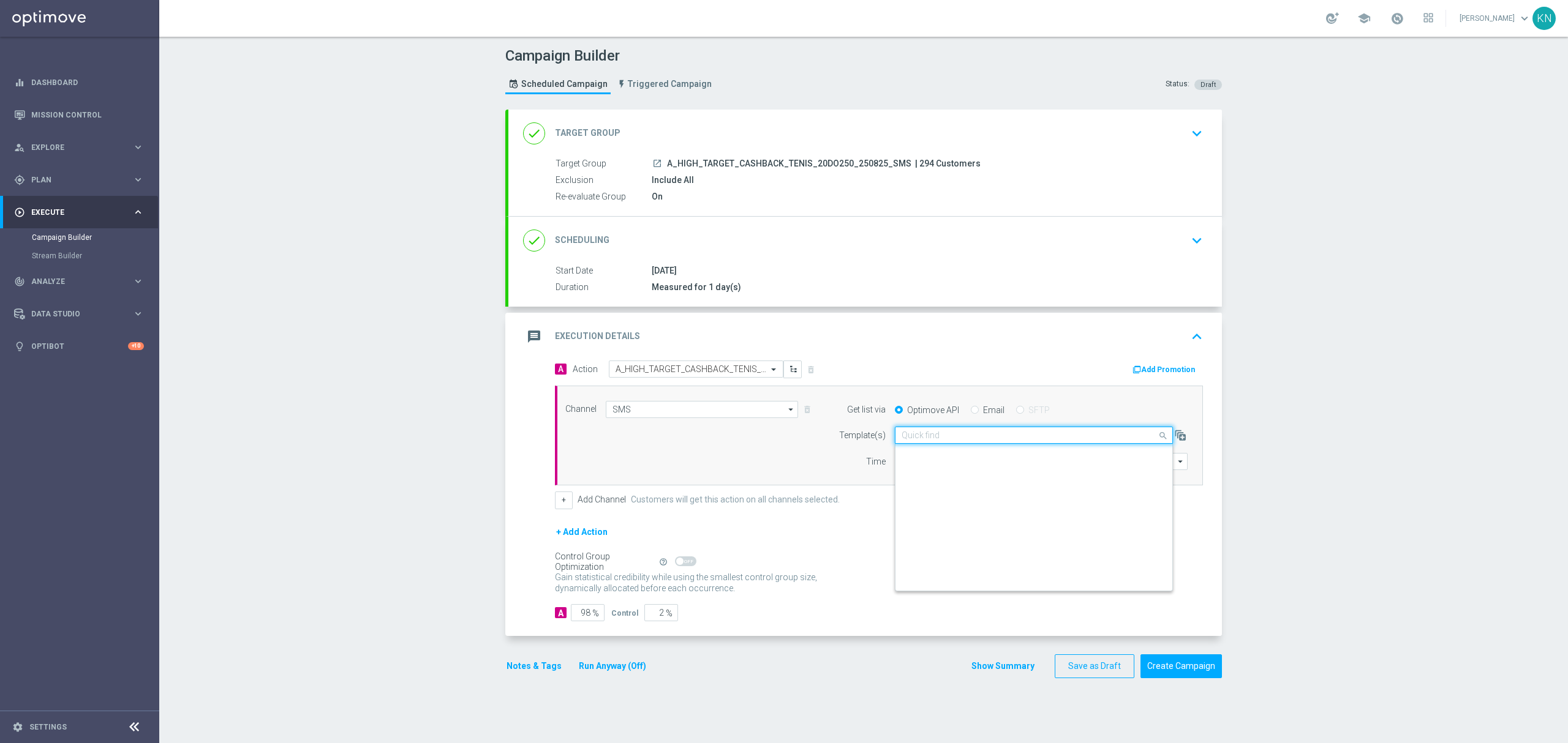
scroll to position [66008, 0]
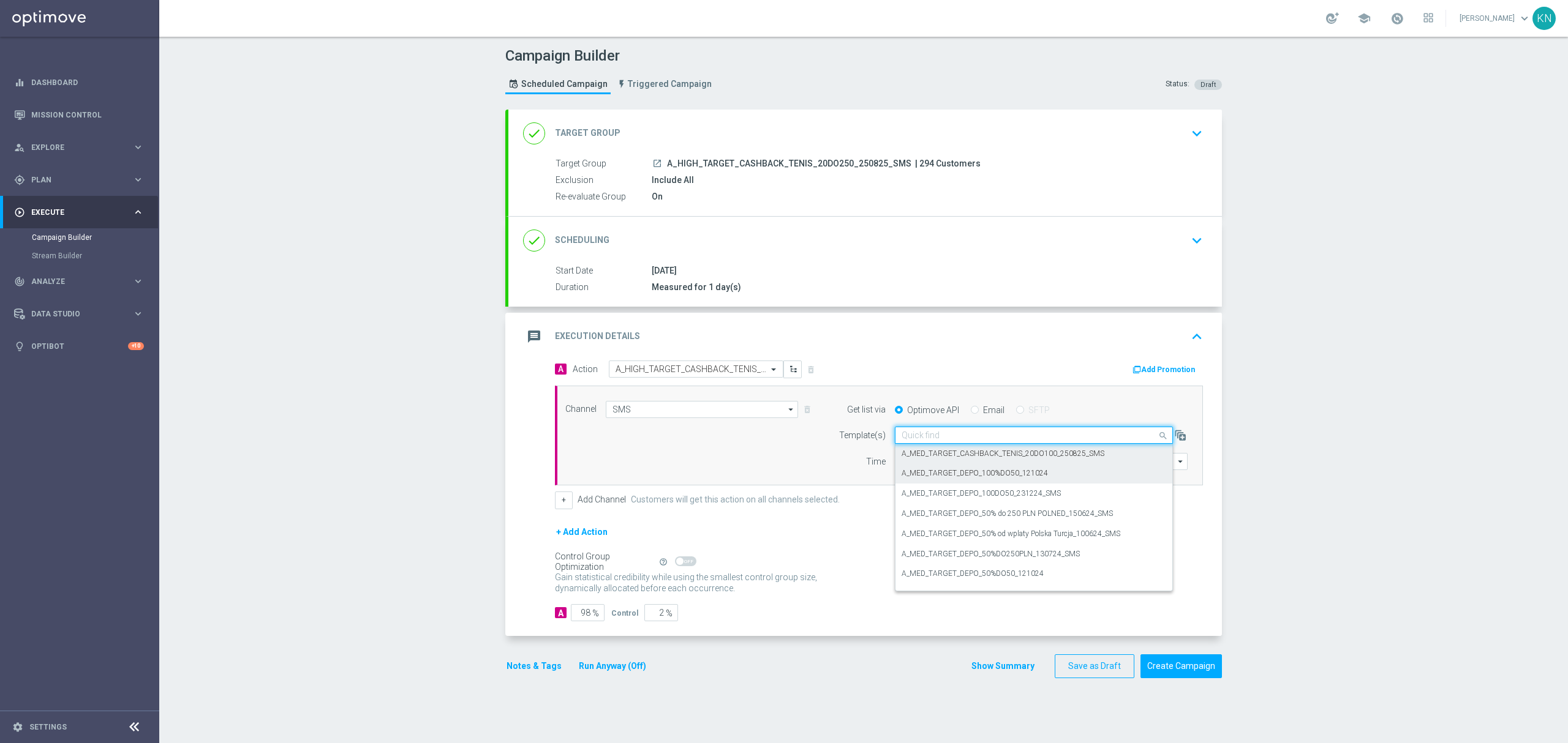
paste input "A_HIGH_TARGET_CASHBACK_TENIS_20DO250_250825_SMS"
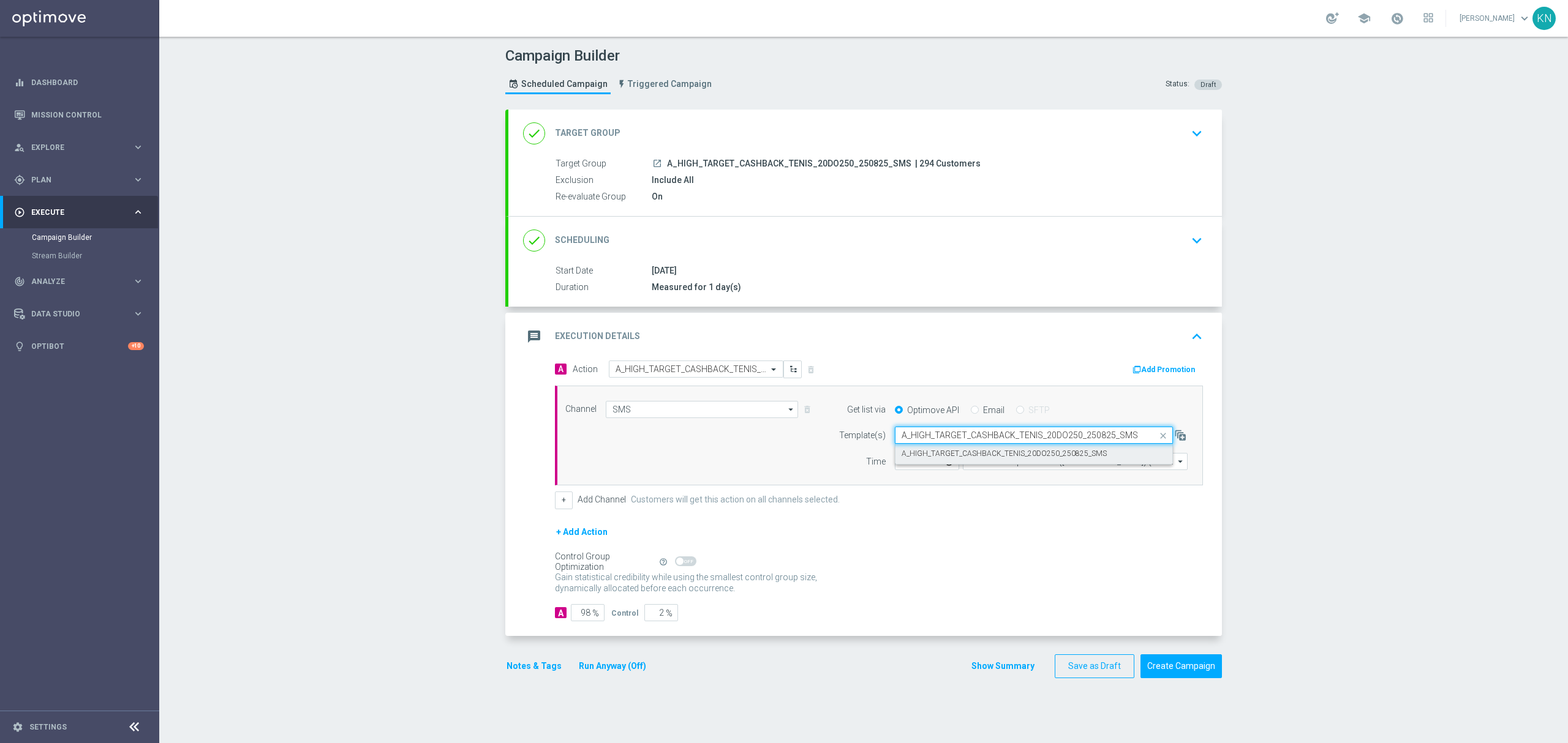
scroll to position [0, 0]
click at [1003, 458] on label "A_HIGH_TARGET_CASHBACK_TENIS_20DO250_250825_SMS" at bounding box center [1004, 453] width 205 height 10
type input "A_HIGH_TARGET_CASHBACK_TENIS_20DO250_250825_SMS"
drag, startPoint x: 943, startPoint y: 283, endPoint x: 1007, endPoint y: 260, distance: 68.0
click at [948, 281] on div "Measured for 1 day(s)" at bounding box center [925, 288] width 546 height 13
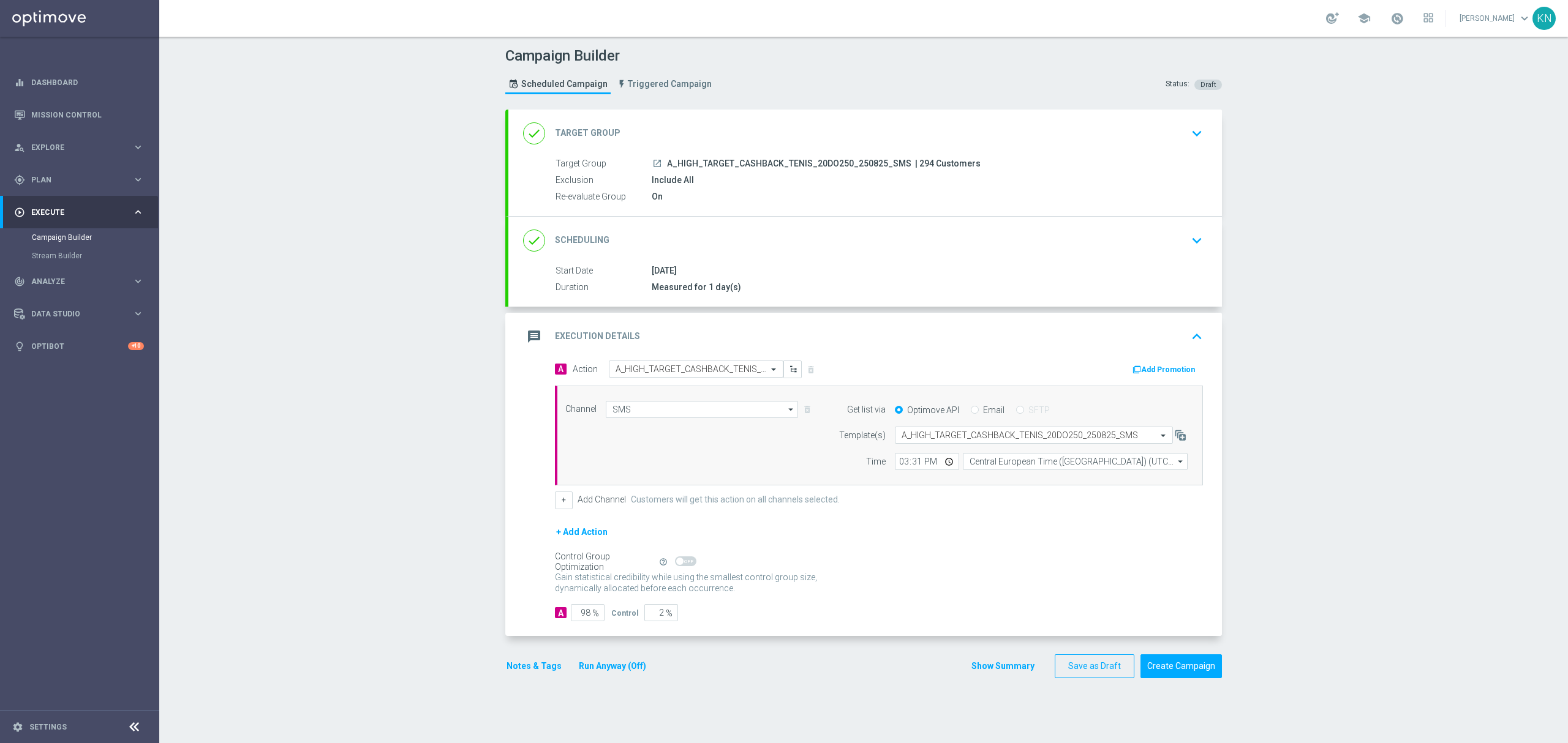
click at [1104, 232] on div "done Scheduling keyboard_arrow_down" at bounding box center [865, 241] width 684 height 24
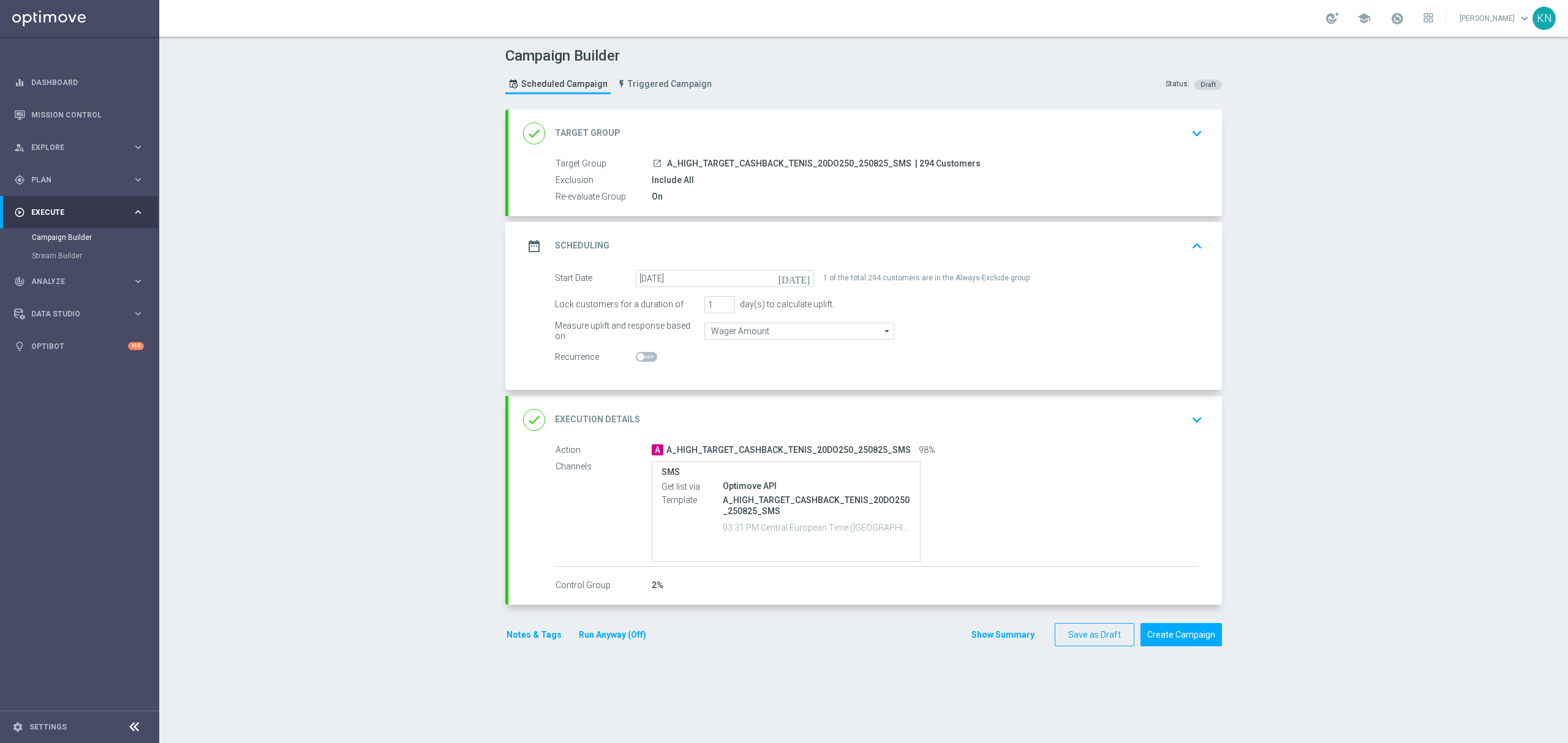
click at [1121, 159] on div "launch A_HIGH_TARGET_CASHBACK_TENIS_20DO250_250825_SMS | 294 Customers" at bounding box center [925, 164] width 546 height 13
click at [1160, 124] on div "done Target Group keyboard_arrow_down" at bounding box center [865, 134] width 684 height 24
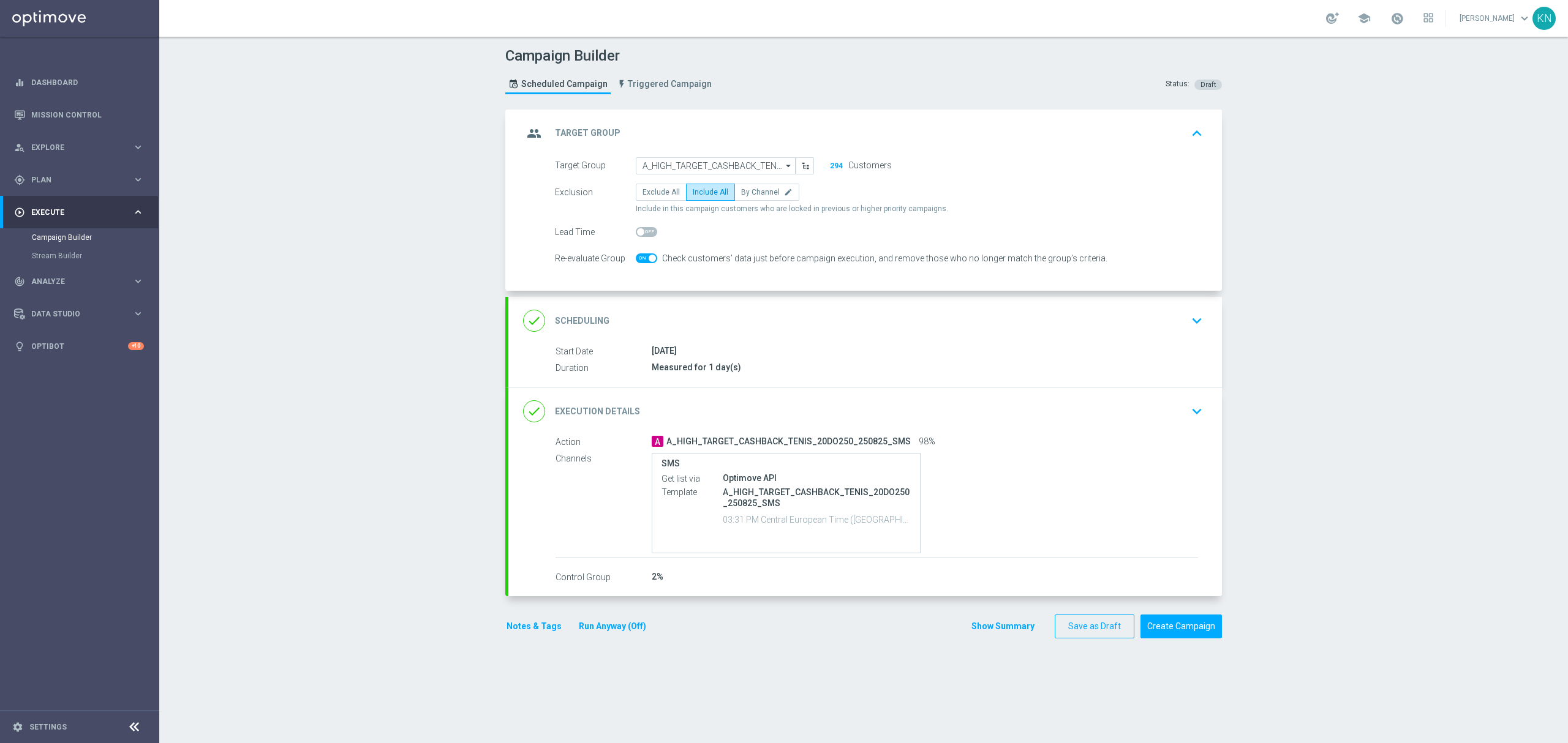
click at [1187, 327] on icon "keyboard_arrow_down" at bounding box center [1196, 320] width 18 height 18
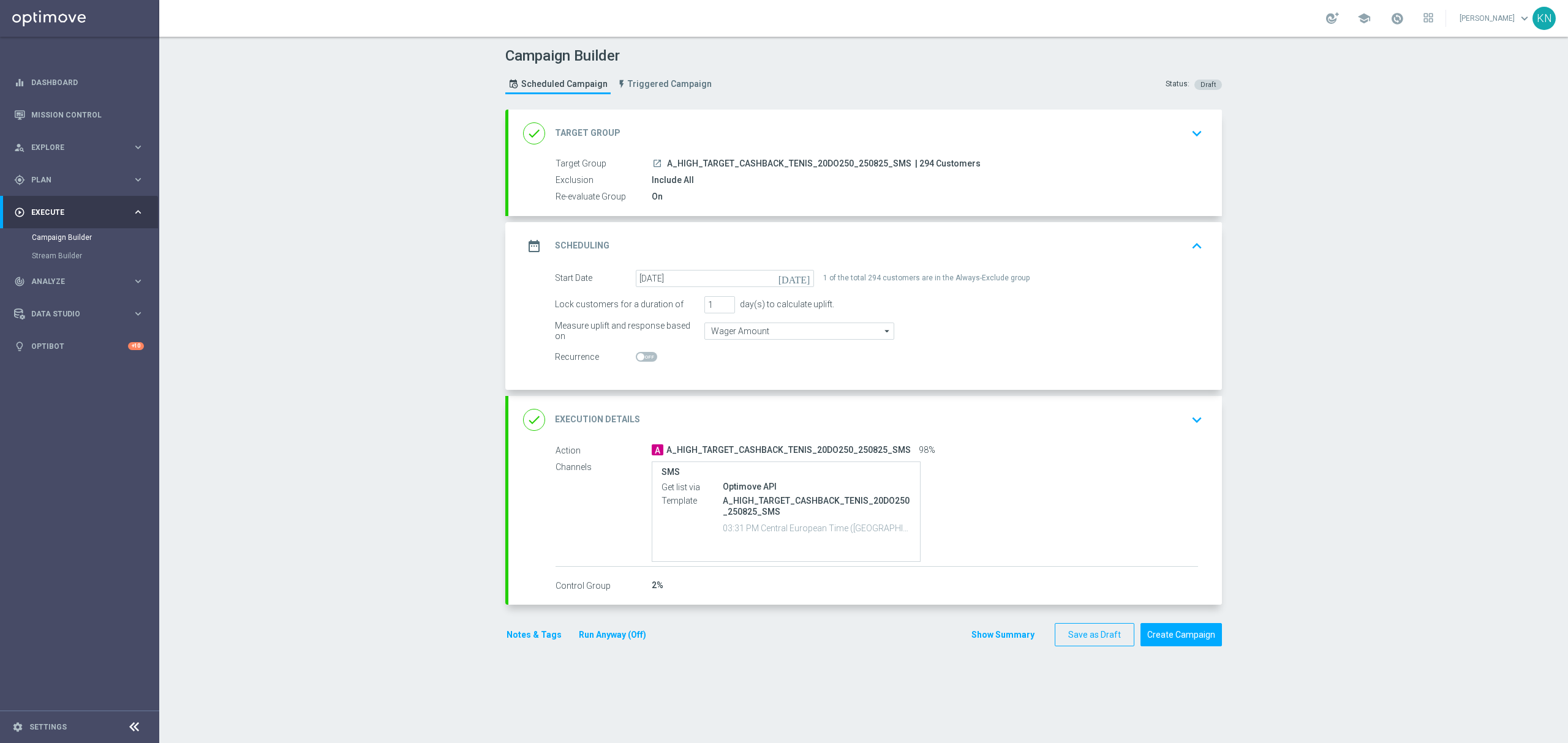
click at [1187, 426] on icon "keyboard_arrow_down" at bounding box center [1196, 419] width 18 height 18
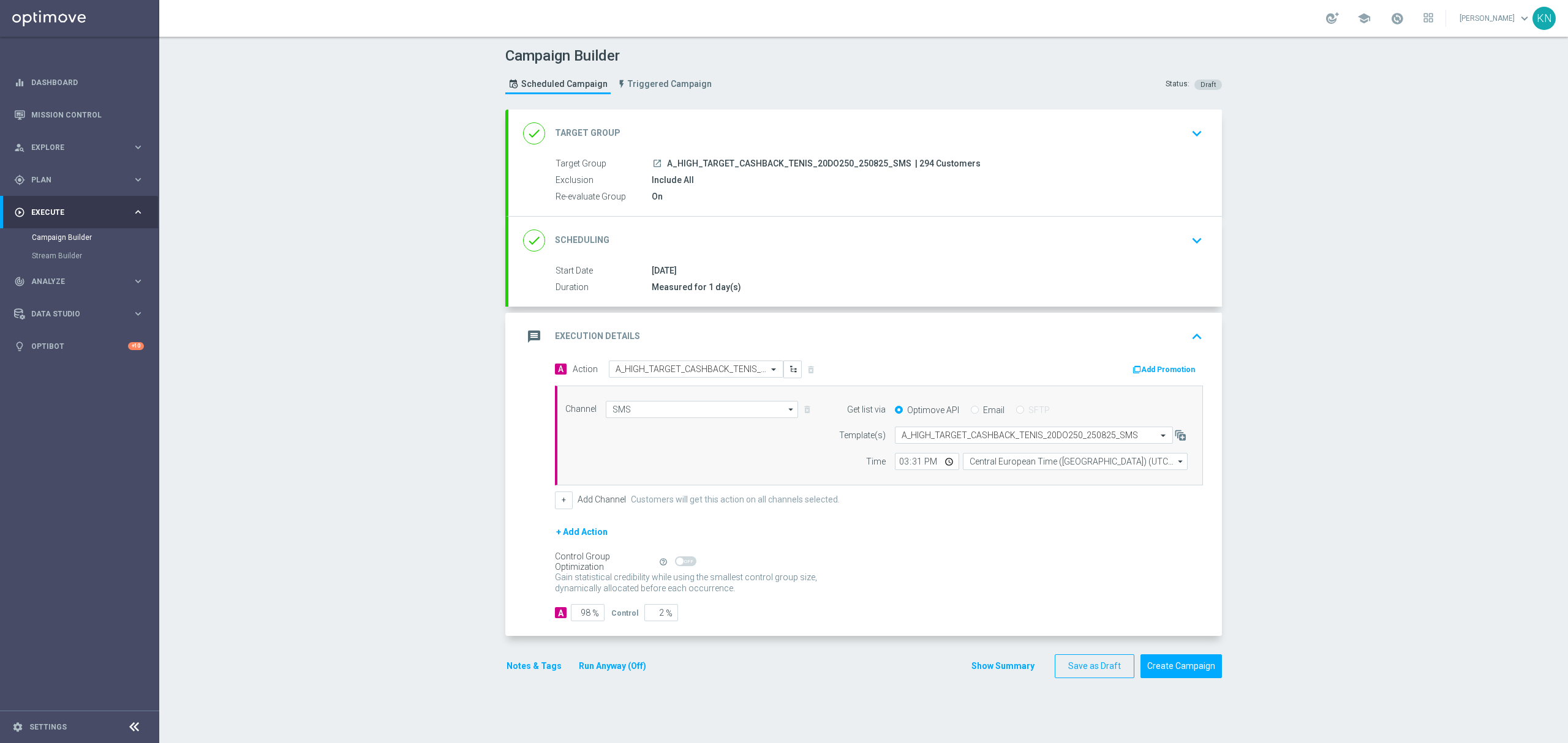
click at [518, 662] on button "Notes & Tags" at bounding box center [534, 666] width 58 height 15
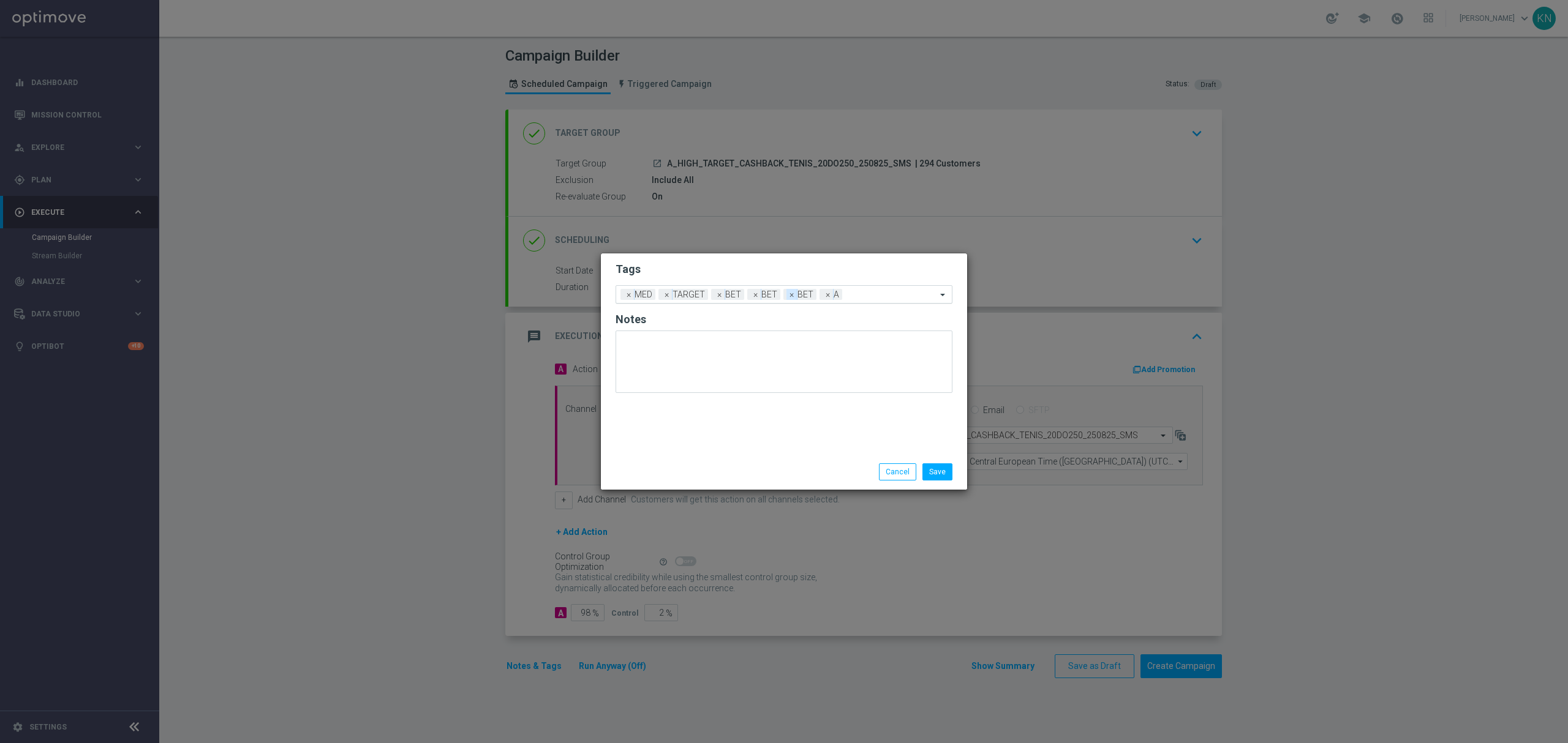
drag, startPoint x: 797, startPoint y: 297, endPoint x: 772, endPoint y: 297, distance: 25.0
click at [796, 297] on span "×" at bounding box center [791, 295] width 11 height 11
click at [760, 297] on span "×" at bounding box center [756, 295] width 11 height 11
click at [625, 295] on span "×" at bounding box center [629, 295] width 11 height 11
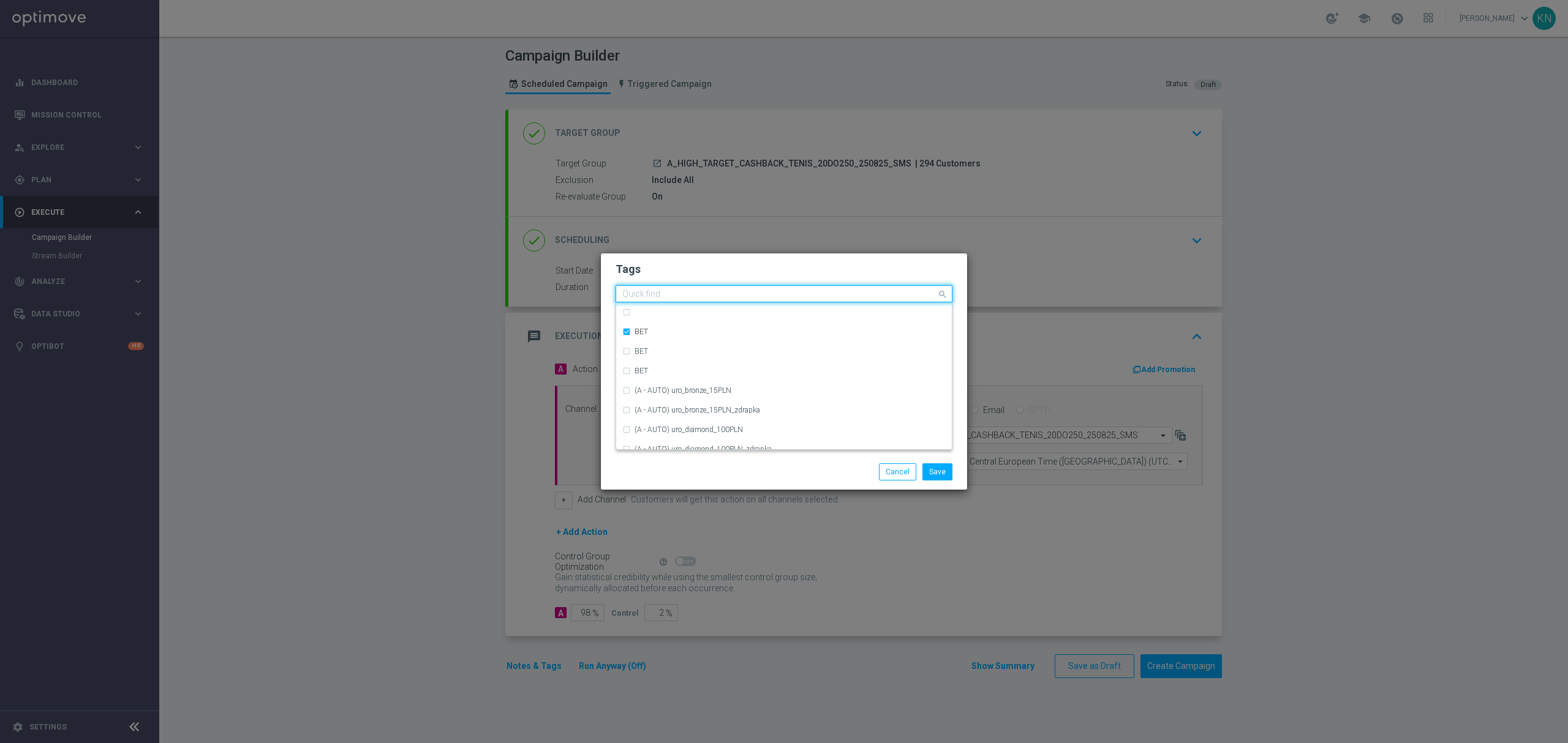
click at [762, 299] on input "text" at bounding box center [779, 294] width 315 height 10
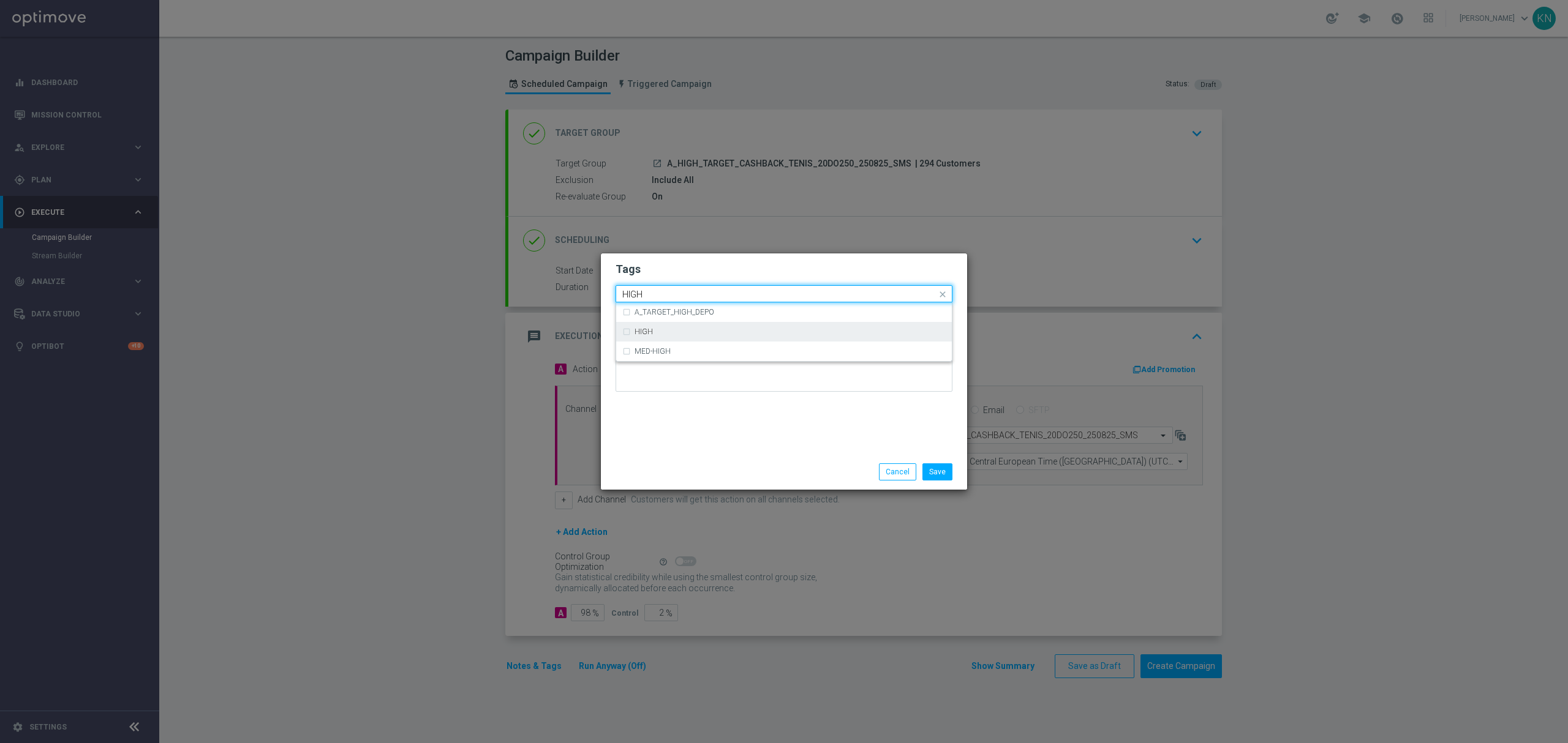
click at [662, 328] on div "HIGH" at bounding box center [790, 331] width 311 height 7
type input "HIGH"
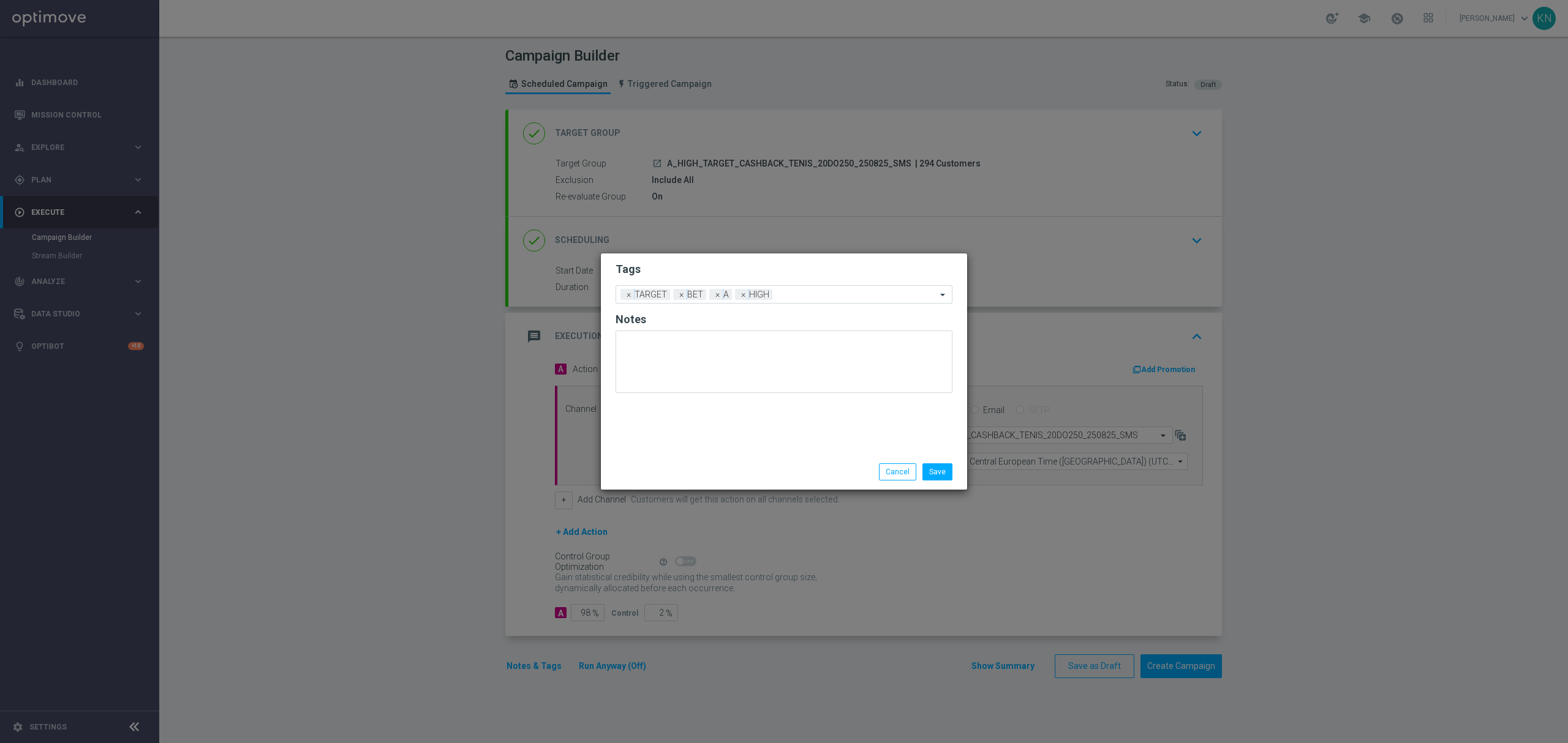
click at [736, 262] on h2 "Tags" at bounding box center [784, 269] width 337 height 15
click at [943, 469] on button "Save" at bounding box center [937, 472] width 30 height 17
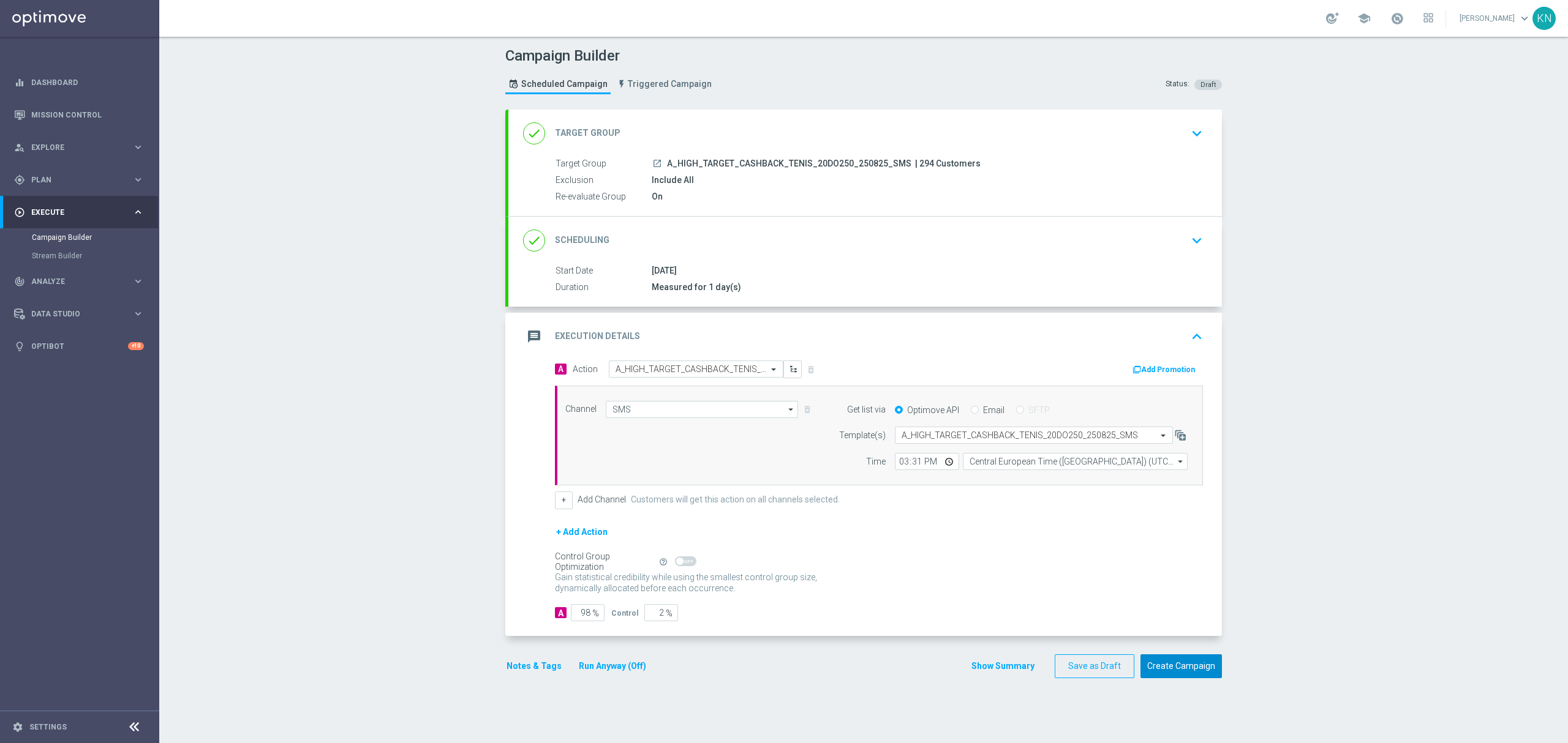
click at [1189, 672] on button "Create Campaign" at bounding box center [1180, 666] width 81 height 24
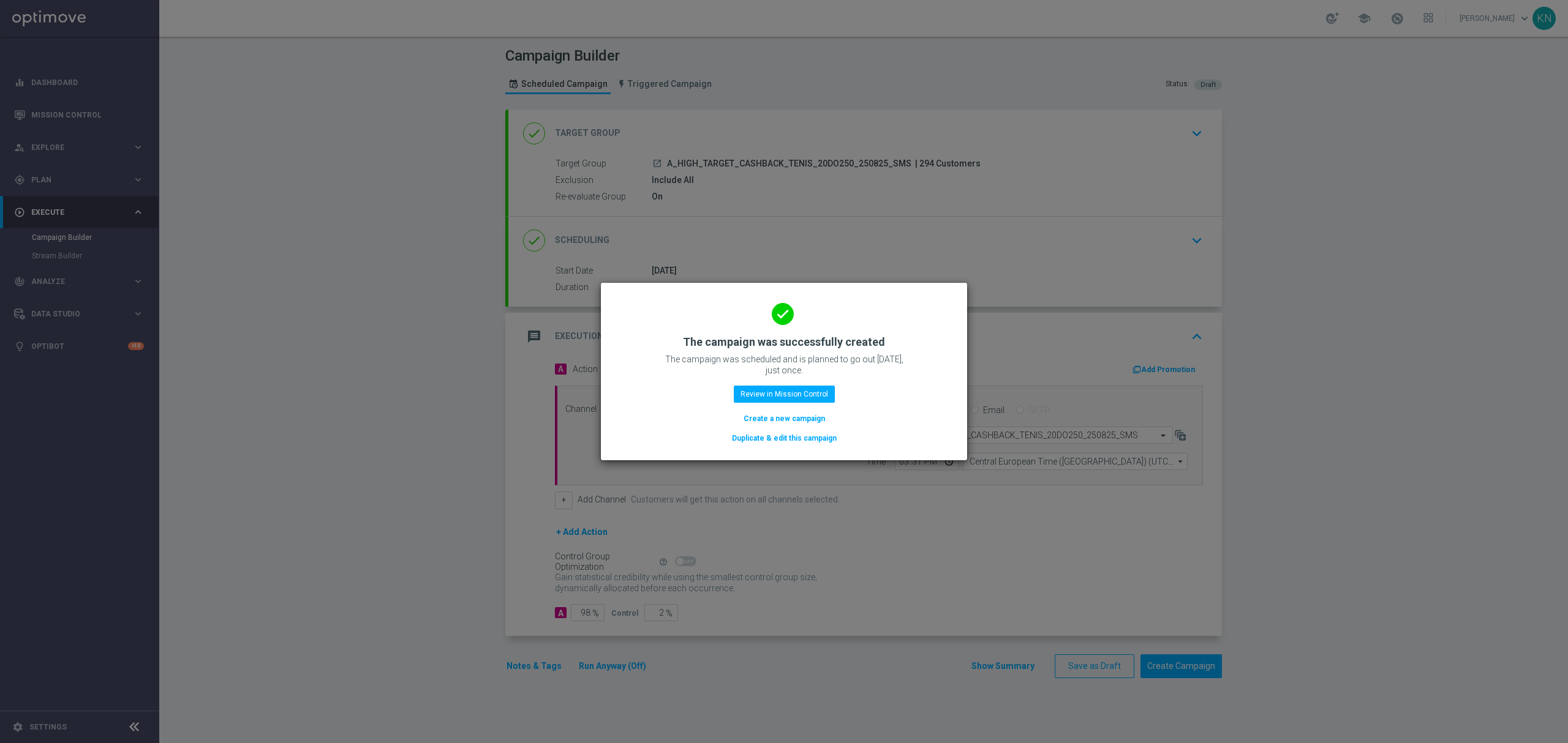
click at [345, 381] on modal-container "done The campaign was successfully created The campaign was scheduled and is pl…" at bounding box center [784, 371] width 1568 height 743
click at [791, 399] on button "Review in Mission Control" at bounding box center [784, 394] width 101 height 17
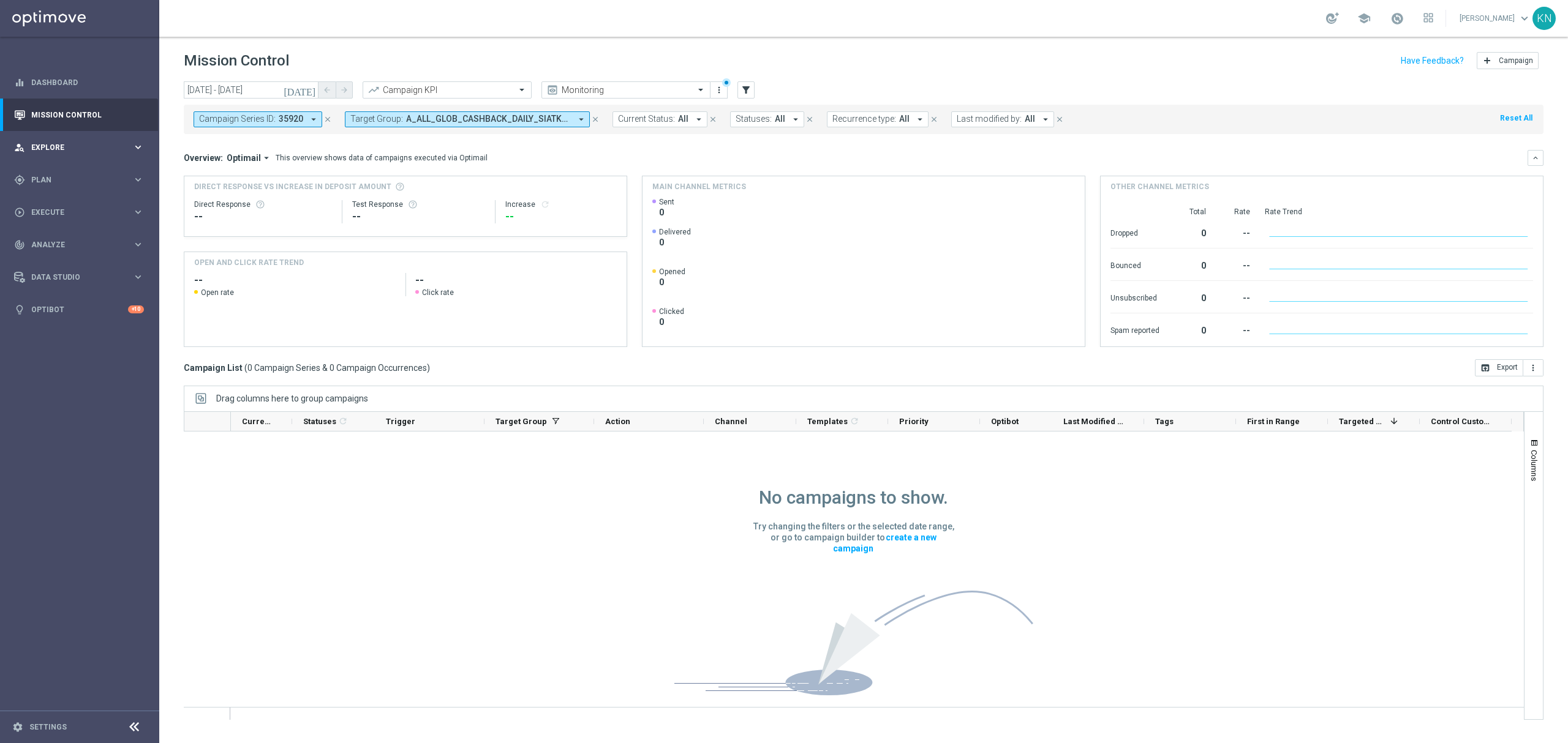
click at [60, 148] on span "Explore" at bounding box center [82, 147] width 101 height 7
drag, startPoint x: 57, startPoint y: 366, endPoint x: 57, endPoint y: 358, distance: 8.0
click at [57, 366] on div "play_circle_outline Execute keyboard_arrow_right" at bounding box center [79, 358] width 158 height 32
click at [55, 239] on link "Campaign Builder" at bounding box center [79, 237] width 95 height 9
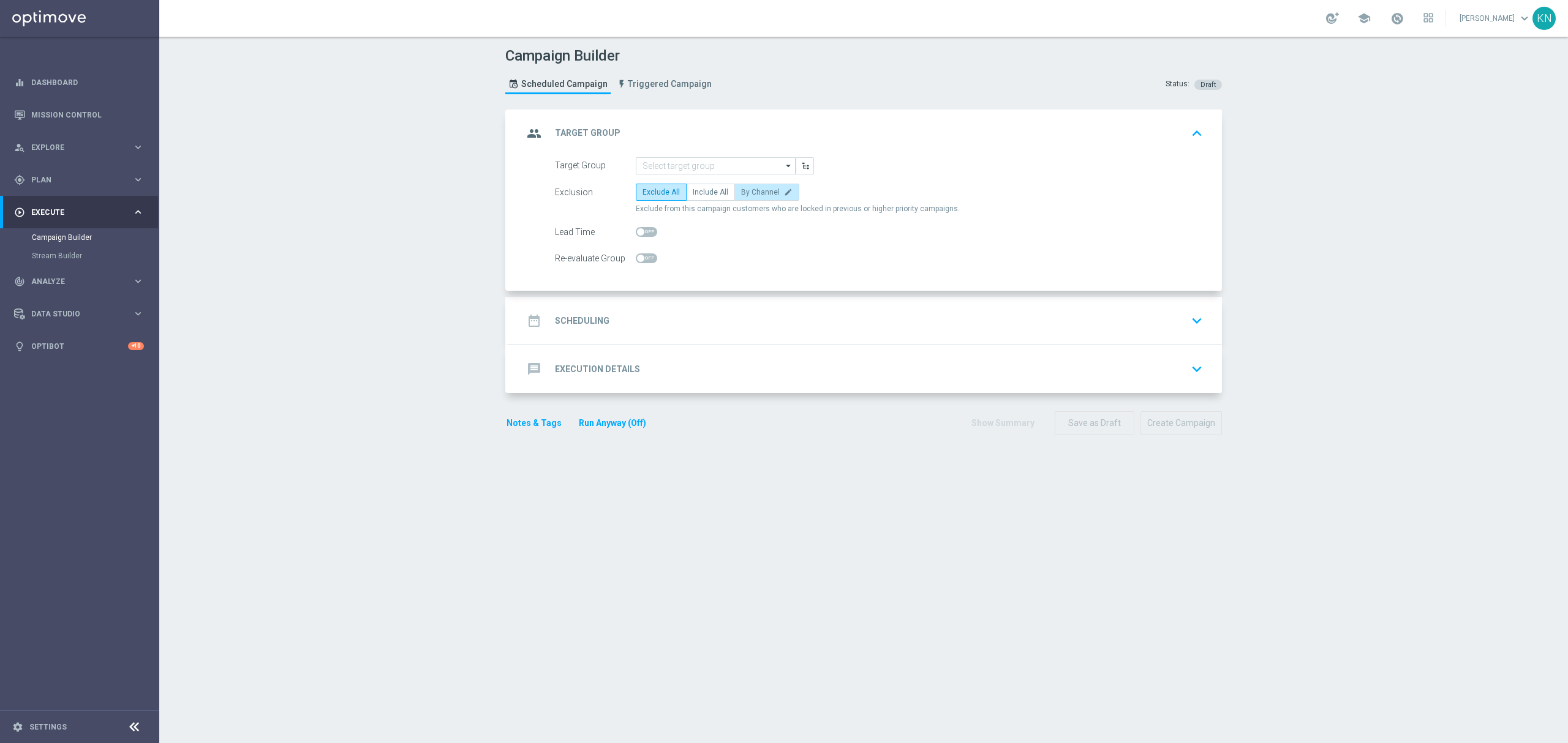
click at [741, 191] on span "By Channel" at bounding box center [760, 191] width 39 height 9
click at [741, 191] on input "By Channel edit" at bounding box center [745, 195] width 8 height 8
radio input "true"
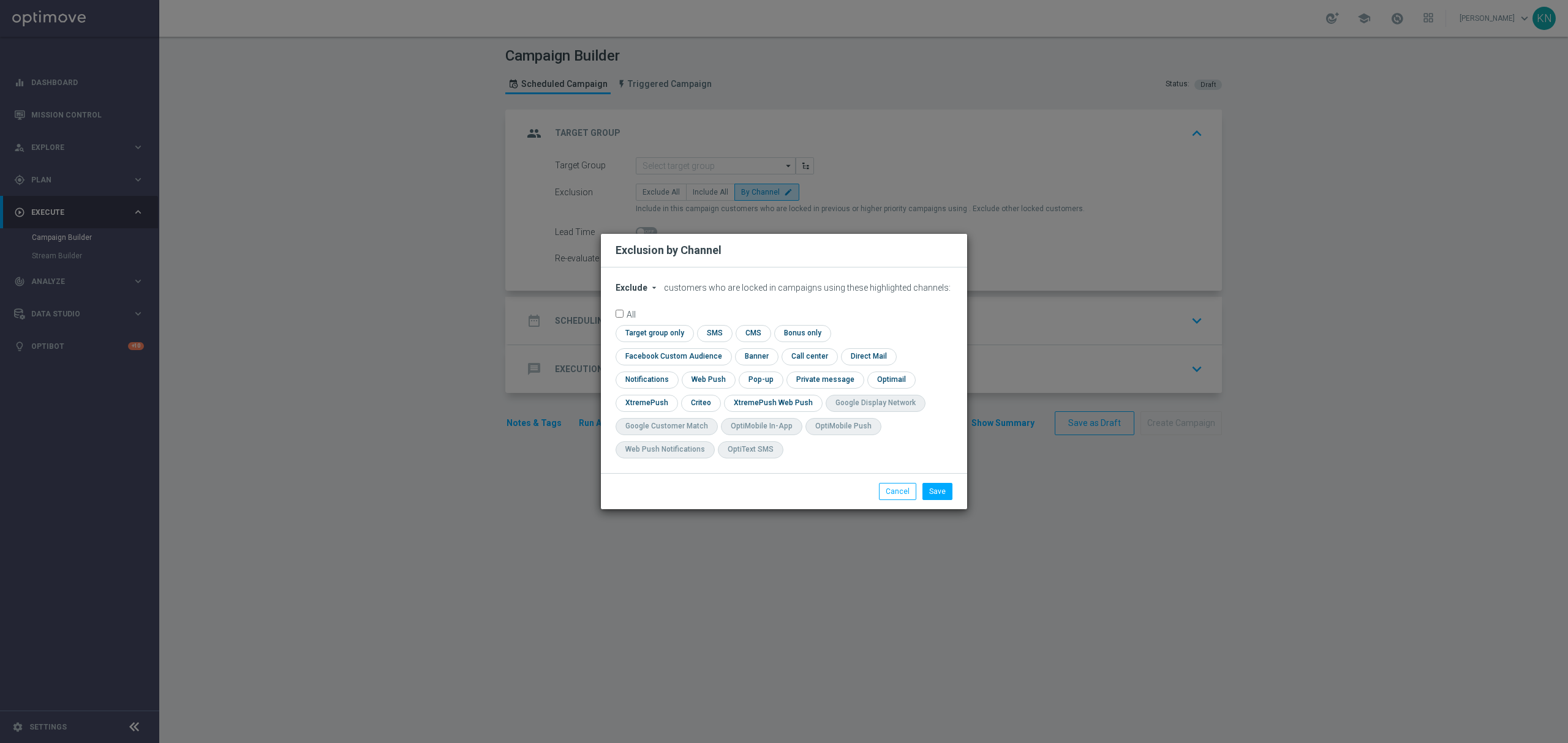
click at [628, 292] on span "Exclude" at bounding box center [631, 288] width 32 height 9
click at [0, 0] on span "Include" at bounding box center [0, 0] width 0 height 0
click at [670, 341] on input "checkbox" at bounding box center [653, 332] width 75 height 17
checkbox input "true"
click at [660, 358] on input "checkbox" at bounding box center [671, 356] width 111 height 17
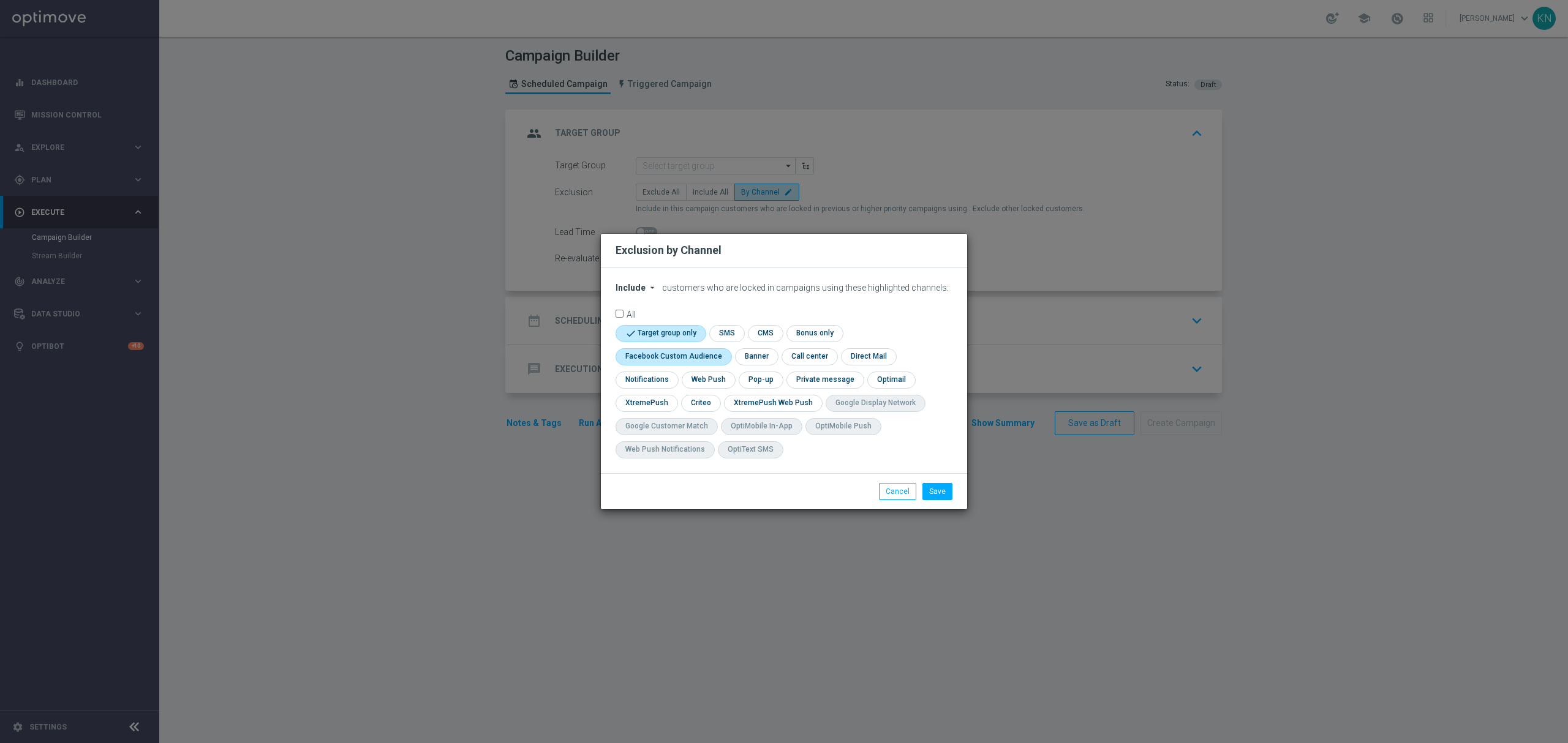
checkbox input "true"
click at [706, 407] on input "checkbox" at bounding box center [700, 403] width 38 height 17
checkbox input "true"
click at [696, 525] on modal-container "Exclusion by Channel Include arrow_drop_down × Include customers who are locked…" at bounding box center [784, 371] width 1568 height 743
click at [693, 507] on div "Save Cancel" at bounding box center [784, 491] width 367 height 36
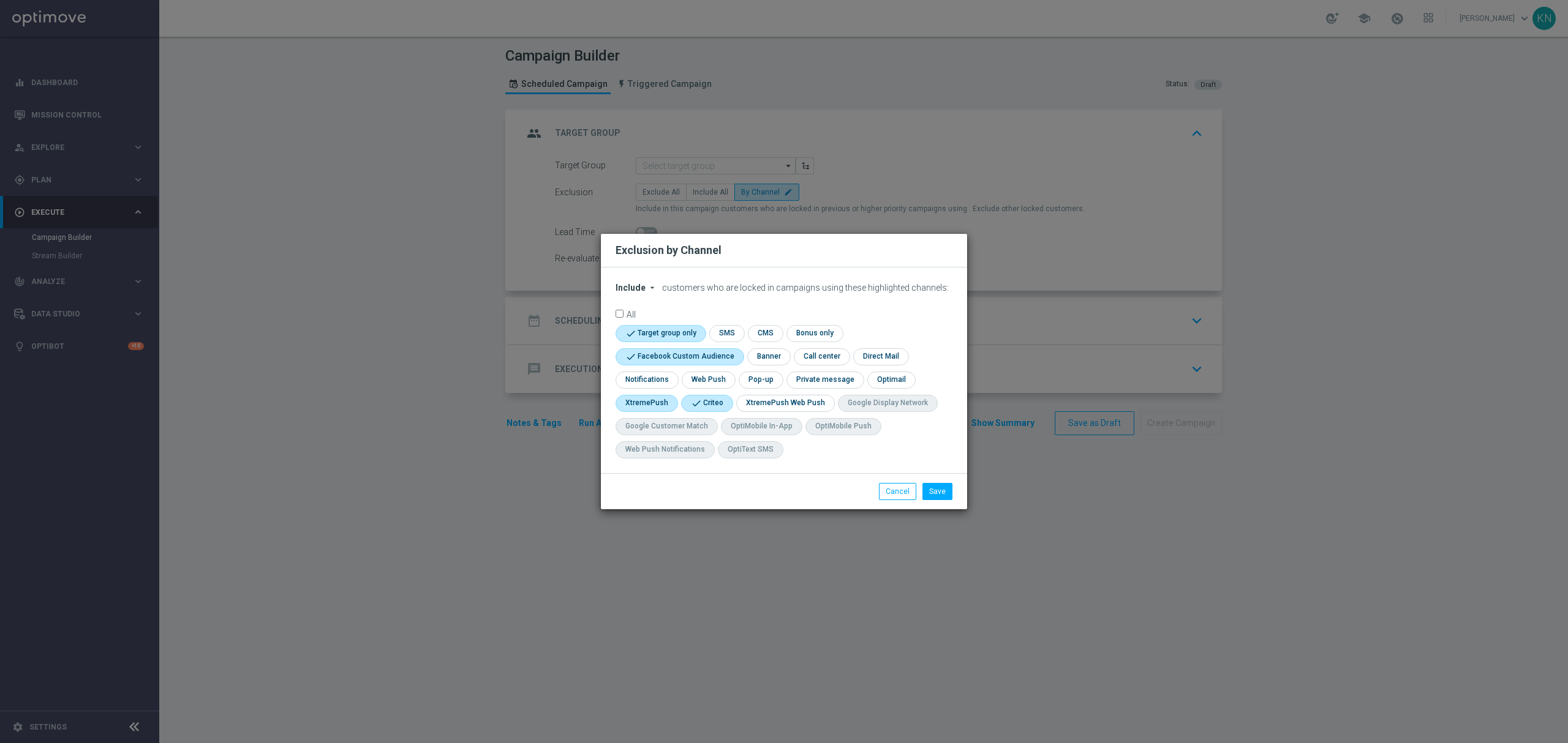
click at [665, 395] on input "checkbox" at bounding box center [645, 403] width 59 height 17
checkbox input "true"
click at [944, 487] on button "Save" at bounding box center [937, 492] width 30 height 17
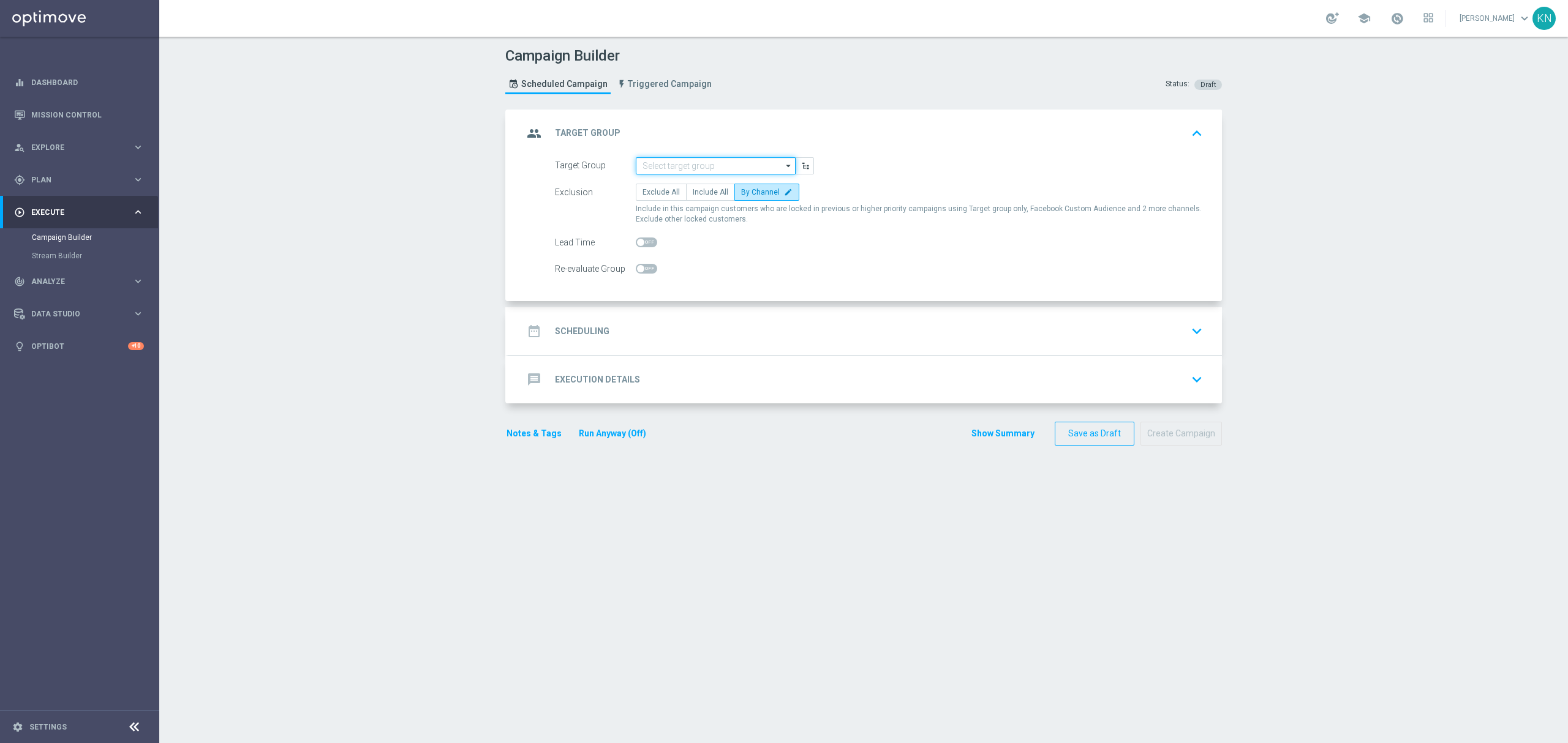
click at [659, 162] on input at bounding box center [715, 166] width 160 height 17
paste input "A_ALL_GLOB_CASHBACK_DAILY_SIATKA_EUROBASKET_220825_270825"
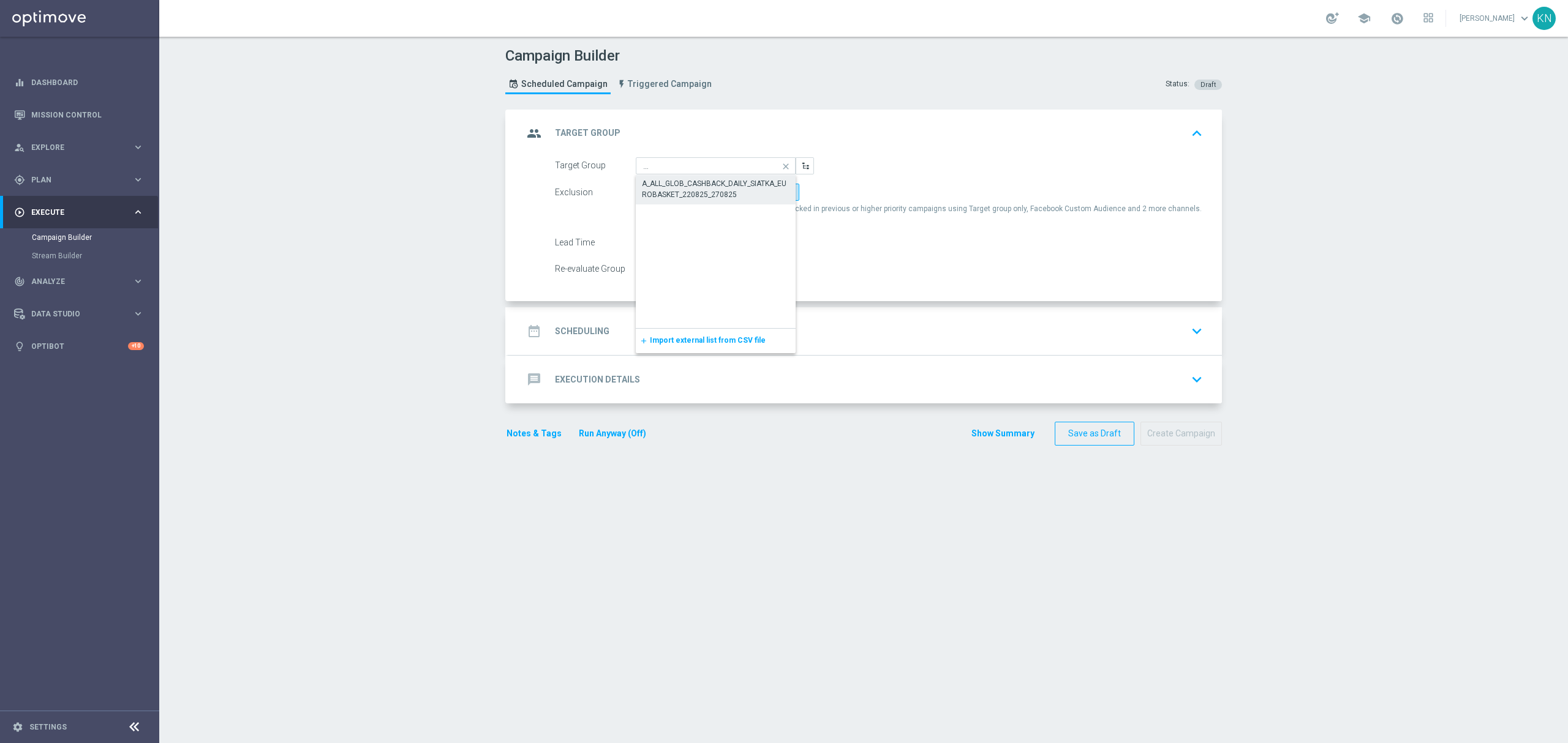
click at [728, 196] on div "A_ALL_GLOB_CASHBACK_DAILY_SIATKA_EUROBASKET_220825_270825" at bounding box center [716, 189] width 148 height 22
type input "A_ALL_GLOB_CASHBACK_DAILY_SIATKA_EUROBASKET_220825_270825"
click at [1130, 331] on div "date_range Scheduling keyboard_arrow_down" at bounding box center [865, 332] width 684 height 24
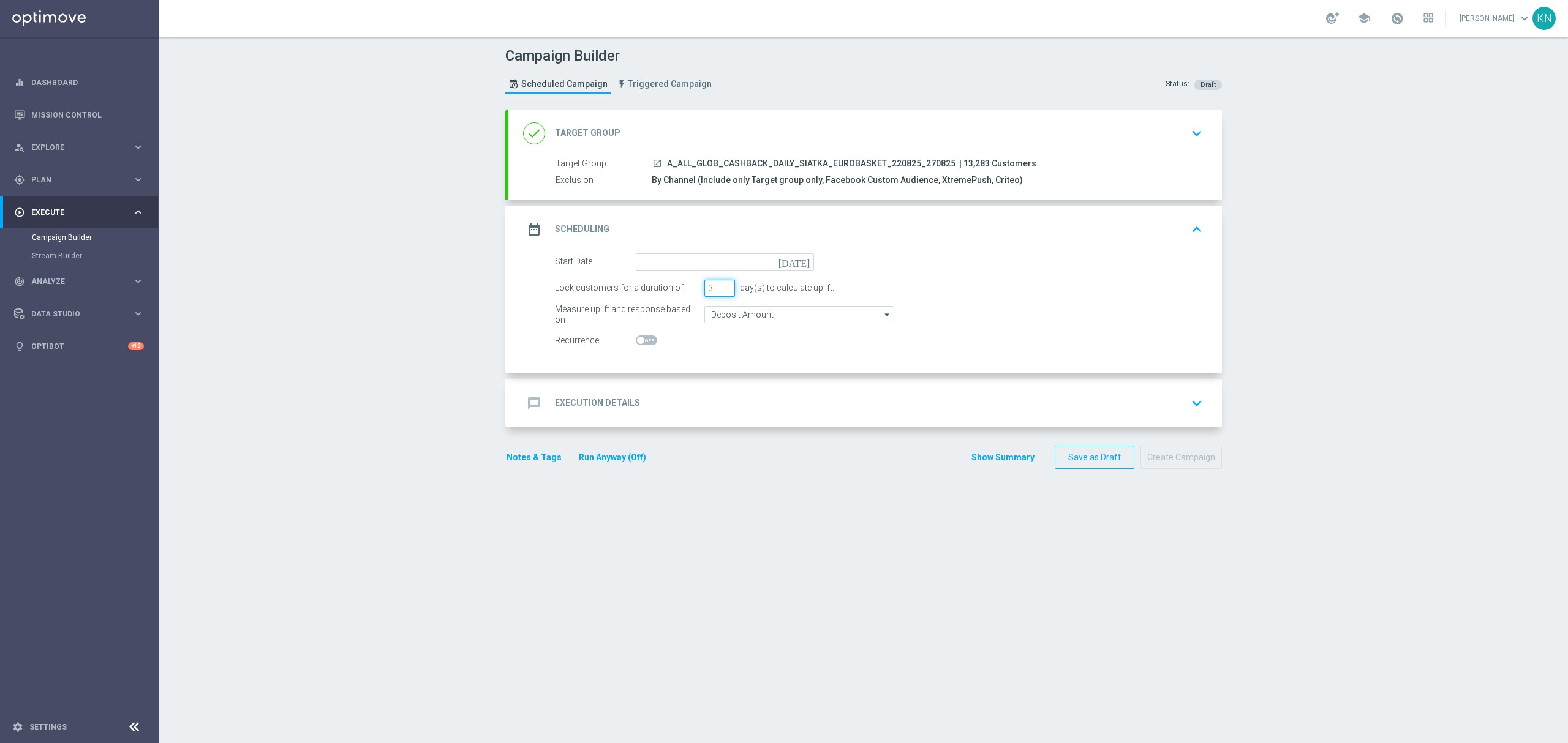
click at [706, 290] on input "3" at bounding box center [719, 288] width 31 height 17
type input "2"
click at [717, 292] on input "2" at bounding box center [719, 288] width 31 height 17
click at [674, 261] on input at bounding box center [724, 262] width 178 height 17
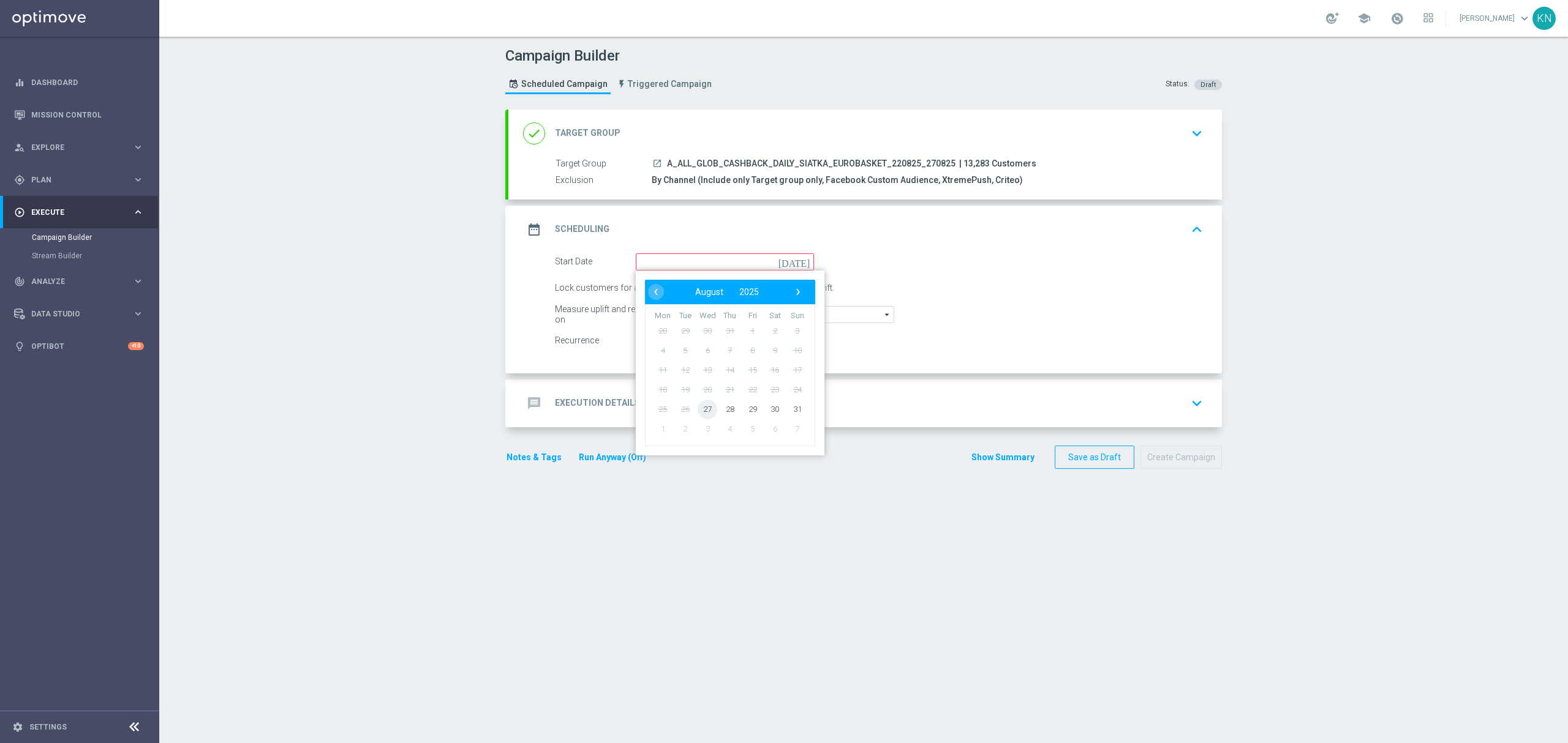
click at [699, 407] on span "27" at bounding box center [707, 408] width 20 height 20
type input "27 Aug 2025"
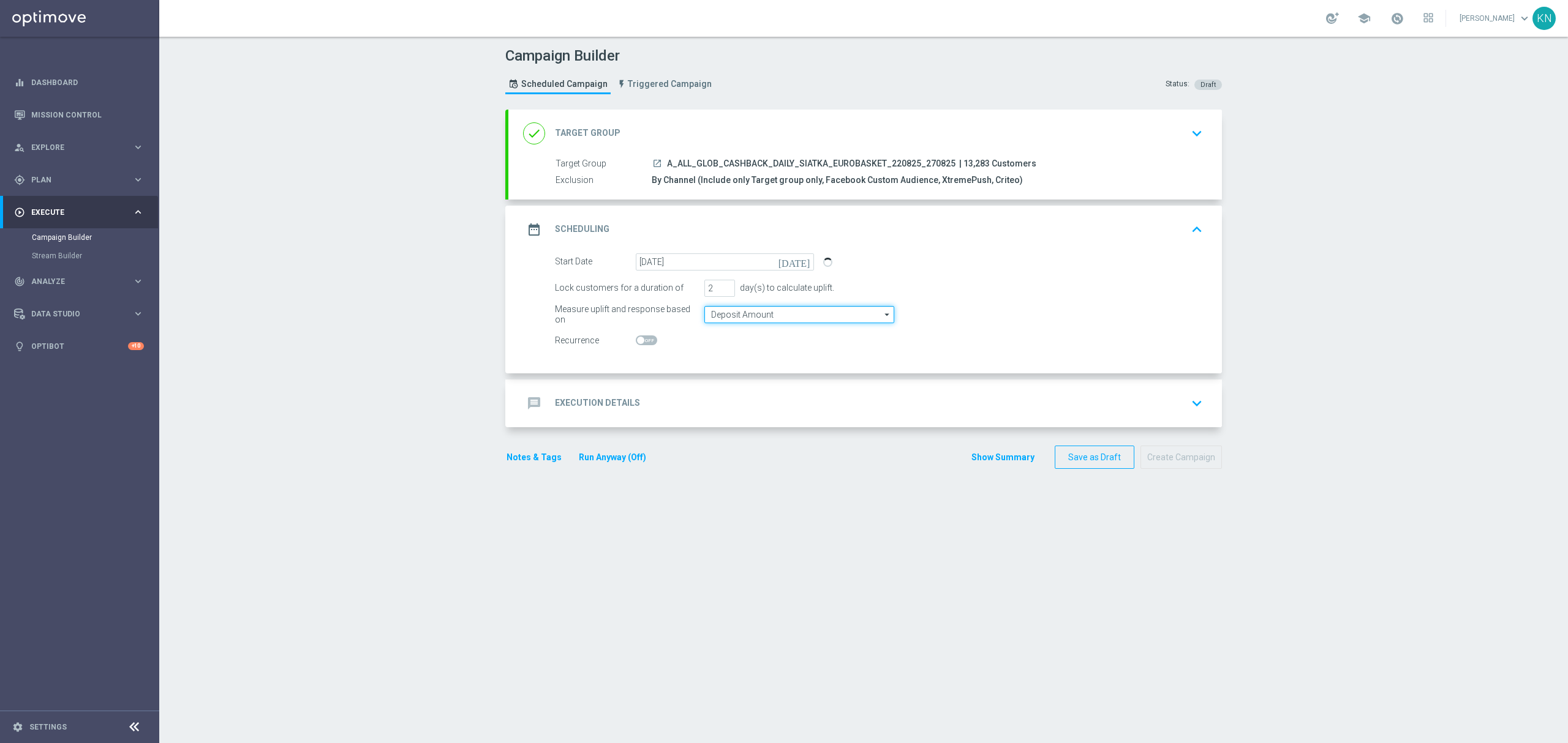
click at [777, 310] on input "Deposit Amount" at bounding box center [799, 314] width 190 height 17
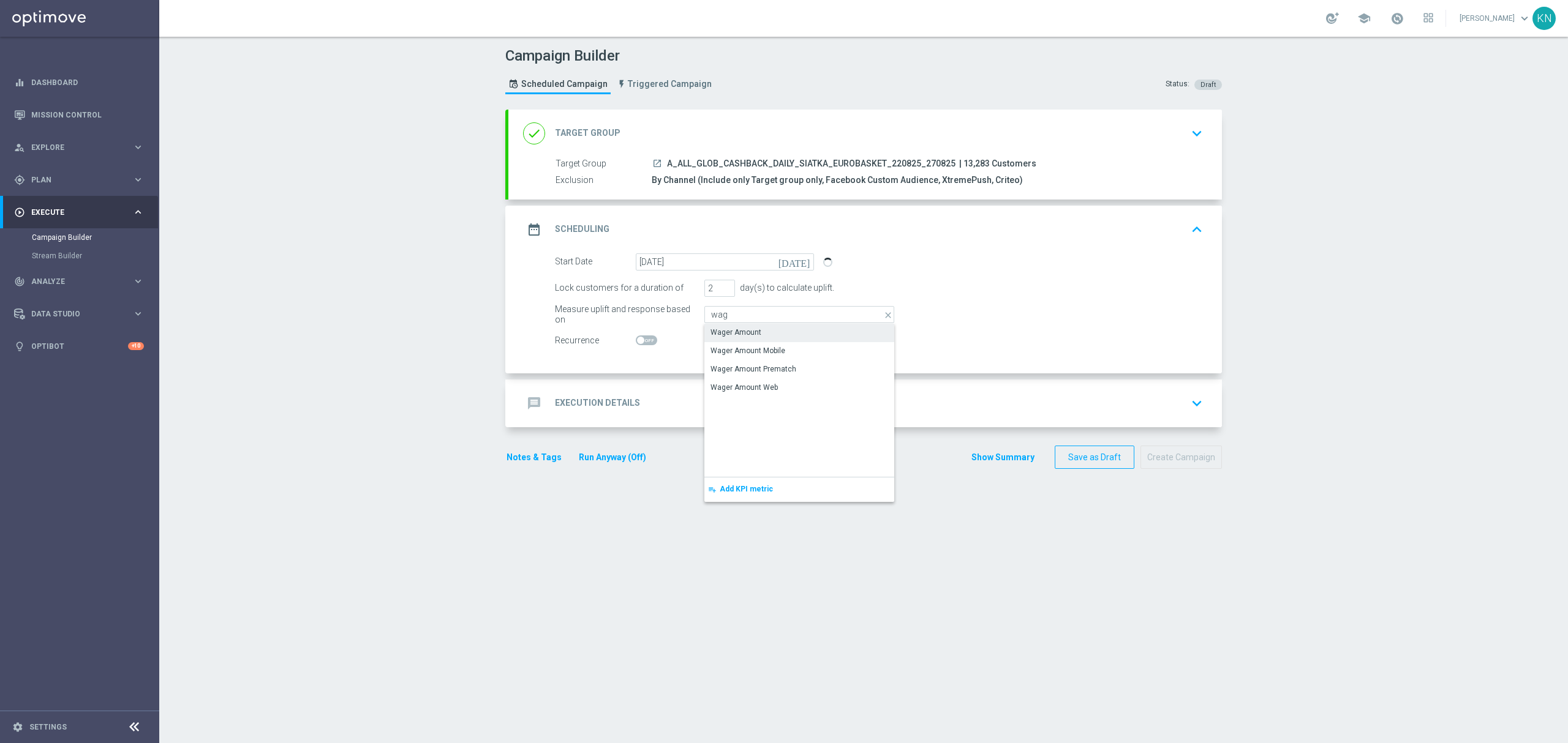
click at [748, 326] on div "Wager Amount" at bounding box center [799, 332] width 190 height 17
type input "Wager Amount"
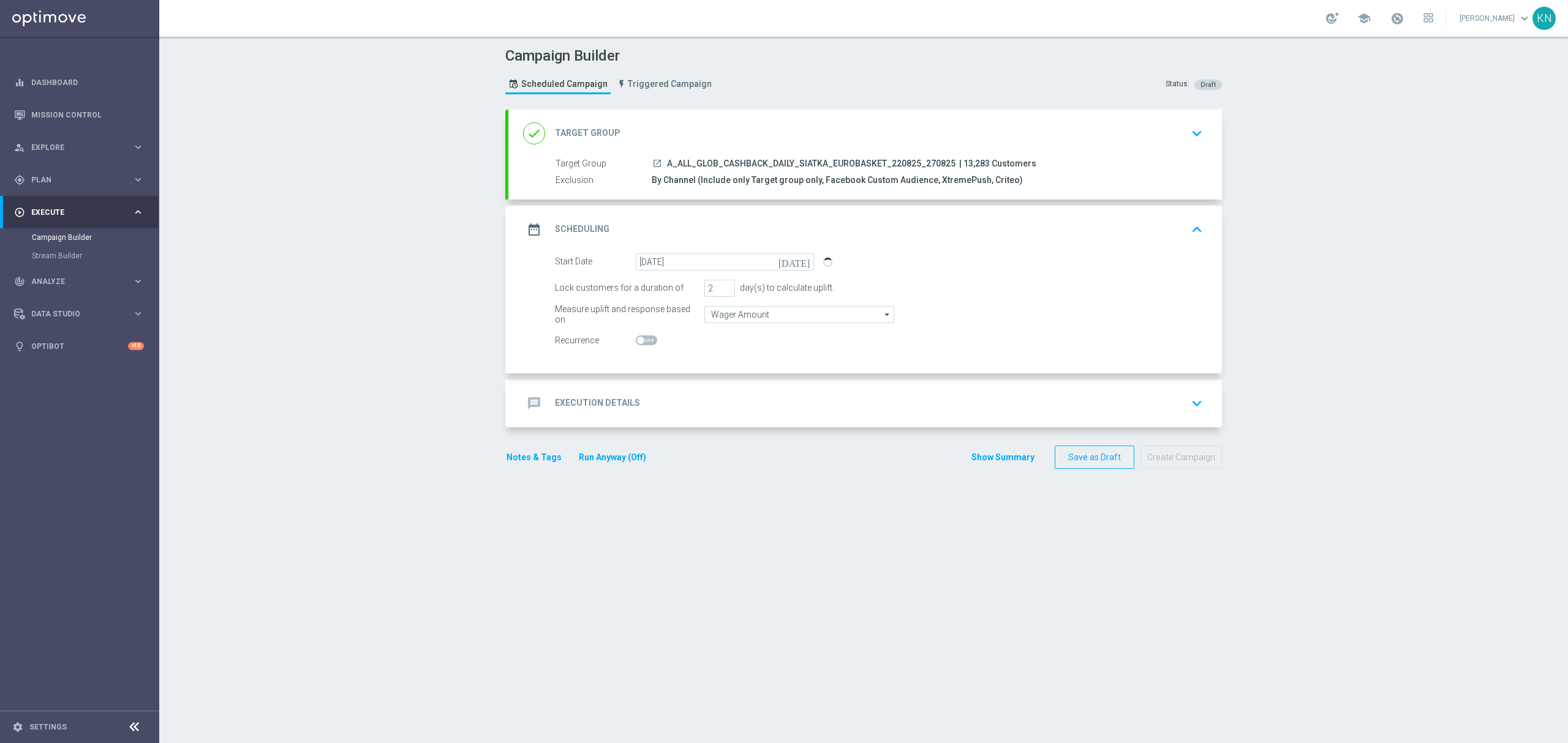
click at [836, 405] on div "message Execution Details keyboard_arrow_down" at bounding box center [865, 403] width 684 height 24
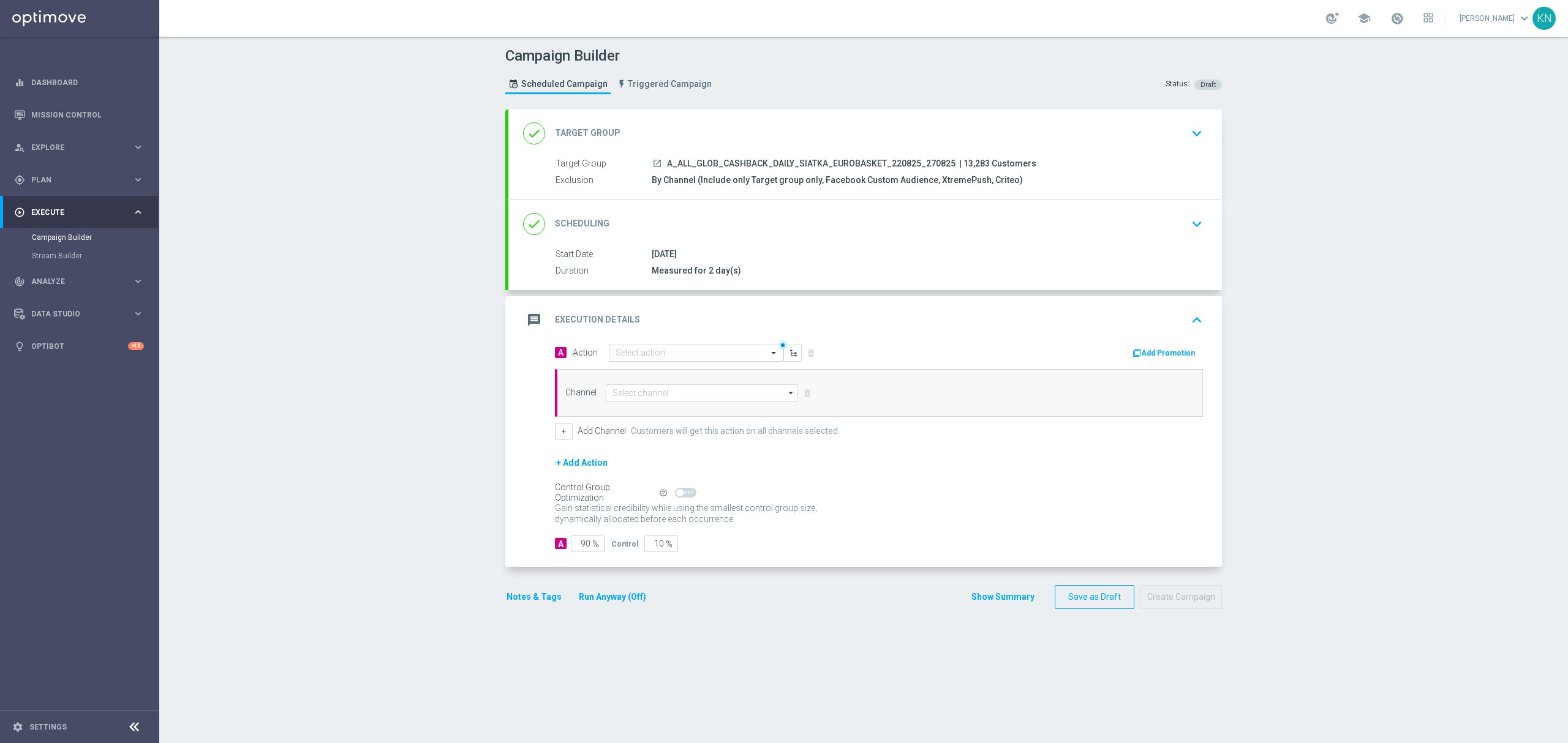
click at [637, 352] on input "text" at bounding box center [683, 353] width 136 height 10
click at [635, 522] on span "Create new action" at bounding box center [659, 518] width 65 height 9
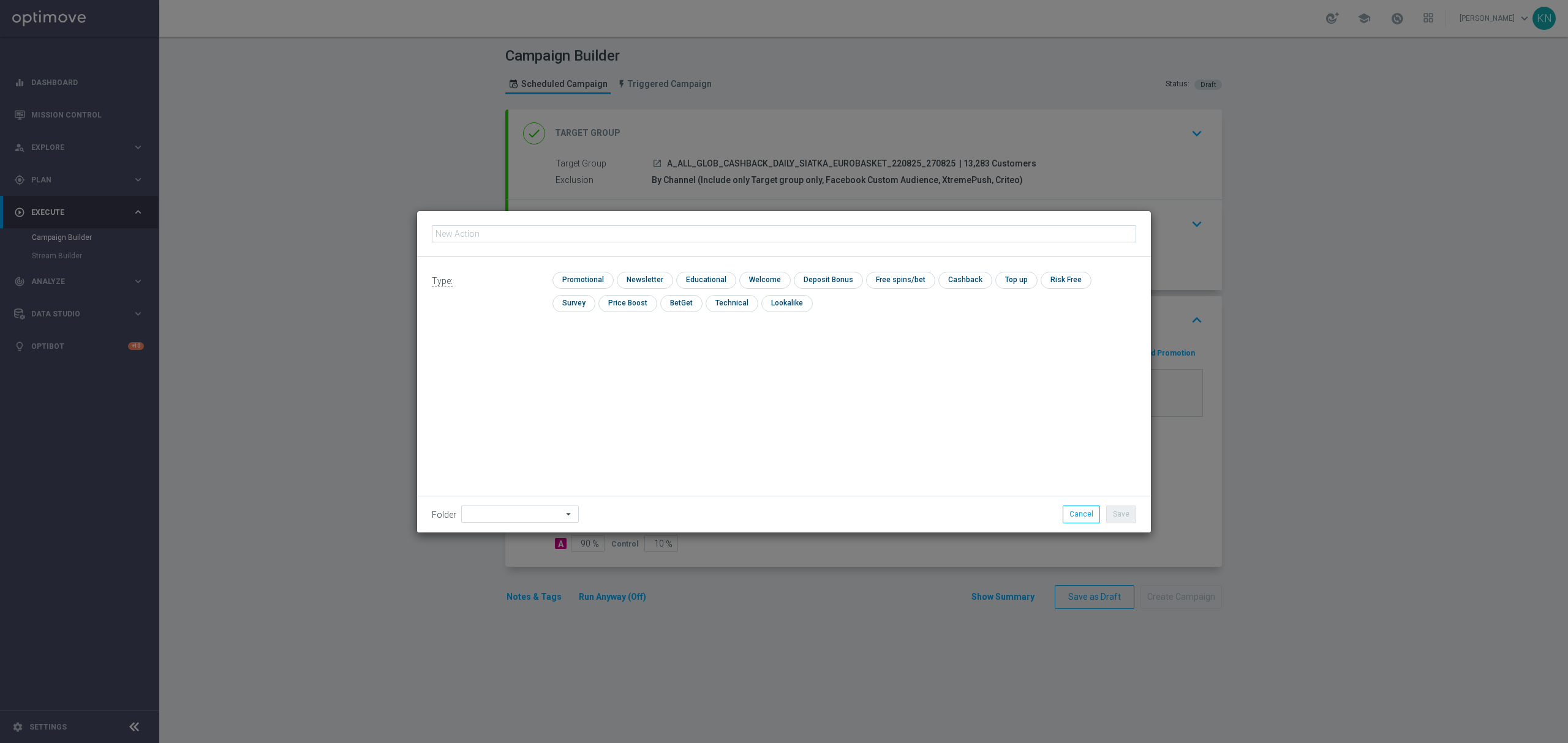
click at [571, 229] on input "text" at bounding box center [784, 234] width 704 height 17
type input "A_ALL_GLOB_CASHBACK_DAILY_SIATKA_EUROBASKET_220825_270825"
click at [593, 283] on input "checkbox" at bounding box center [582, 280] width 58 height 17
checkbox input "true"
click at [1127, 515] on button "Save" at bounding box center [1121, 515] width 30 height 17
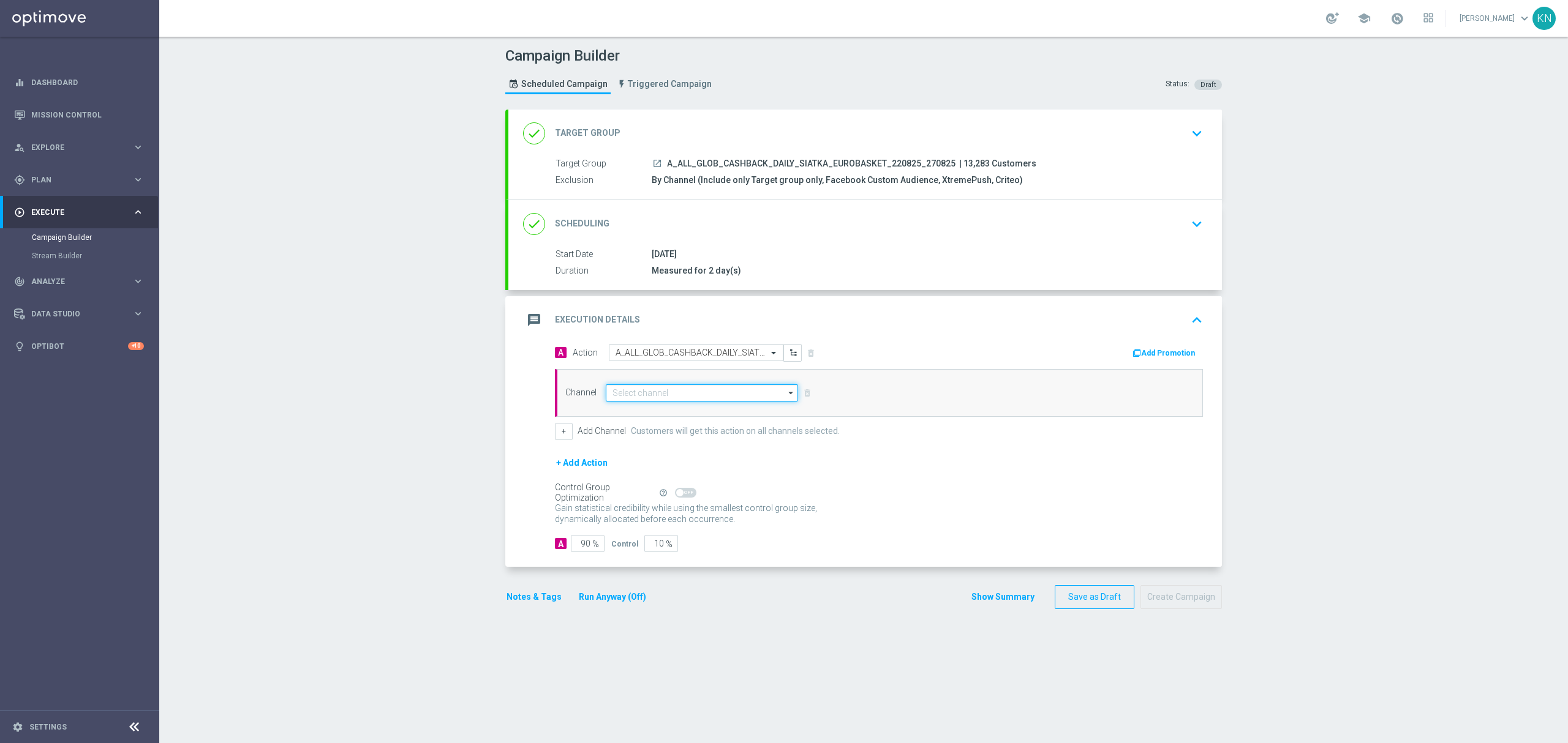
click at [679, 395] on input at bounding box center [702, 393] width 192 height 17
click at [686, 405] on div "Private message" at bounding box center [702, 411] width 192 height 17
type input "Private message"
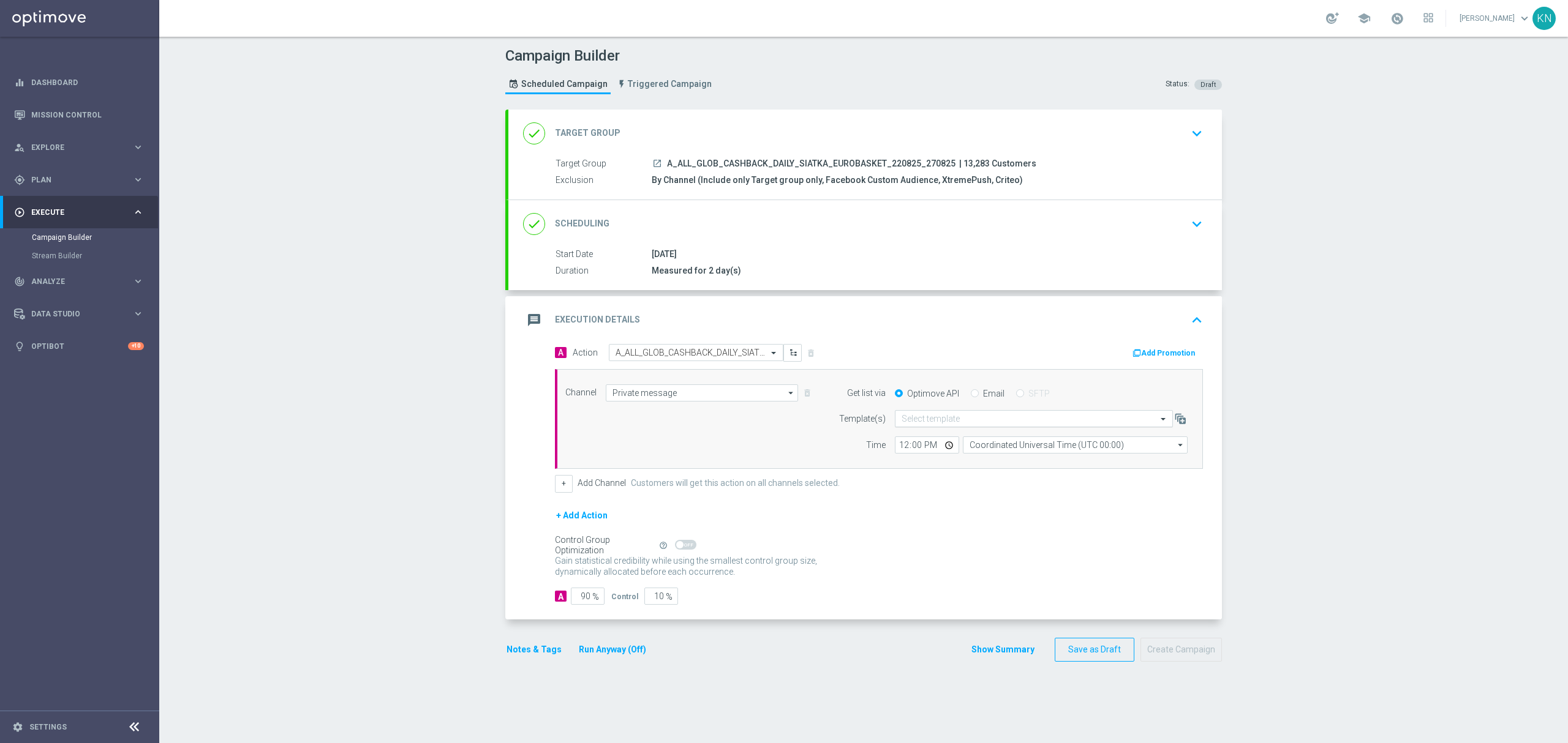
click at [961, 419] on input "text" at bounding box center [1021, 418] width 240 height 10
paste input "A_ALL_GLOB_CASHBACK_DAILY_SIATKA_EUROBASKET_220825_270825"
type input "A_ALL_GLOB_CASHBACK_DAILY_SIATKA_EUROBASKET_220825_270825"
drag, startPoint x: 1113, startPoint y: 418, endPoint x: 1169, endPoint y: 420, distance: 56.0
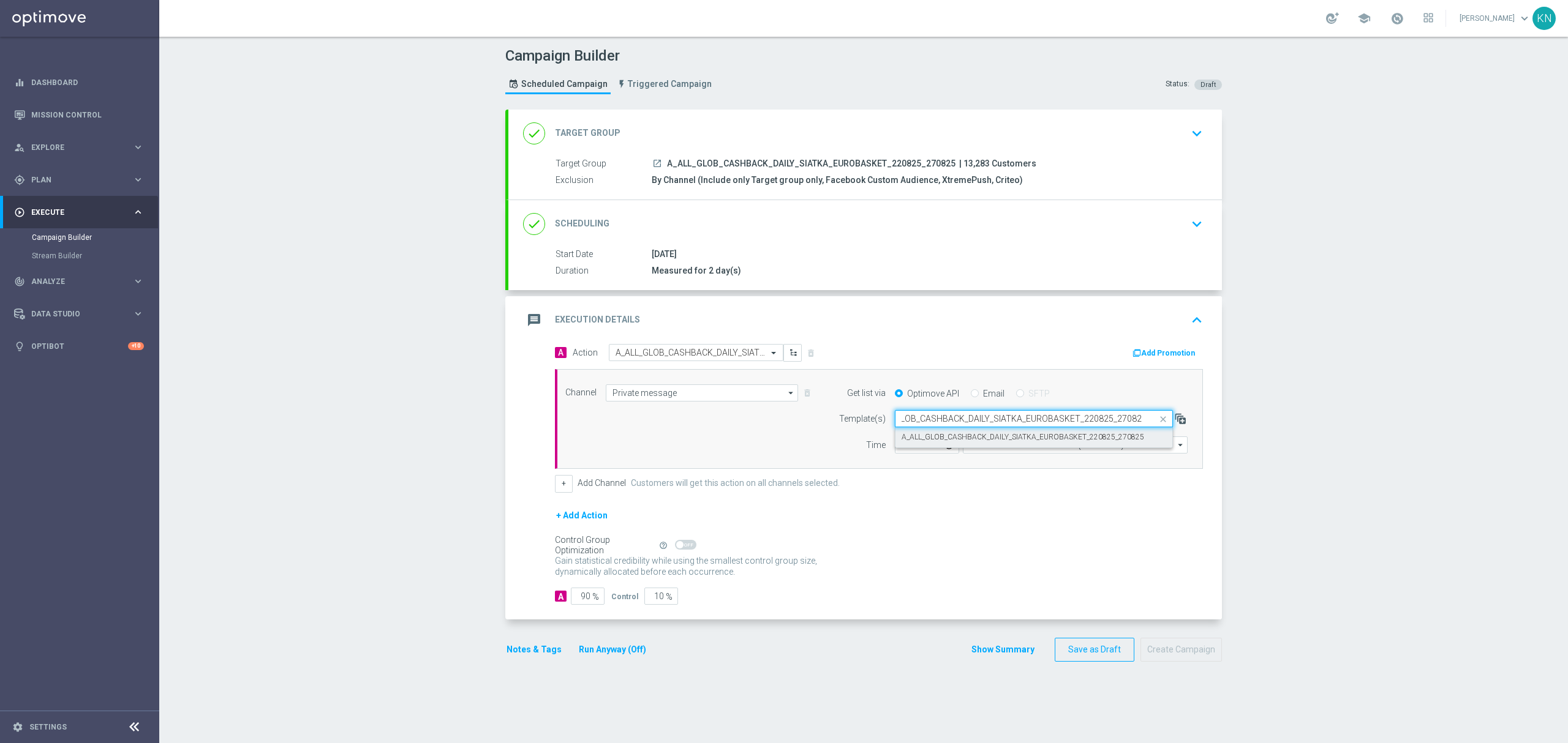
click at [1167, 421] on div "Quick find A_ALL_GLOB_CASHBACK_DAILY_SIATKA_EUROBASKET_220825_270825 A_ALL_GLOB…" at bounding box center [1041, 418] width 292 height 17
click at [983, 437] on label "A_ALL_GLOB_CASHBACK_DAILY_SIATKA_EUROBASKET_220825_270825" at bounding box center [1022, 437] width 243 height 10
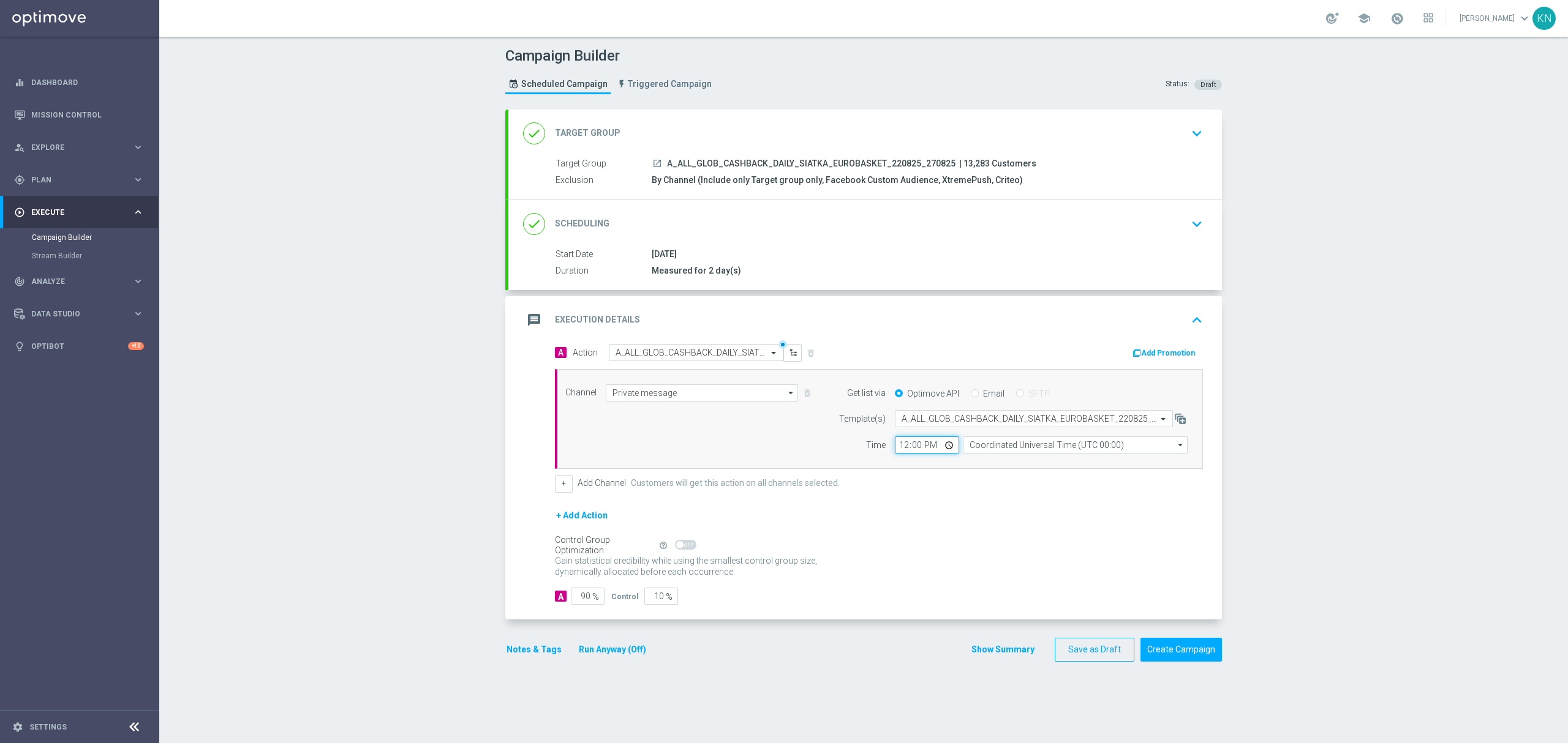
click at [901, 442] on input "12:00" at bounding box center [927, 445] width 65 height 17
type input "16:01"
click at [932, 478] on div "+ Add Channel Customers will get this action on all channels selected." at bounding box center [879, 484] width 648 height 17
click at [646, 602] on input "10" at bounding box center [661, 596] width 34 height 17
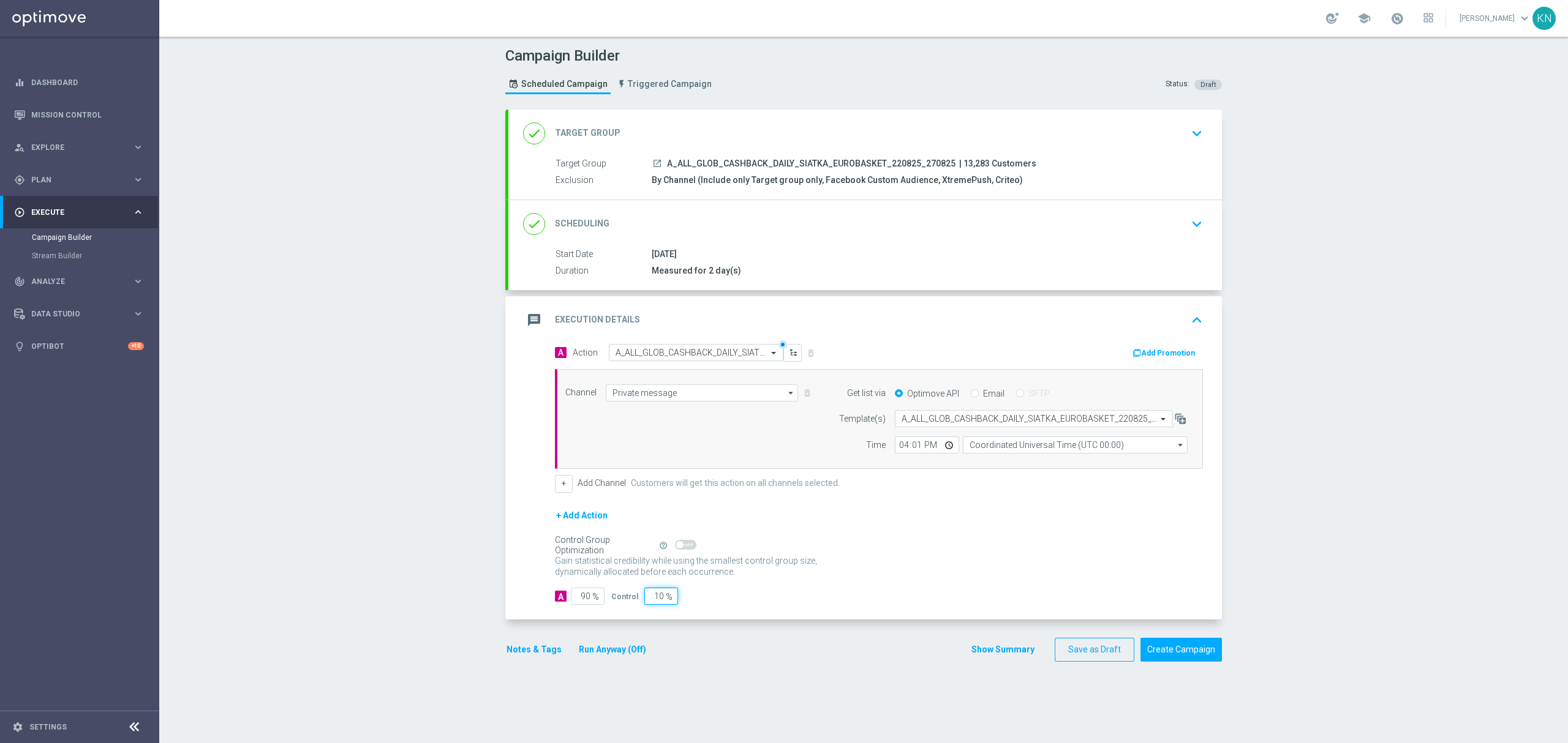
type input "2"
type input "98"
type input "2"
click at [721, 659] on div "Notes & Tags Run Anyway (Off) Show Summary Save as Draft Create Campaign" at bounding box center [863, 649] width 717 height 24
click at [522, 652] on button "Notes & Tags" at bounding box center [534, 649] width 58 height 15
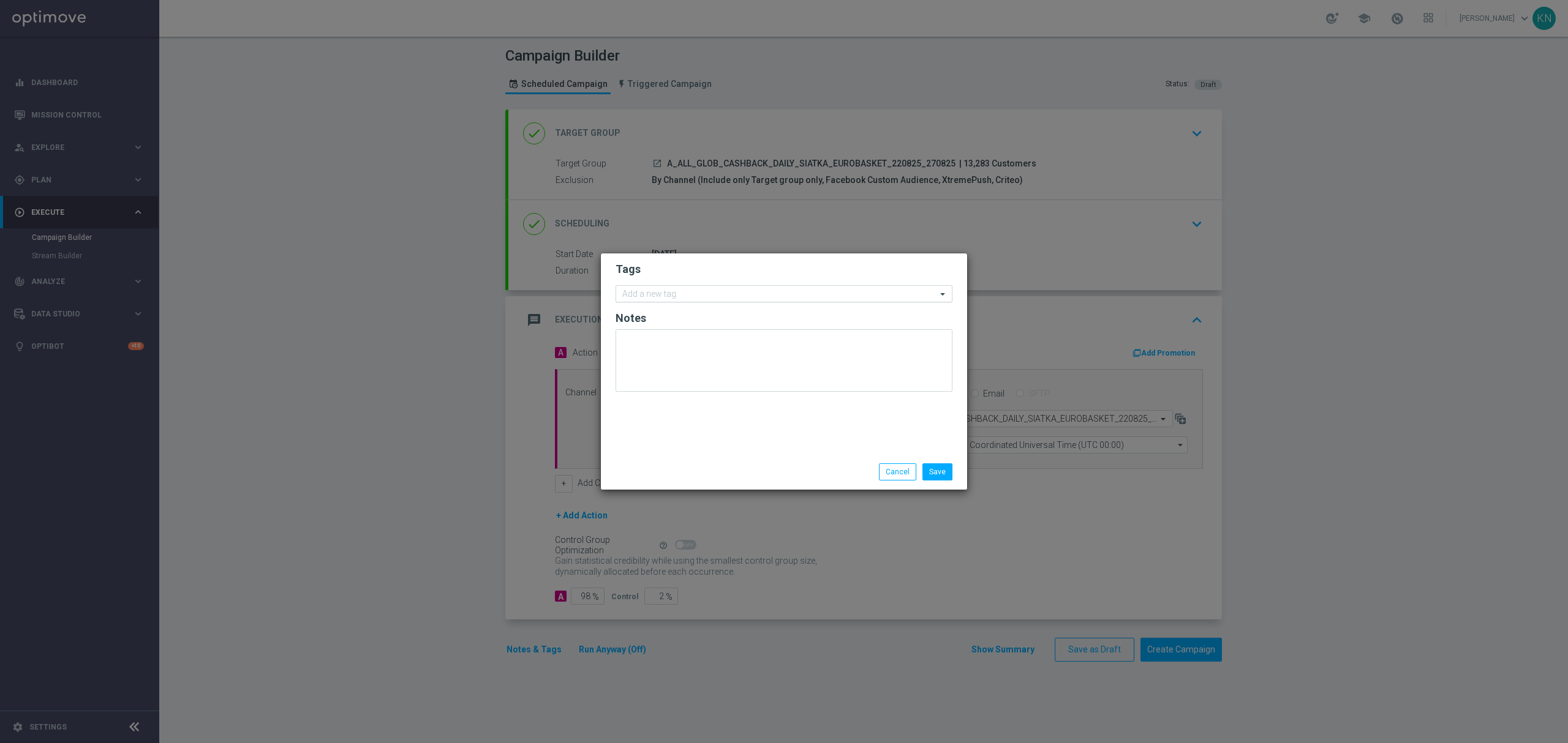
click at [663, 295] on input "text" at bounding box center [779, 294] width 315 height 10
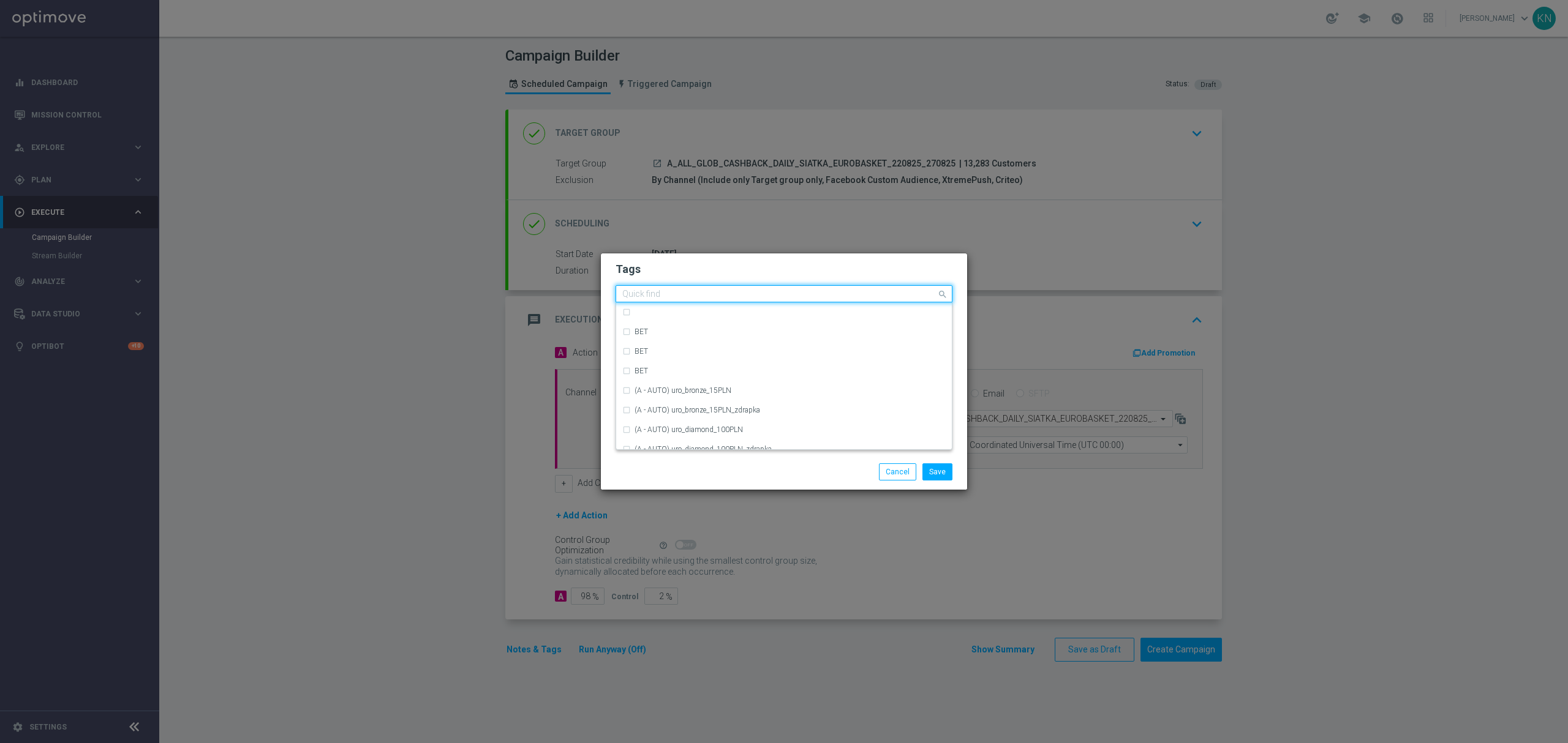
type input "A"
drag, startPoint x: 476, startPoint y: 396, endPoint x: 902, endPoint y: 225, distance: 459.0
click at [476, 396] on modal-container "Tags Quick find (A - AUTO) uro_bronze_15PLN (A - AUTO) uro_bronze_15PLN_zdrapka…" at bounding box center [784, 371] width 1568 height 743
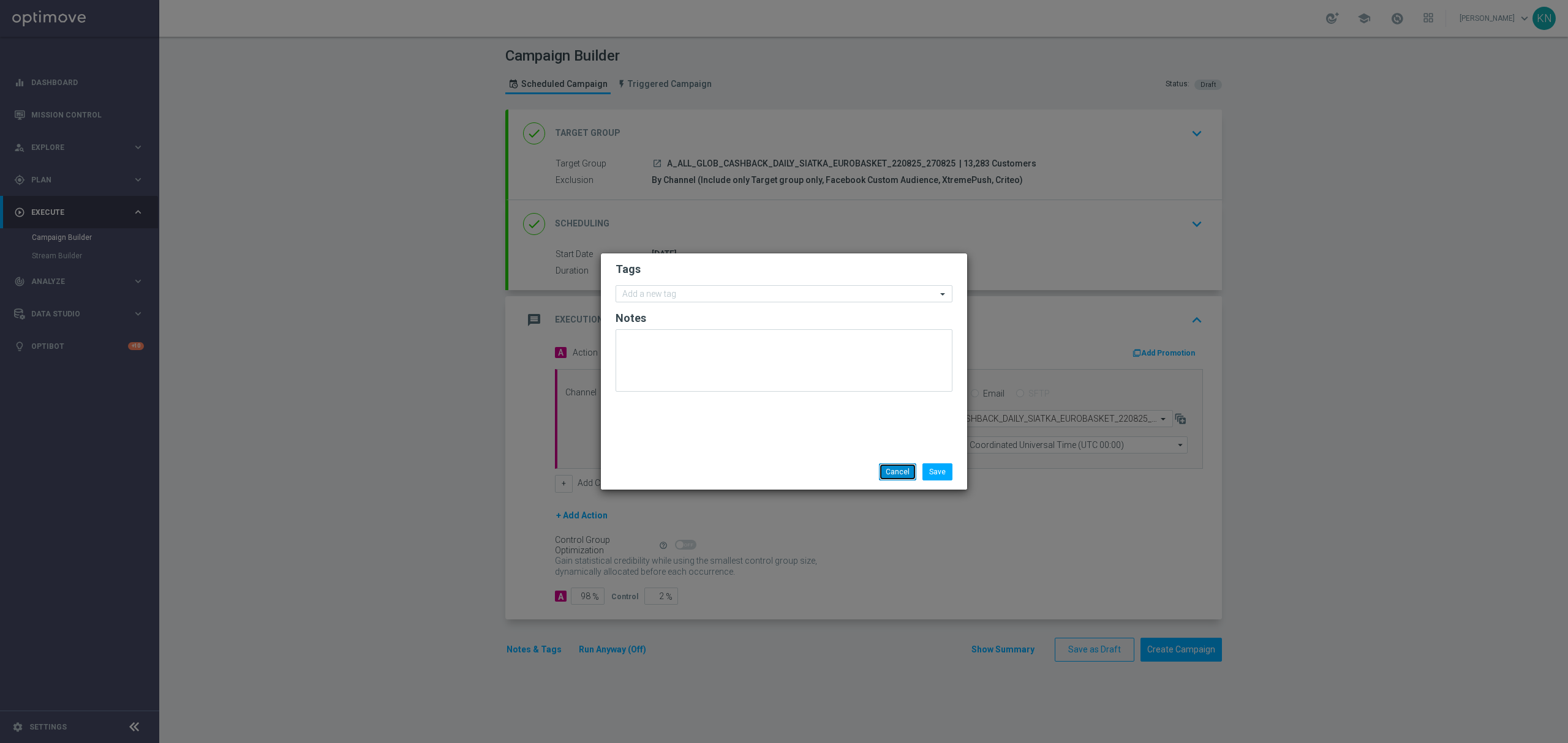
drag, startPoint x: 894, startPoint y: 478, endPoint x: 1080, endPoint y: 336, distance: 234.0
click at [894, 475] on button "Cancel" at bounding box center [897, 472] width 37 height 17
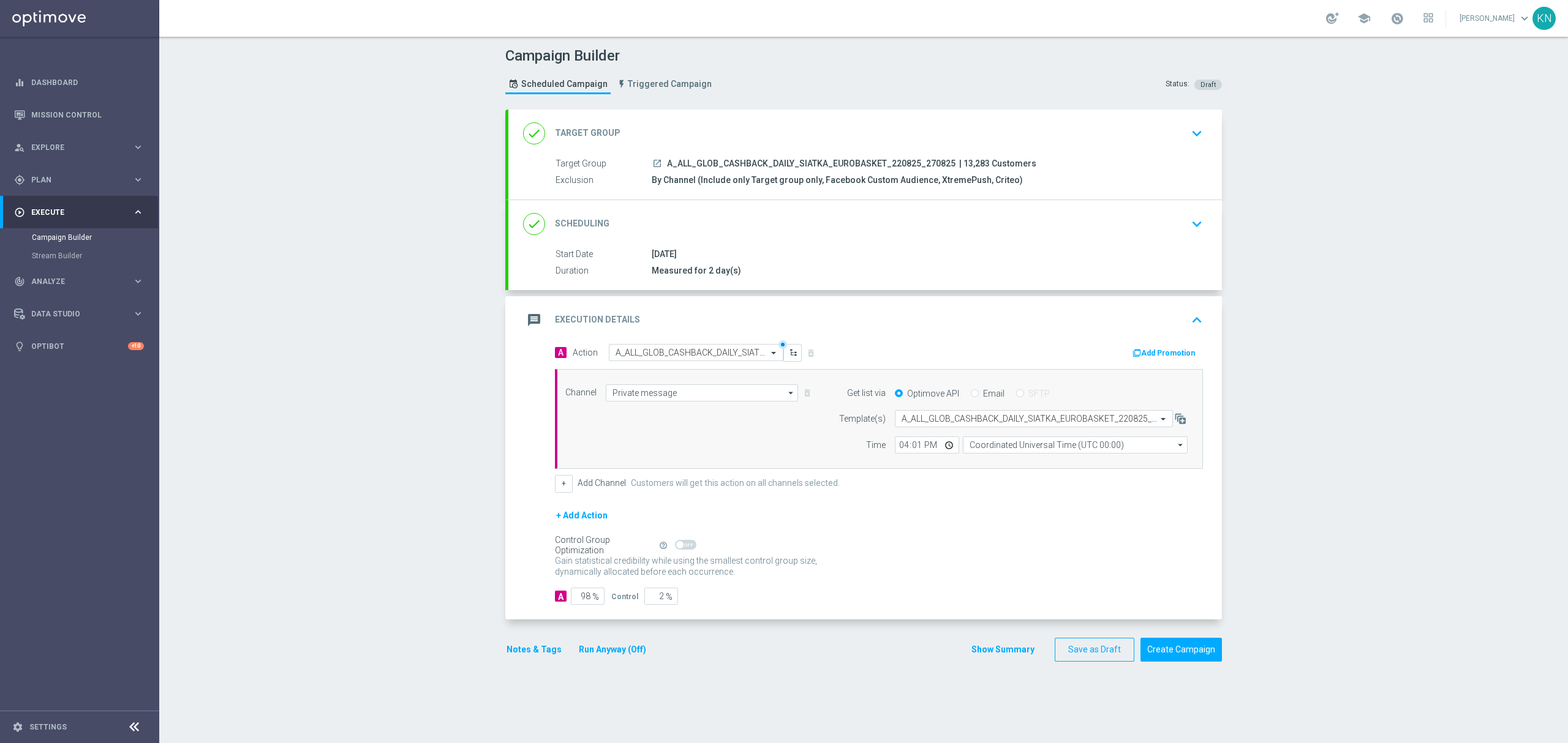
click at [1198, 239] on div "done Scheduling keyboard_arrow_down" at bounding box center [865, 224] width 713 height 48
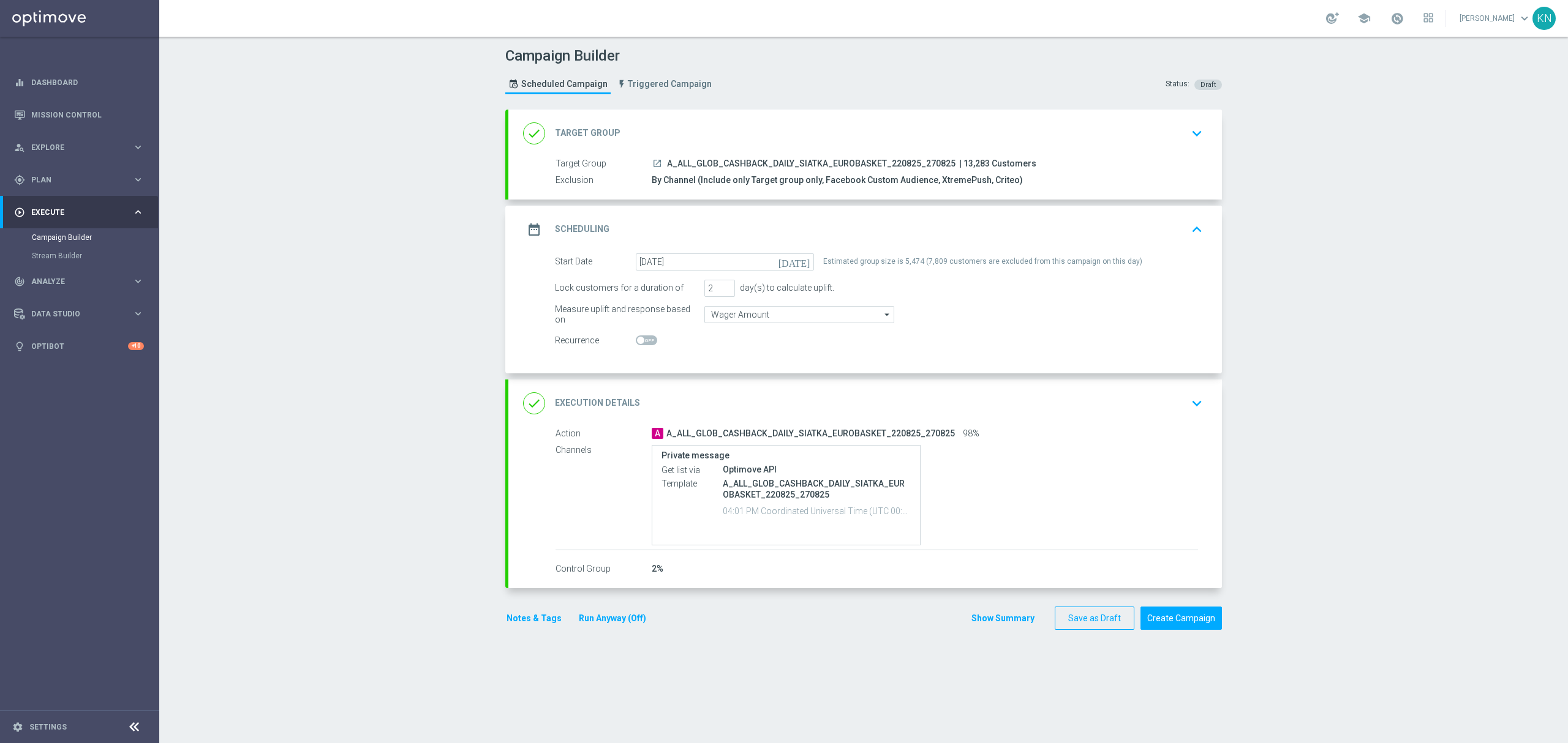
click at [1117, 124] on div "done Target Group keyboard_arrow_down" at bounding box center [865, 134] width 684 height 24
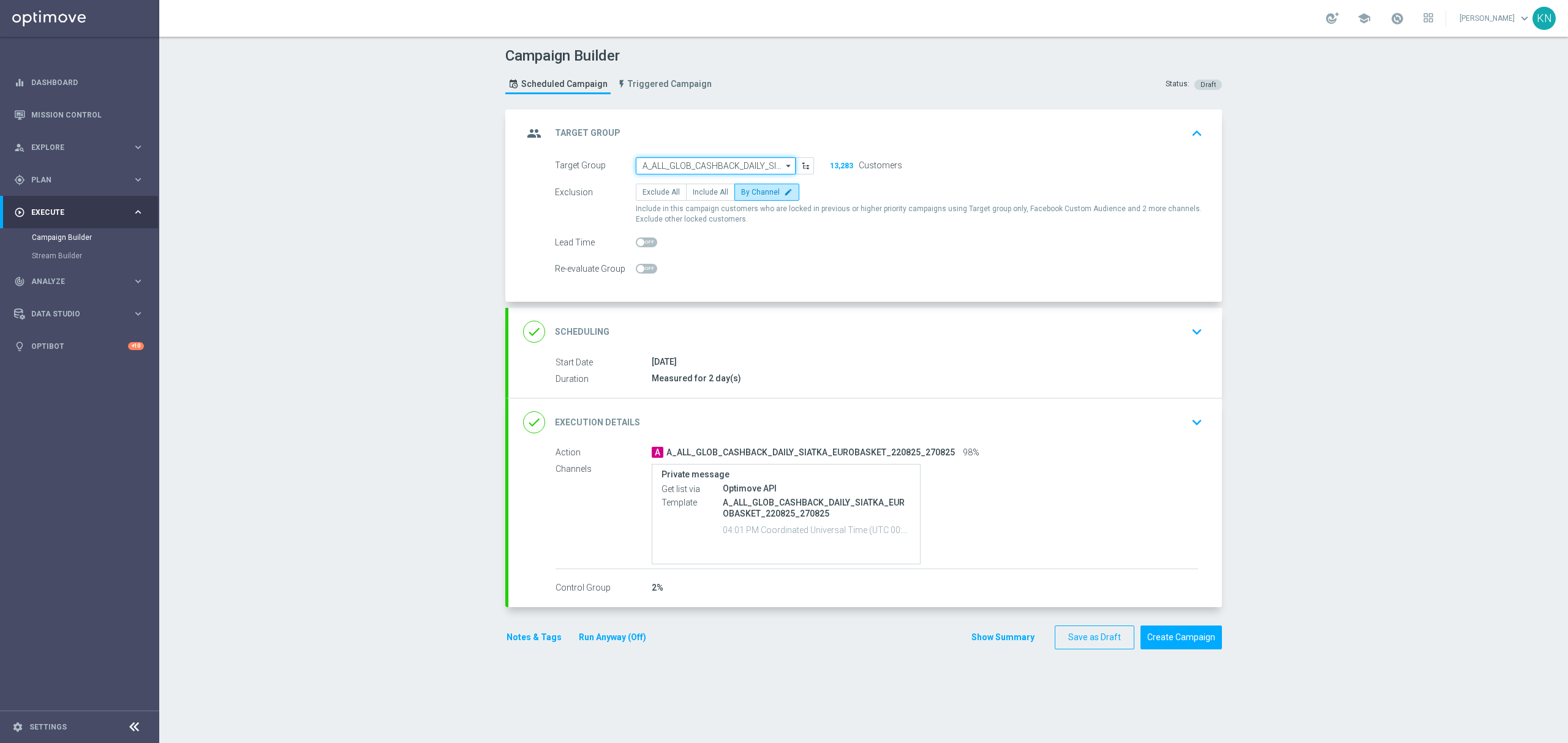
click at [736, 164] on input "A_ALL_GLOB_CASHBACK_DAILY_SIATKA_EUROBASKET_220825_270825" at bounding box center [715, 166] width 160 height 17
click at [675, 160] on input at bounding box center [715, 166] width 160 height 17
paste input "A_ALL_GLOB_CASHBACK_DAILY_SIATKA_EUROBASKET_220825_270825"
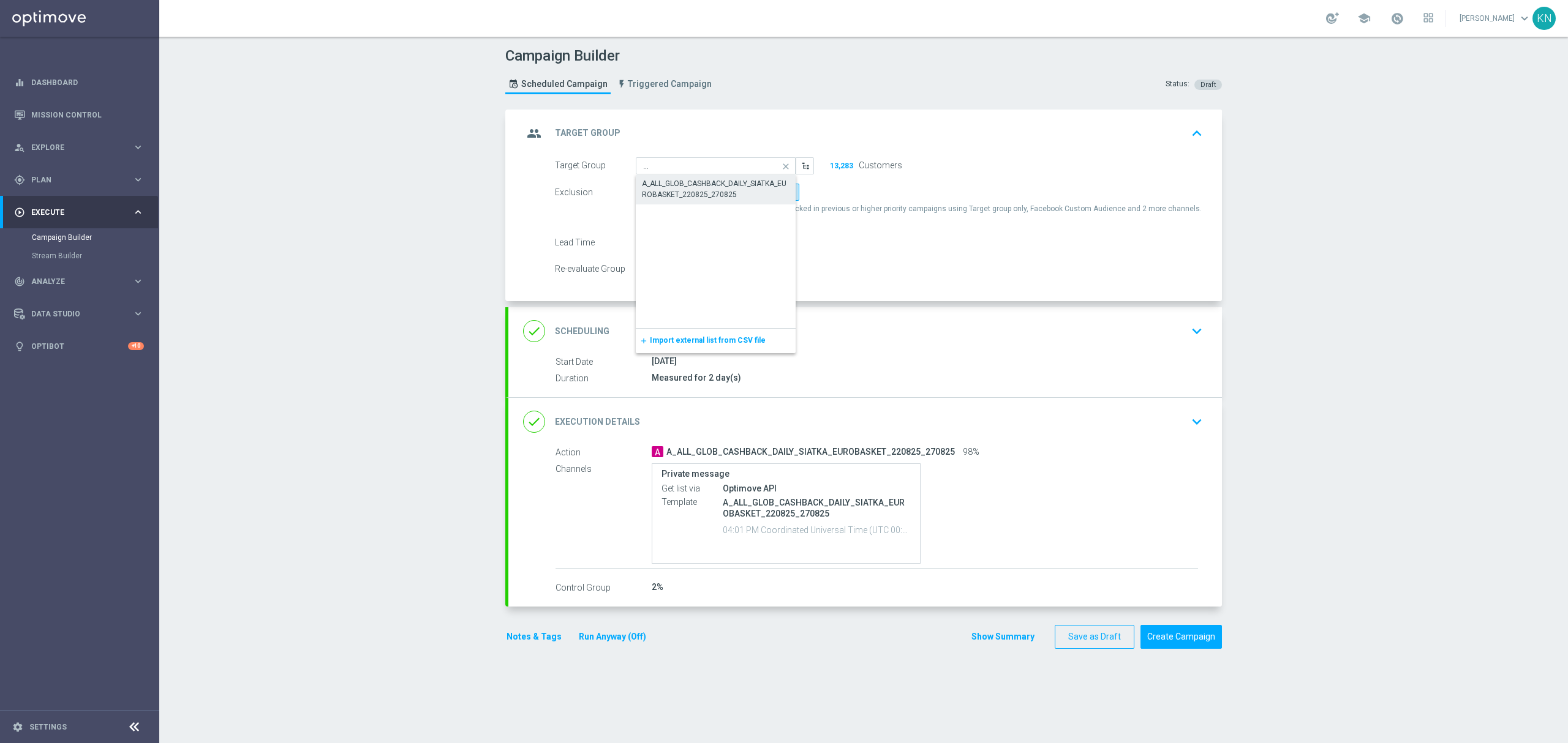
click at [704, 184] on div "A_ALL_GLOB_CASHBACK_DAILY_SIATKA_EUROBASKET_220825_270825" at bounding box center [716, 189] width 148 height 22
type input "A_ALL_GLOB_CASHBACK_DAILY_SIATKA_EUROBASKET_220825_270825"
click at [968, 344] on div "done Scheduling keyboard_arrow_down" at bounding box center [865, 331] width 713 height 48
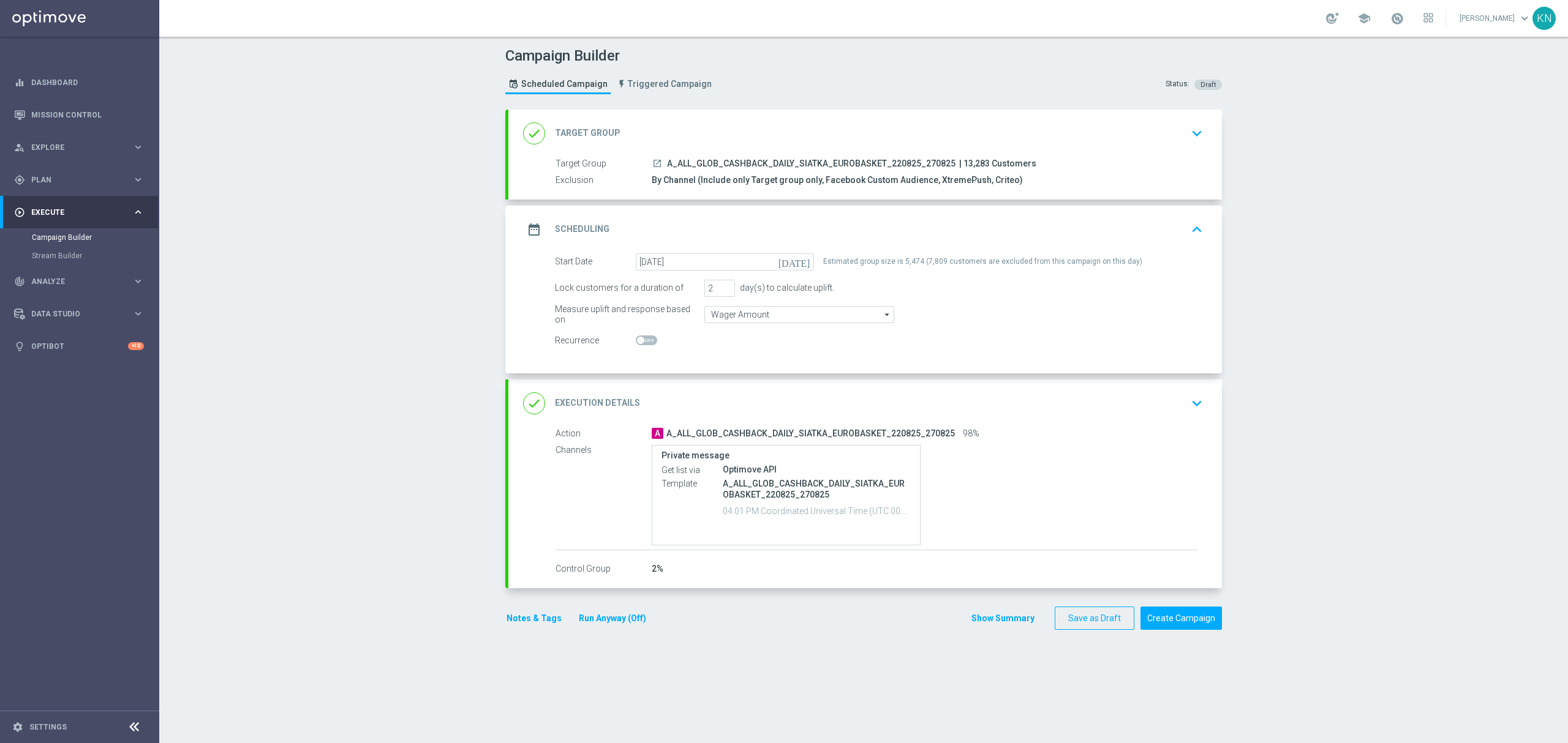
click at [1047, 158] on div "launch A_ALL_GLOB_CASHBACK_DAILY_SIATKA_EUROBASKET_220825_270825 | 13,283 Custo…" at bounding box center [925, 164] width 546 height 13
drag, startPoint x: 54, startPoint y: 267, endPoint x: 58, endPoint y: 261, distance: 7.2
click at [57, 265] on div "track_changes Analyze keyboard_arrow_right" at bounding box center [79, 280] width 158 height 32
click at [62, 254] on div "track_changes Analyze keyboard_arrow_right" at bounding box center [79, 244] width 158 height 32
click at [70, 207] on div "play_circle_outline Execute" at bounding box center [73, 213] width 118 height 11
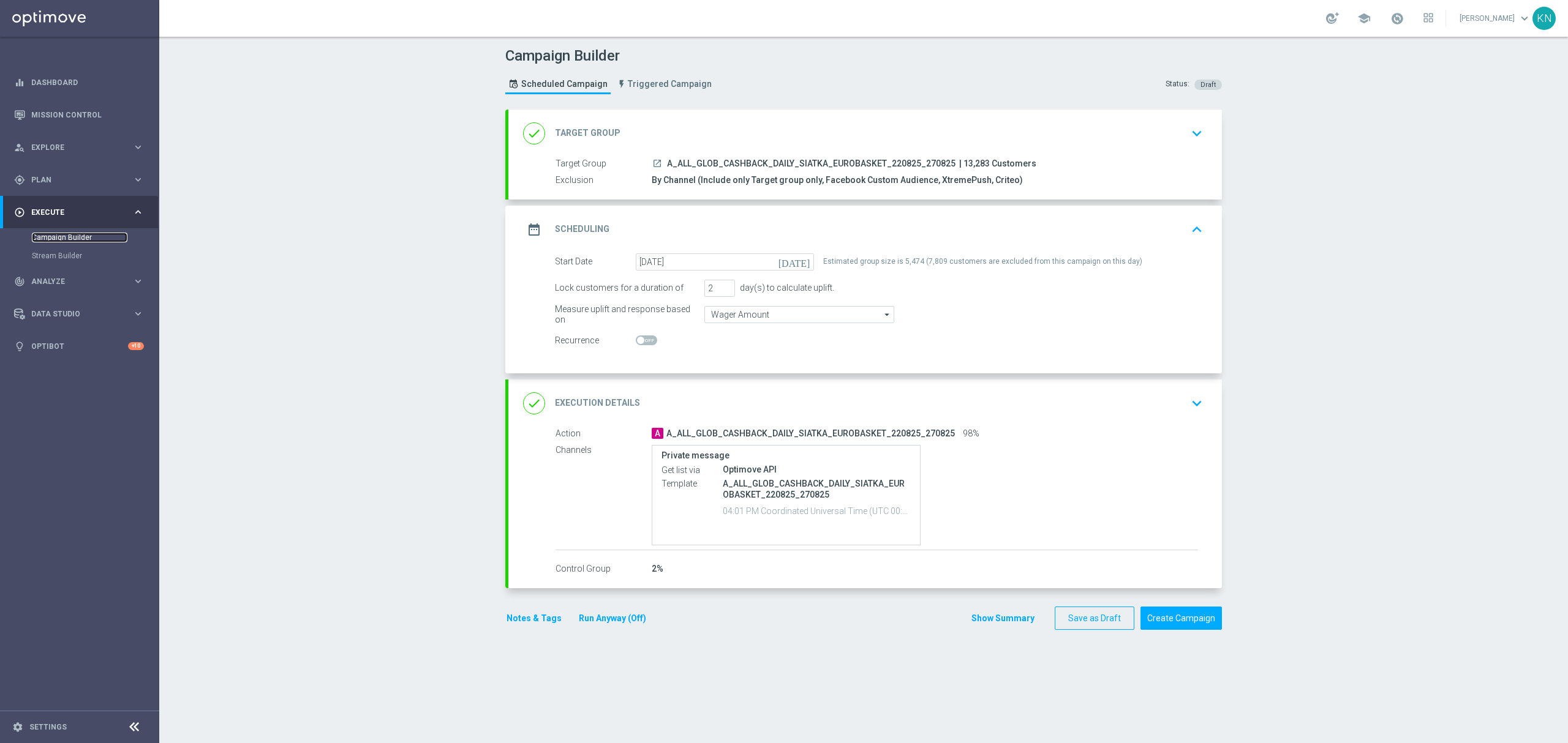
click at [59, 233] on link "Campaign Builder" at bounding box center [79, 237] width 95 height 9
click at [67, 254] on link "Stream Builder" at bounding box center [79, 255] width 95 height 9
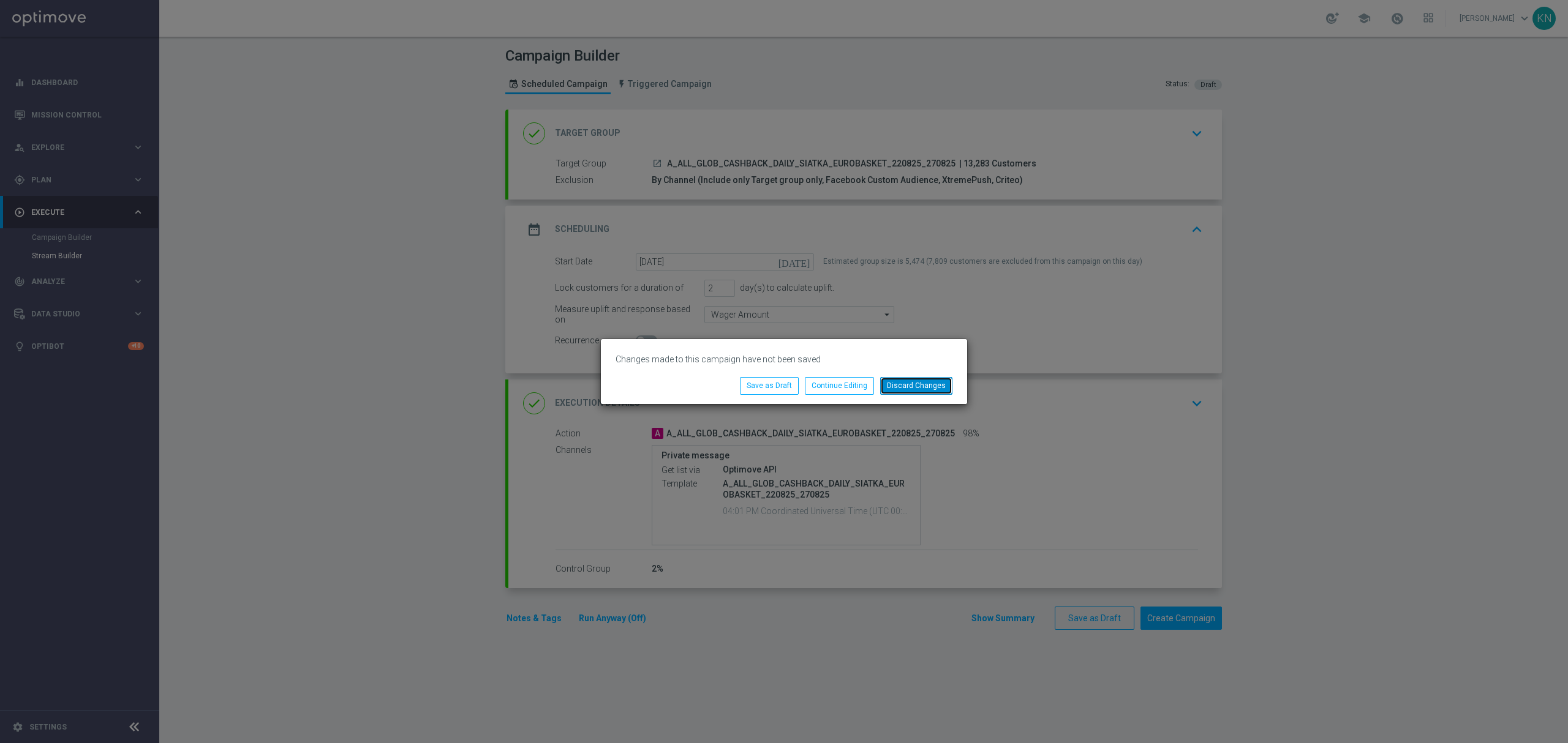
click at [904, 388] on button "Discard Changes" at bounding box center [916, 386] width 73 height 17
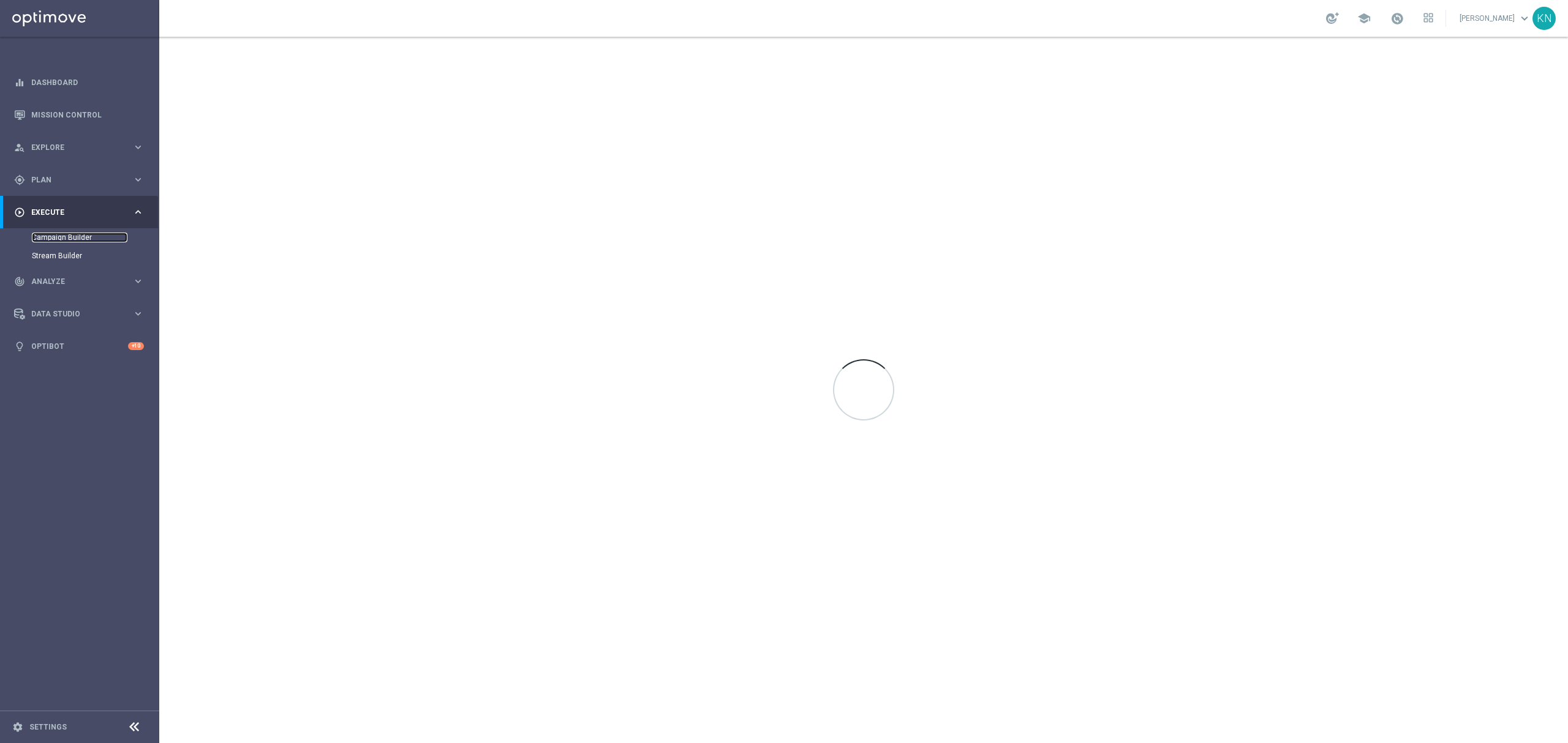
click at [84, 233] on link "Campaign Builder" at bounding box center [79, 237] width 95 height 9
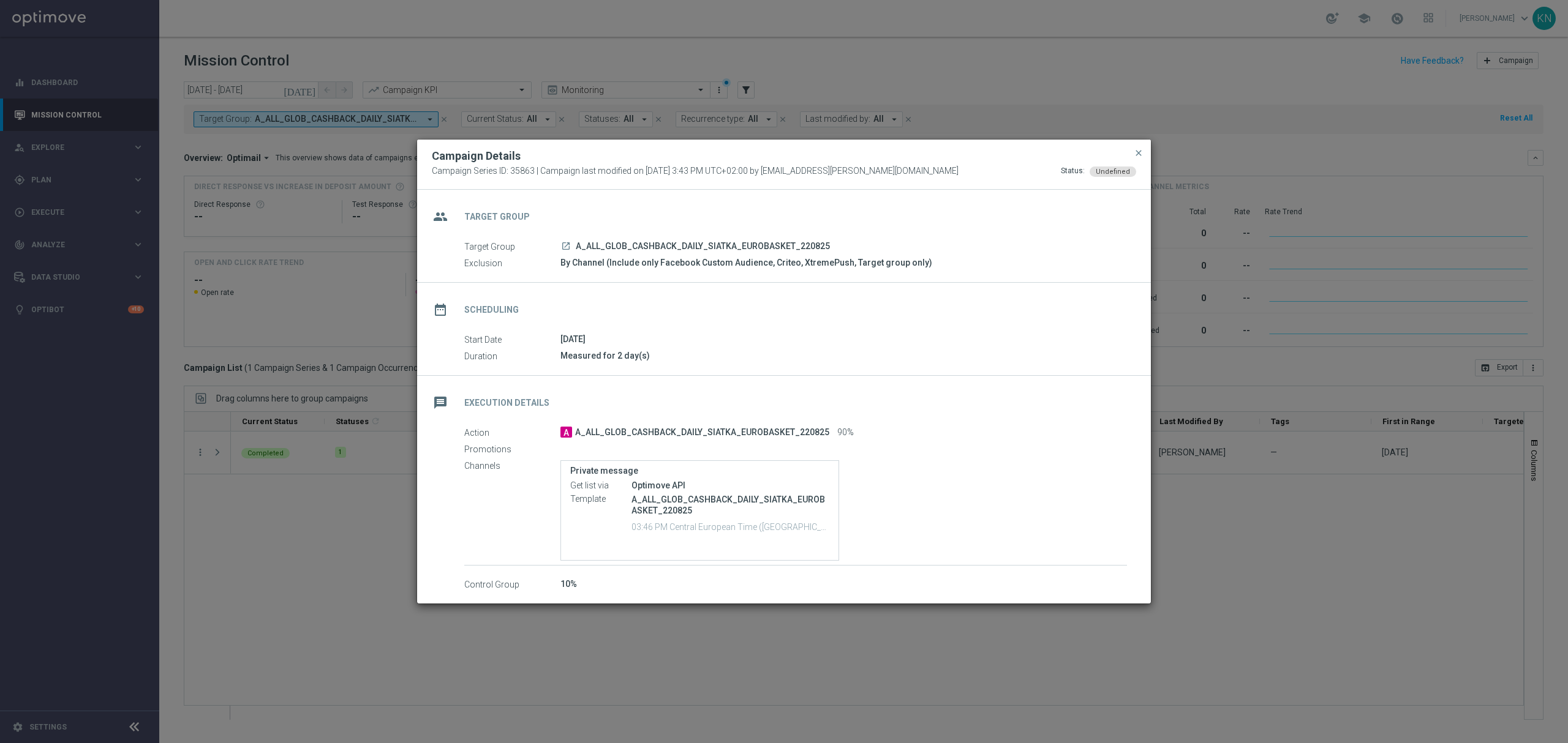
drag, startPoint x: 1137, startPoint y: 152, endPoint x: 1118, endPoint y: 165, distance: 23.0
click at [1137, 152] on span "close" at bounding box center [1138, 153] width 9 height 9
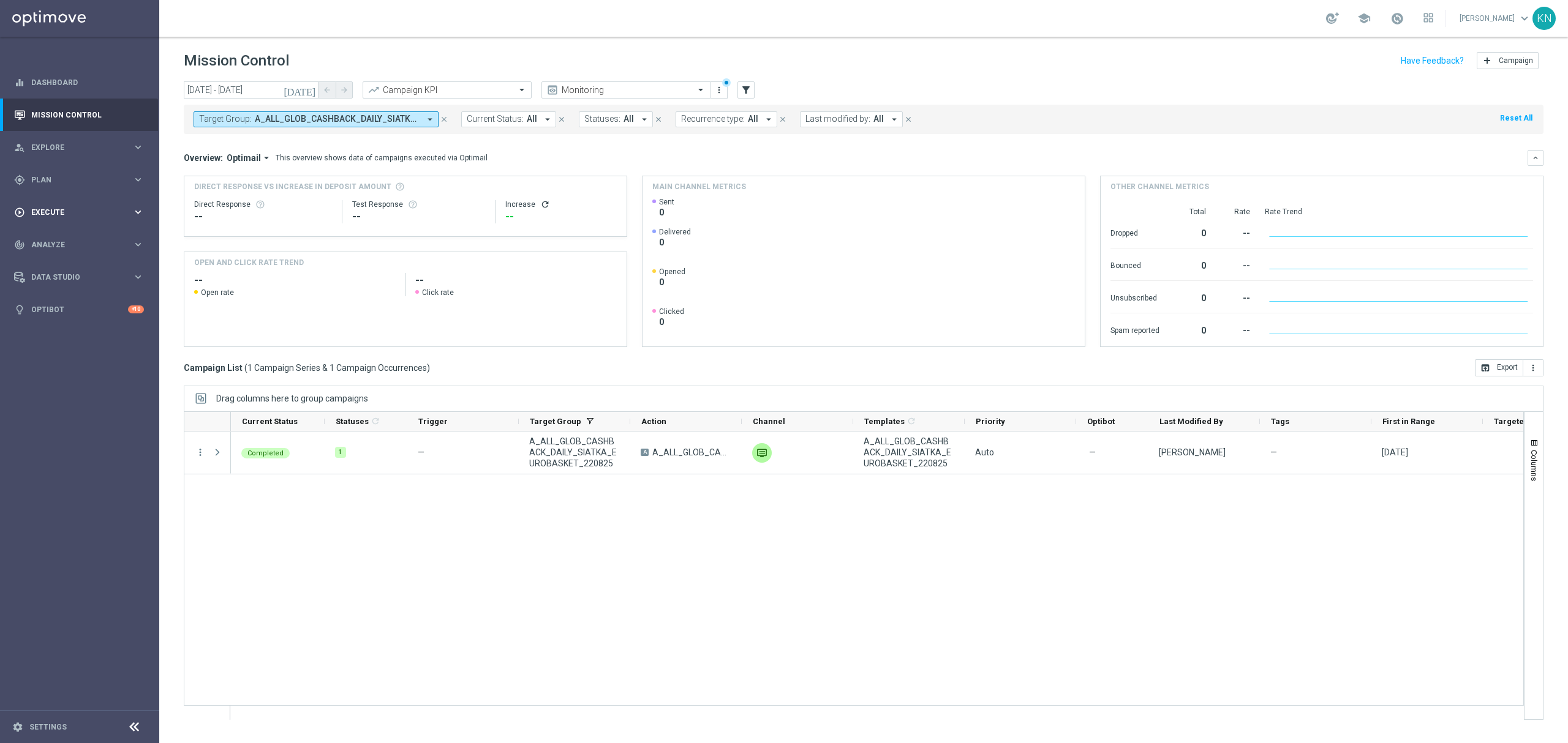
drag, startPoint x: 59, startPoint y: 180, endPoint x: 66, endPoint y: 197, distance: 18.4
click at [59, 180] on span "Plan" at bounding box center [82, 180] width 101 height 7
click at [71, 209] on link "Target Groups" at bounding box center [79, 205] width 95 height 9
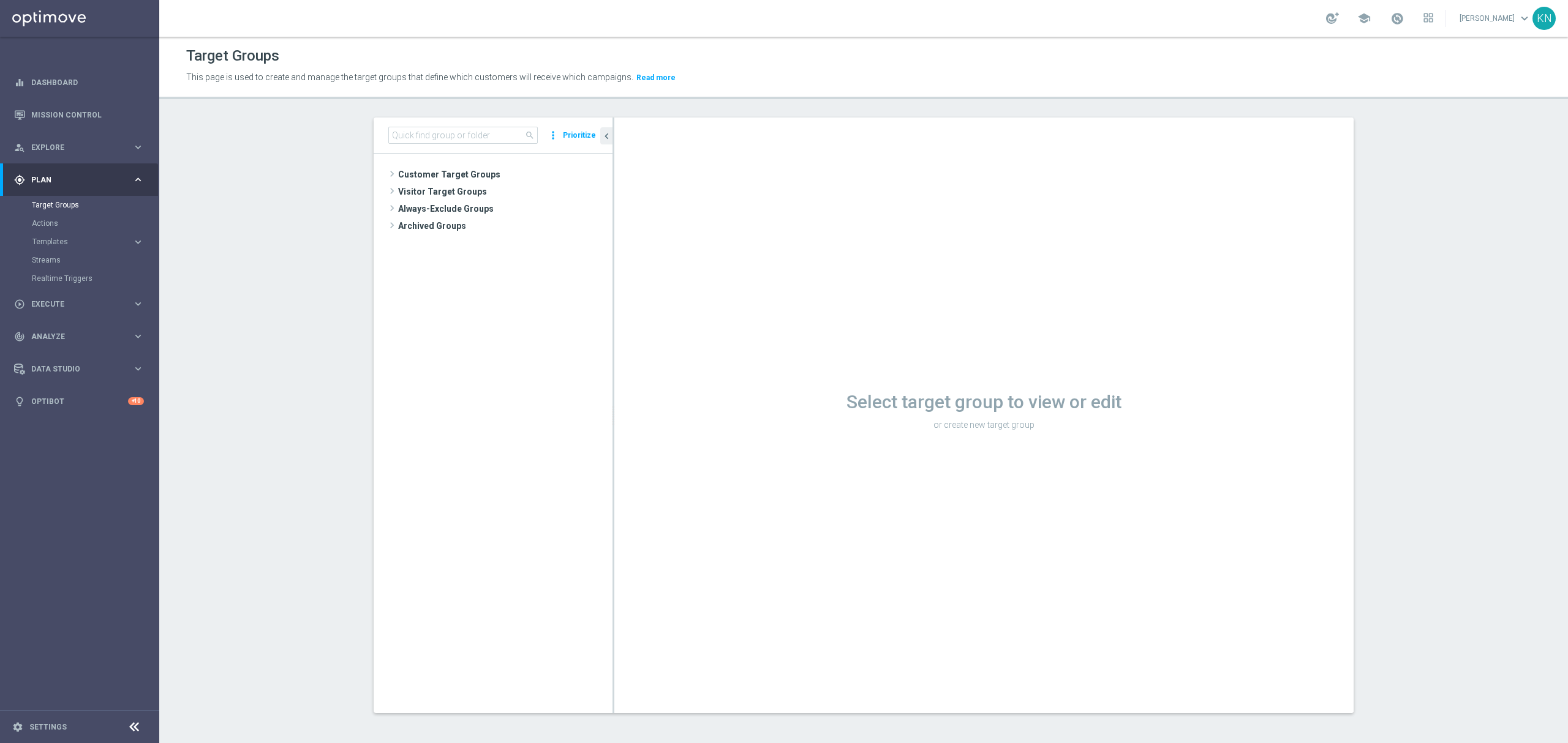
click at [458, 161] on tree-viewport "Customer Target Groups library_add create_new_folder" at bounding box center [493, 433] width 239 height 559
click at [460, 165] on tree-viewport "Customer Target Groups library_add create_new_folder" at bounding box center [493, 433] width 239 height 559
click at [463, 166] on span "Customer Target Groups" at bounding box center [490, 175] width 185 height 17
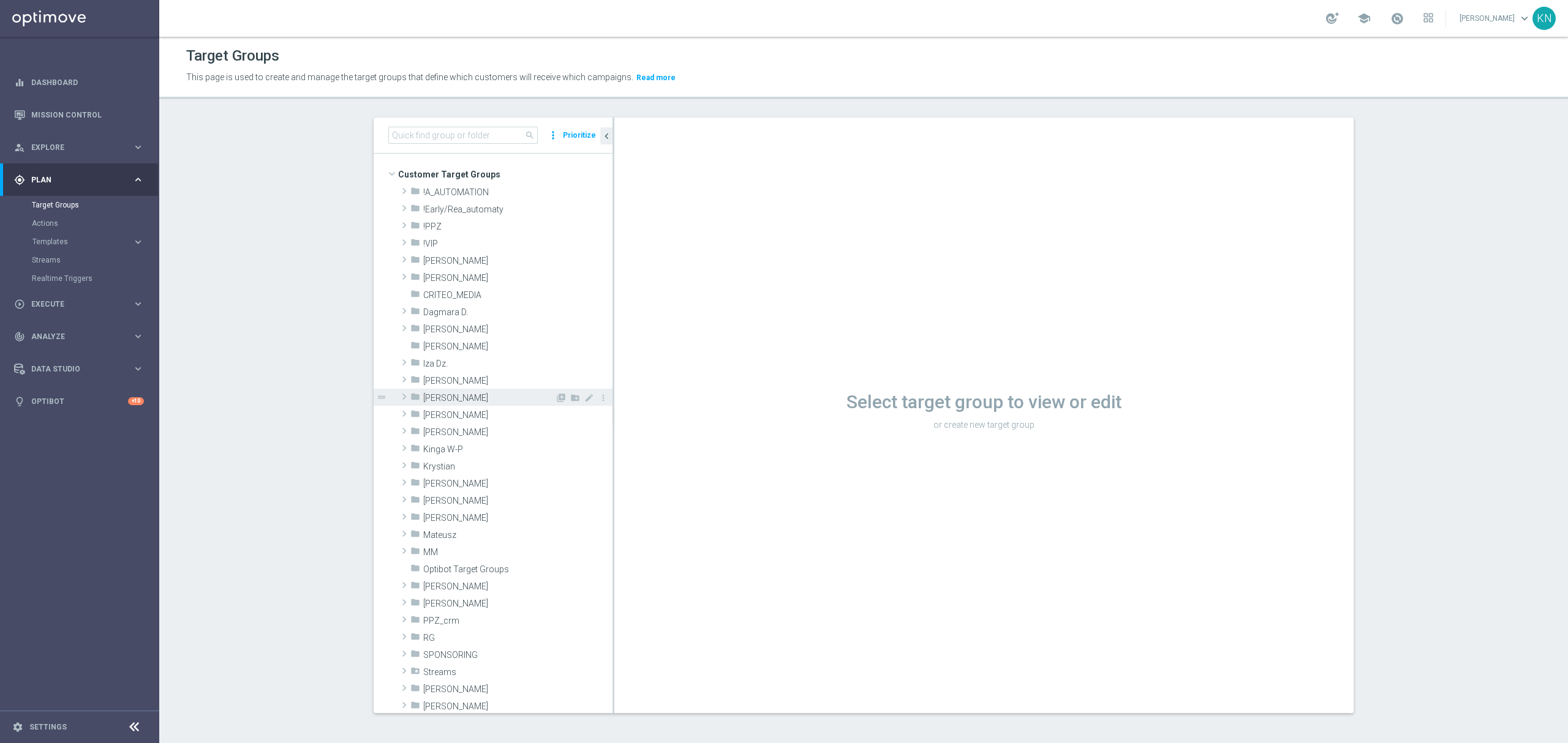
click at [452, 390] on div "folder Kamil N." at bounding box center [482, 397] width 144 height 17
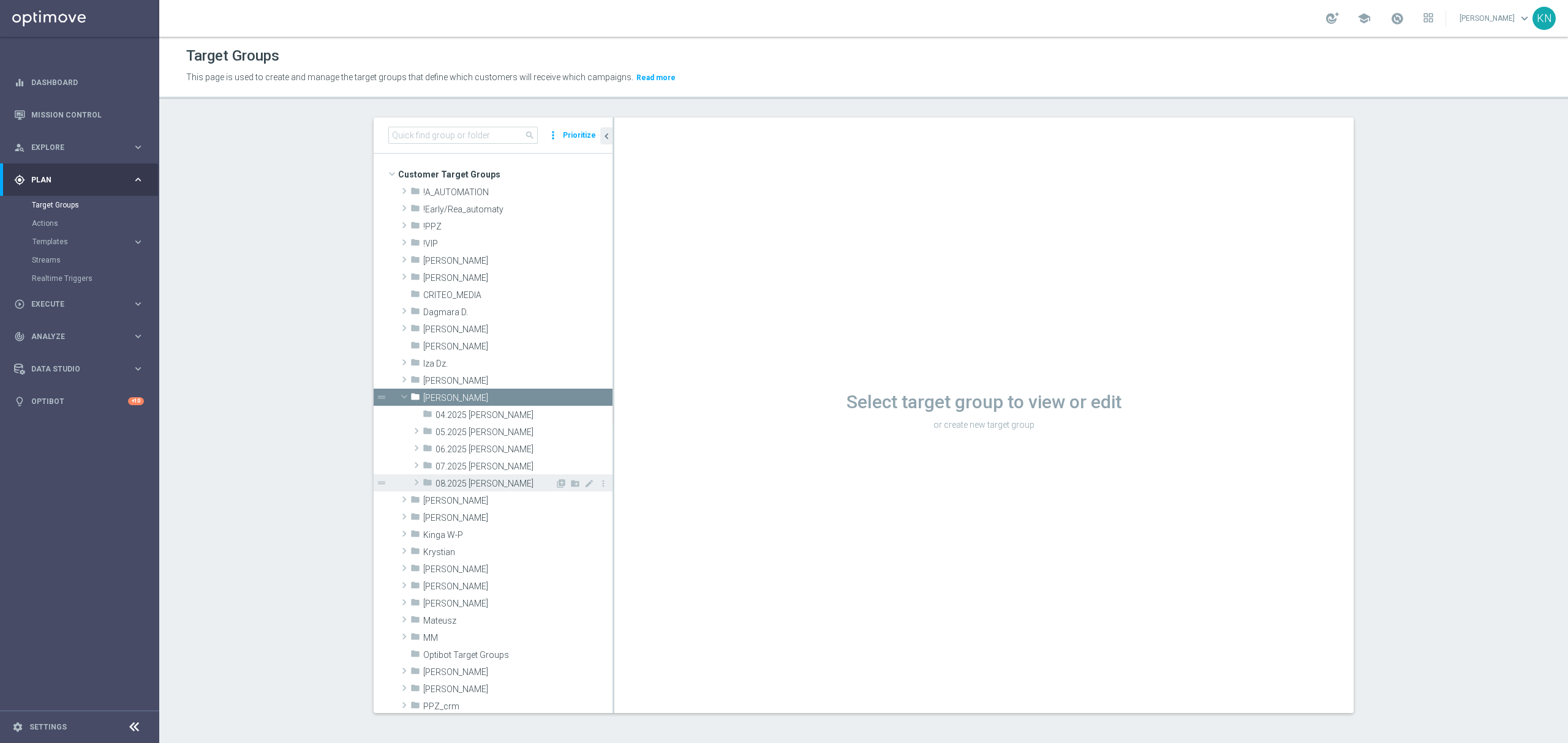
click at [463, 481] on span "08.2025 [PERSON_NAME]" at bounding box center [494, 483] width 119 height 10
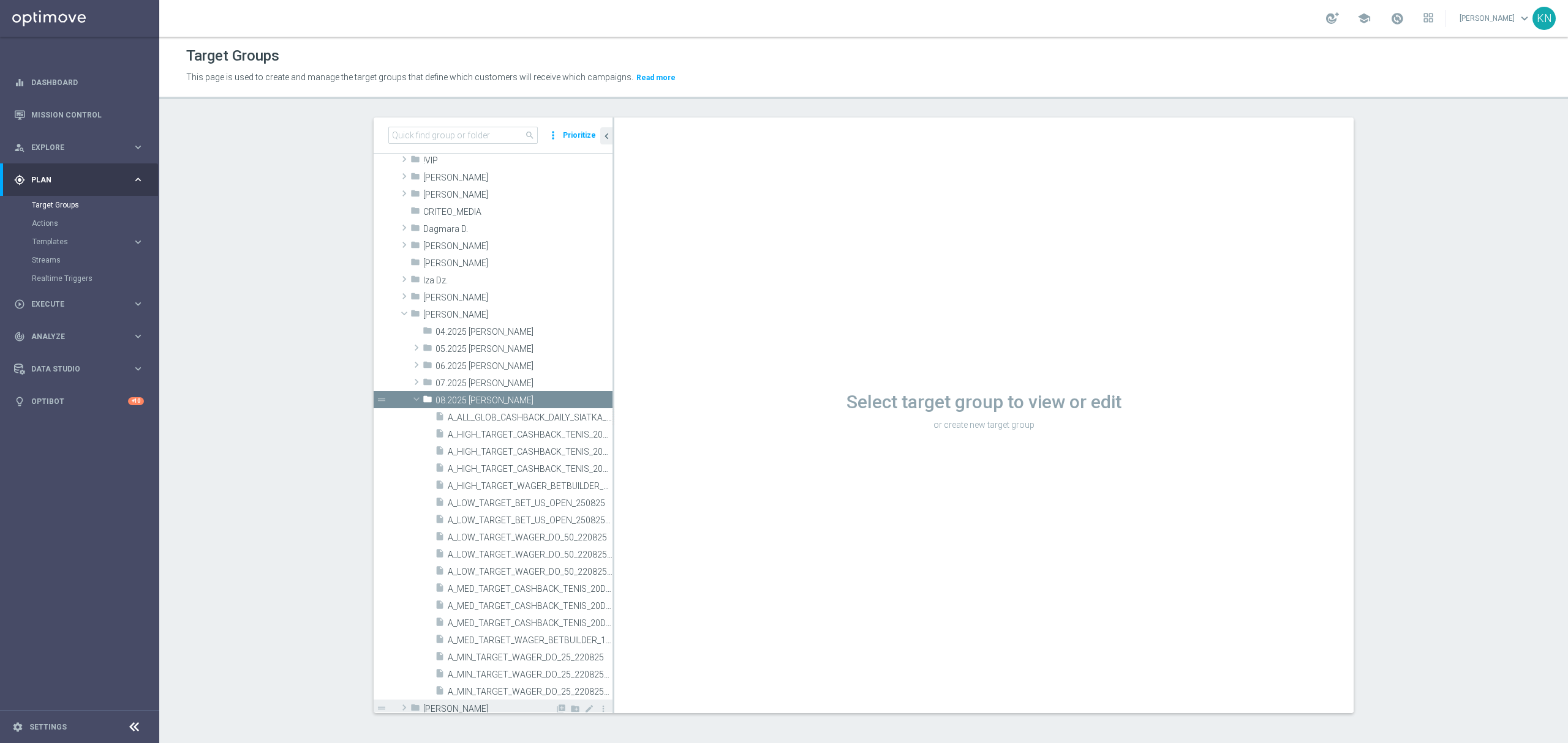
scroll to position [245, 0]
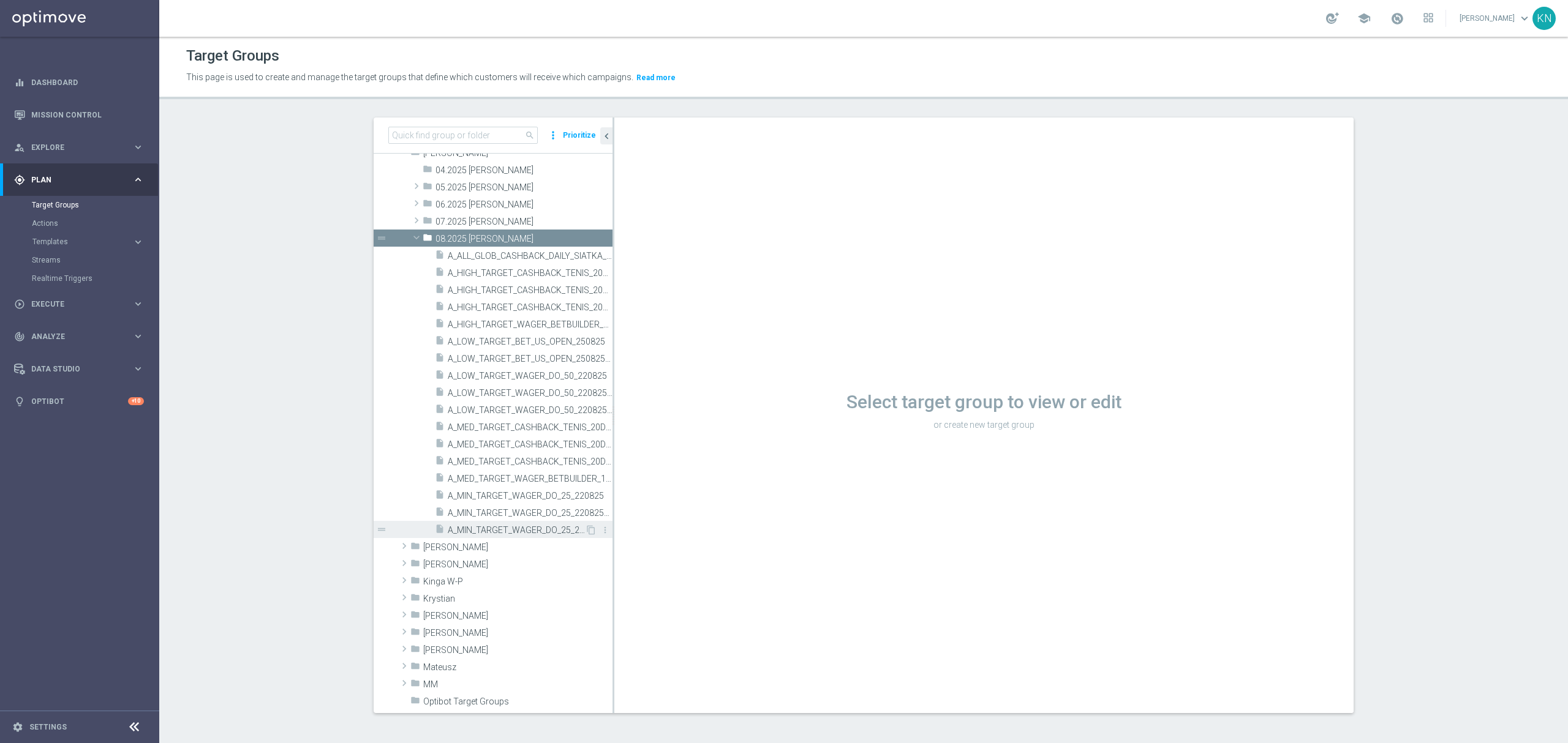
click at [496, 530] on span "A_MIN_TARGET_WAGER_DO_25_220825_SMS" at bounding box center [516, 530] width 137 height 10
click at [486, 253] on span "A_ALL_GLOB_CASHBACK_DAILY_SIATKA_EUROBASKET_220825_270825" at bounding box center [516, 255] width 137 height 10
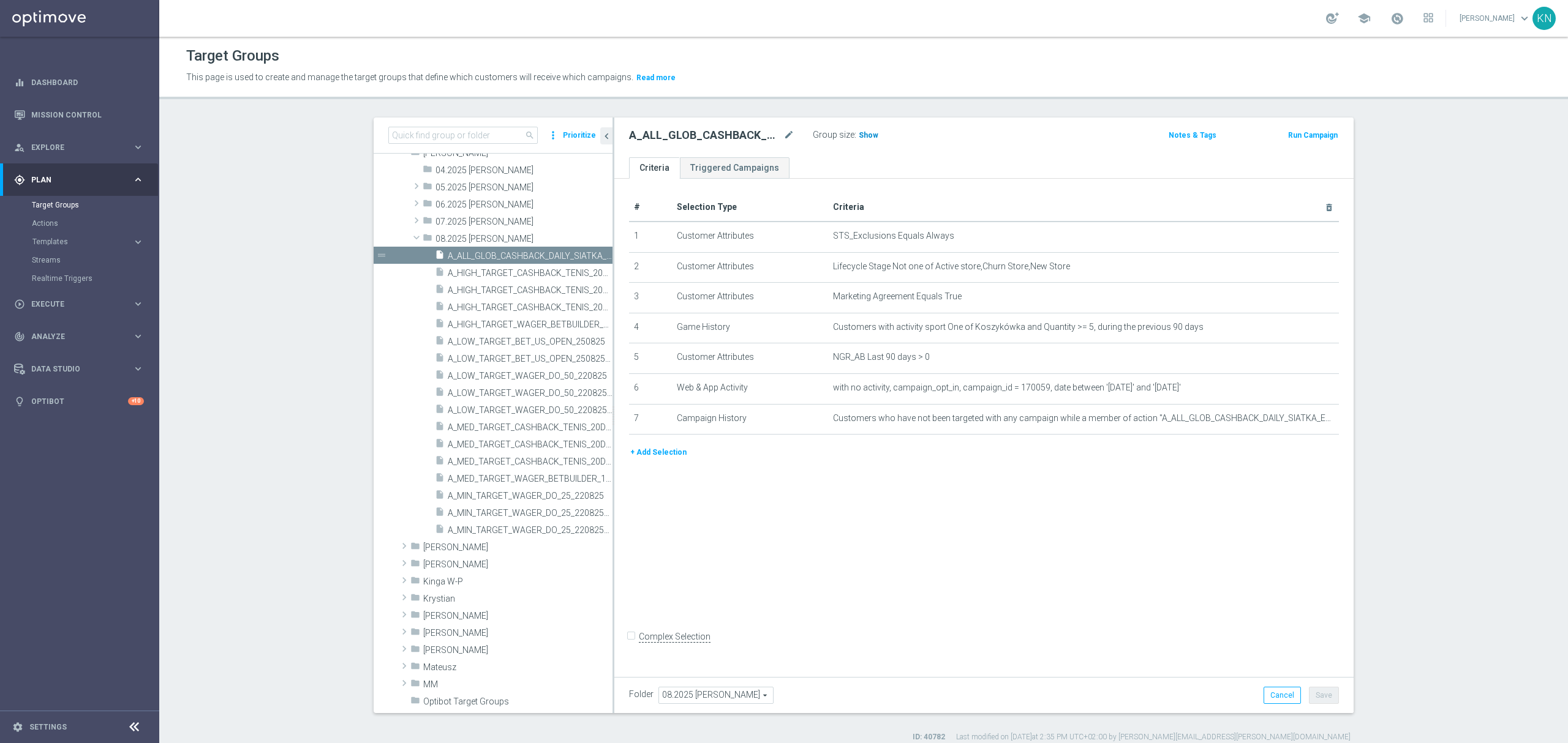
click at [863, 136] on span "Show" at bounding box center [868, 135] width 20 height 9
click at [949, 418] on span "Customers who have not been targeted with any campaign while a member of action…" at bounding box center [1063, 418] width 461 height 10
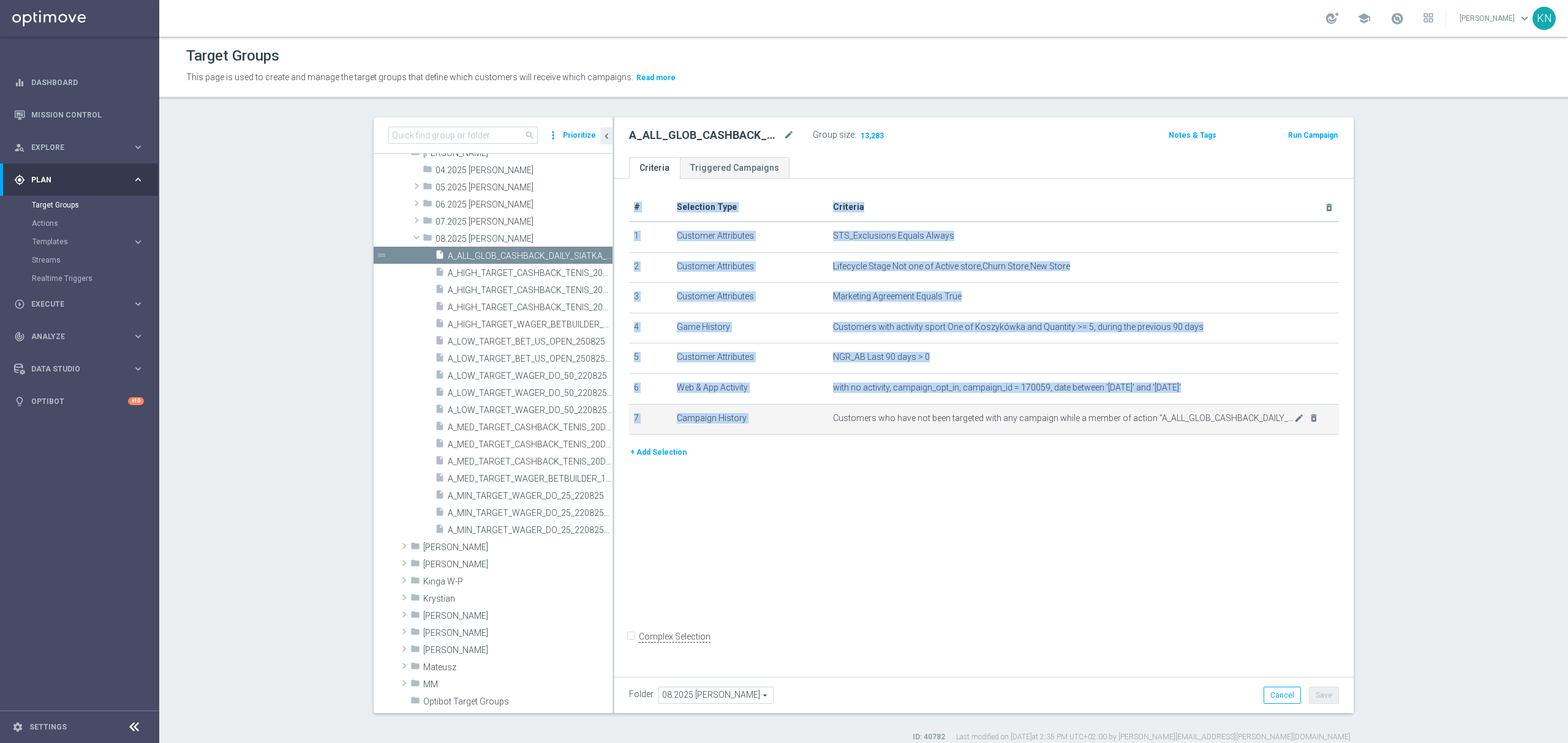
click at [949, 418] on span "Customers who have not been targeted with any campaign while a member of action…" at bounding box center [1063, 418] width 461 height 10
copy table "# Selection Type Criteria delete_forever 1 Customer Attributes STS_Exclusions E…"
drag, startPoint x: 226, startPoint y: 268, endPoint x: 216, endPoint y: 263, distance: 11.2
click at [226, 268] on section "search more_vert Prioritize Customer Target Groups library_add create_new_folder" at bounding box center [863, 429] width 1409 height 625
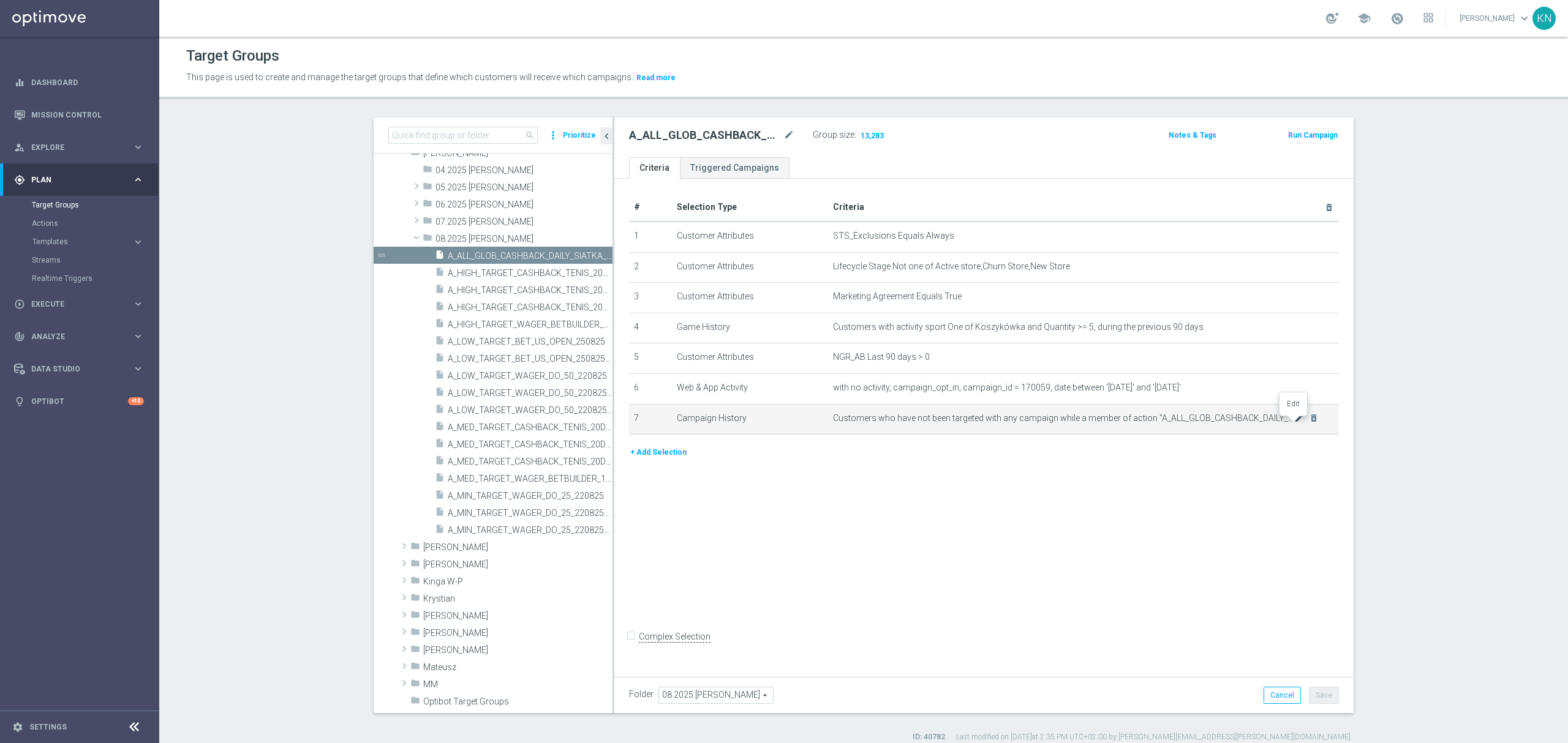
click at [1294, 423] on icon "mode_edit" at bounding box center [1298, 418] width 9 height 9
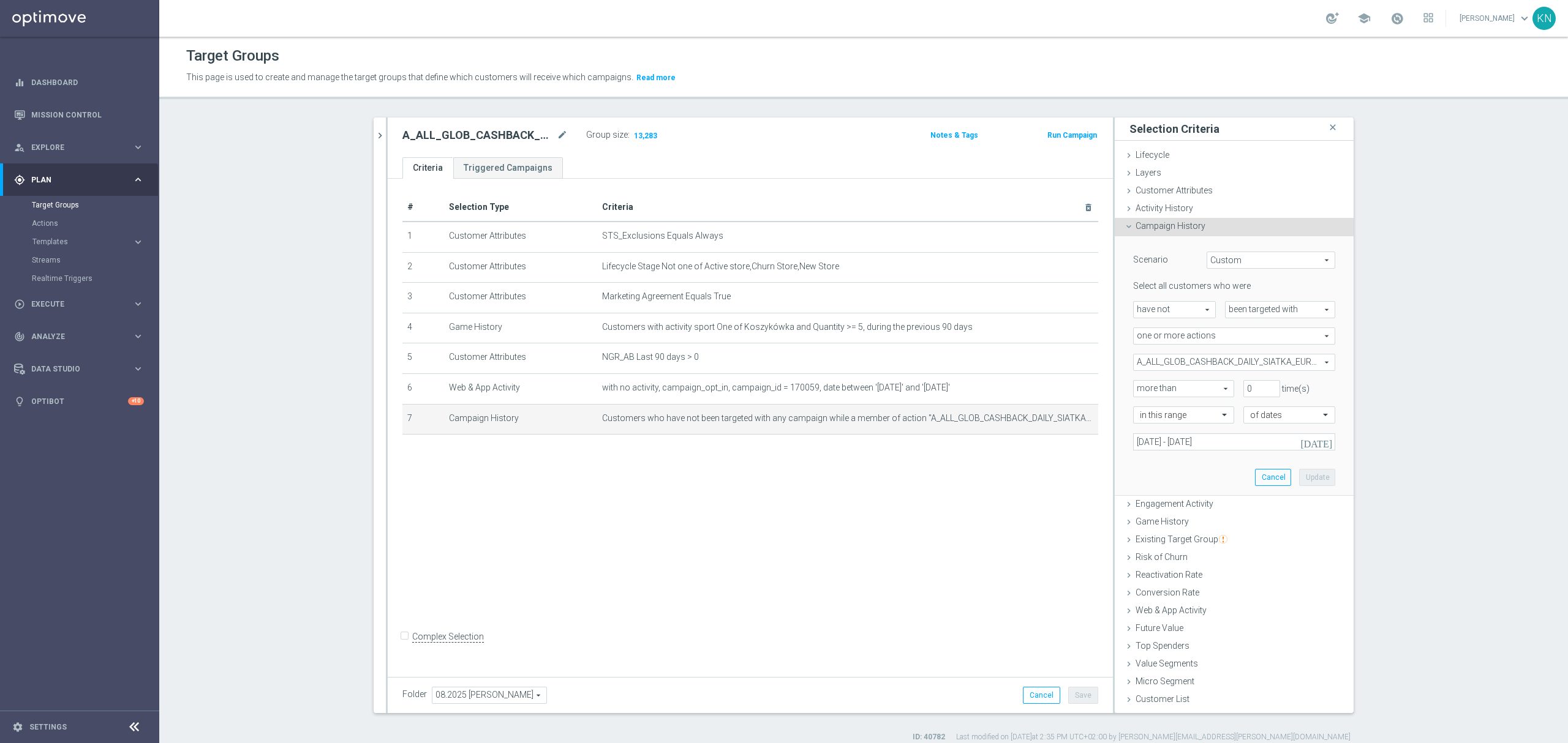
click at [652, 491] on div "# Selection Type Criteria delete_forever 1 Customer Attributes STS_Exclusions E…" at bounding box center [750, 425] width 725 height 492
click at [736, 473] on div "# Selection Type Criteria delete_forever 1 Customer Attributes STS_Exclusions E…" at bounding box center [750, 425] width 725 height 492
click at [861, 515] on div "# Selection Type Criteria delete_forever 1 Customer Attributes STS_Exclusions E…" at bounding box center [750, 425] width 725 height 492
click at [863, 515] on div "# Selection Type Criteria delete_forever 1 Customer Attributes STS_Exclusions E…" at bounding box center [750, 425] width 725 height 492
click at [723, 709] on div "Folder 08.2025 Kamil N. 08.2025 Kamil N. arrow_drop_down search Cancel Save Sav…" at bounding box center [750, 695] width 725 height 36
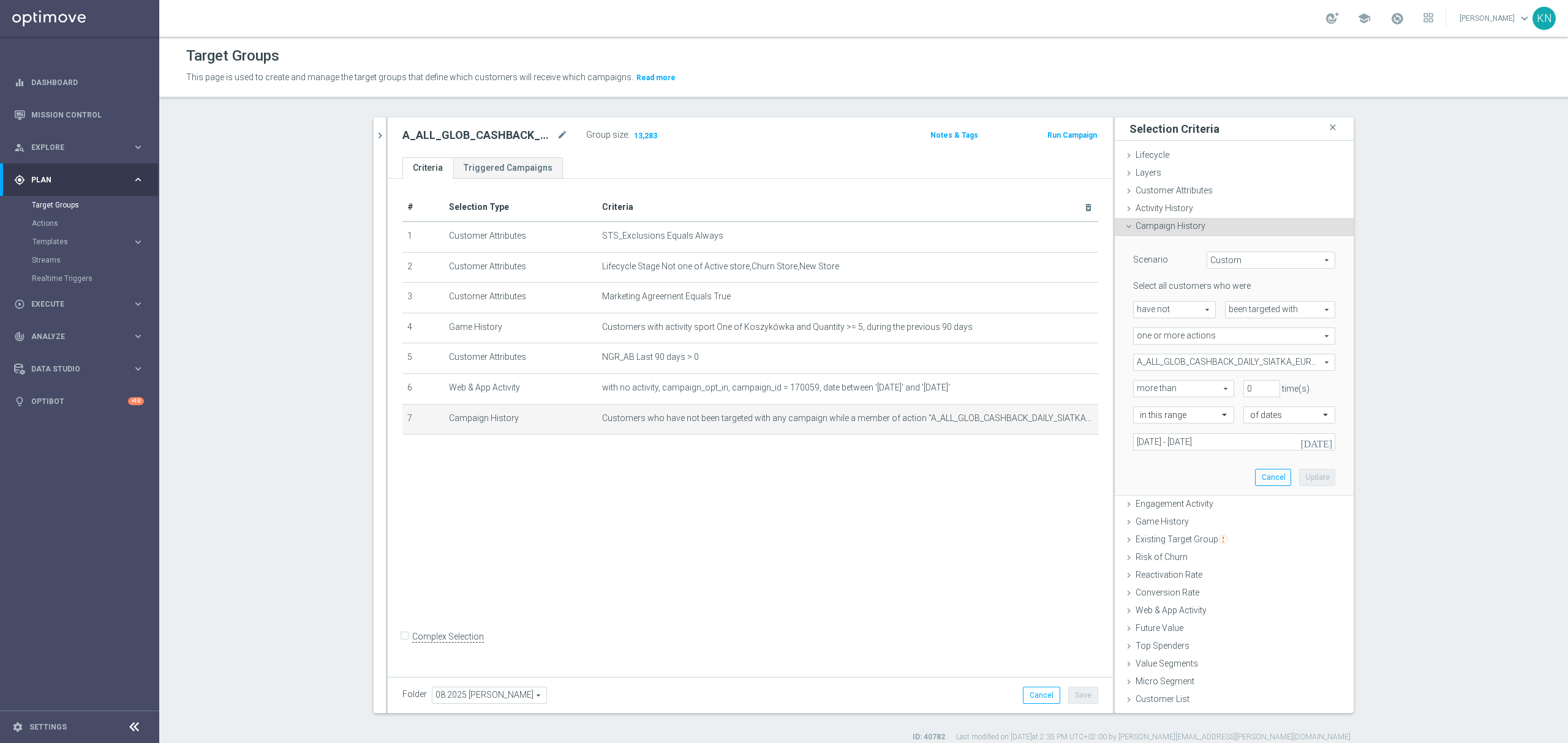
click at [799, 600] on div "# Selection Type Criteria delete_forever 1 Customer Attributes STS_Exclusions E…" at bounding box center [750, 425] width 725 height 492
click at [892, 492] on div "# Selection Type Criteria delete_forever 1 Customer Attributes STS_Exclusions E…" at bounding box center [750, 425] width 725 height 492
click at [734, 534] on div "# Selection Type Criteria delete_forever 1 Customer Attributes STS_Exclusions E…" at bounding box center [750, 425] width 725 height 492
click at [818, 482] on div "# Selection Type Criteria delete_forever 1 Customer Attributes STS_Exclusions E…" at bounding box center [750, 425] width 725 height 492
click at [1071, 423] on icon "delete_forever" at bounding box center [1074, 418] width 9 height 9
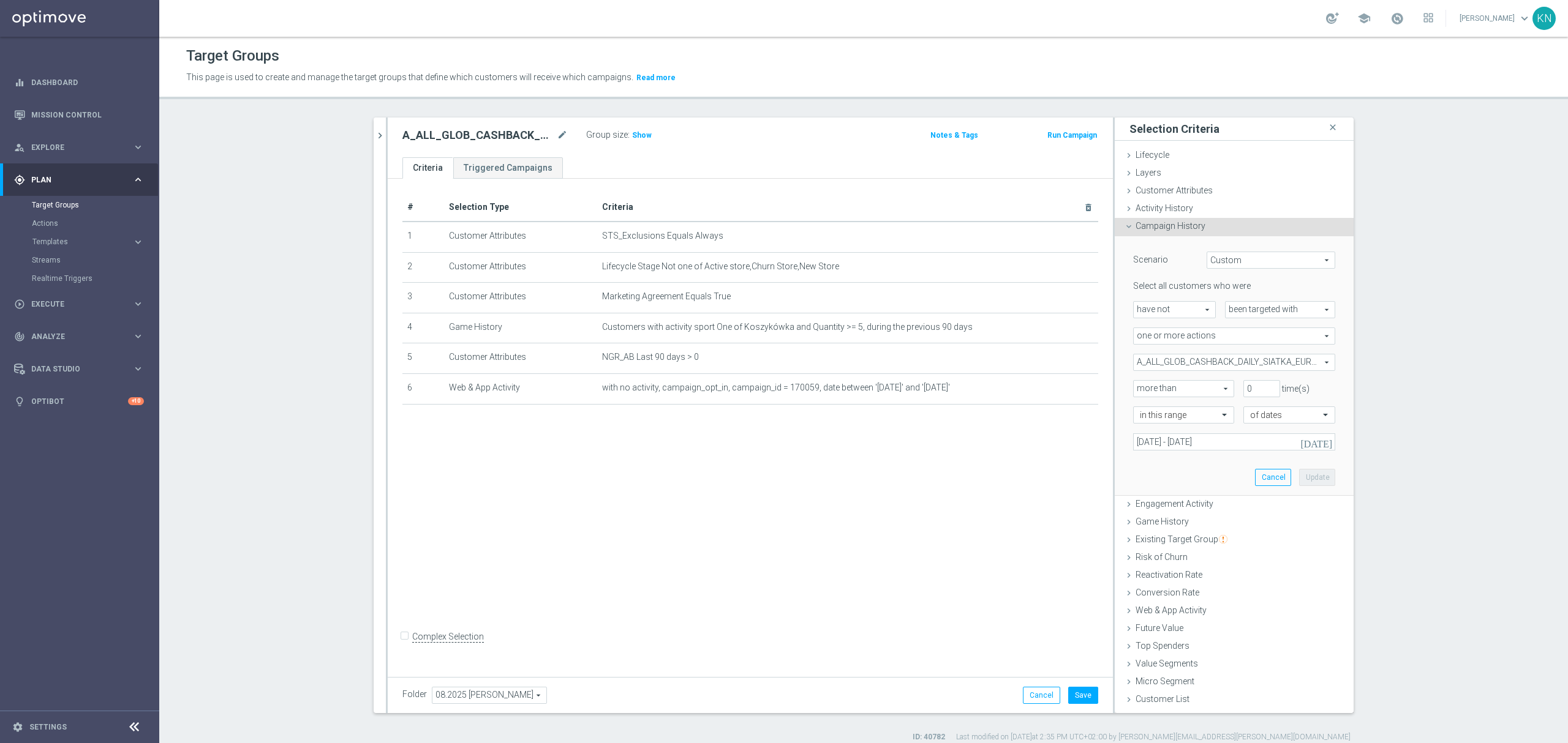
click at [983, 507] on div "# Selection Type Criteria delete_forever 1 Customer Attributes STS_Exclusions E…" at bounding box center [750, 425] width 725 height 492
click at [0, 0] on icon "mode_edit" at bounding box center [0, 0] width 0 height 0
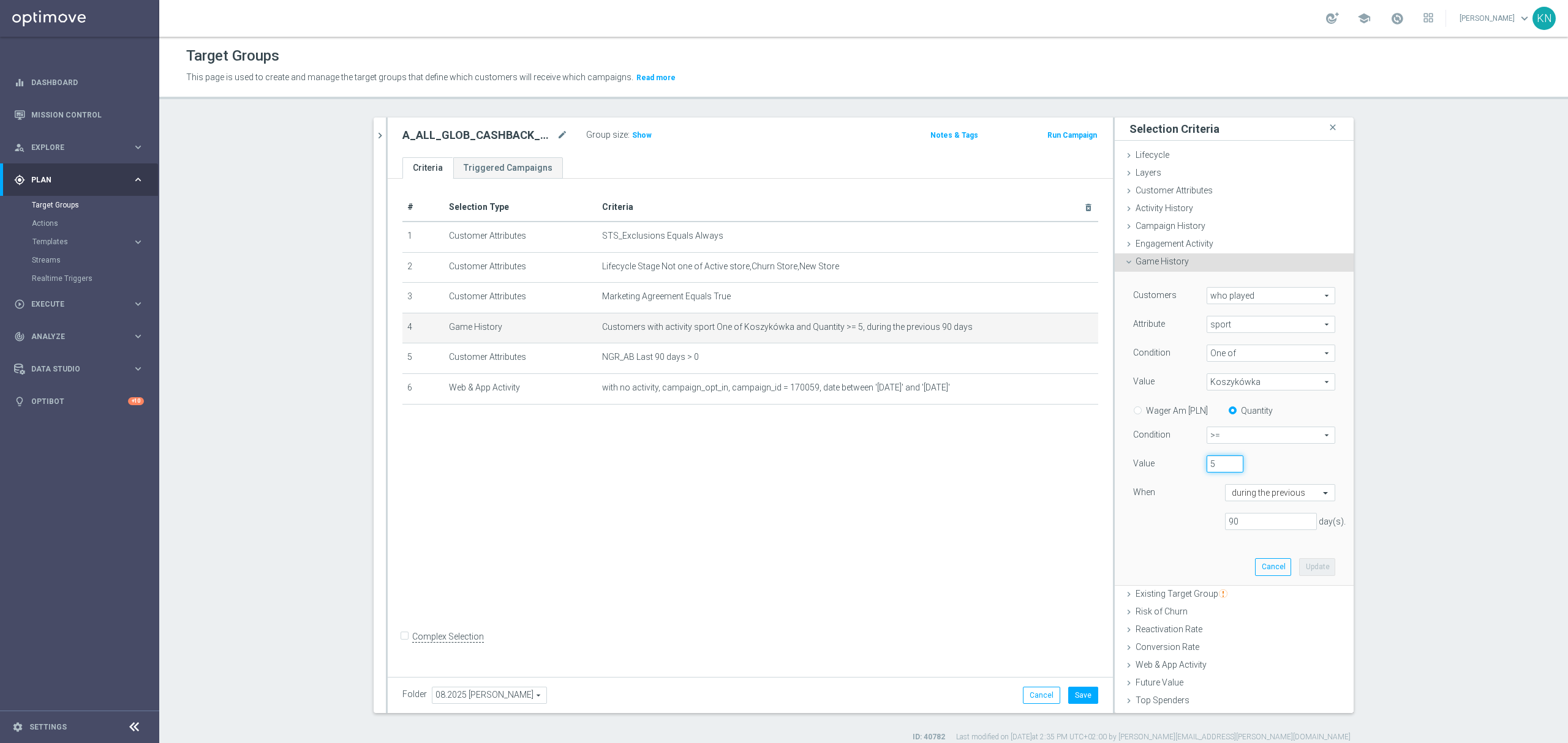
drag, startPoint x: 1209, startPoint y: 466, endPoint x: 1186, endPoint y: 468, distance: 23.1
click at [1186, 468] on div "Value 5" at bounding box center [1234, 465] width 221 height 20
type input "3"
click at [1305, 572] on button "Update" at bounding box center [1317, 567] width 36 height 17
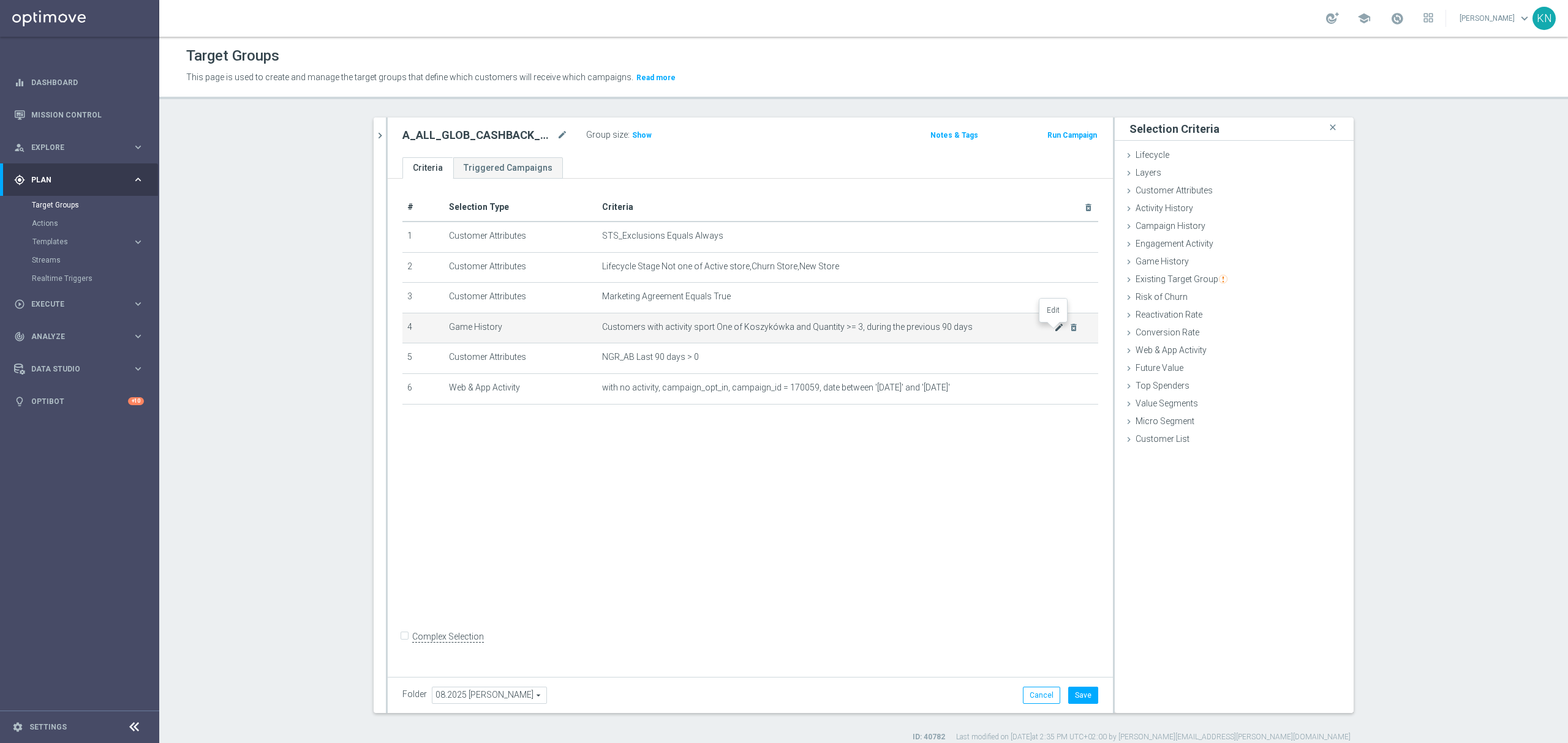
click at [1054, 332] on icon "mode_edit" at bounding box center [1059, 327] width 9 height 9
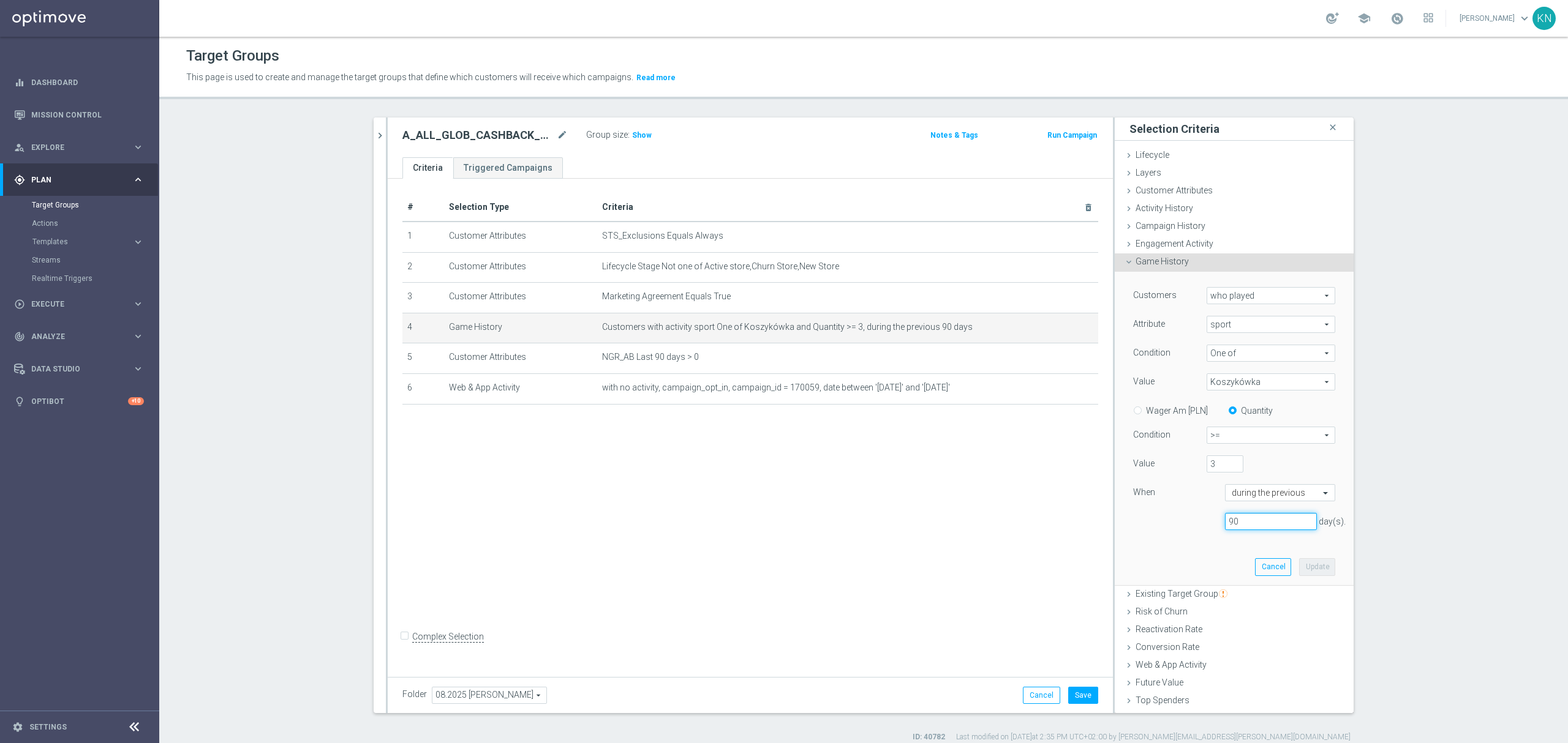
drag, startPoint x: 1235, startPoint y: 526, endPoint x: 1183, endPoint y: 529, distance: 52.1
click at [1183, 529] on div "90 day(s)." at bounding box center [1234, 522] width 221 height 18
type input "180"
click at [1299, 569] on button "Update" at bounding box center [1317, 567] width 36 height 17
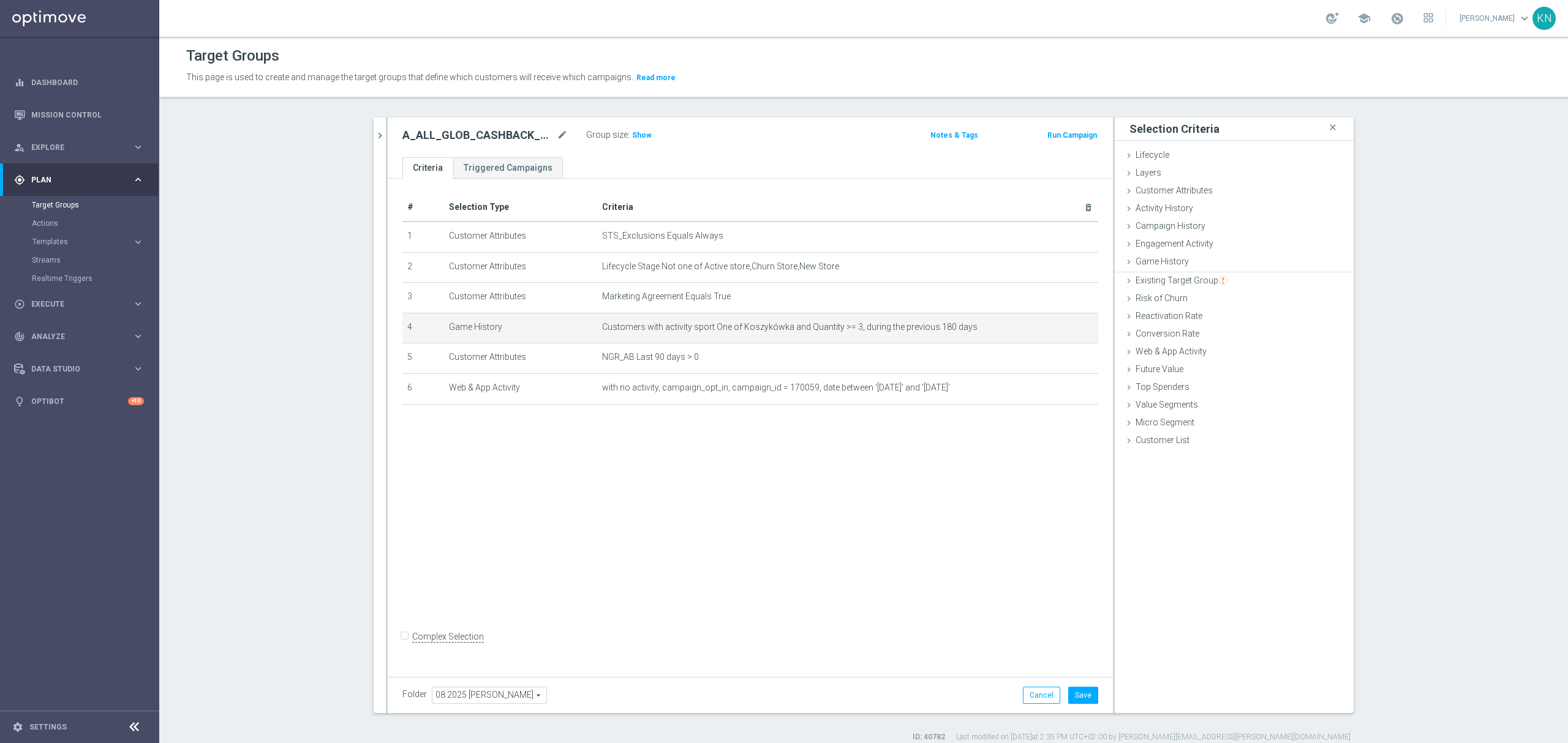
drag, startPoint x: 849, startPoint y: 511, endPoint x: 877, endPoint y: 476, distance: 44.8
click at [849, 511] on div "# Selection Type Criteria delete_forever 1 Customer Attributes STS_Exclusions E…" at bounding box center [750, 425] width 725 height 492
click at [870, 448] on div "# Selection Type Criteria delete_forever 1 Customer Attributes STS_Exclusions E…" at bounding box center [750, 425] width 725 height 492
click at [851, 503] on div "# Selection Type Criteria delete_forever 1 Customer Attributes STS_Exclusions E…" at bounding box center [750, 425] width 725 height 492
click at [1054, 329] on icon "mode_edit" at bounding box center [1059, 327] width 9 height 9
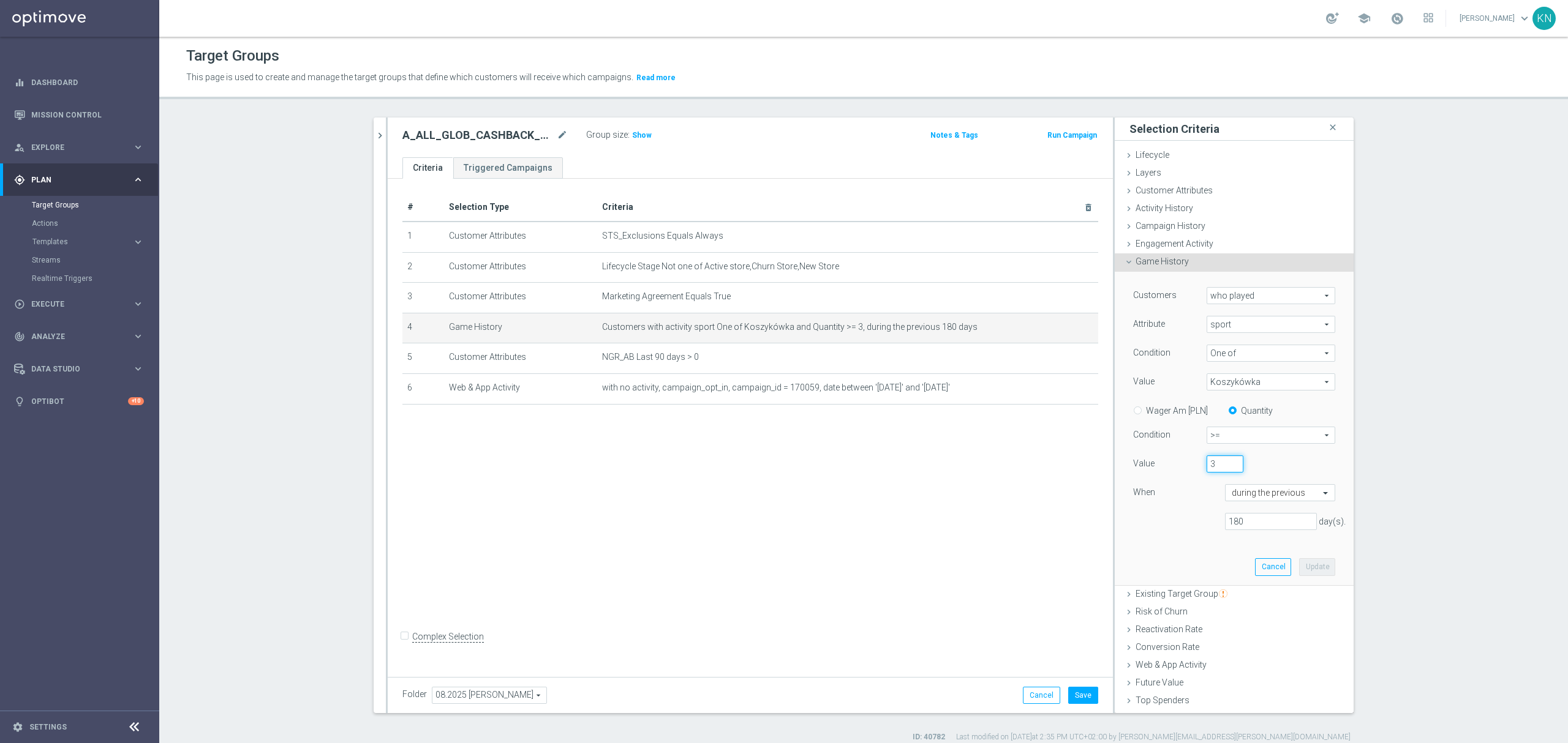
drag, startPoint x: 1208, startPoint y: 462, endPoint x: 1195, endPoint y: 463, distance: 13.0
click at [1197, 463] on div "3" at bounding box center [1225, 464] width 55 height 17
click at [1206, 467] on input "number" at bounding box center [1224, 464] width 37 height 17
drag, startPoint x: 1206, startPoint y: 466, endPoint x: 1186, endPoint y: 466, distance: 20.0
click at [1197, 466] on div at bounding box center [1225, 464] width 55 height 17
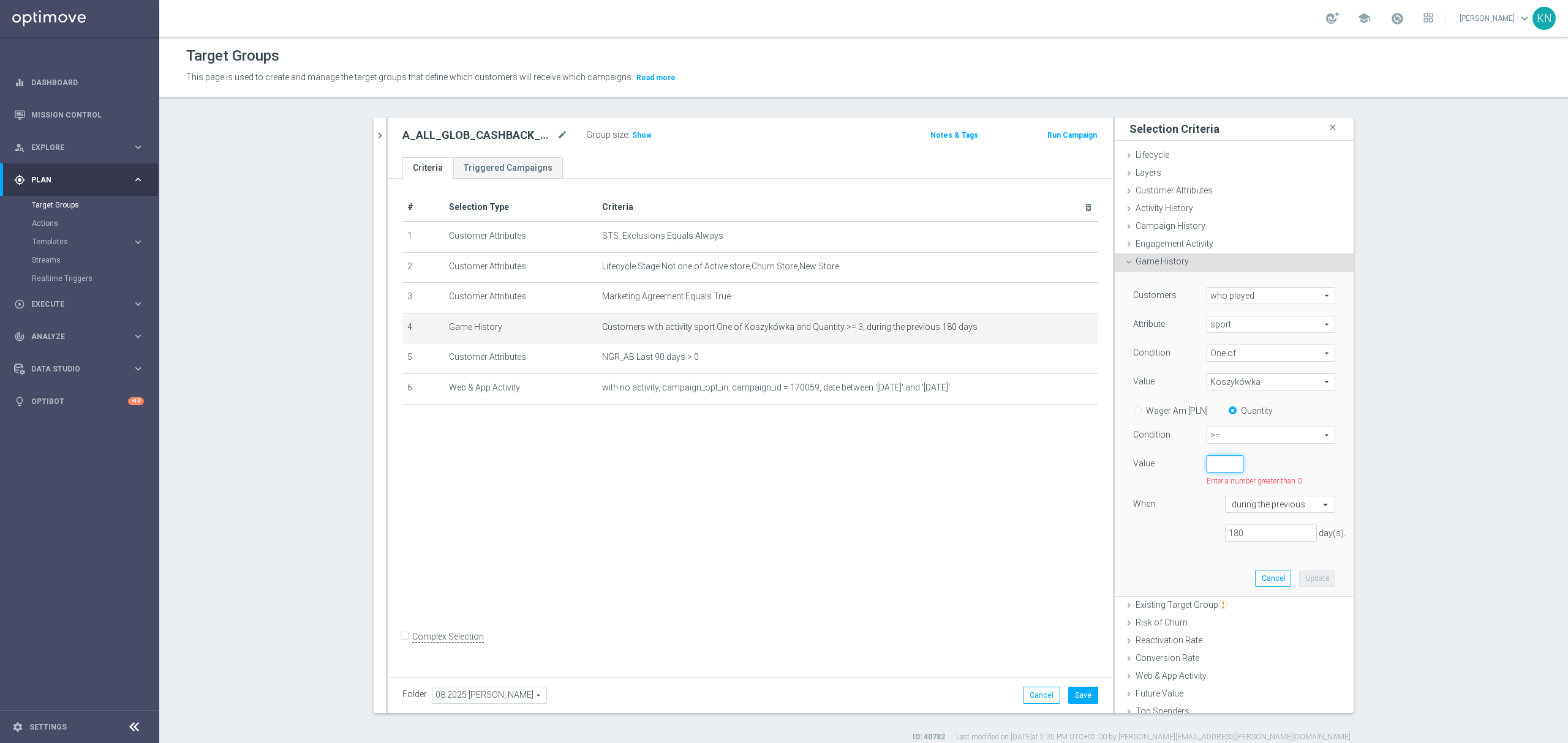
type input "3"
click at [1123, 522] on div "180 day(s)." at bounding box center [1234, 522] width 221 height 18
type input "90"
drag, startPoint x: 1302, startPoint y: 571, endPoint x: 1088, endPoint y: 568, distance: 214.0
click at [1302, 570] on button "Update" at bounding box center [1317, 567] width 36 height 17
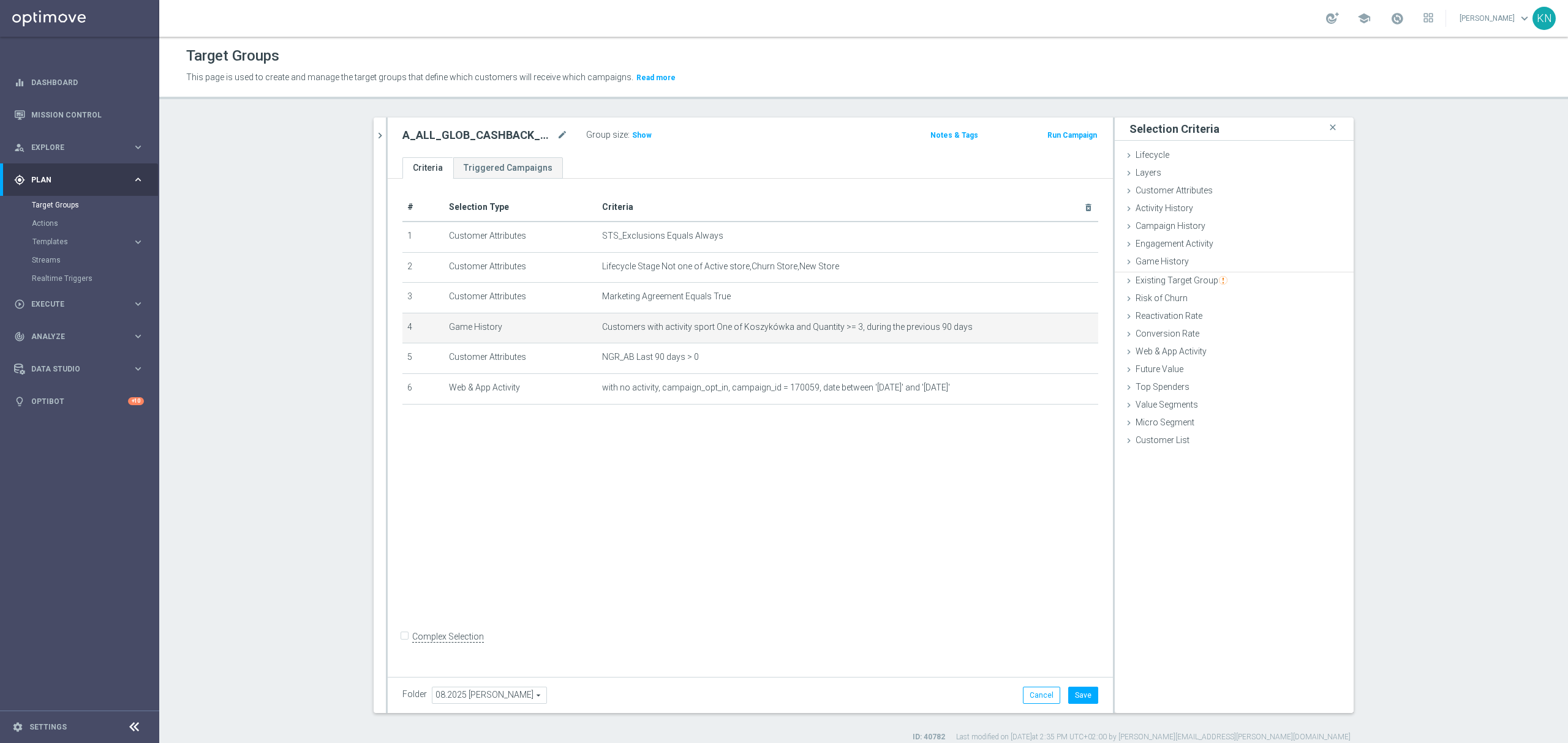
drag, startPoint x: 841, startPoint y: 502, endPoint x: 838, endPoint y: 495, distance: 7.6
click at [841, 500] on div "# Selection Type Criteria delete_forever 1 Customer Attributes STS_Exclusions E…" at bounding box center [750, 425] width 725 height 492
click at [867, 490] on div "# Selection Type Criteria delete_forever 1 Customer Attributes STS_Exclusions E…" at bounding box center [750, 425] width 725 height 492
click at [973, 329] on span "Customers with activity sport One of Koszykówka and Quantity >= 3, during the p…" at bounding box center [828, 327] width 452 height 10
click at [933, 330] on span "Customers with activity sport One of Koszykówka and Quantity >= 3, during the p…" at bounding box center [828, 327] width 452 height 10
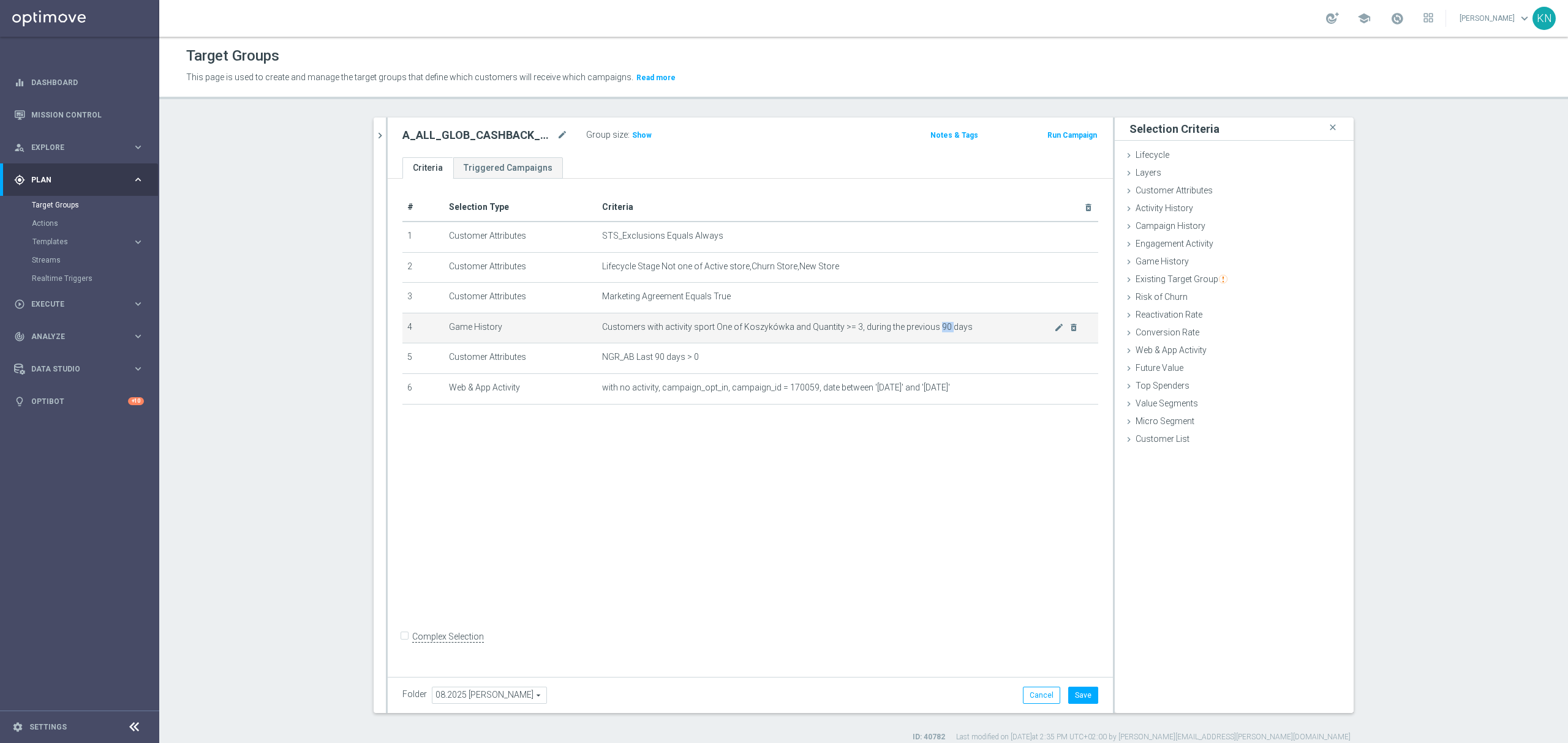
click at [933, 330] on span "Customers with activity sport One of Koszykówka and Quantity >= 3, during the p…" at bounding box center [828, 327] width 452 height 10
click at [923, 573] on div "# Selection Type Criteria delete_forever 1 Customer Attributes STS_Exclusions E…" at bounding box center [750, 425] width 725 height 492
click at [1037, 478] on div "# Selection Type Criteria delete_forever 1 Customer Attributes STS_Exclusions E…" at bounding box center [750, 425] width 725 height 492
click at [1168, 260] on span "Game History" at bounding box center [1162, 261] width 54 height 9
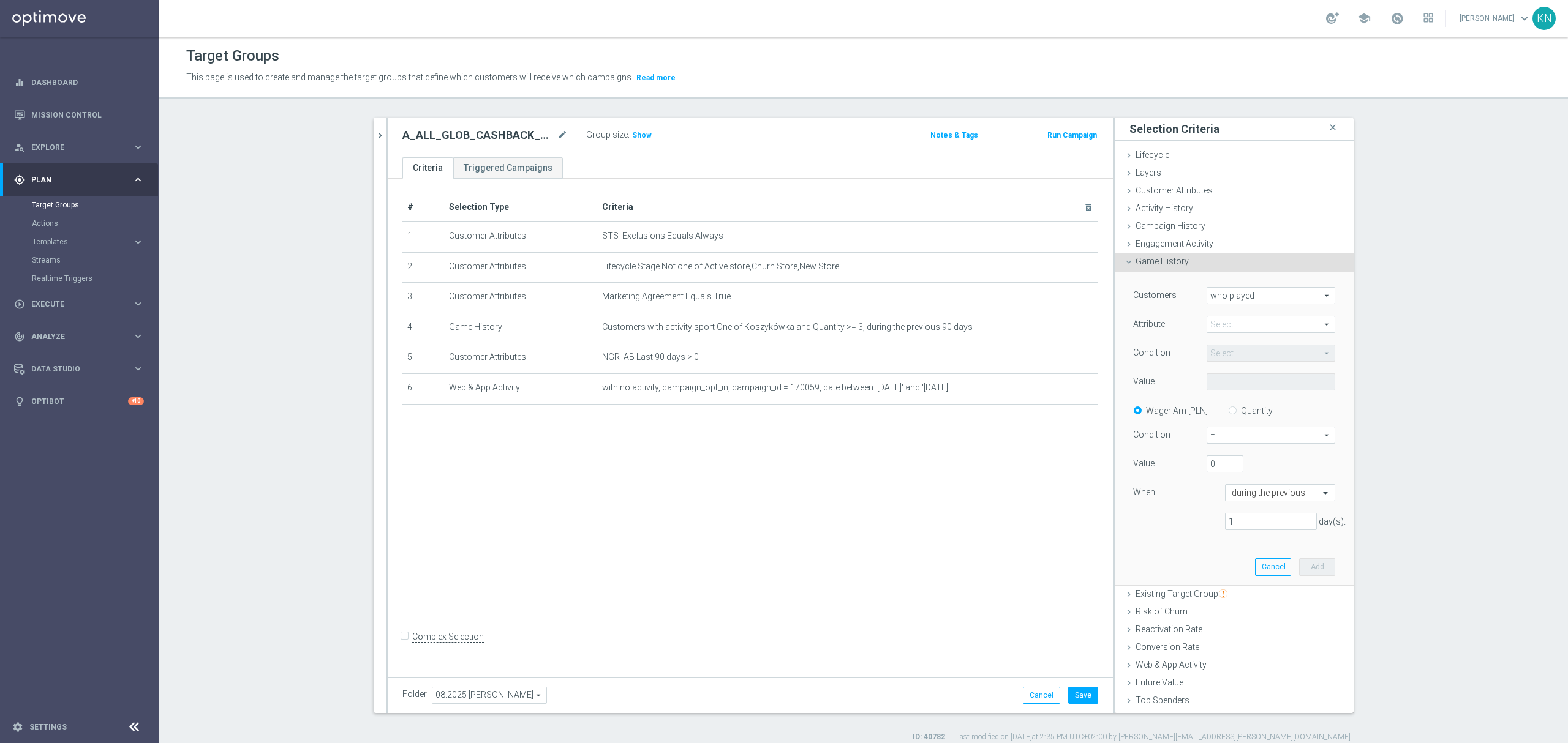
click at [1259, 321] on span at bounding box center [1271, 325] width 128 height 16
click at [1225, 344] on span "sport" at bounding box center [1271, 343] width 117 height 9
type input "sport"
type input "Equals"
click at [1228, 385] on span at bounding box center [1271, 382] width 128 height 16
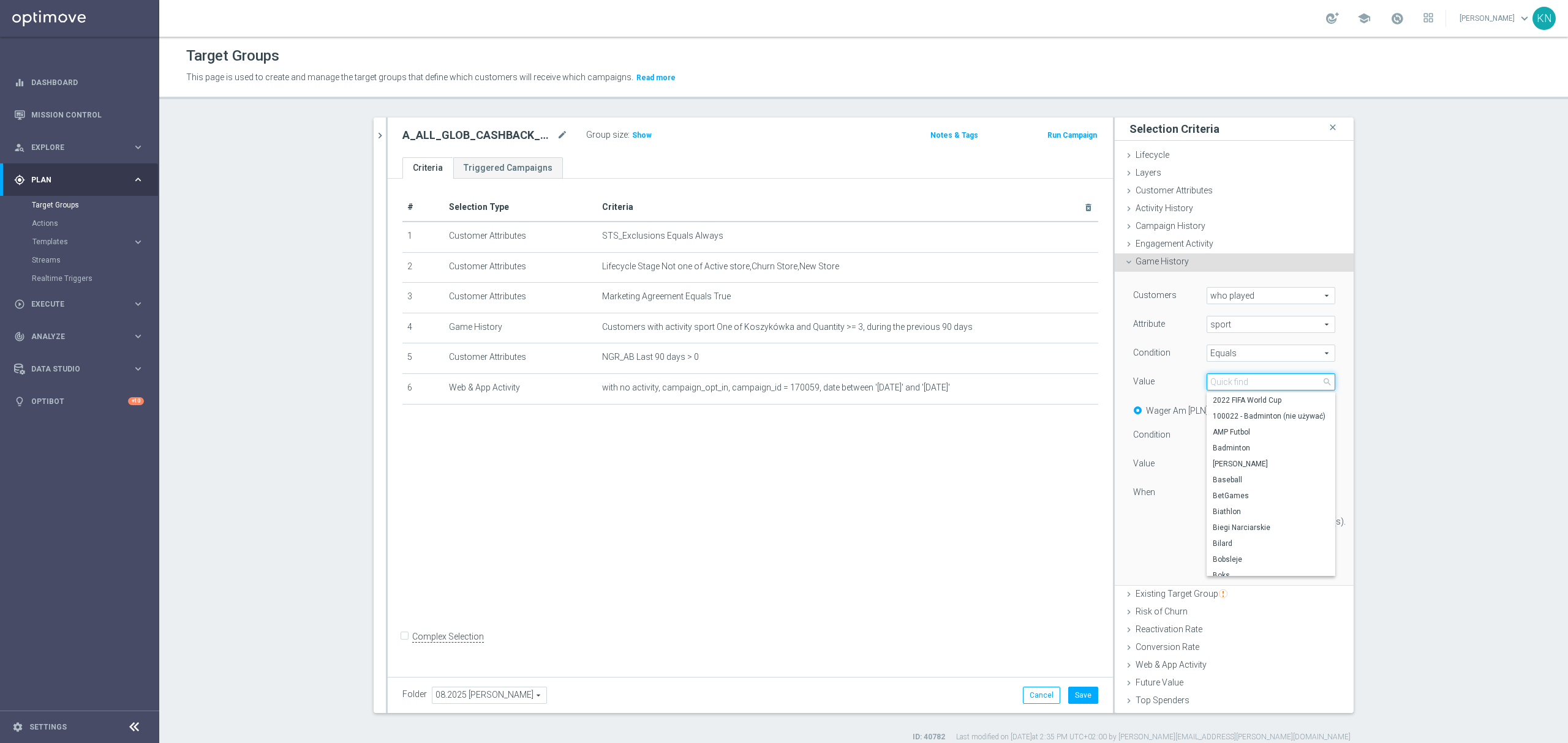
click at [1235, 385] on input "search" at bounding box center [1270, 382] width 128 height 17
type input "siat"
click at [1235, 405] on span "SiatkÃ³wka" at bounding box center [1271, 400] width 117 height 9
type input "SiatkÃ³wka"
click at [1246, 385] on span "SiatkÃ³wka" at bounding box center [1271, 382] width 128 height 16
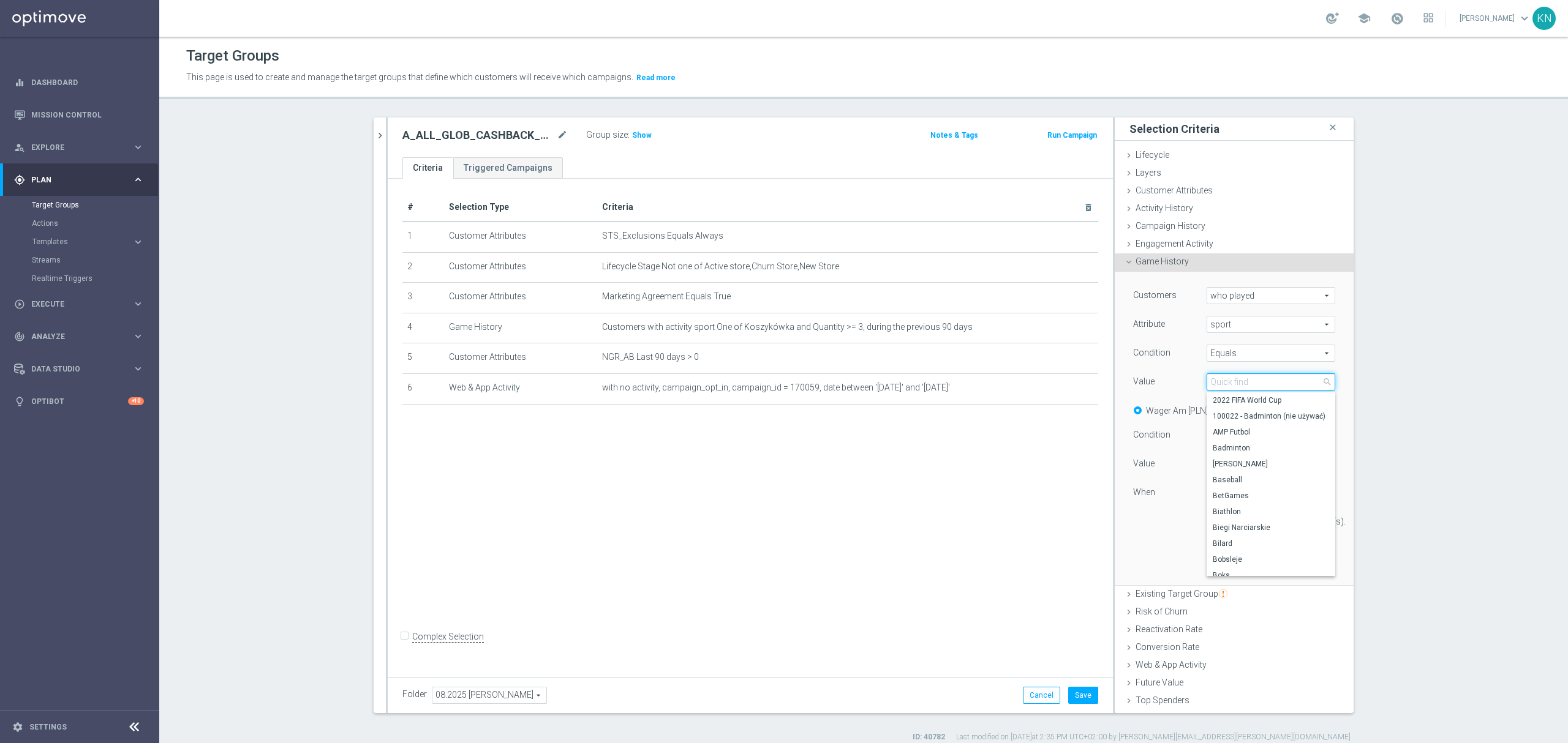
click at [1225, 385] on input "search" at bounding box center [1270, 382] width 128 height 17
type input "siatk"
click at [1212, 414] on span "Siatkówka" at bounding box center [1271, 416] width 117 height 9
type input "Siatkówka"
click at [1241, 410] on label "Quantity" at bounding box center [1257, 411] width 32 height 11
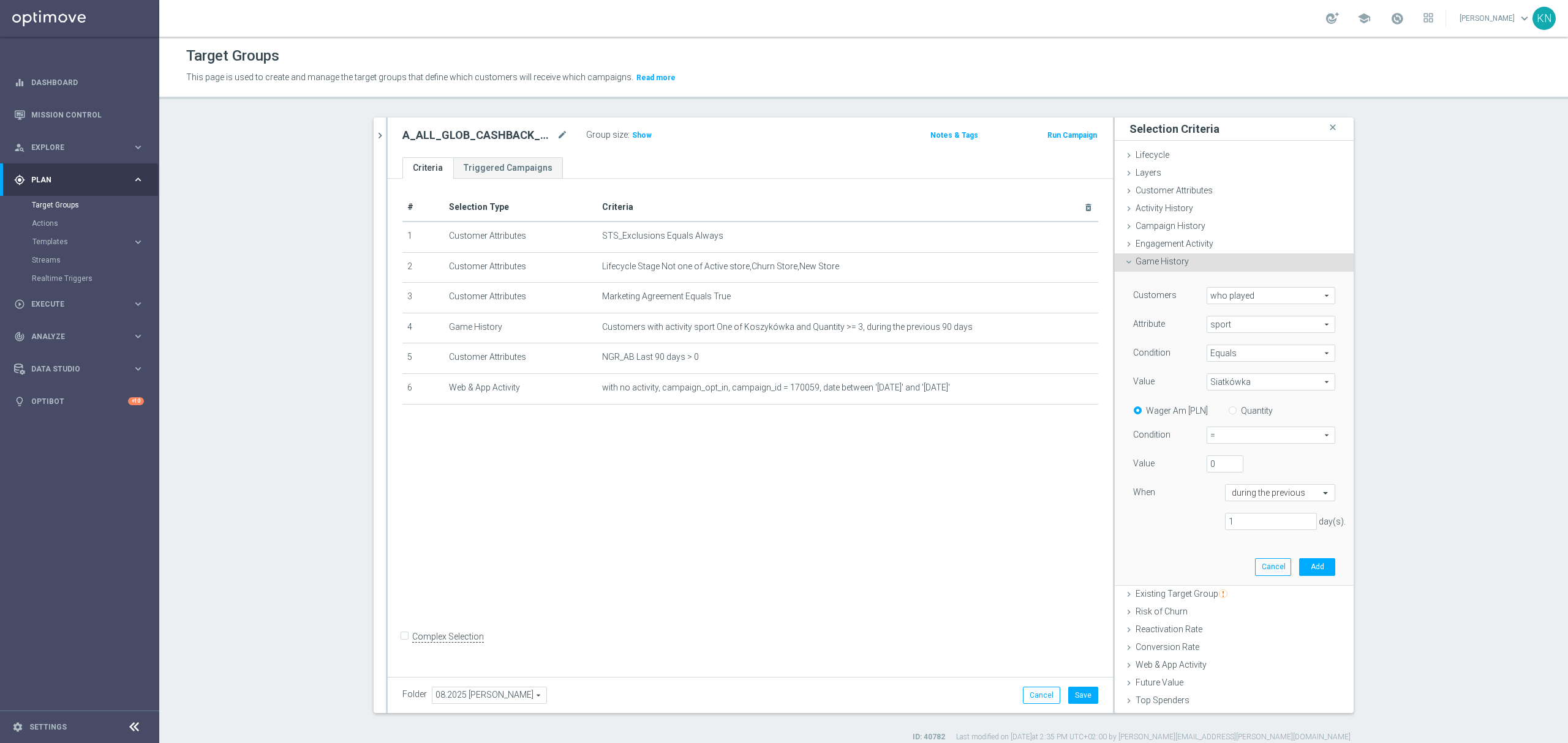
click at [1235, 410] on input "Quantity" at bounding box center [1235, 408] width 8 height 8
radio input "true"
click at [1223, 438] on span "=" at bounding box center [1271, 435] width 128 height 16
click at [1228, 503] on span ">=" at bounding box center [1271, 500] width 115 height 9
type input ">="
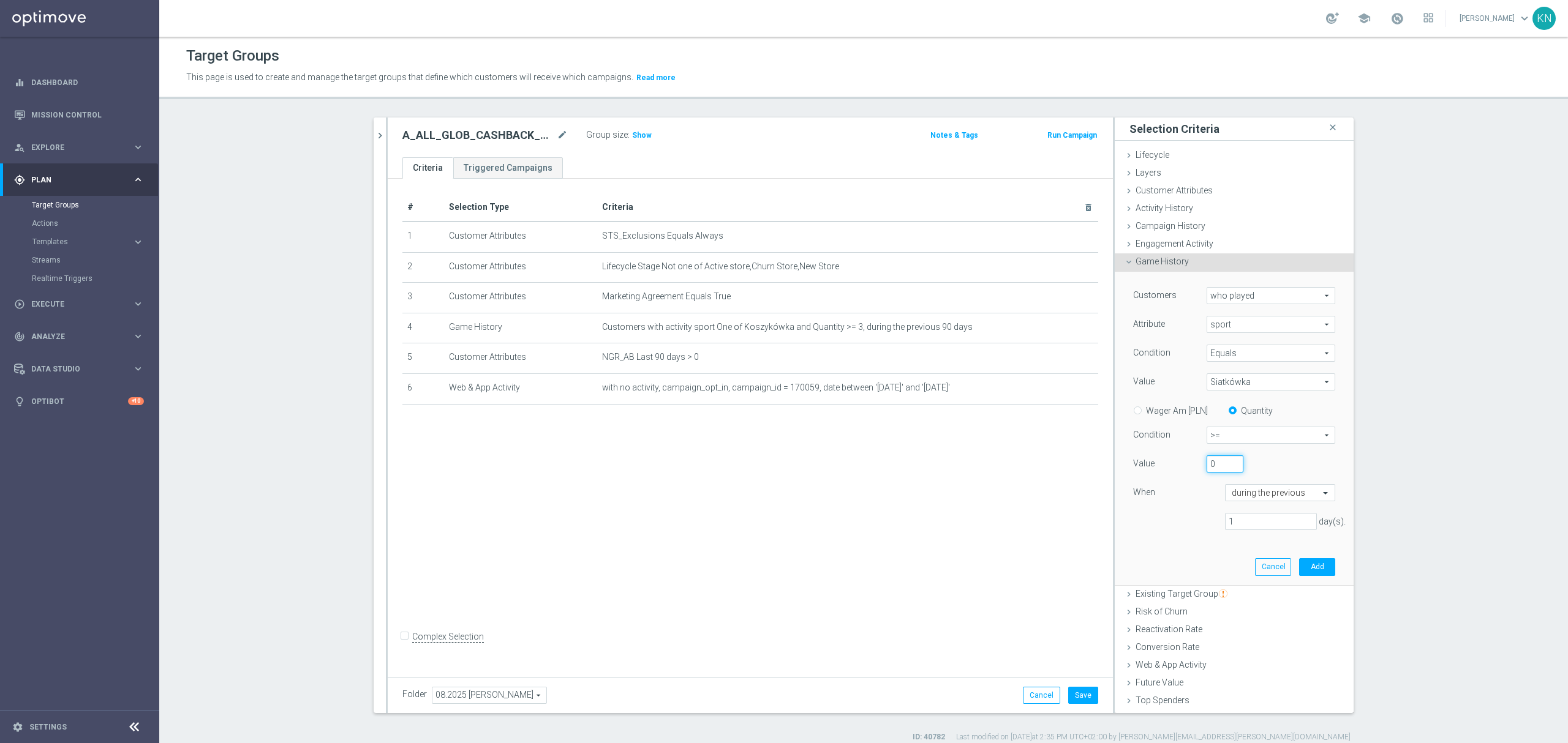
drag, startPoint x: 1209, startPoint y: 467, endPoint x: 1184, endPoint y: 466, distance: 25.0
click at [1184, 467] on div "Value 0" at bounding box center [1234, 465] width 221 height 20
type input "3"
click at [1268, 492] on input "text" at bounding box center [1268, 493] width 73 height 11
click at [1182, 533] on div "Customers who played who played arrow_drop_down search Attribute sport sport ar…" at bounding box center [1234, 413] width 202 height 253
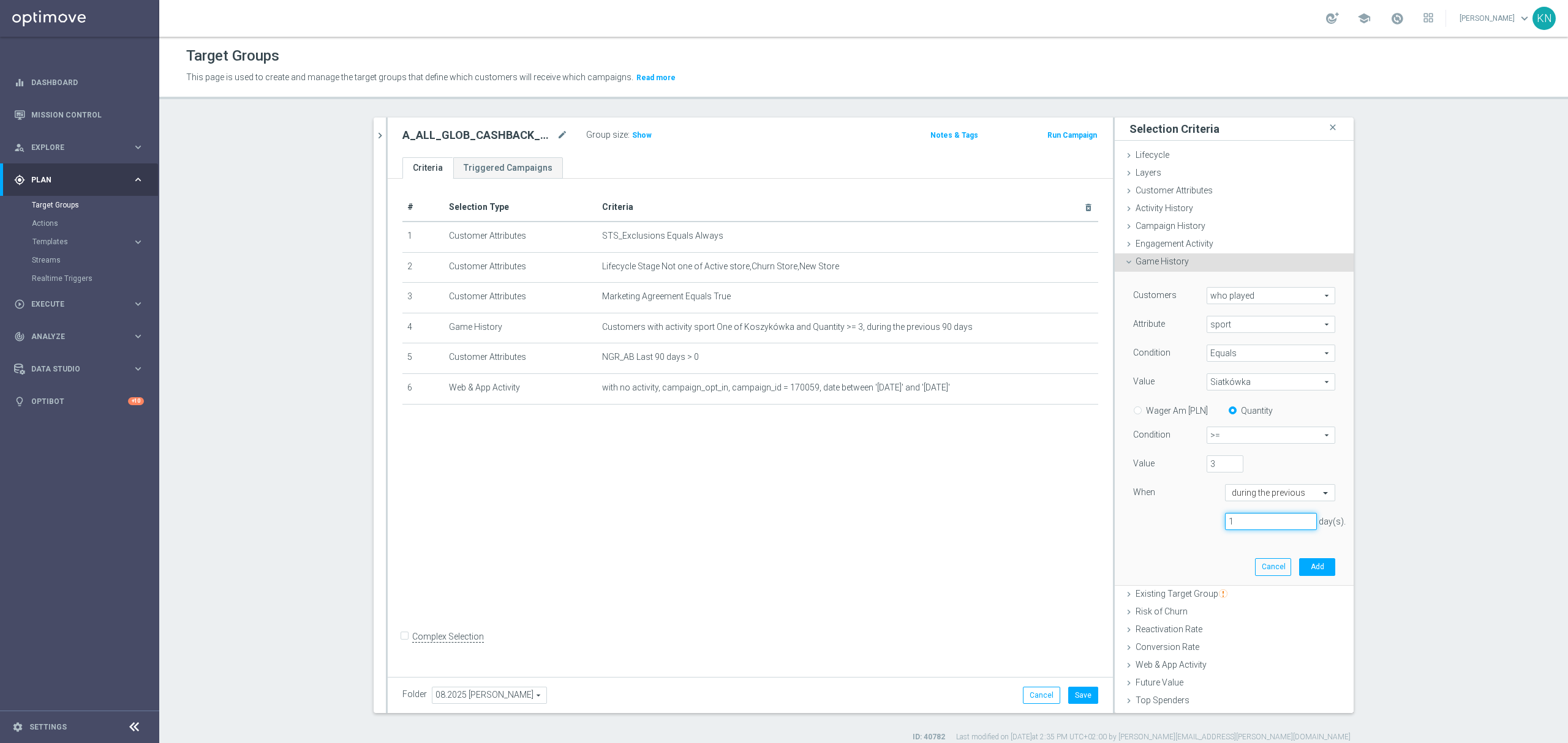
drag, startPoint x: 1223, startPoint y: 525, endPoint x: 1184, endPoint y: 526, distance: 39.0
click at [1179, 525] on div "1 day(s)." at bounding box center [1234, 522] width 221 height 18
type input "90"
click at [1309, 567] on button "Add" at bounding box center [1317, 567] width 36 height 17
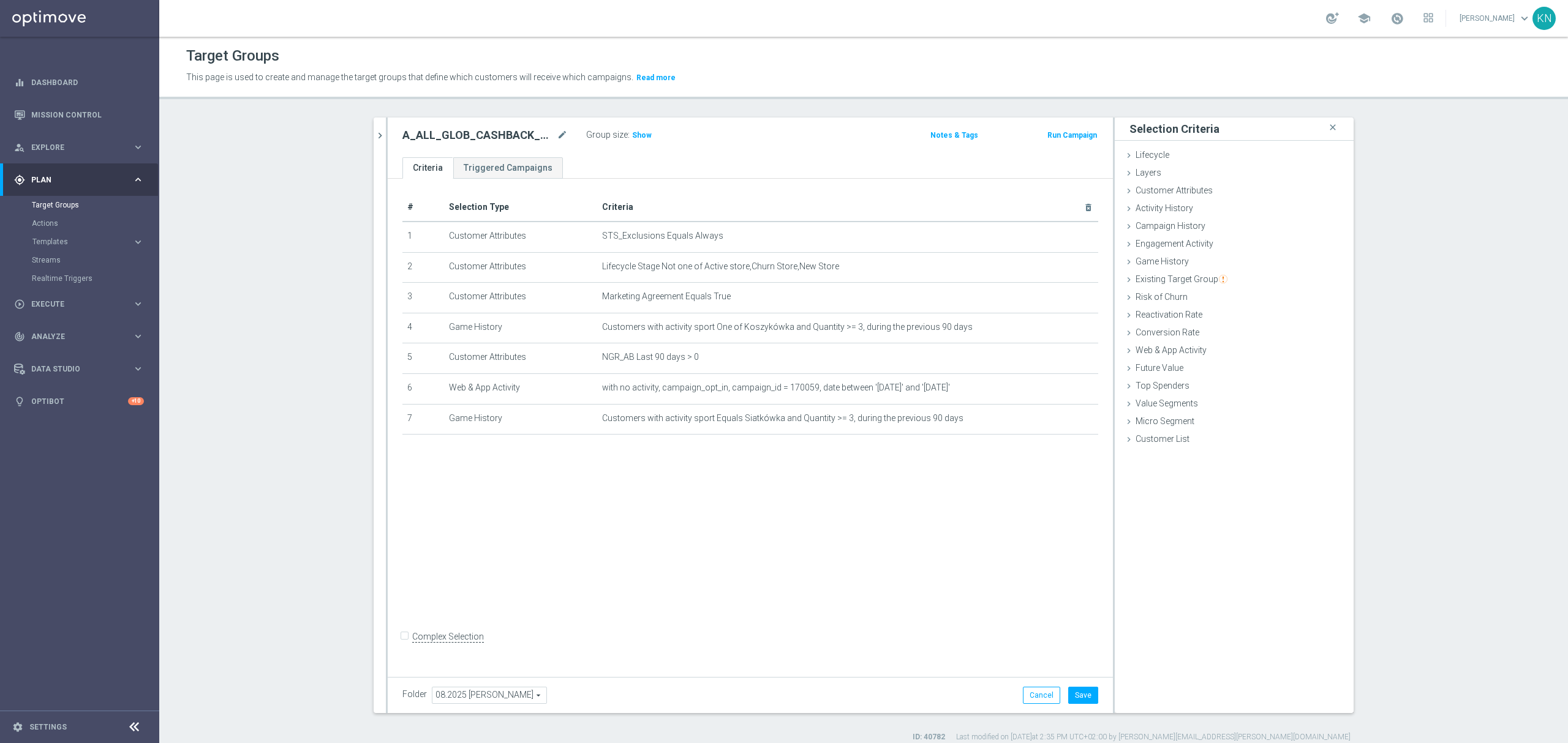
click at [878, 483] on div "# Selection Type Criteria delete_forever 1 Customer Attributes STS_Exclusions E…" at bounding box center [750, 425] width 725 height 492
click at [412, 643] on label "Complex Selection" at bounding box center [448, 637] width 72 height 12
click at [407, 646] on input "Complex Selection" at bounding box center [406, 638] width 8 height 17
checkbox input "true"
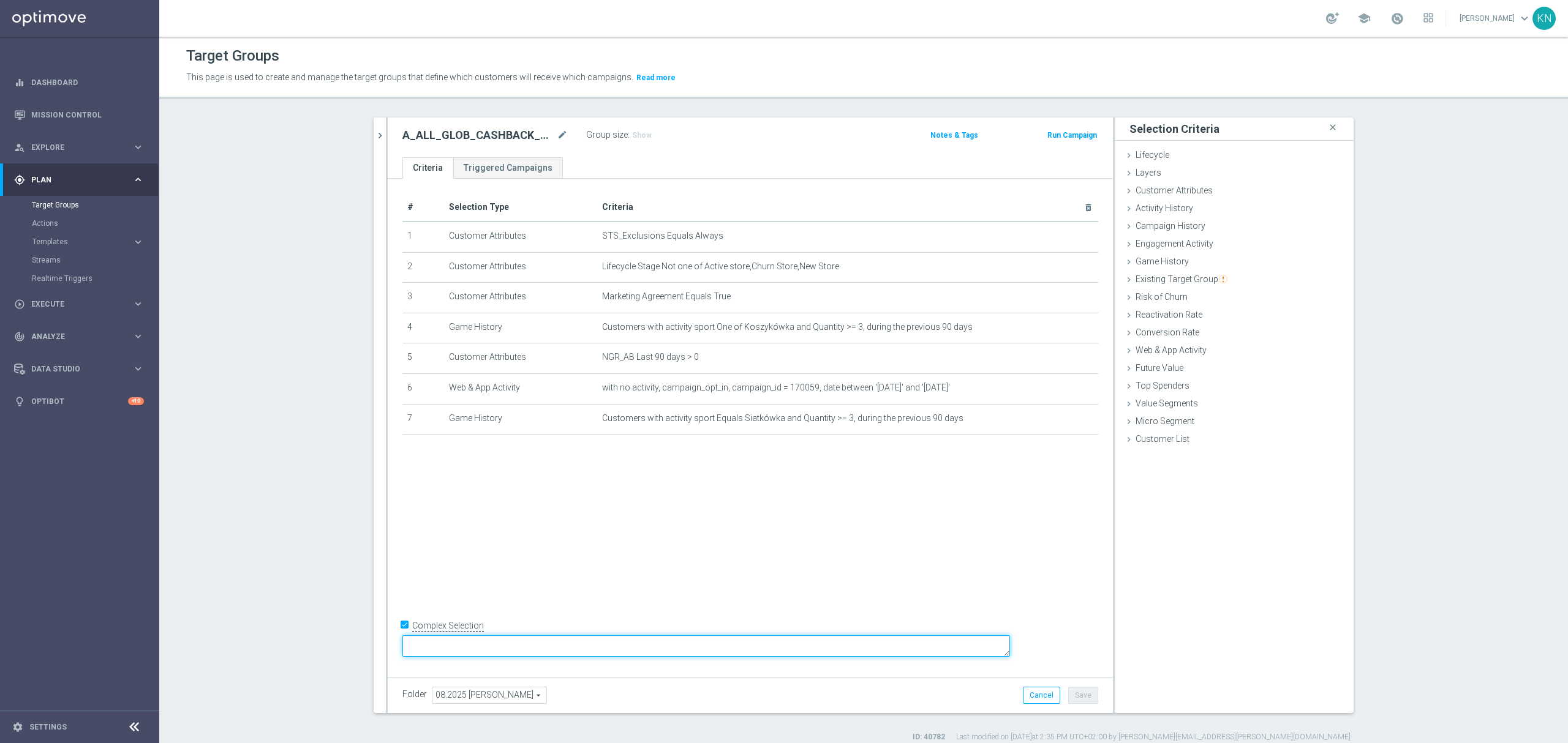
click at [571, 648] on textarea at bounding box center [706, 645] width 608 height 21
type textarea "1 and 2 and 3 and 5 and 6 and (4 or 7)"
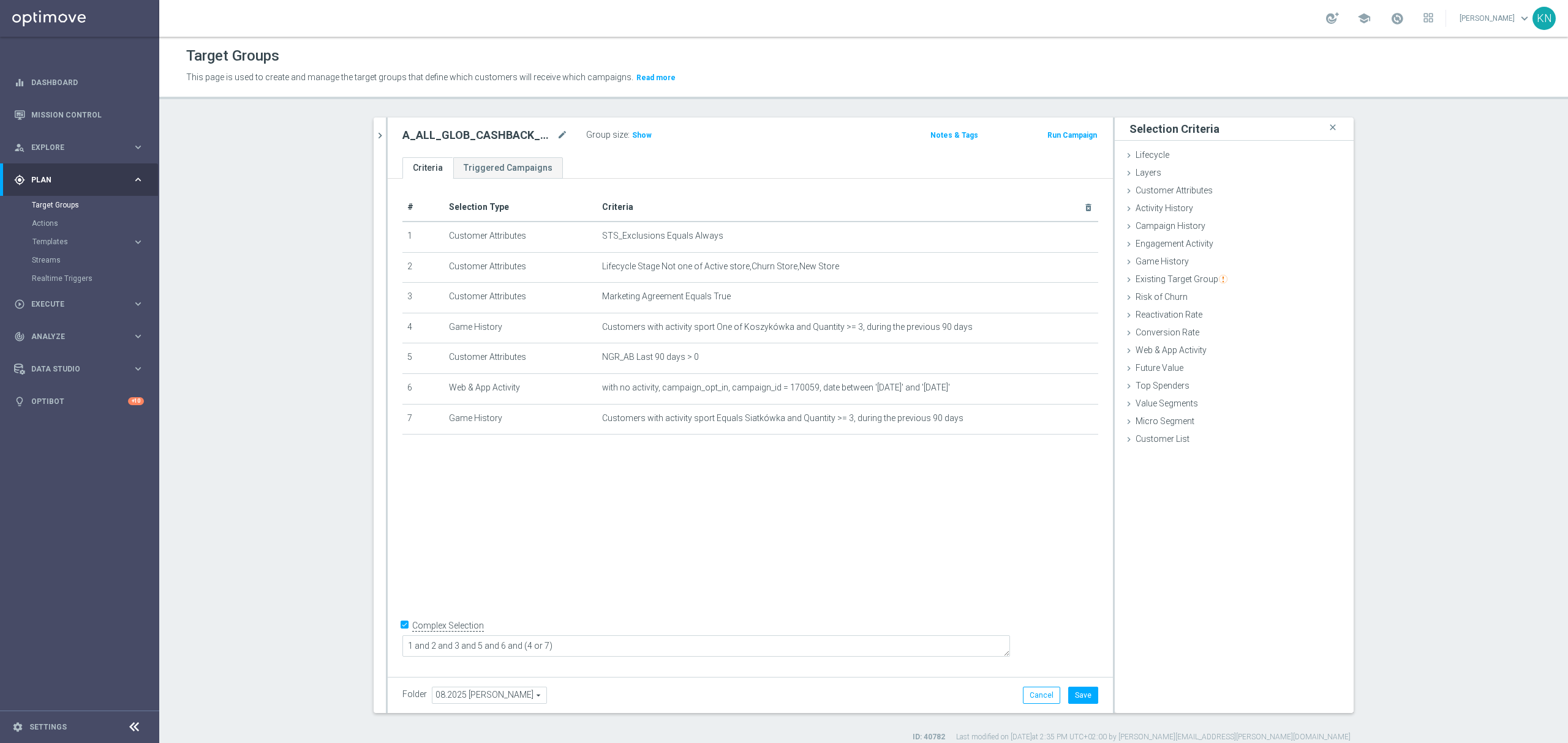
click at [561, 573] on div "# Selection Type Criteria delete_forever 1 Customer Attributes STS_Exclusions E…" at bounding box center [750, 425] width 725 height 492
click at [635, 128] on div "Group size : Show" at bounding box center [646, 134] width 122 height 15
click at [637, 136] on span "Show" at bounding box center [642, 135] width 20 height 9
click at [735, 533] on div "# Selection Type Criteria delete_forever 1 Customer Attributes STS_Exclusions E…" at bounding box center [750, 425] width 725 height 492
click at [491, 520] on div "# Selection Type Criteria delete_forever 1 Customer Attributes STS_Exclusions E…" at bounding box center [750, 425] width 725 height 492
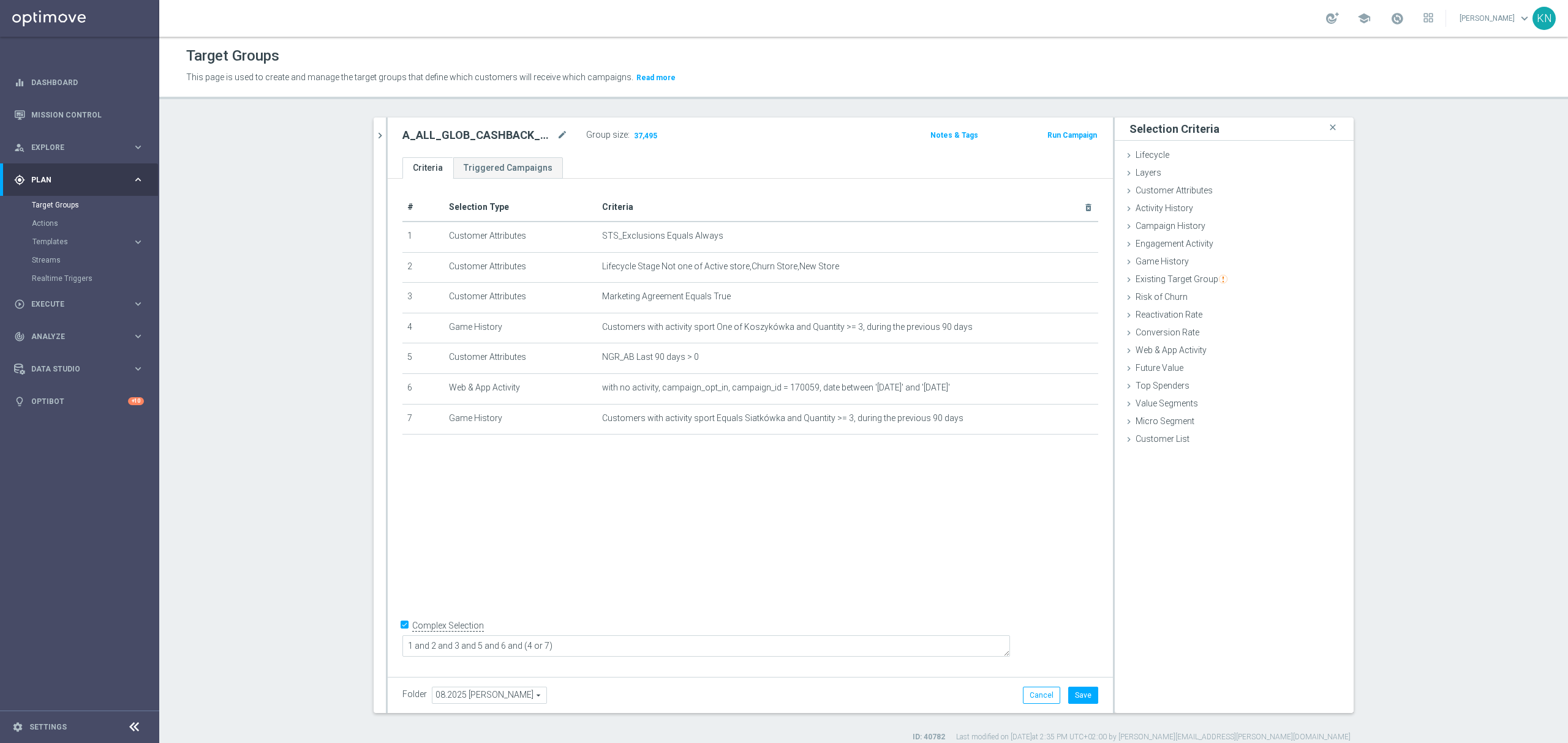
drag, startPoint x: 639, startPoint y: 532, endPoint x: 672, endPoint y: 549, distance: 37.1
click at [640, 532] on div "# Selection Type Criteria delete_forever 1 Customer Attributes STS_Exclusions E…" at bounding box center [750, 425] width 725 height 492
click at [1083, 699] on button "Save" at bounding box center [1083, 696] width 30 height 17
click at [505, 500] on div "# Selection Type Criteria delete_forever 1 Customer Attributes STS_Exclusions E…" at bounding box center [750, 425] width 725 height 492
click at [251, 507] on section "search more_vert Prioritize Customer Target Groups library_add create_new_folder" at bounding box center [863, 429] width 1409 height 625
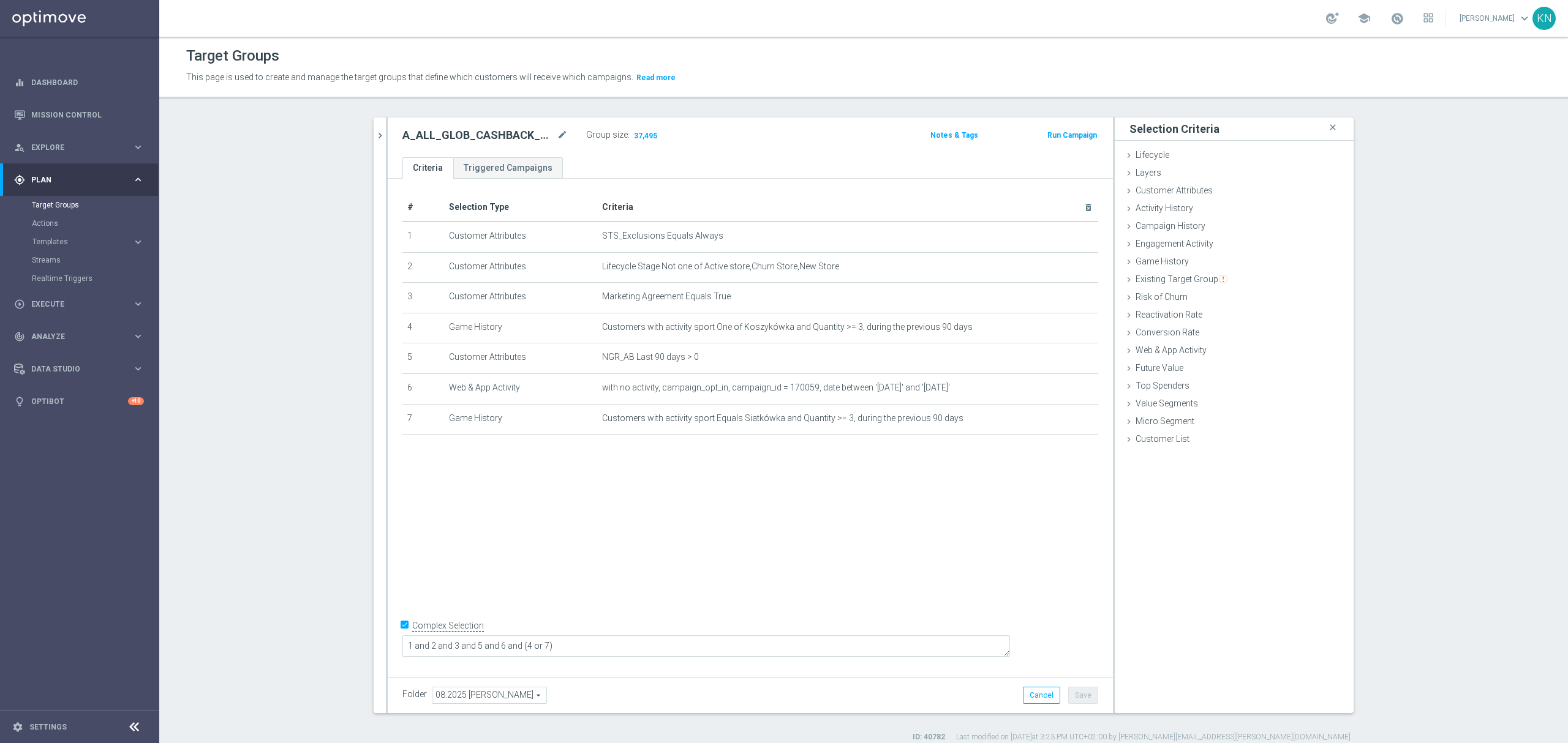
click at [237, 520] on section "search more_vert Prioritize Customer Target Groups library_add create_new_folder" at bounding box center [863, 429] width 1409 height 625
click at [256, 512] on section "search more_vert Prioritize Customer Target Groups library_add create_new_folder" at bounding box center [863, 429] width 1409 height 625
click at [272, 361] on section "search more_vert Prioritize Customer Target Groups library_add create_new_folder" at bounding box center [863, 429] width 1409 height 625
drag, startPoint x: 681, startPoint y: 576, endPoint x: 657, endPoint y: 539, distance: 44.1
click at [680, 576] on div "# Selection Type Criteria delete_forever 1 Customer Attributes STS_Exclusions E…" at bounding box center [750, 425] width 725 height 492
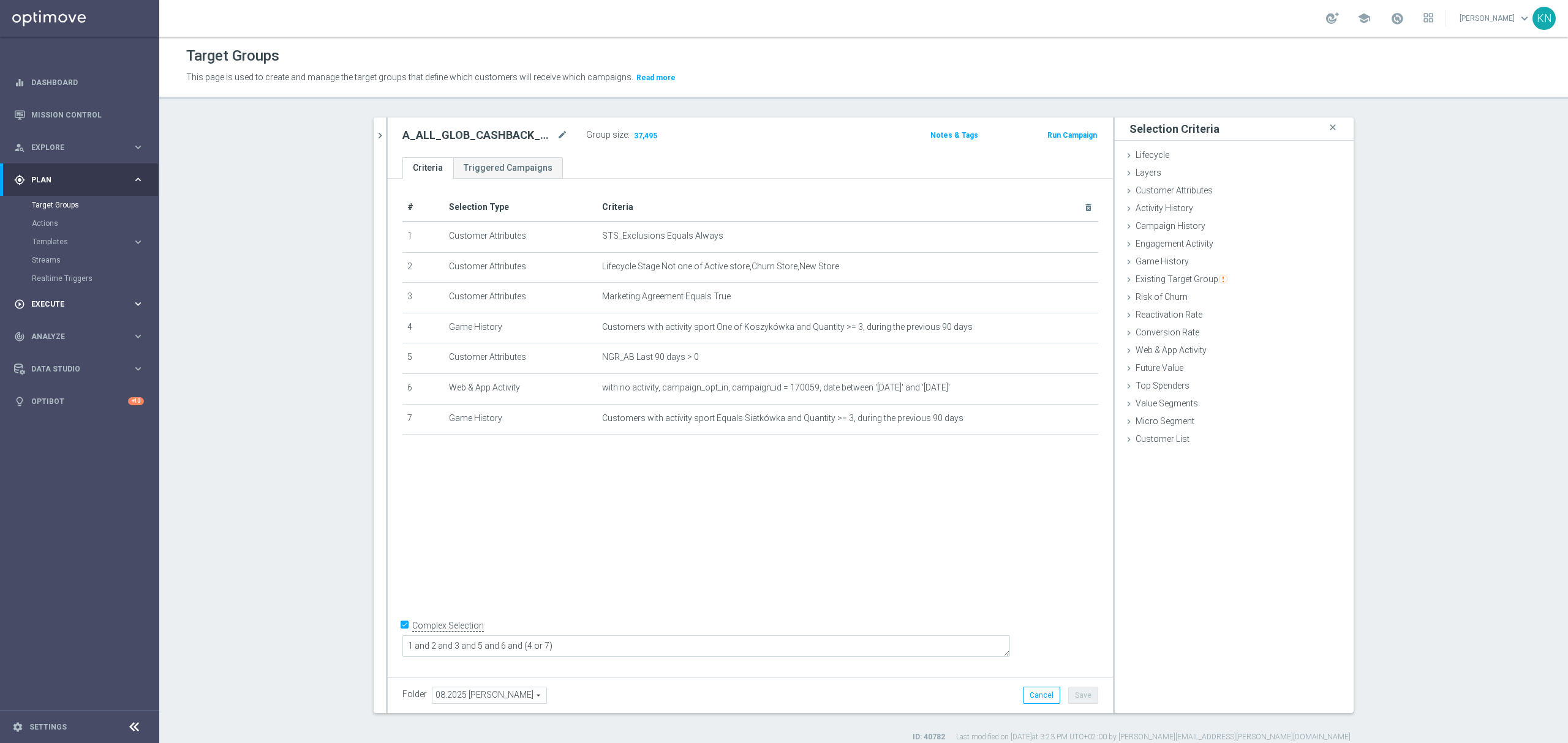
click at [67, 299] on div "play_circle_outline Execute" at bounding box center [73, 304] width 118 height 11
click at [67, 233] on link "Campaign Builder" at bounding box center [79, 237] width 95 height 9
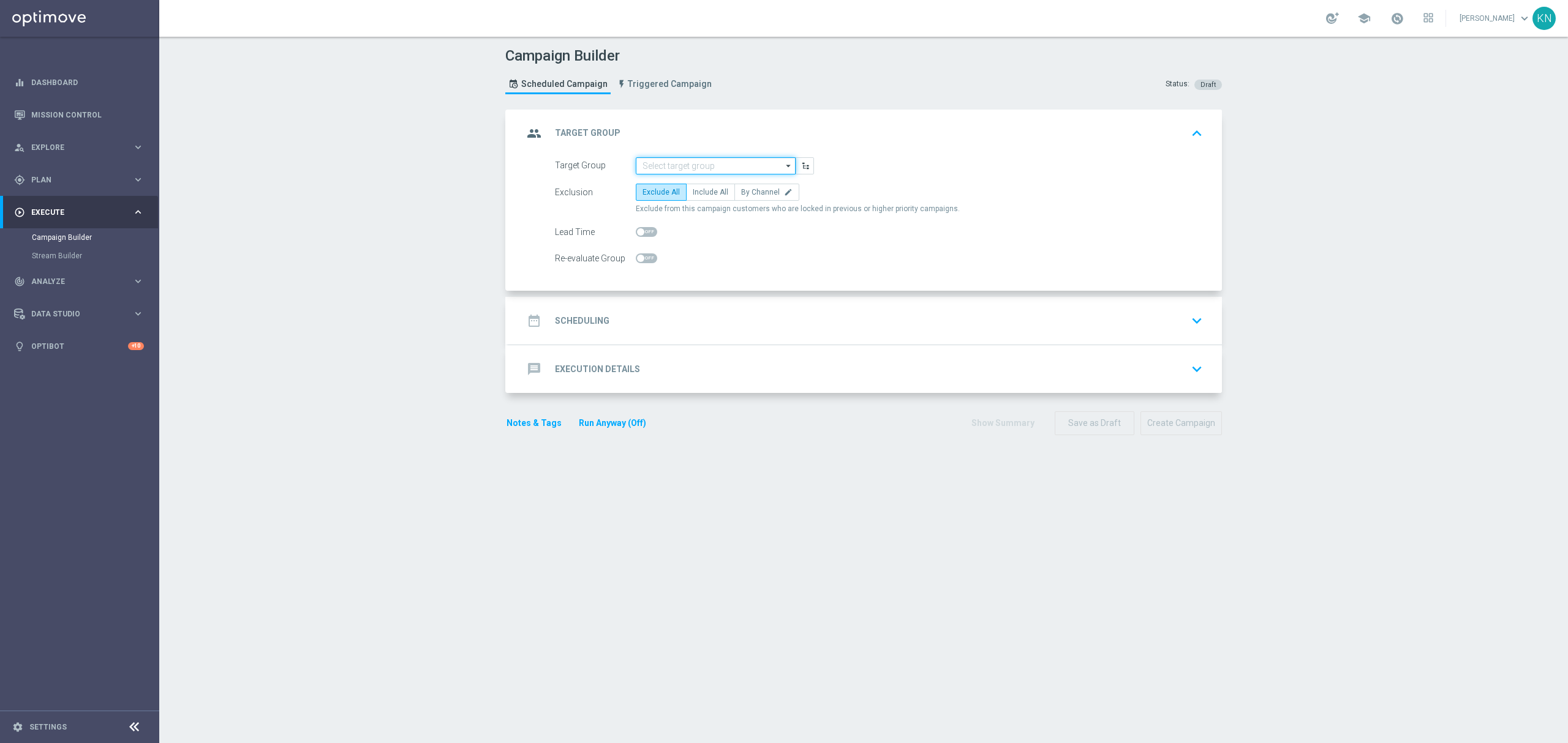
click at [675, 173] on input at bounding box center [715, 166] width 160 height 17
paste input "A_ALL_GLOB_CASHBACK_DAILY_SIATKA_EUROBASKET_220825_270825"
click at [748, 186] on div "A_ALL_GLOB_CASHBACK_DAILY_SIATKA_EUROBASKET_220825_270825" at bounding box center [716, 189] width 148 height 22
type input "A_ALL_GLOB_CASHBACK_DAILY_SIATKA_EUROBASKET_220825_270825"
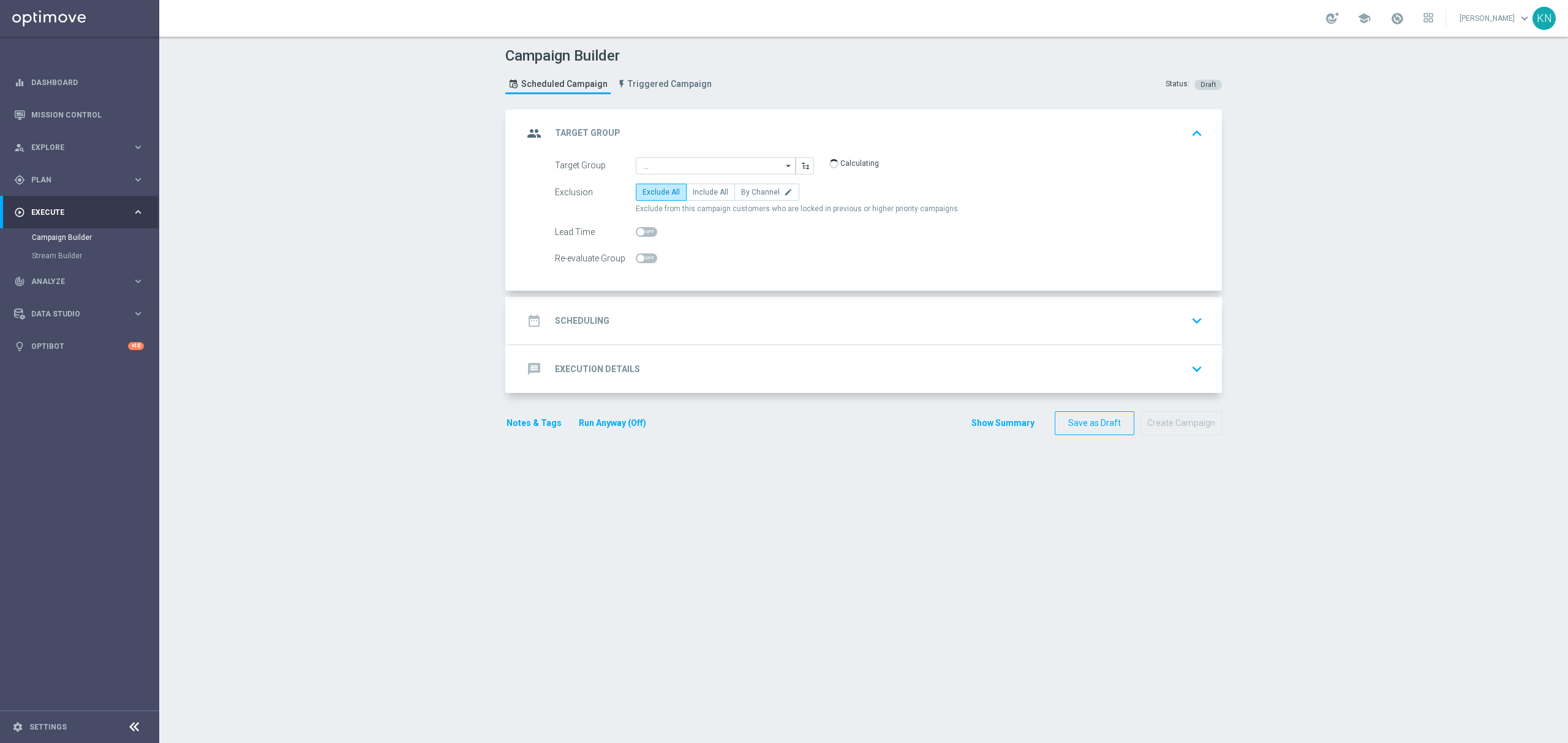
scroll to position [0, 0]
click at [757, 188] on span "By Channel" at bounding box center [760, 191] width 39 height 9
click at [749, 191] on input "By Channel edit" at bounding box center [745, 195] width 8 height 8
radio input "true"
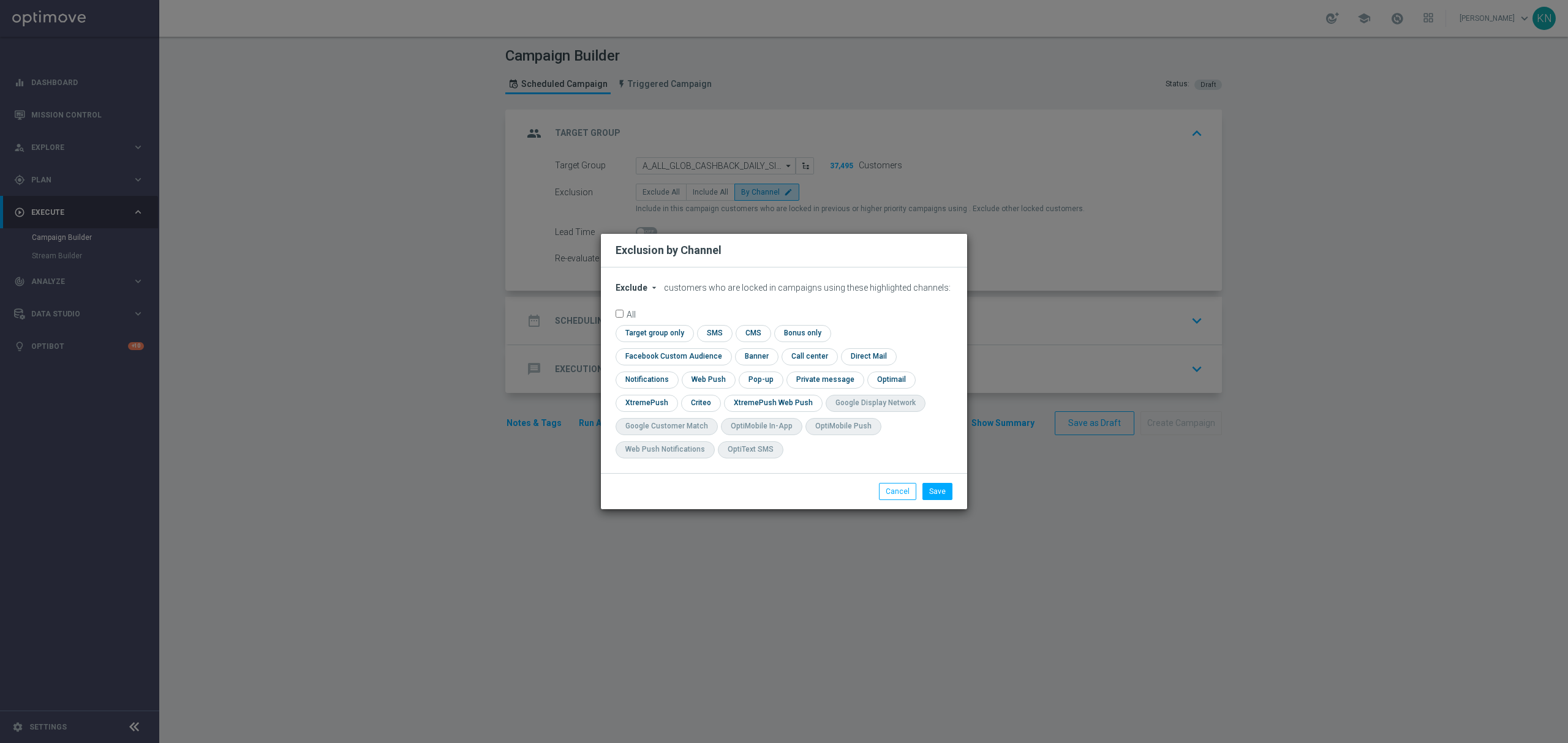
click at [630, 292] on span "Exclude" at bounding box center [631, 288] width 32 height 9
click at [0, 0] on span "Include" at bounding box center [0, 0] width 0 height 0
click at [665, 341] on input "checkbox" at bounding box center [653, 332] width 75 height 17
checkbox input "true"
click at [660, 361] on input "checkbox" at bounding box center [671, 356] width 111 height 17
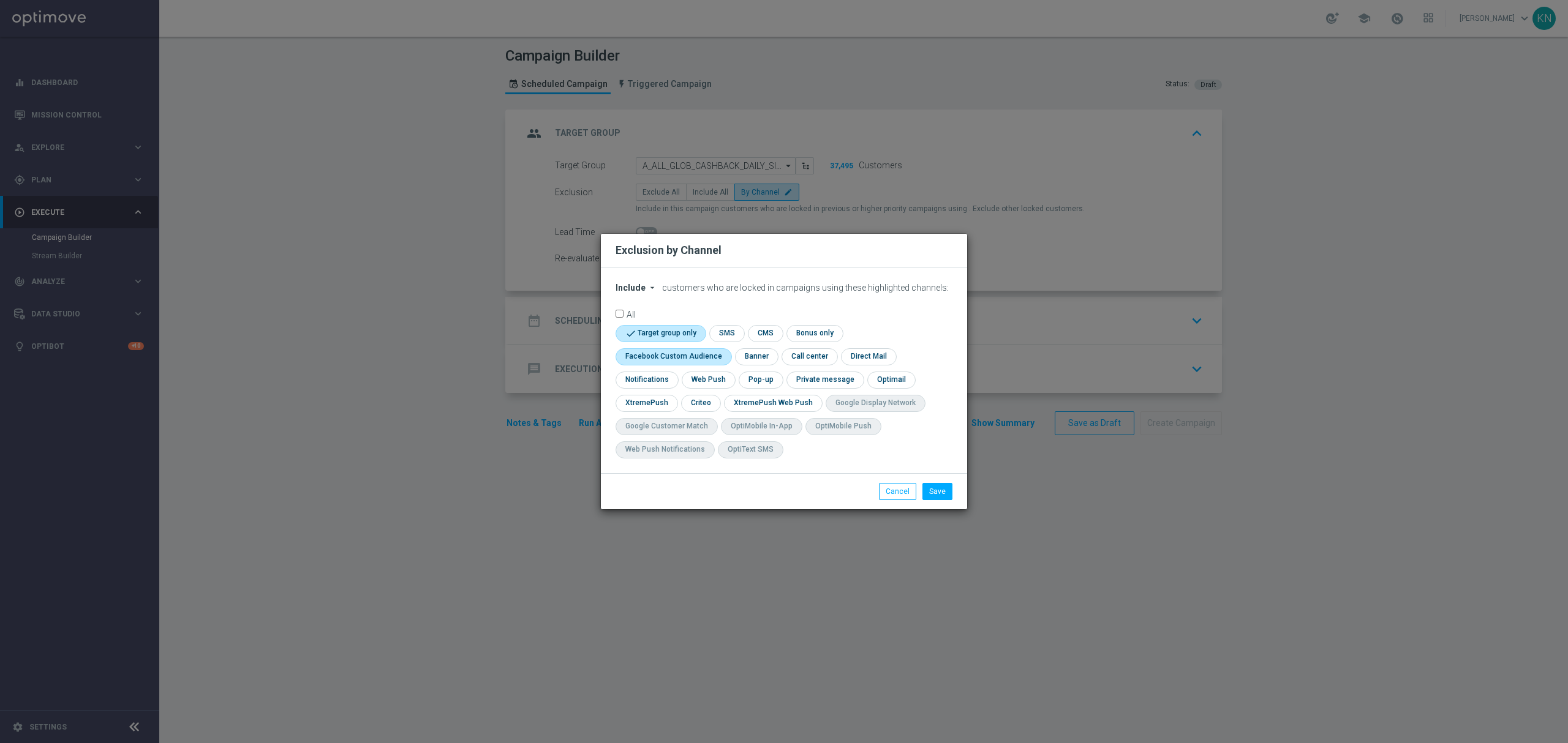
checkbox input "true"
click at [702, 407] on input "checkbox" at bounding box center [700, 403] width 38 height 17
checkbox input "true"
click at [657, 402] on input "checkbox" at bounding box center [645, 403] width 59 height 17
checkbox input "true"
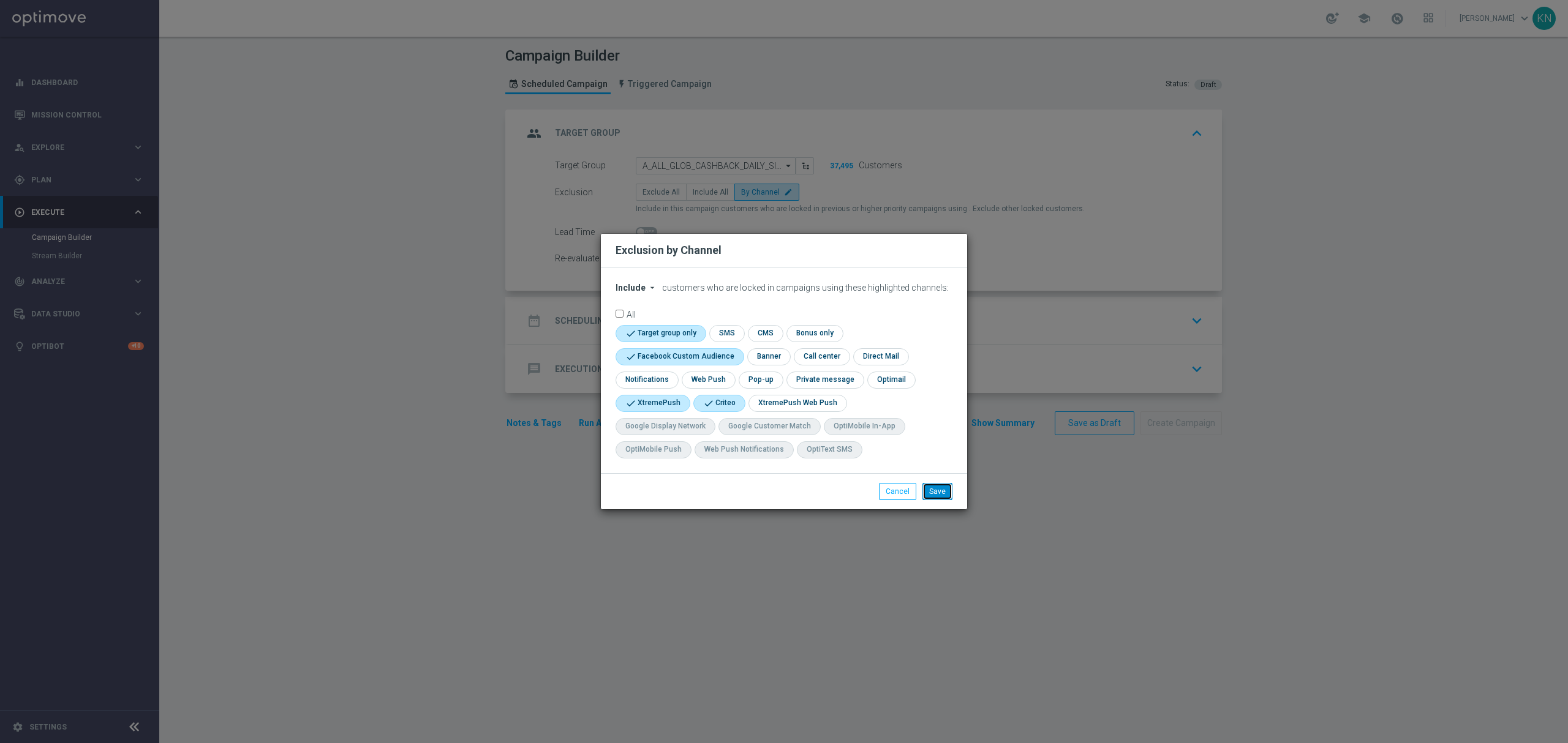
click at [933, 489] on button "Save" at bounding box center [937, 492] width 30 height 17
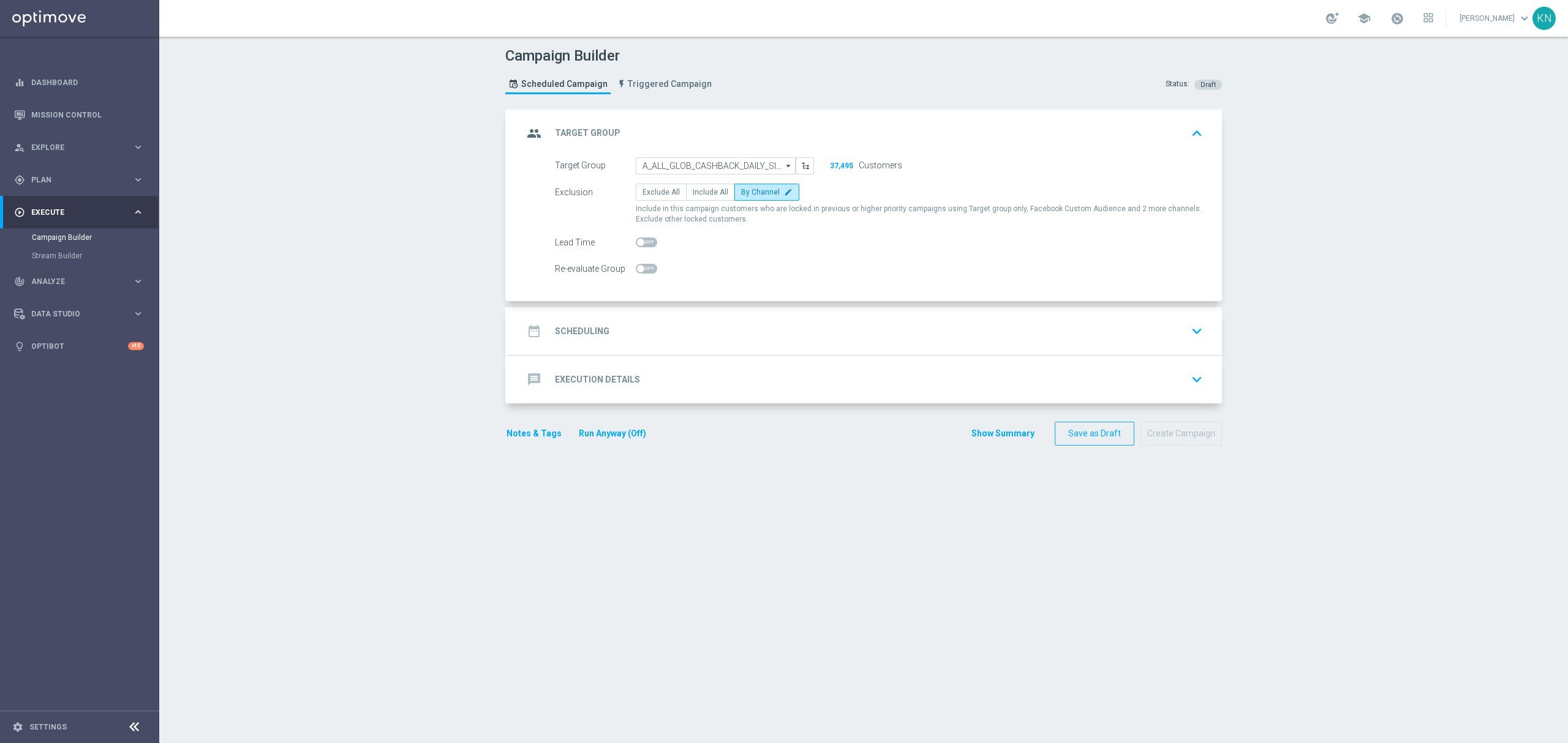
click at [916, 330] on div "date_range Scheduling keyboard_arrow_down" at bounding box center [865, 332] width 684 height 24
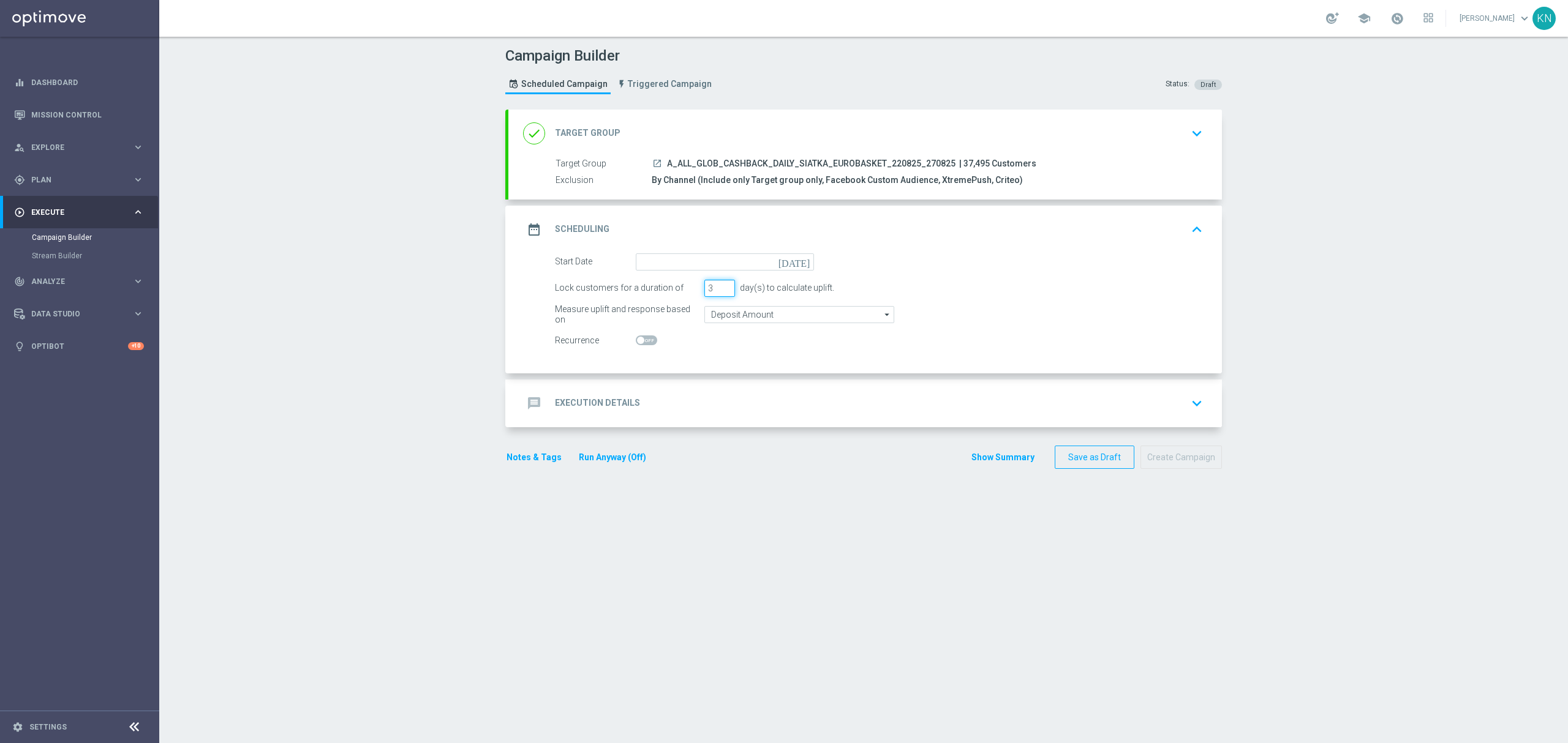
click at [710, 289] on input "3" at bounding box center [719, 288] width 31 height 17
type input "2"
click at [721, 354] on div "Start Date today Lock customers for a duration of 2 day(s) to calculate uplift.…" at bounding box center [865, 314] width 713 height 120
click at [737, 347] on div at bounding box center [724, 341] width 178 height 17
click at [706, 292] on input "2" at bounding box center [719, 288] width 31 height 17
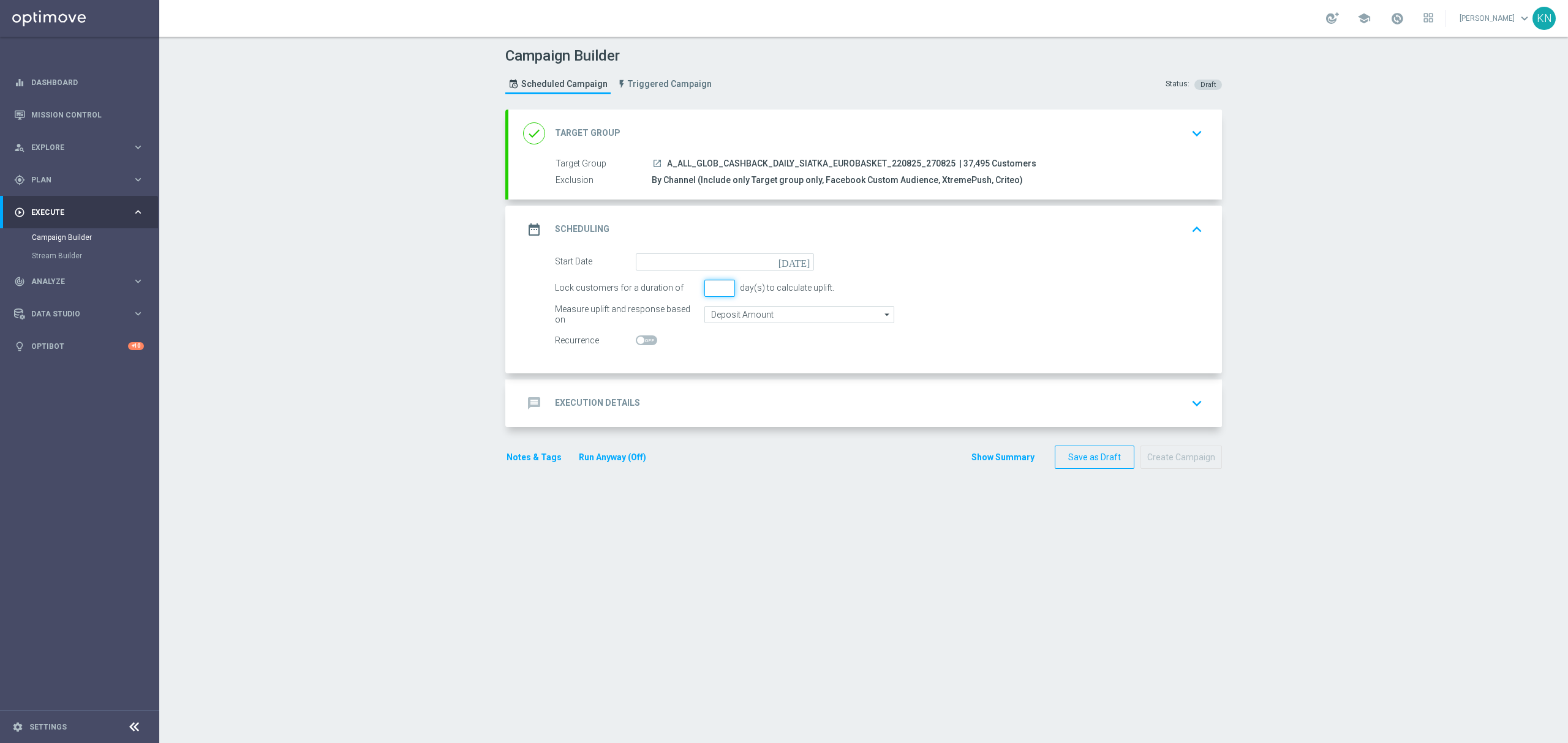
type input "1"
type input "2"
type input "1"
type input "2"
click at [758, 267] on input at bounding box center [724, 262] width 178 height 17
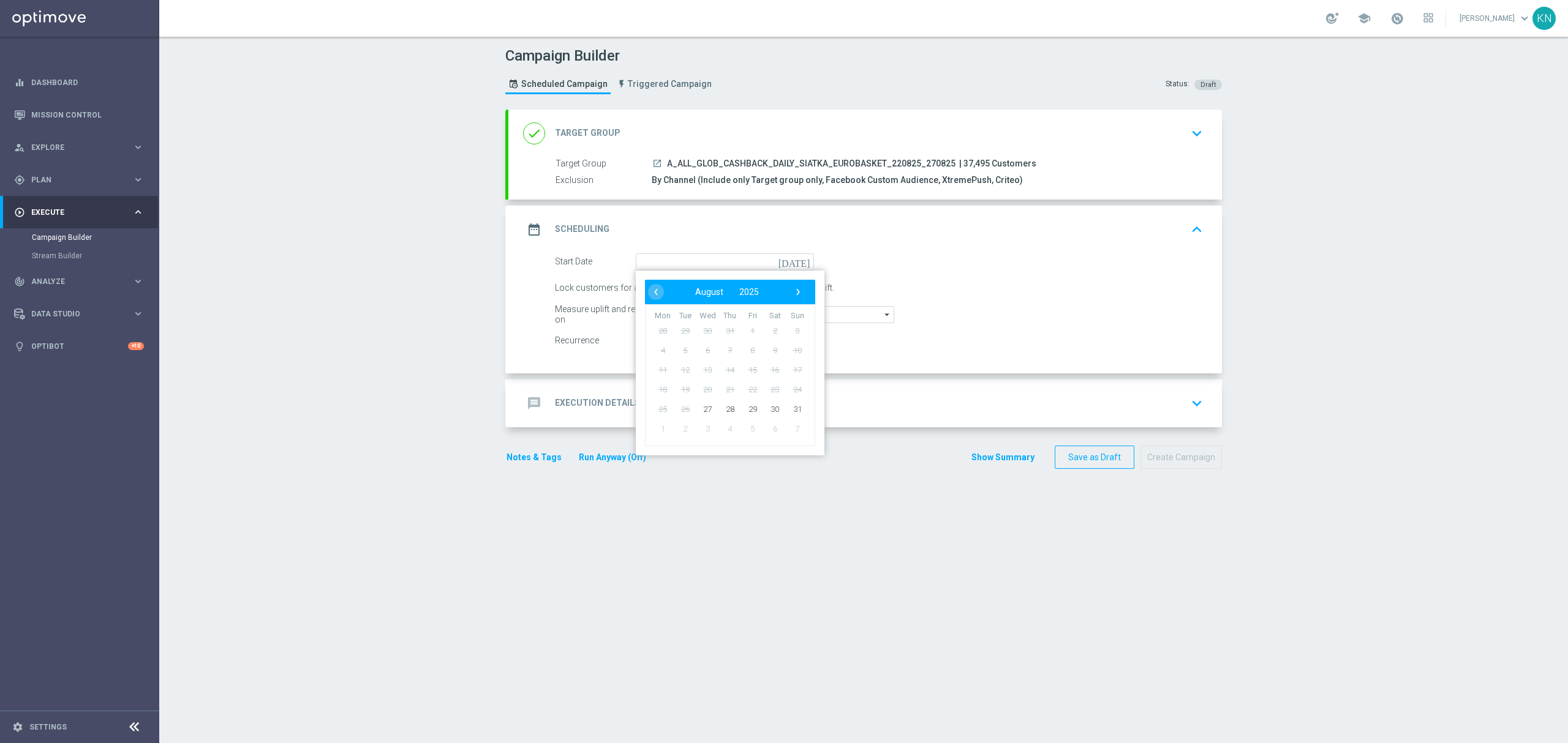
drag, startPoint x: 568, startPoint y: 268, endPoint x: 590, endPoint y: 276, distance: 23.4
click at [569, 267] on div "Start Date" at bounding box center [595, 262] width 81 height 17
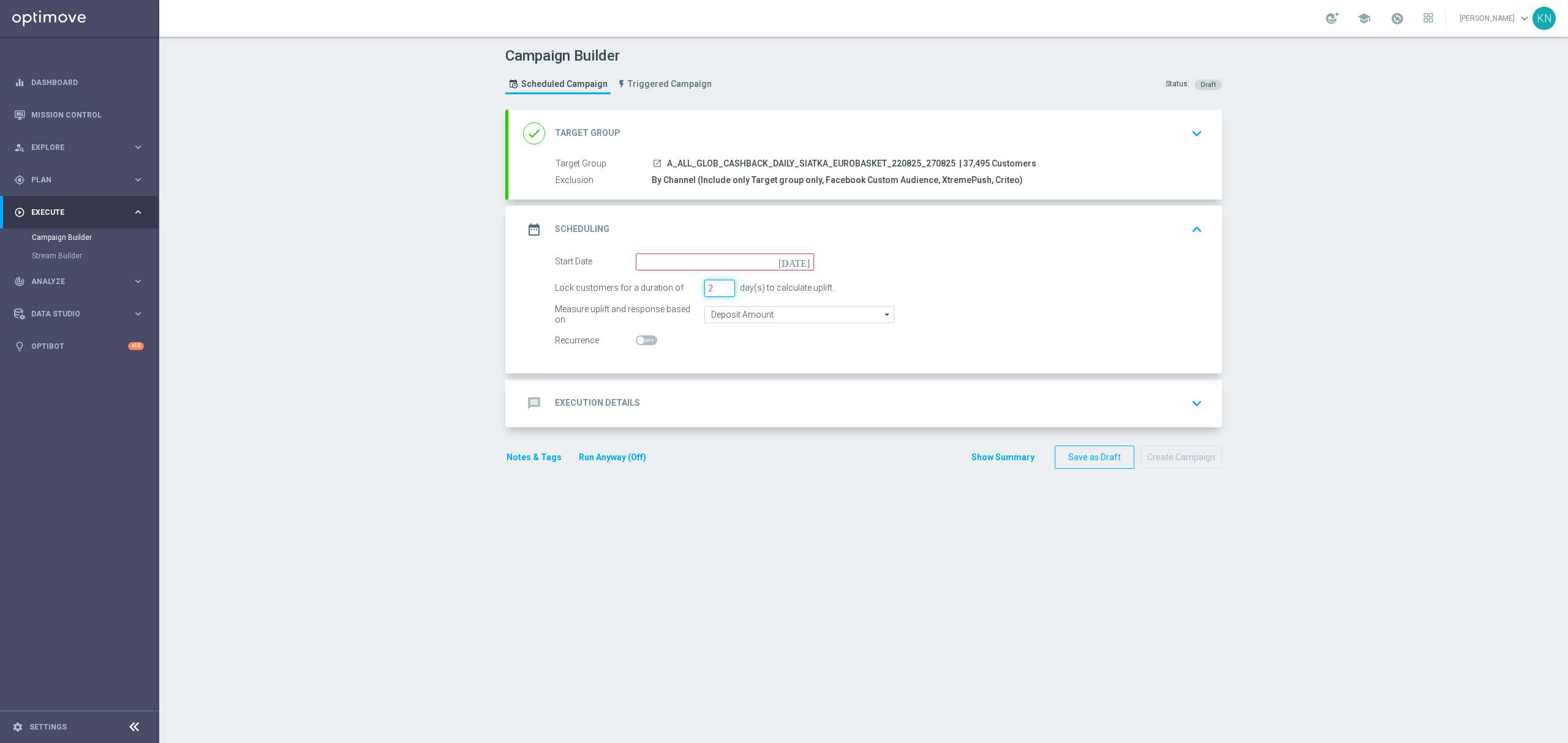
drag, startPoint x: 706, startPoint y: 290, endPoint x: 714, endPoint y: 288, distance: 8.2
click at [709, 290] on input "2" at bounding box center [719, 288] width 31 height 17
type input "1"
click at [753, 270] on input at bounding box center [724, 262] width 178 height 17
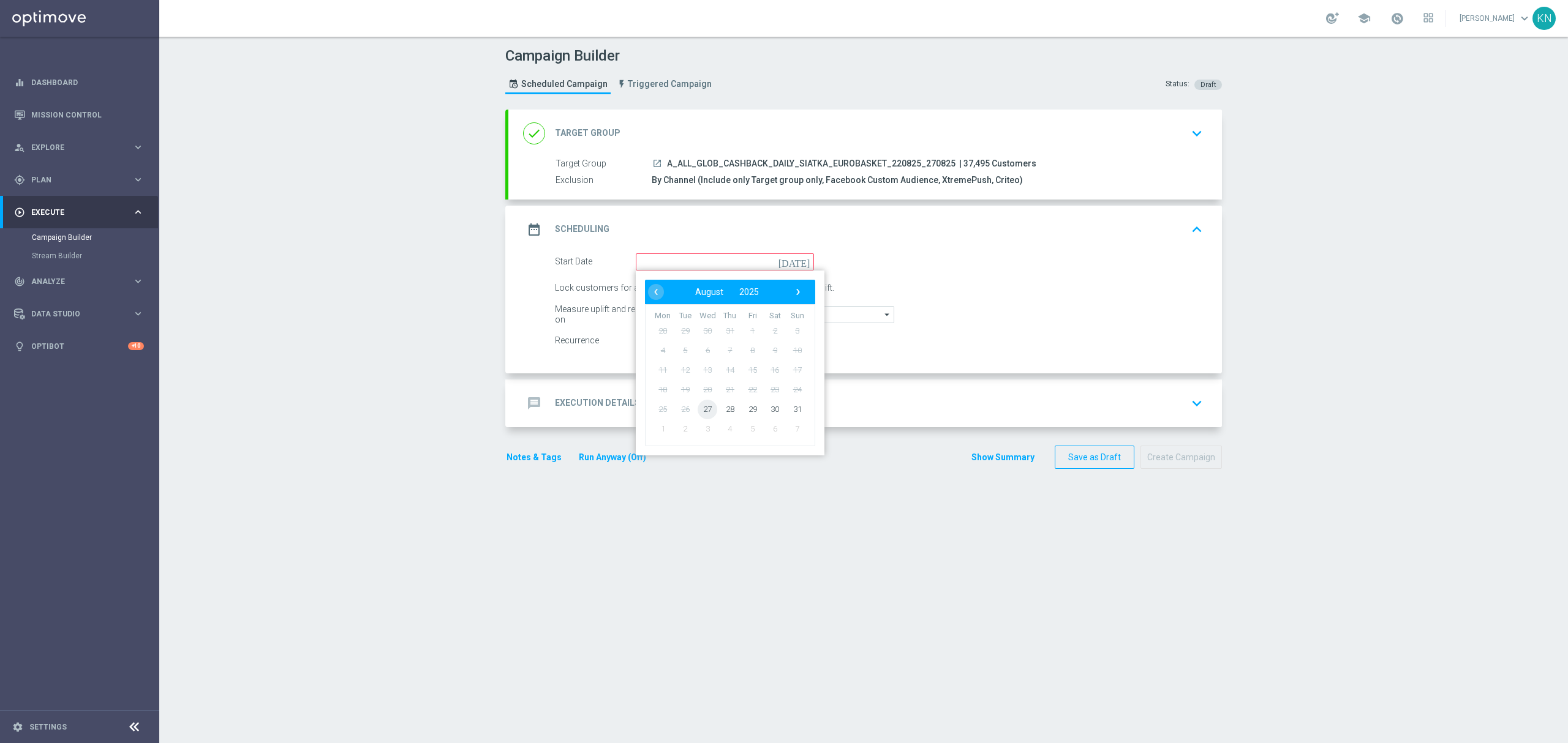
click at [699, 412] on span "27" at bounding box center [707, 408] width 20 height 20
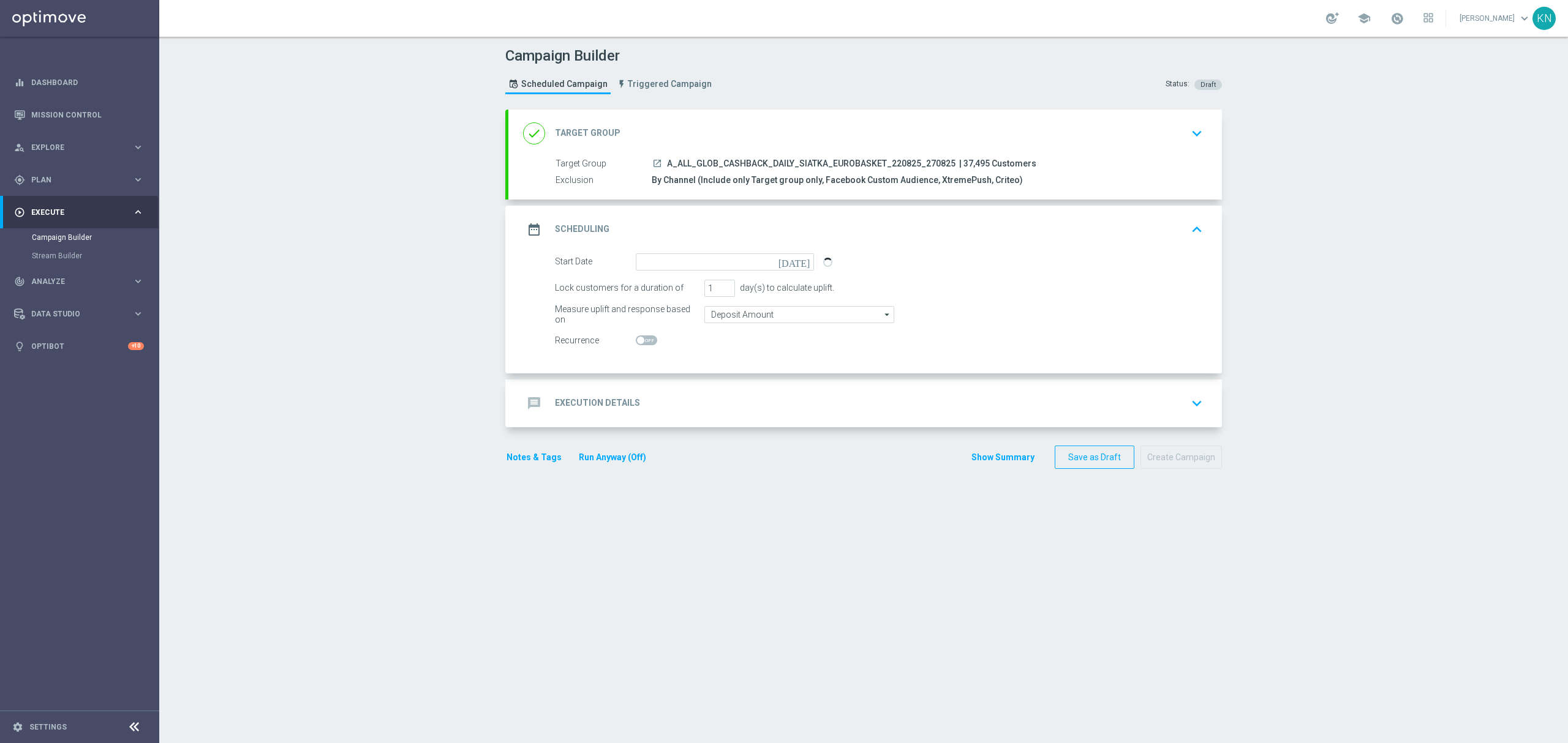
type input "27 Aug 2025"
click at [750, 312] on input "Deposit Amount" at bounding box center [799, 314] width 190 height 17
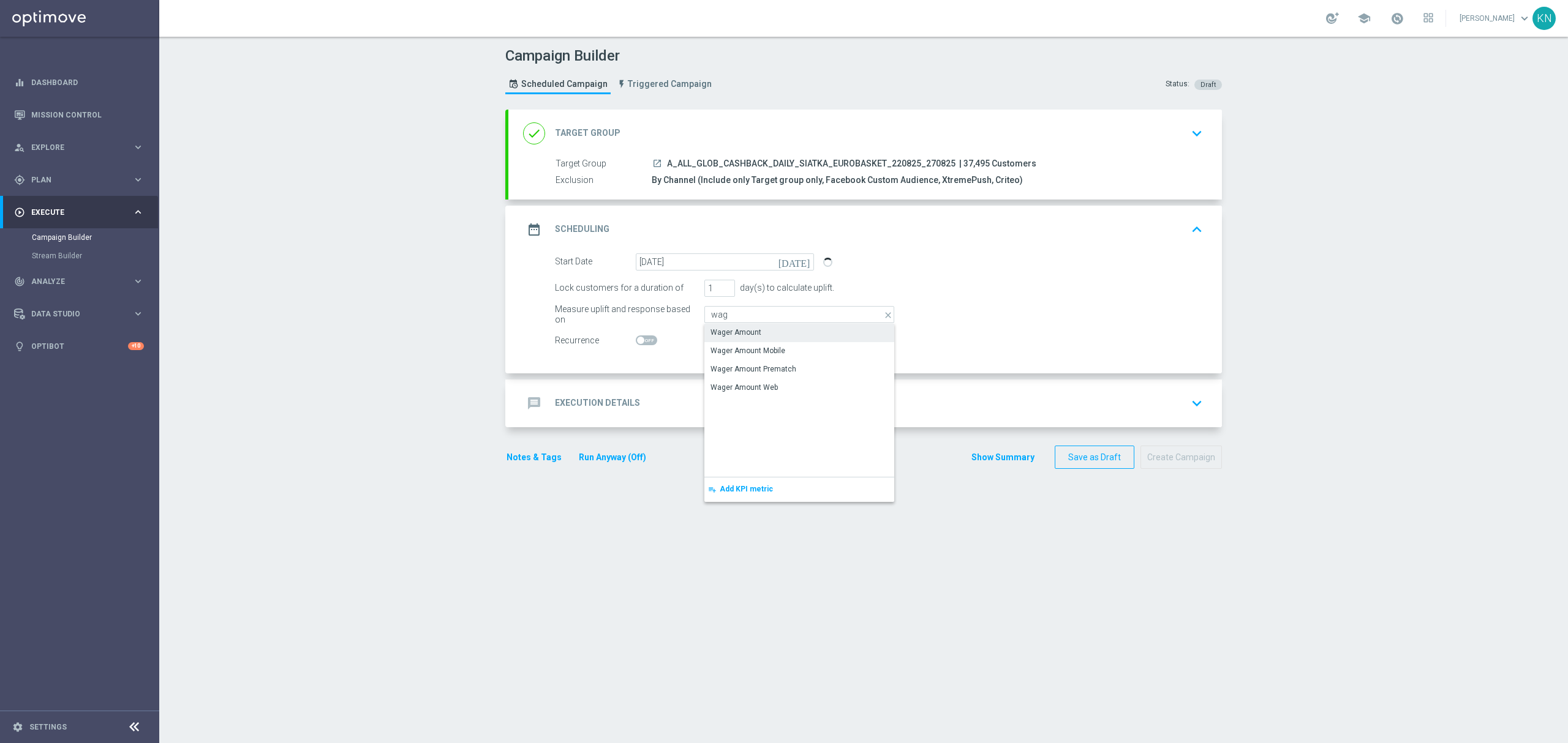
click at [756, 331] on div "Wager Amount" at bounding box center [799, 332] width 190 height 17
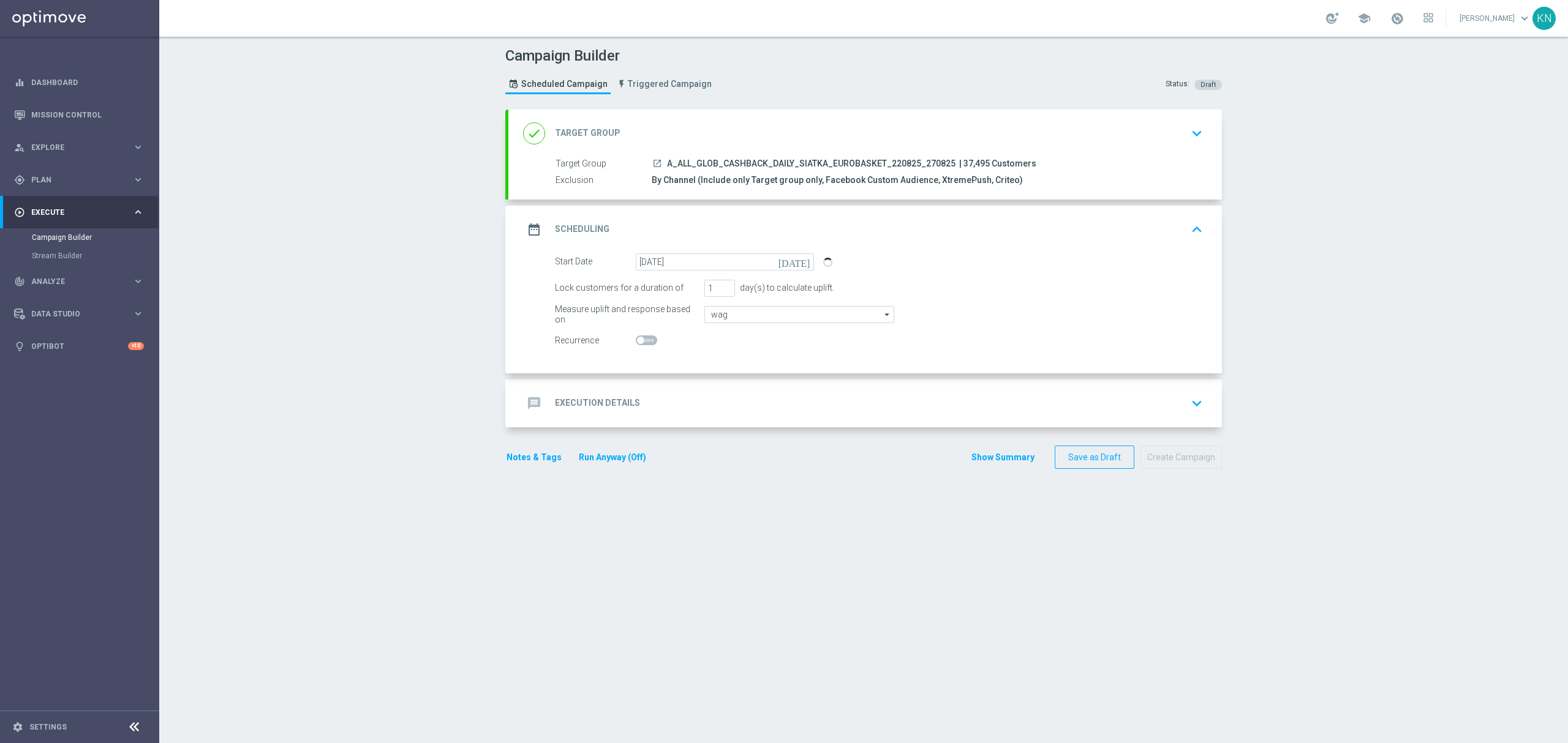
type input "Wager Amount"
click at [1123, 415] on div "message Execution Details keyboard_arrow_down" at bounding box center [865, 403] width 684 height 24
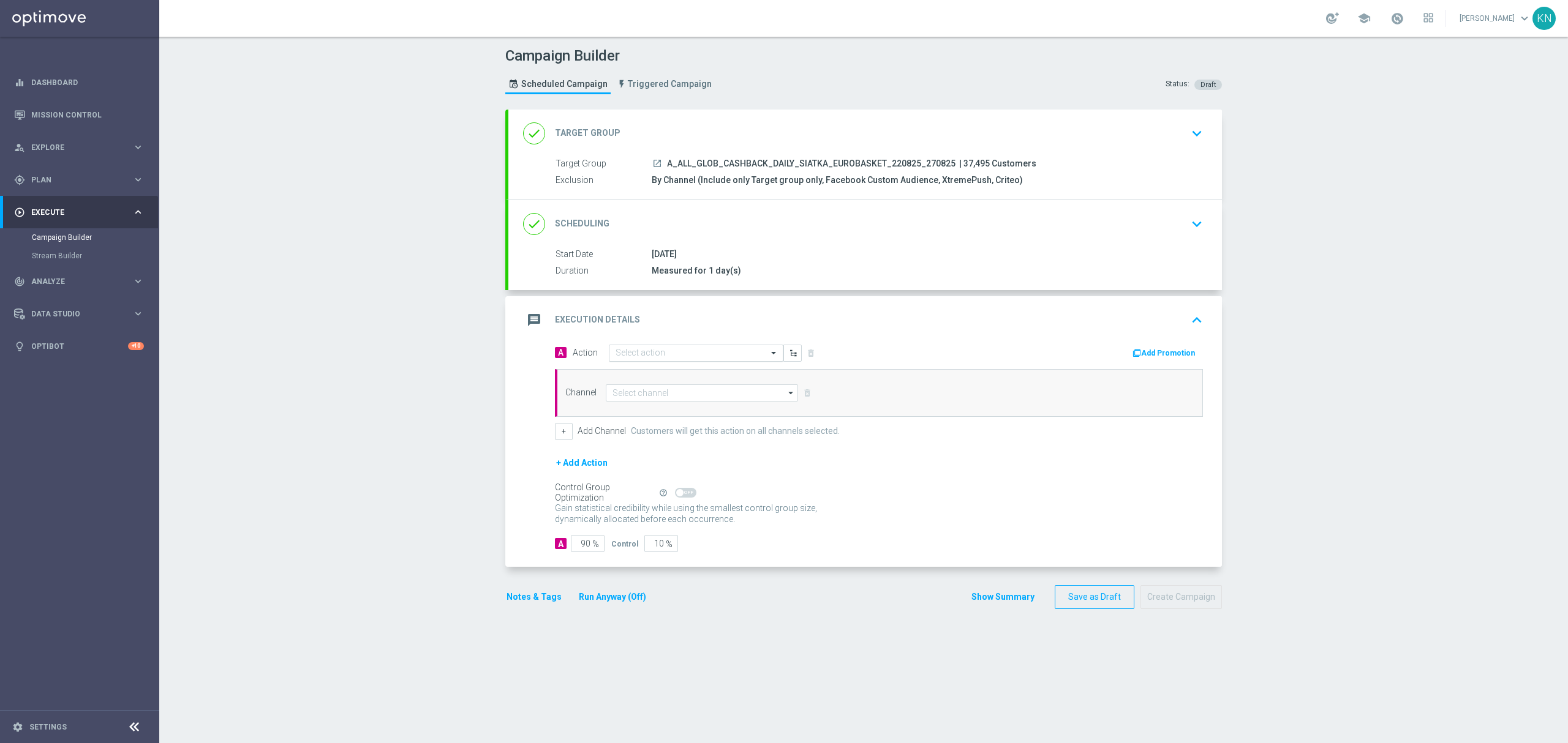
click at [674, 358] on input "text" at bounding box center [683, 353] width 136 height 10
paste input "A_ALL_GLOB_CASHBACK_DAILY_SIATKA_EUROBASKET_220825_270825"
type input "A_ALL_GLOB_CASHBACK_DAILY_SIATKA_EUROBASKET_220825_270825"
click at [681, 371] on label "A_ALL_GLOB_CASHBACK_DAILY_SIATKA_EUROBASKET_220825_270825" at bounding box center [737, 373] width 243 height 10
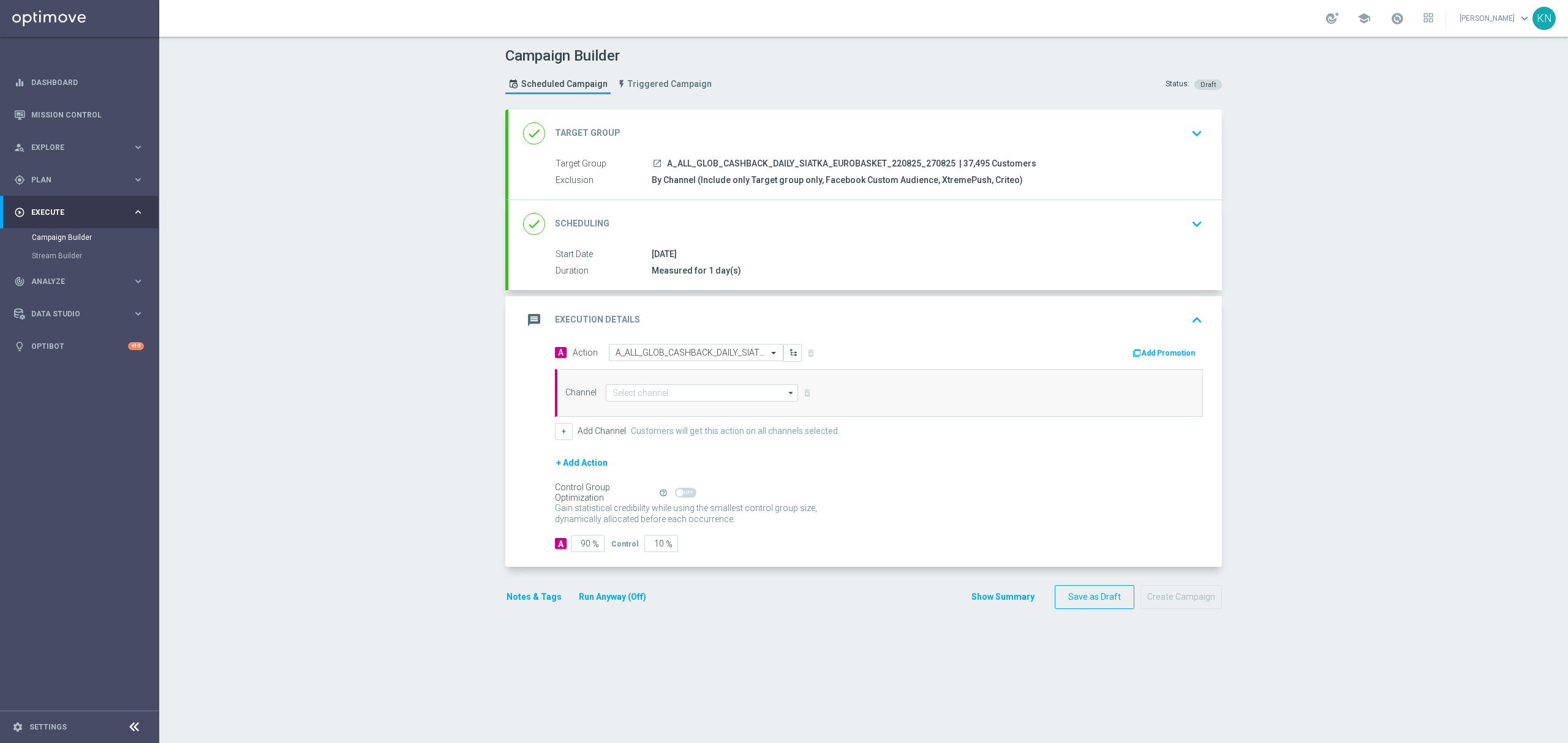
scroll to position [0, 0]
click at [682, 397] on input at bounding box center [702, 393] width 192 height 17
click at [682, 405] on div "Private message" at bounding box center [702, 411] width 192 height 17
type input "Private message"
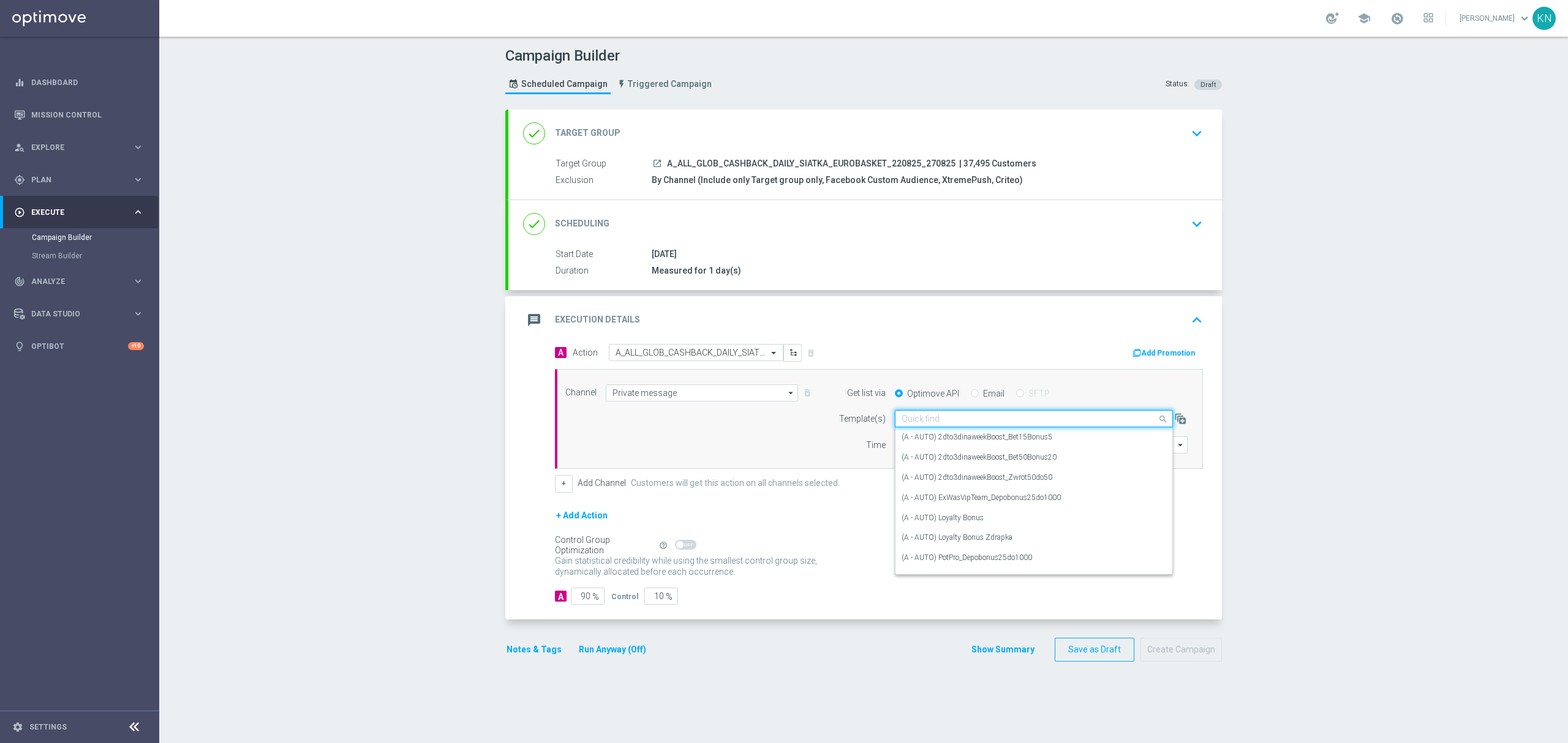
click at [940, 426] on div "Quick find" at bounding box center [1034, 418] width 278 height 17
paste input "A_ALL_GLOB_CASHBACK_DAILY_SIATKA_EUROBASKET_220825_270825"
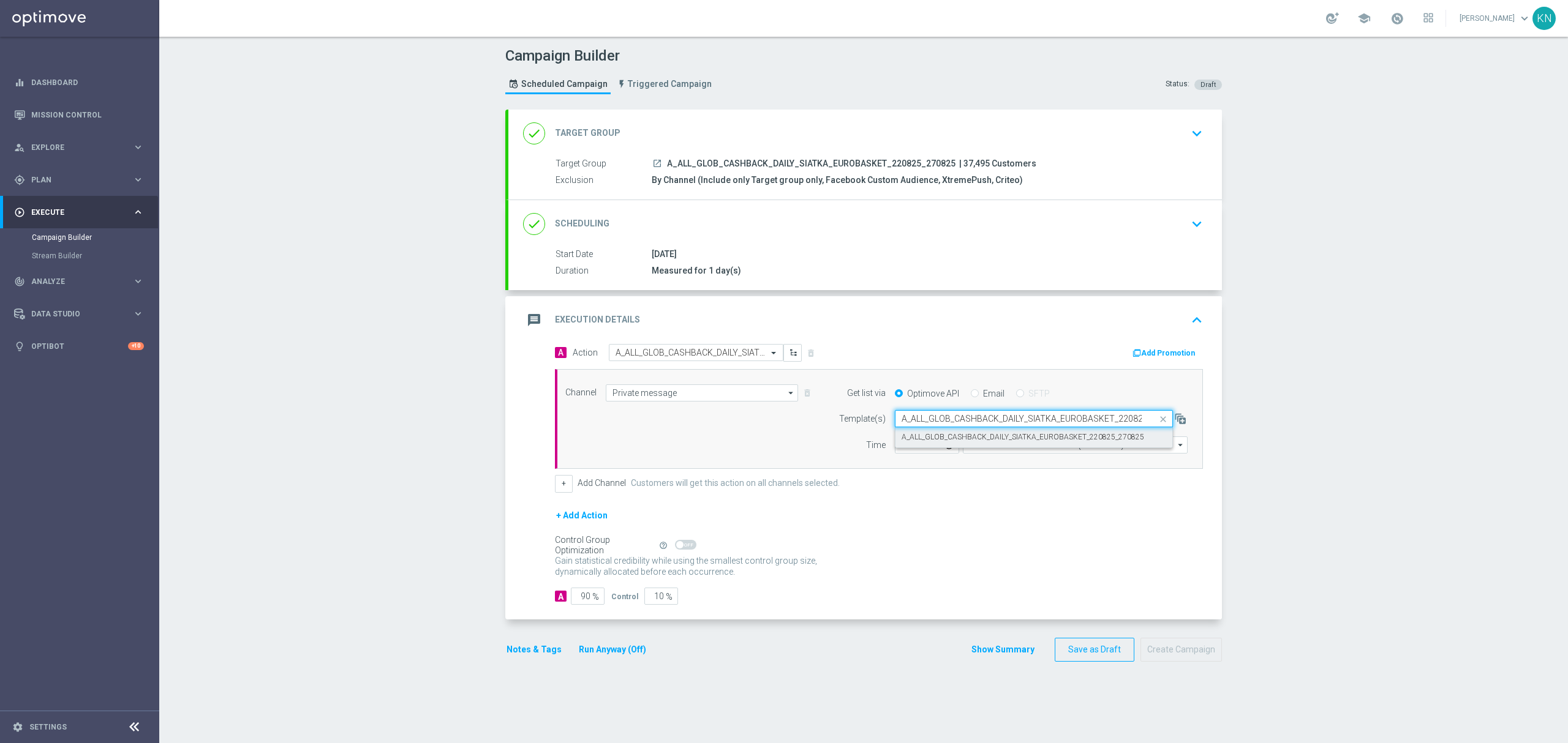
scroll to position [0, 35]
click at [981, 442] on label "A_ALL_GLOB_CASHBACK_DAILY_SIATKA_EUROBASKET_220825_270825" at bounding box center [1022, 437] width 243 height 10
type input "A_ALL_GLOB_CASHBACK_DAILY_SIATKA_EUROBASKET_220825_270825"
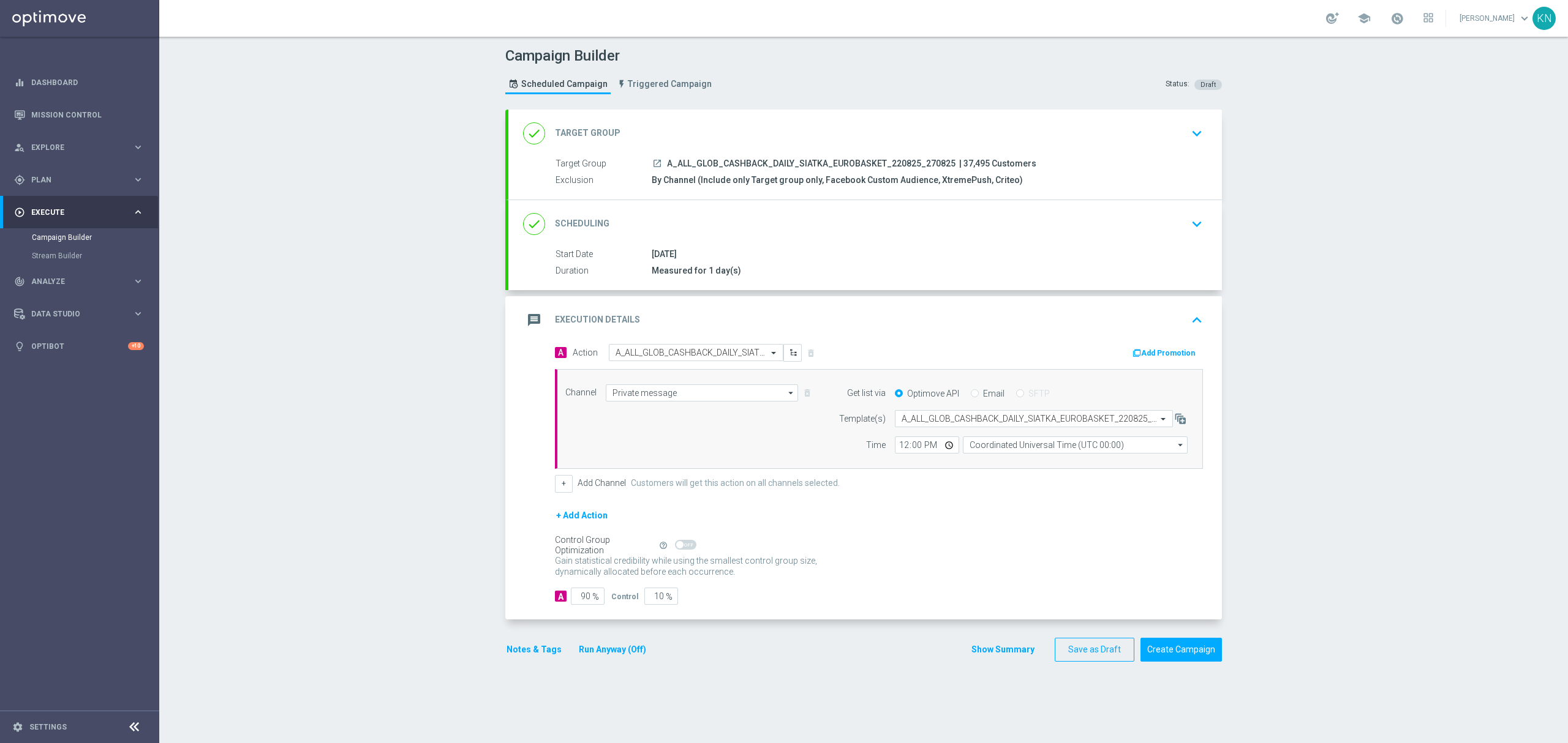
scroll to position [0, 0]
click at [927, 446] on input "12:00" at bounding box center [927, 445] width 65 height 17
type input "01:00"
type input "16:01"
click at [965, 484] on div "+ Add Channel Customers will get this action on all channels selected." at bounding box center [879, 484] width 648 height 17
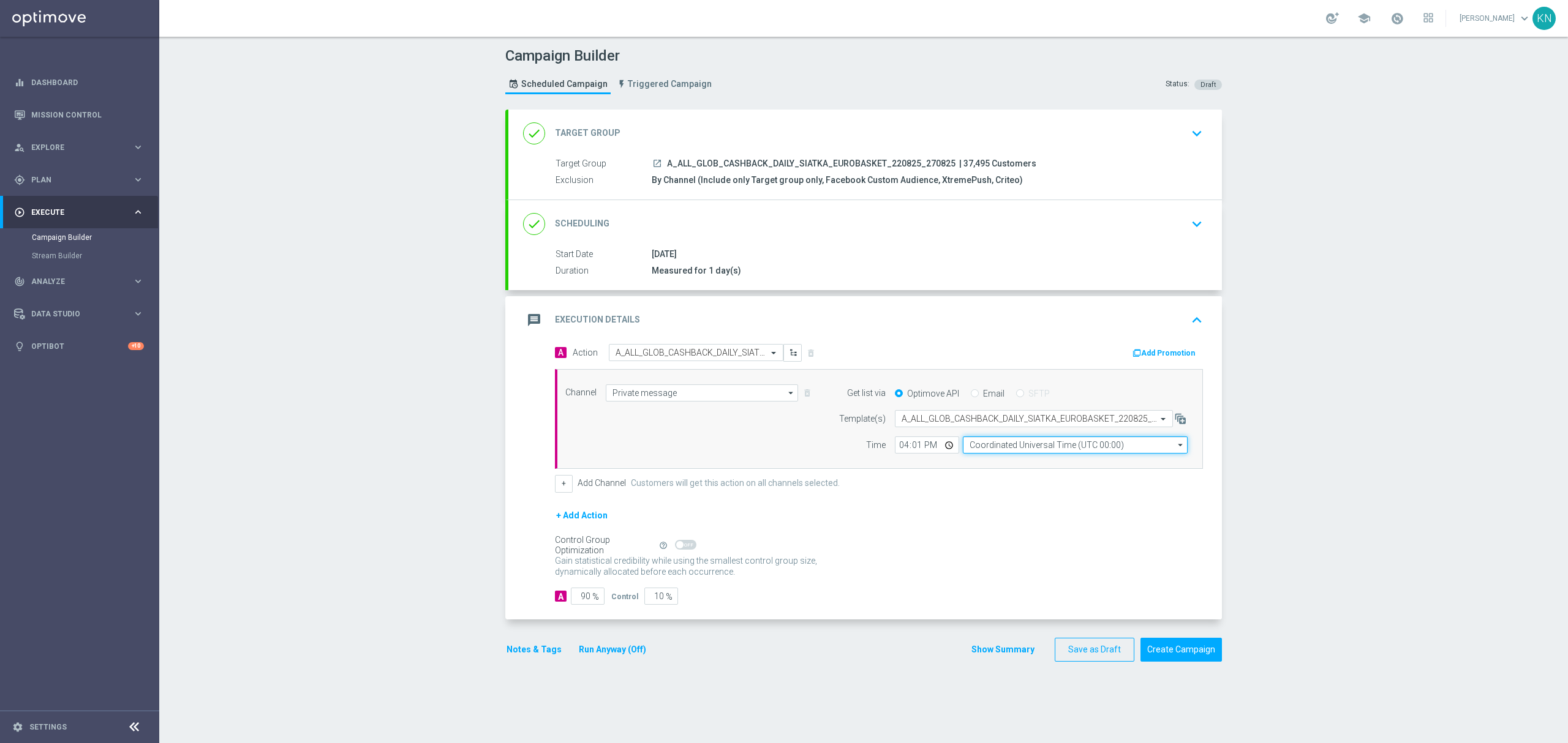
click at [1075, 444] on input "Coordinated Universal Time (UTC 00:00)" at bounding box center [1075, 445] width 225 height 17
click at [1031, 468] on div "Central European Time (Warsaw) (UTC +02:00)" at bounding box center [1069, 463] width 200 height 11
type input "Central European Time (Warsaw) (UTC +02:00)"
click at [905, 526] on div "+ Add Action" at bounding box center [879, 523] width 648 height 31
click at [1056, 253] on div "27 Aug 2025" at bounding box center [925, 254] width 546 height 13
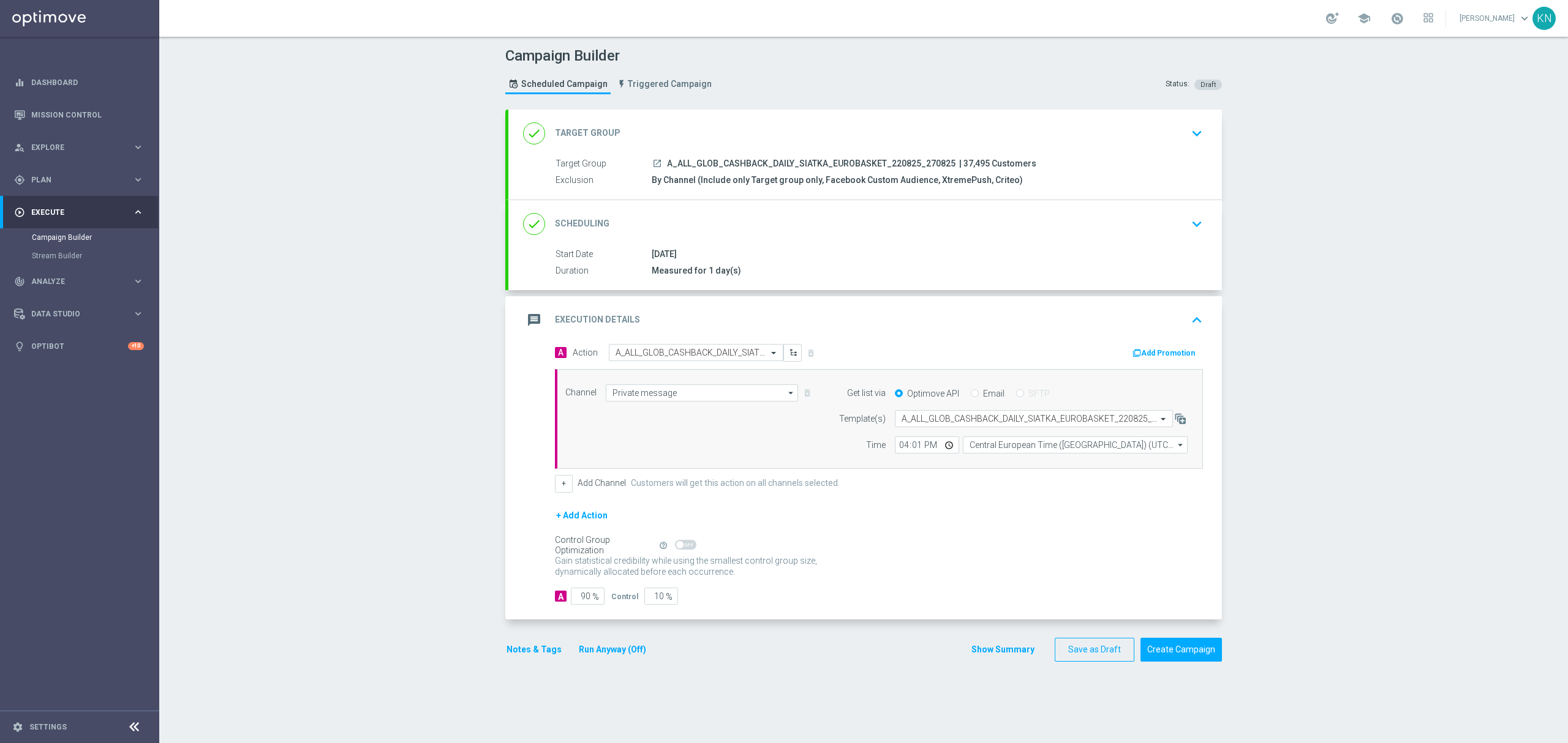
click at [1106, 228] on div "done Scheduling keyboard_arrow_down" at bounding box center [865, 225] width 684 height 24
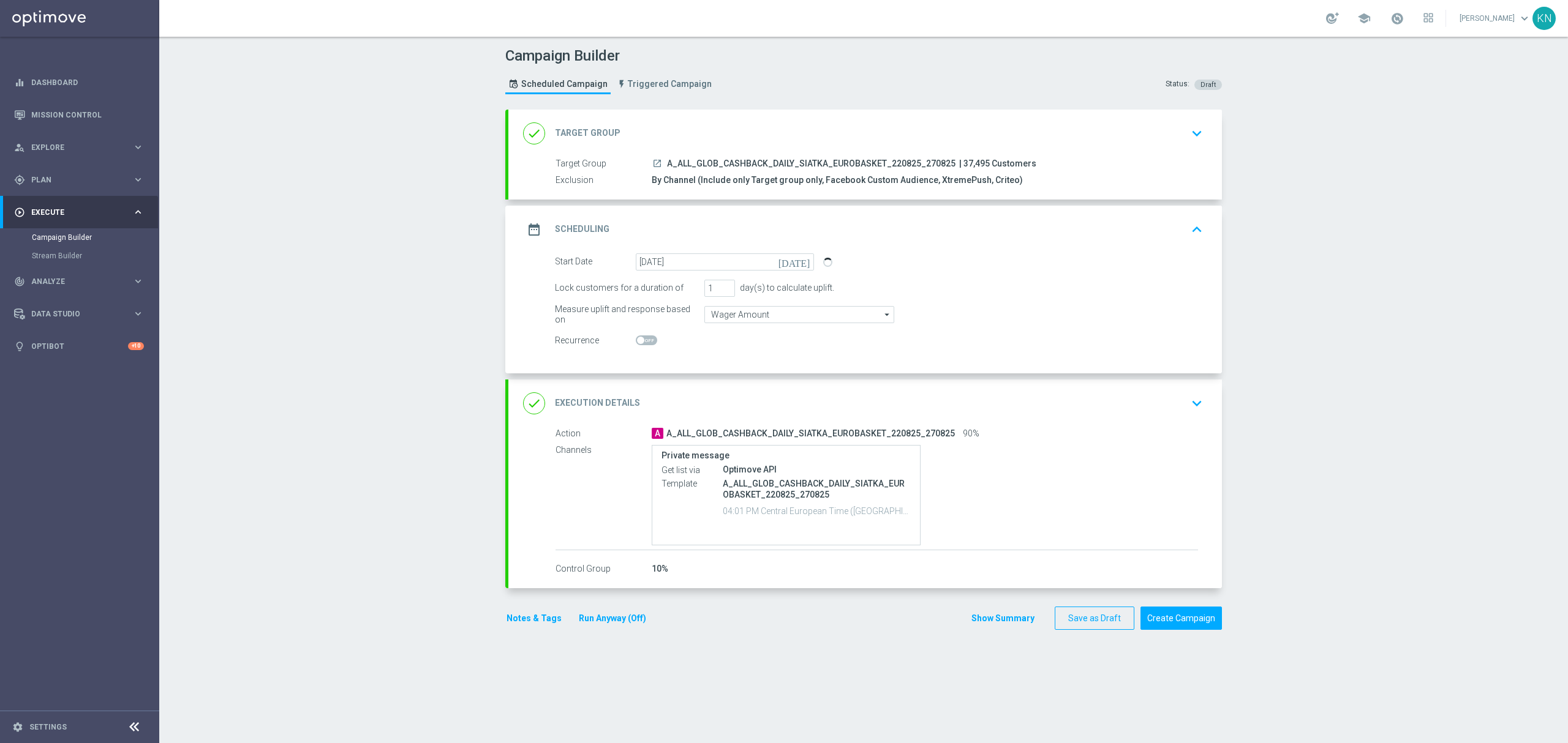
click at [1110, 410] on div "done Execution Details keyboard_arrow_down" at bounding box center [865, 403] width 684 height 24
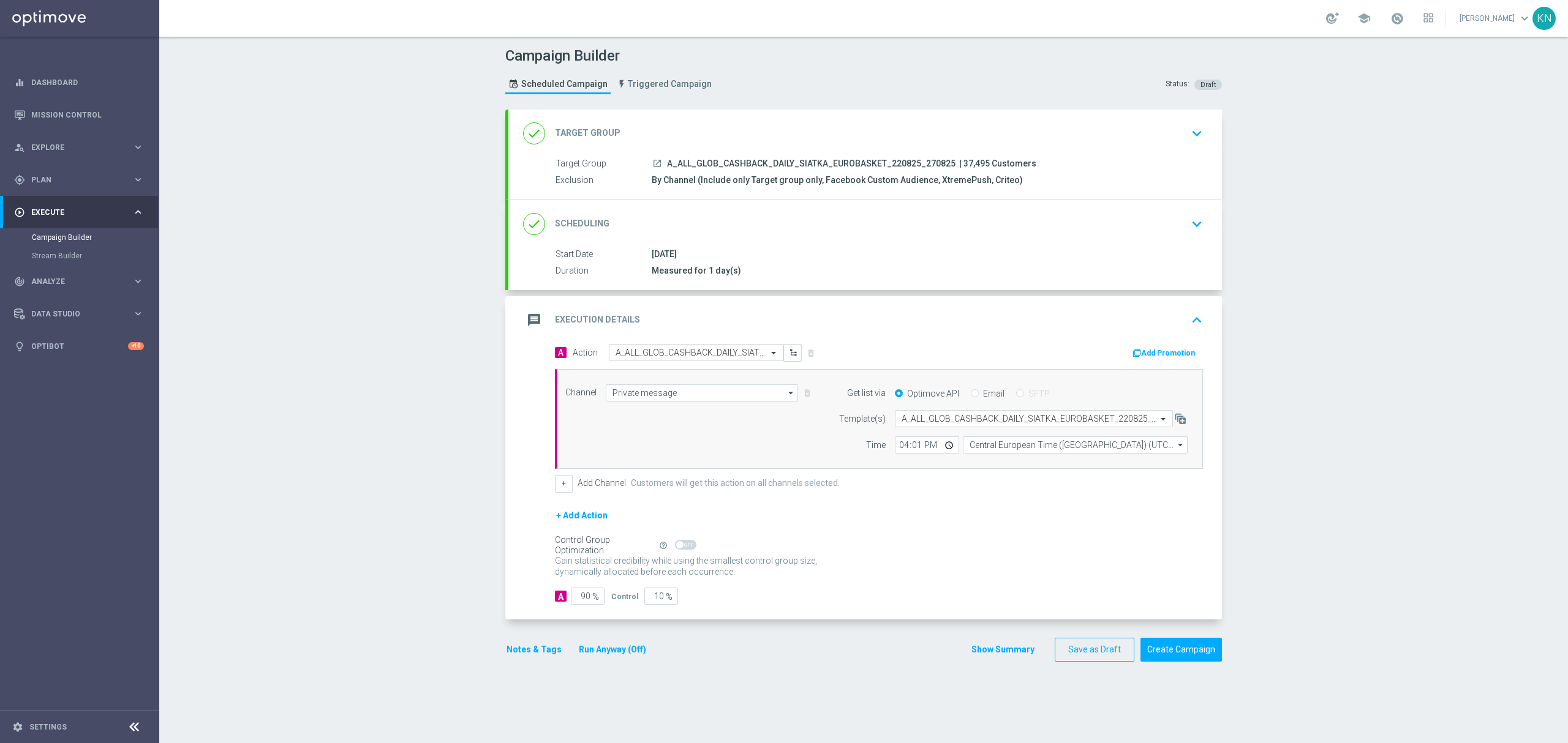
click at [526, 652] on button "Notes & Tags" at bounding box center [534, 649] width 58 height 15
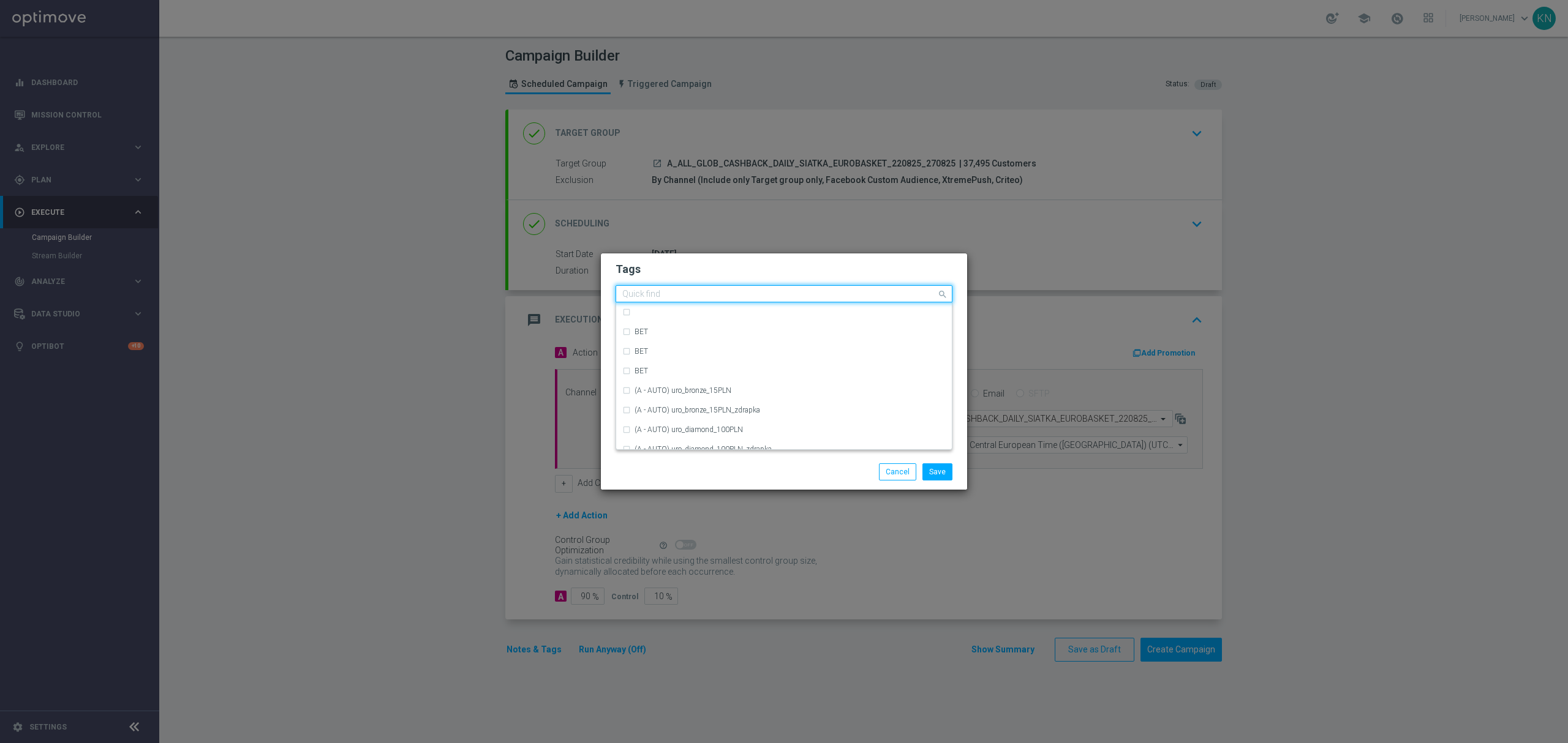
click at [675, 292] on input "text" at bounding box center [779, 294] width 315 height 10
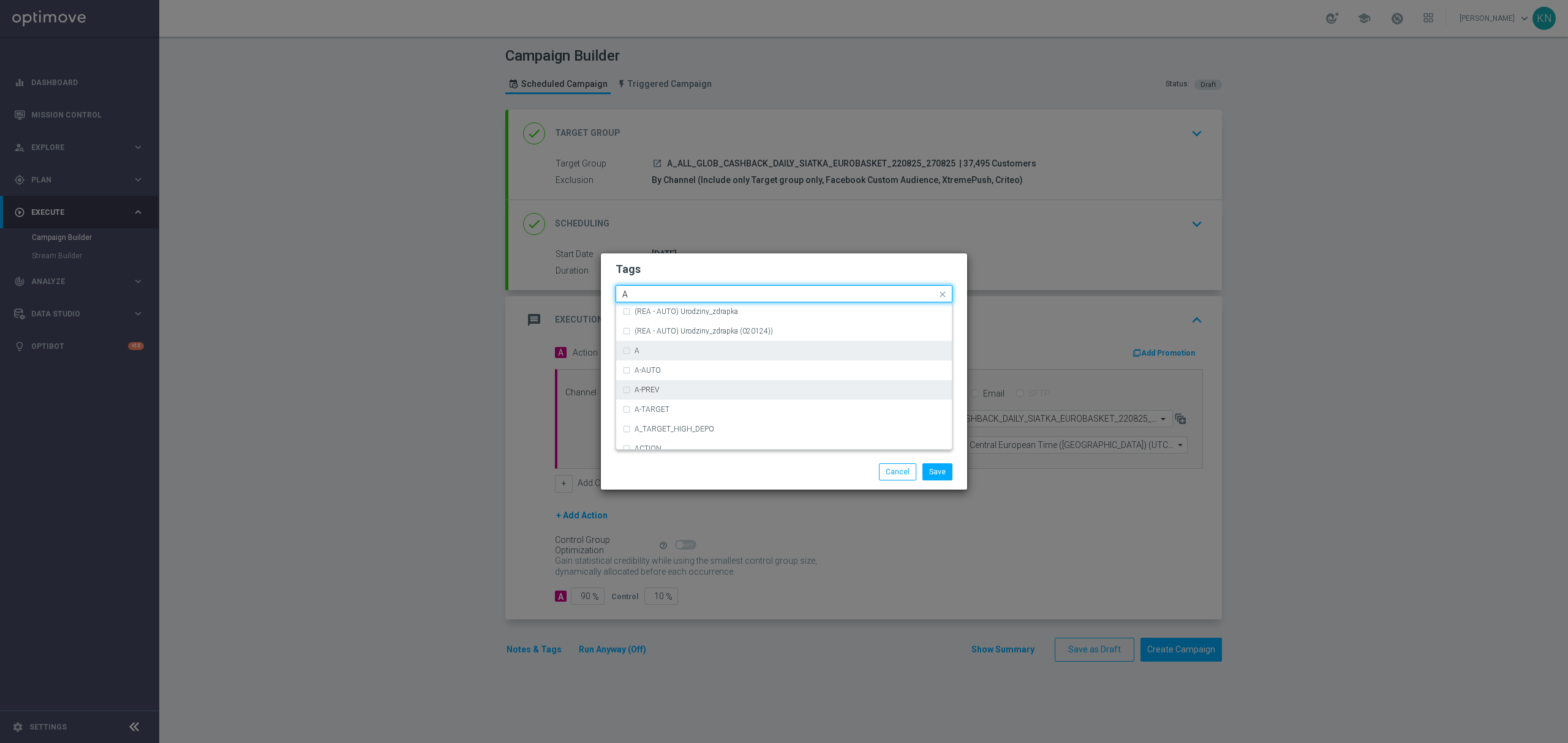
scroll to position [1469, 0]
drag, startPoint x: 657, startPoint y: 351, endPoint x: 691, endPoint y: 281, distance: 77.8
click at [657, 350] on div "A" at bounding box center [790, 351] width 311 height 7
type input "A"
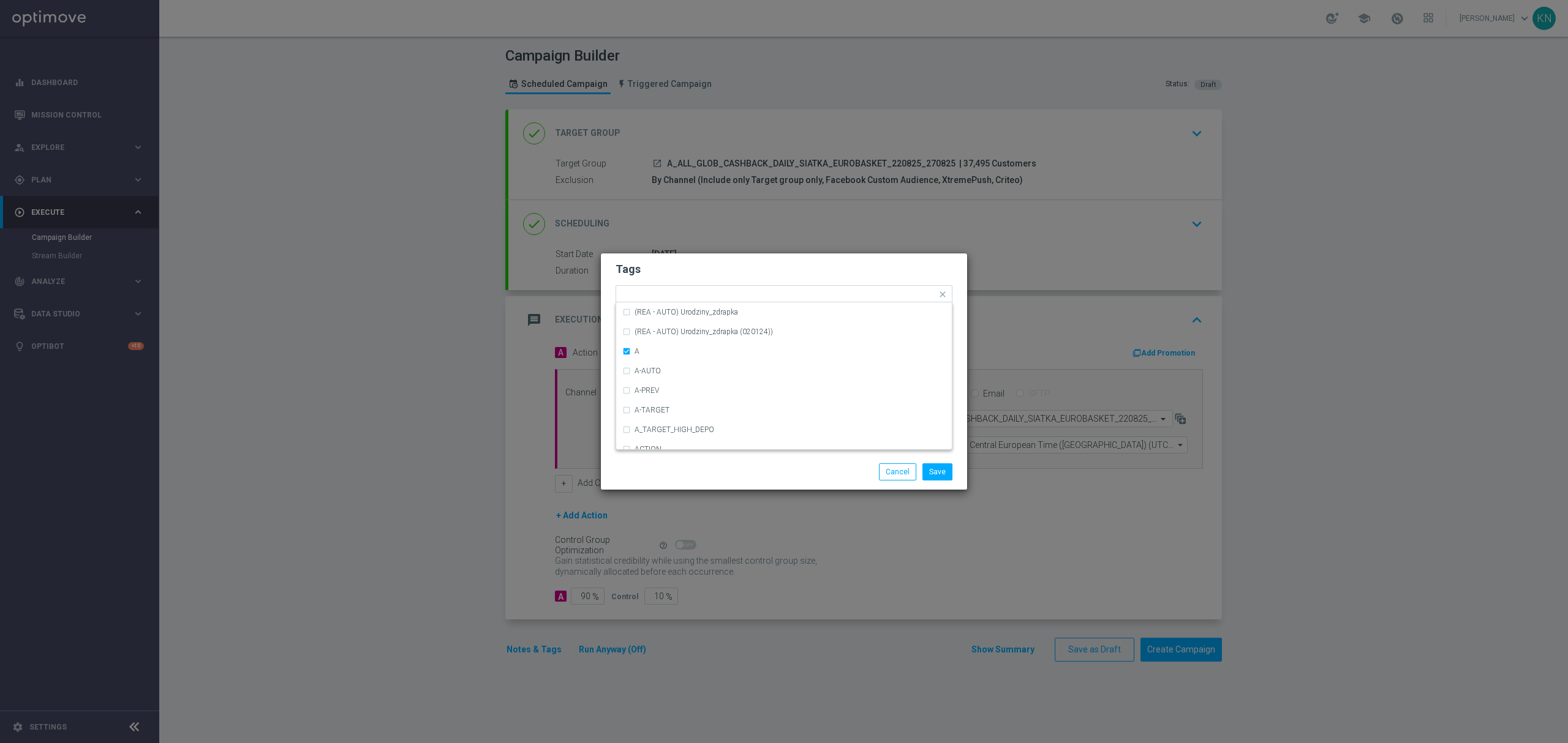
click at [693, 275] on h2 "Tags" at bounding box center [784, 269] width 337 height 15
click at [698, 292] on input "text" at bounding box center [792, 295] width 289 height 10
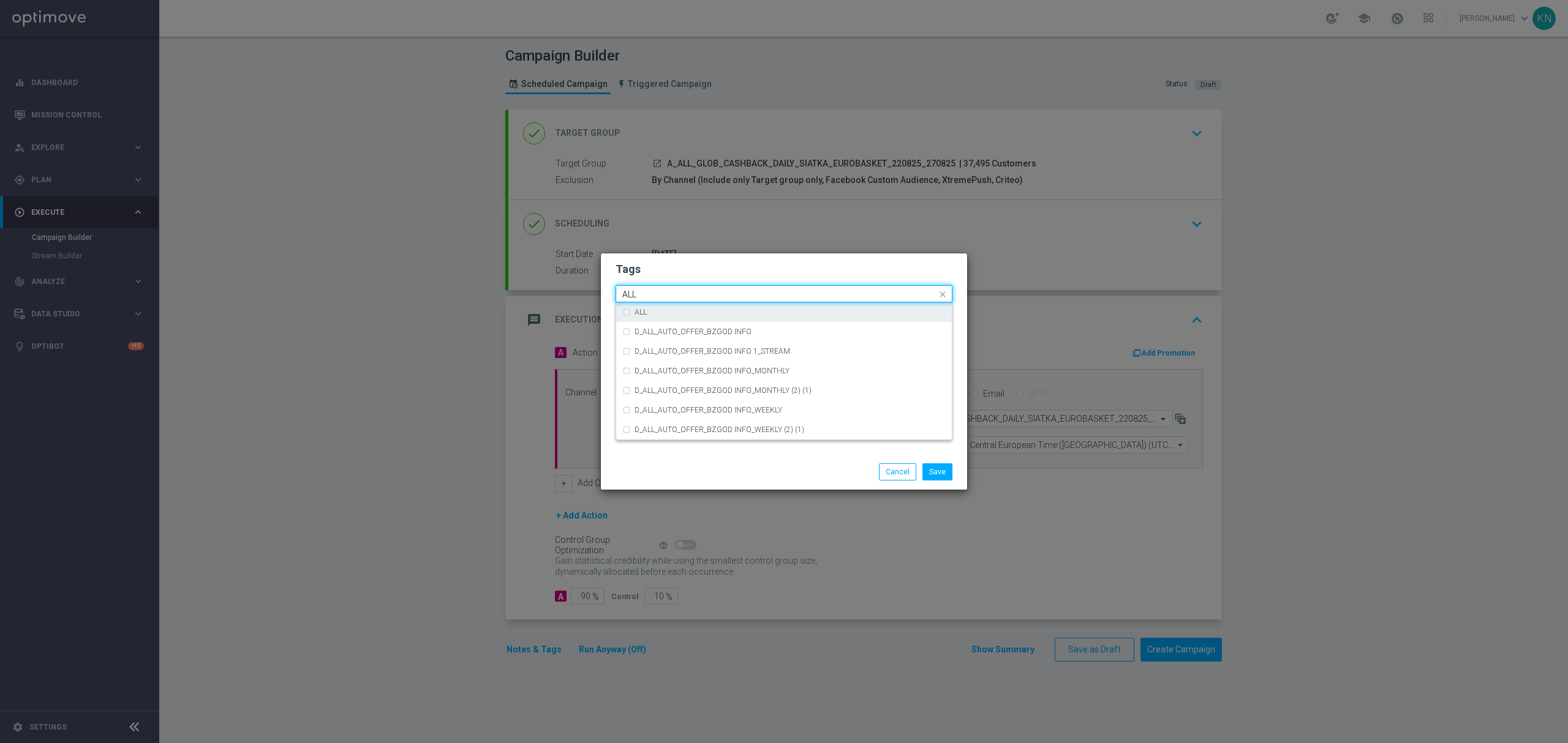
click at [646, 312] on label "ALL" at bounding box center [641, 312] width 13 height 7
type input "ALL"
click at [736, 280] on form "Tags Quick find × A × ALL ALL D_ALL_AUTO_OFFER_BZGOD INFO D_ALL_AUTO_OFFER_BZGO…" at bounding box center [784, 330] width 337 height 142
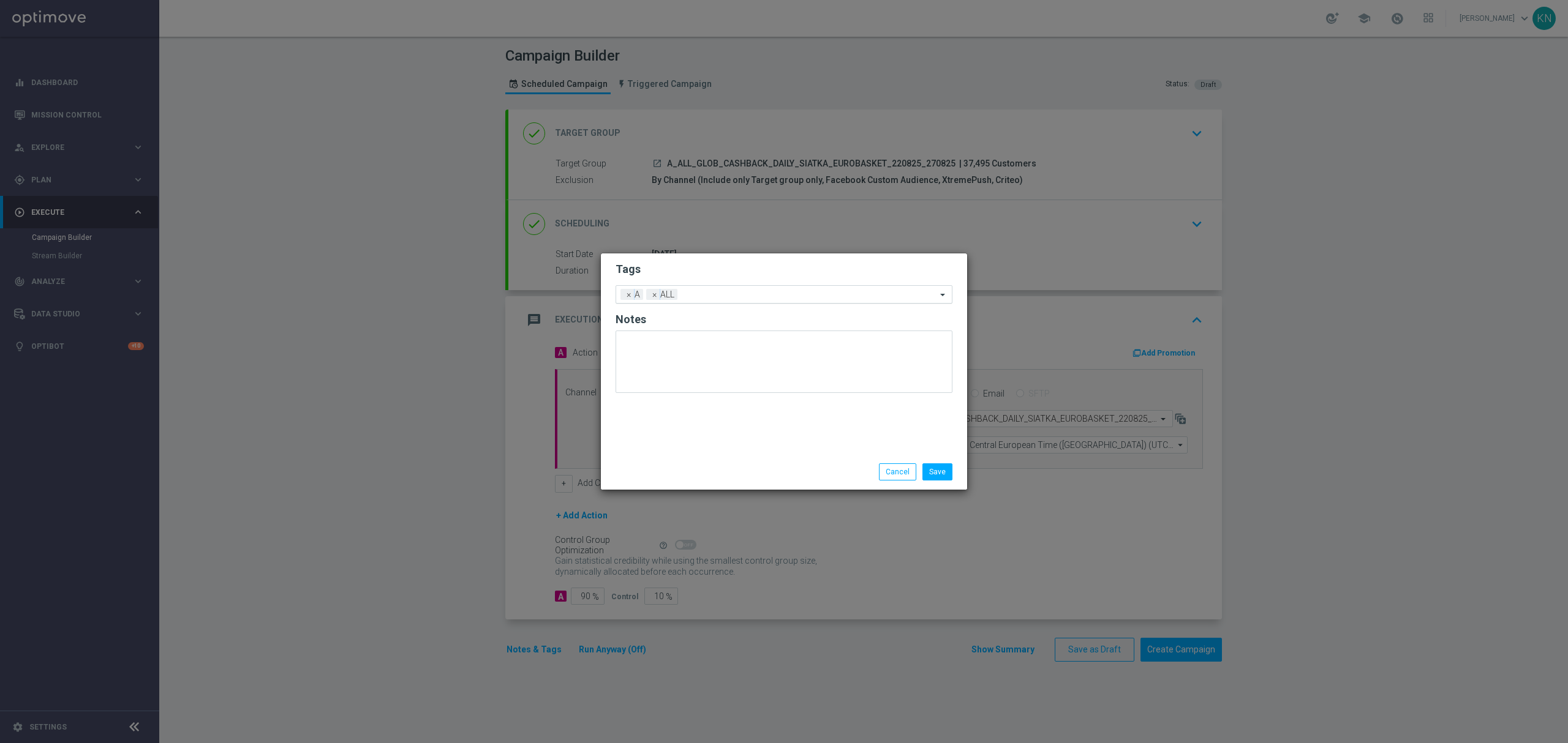
click at [769, 294] on input "text" at bounding box center [809, 295] width 254 height 10
click at [717, 314] on div "GLOB" at bounding box center [790, 312] width 311 height 7
type input "GLOB"
click at [755, 266] on h2 "Tags" at bounding box center [784, 269] width 337 height 15
click at [773, 295] on input "text" at bounding box center [830, 295] width 212 height 10
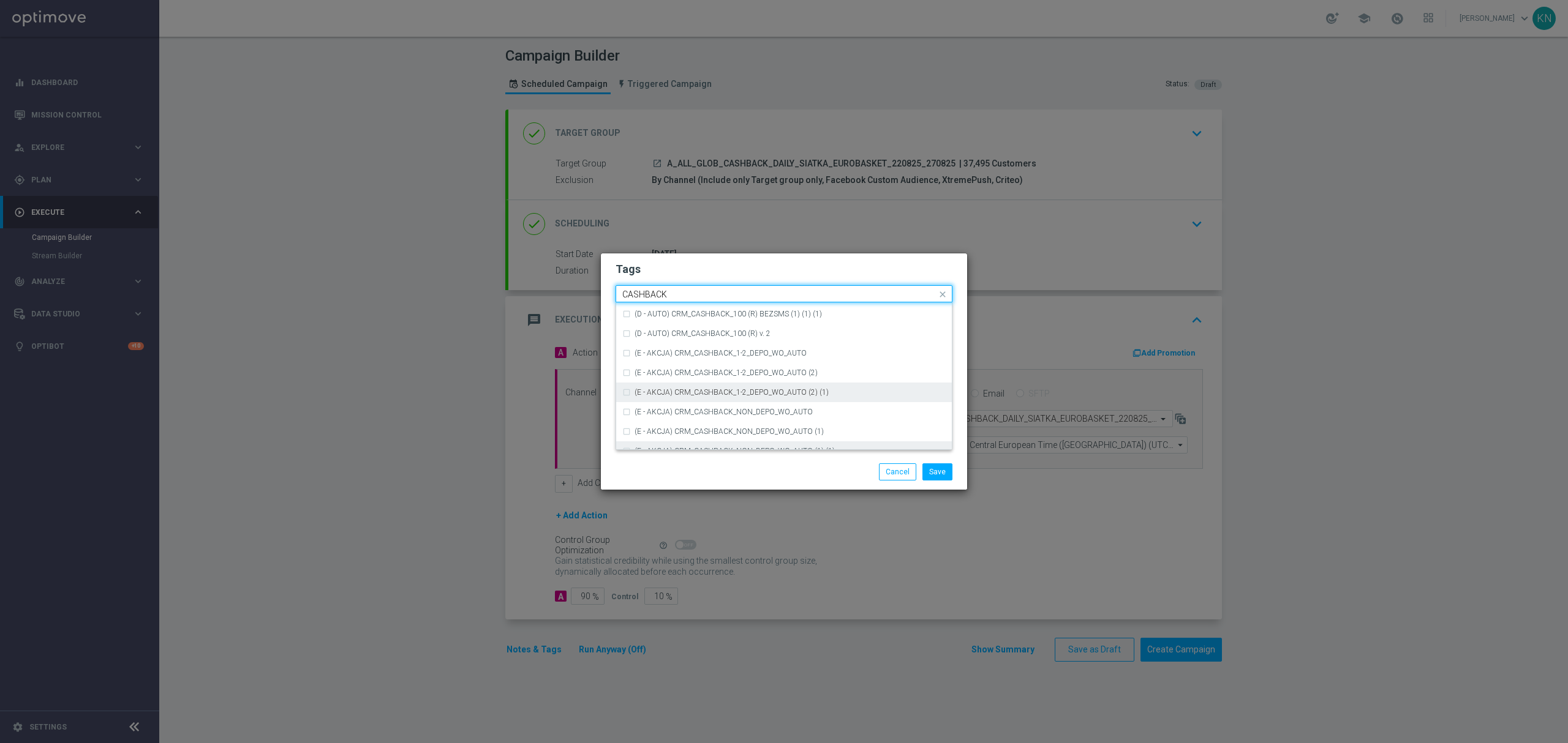
scroll to position [186, 0]
click at [691, 372] on div "CASHBACK" at bounding box center [784, 381] width 323 height 20
type input "CASHBACK"
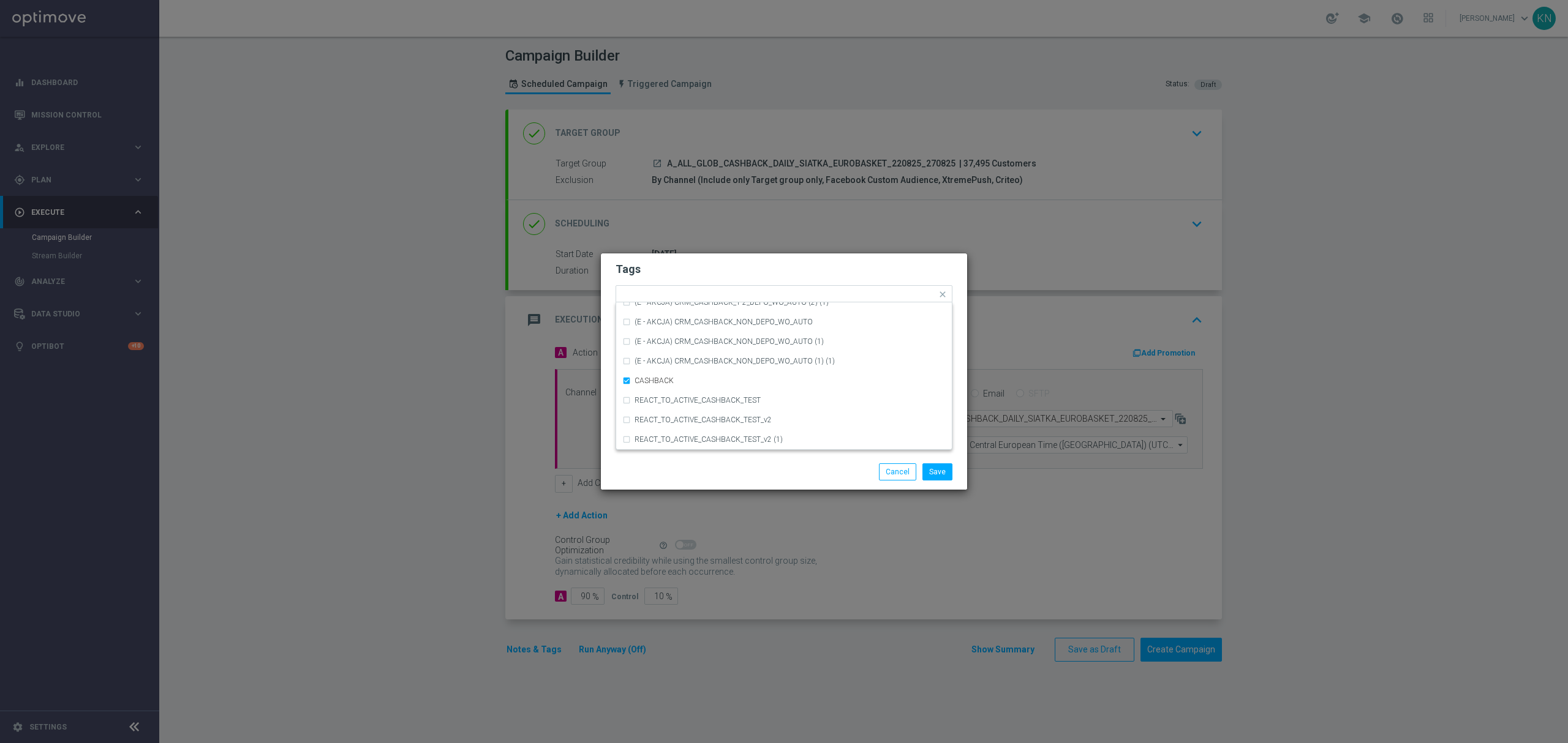
click at [743, 257] on div "Tags Quick find × A × ALL × GLOB × CASHBACK (D - AUTO) CRM_CASHBACK_100 (R) BEZ…" at bounding box center [784, 354] width 367 height 201
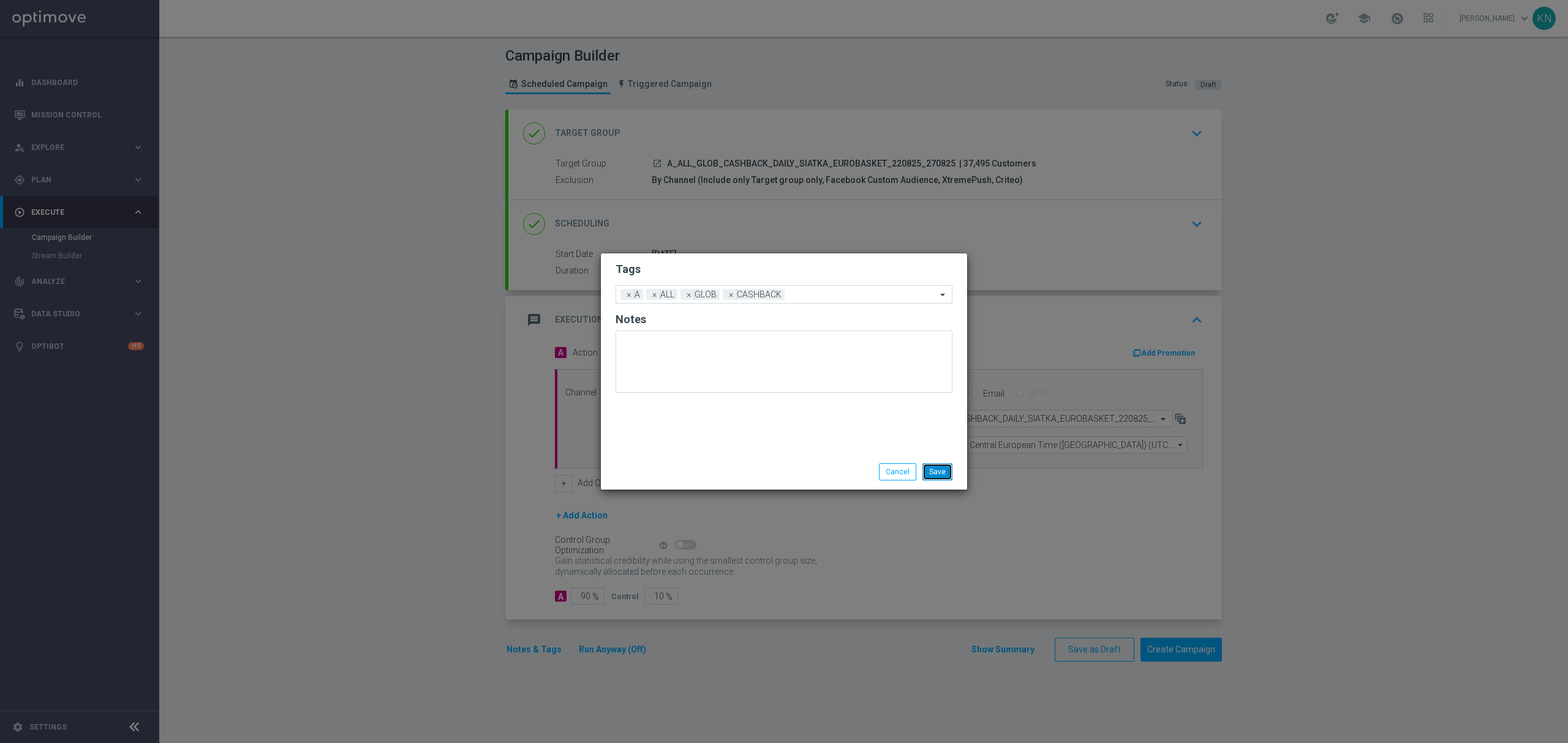
click at [932, 468] on button "Save" at bounding box center [937, 472] width 30 height 17
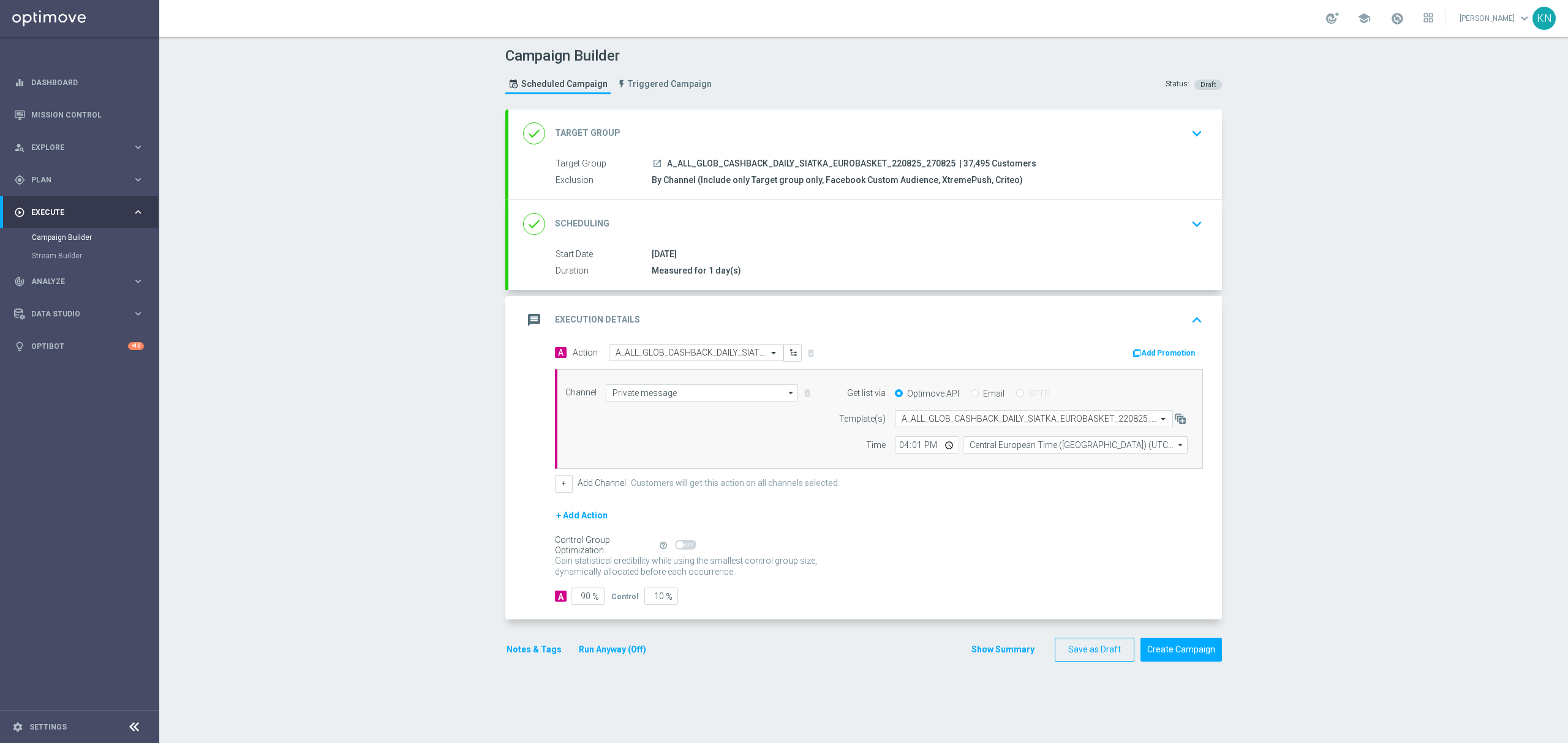
click at [938, 236] on div "done Scheduling keyboard_arrow_down" at bounding box center [865, 225] width 684 height 24
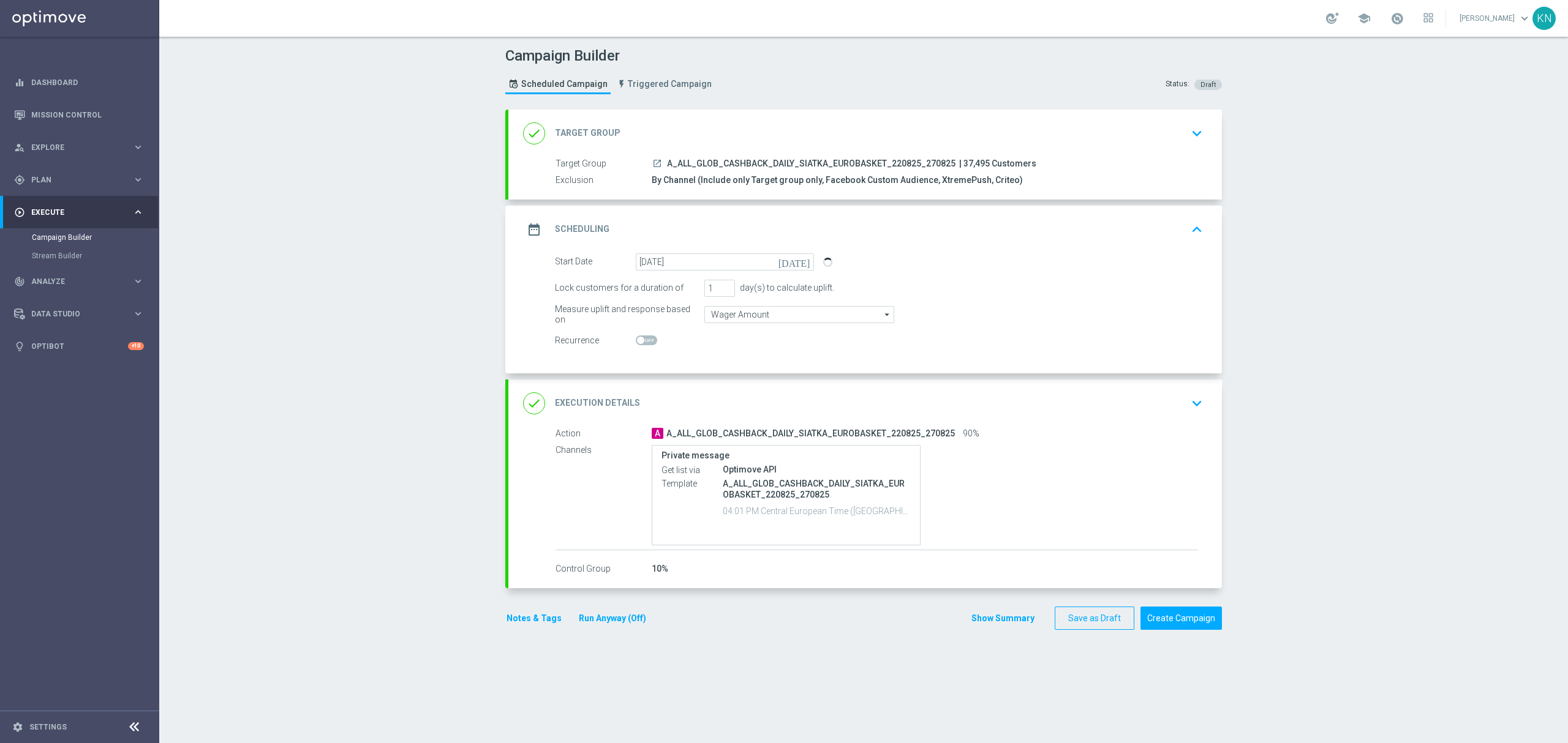
click at [1117, 135] on div "done Target Group keyboard_arrow_down" at bounding box center [865, 134] width 684 height 24
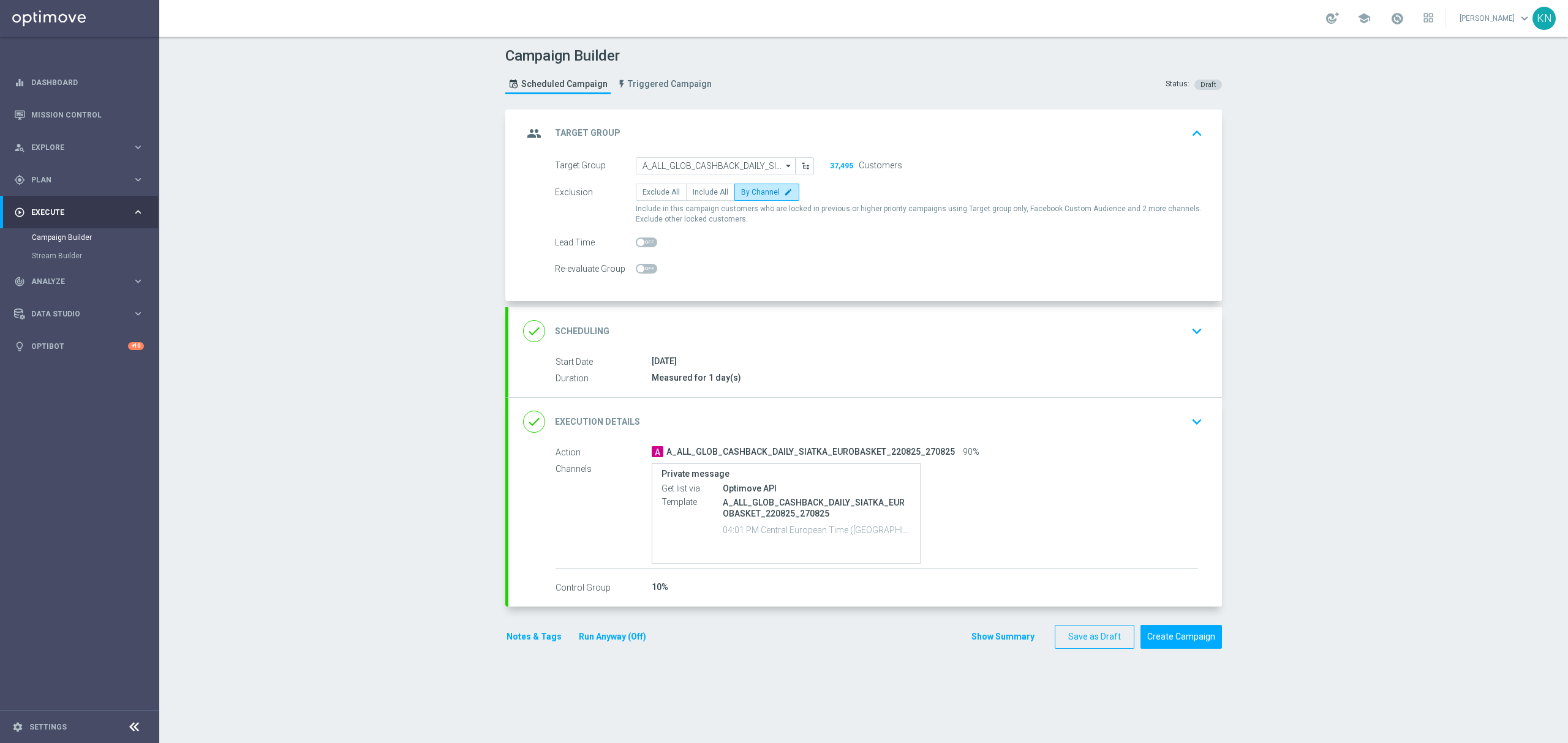
click at [1132, 326] on div "done Scheduling keyboard_arrow_down" at bounding box center [865, 332] width 684 height 24
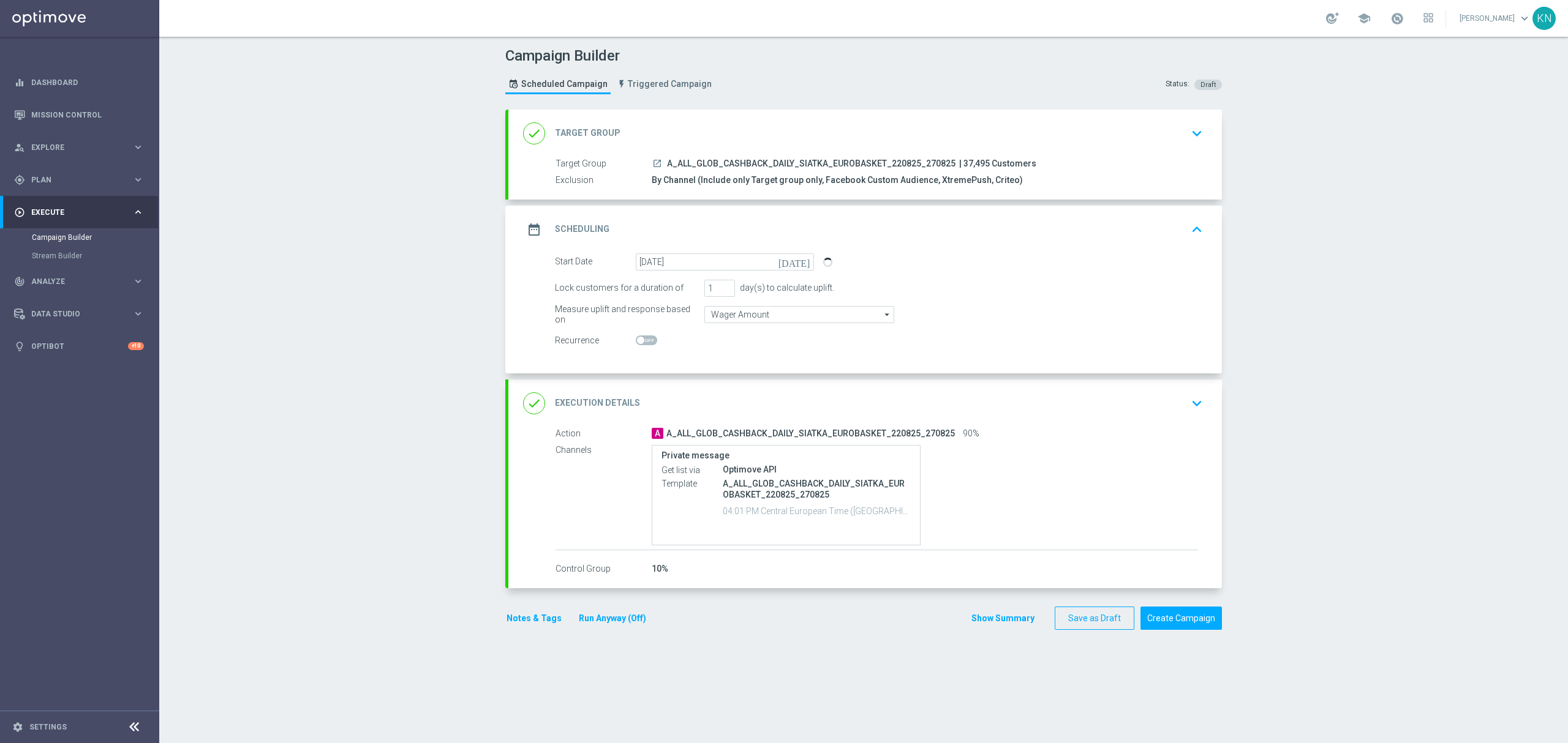
click at [1186, 144] on button "keyboard_arrow_down" at bounding box center [1197, 134] width 20 height 24
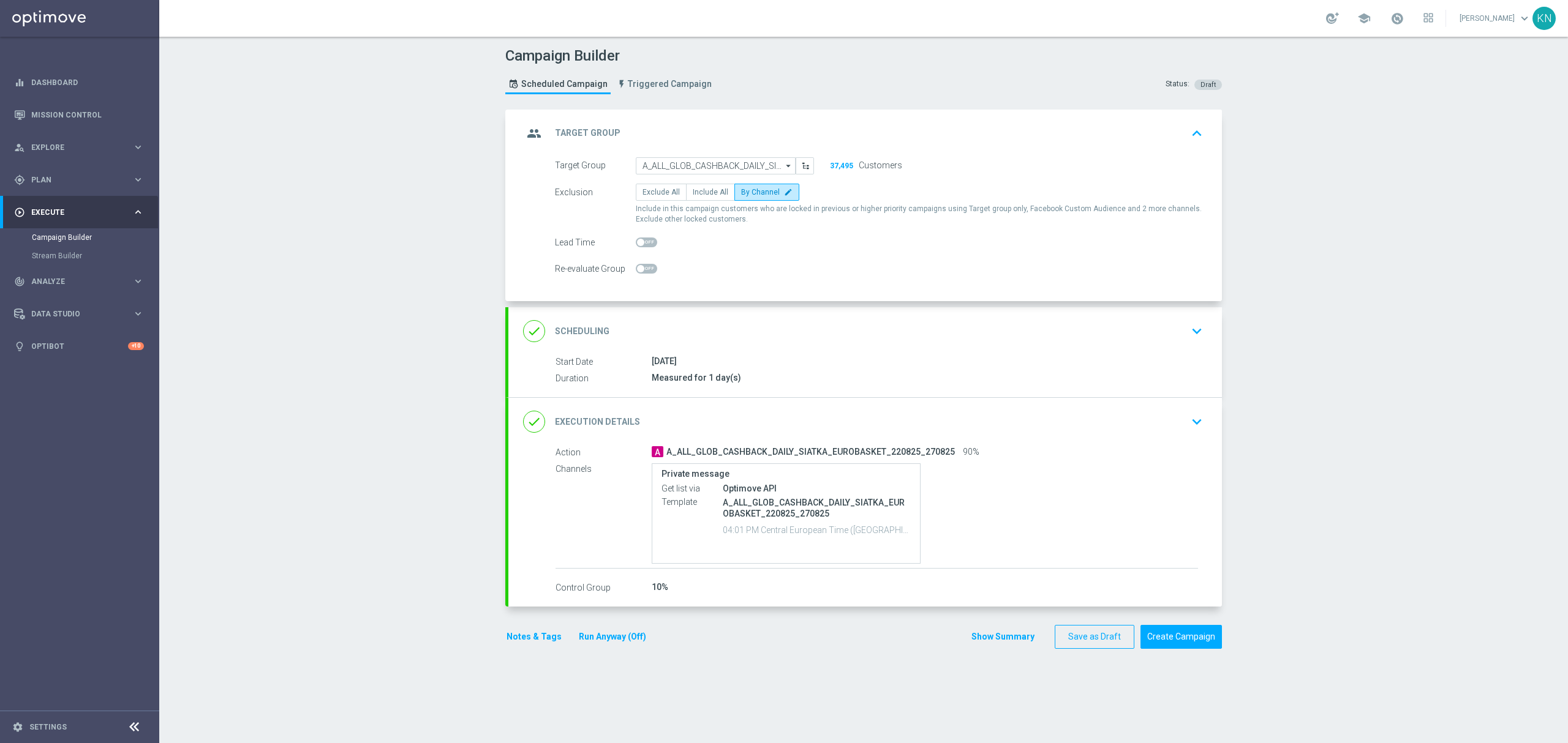
click at [1047, 346] on div "done Scheduling keyboard_arrow_down" at bounding box center [865, 331] width 713 height 48
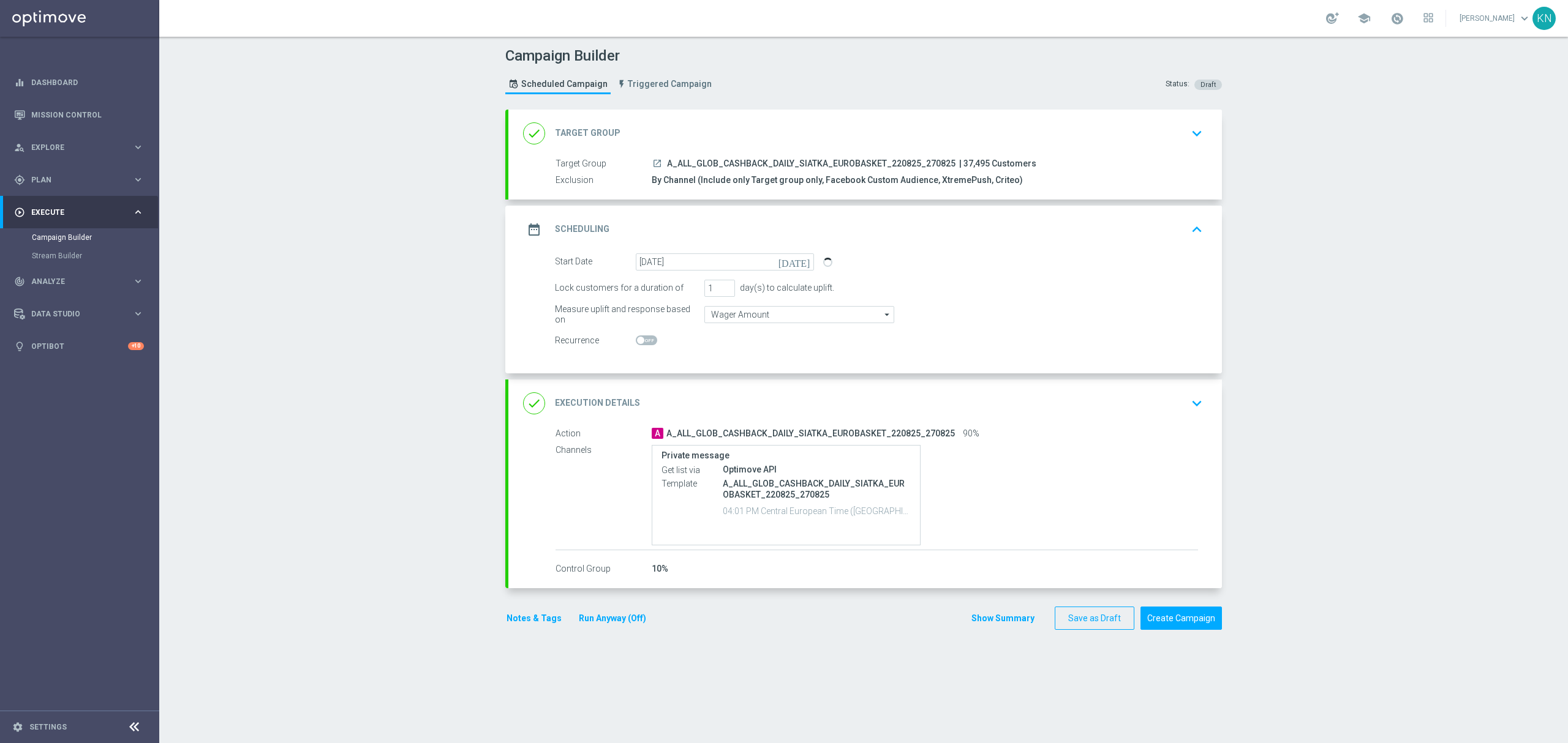
click at [530, 621] on button "Notes & Tags" at bounding box center [534, 618] width 58 height 15
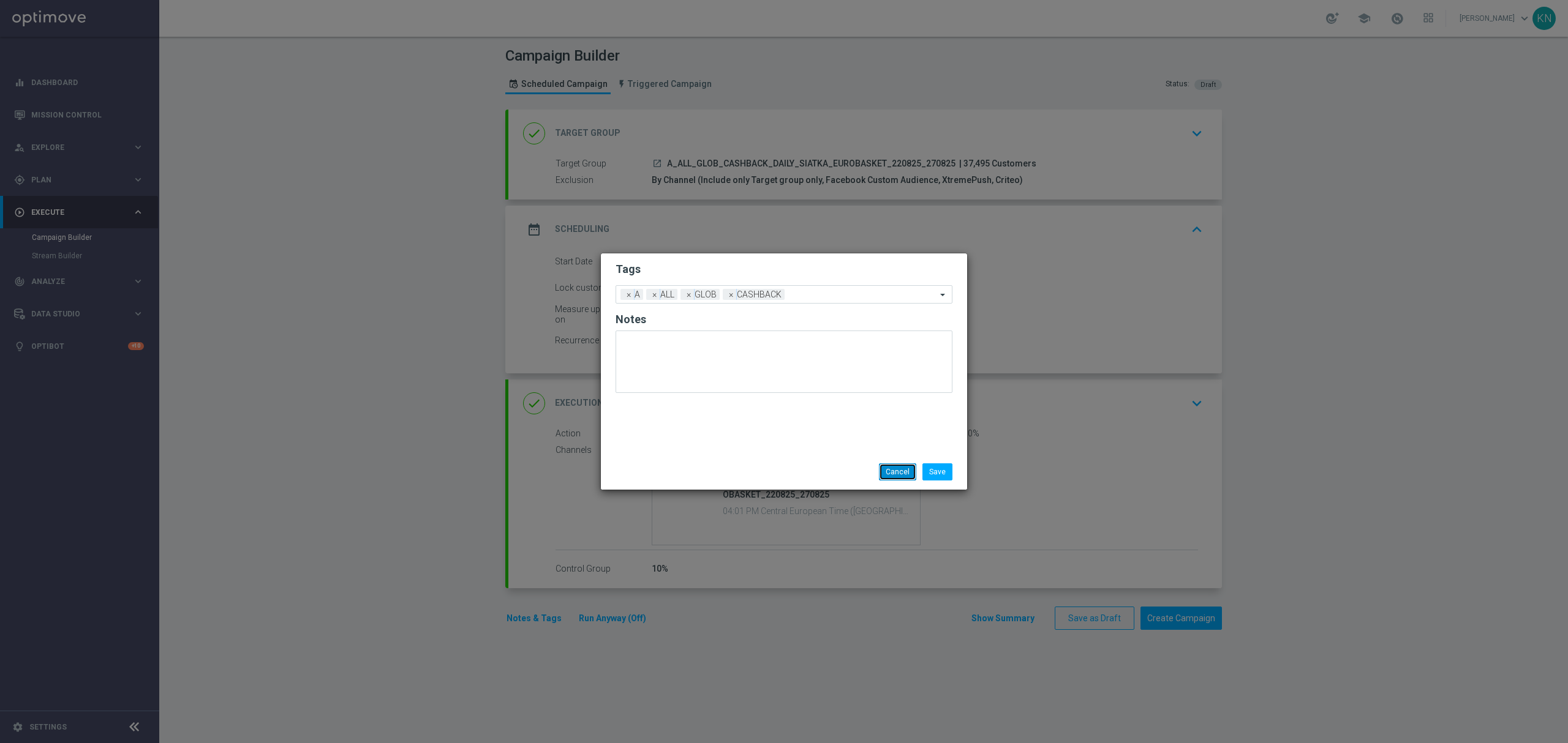
click at [896, 470] on button "Cancel" at bounding box center [897, 472] width 37 height 17
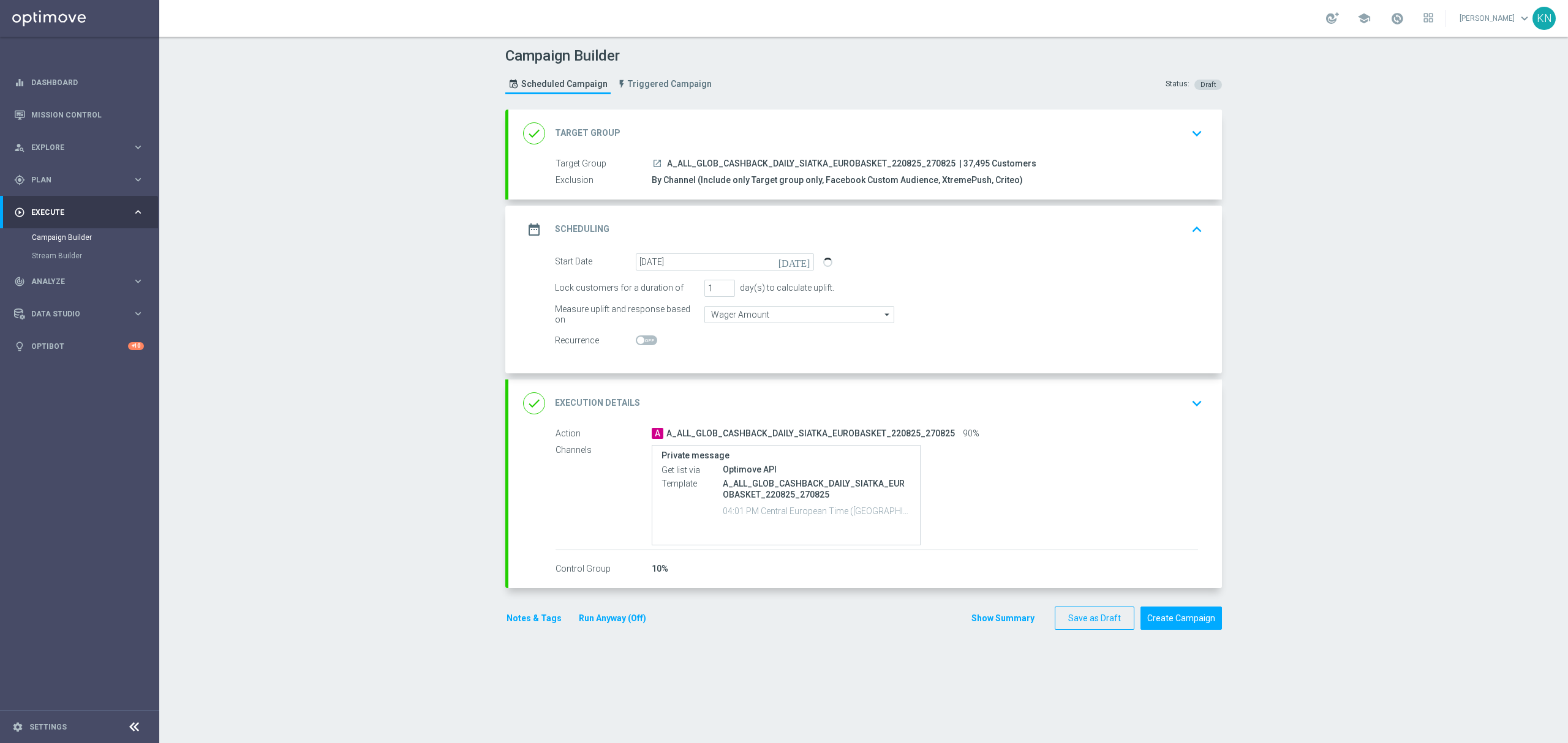
click at [1176, 139] on div "done Target Group keyboard_arrow_down" at bounding box center [865, 134] width 684 height 24
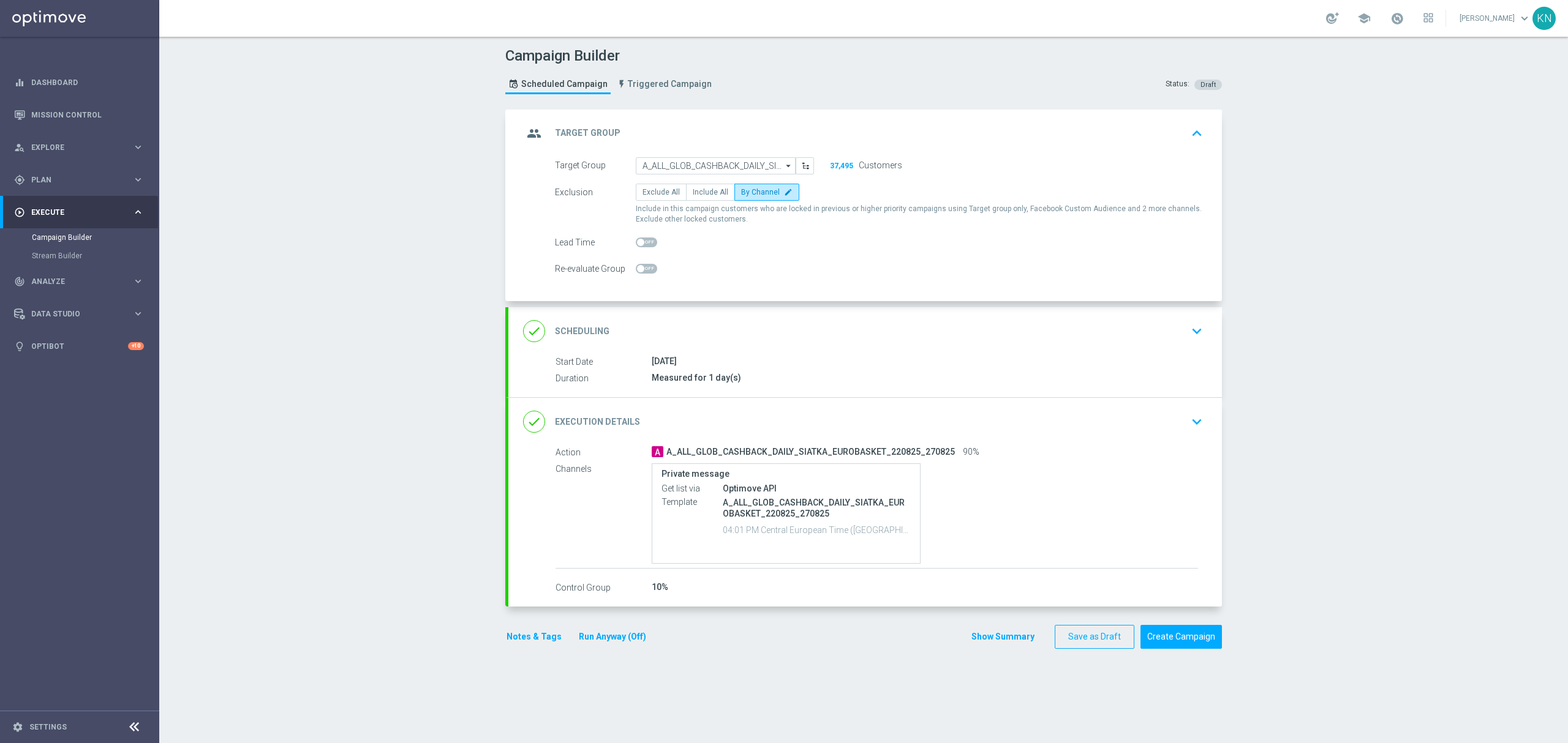
click at [1097, 343] on div "done Scheduling keyboard_arrow_down" at bounding box center [865, 332] width 684 height 24
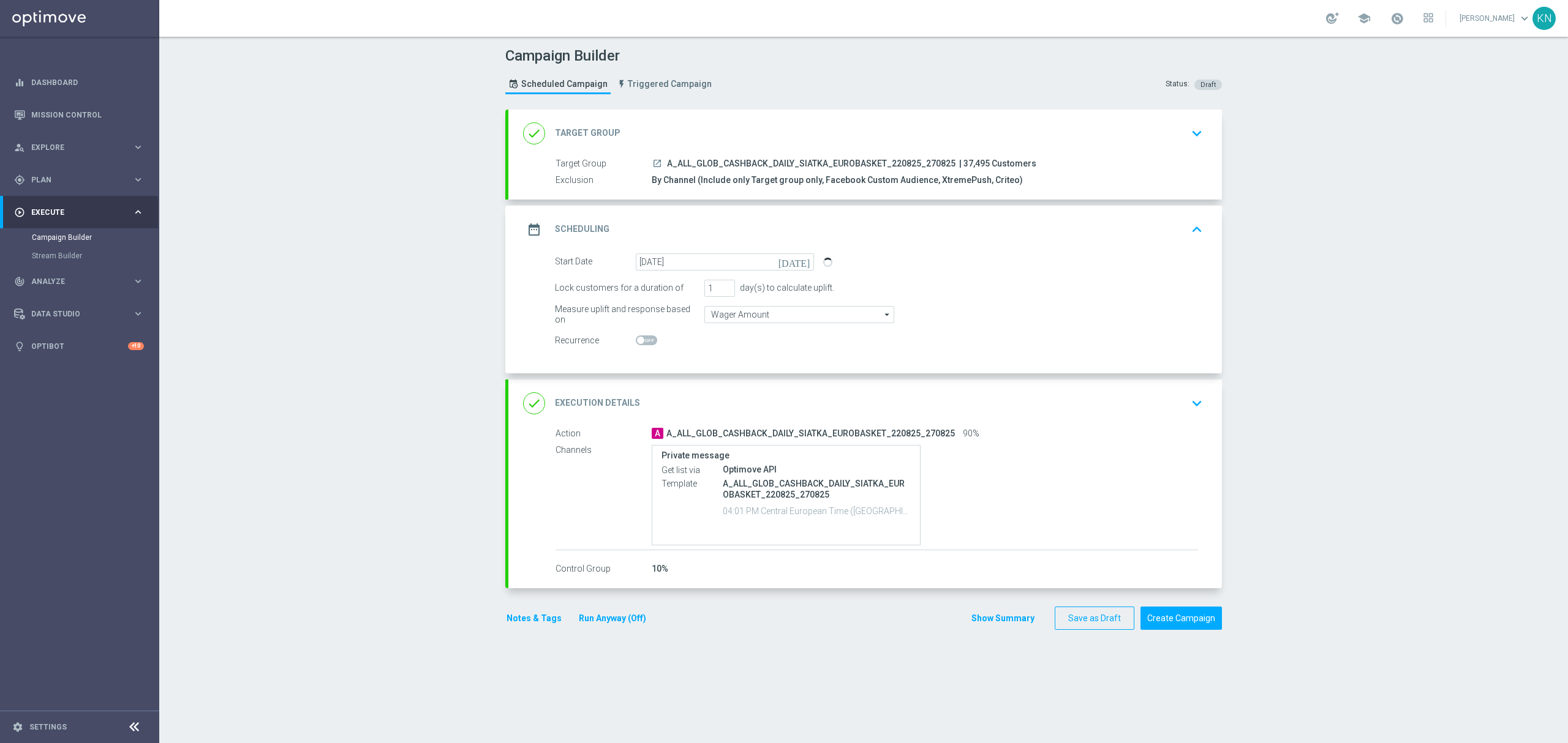
click at [1118, 418] on div "done Execution Details keyboard_arrow_down" at bounding box center [865, 403] width 713 height 48
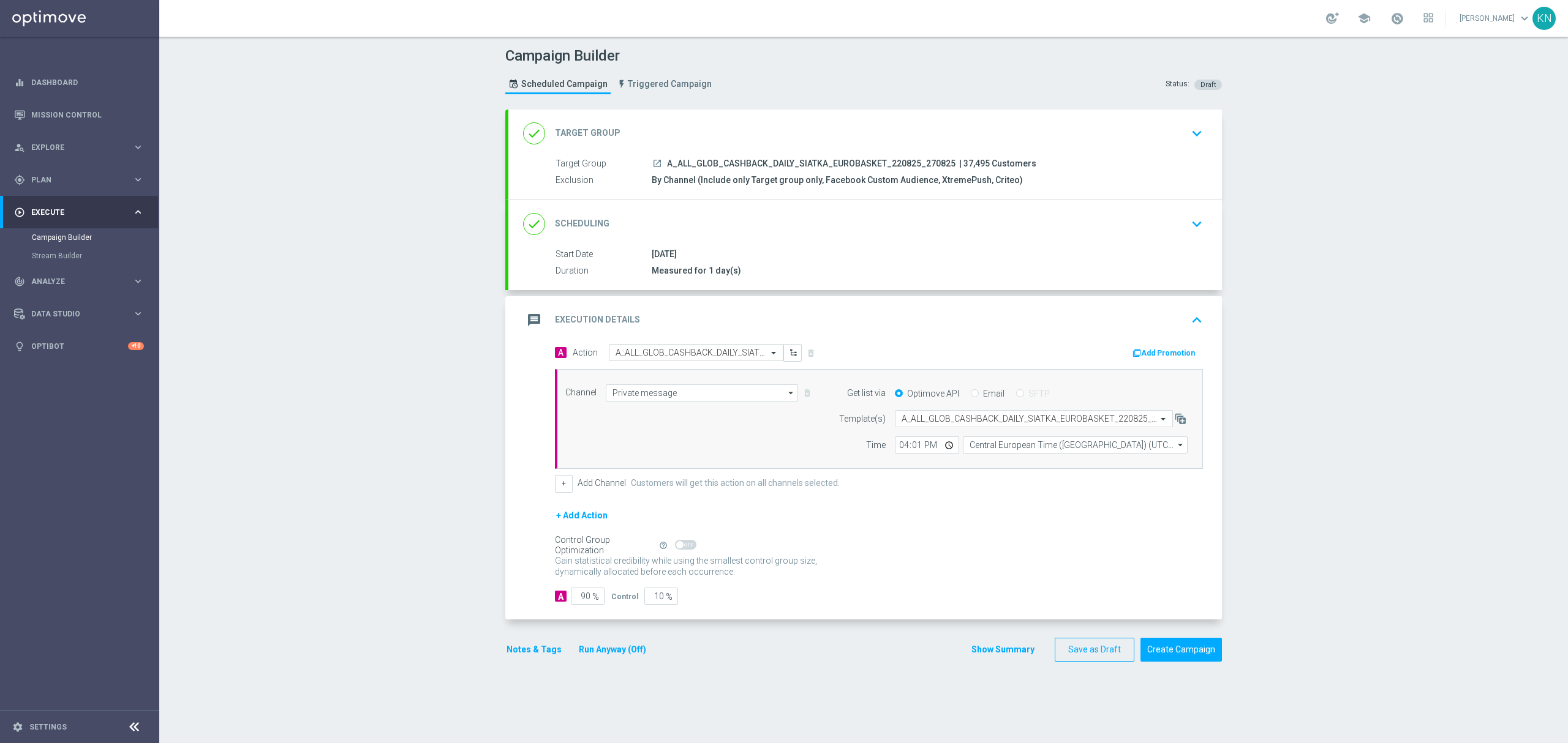
click at [1142, 133] on div "done Target Group keyboard_arrow_down" at bounding box center [865, 134] width 684 height 24
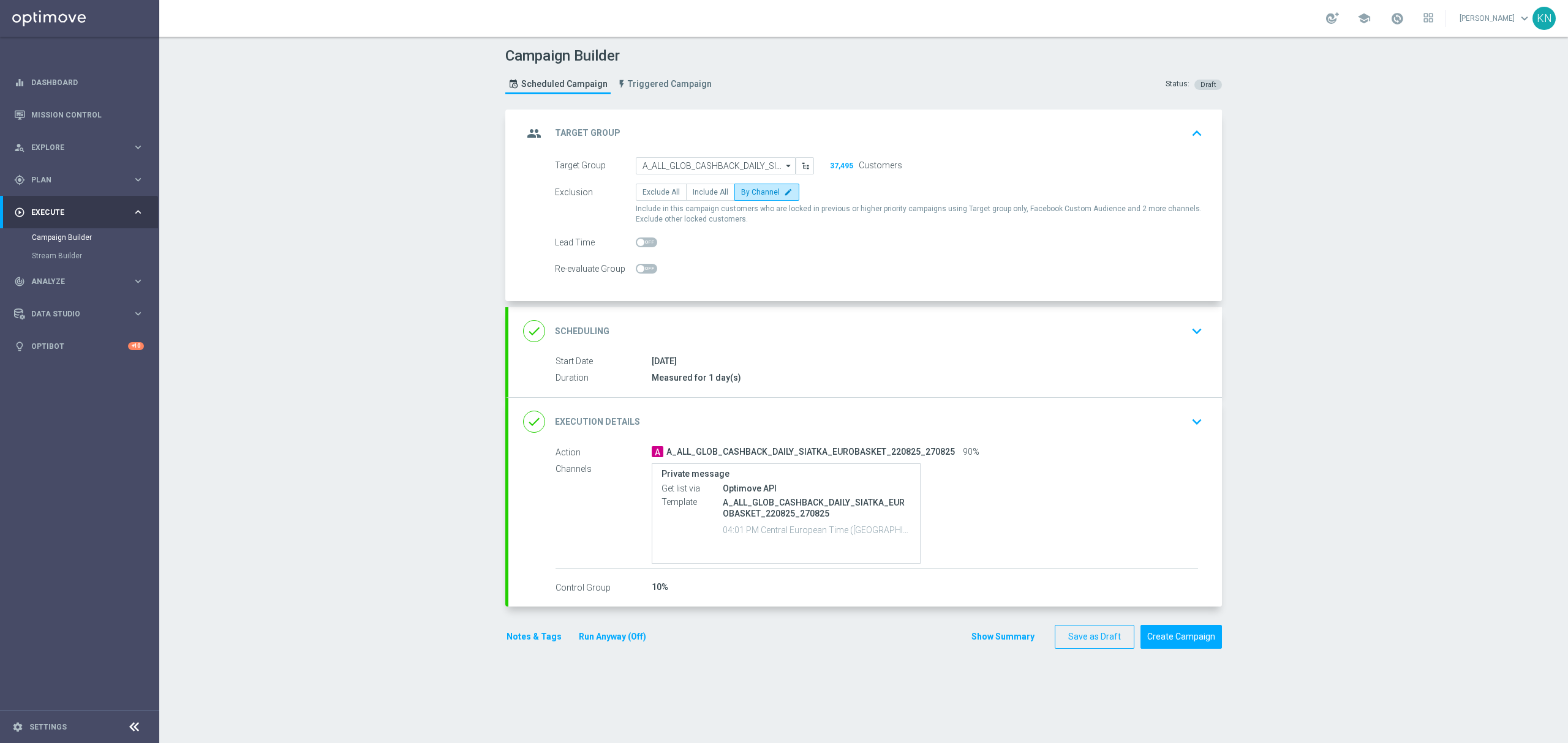
click at [1071, 322] on div "done Scheduling keyboard_arrow_down" at bounding box center [865, 332] width 684 height 24
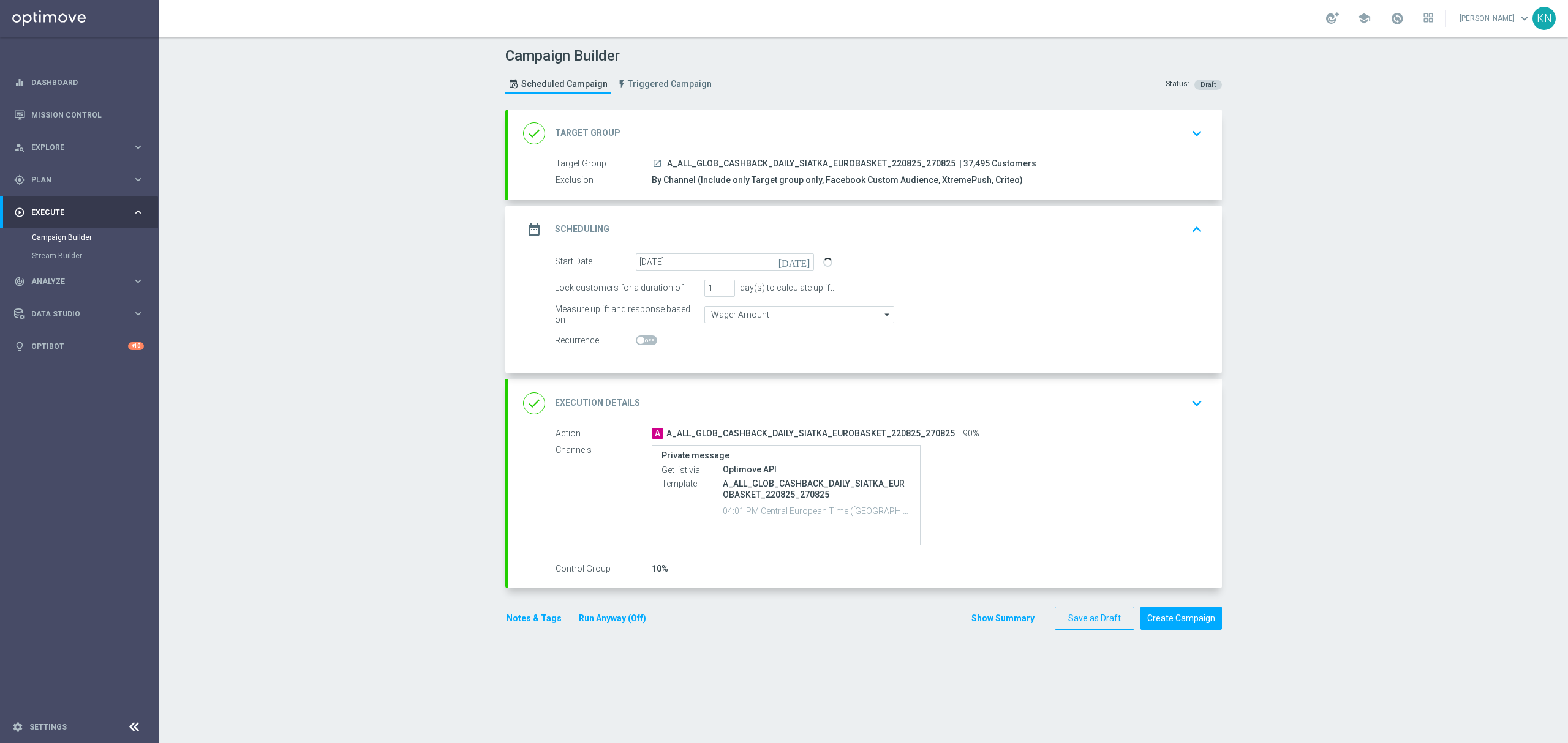
click at [1132, 142] on div "done Target Group keyboard_arrow_down" at bounding box center [865, 134] width 684 height 24
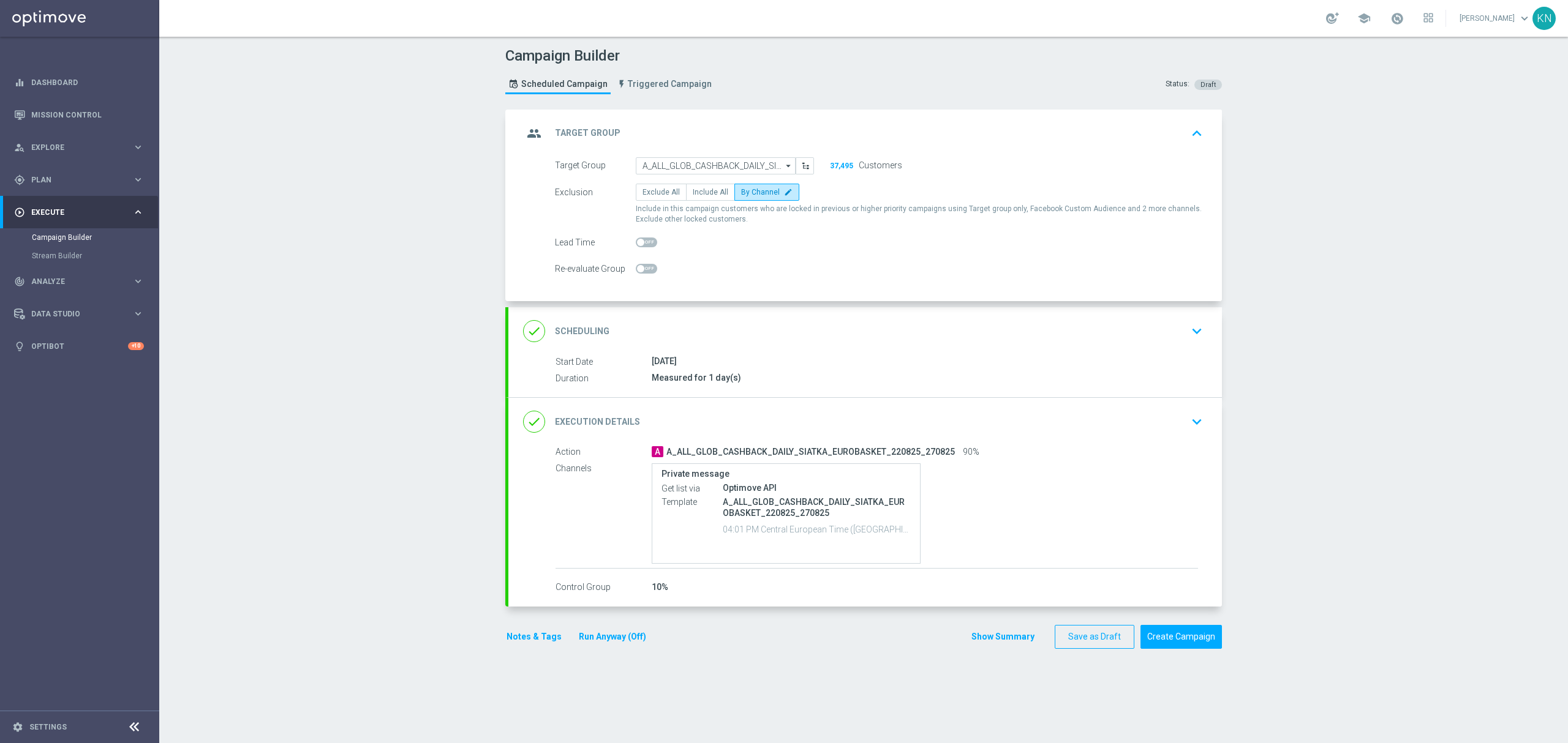
click at [1069, 333] on div "done Scheduling keyboard_arrow_down" at bounding box center [865, 332] width 684 height 24
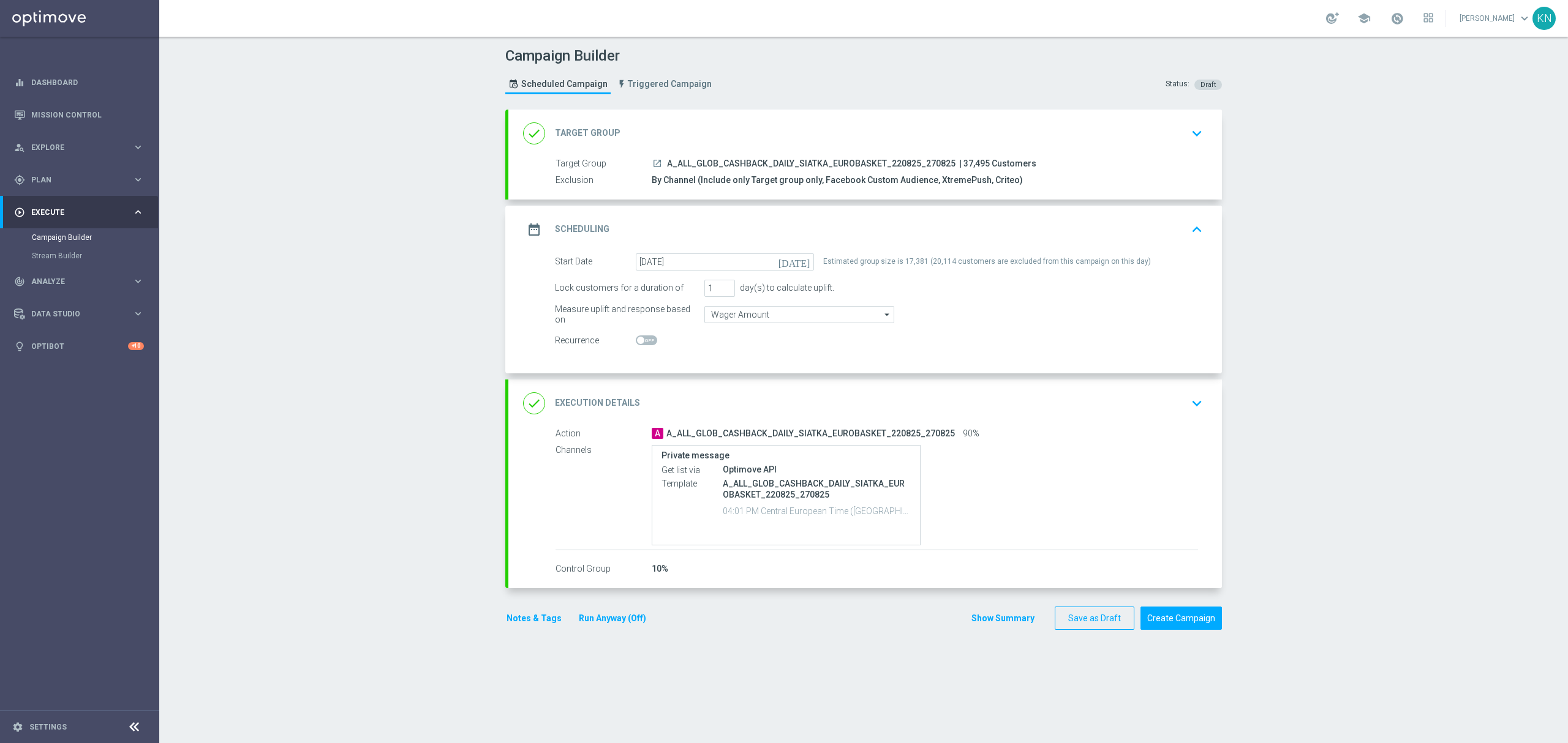
click at [356, 316] on div "Campaign Builder Scheduled Campaign Triggered Campaign Status: Draft done Targe…" at bounding box center [863, 390] width 1409 height 706
click at [1290, 368] on div "Campaign Builder Scheduled Campaign Triggered Campaign Status: Draft done Targe…" at bounding box center [863, 390] width 1409 height 706
click at [1138, 402] on div "done Execution Details keyboard_arrow_down" at bounding box center [865, 403] width 684 height 24
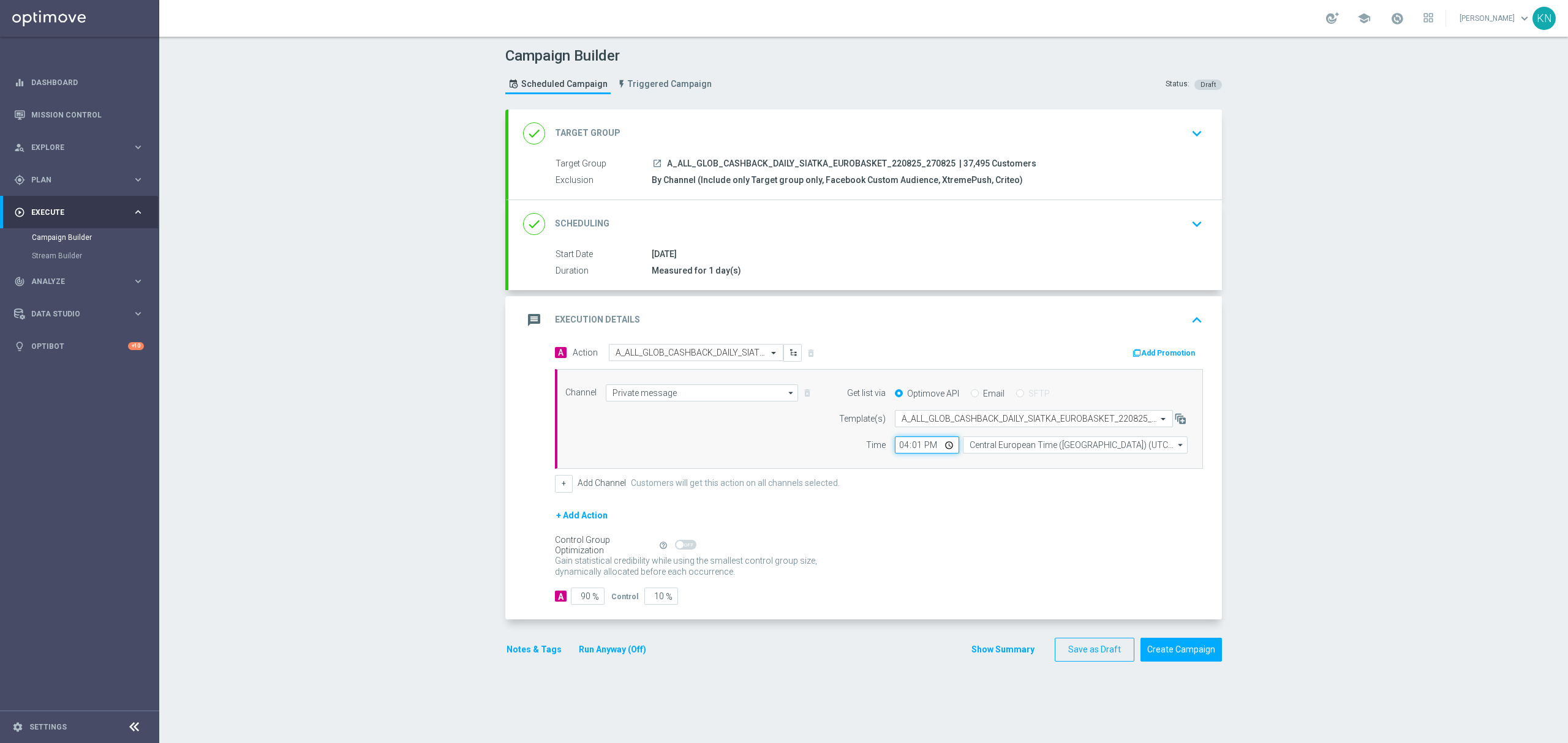
click at [912, 447] on input "16:01" at bounding box center [927, 445] width 65 height 17
type input "16:15"
click at [956, 480] on div "+ Add Channel Customers will get this action on all channels selected." at bounding box center [879, 484] width 648 height 17
click at [535, 652] on button "Notes & Tags" at bounding box center [534, 649] width 58 height 15
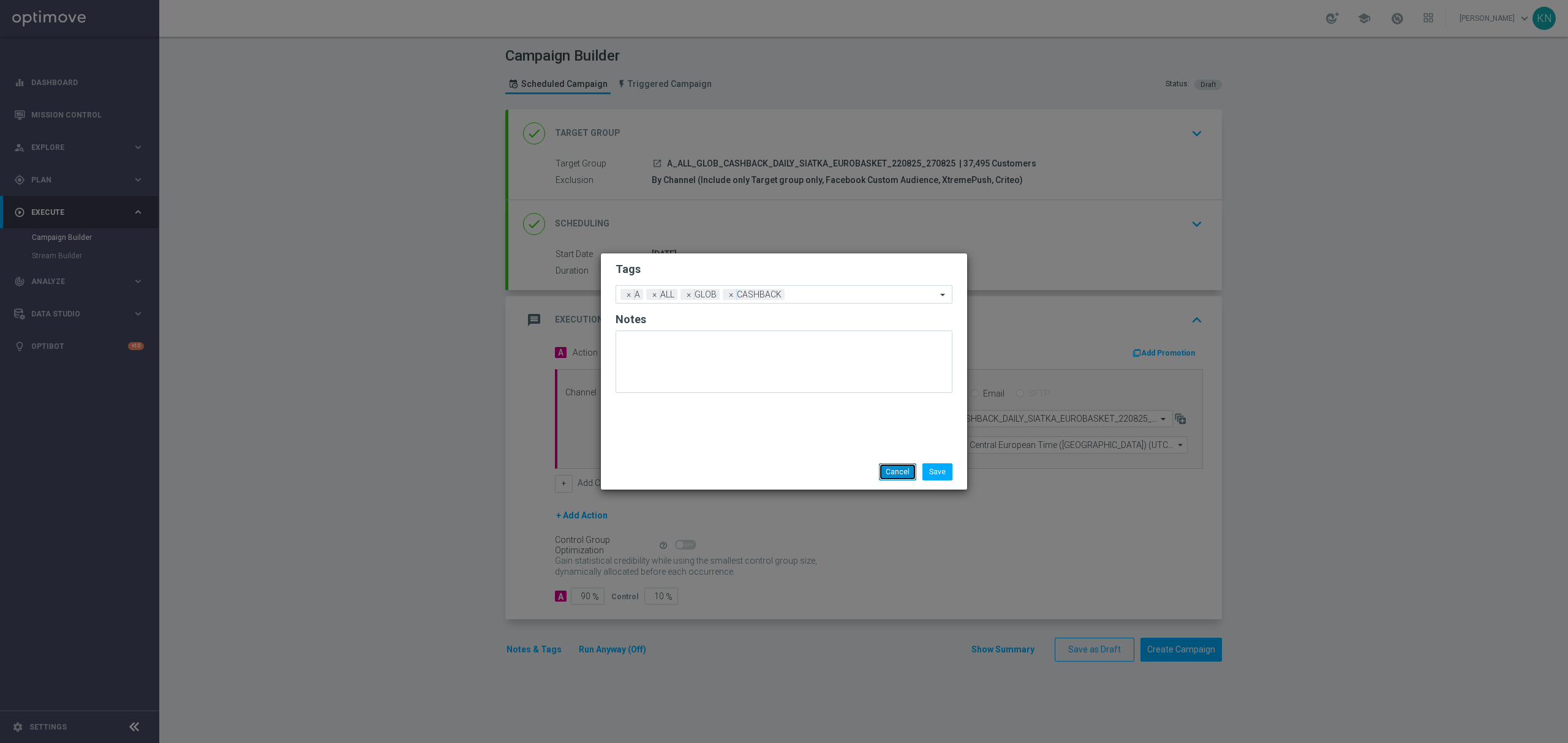
click at [890, 477] on button "Cancel" at bounding box center [897, 472] width 37 height 17
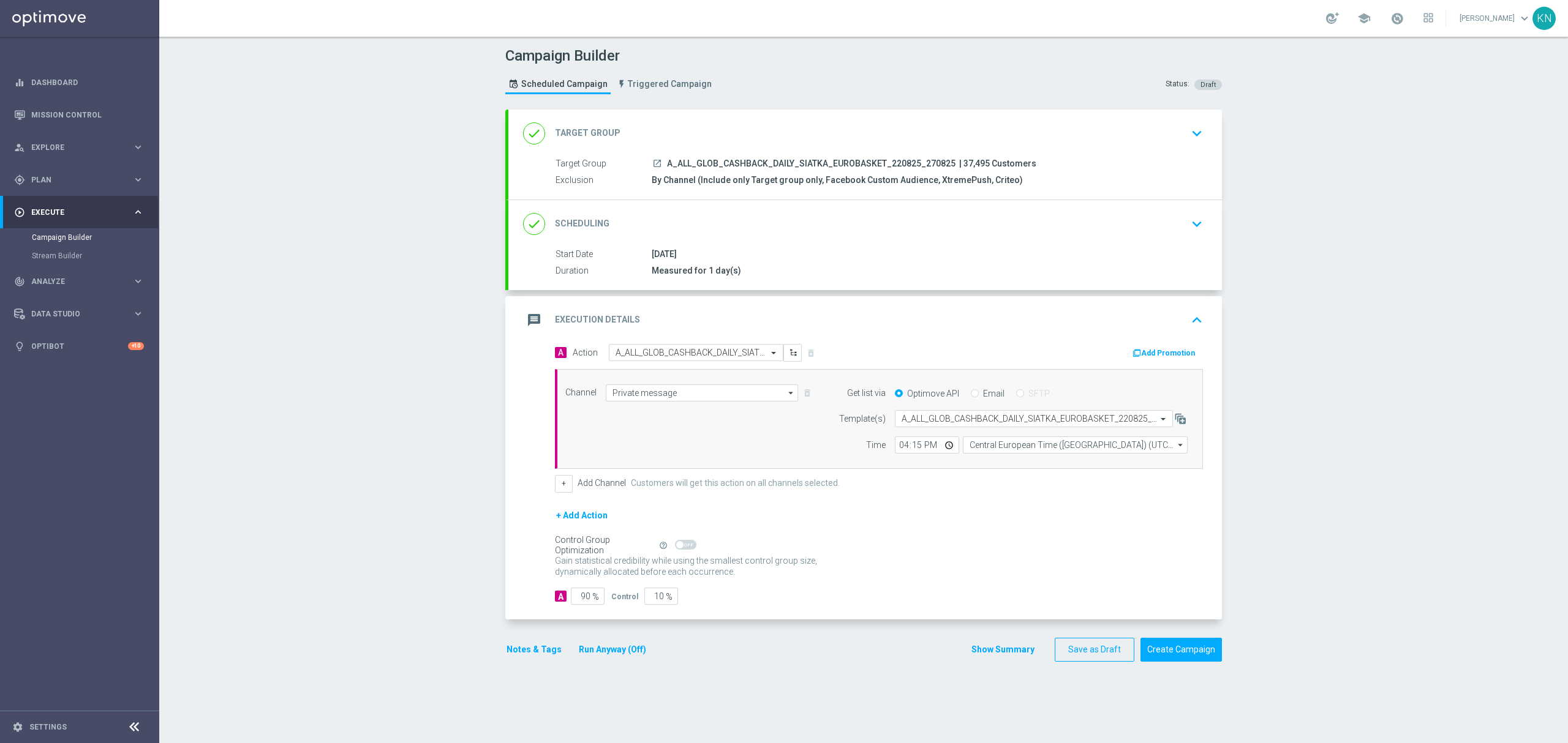
click at [1189, 224] on icon "keyboard_arrow_down" at bounding box center [1196, 224] width 18 height 18
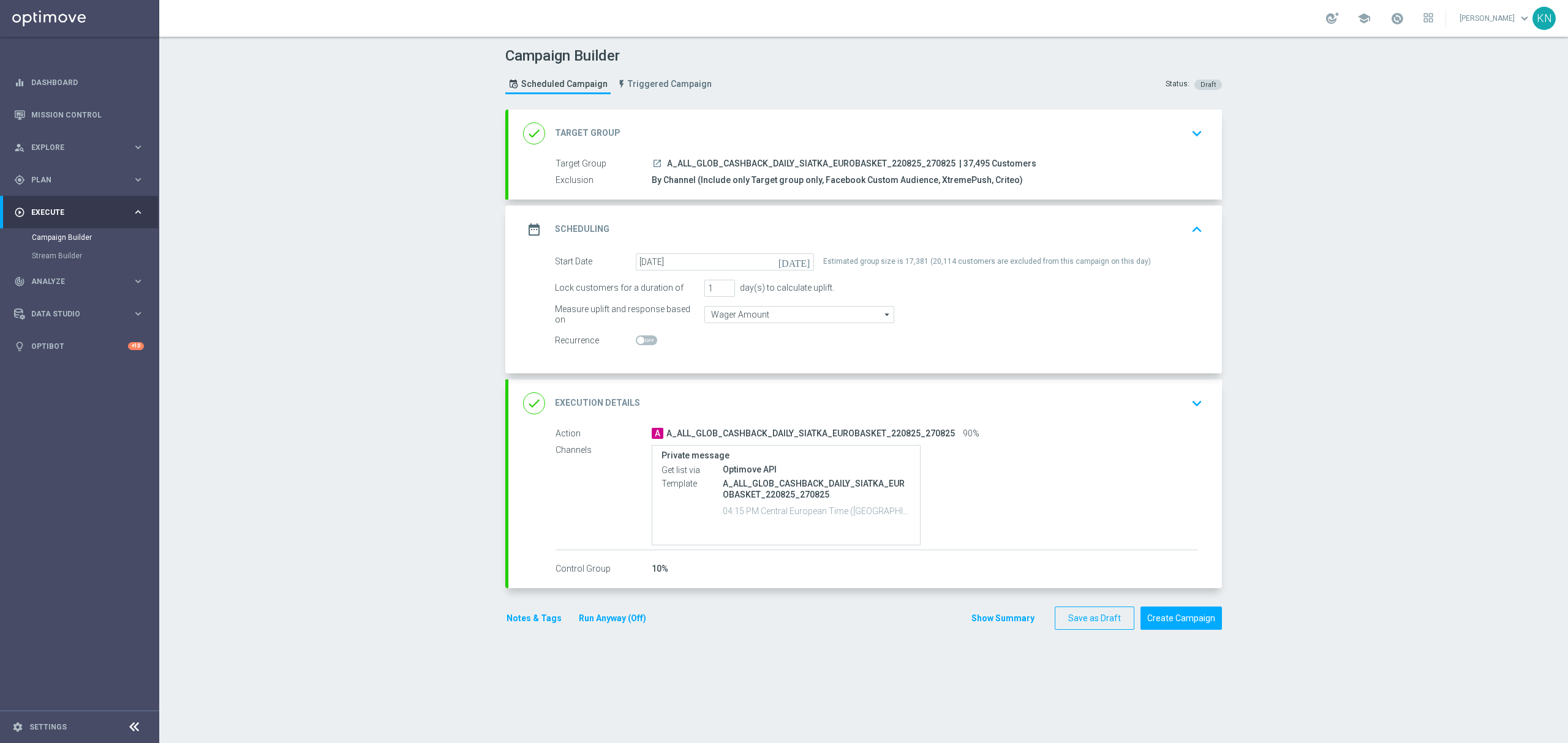
click at [1172, 126] on div "done Target Group keyboard_arrow_down" at bounding box center [865, 134] width 684 height 24
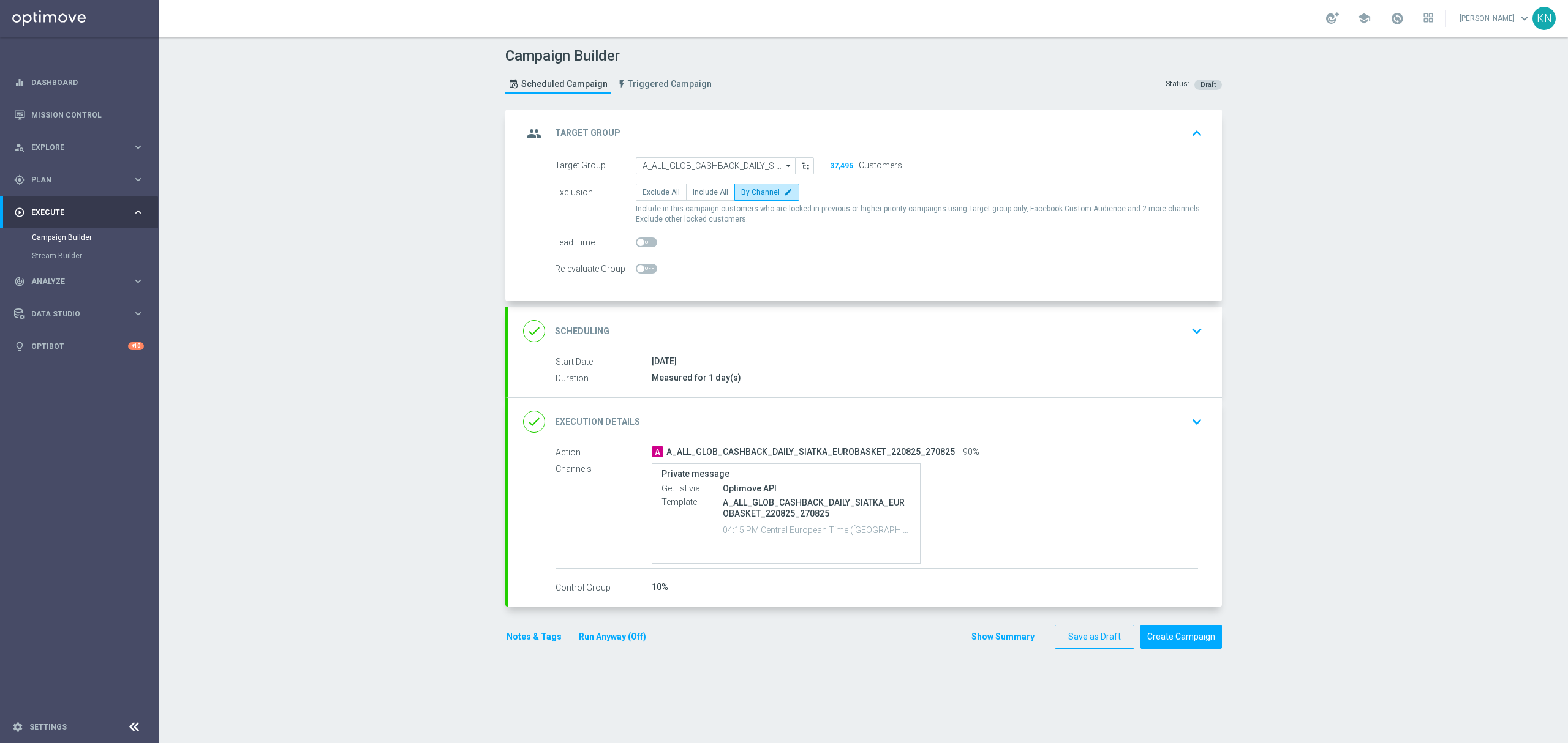
click at [1164, 427] on div "done Execution Details keyboard_arrow_down" at bounding box center [865, 422] width 684 height 24
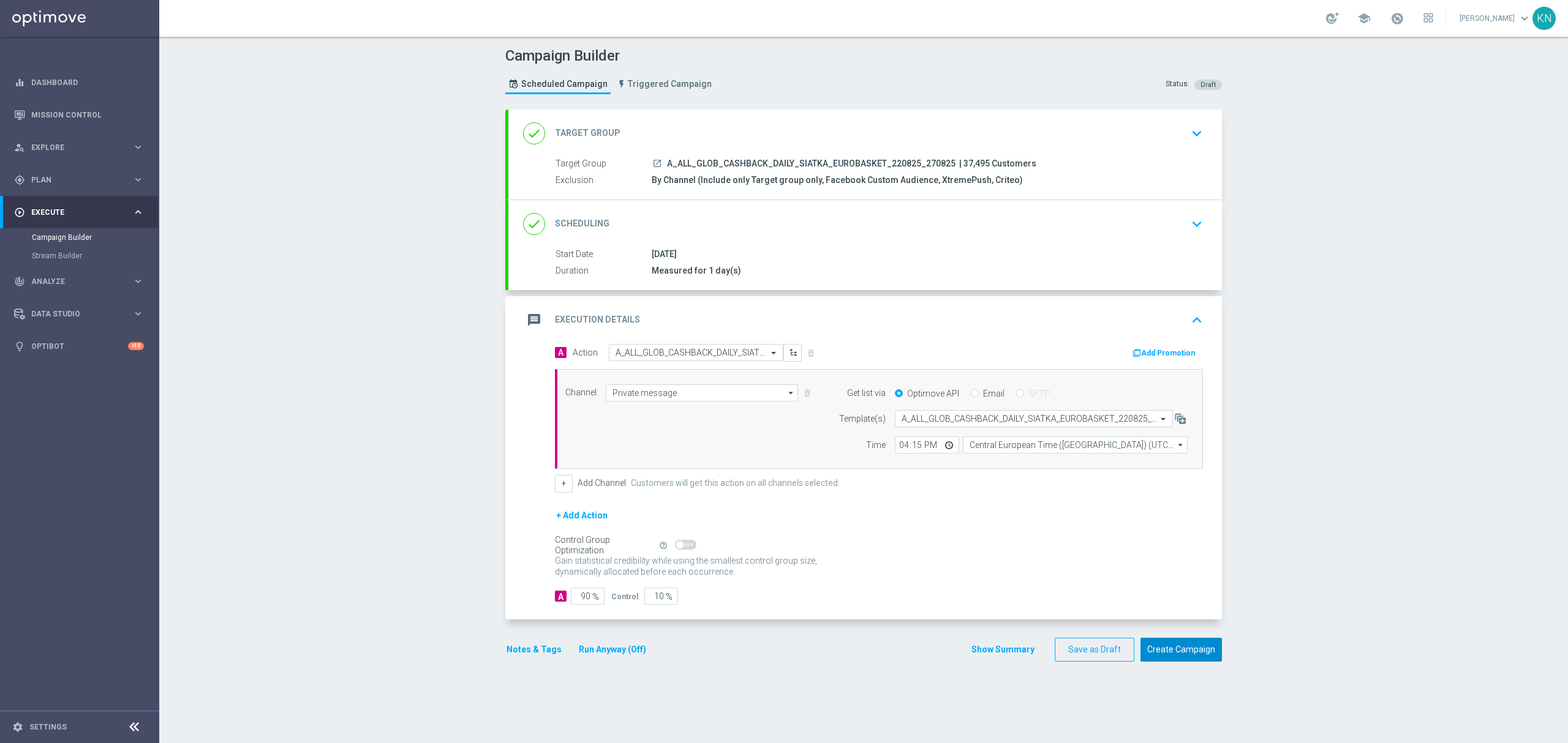
click at [1179, 655] on button "Create Campaign" at bounding box center [1180, 649] width 81 height 24
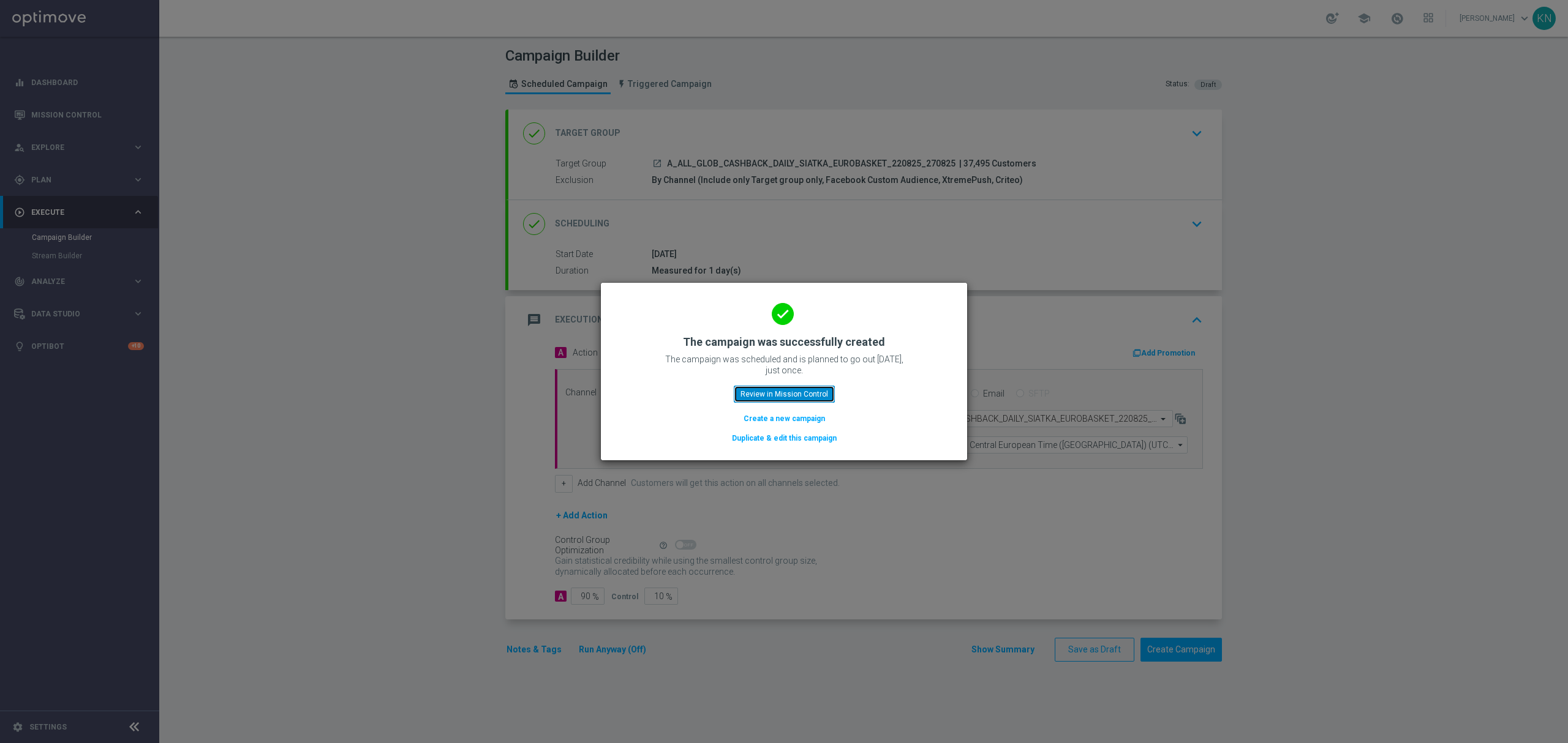
click at [792, 391] on button "Review in Mission Control" at bounding box center [784, 394] width 101 height 17
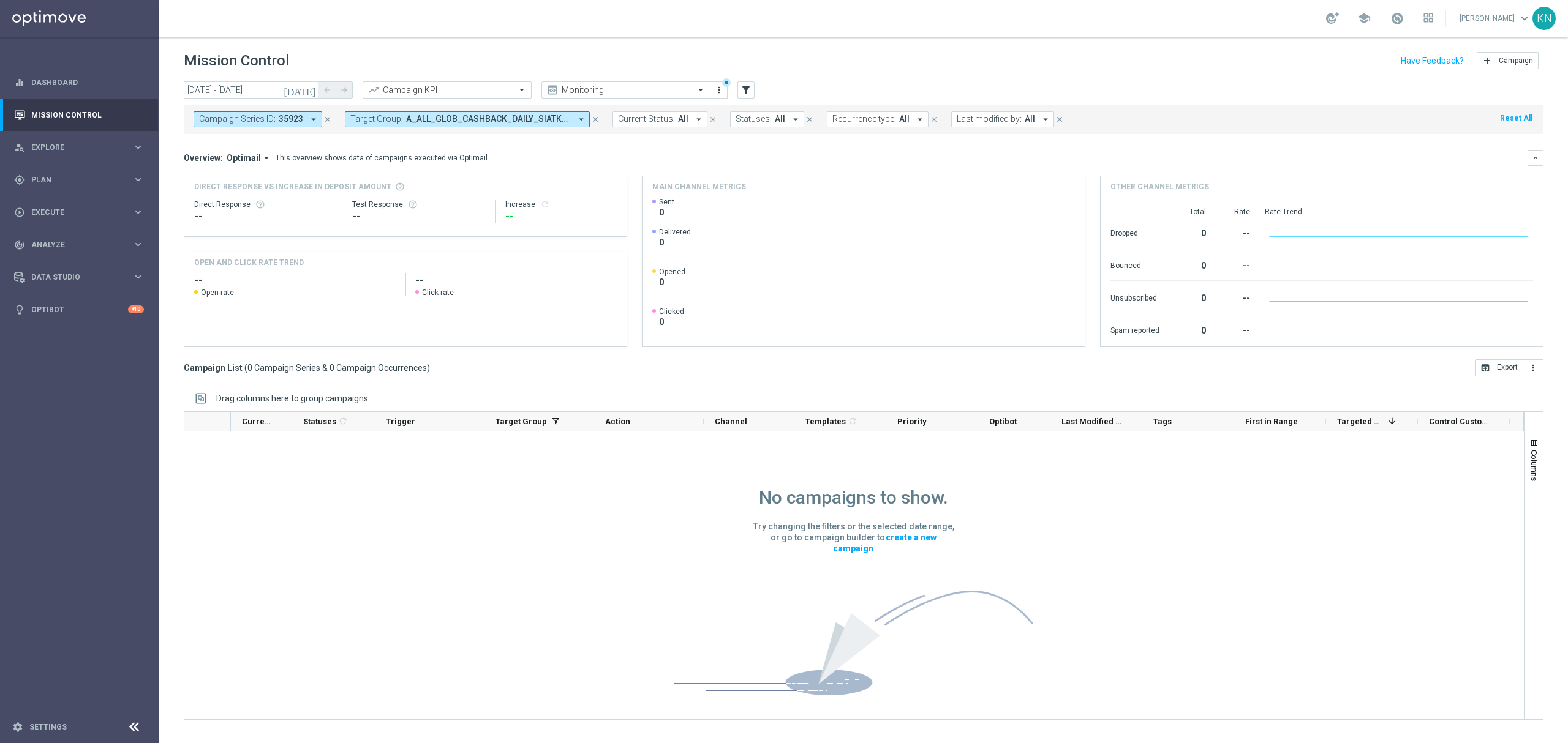
click at [461, 128] on div "Campaign Series ID: 35923 arrow_drop_down close Target Group: A_ALL_GLOB_CASHBA…" at bounding box center [863, 119] width 1360 height 29
click at [468, 119] on span "A_ALL_GLOB_CASHBACK_DAILY_SIATKA_EUROBASKET_220825" at bounding box center [488, 118] width 165 height 10
click at [389, 155] on ng-select "A_ALL_GLOB_CASHBACK_DAILY_SIATKA_EUROBASKET_220825 Selected 1 Of 6941 (All) Cle…" at bounding box center [452, 234] width 214 height 202
click at [373, 161] on div "Selected" at bounding box center [378, 162] width 30 height 10
click at [352, 202] on div "A_ALL_GLOB_CASHBACK_DAILY_SIATKA_EUROBASKET_220825" at bounding box center [452, 197] width 202 height 20
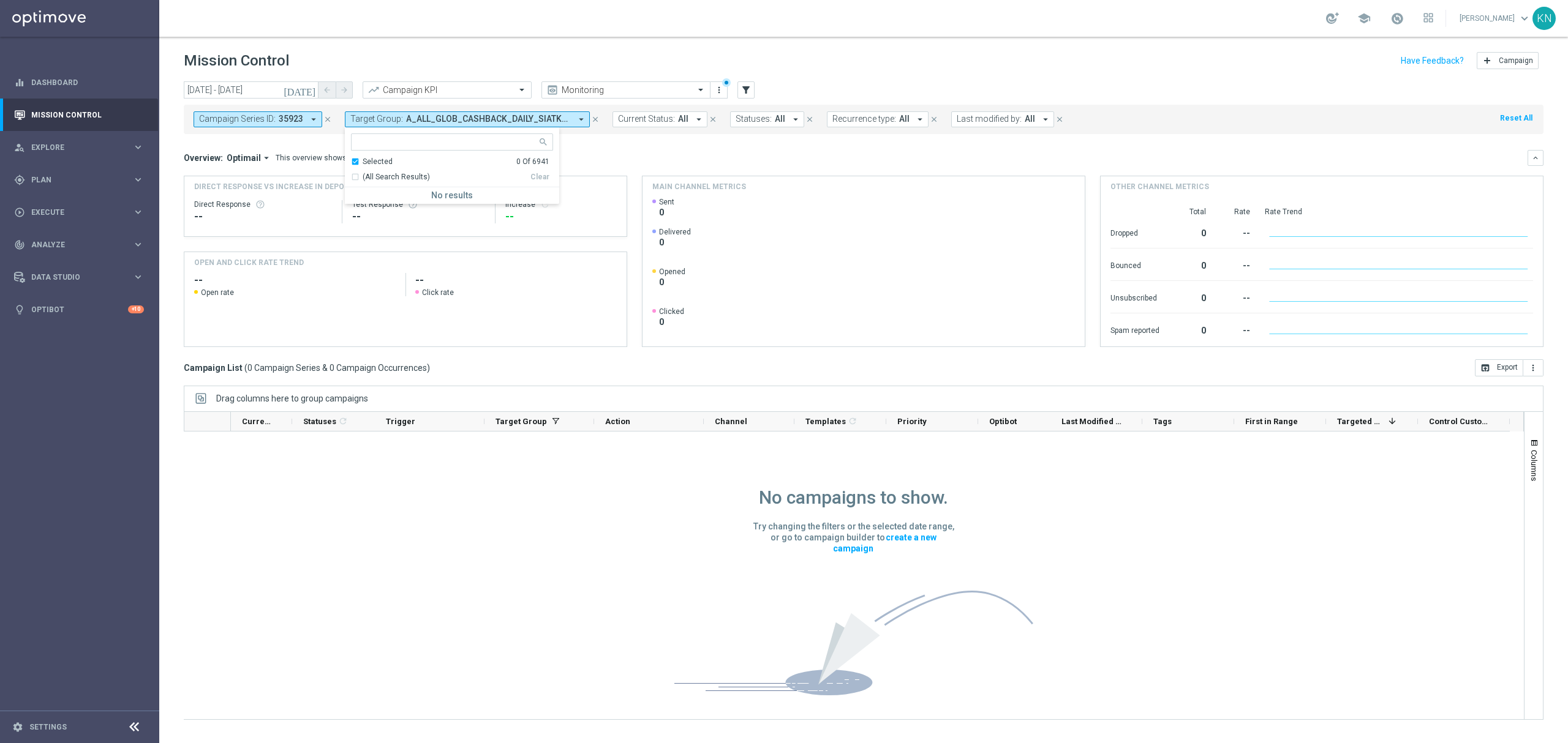
click at [628, 141] on mini-dashboard "Overview: Optimail arrow_drop_down This overview shows data of campaigns execut…" at bounding box center [863, 247] width 1360 height 225
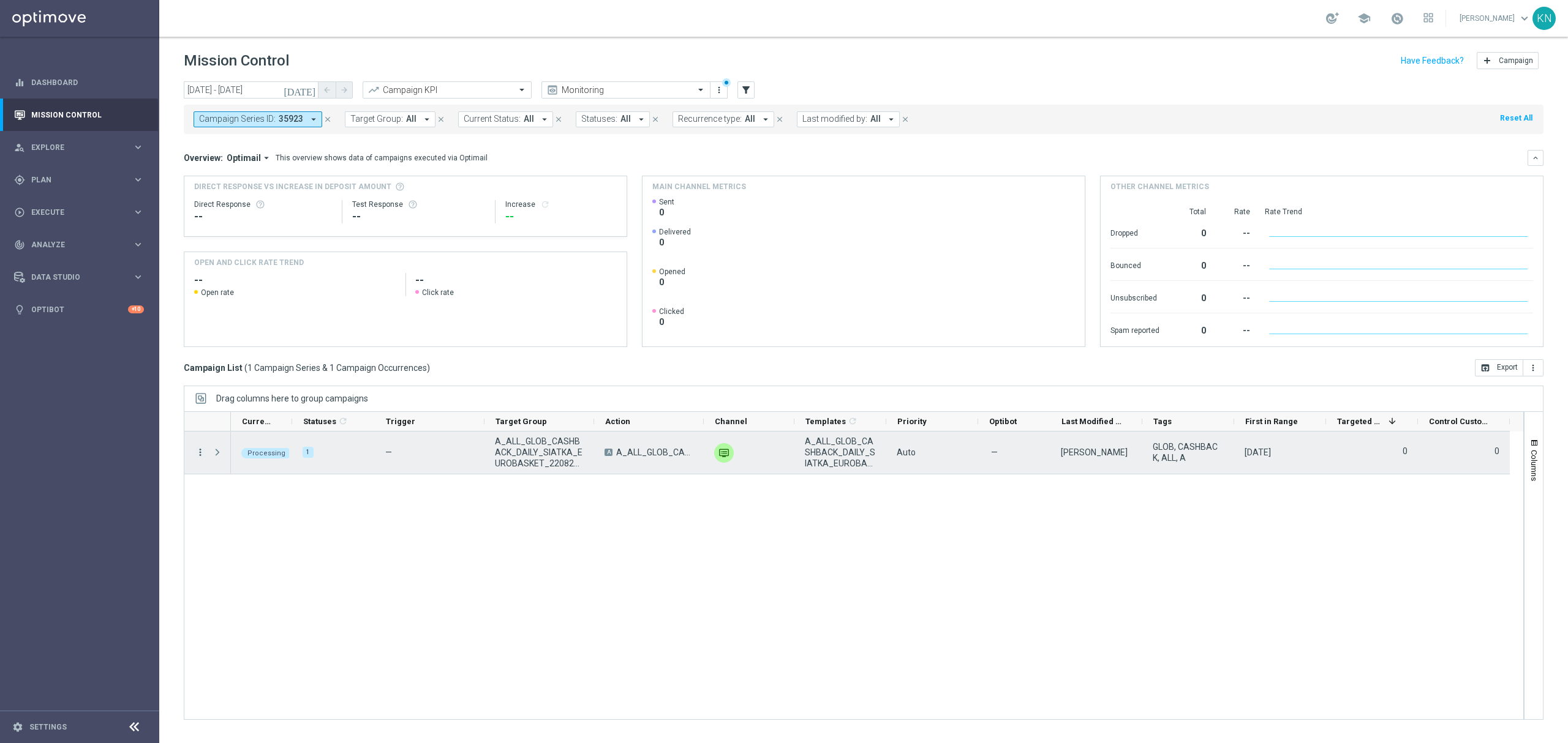
click at [202, 453] on icon "more_vert" at bounding box center [200, 452] width 11 height 11
click at [270, 457] on span "Campaign Details" at bounding box center [255, 461] width 61 height 9
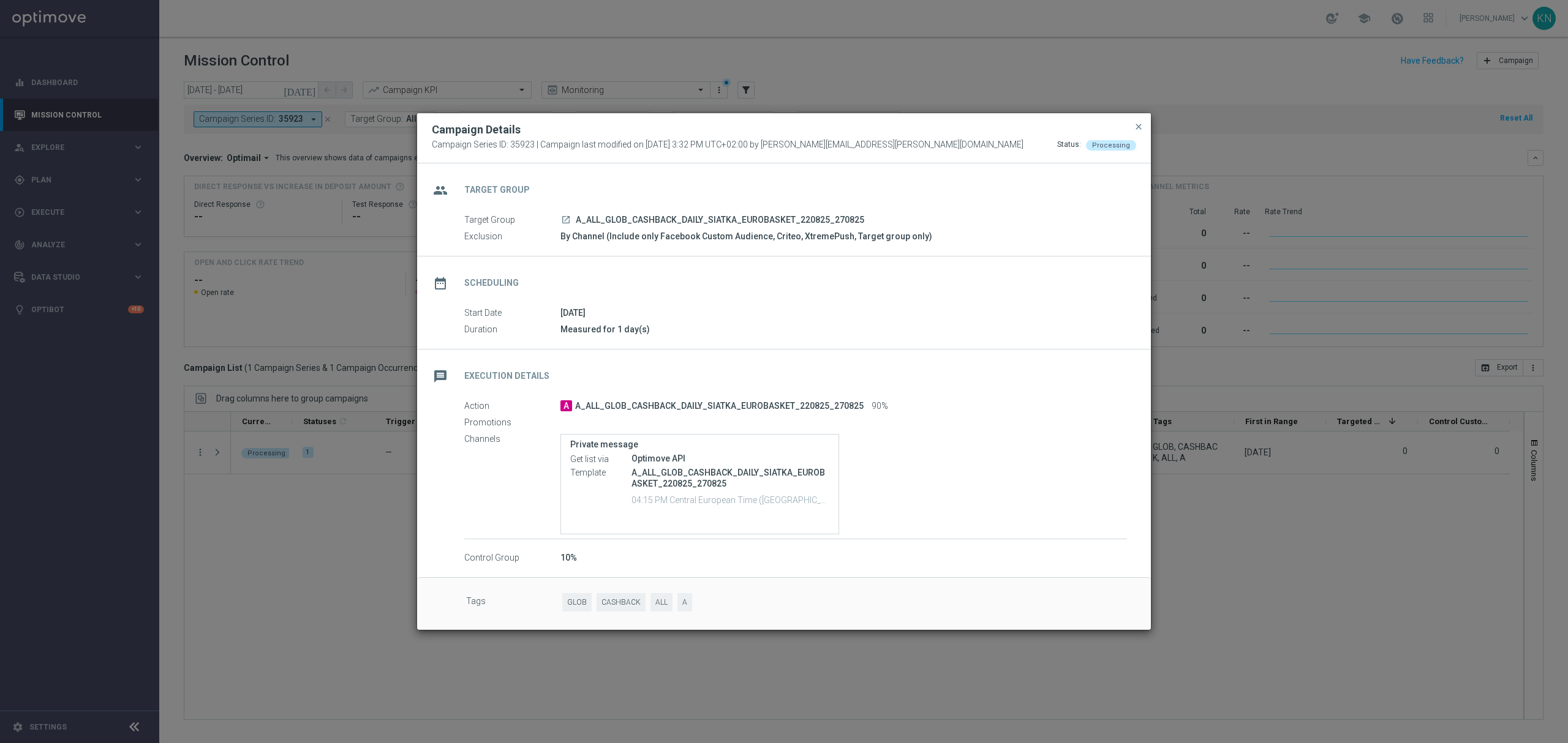
drag, startPoint x: 1140, startPoint y: 128, endPoint x: 1106, endPoint y: 136, distance: 34.9
click at [1140, 128] on span "close" at bounding box center [1138, 127] width 9 height 9
